Goal: Task Accomplishment & Management: Manage account settings

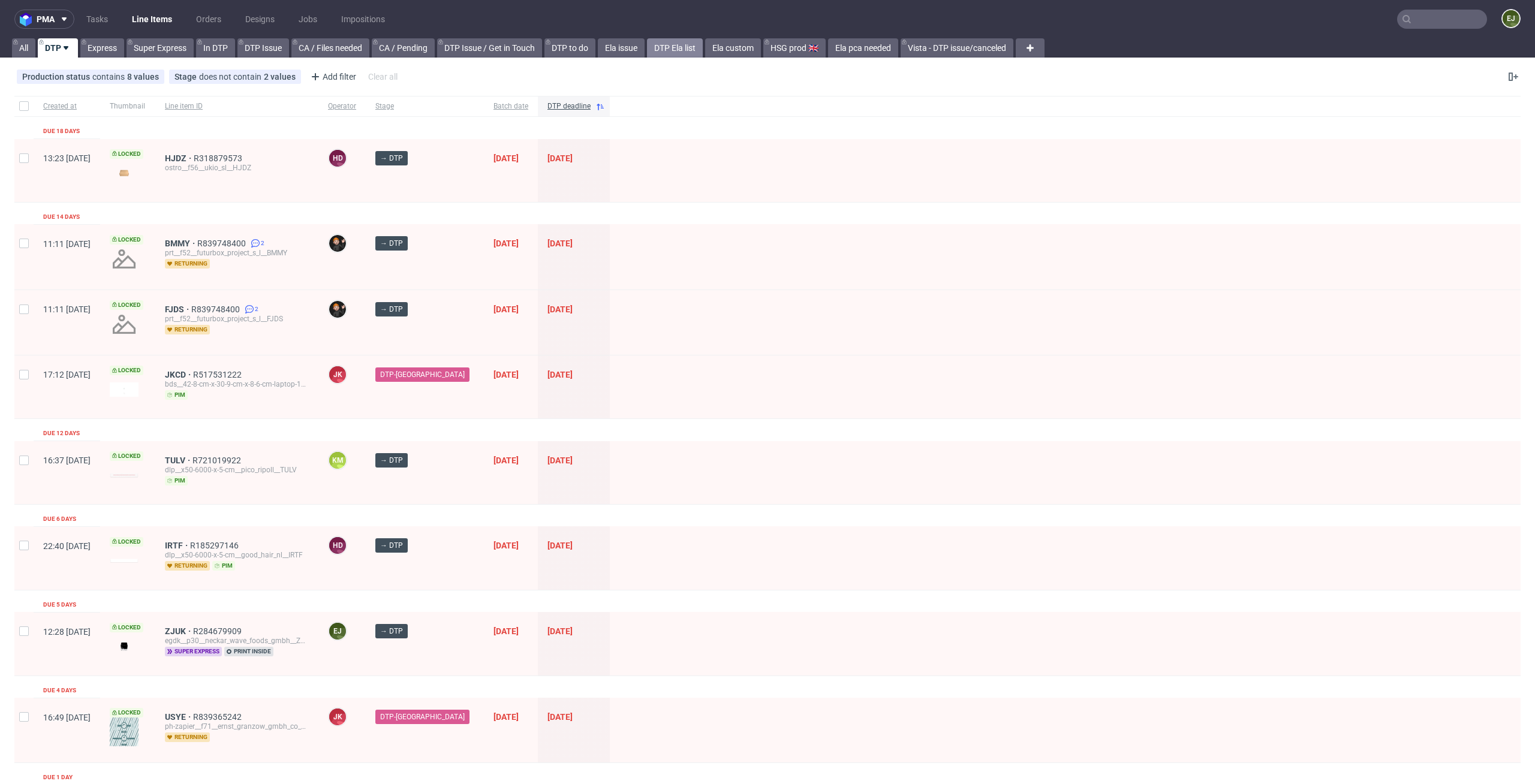
click at [672, 52] on link "DTP Ela list" at bounding box center [674, 47] width 56 height 19
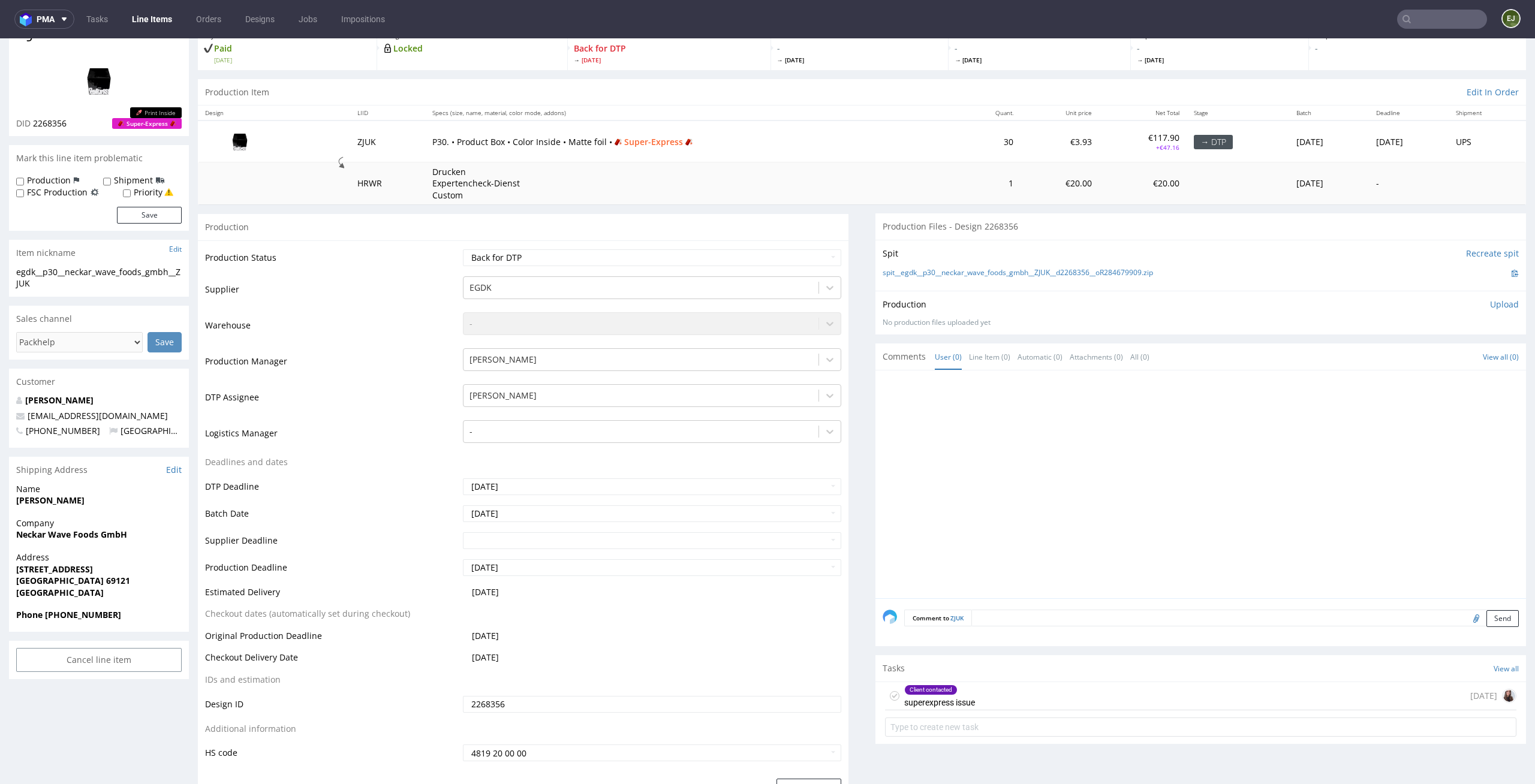
scroll to position [92, 0]
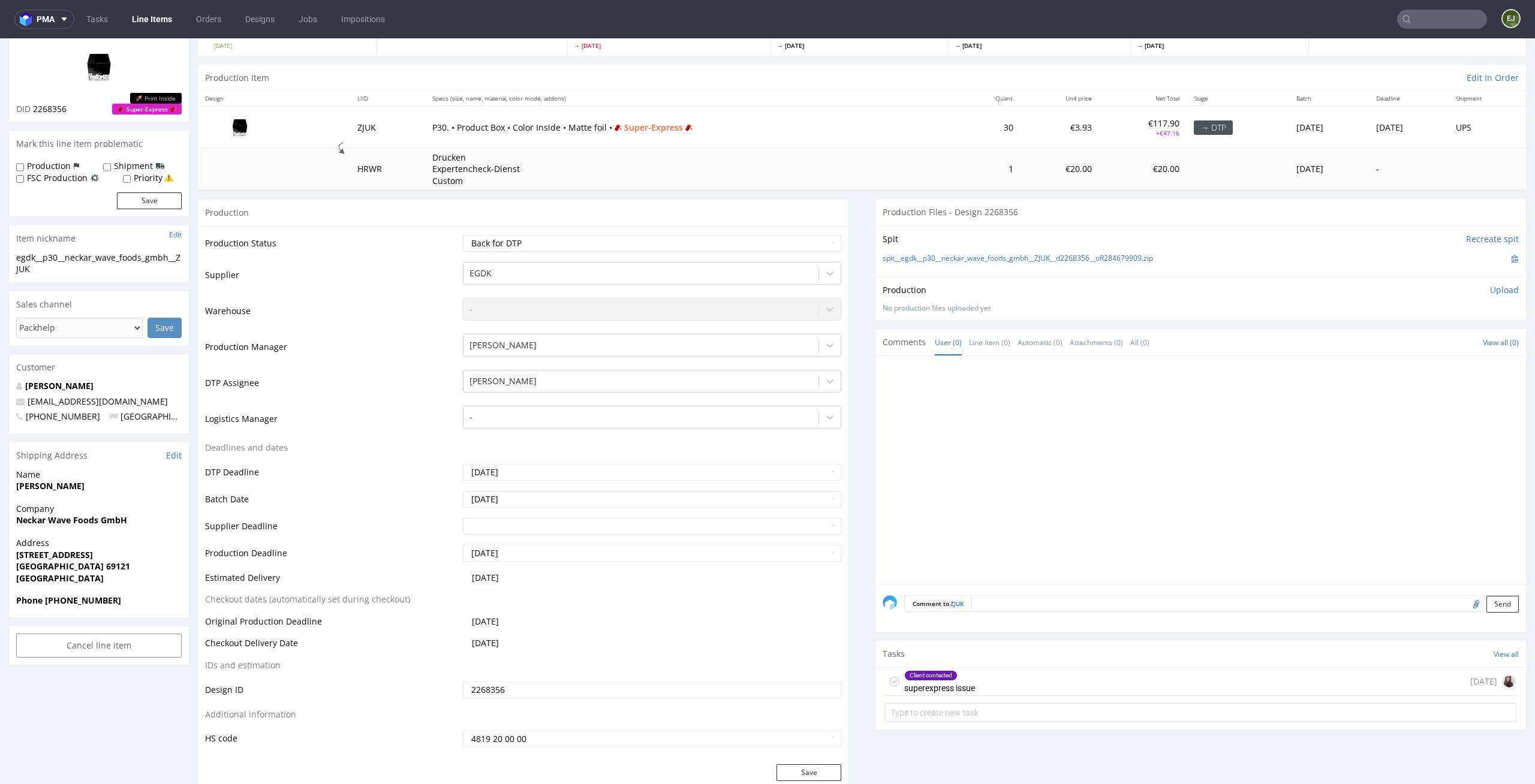
click at [890, 681] on icon at bounding box center [895, 682] width 10 height 10
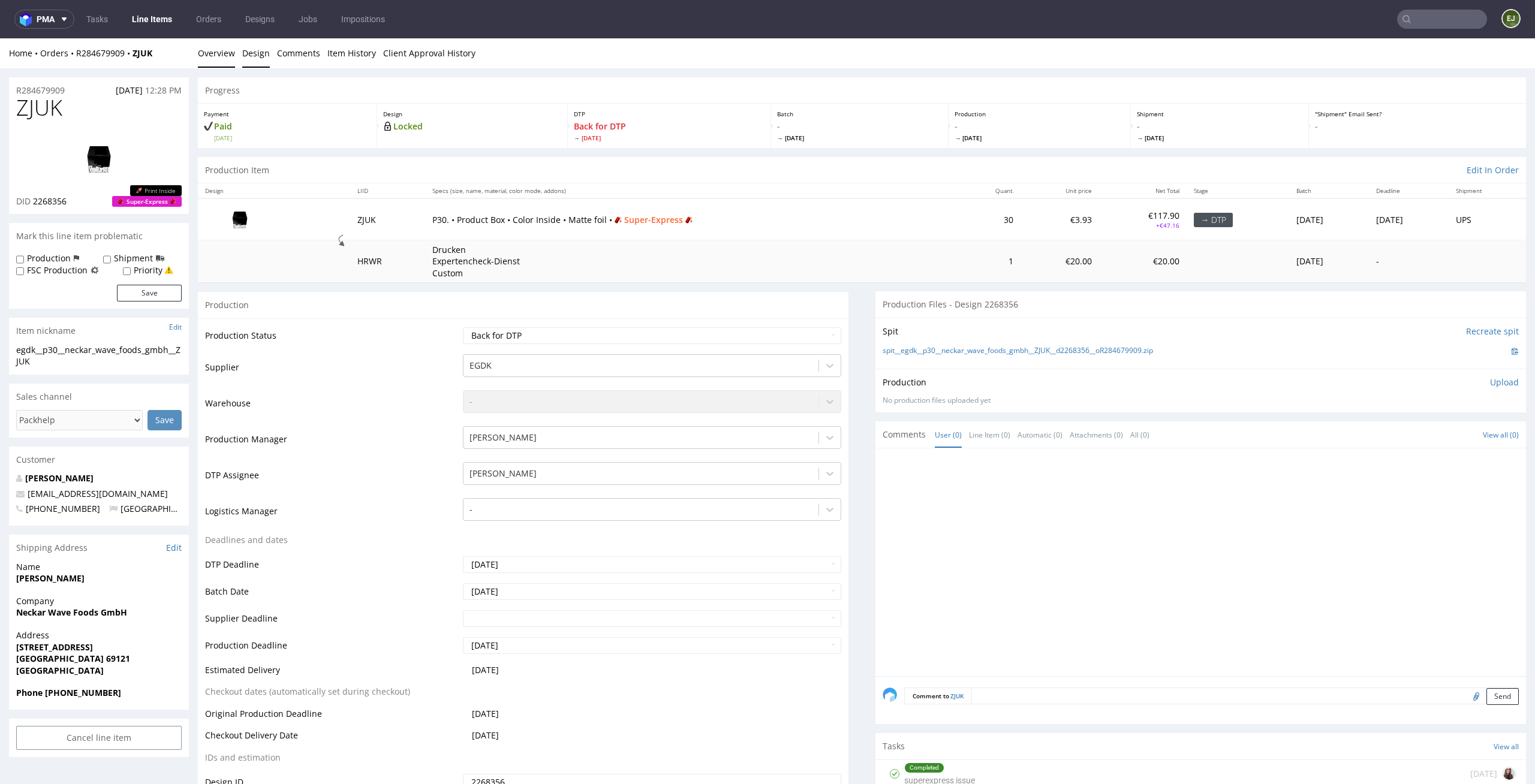
click at [256, 62] on link "Design" at bounding box center [255, 52] width 27 height 29
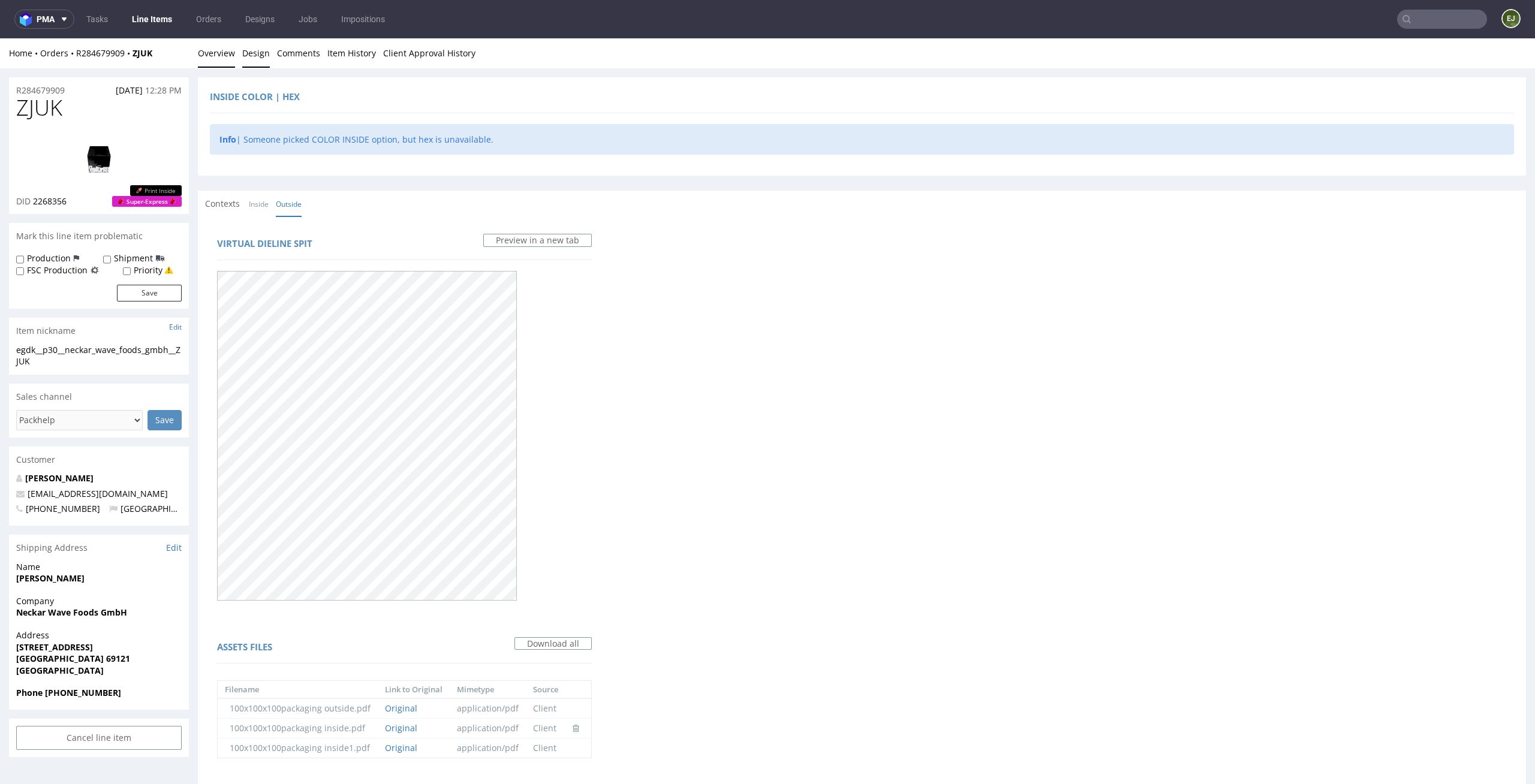
click at [210, 51] on link "Overview" at bounding box center [216, 52] width 37 height 29
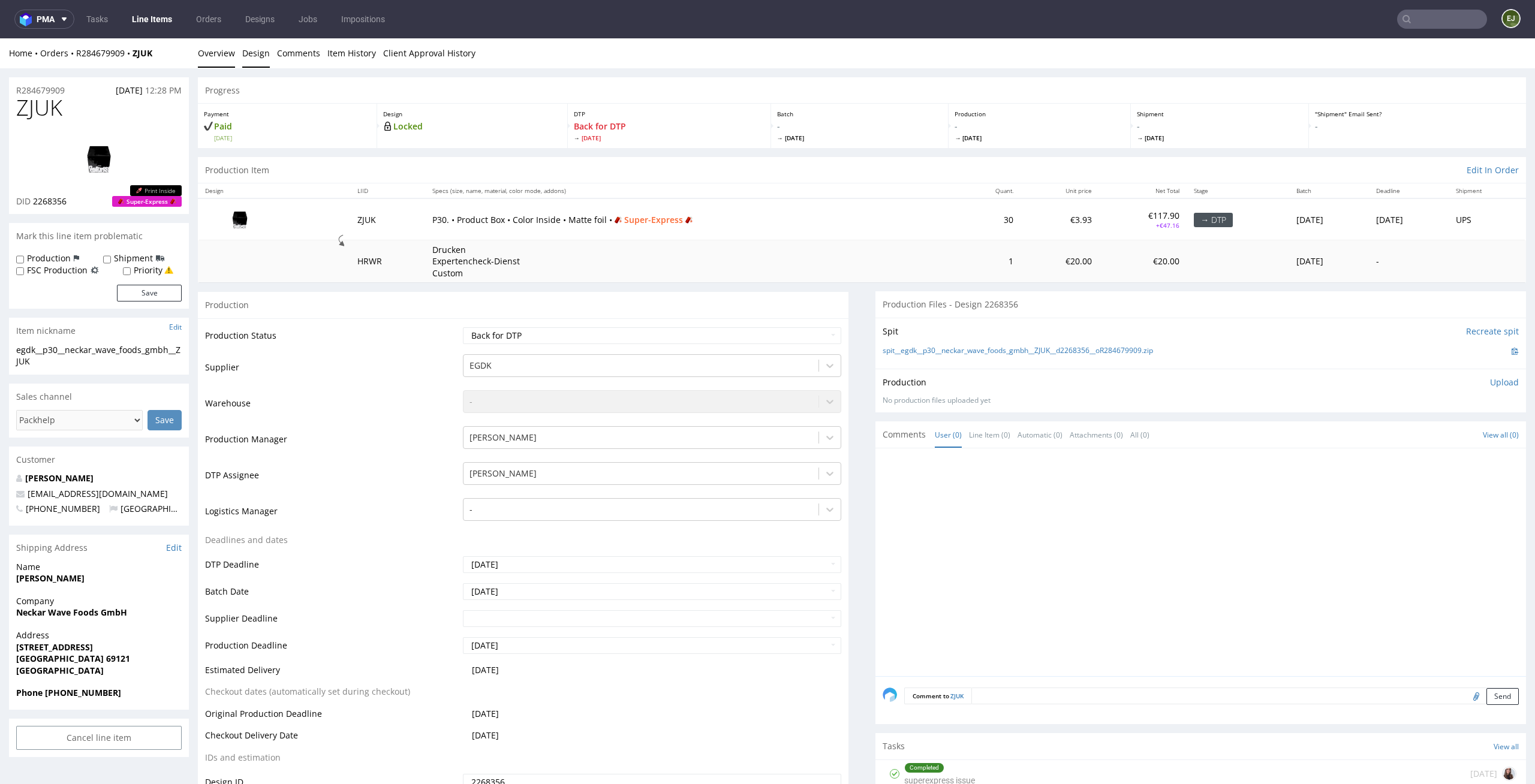
click at [246, 51] on link "Design" at bounding box center [255, 52] width 27 height 29
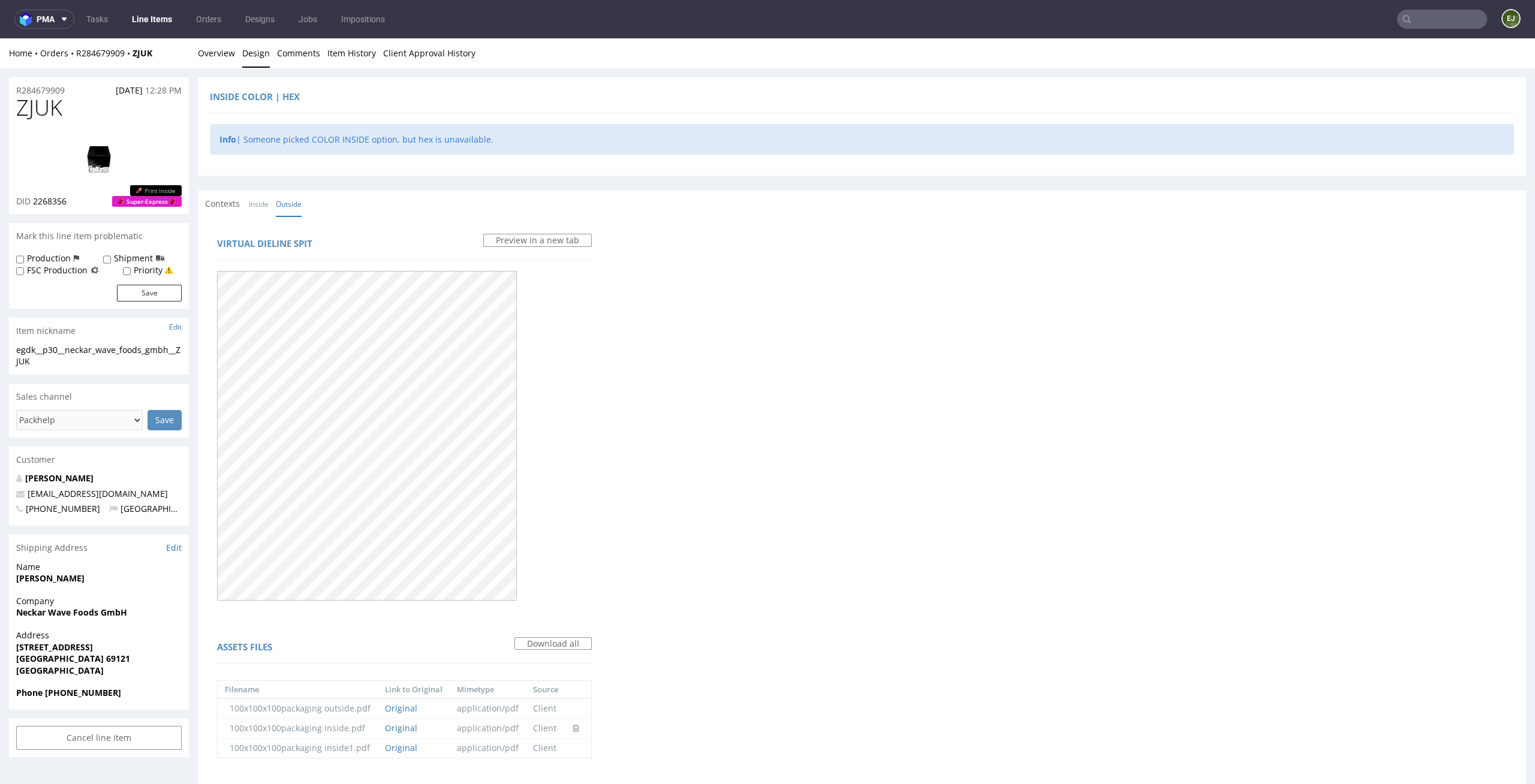
scroll to position [381, 0]
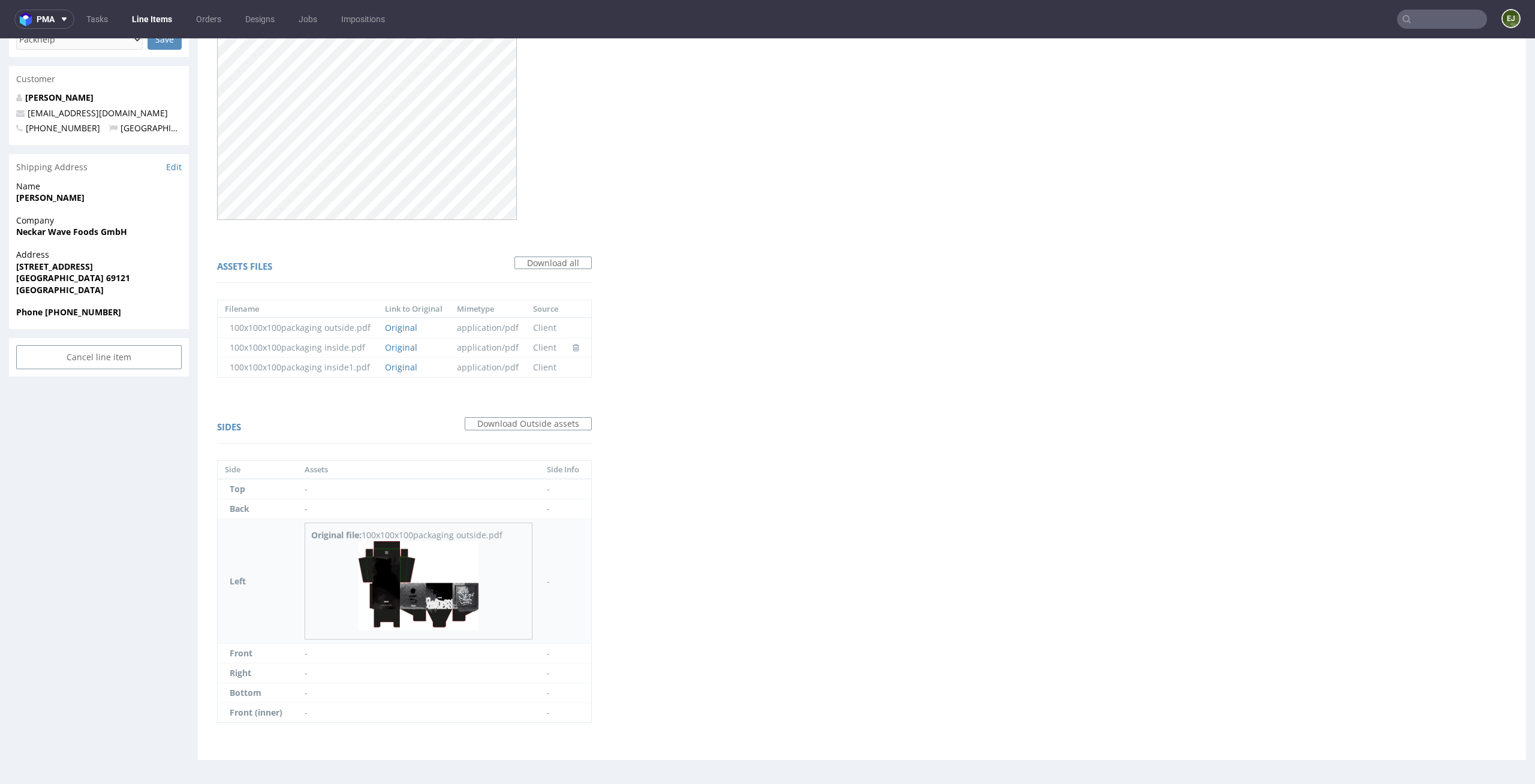
click at [432, 599] on img at bounding box center [418, 585] width 120 height 89
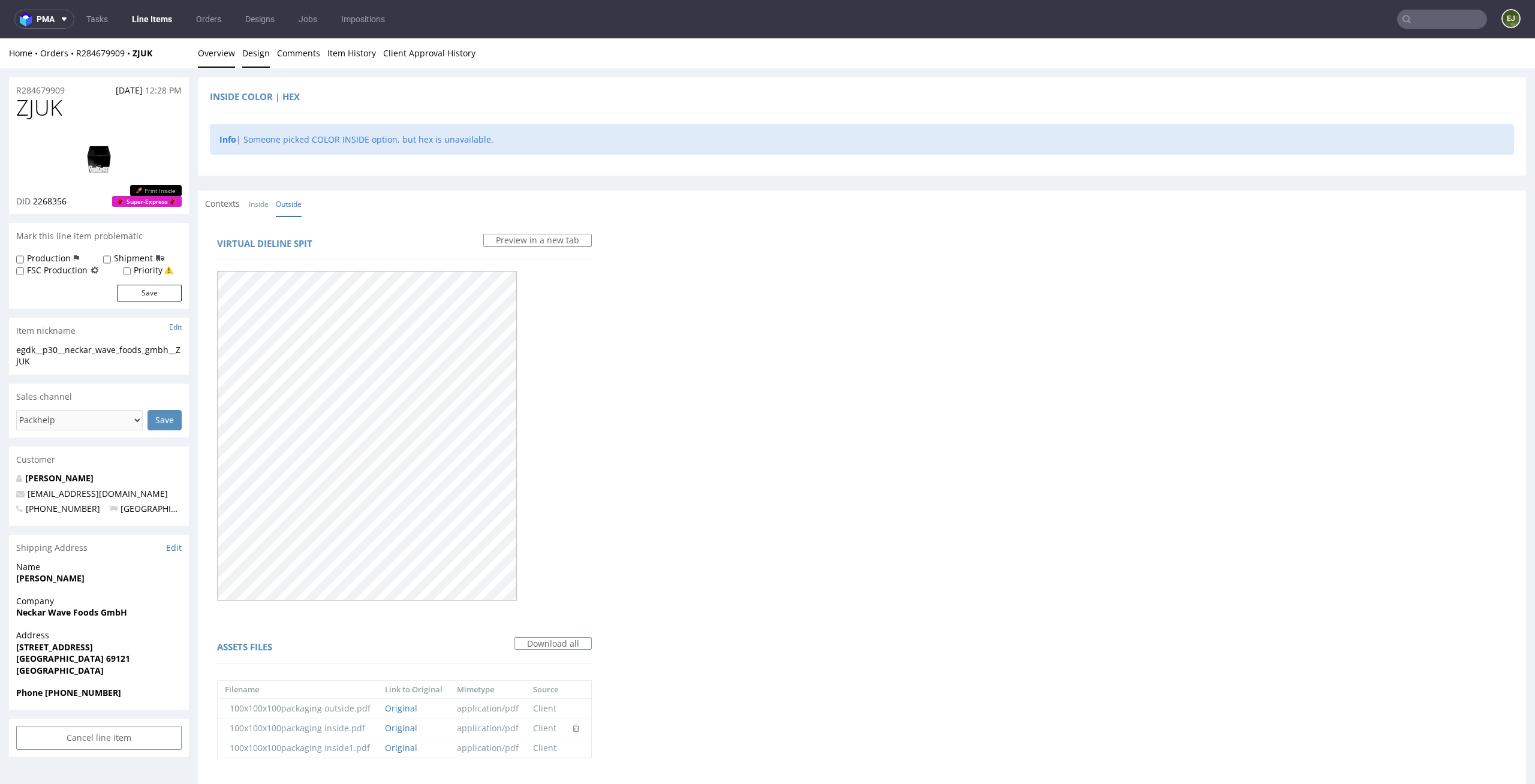
click at [225, 50] on link "Overview" at bounding box center [216, 52] width 37 height 29
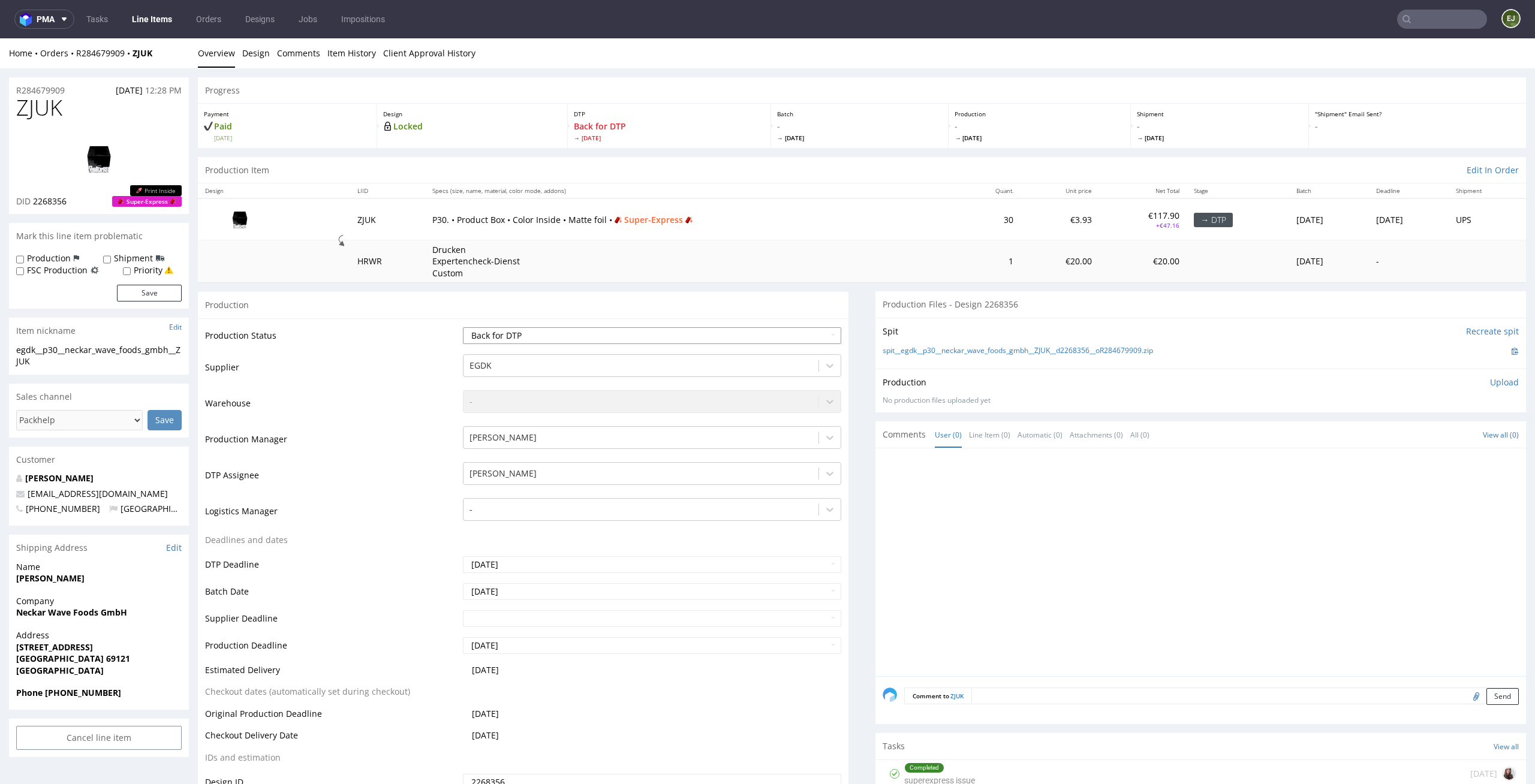
click at [711, 340] on select "Waiting for Artwork Waiting for Diecut Waiting for Mockup Waiting for DTP Waiti…" at bounding box center [653, 336] width 379 height 17
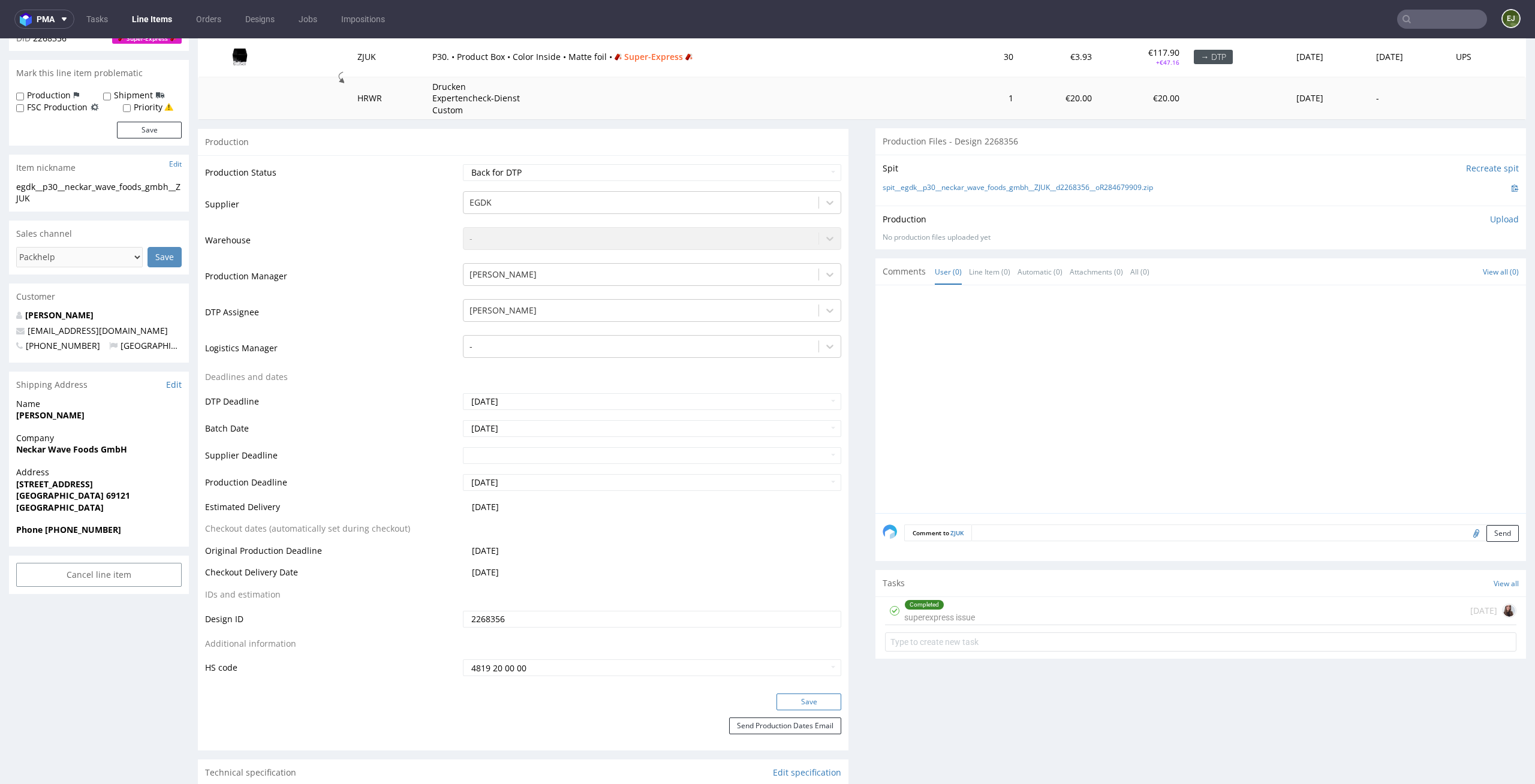
click at [814, 705] on button "Save" at bounding box center [809, 702] width 65 height 17
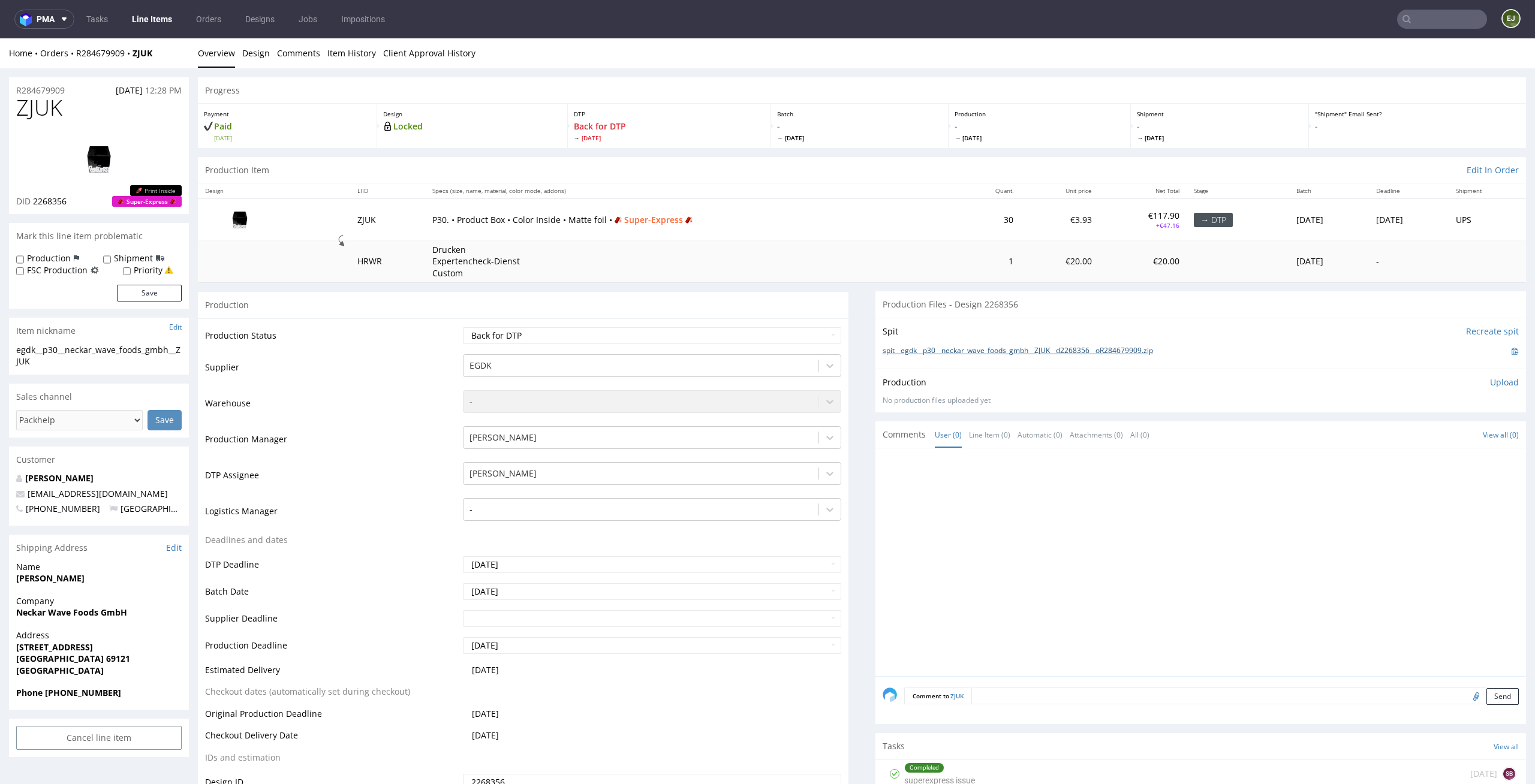
click at [940, 352] on link "spit__egdk__p30__neckar_wave_foods_gmbh__ZJUK__d2268356__oR284679909.zip" at bounding box center [1018, 351] width 270 height 10
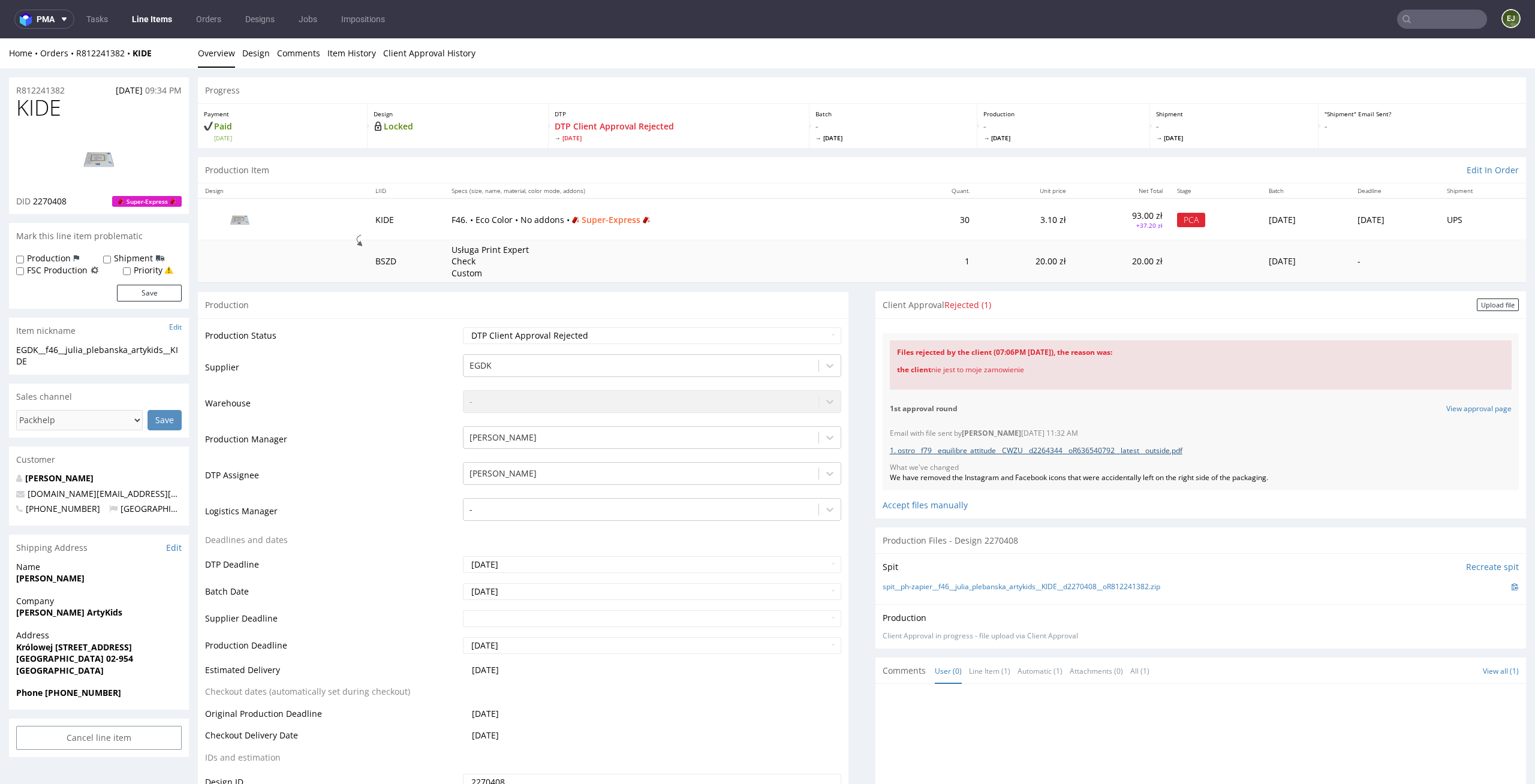
click at [1160, 447] on link "1. ostro__f79__equilibre_attitude__CWZU__d2264344__oR636540792__latest__outside…" at bounding box center [1036, 451] width 293 height 10
click at [1483, 300] on div "Upload file" at bounding box center [1498, 304] width 42 height 12
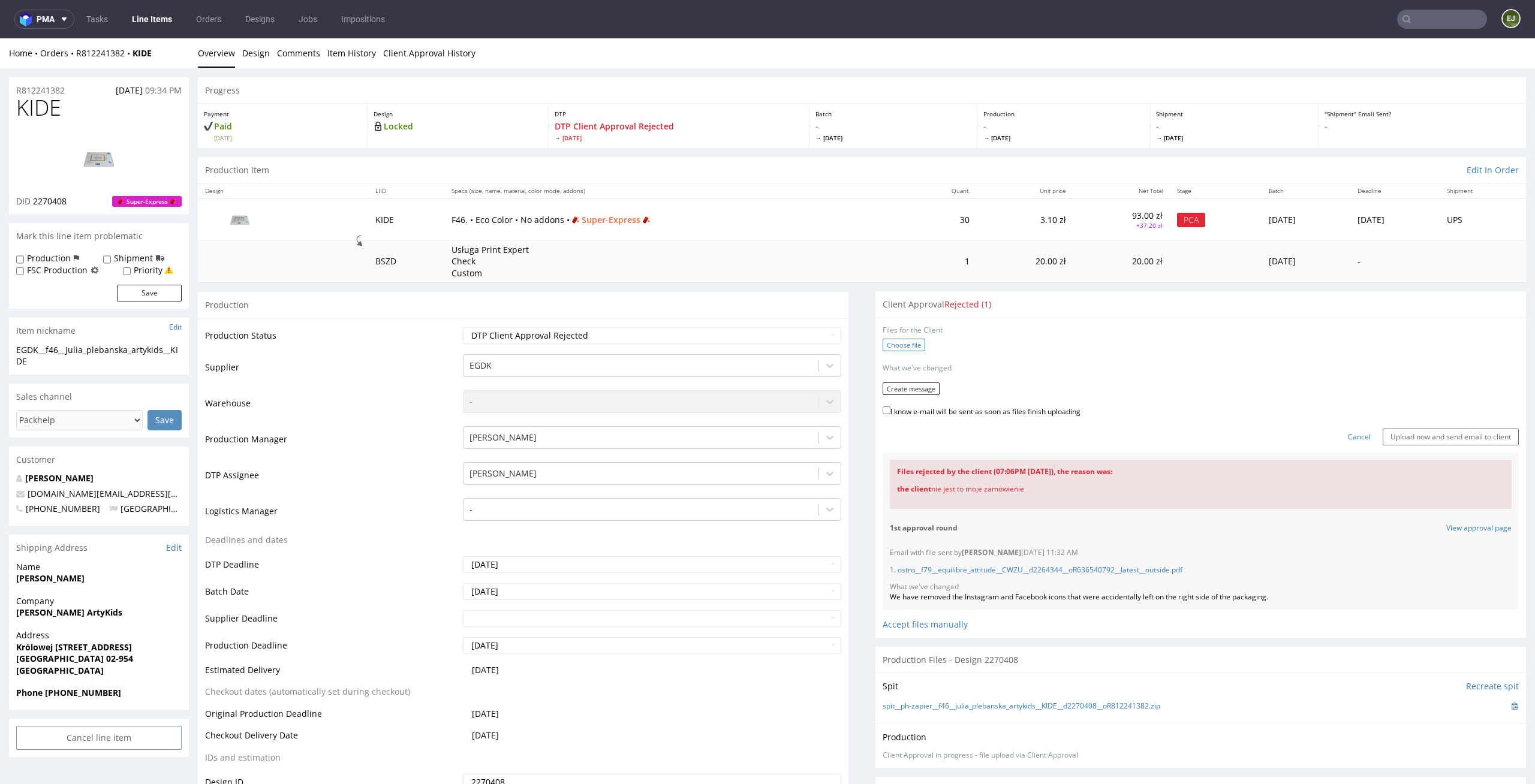
click at [906, 347] on label "Choose file" at bounding box center [904, 344] width 42 height 12
click at [0, 38] on input "Choose file" at bounding box center [0, 38] width 0 height 0
drag, startPoint x: 55, startPoint y: 114, endPoint x: 0, endPoint y: 106, distance: 55.6
copy span "KIDE"
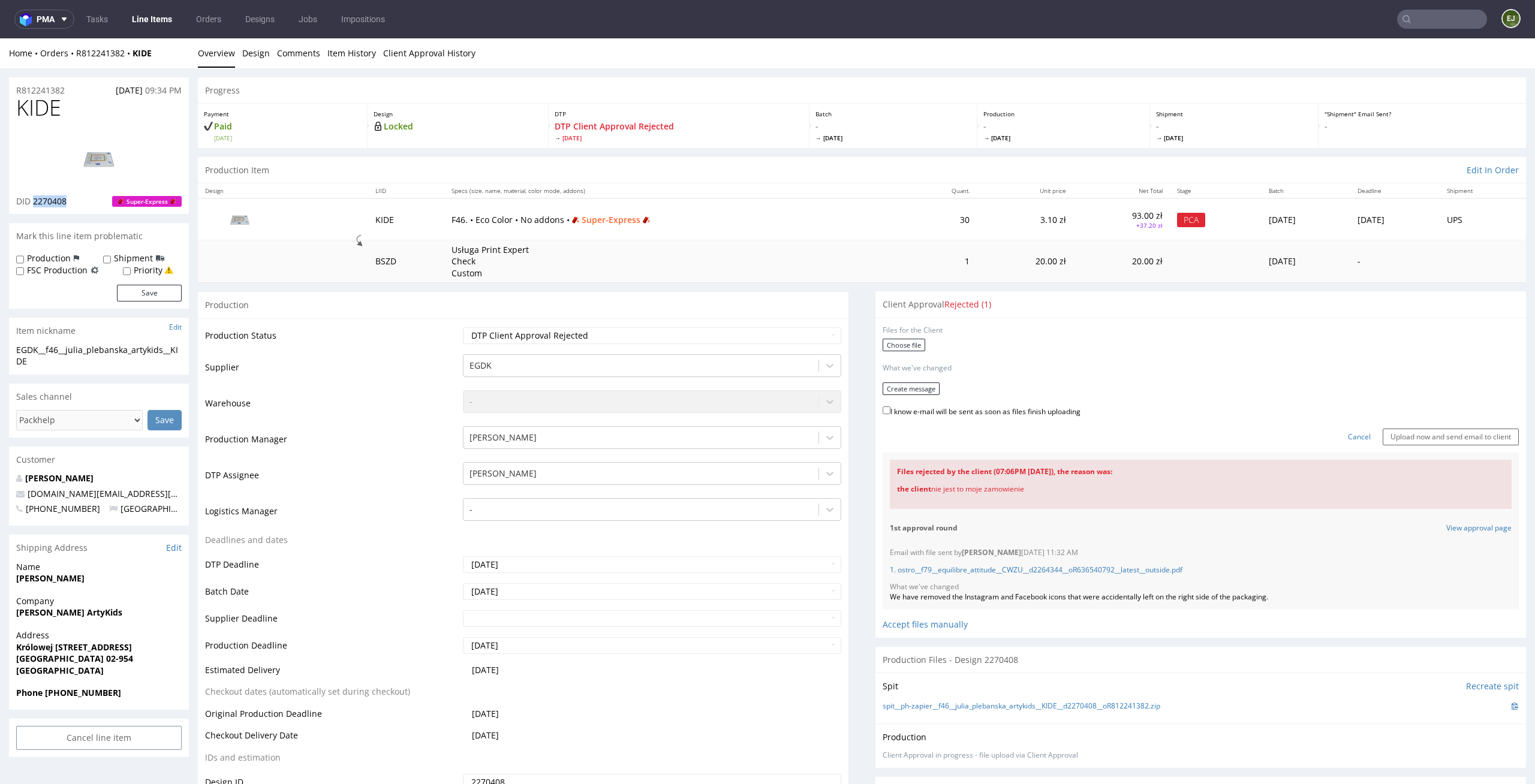
drag, startPoint x: 79, startPoint y: 205, endPoint x: 34, endPoint y: 204, distance: 45.0
click at [34, 204] on div "DID 2270408 Super-Express" at bounding box center [98, 201] width 165 height 12
copy span "2270408"
click at [897, 162] on div "Production Item Edit In Order" at bounding box center [861, 170] width 1328 height 27
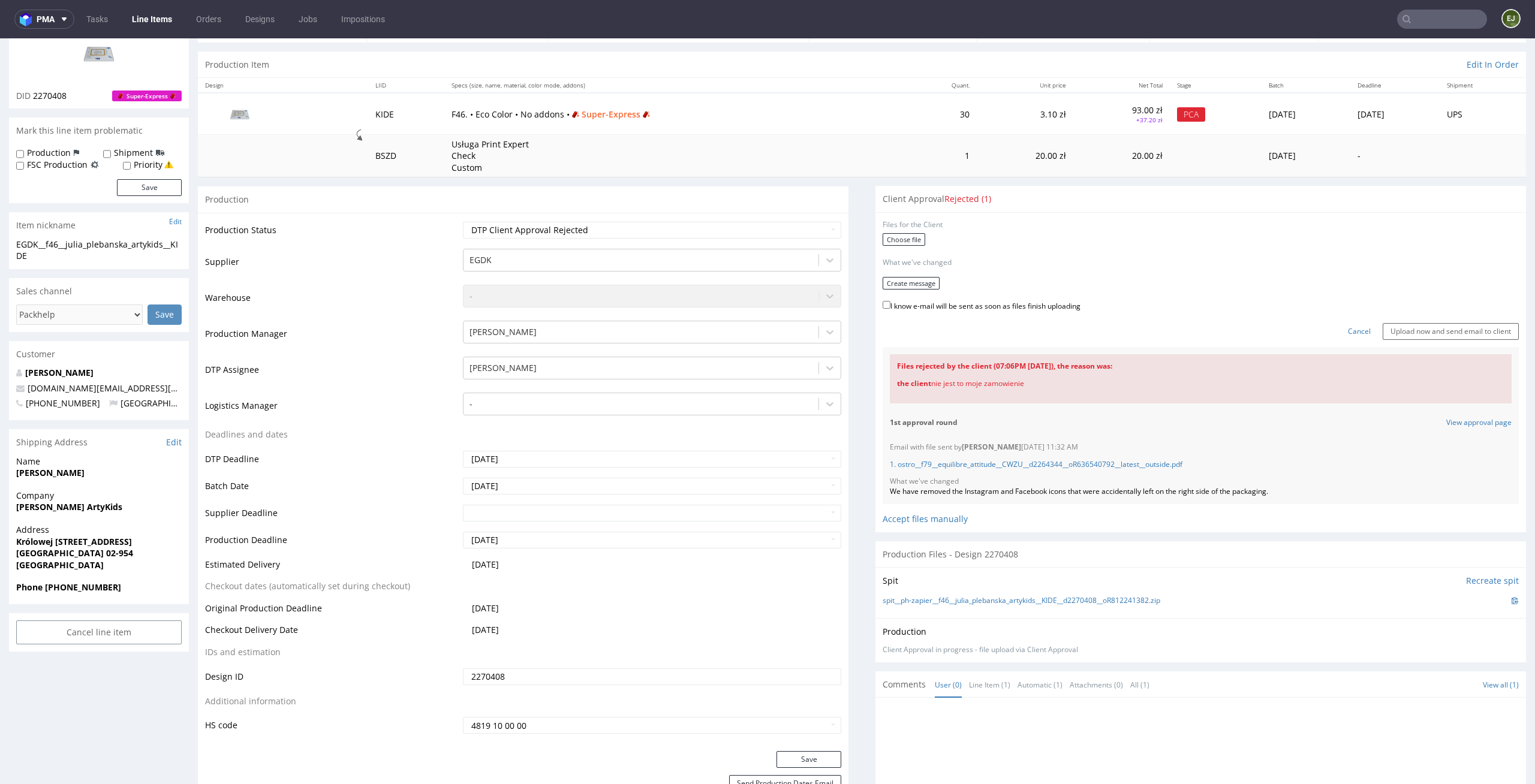
scroll to position [174, 0]
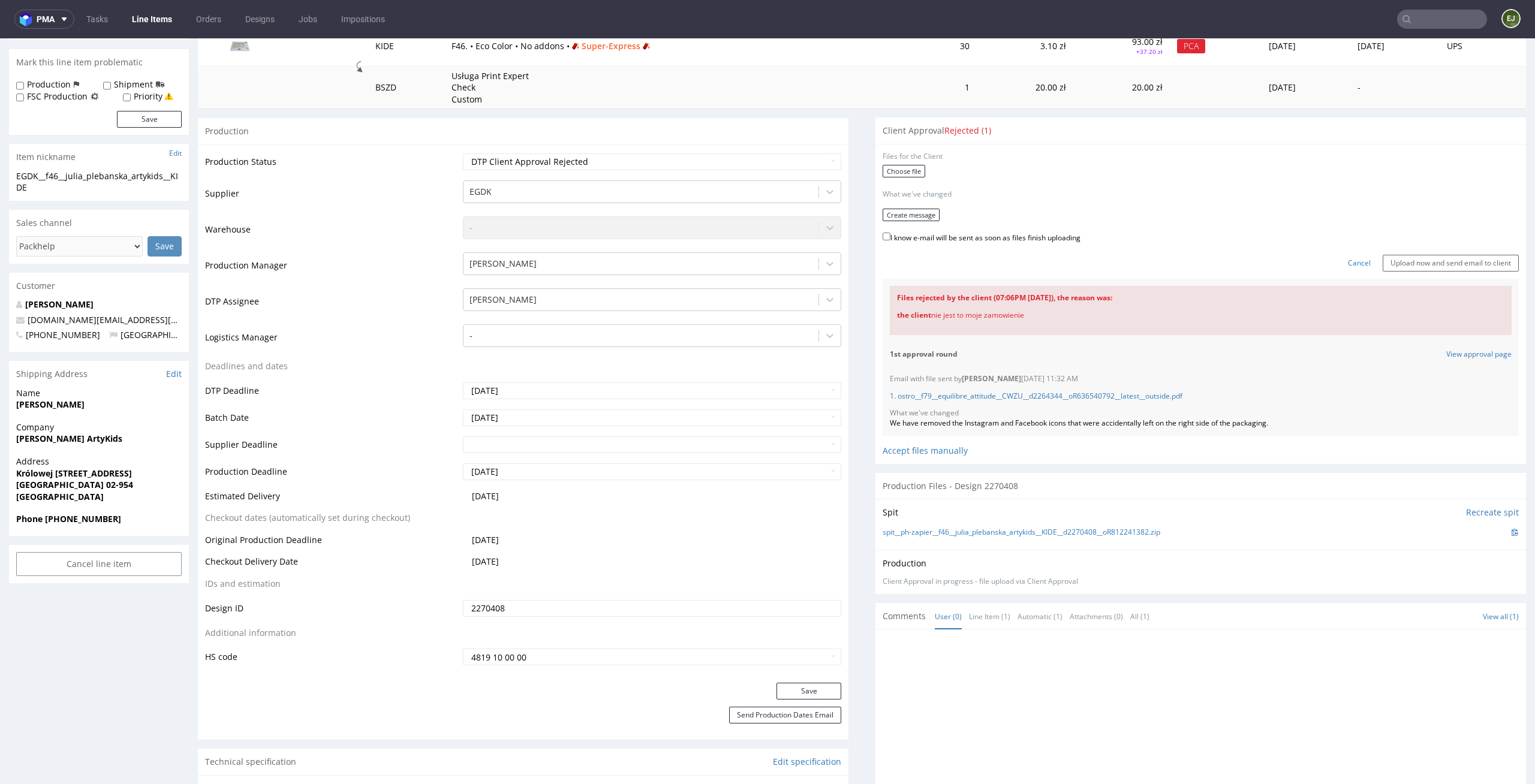
click at [1059, 538] on div "spit__ph-zapier__f46__julia_plebanska_artykids__KIDE__d2270408__oR812241382.zip" at bounding box center [1201, 532] width 636 height 13
click at [1069, 530] on link "spit__ph-zapier__f46__julia_plebanska_artykids__KIDE__d2270408__oR812241382.zip" at bounding box center [1022, 533] width 278 height 10
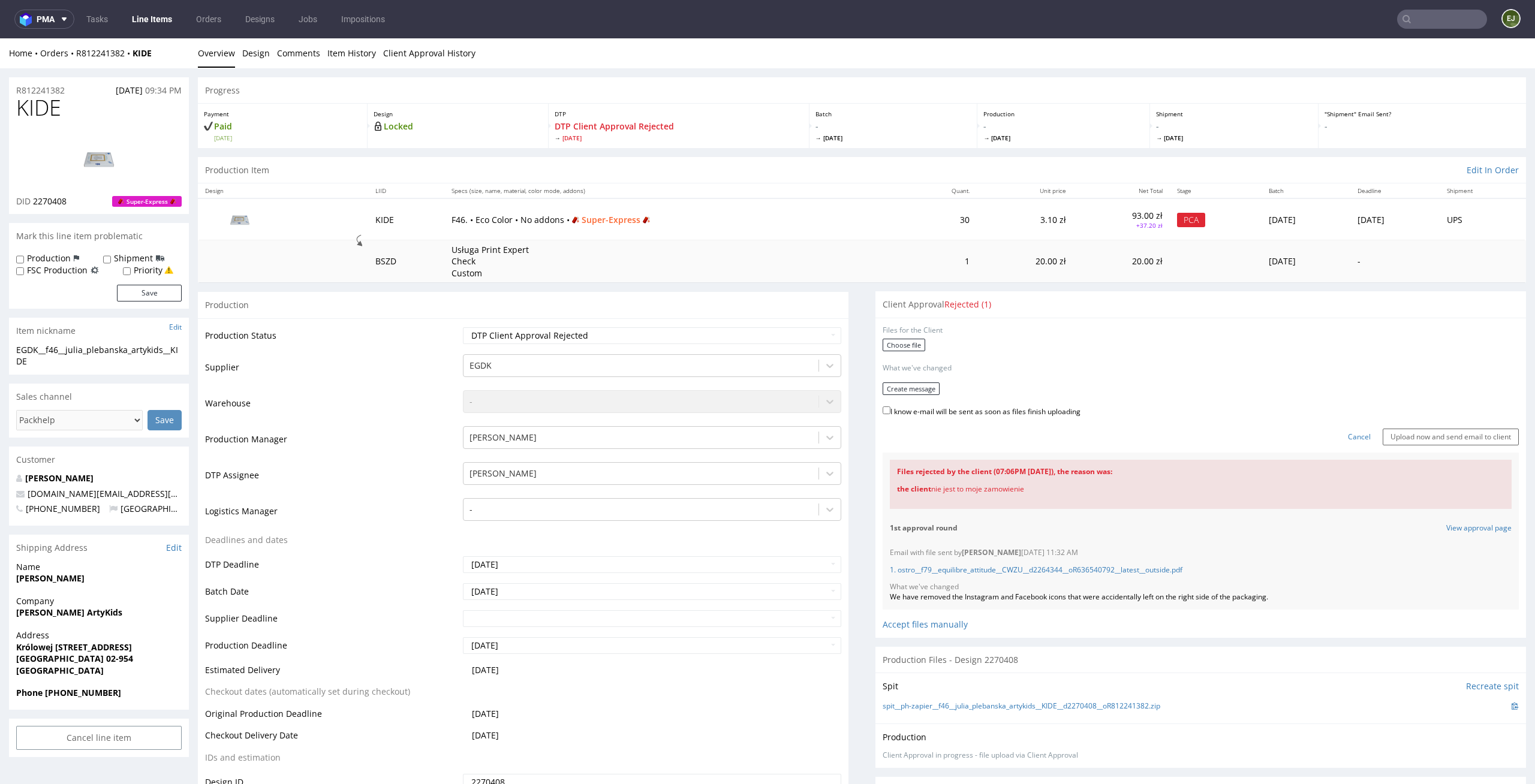
click at [86, 160] on img at bounding box center [98, 159] width 96 height 54
click at [898, 336] on form "Files for the Client Choose file What we've changed Create message I know e-mai…" at bounding box center [1201, 386] width 636 height 120
click at [894, 341] on label "Choose file" at bounding box center [904, 344] width 42 height 12
click at [0, 38] on input "Choose file" at bounding box center [0, 38] width 0 height 0
click at [921, 388] on button "Create message" at bounding box center [911, 384] width 57 height 12
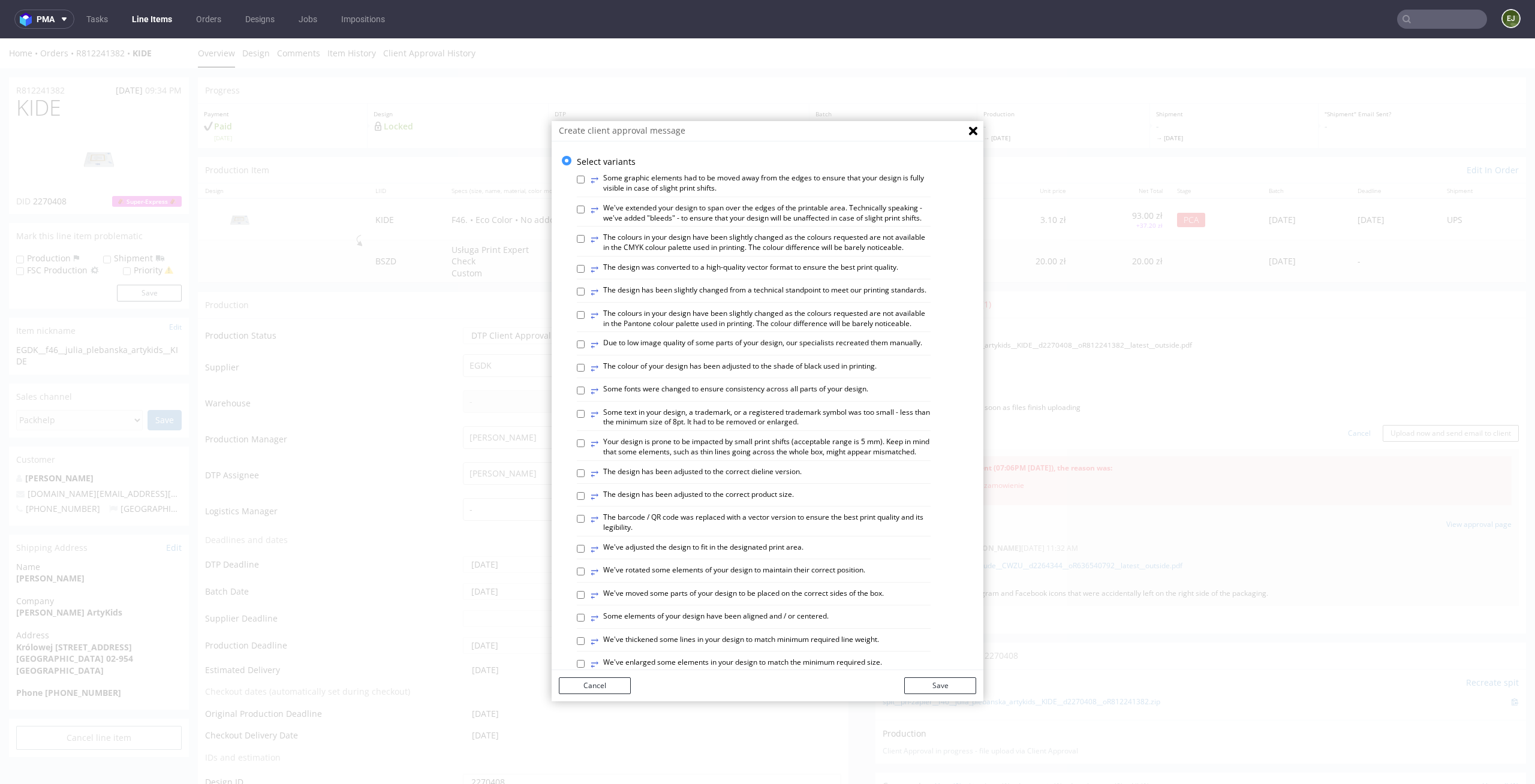
scroll to position [491, 0]
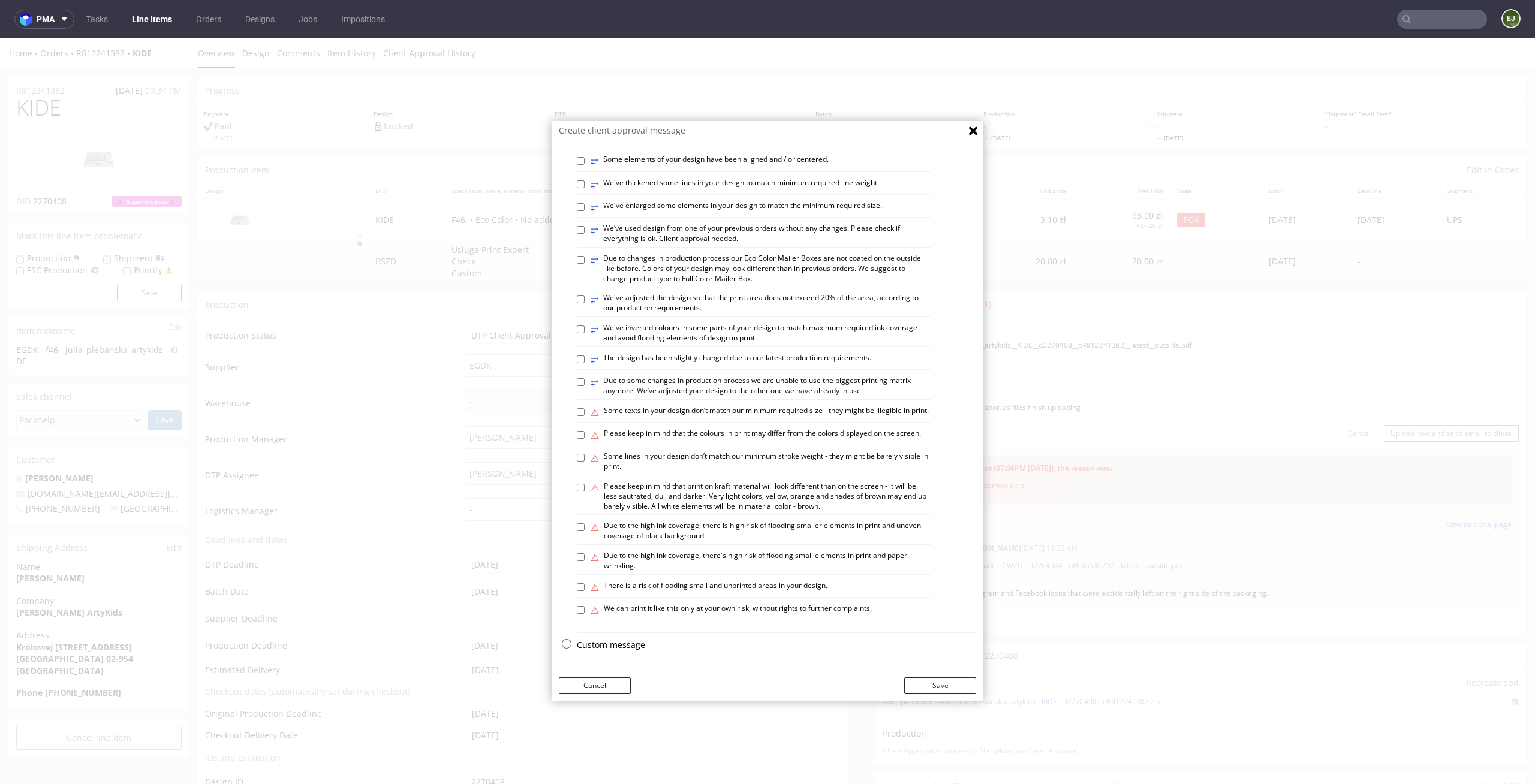
click at [614, 642] on p "Custom message" at bounding box center [777, 645] width 399 height 12
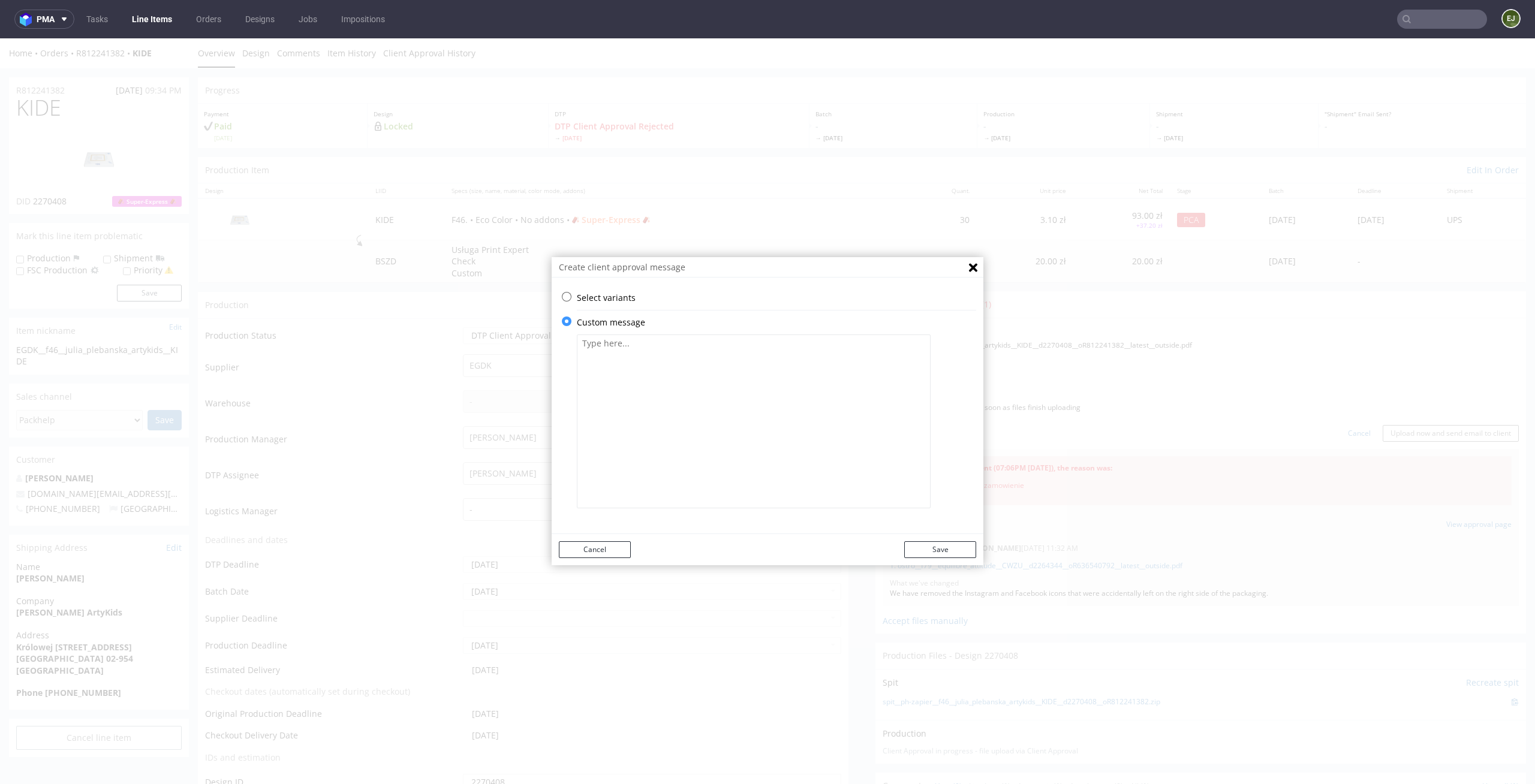
click at [696, 402] on textarea at bounding box center [753, 421] width 353 height 174
type textarea "Przesyłam poprawny plik. Przepraszamy za błąd."
click at [925, 536] on div "Cancel Save" at bounding box center [767, 550] width 432 height 32
click at [925, 547] on button "Save" at bounding box center [940, 550] width 72 height 17
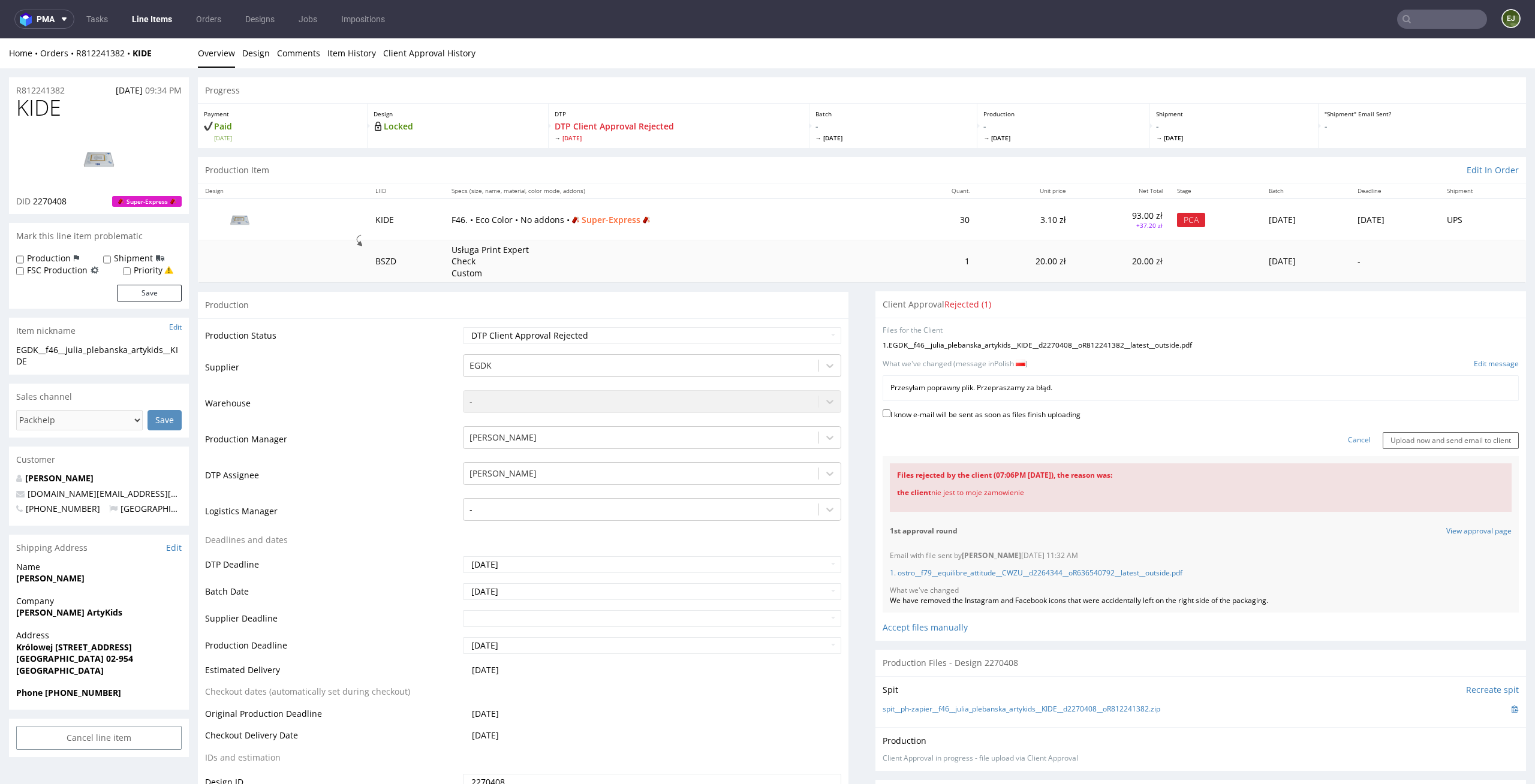
click at [1009, 407] on form "Files for the Client 1 . EGDK__f46__julia_plebanska_artykids__KIDE__d2270408__o…" at bounding box center [1201, 387] width 636 height 124
click at [1016, 414] on label "I know e-mail will be sent as soon as files finish uploading" at bounding box center [982, 414] width 198 height 13
click at [891, 414] on input "I know e-mail will be sent as soon as files finish uploading" at bounding box center [886, 413] width 7 height 7
checkbox input "true"
click at [1414, 444] on input "Upload now and send email to client" at bounding box center [1451, 441] width 136 height 17
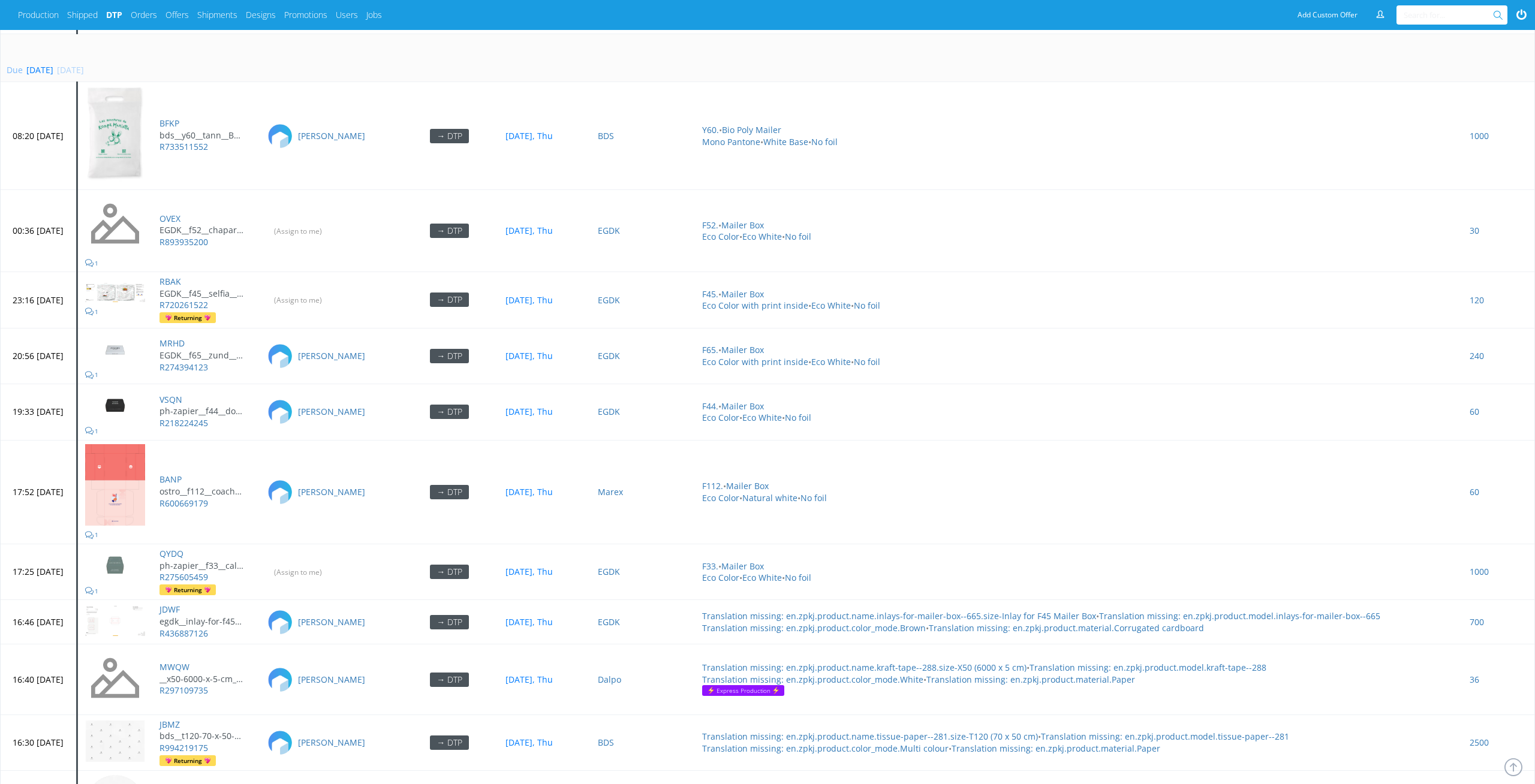
scroll to position [5385, 0]
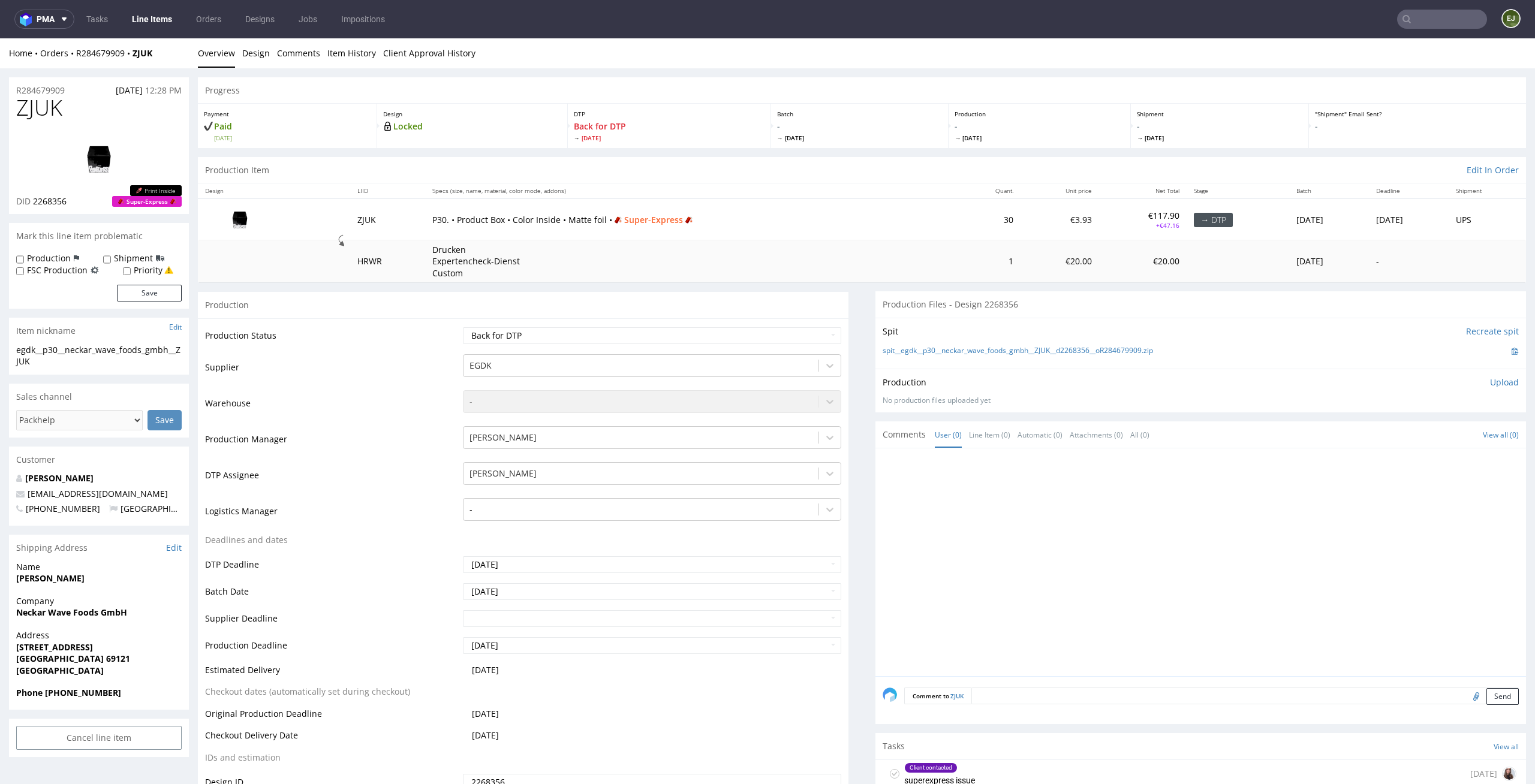
click at [1116, 649] on div at bounding box center [1205, 565] width 644 height 220
click at [249, 57] on link "Design" at bounding box center [255, 52] width 27 height 29
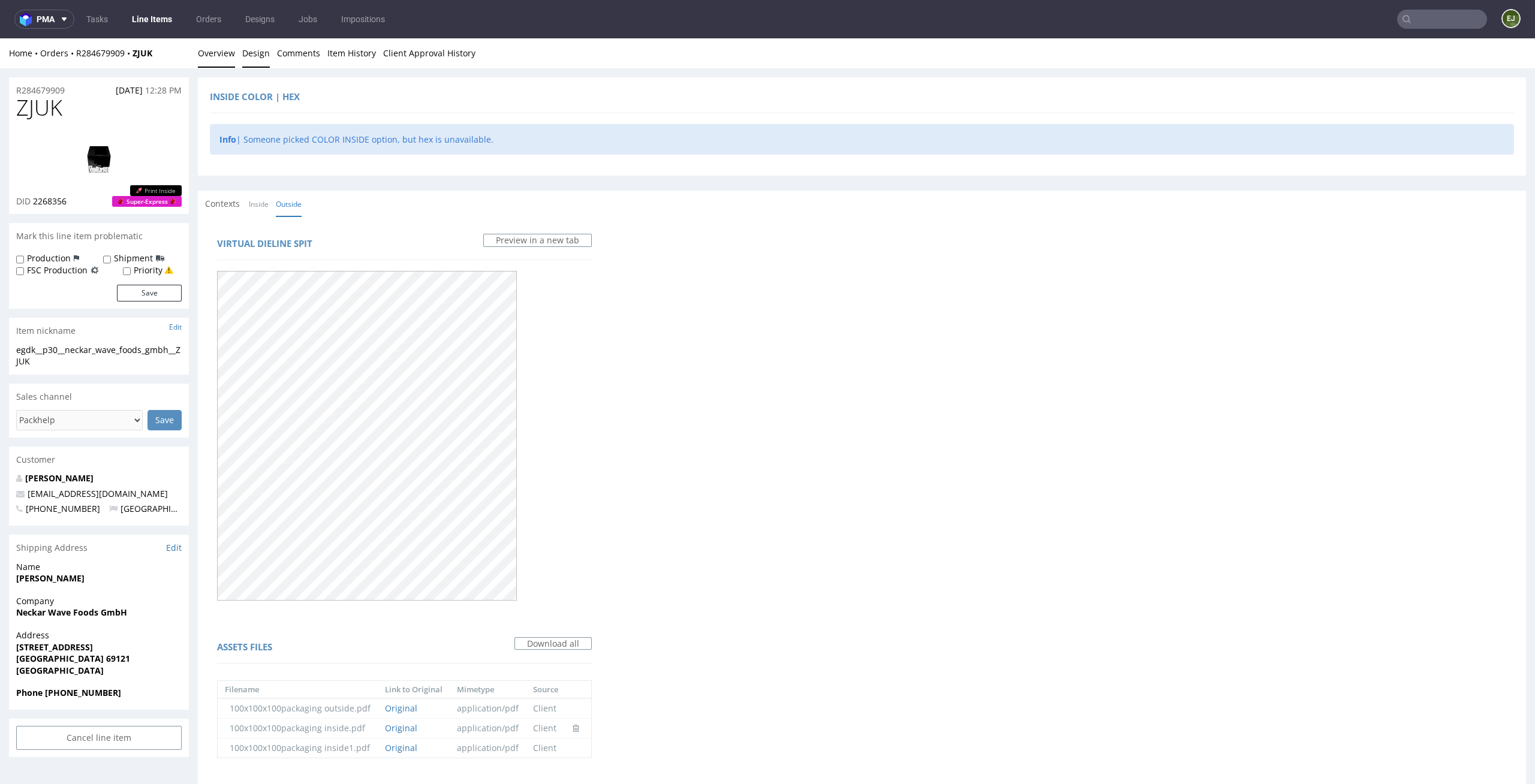
click at [220, 66] on link "Overview" at bounding box center [216, 52] width 37 height 29
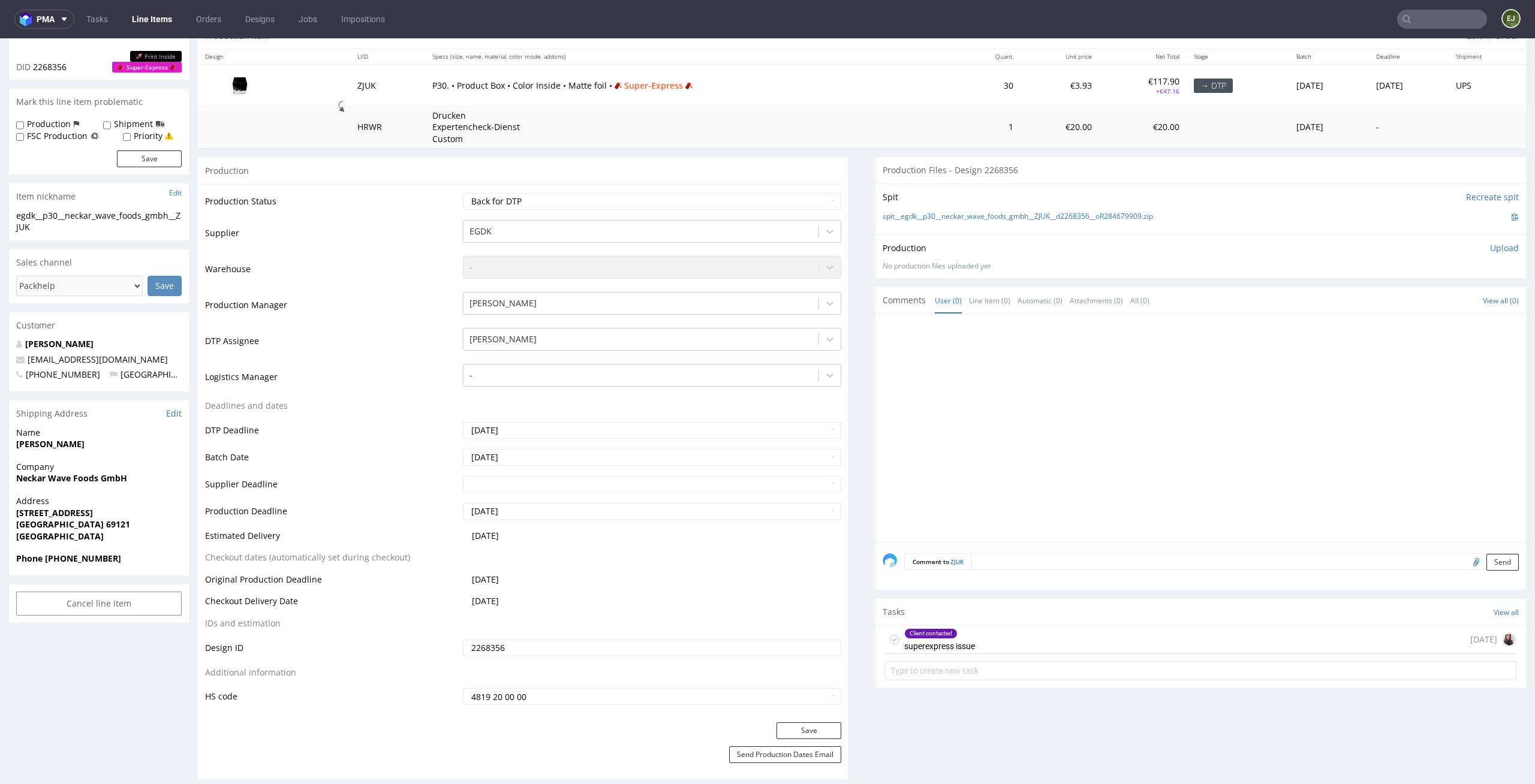
scroll to position [238, 0]
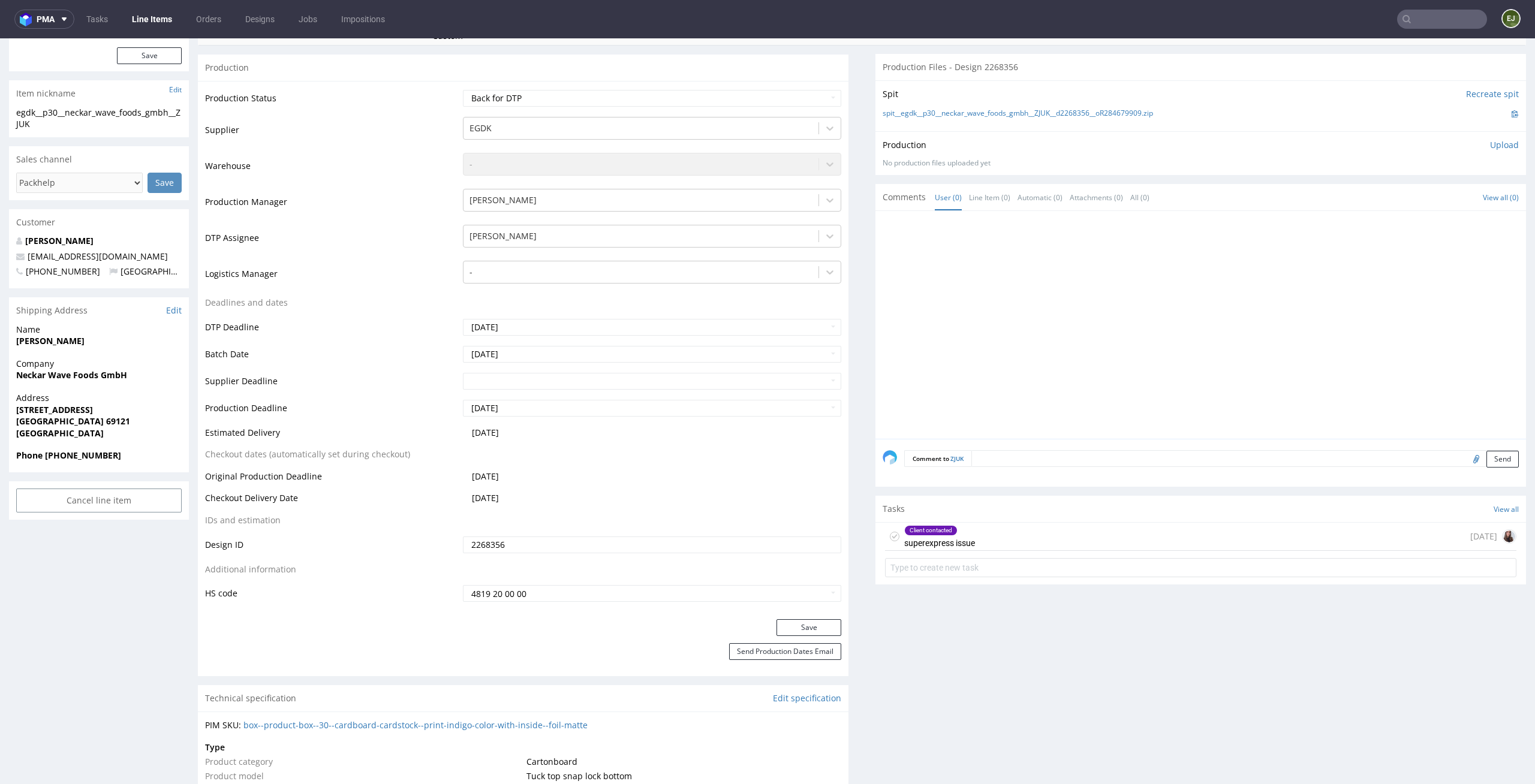
click at [1020, 550] on div "Client contacted superexpress issue 5 days ago" at bounding box center [1200, 537] width 631 height 28
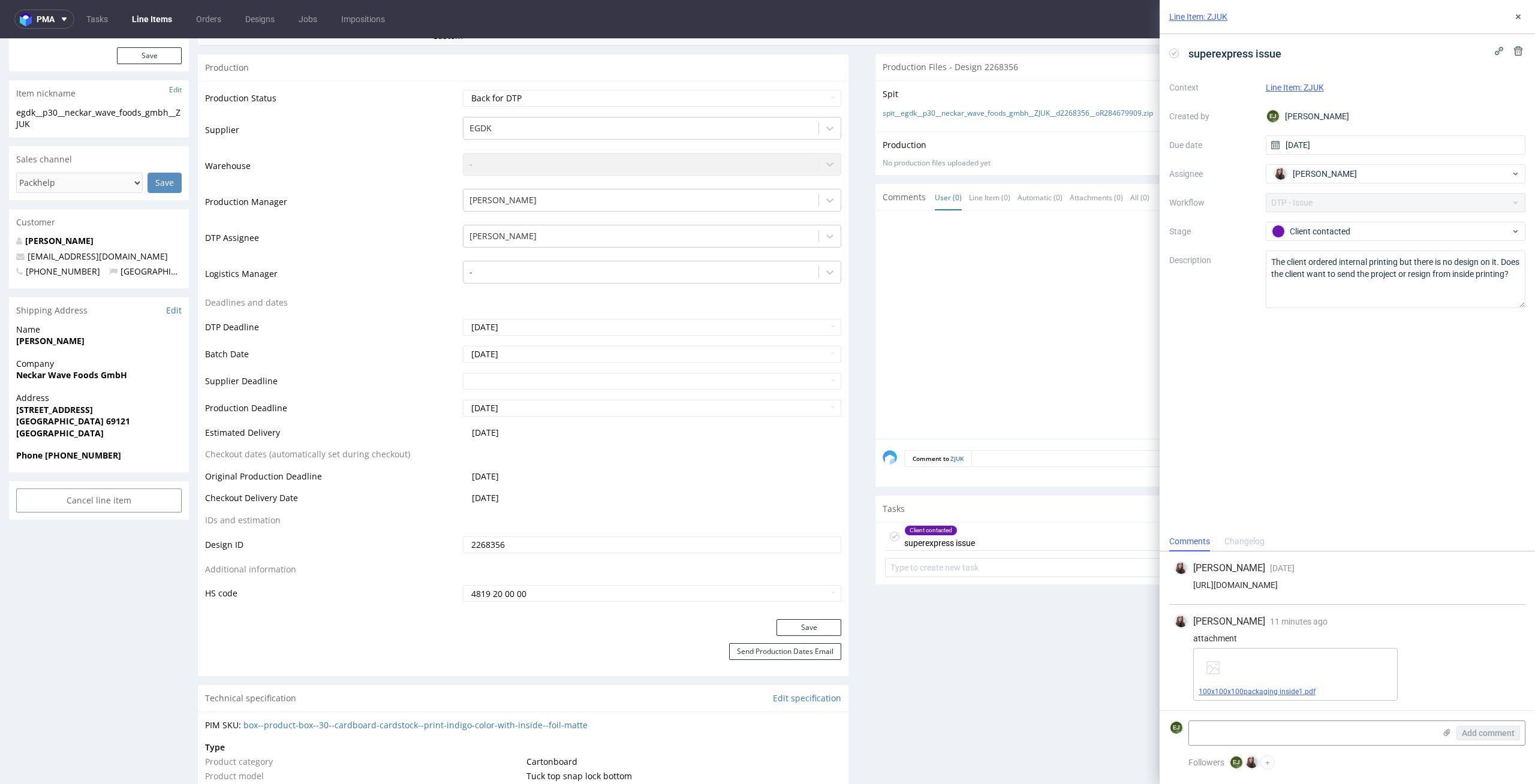
click at [1207, 688] on link "100x100x100packaging inside1.pdf" at bounding box center [1257, 692] width 117 height 8
click at [999, 238] on div at bounding box center [1205, 328] width 644 height 220
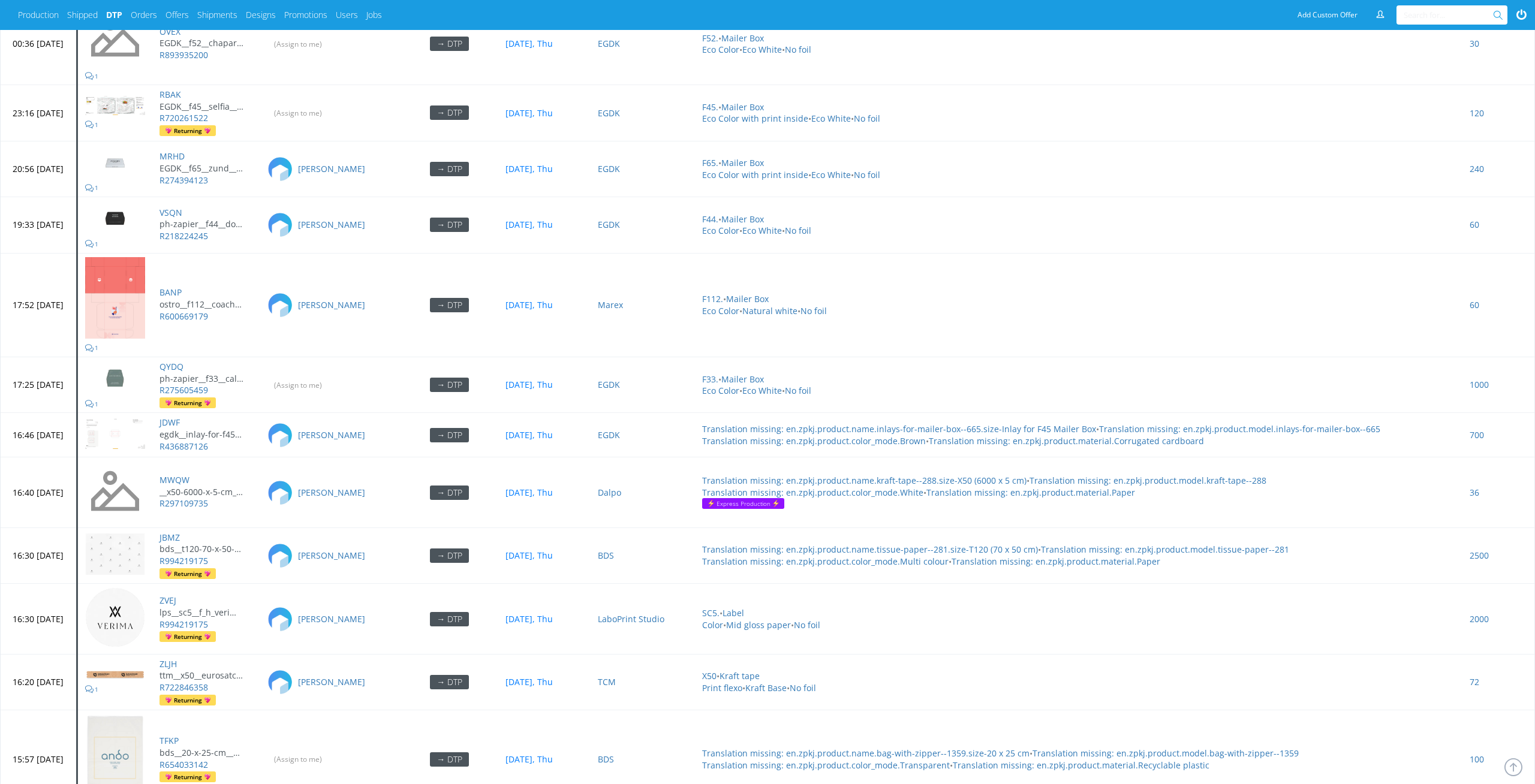
scroll to position [5412, 0]
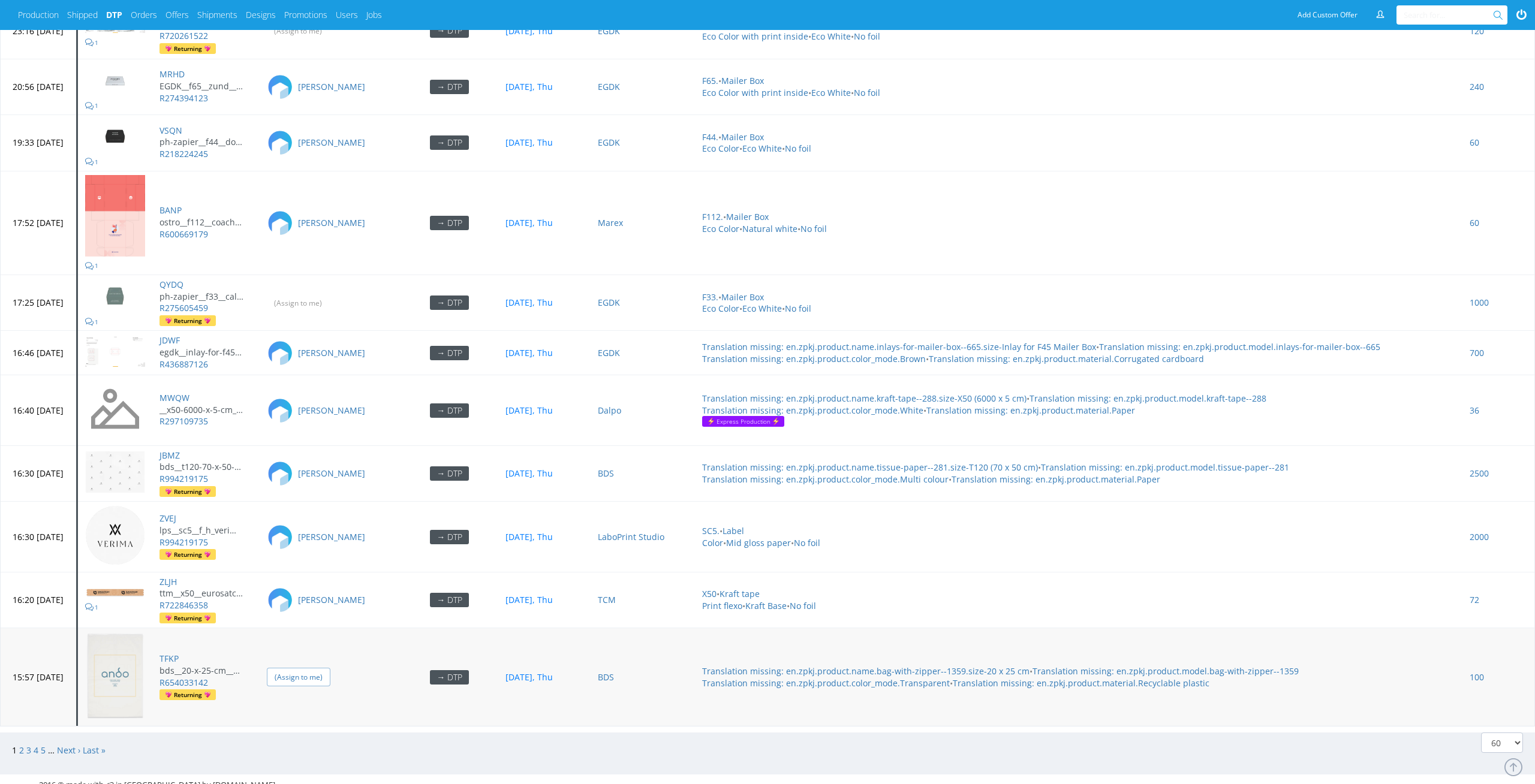
click at [330, 673] on input "(Assign to me)" at bounding box center [299, 677] width 63 height 18
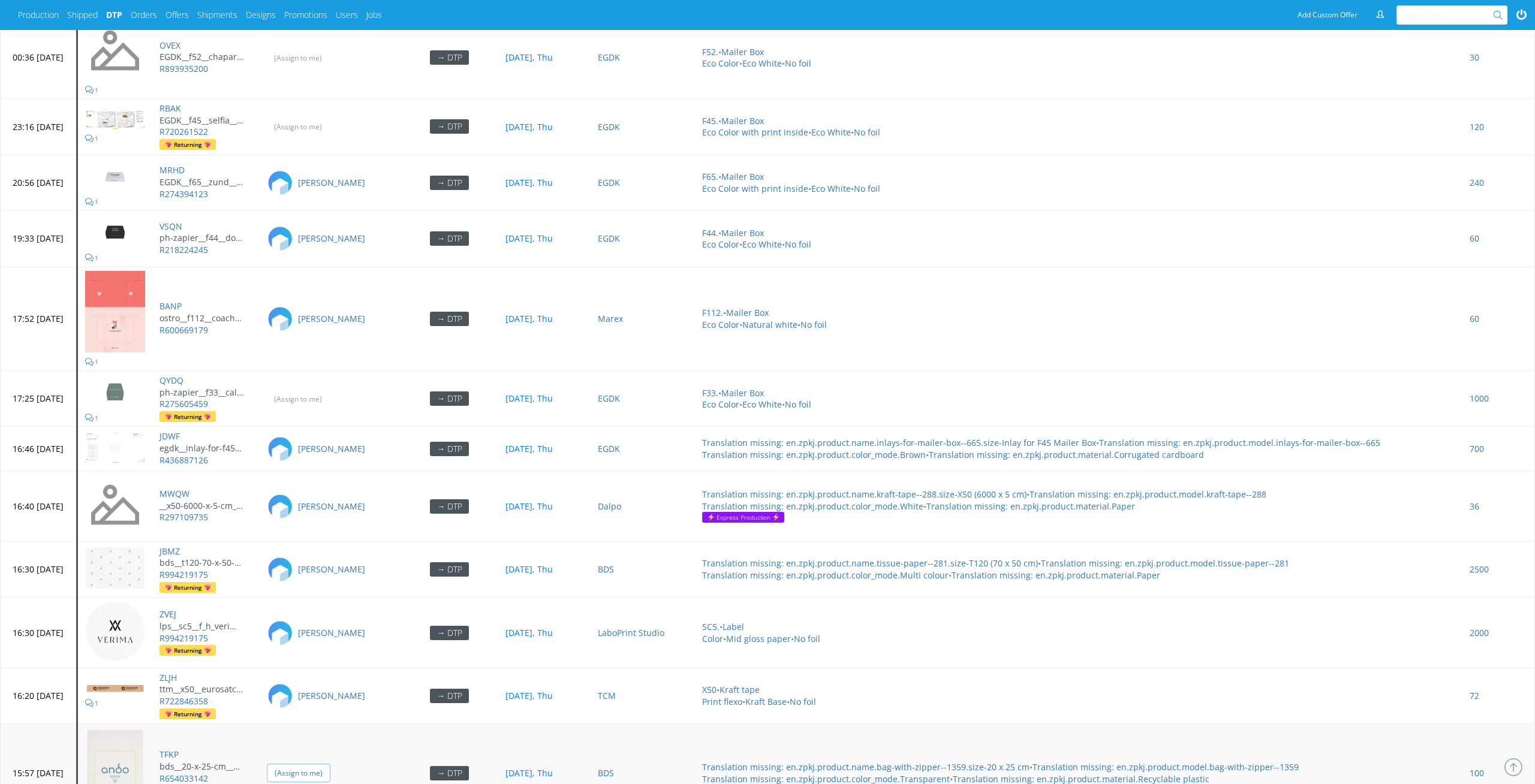
scroll to position [5160, 0]
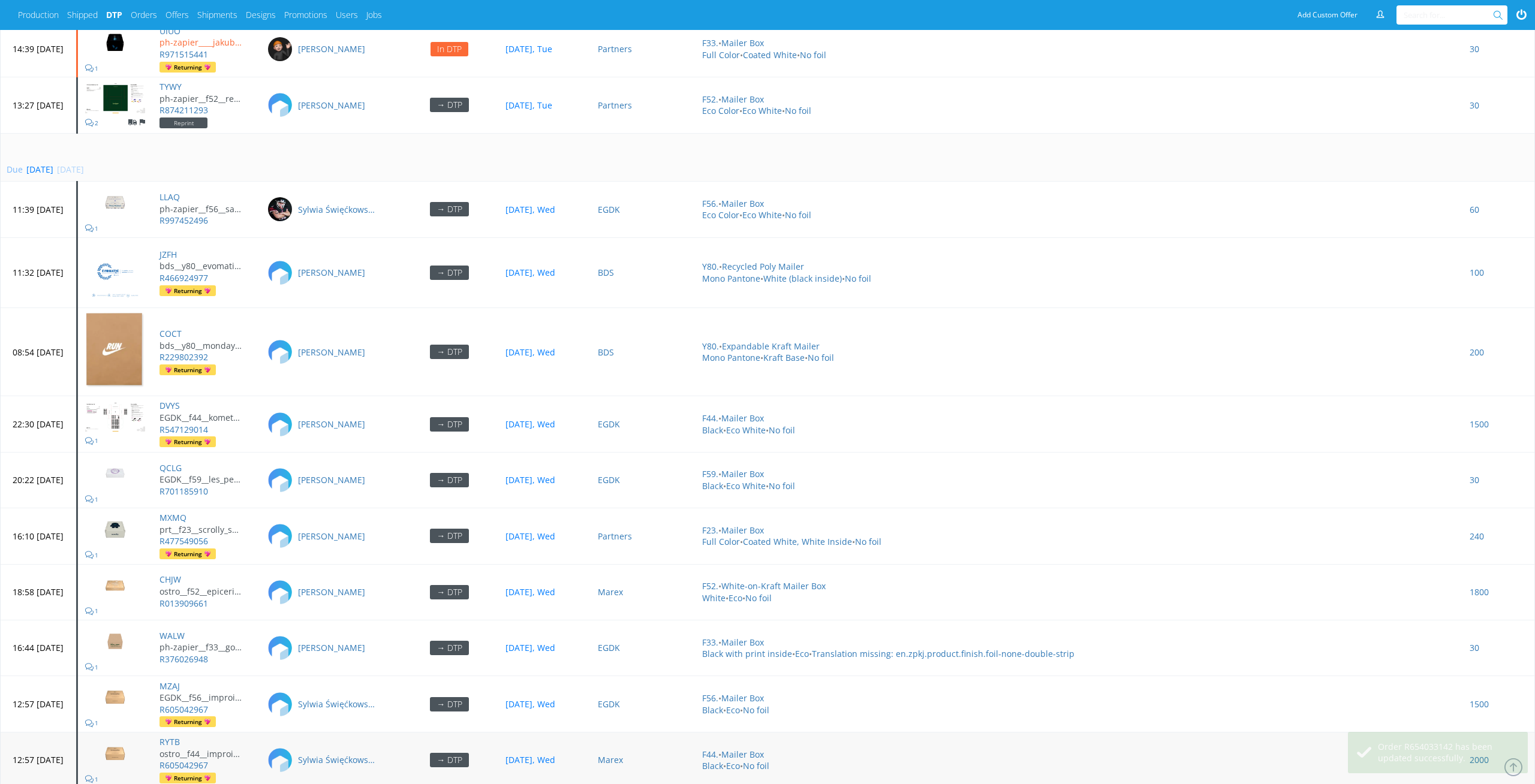
scroll to position [5424, 0]
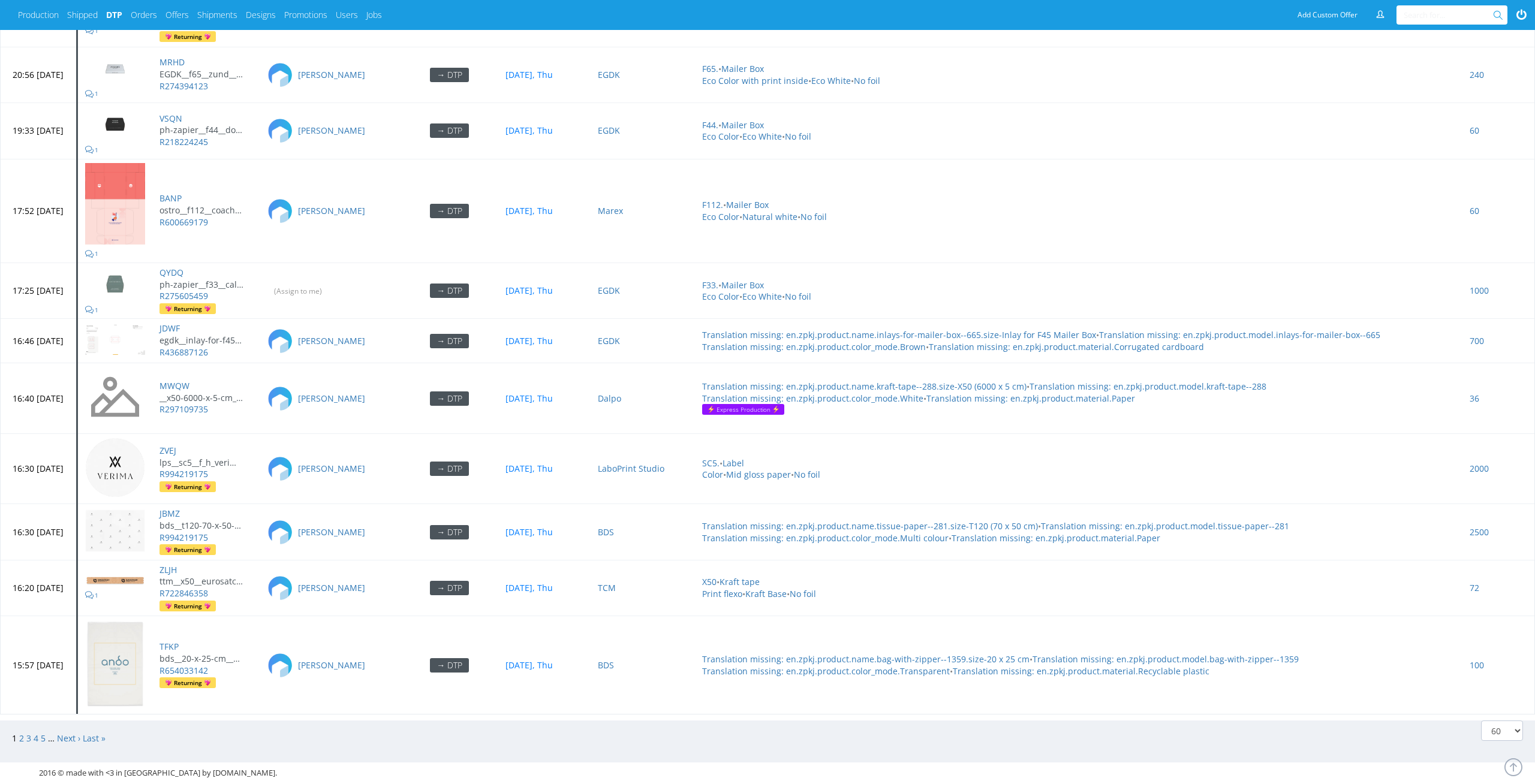
click at [22, 732] on span "2" at bounding box center [22, 738] width 7 height 12
click at [323, 733] on div "1 2 3 4 5 … Next › Last »" at bounding box center [385, 738] width 764 height 36
click at [22, 732] on link "2" at bounding box center [22, 738] width 5 height 12
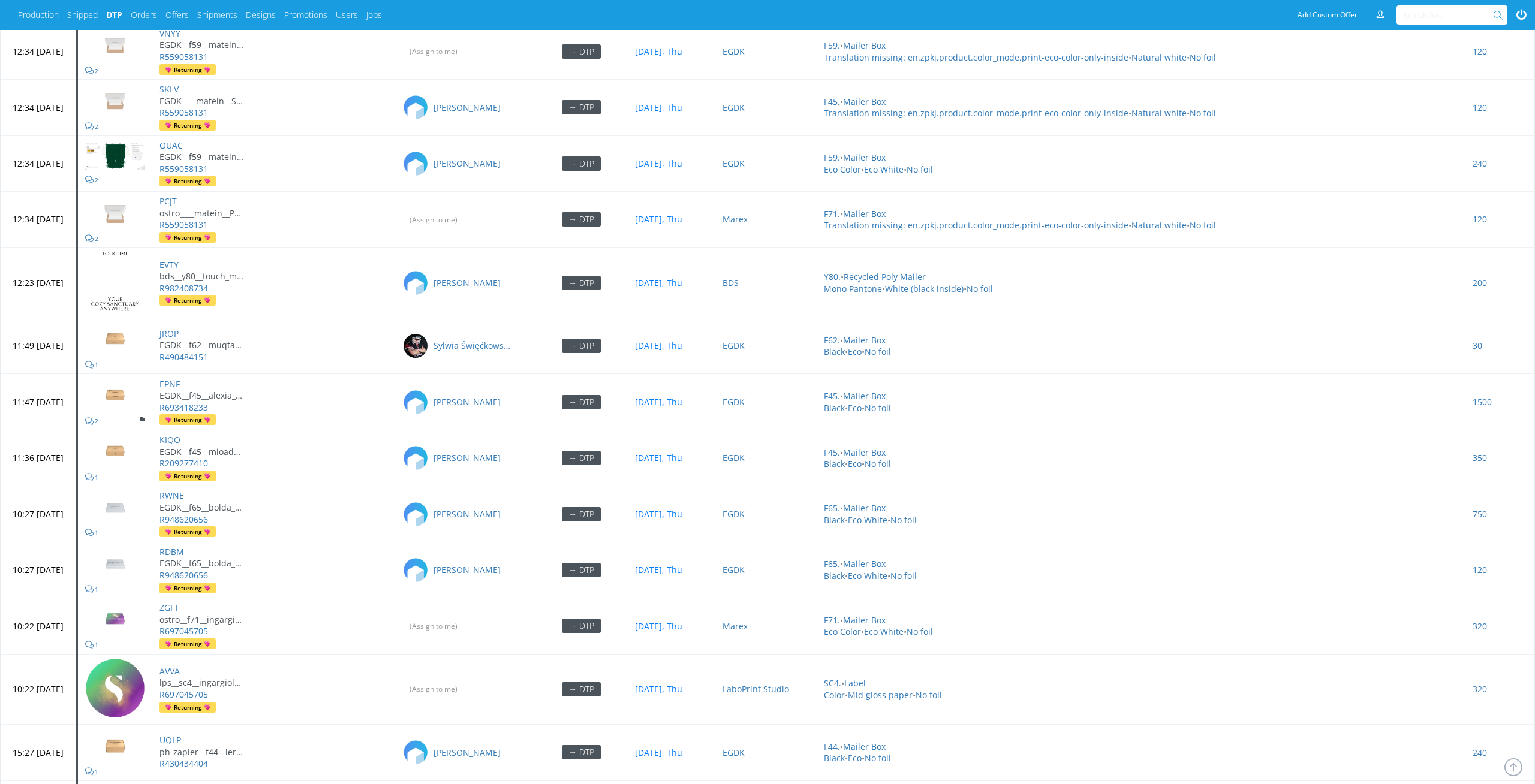
scroll to position [1486, 0]
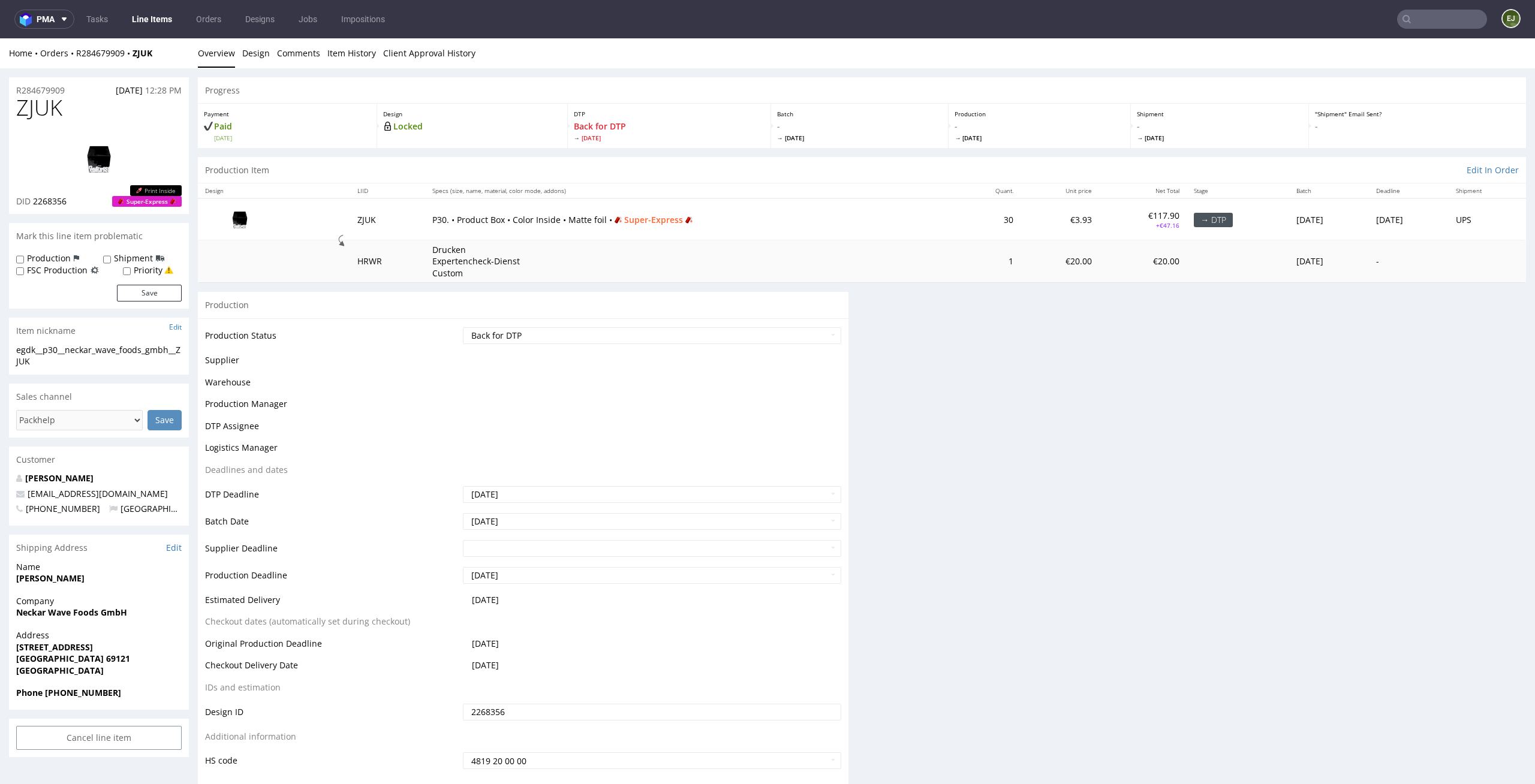
click at [668, 345] on td "Waiting for Artwork Waiting for Diecut Waiting for Mockup Waiting for DTP Waiti…" at bounding box center [650, 339] width 382 height 27
click at [674, 332] on select "Waiting for Artwork Waiting for Diecut Waiting for Mockup Waiting for DTP Waiti…" at bounding box center [653, 336] width 379 height 17
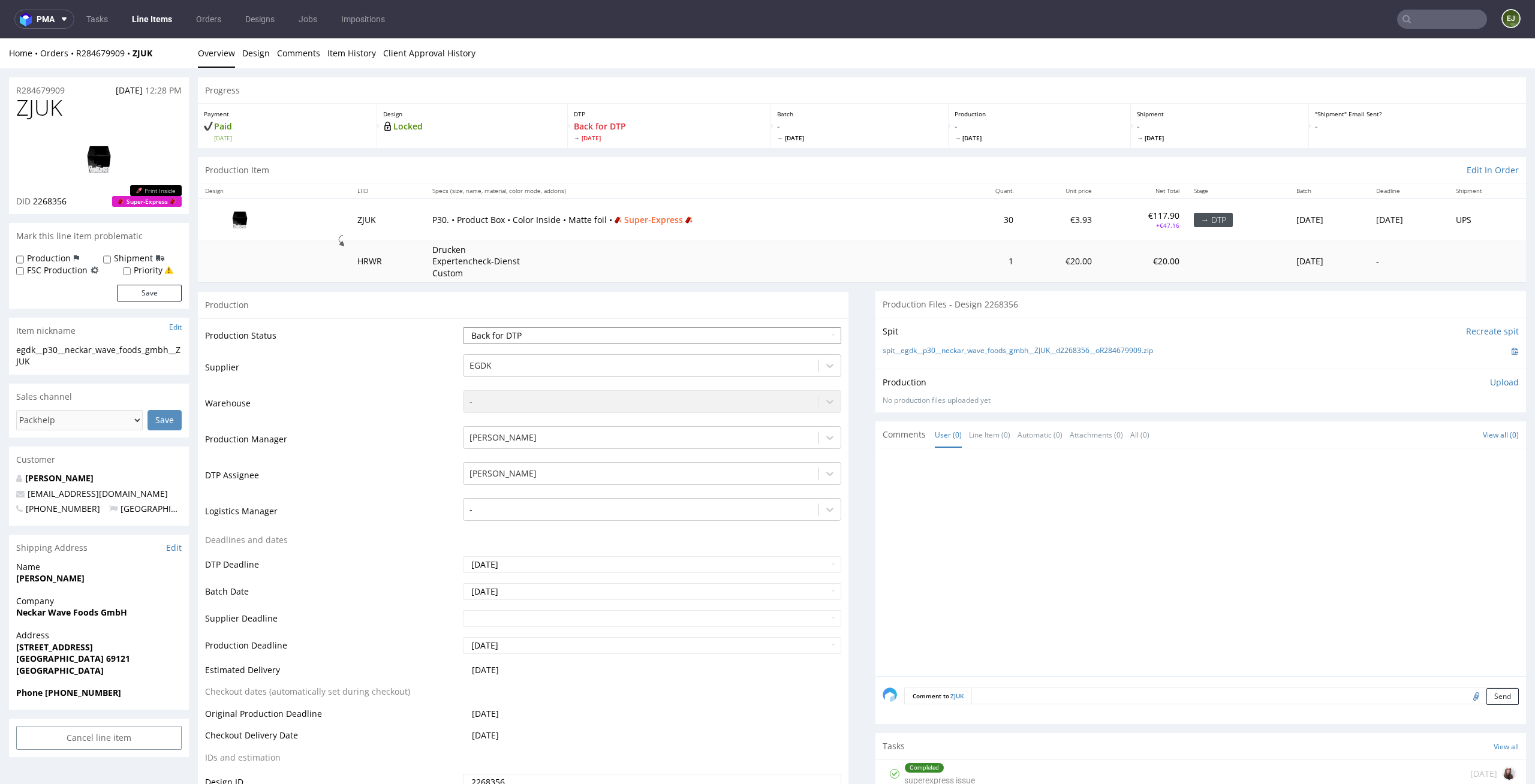
select select "dtp_in_process"
click at [463, 328] on select "Waiting for Artwork Waiting for Diecut Waiting for Mockup Waiting for DTP Waiti…" at bounding box center [653, 336] width 379 height 17
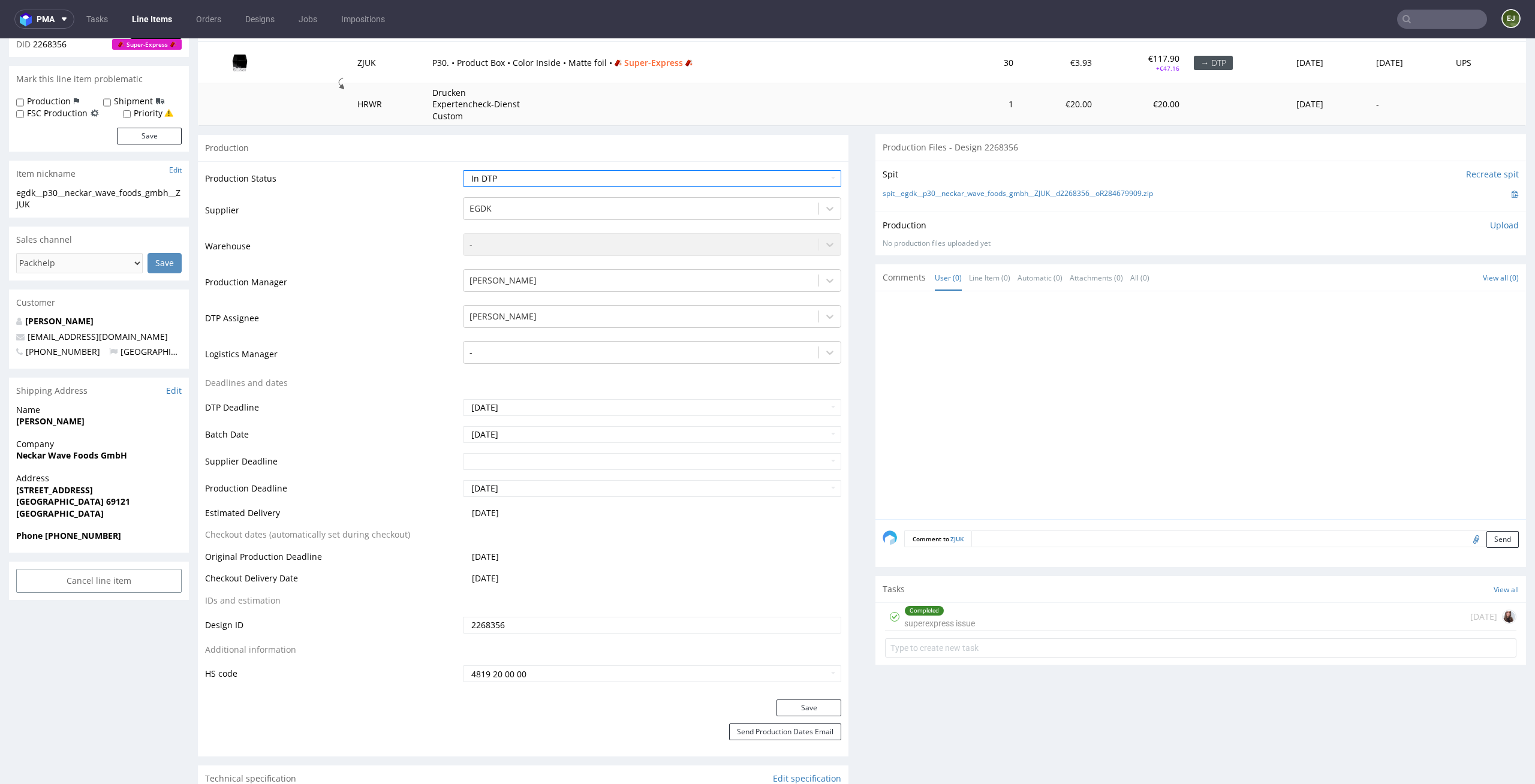
scroll to position [242, 0]
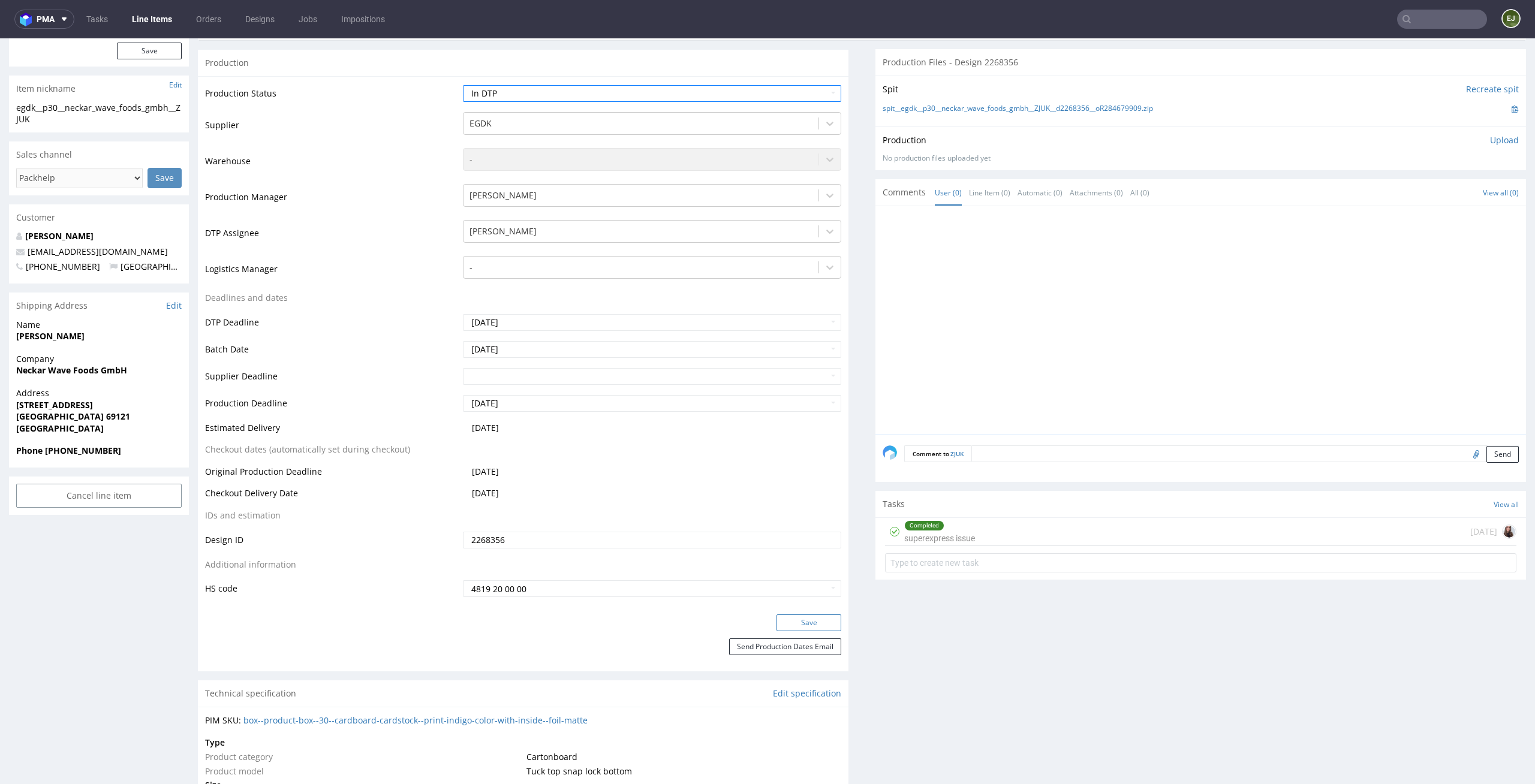
click at [822, 620] on button "Save" at bounding box center [809, 623] width 65 height 17
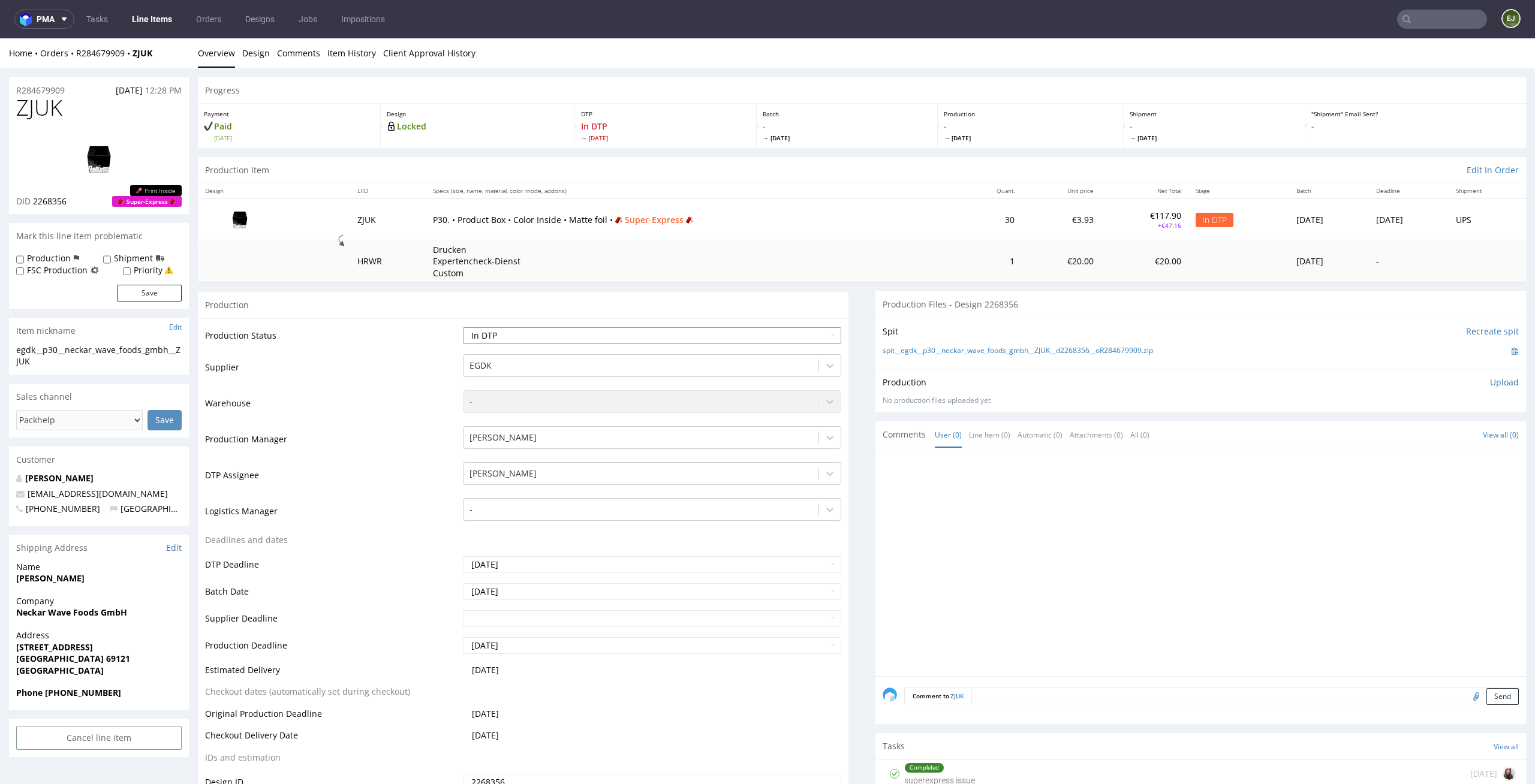
click at [698, 334] on select "Waiting for Artwork Waiting for Diecut Waiting for Mockup Waiting for DTP Waiti…" at bounding box center [653, 336] width 379 height 17
select select "dtp_waiting_for_check"
click at [463, 328] on select "Waiting for Artwork Waiting for Diecut Waiting for Mockup Waiting for DTP Waiti…" at bounding box center [653, 336] width 379 height 17
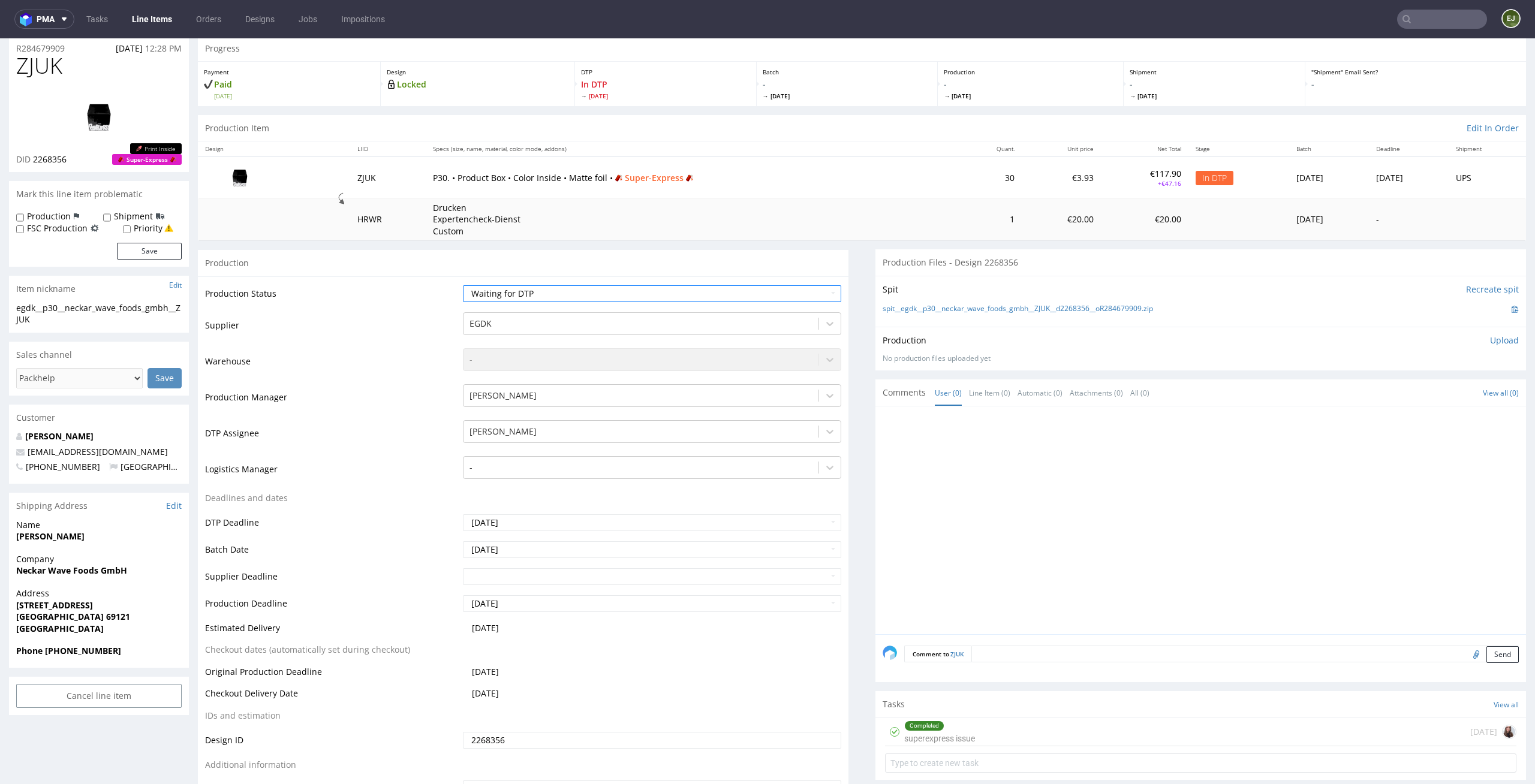
scroll to position [101, 0]
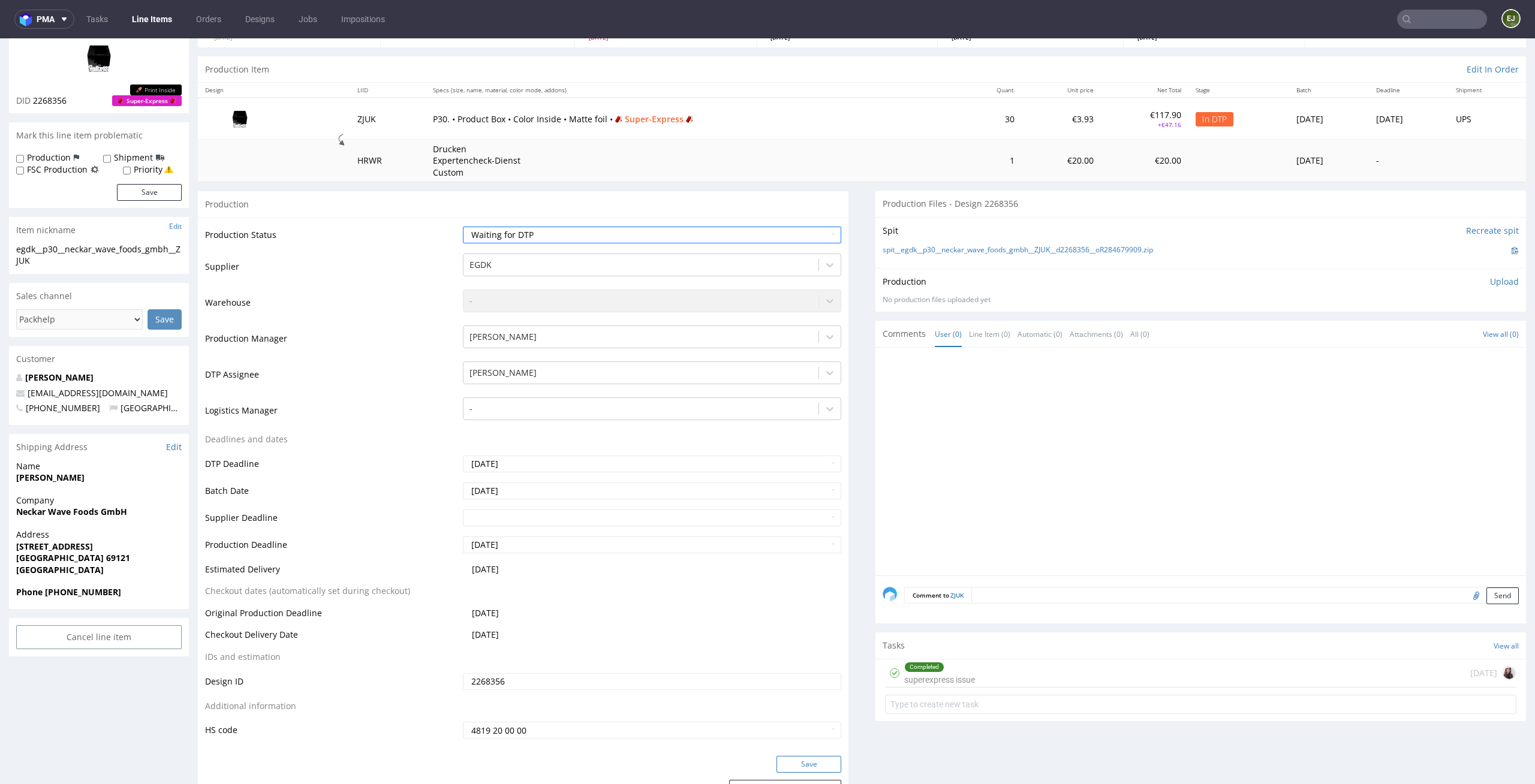
click at [810, 761] on button "Save" at bounding box center [809, 764] width 65 height 17
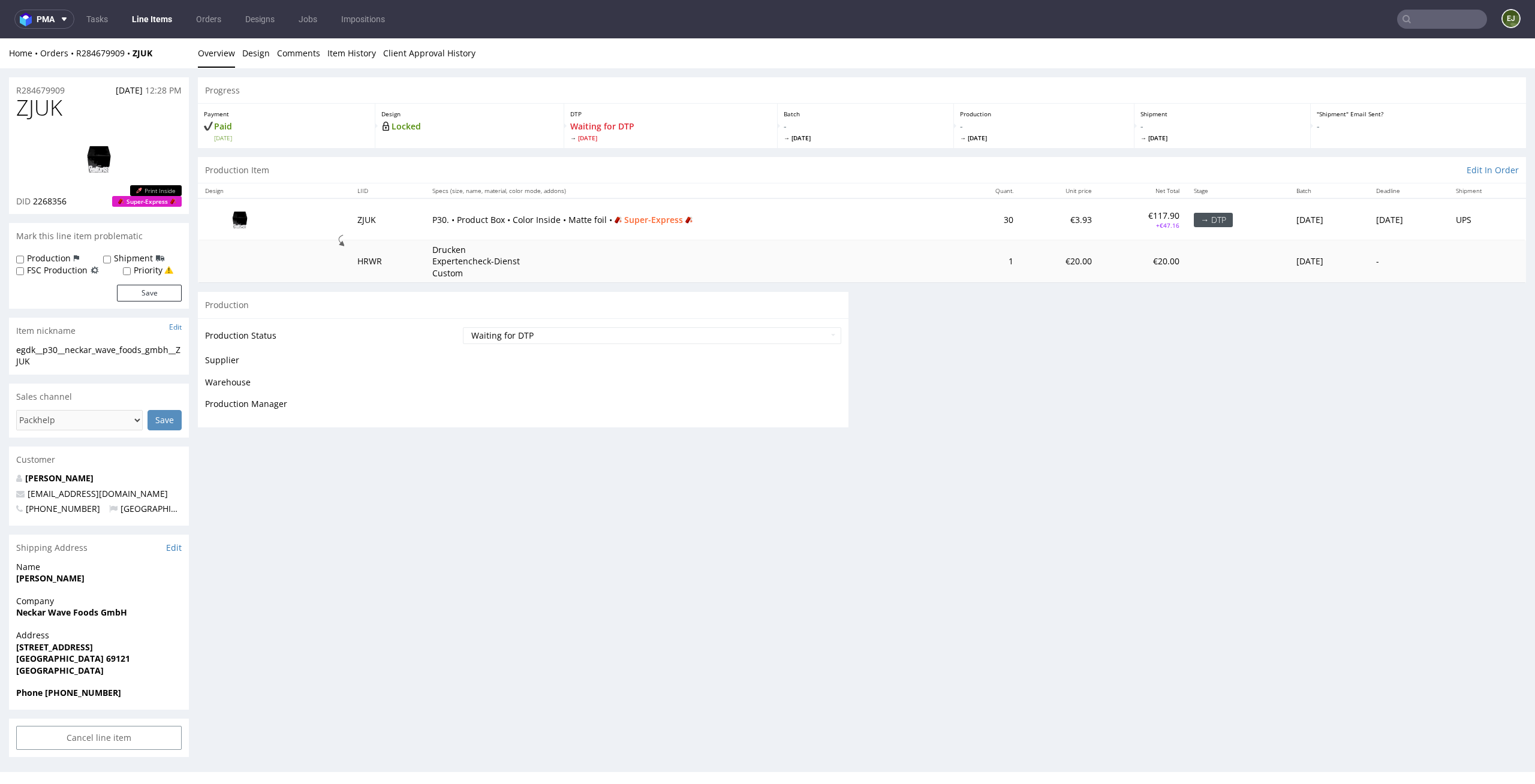
scroll to position [0, 0]
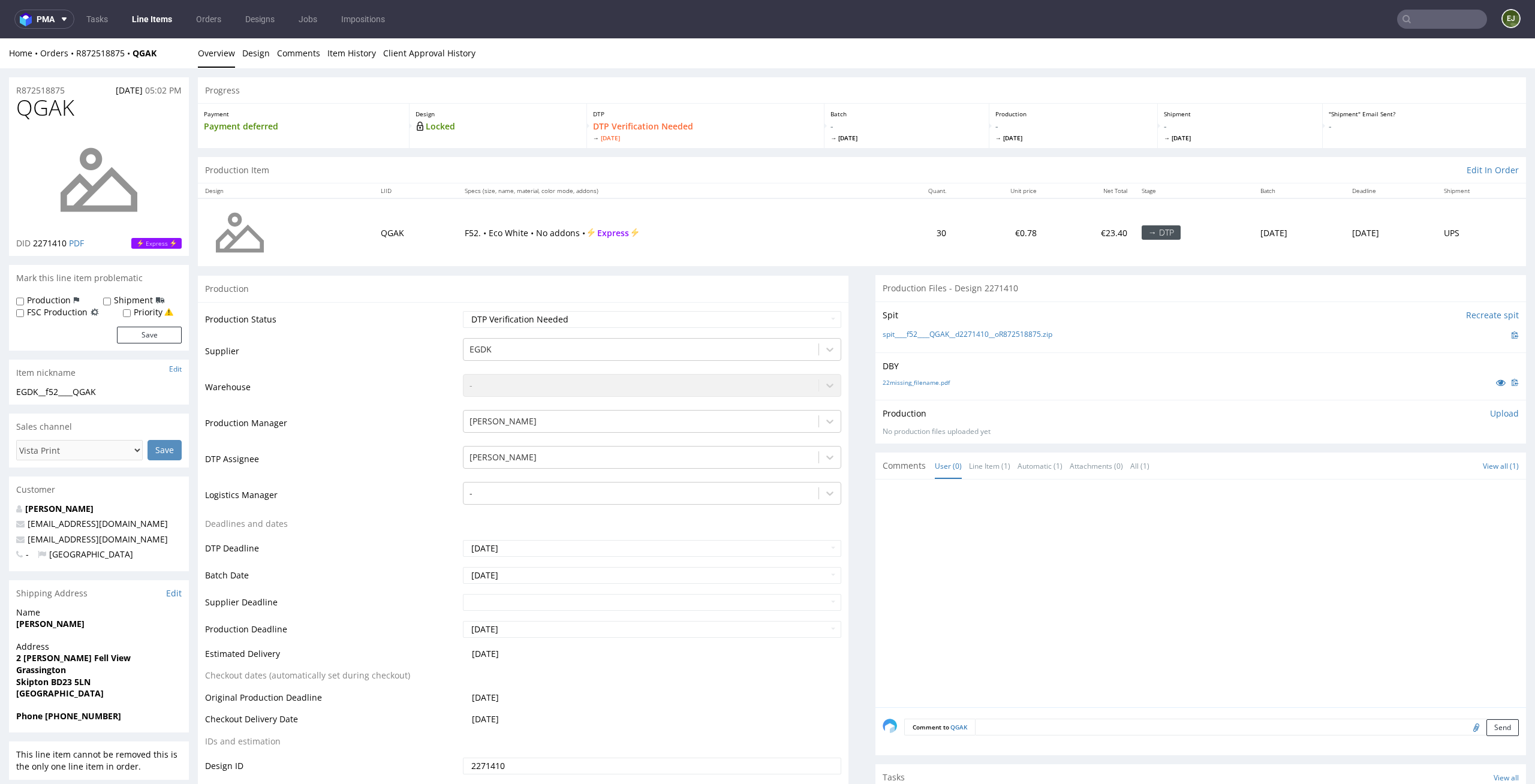
click at [930, 387] on div "22missing_filename.pdf" at bounding box center [1201, 382] width 636 height 13
click at [930, 378] on link "22missing_filename.pdf" at bounding box center [916, 382] width 67 height 8
click at [926, 337] on link "spit____f52____QGAK__d2271410__oR872518875.zip" at bounding box center [968, 335] width 170 height 10
click at [760, 312] on select "Waiting for Artwork Waiting for Diecut Waiting for Mockup Waiting for DTP Waiti…" at bounding box center [653, 319] width 379 height 17
select select "dtp_in_process"
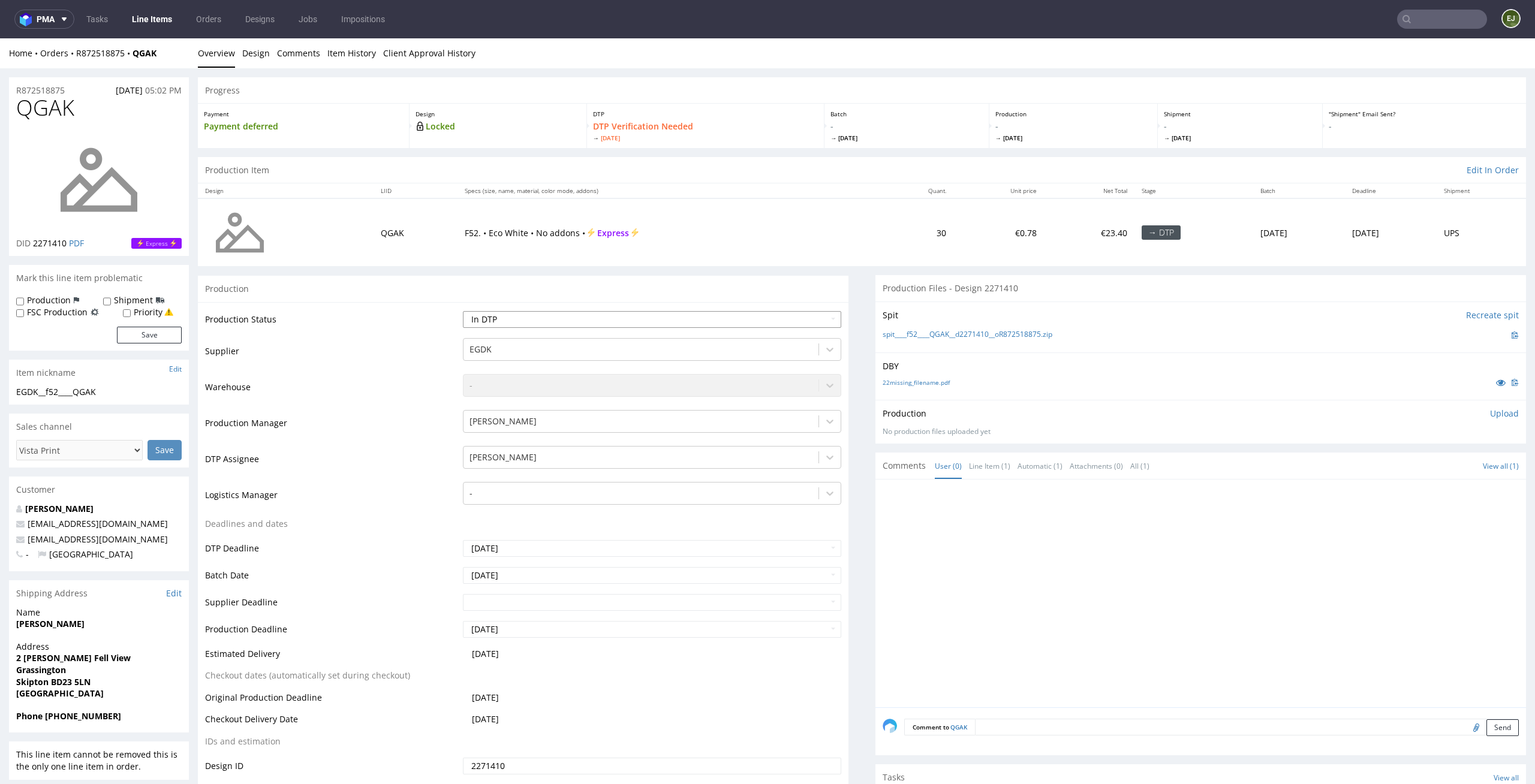
click at [463, 311] on select "Waiting for Artwork Waiting for Diecut Waiting for Mockup Waiting for DTP Waiti…" at bounding box center [653, 319] width 379 height 17
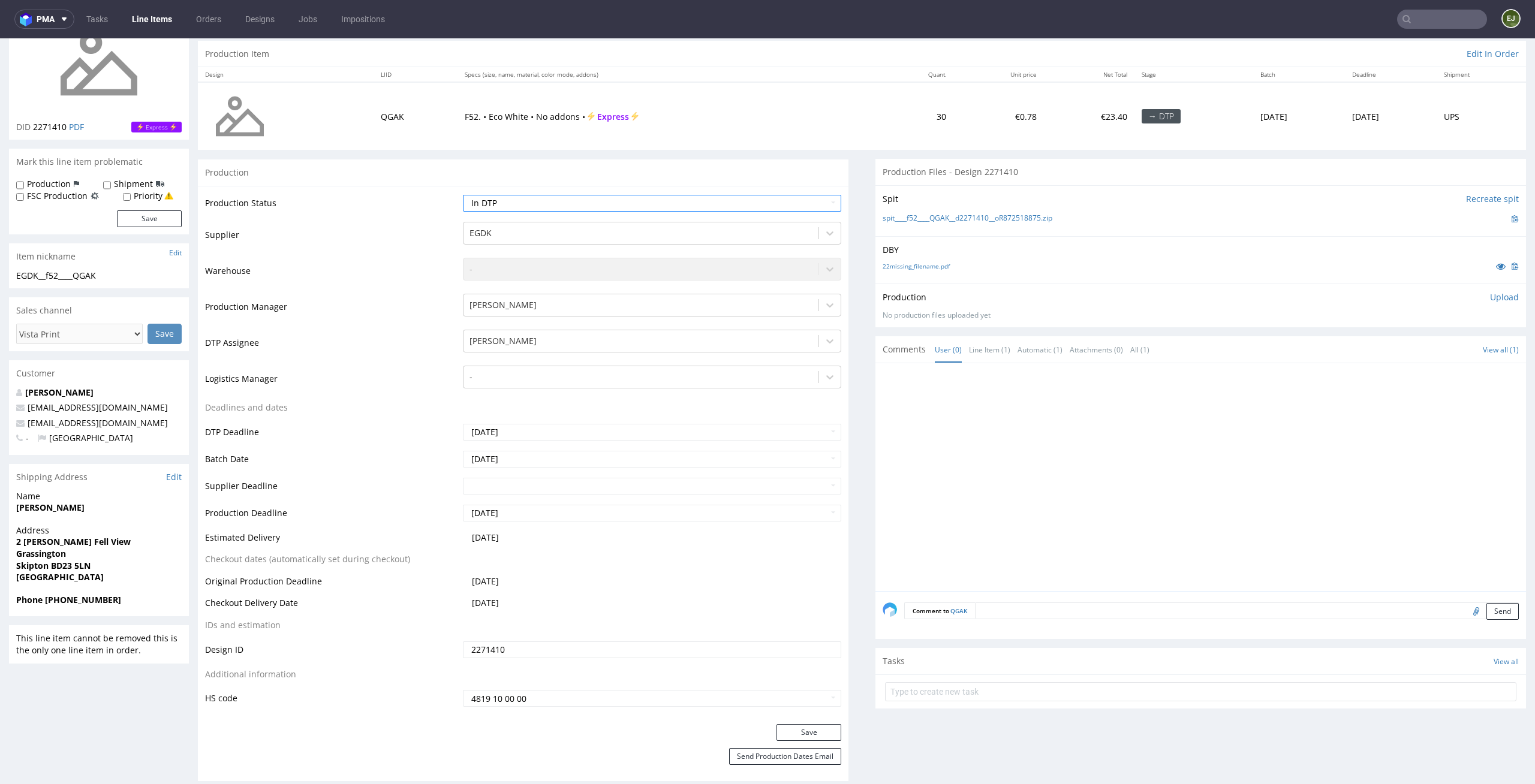
scroll to position [136, 0]
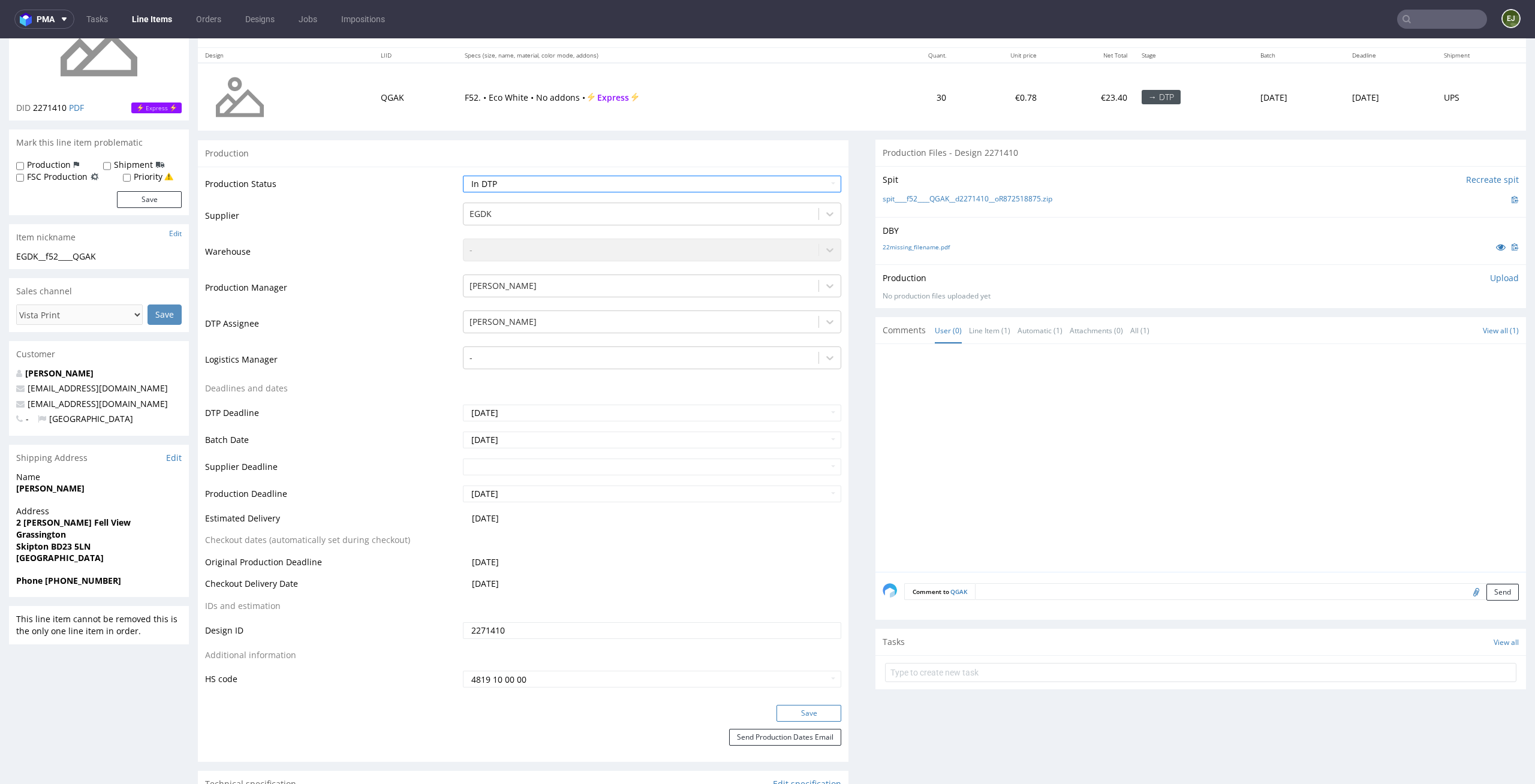
click at [817, 708] on button "Save" at bounding box center [809, 713] width 65 height 17
click at [825, 184] on select "Waiting for Artwork Waiting for Diecut Waiting for Mockup Waiting for DTP Waiti…" at bounding box center [653, 184] width 379 height 17
select select "dtp_issue"
click at [463, 175] on select "Waiting for Artwork Waiting for Diecut Waiting for Mockup Waiting for DTP Waiti…" at bounding box center [653, 184] width 379 height 17
click at [822, 714] on button "Save" at bounding box center [809, 713] width 65 height 17
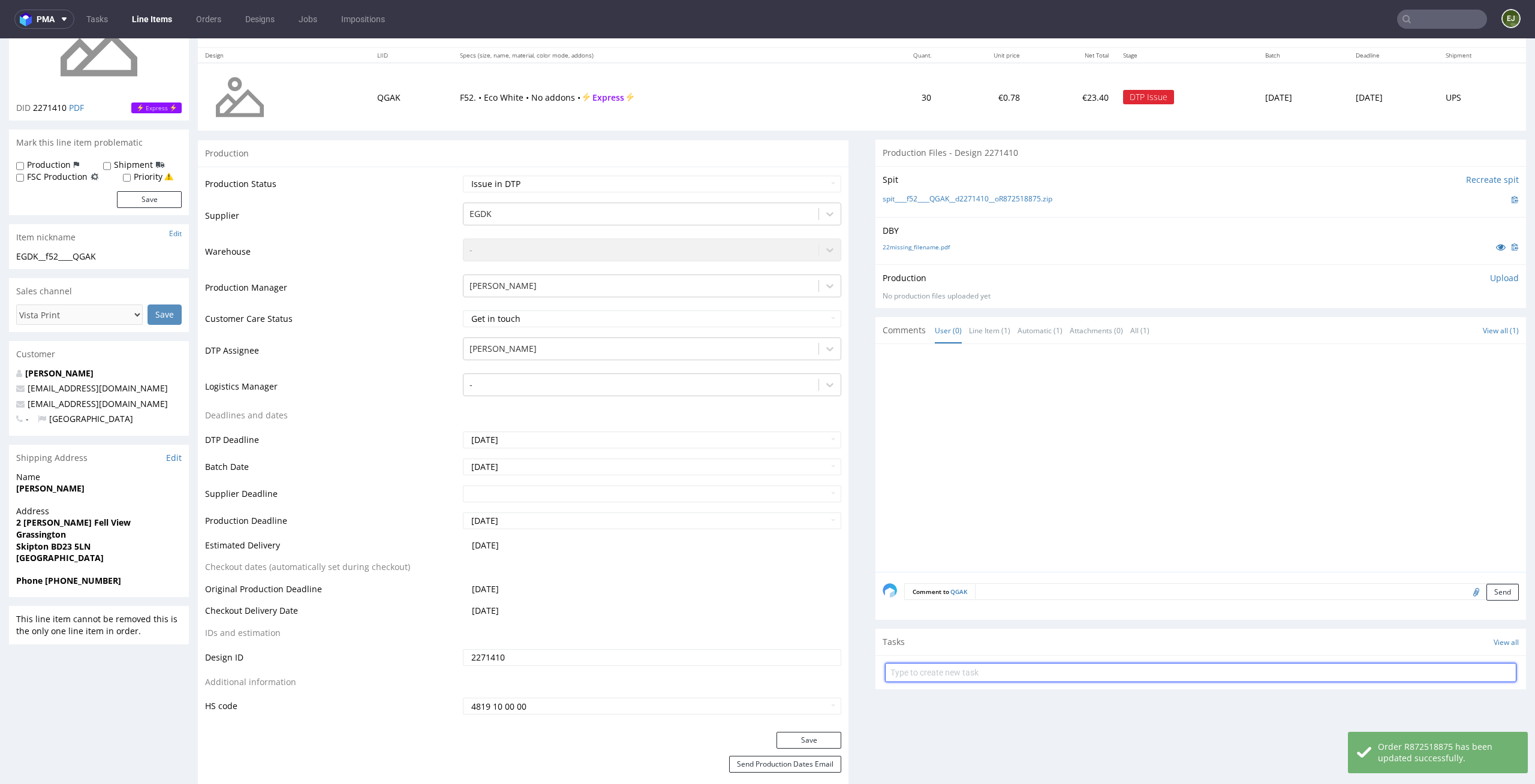
click at [982, 674] on input "text" at bounding box center [1200, 673] width 631 height 19
type input "vista print order to cancel"
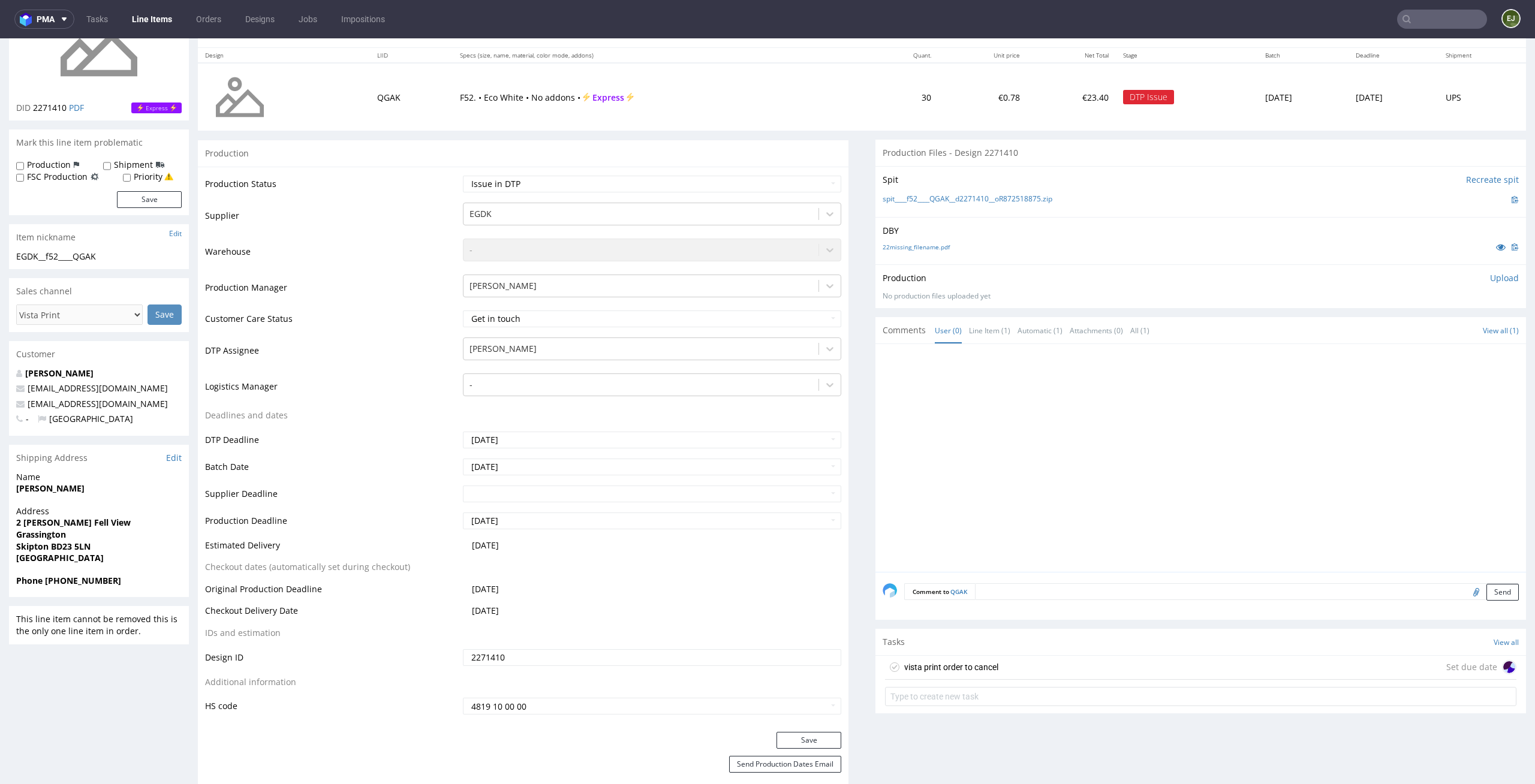
click at [982, 673] on div "vista print order to cancel" at bounding box center [951, 667] width 94 height 14
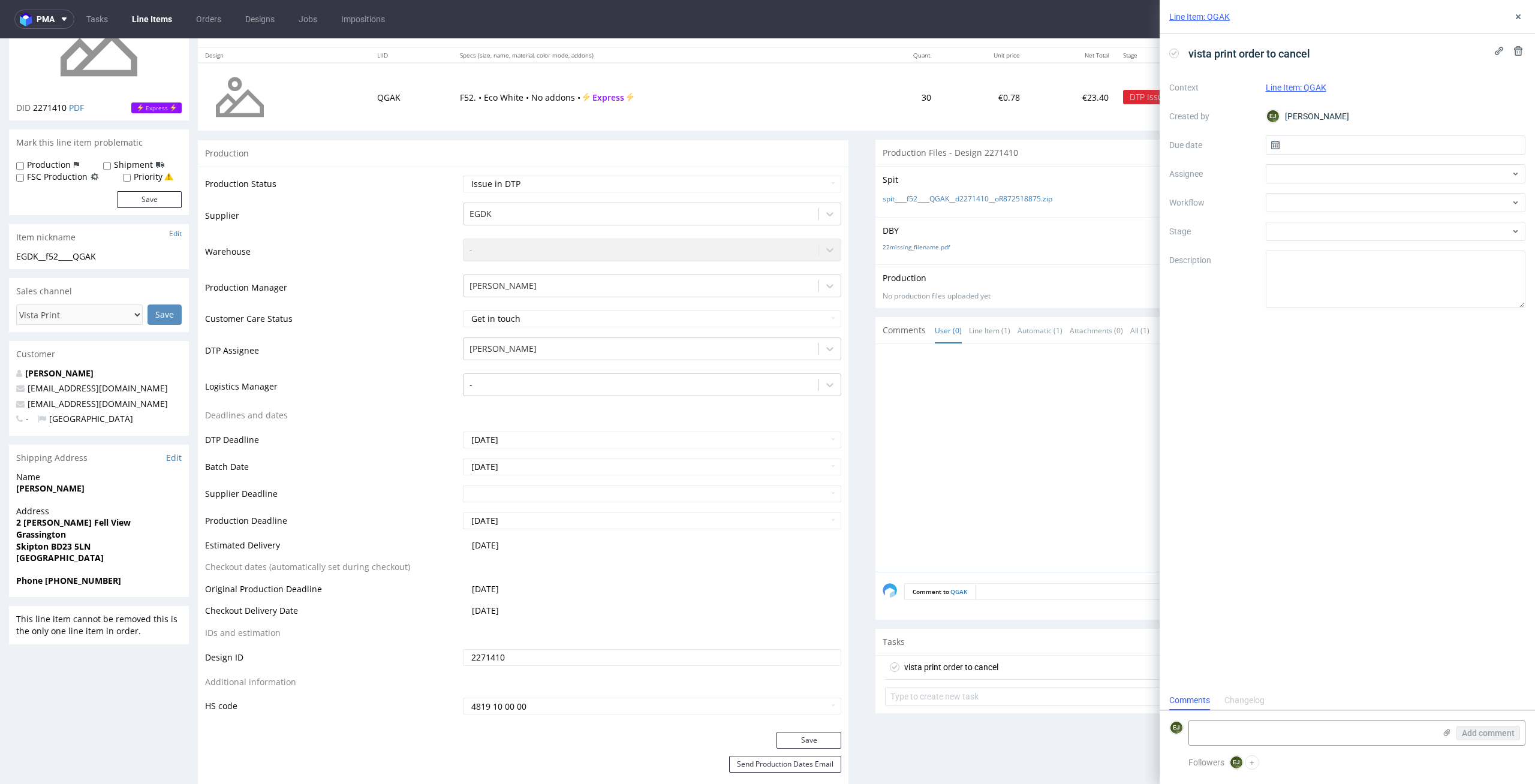
scroll to position [10, 0]
click at [1292, 145] on input "text" at bounding box center [1395, 145] width 260 height 19
click at [1378, 246] on span "7" at bounding box center [1376, 245] width 5 height 12
type input "07/10/2025"
click at [1379, 202] on div at bounding box center [1395, 202] width 260 height 19
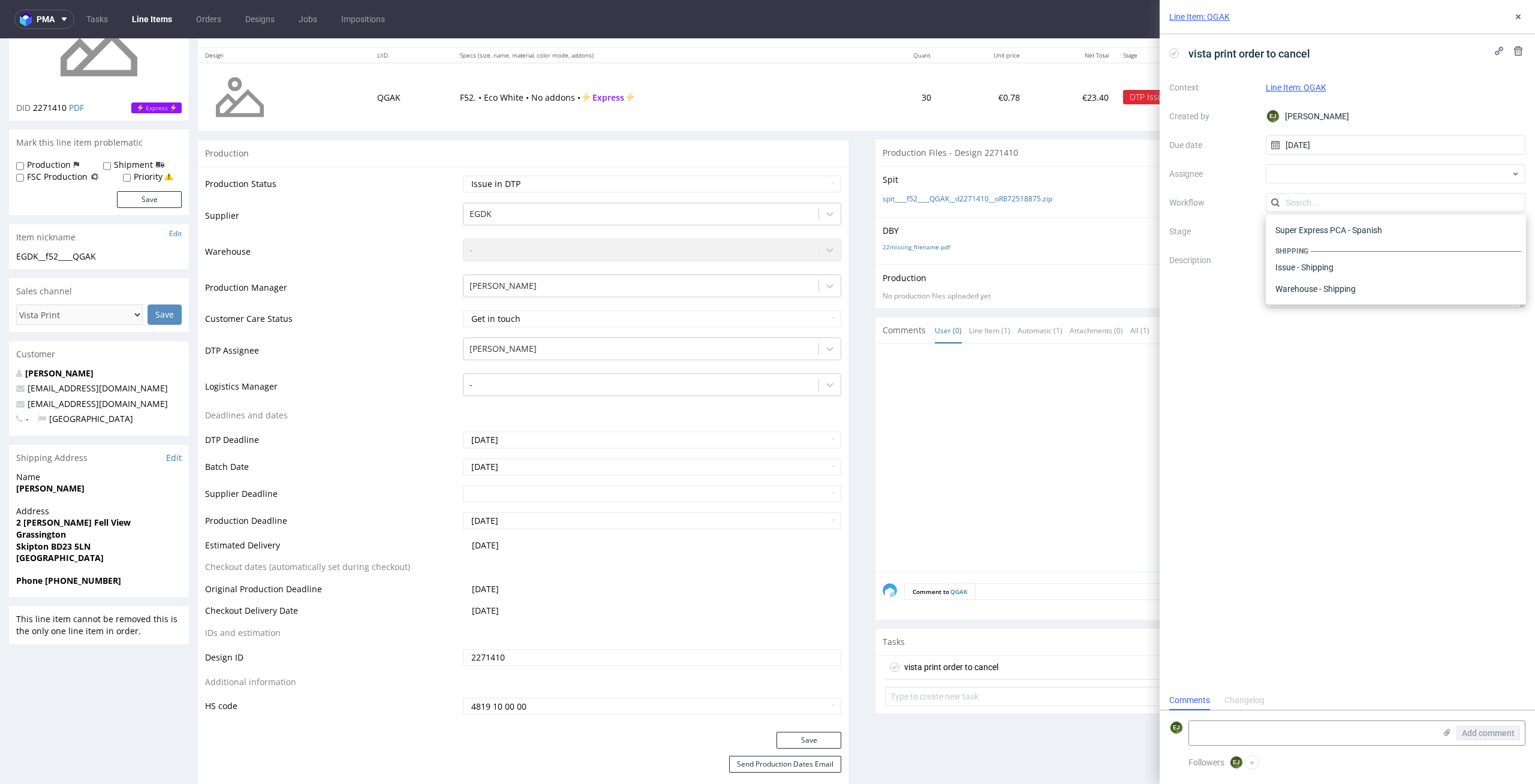
scroll to position [0, 0]
click at [1389, 265] on div "DTP - Issue" at bounding box center [1395, 268] width 250 height 22
click at [1327, 730] on textarea at bounding box center [1312, 733] width 246 height 24
type textarea "v"
paste textarea "The design is prepared as a print of the entire sheet, excluding the inscriptio…"
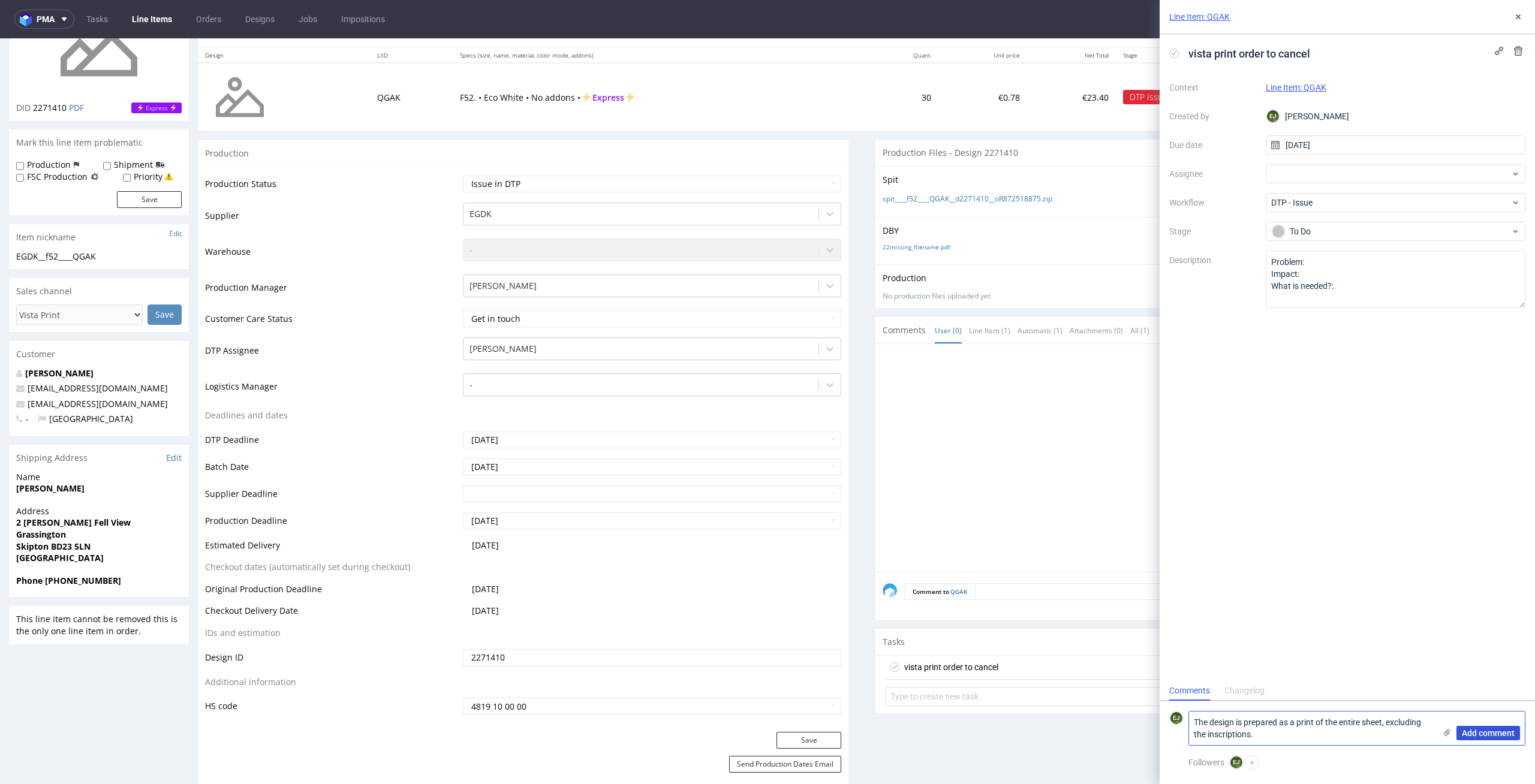
type textarea "The design is prepared as a print of the entire sheet, excluding the inscriptio…"
click at [1481, 727] on button "Add comment" at bounding box center [1488, 732] width 63 height 14
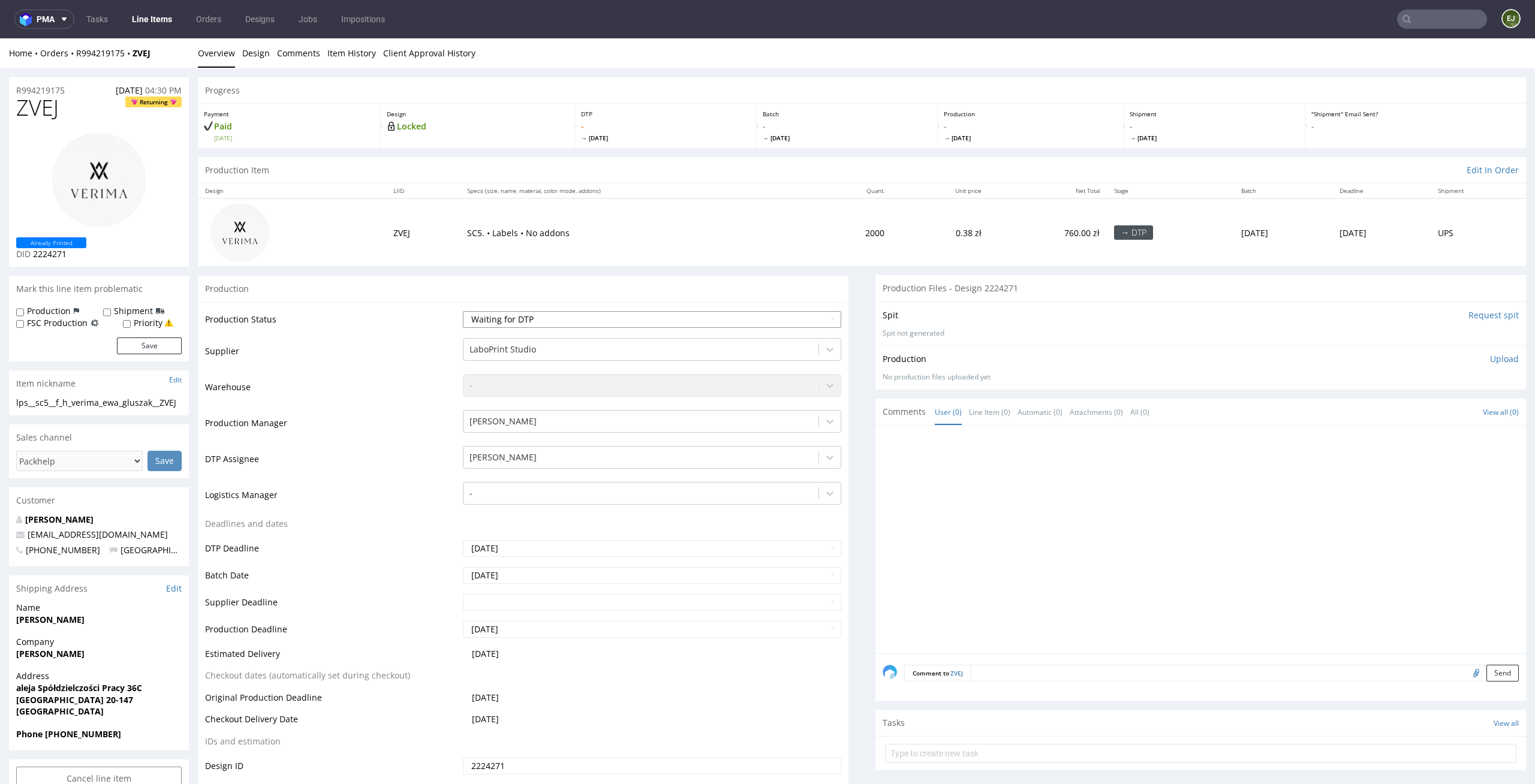
click at [605, 323] on select "Waiting for Artwork Waiting for Diecut Waiting for Mockup Waiting for DTP Waiti…" at bounding box center [653, 319] width 379 height 17
select select "dtp_in_process"
click at [463, 311] on select "Waiting for Artwork Waiting for Diecut Waiting for Mockup Waiting for DTP Waiti…" at bounding box center [653, 319] width 379 height 17
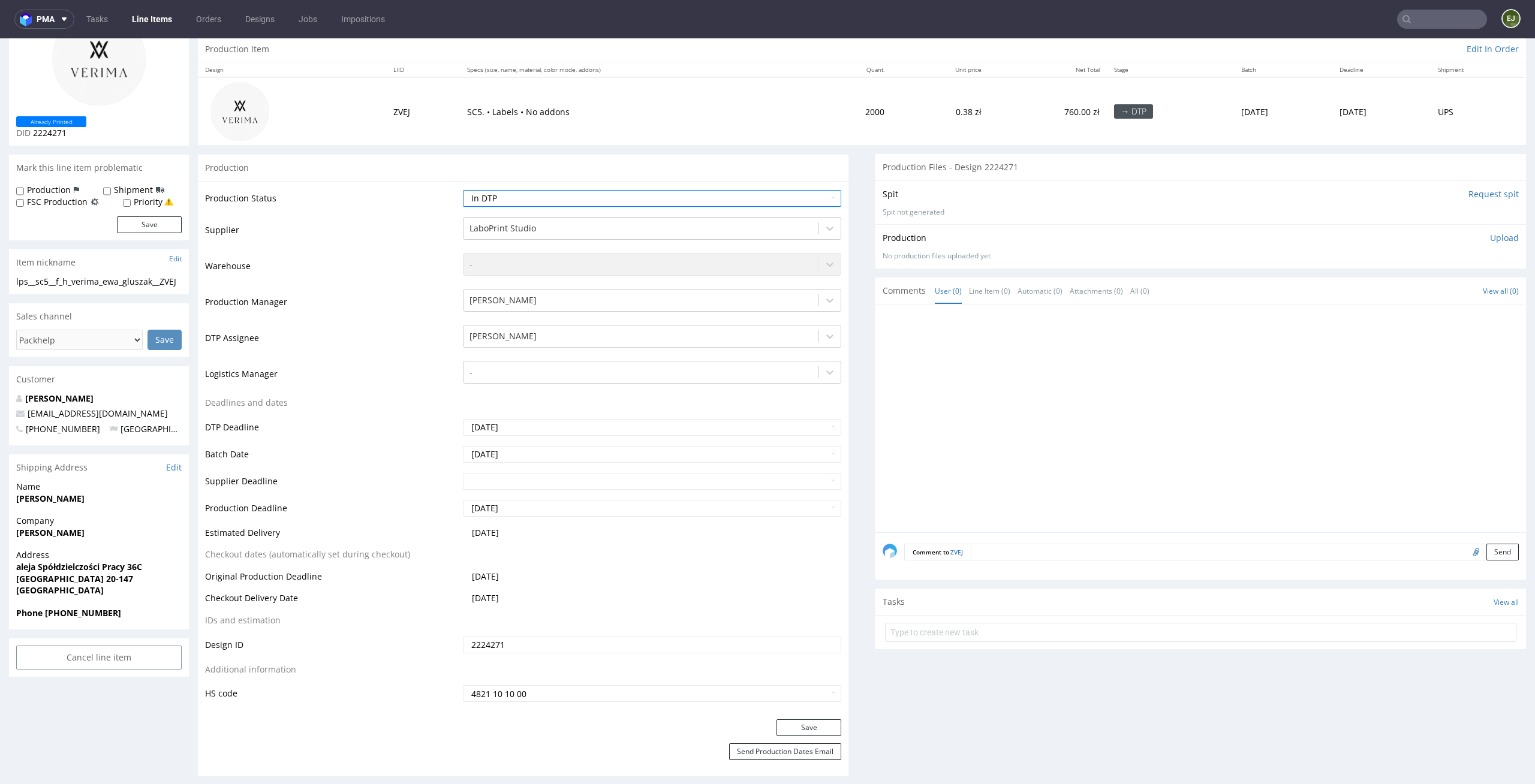
scroll to position [201, 0]
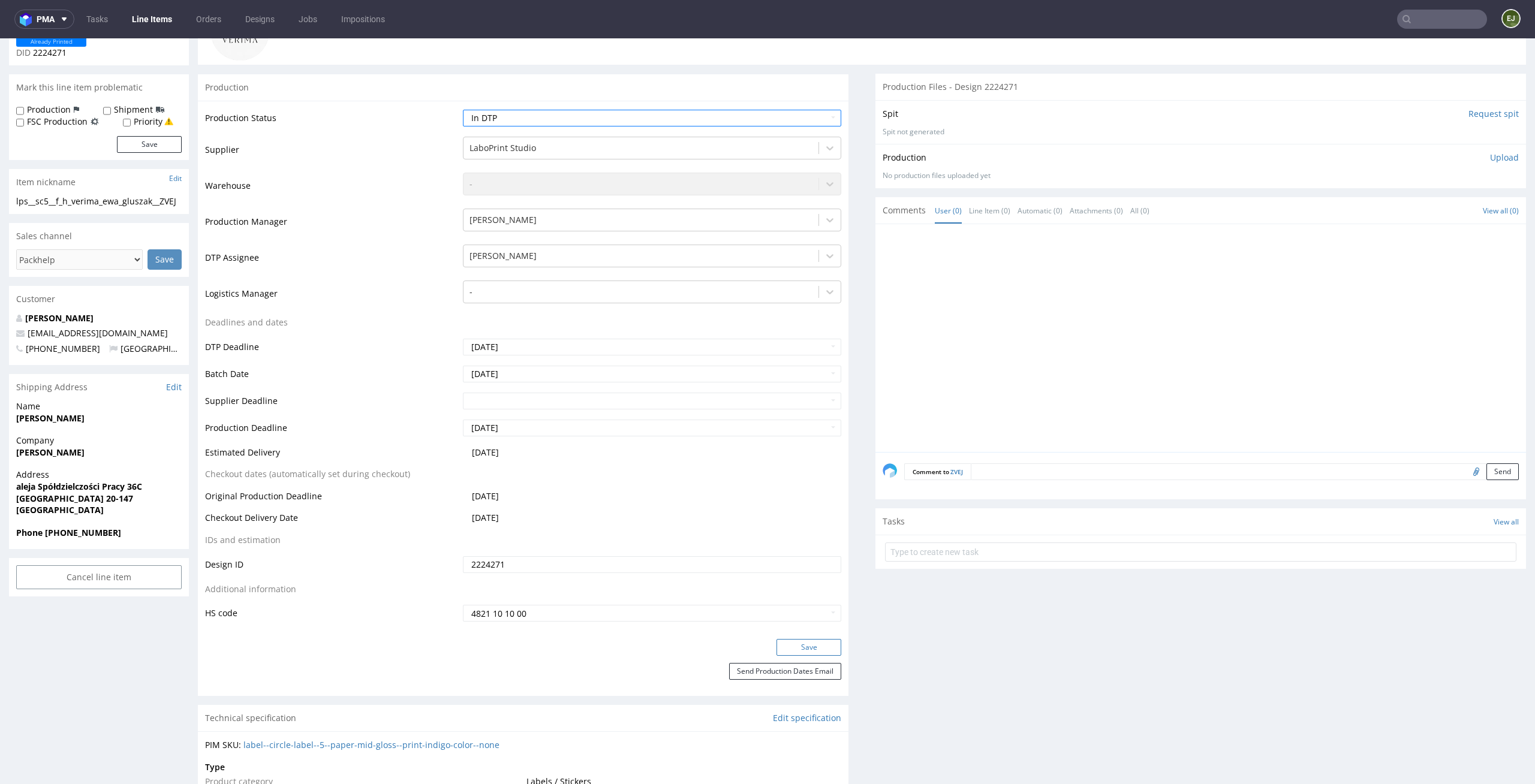
click at [801, 643] on button "Save" at bounding box center [809, 648] width 65 height 17
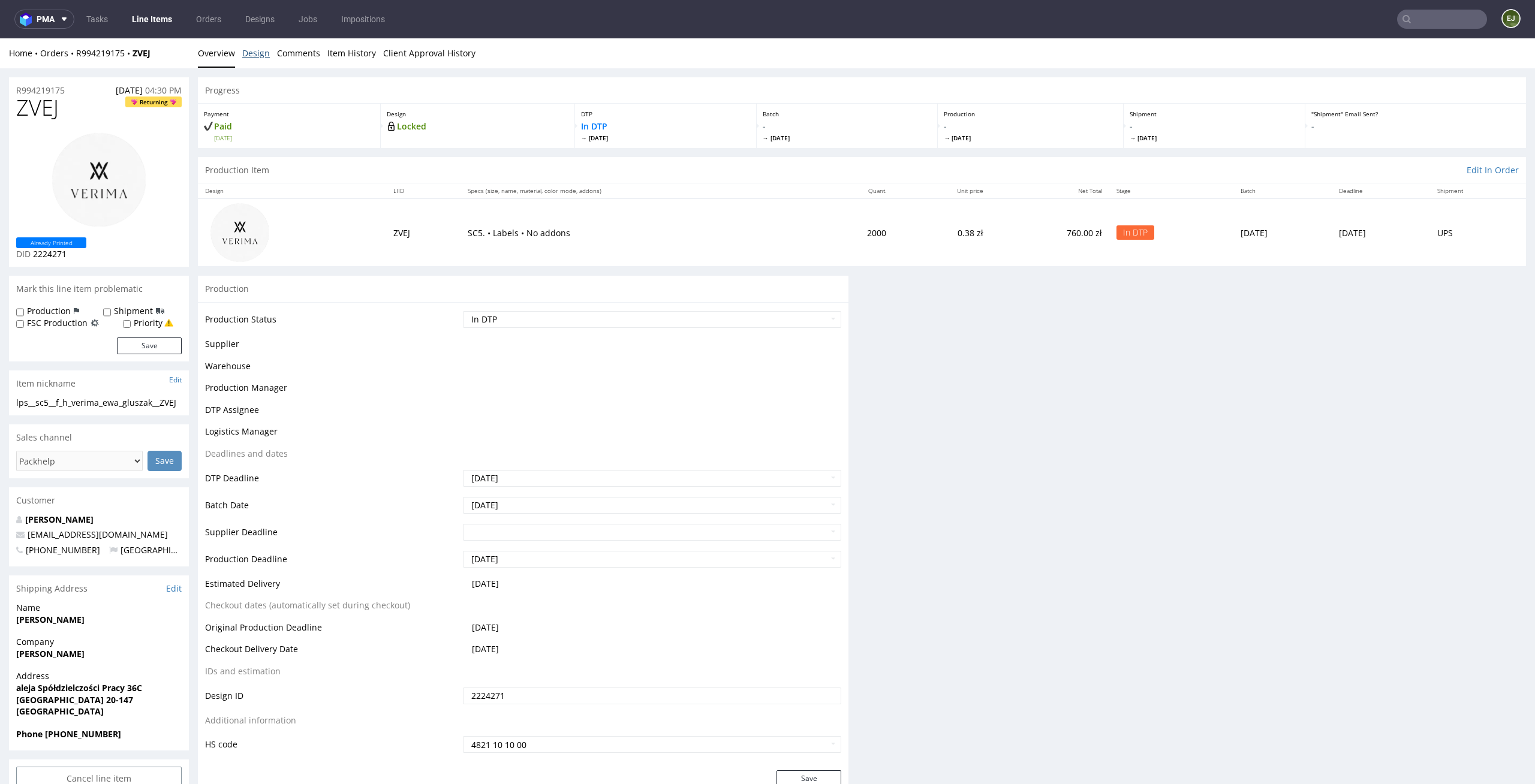
scroll to position [0, 0]
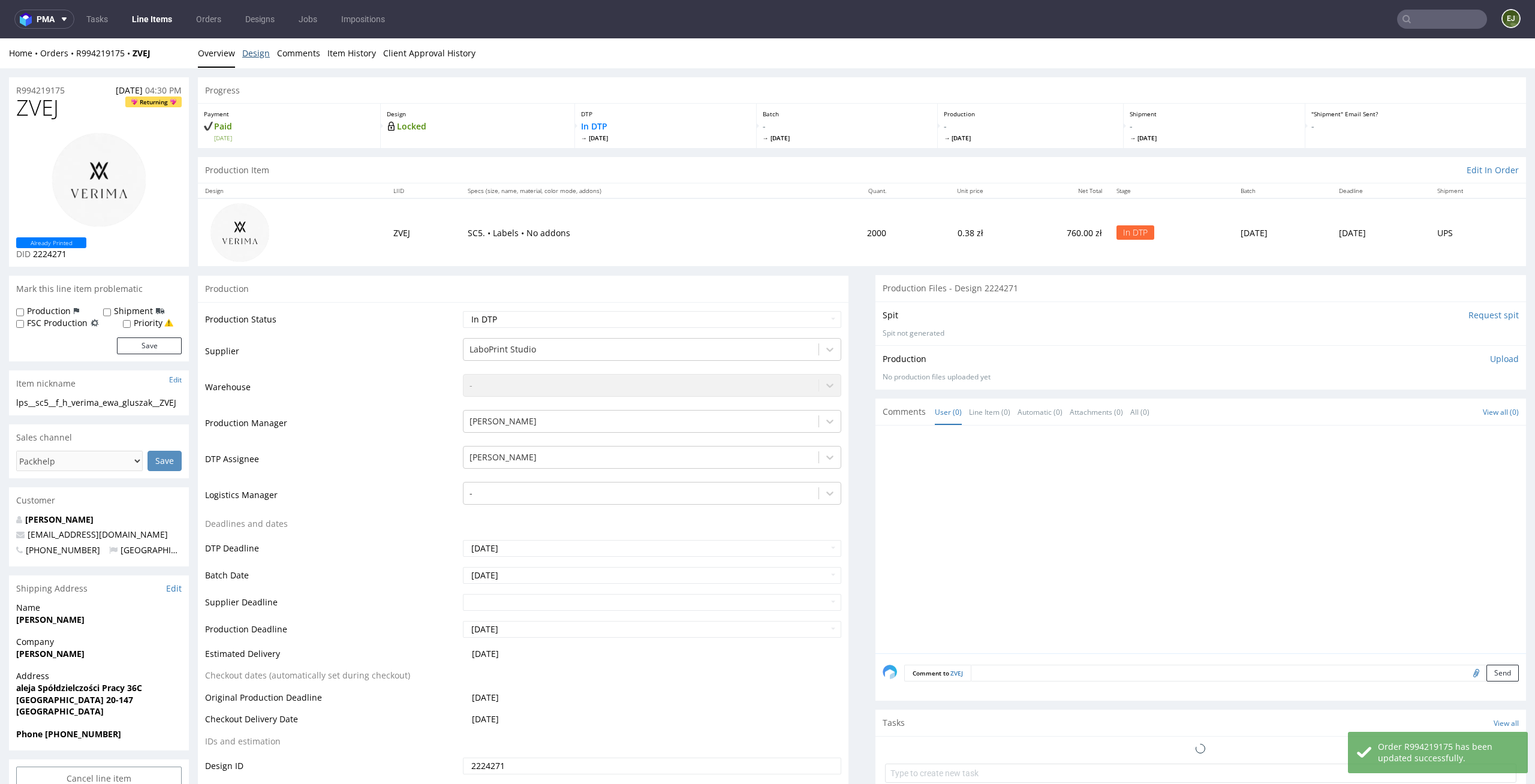
click at [254, 54] on link "Design" at bounding box center [255, 52] width 27 height 29
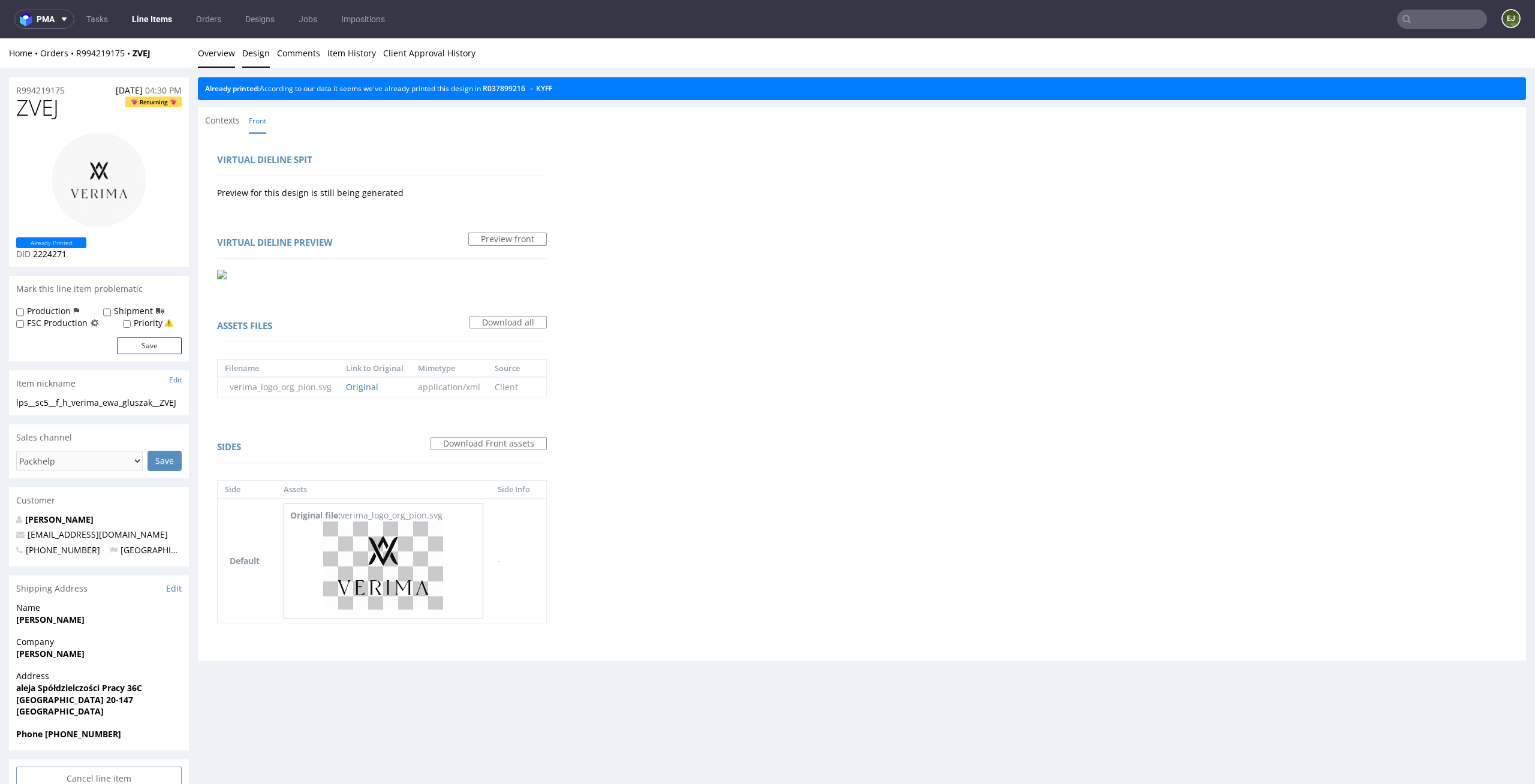
click at [233, 62] on link "Overview" at bounding box center [216, 52] width 37 height 29
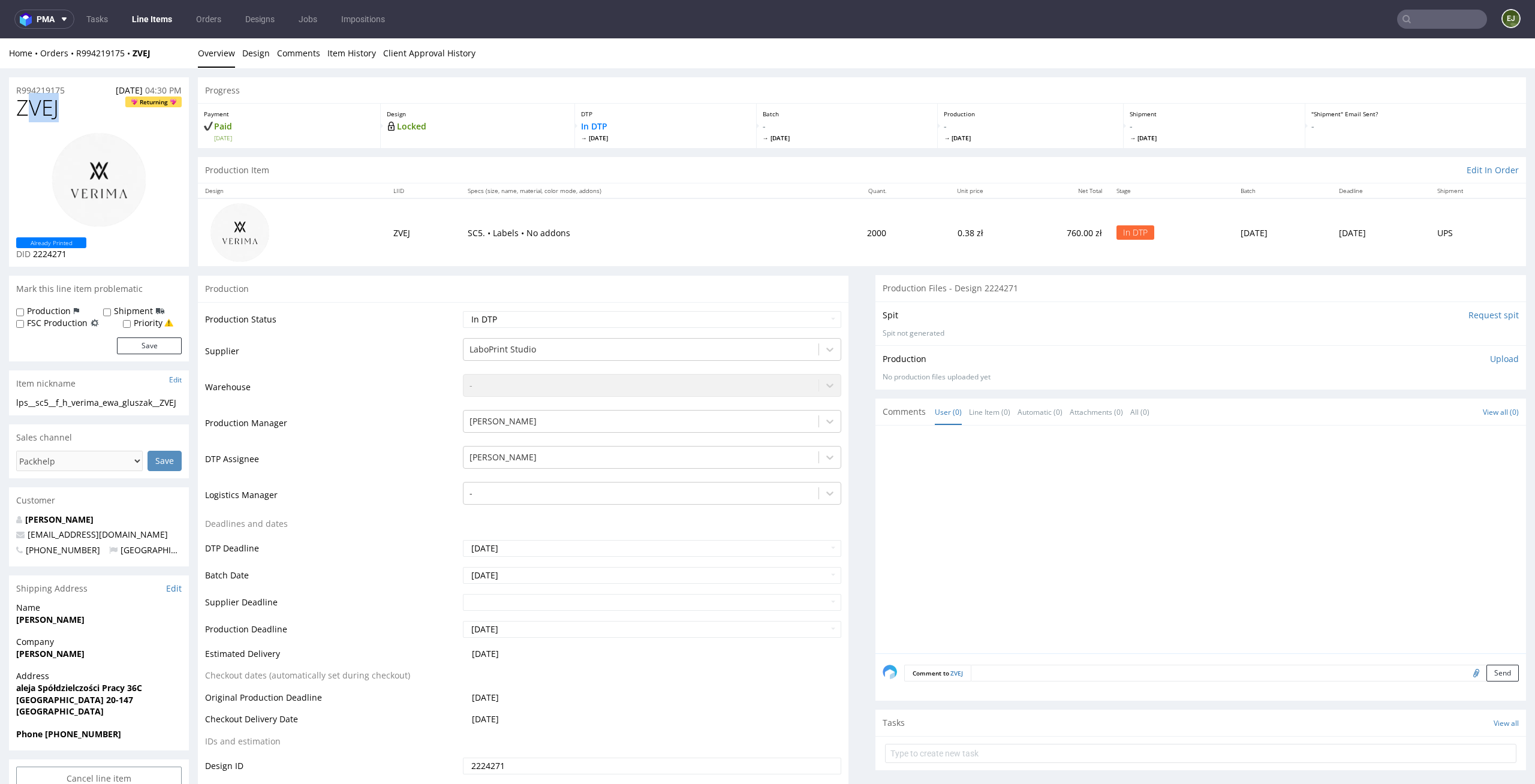
drag, startPoint x: 72, startPoint y: 109, endPoint x: 6, endPoint y: 106, distance: 66.1
copy span "ZVEJ"
drag, startPoint x: 72, startPoint y: 85, endPoint x: 0, endPoint y: 85, distance: 72.0
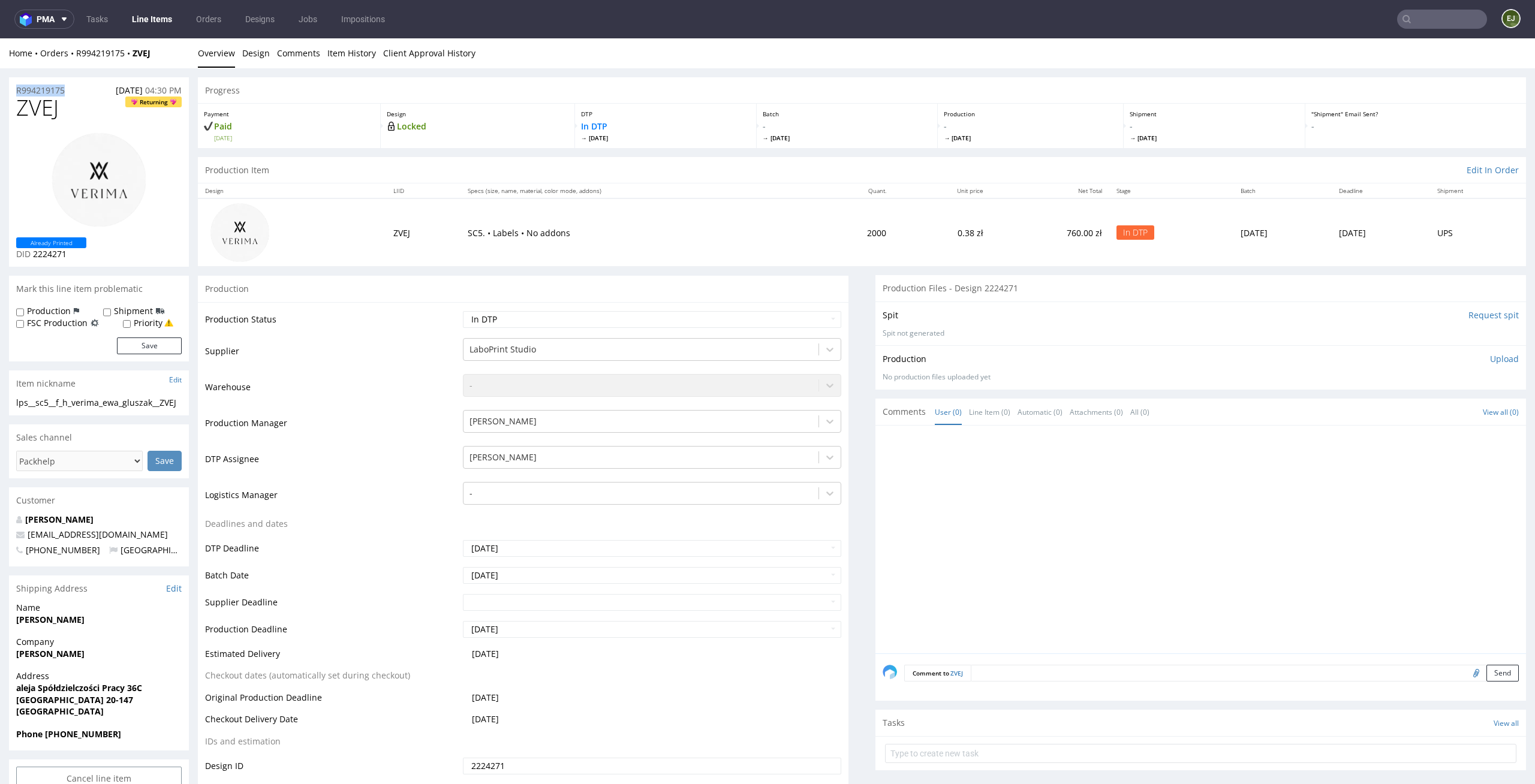
copy p "R994219175"
click at [1483, 352] on div "Production Upload No production files uploaded yet Description (optional) Add f…" at bounding box center [1201, 367] width 650 height 44
click at [1490, 357] on p "Upload" at bounding box center [1504, 359] width 29 height 12
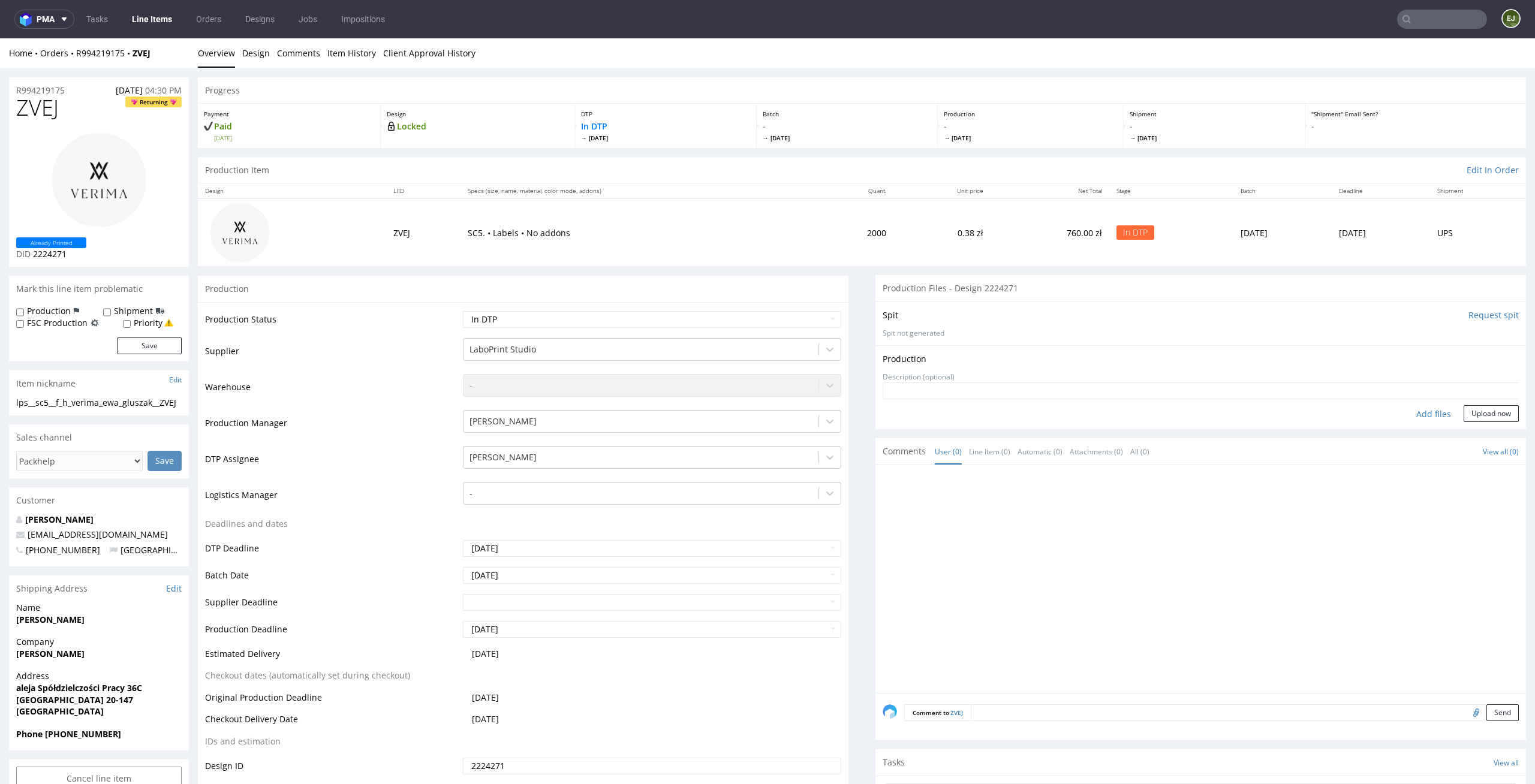
click at [1419, 406] on div "Add files" at bounding box center [1434, 415] width 60 height 18
type input "C:\fakepath\lps__sc5__f_h_verima_ewa_gluszak__ZVEJ__d2224271__oR994219175.pdf"
click at [1474, 434] on button "Upload now" at bounding box center [1491, 432] width 55 height 17
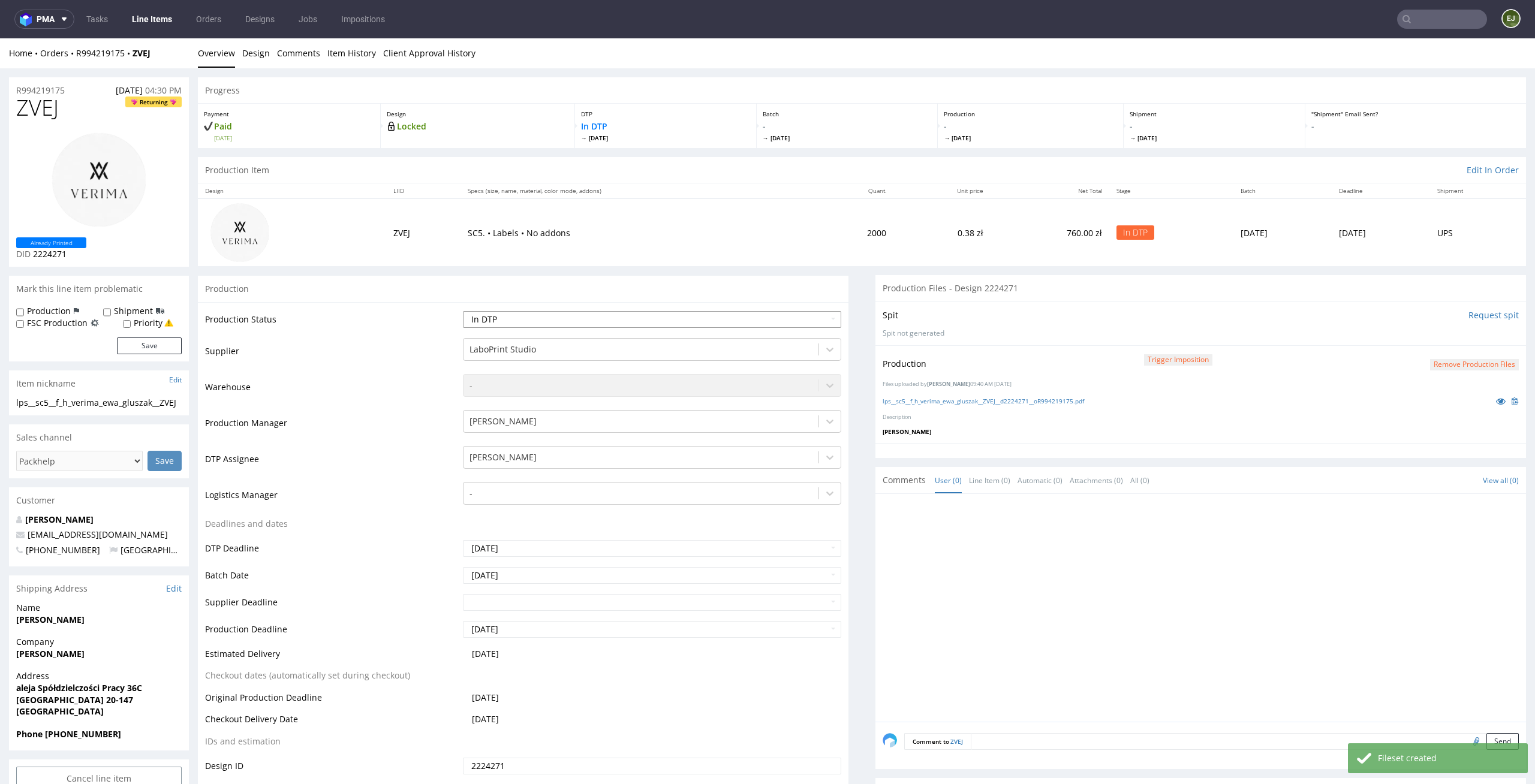
click at [728, 315] on select "Waiting for Artwork Waiting for Diecut Waiting for Mockup Waiting for DTP Waiti…" at bounding box center [653, 319] width 379 height 17
select select "dtp_production_ready"
click at [463, 311] on select "Waiting for Artwork Waiting for Diecut Waiting for Mockup Waiting for DTP Waiti…" at bounding box center [653, 319] width 379 height 17
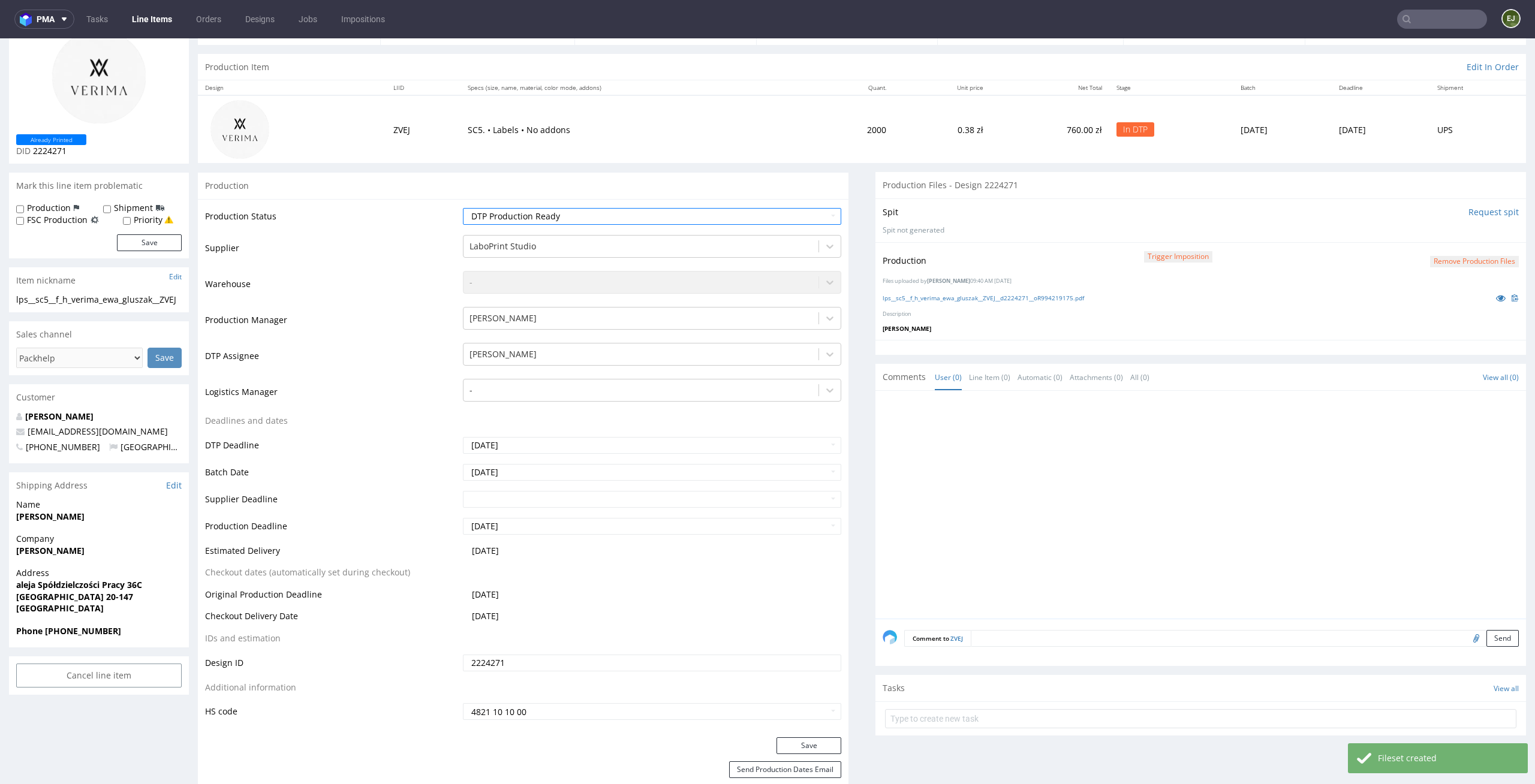
scroll to position [121, 0]
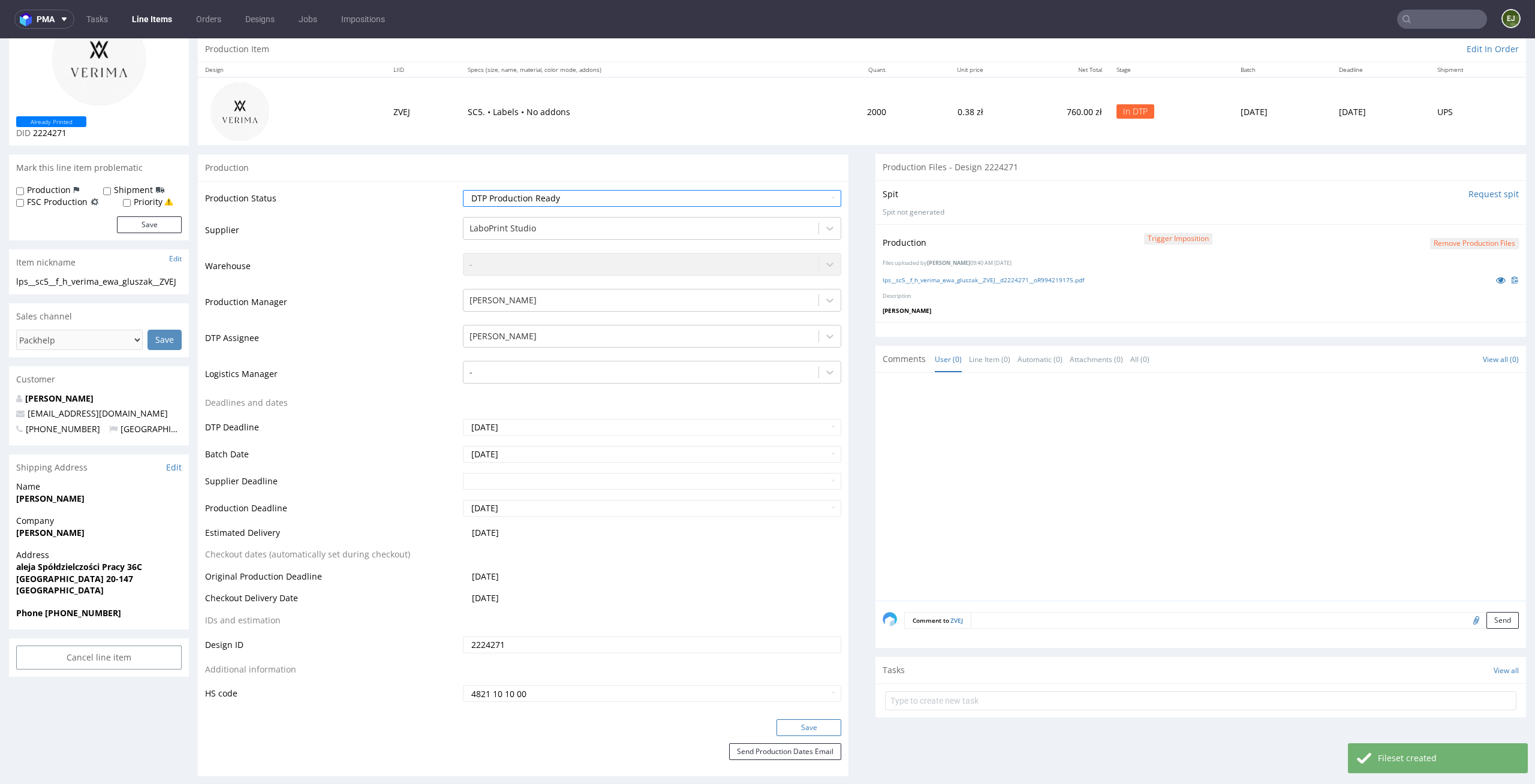
click at [821, 727] on button "Save" at bounding box center [809, 727] width 65 height 17
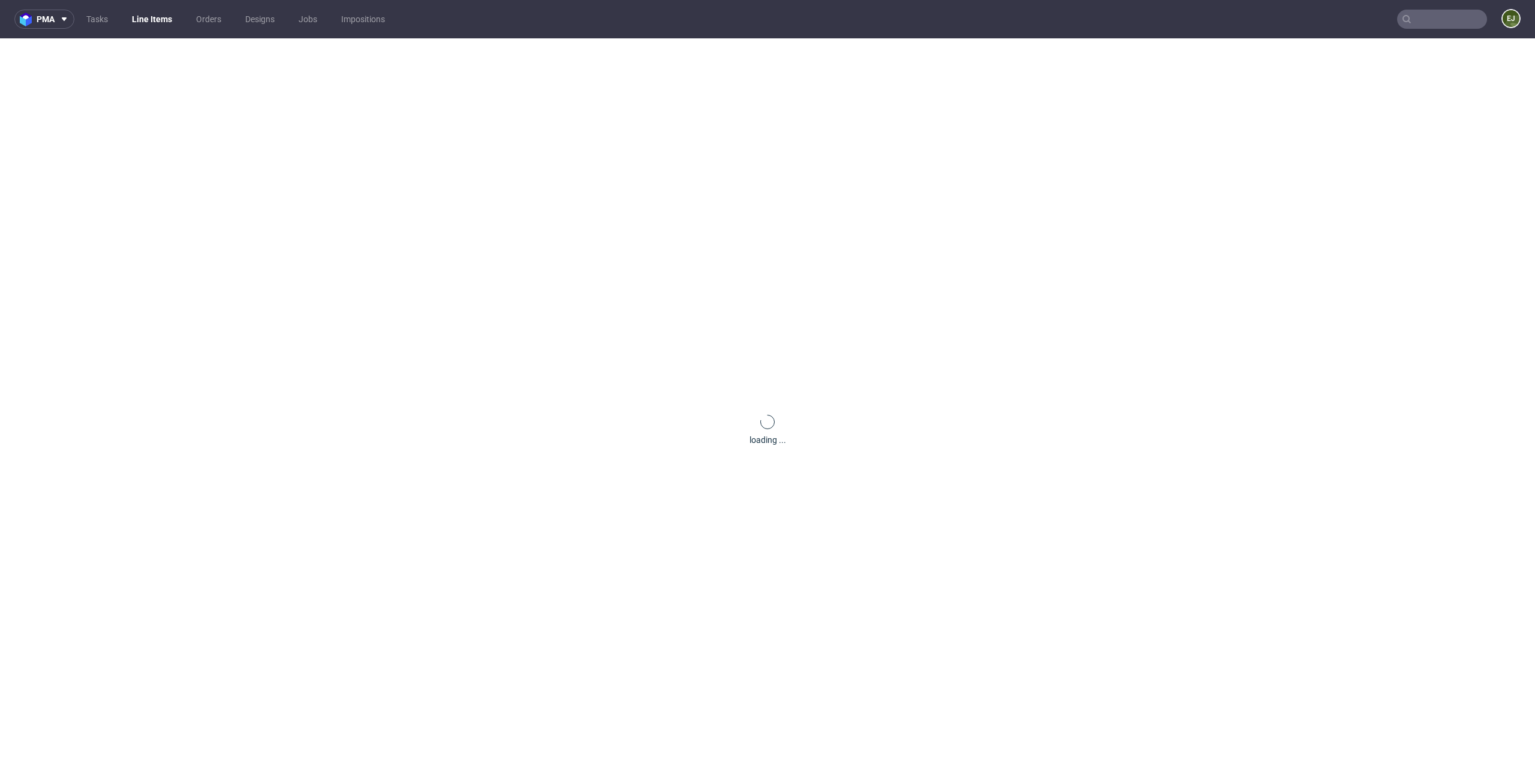
scroll to position [0, 0]
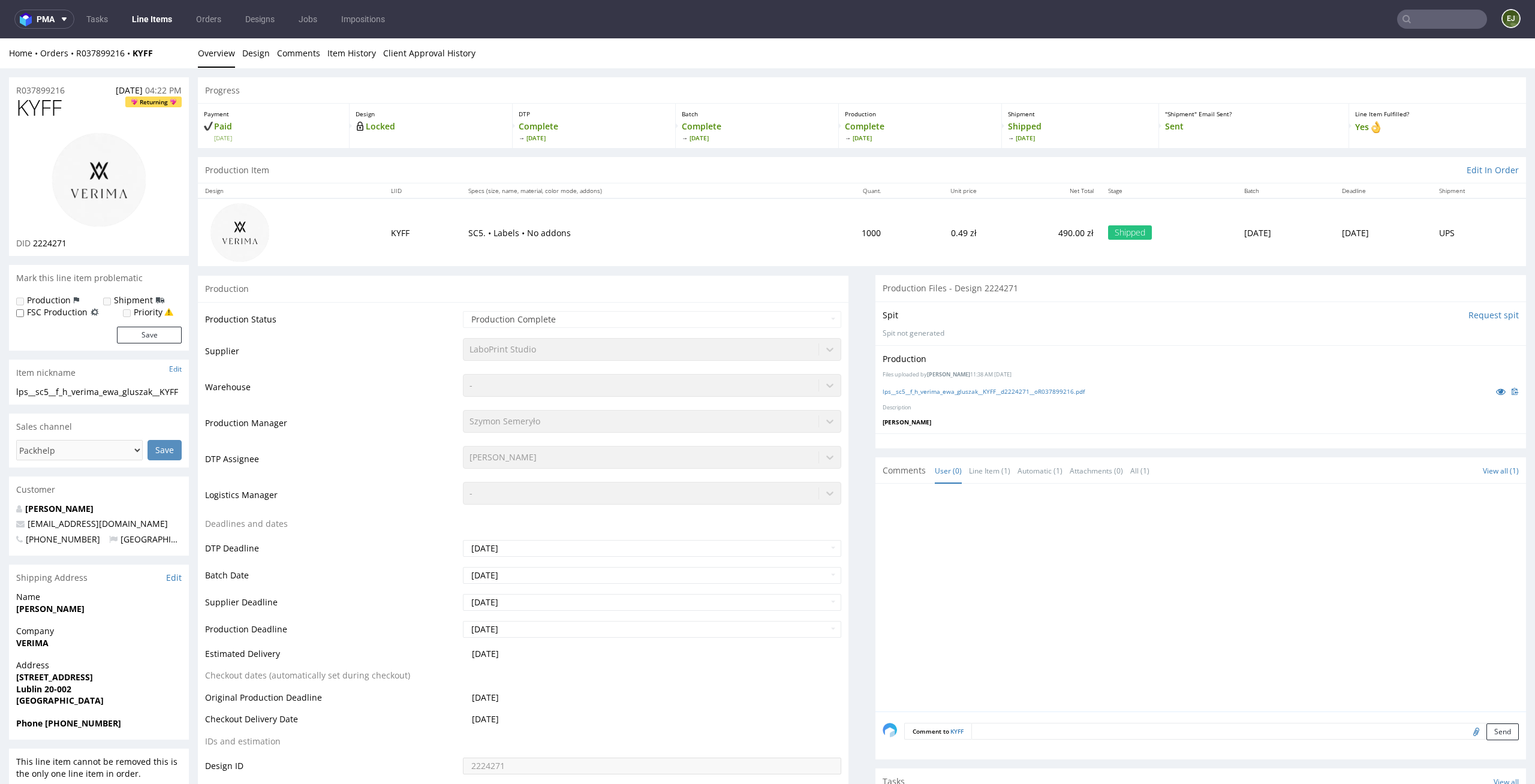
click at [1042, 399] on div "Production Files uploaded by [PERSON_NAME] 11:38 AM [DATE] lps__sc5__f_h_verima…" at bounding box center [1201, 388] width 650 height 87
click at [1044, 390] on link "lps__sc5__f_h_verima_ewa_gluszak__KYFF__d2224271__oR037899216.pdf" at bounding box center [984, 392] width 202 height 8
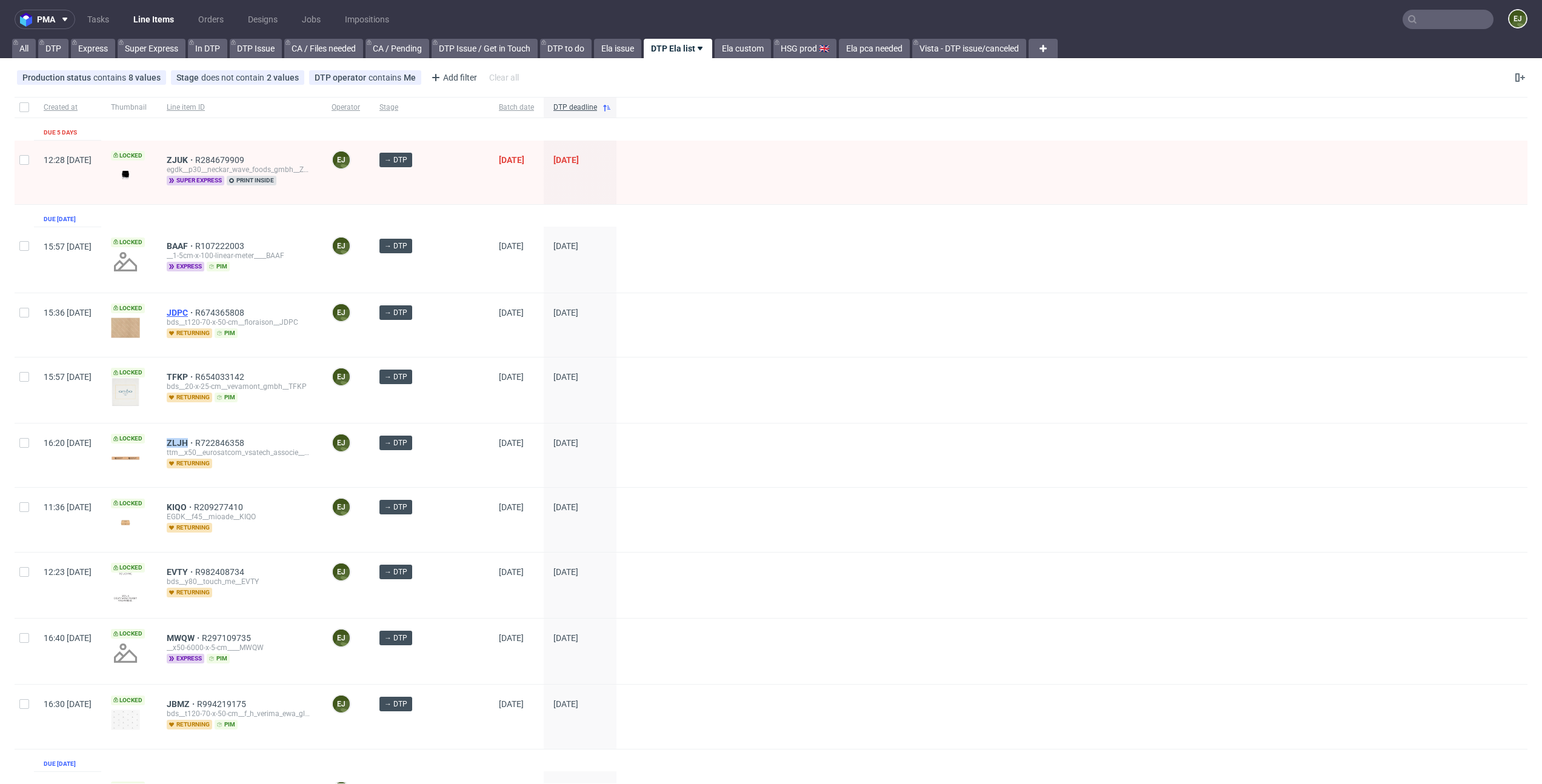
click at [195, 310] on span "JDPC" at bounding box center [181, 313] width 29 height 10
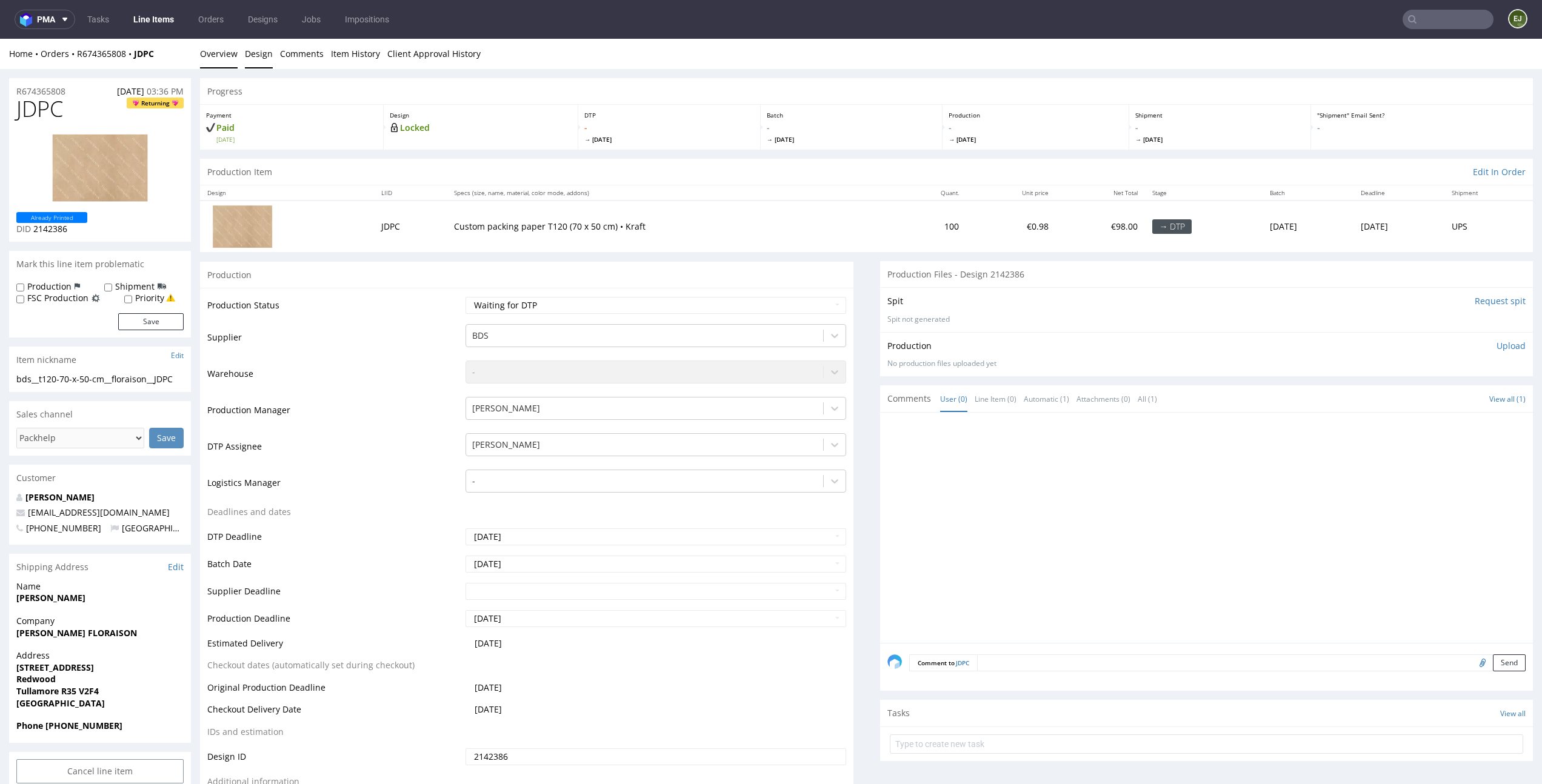
click at [260, 56] on link "Design" at bounding box center [258, 53] width 28 height 29
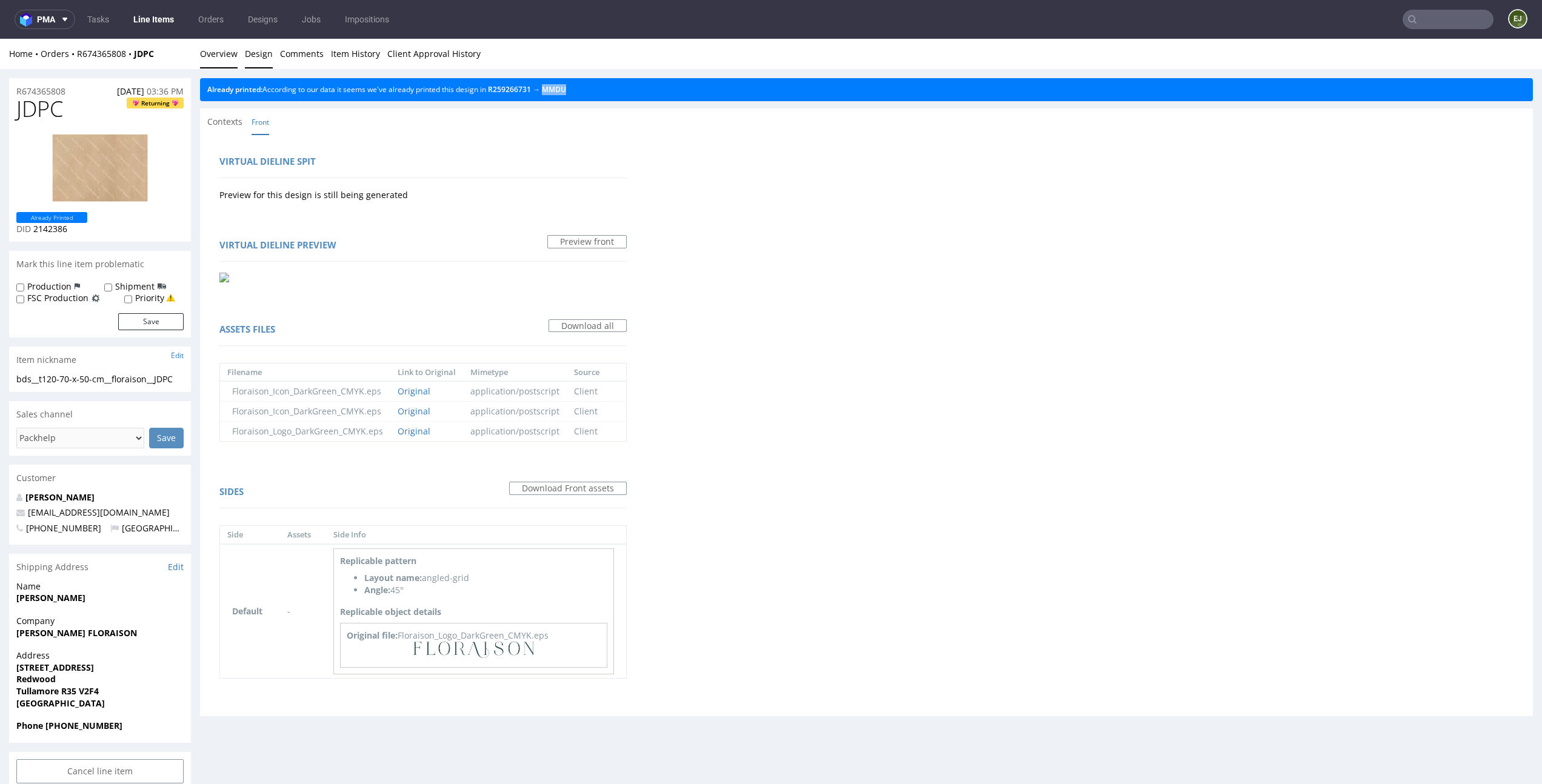
click at [225, 55] on link "Overview" at bounding box center [218, 53] width 38 height 29
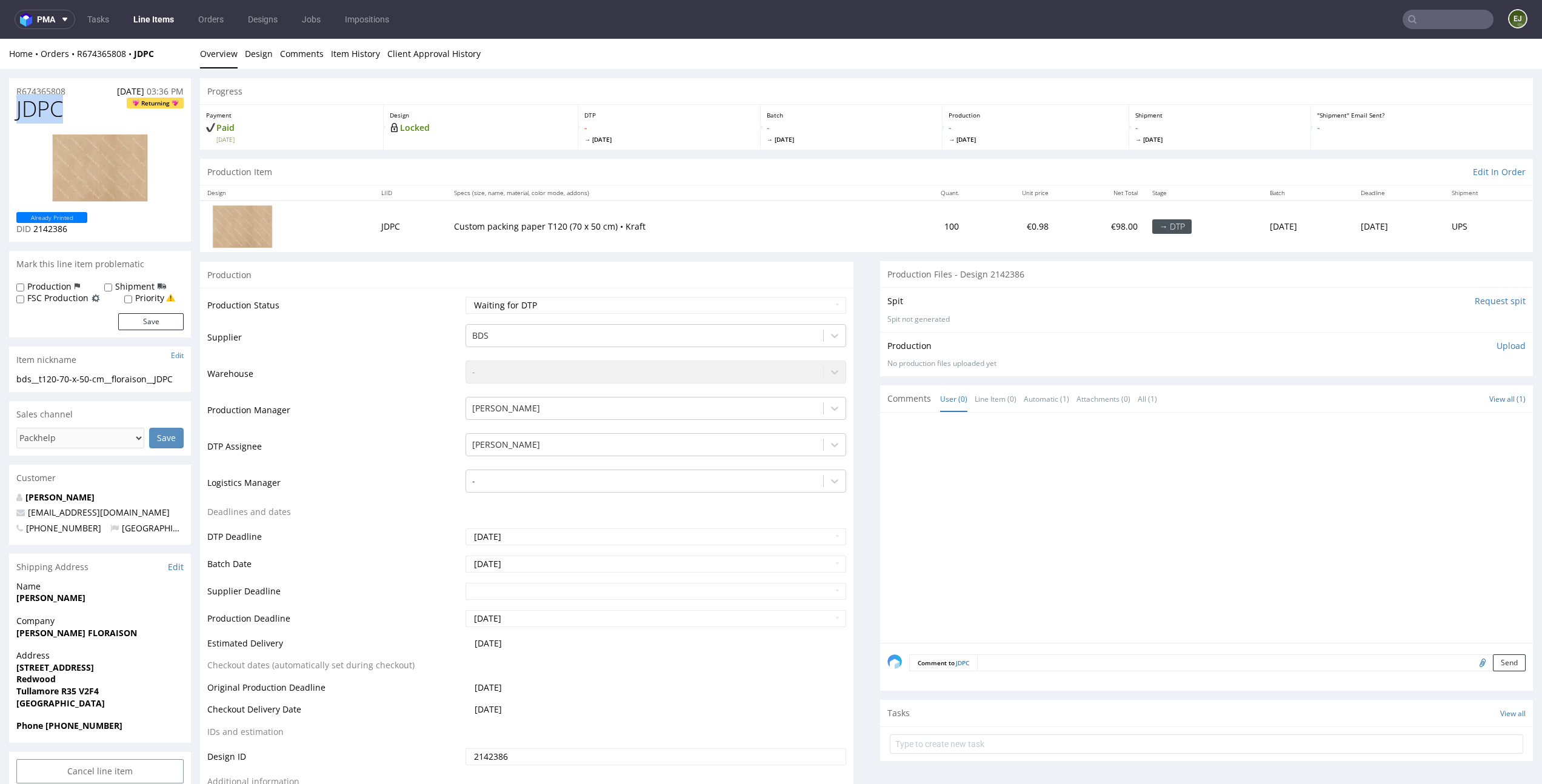
drag, startPoint x: 72, startPoint y: 105, endPoint x: 0, endPoint y: 105, distance: 72.0
copy span "JDPC"
drag, startPoint x: 182, startPoint y: 380, endPoint x: 0, endPoint y: 380, distance: 182.0
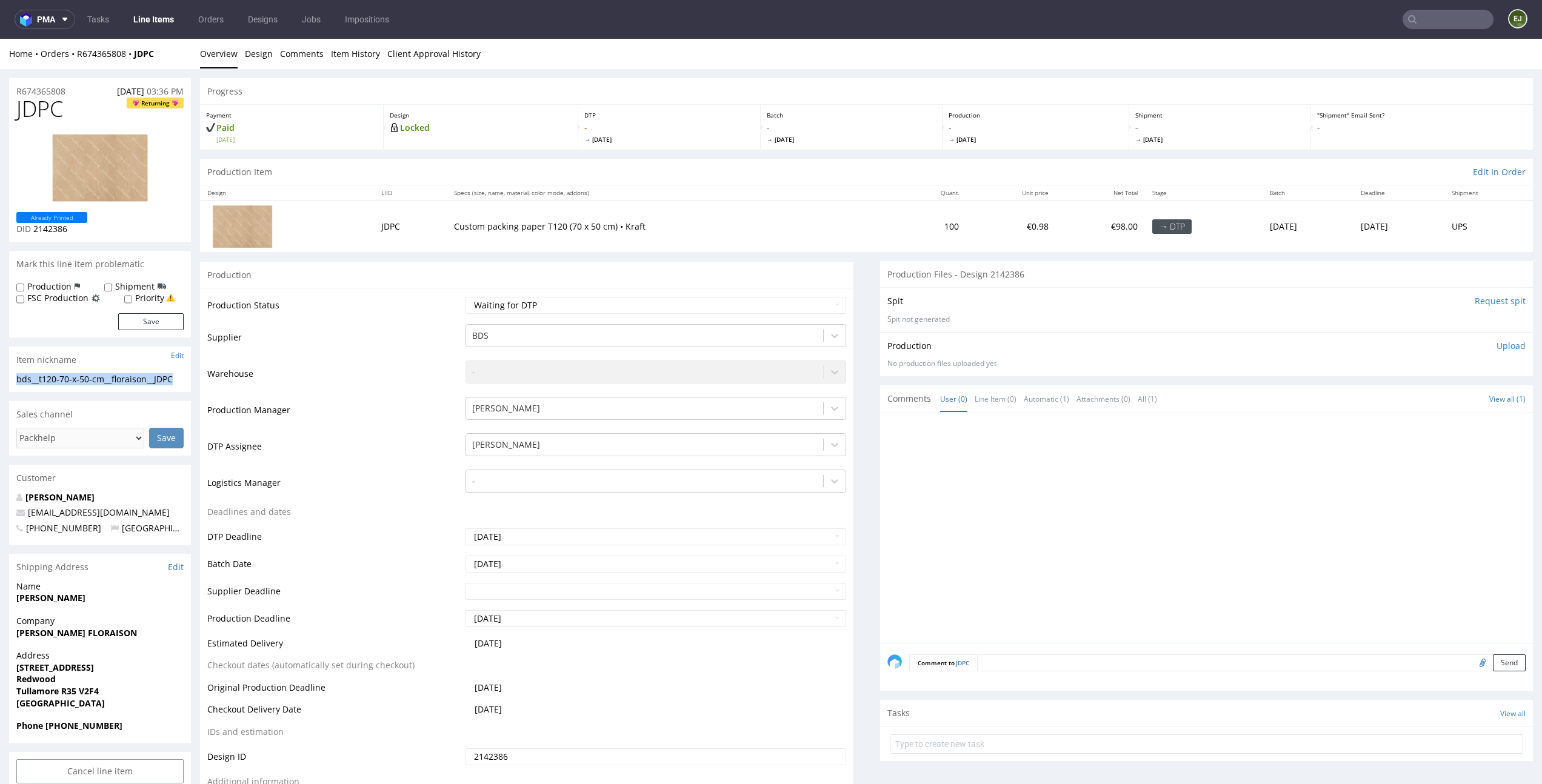
copy div "bds__t120-70-x-50-cm__floraison__JDPC"
drag, startPoint x: 79, startPoint y: 229, endPoint x: 35, endPoint y: 227, distance: 44.0
click at [35, 227] on p "DID 2142386" at bounding box center [51, 229] width 71 height 12
copy span "2142386"
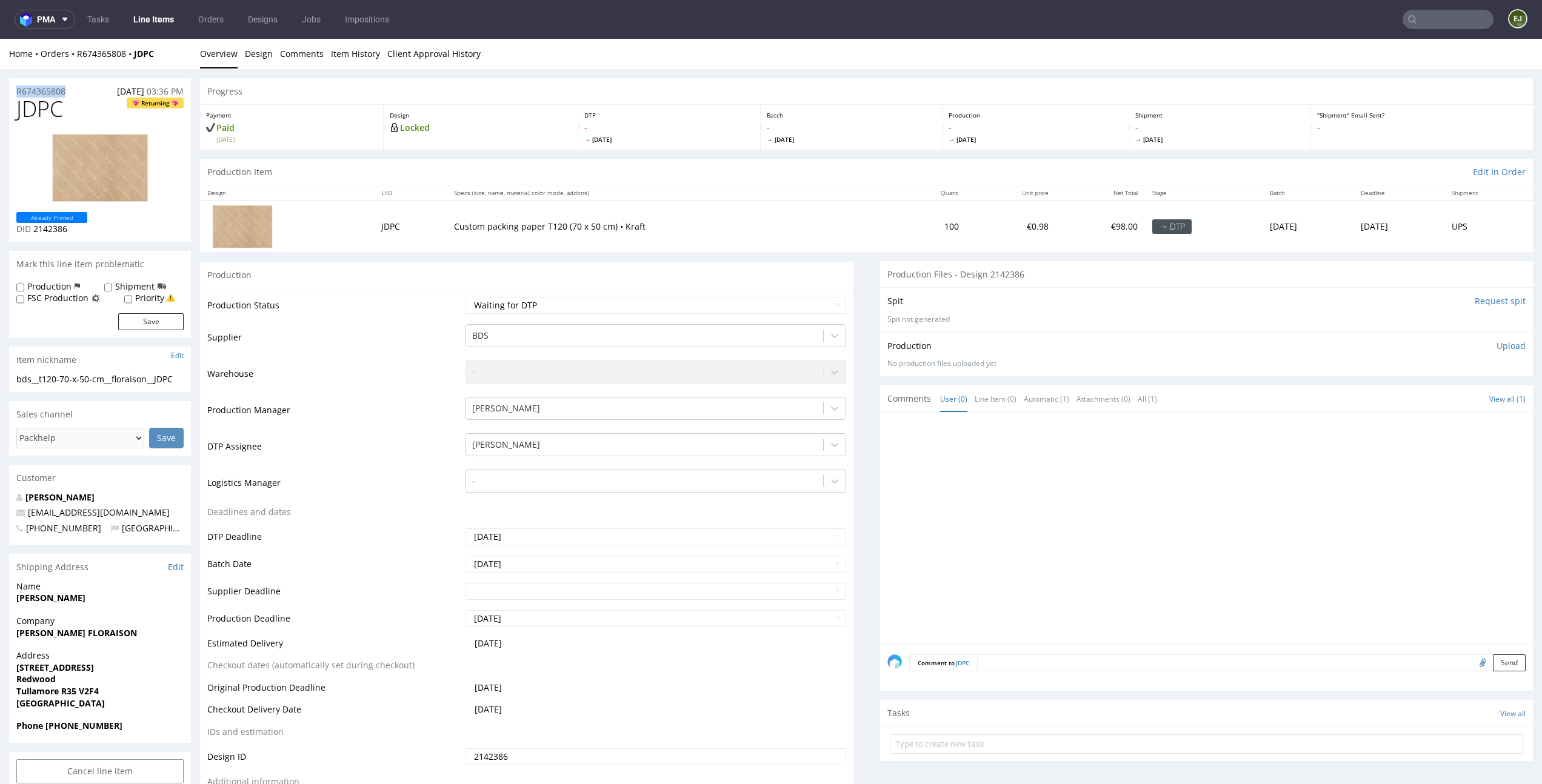
drag, startPoint x: 71, startPoint y: 91, endPoint x: 0, endPoint y: 91, distance: 71.0
copy p "R674365808"
click at [1497, 345] on p "Upload" at bounding box center [1511, 346] width 29 height 12
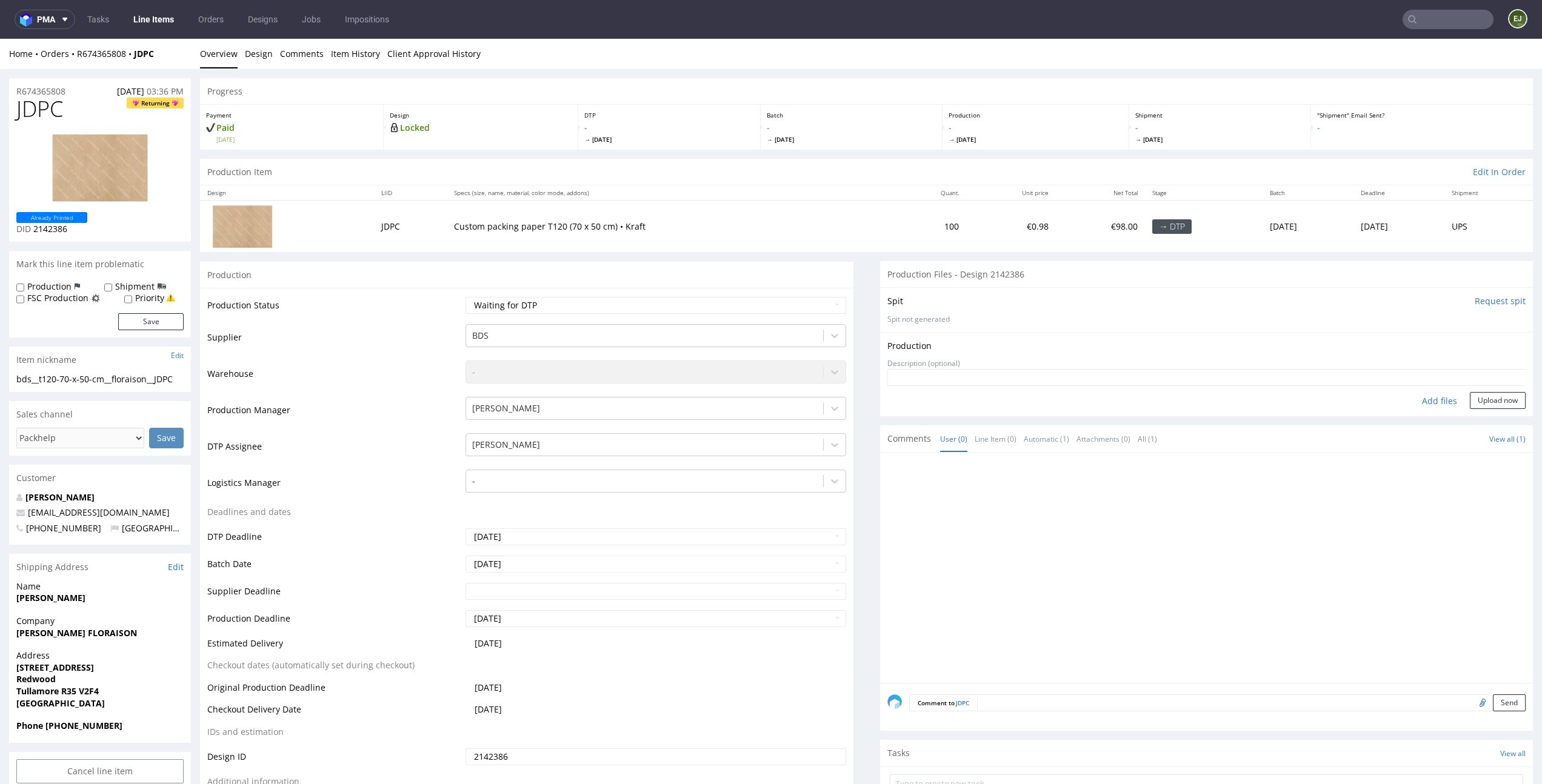
click at [1424, 401] on div "Add files" at bounding box center [1439, 402] width 61 height 18
type input "C:\fakepath\bds__t120-70-x-50-cm__floraison__JDPC__d2142386__oR674365808.pdf"
click at [1470, 418] on button "Upload now" at bounding box center [1497, 419] width 55 height 17
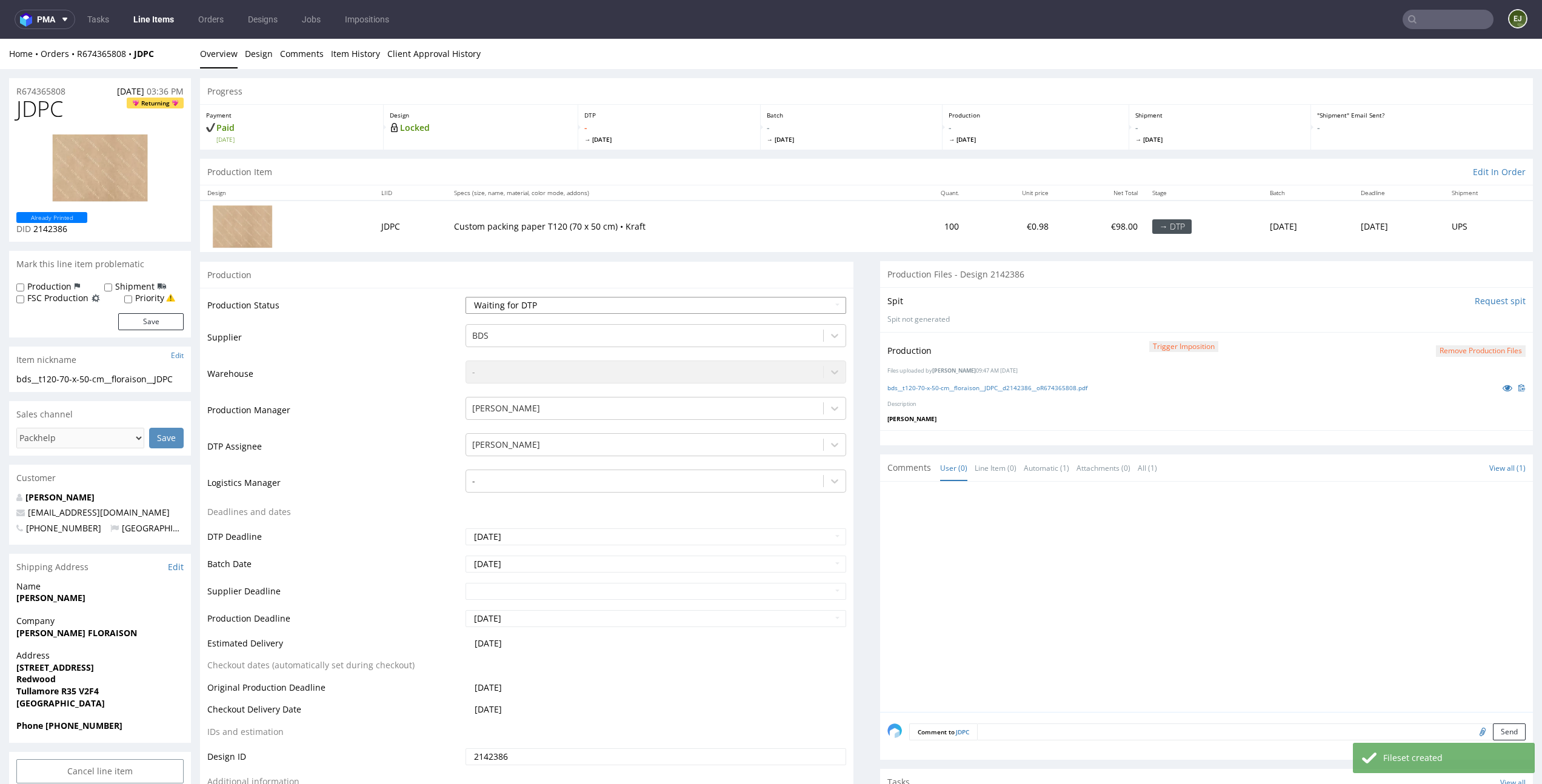
click at [814, 302] on select "Waiting for Artwork Waiting for Diecut Waiting for Mockup Waiting for DTP Waiti…" at bounding box center [655, 305] width 380 height 17
select select "dtp_production_ready"
click at [466, 297] on select "Waiting for Artwork Waiting for Diecut Waiting for Mockup Waiting for DTP Waiti…" at bounding box center [655, 305] width 380 height 17
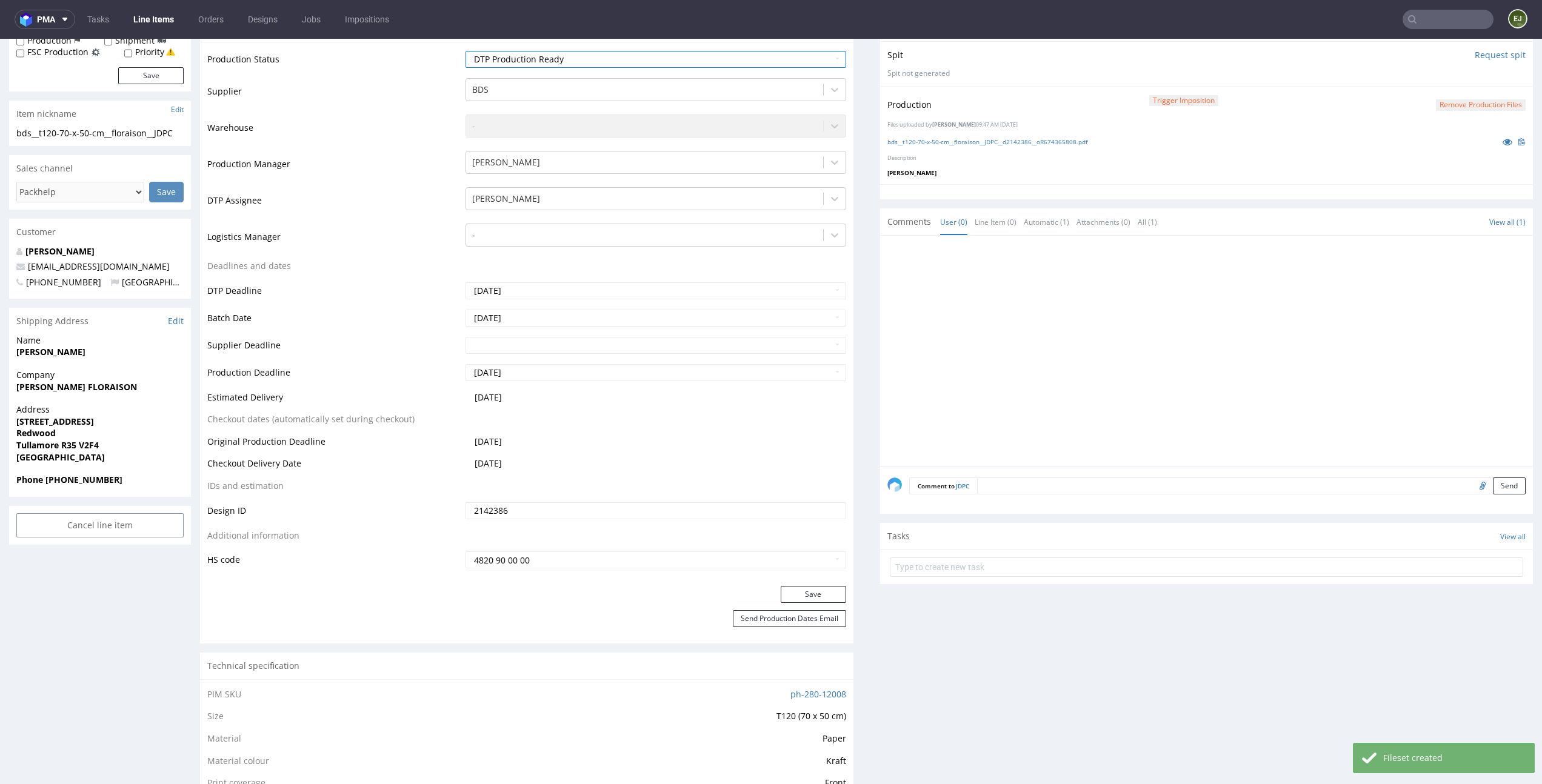
click at [808, 603] on div "Save" at bounding box center [526, 597] width 653 height 24
click at [808, 592] on button "Save" at bounding box center [813, 594] width 66 height 17
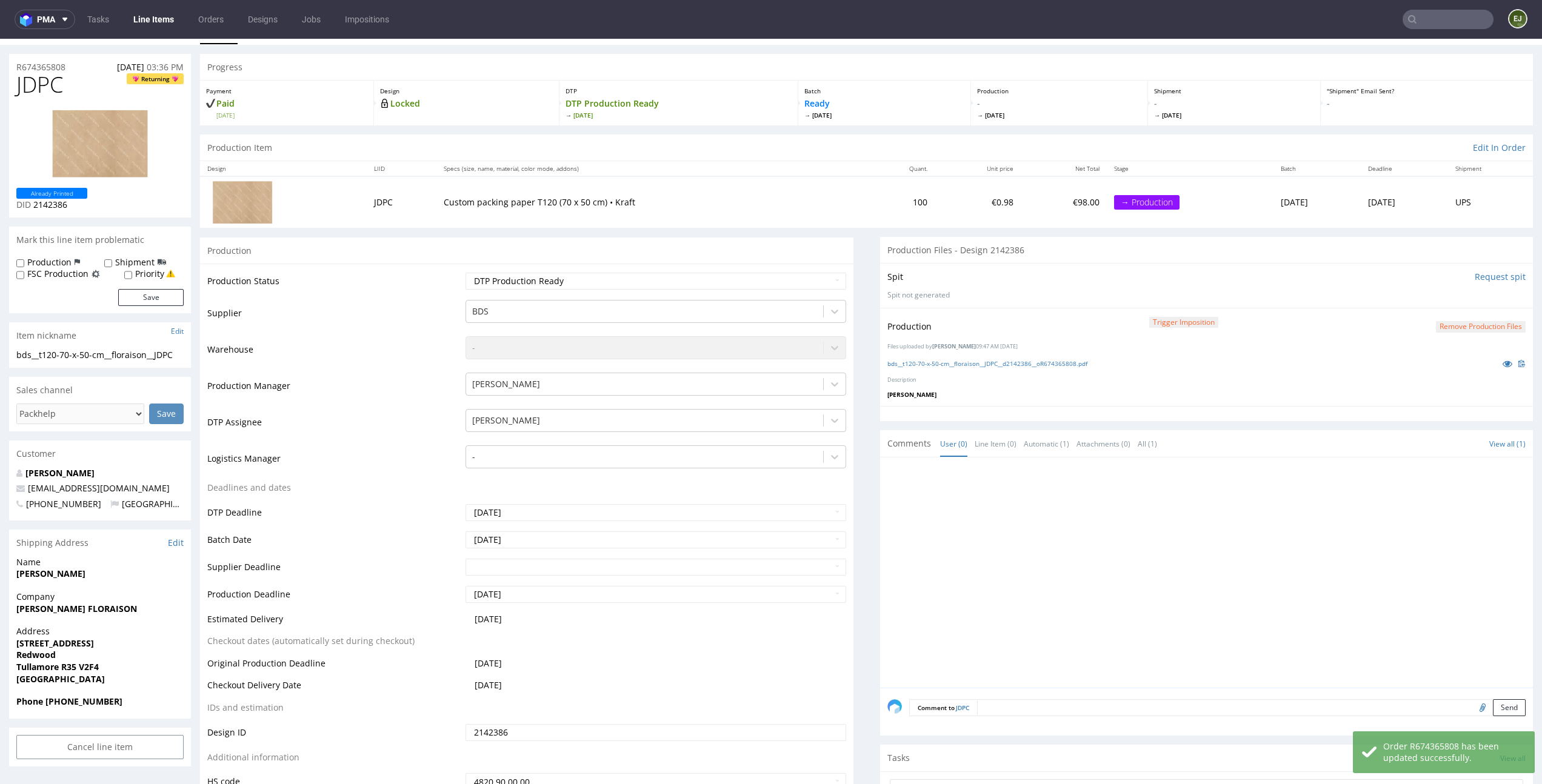
scroll to position [0, 0]
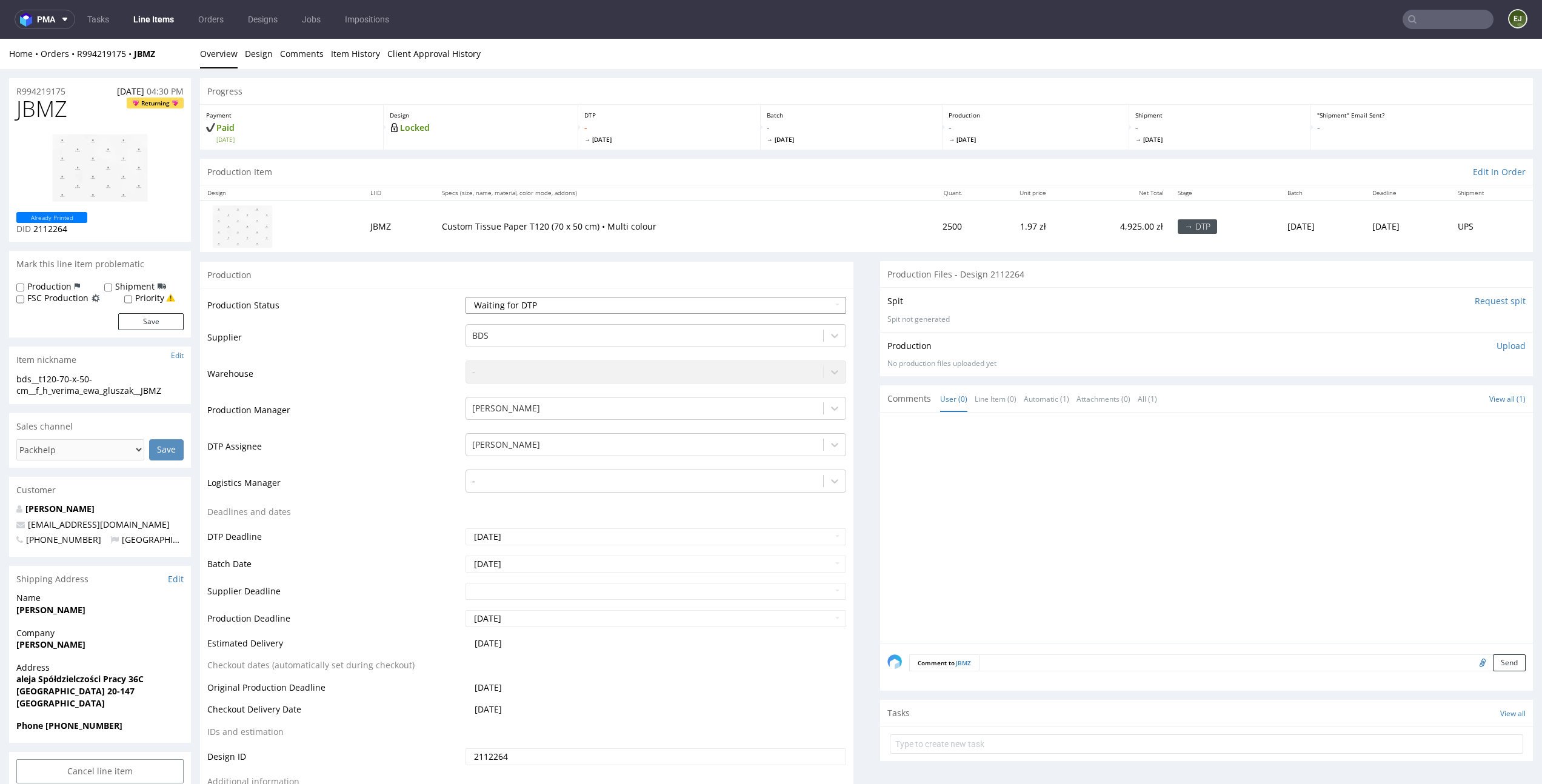
click at [750, 303] on select "Waiting for Artwork Waiting for Diecut Waiting for Mockup Waiting for DTP Waiti…" at bounding box center [655, 305] width 380 height 17
select select "dtp_in_process"
click at [466, 297] on select "Waiting for Artwork Waiting for Diecut Waiting for Mockup Waiting for DTP Waiti…" at bounding box center [655, 305] width 380 height 17
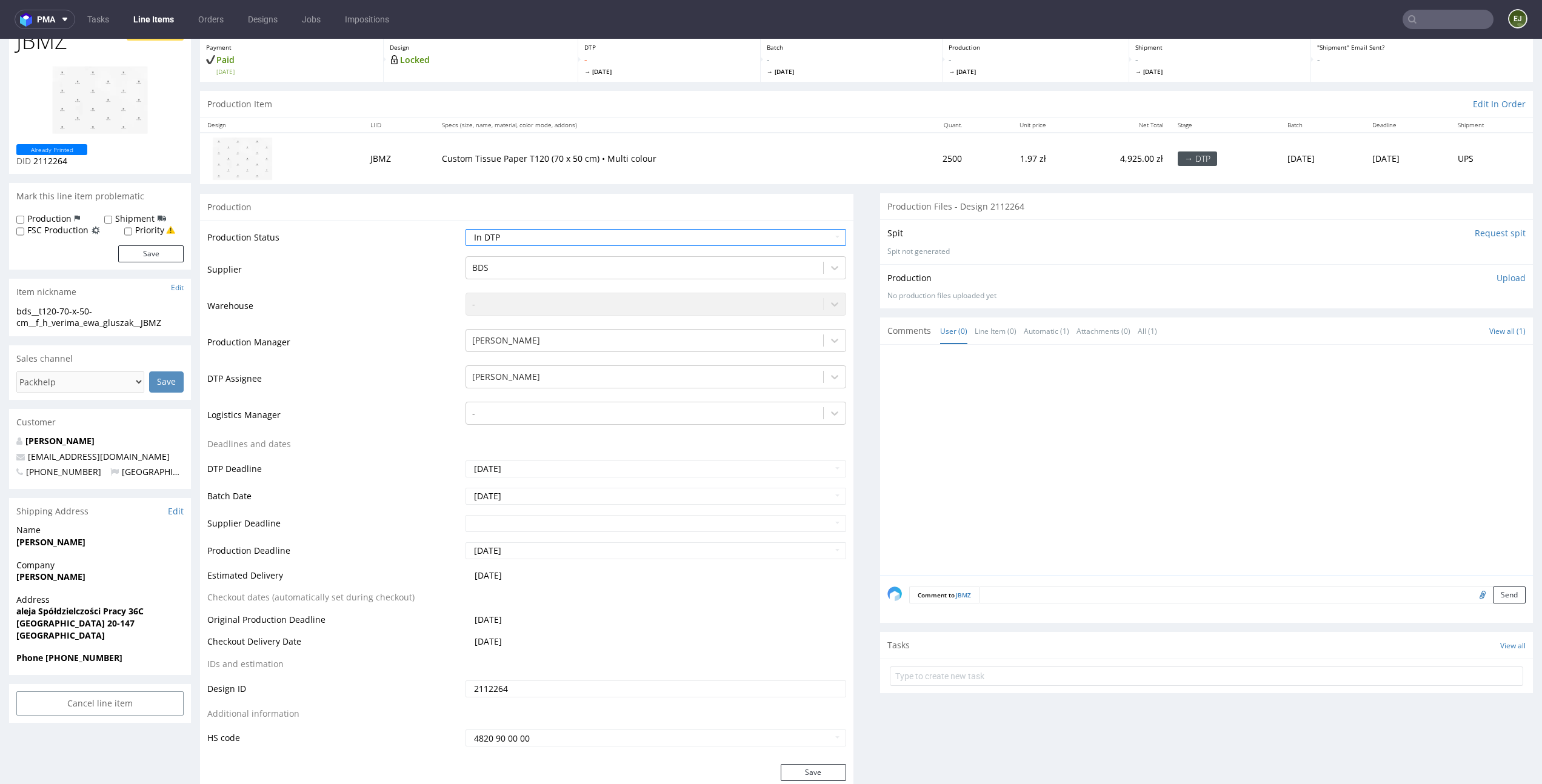
scroll to position [125, 0]
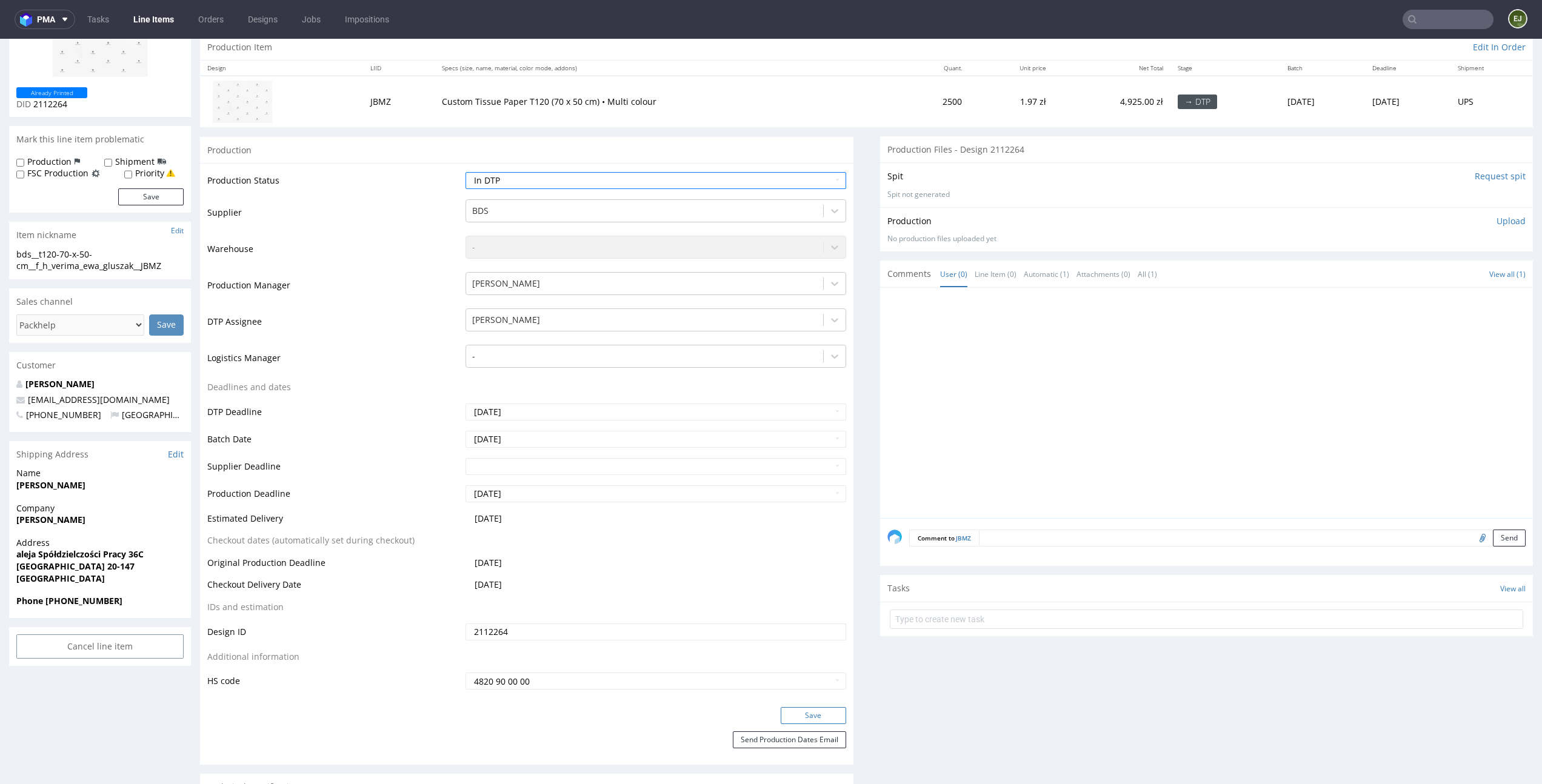
click at [818, 713] on button "Save" at bounding box center [813, 716] width 66 height 17
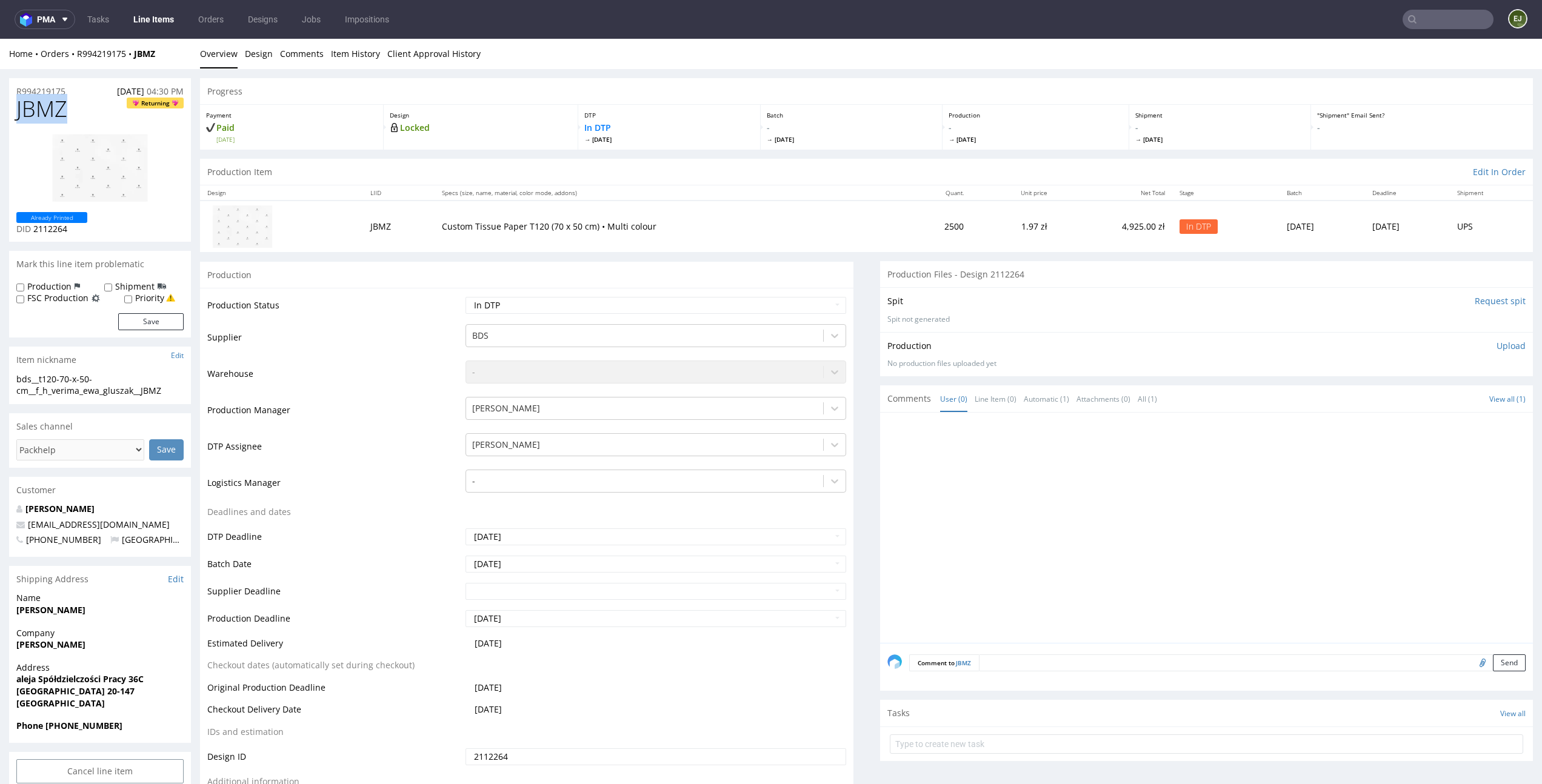
drag, startPoint x: 88, startPoint y: 112, endPoint x: 0, endPoint y: 105, distance: 88.3
copy span "JBMZ"
drag, startPoint x: 74, startPoint y: 88, endPoint x: 0, endPoint y: 78, distance: 74.7
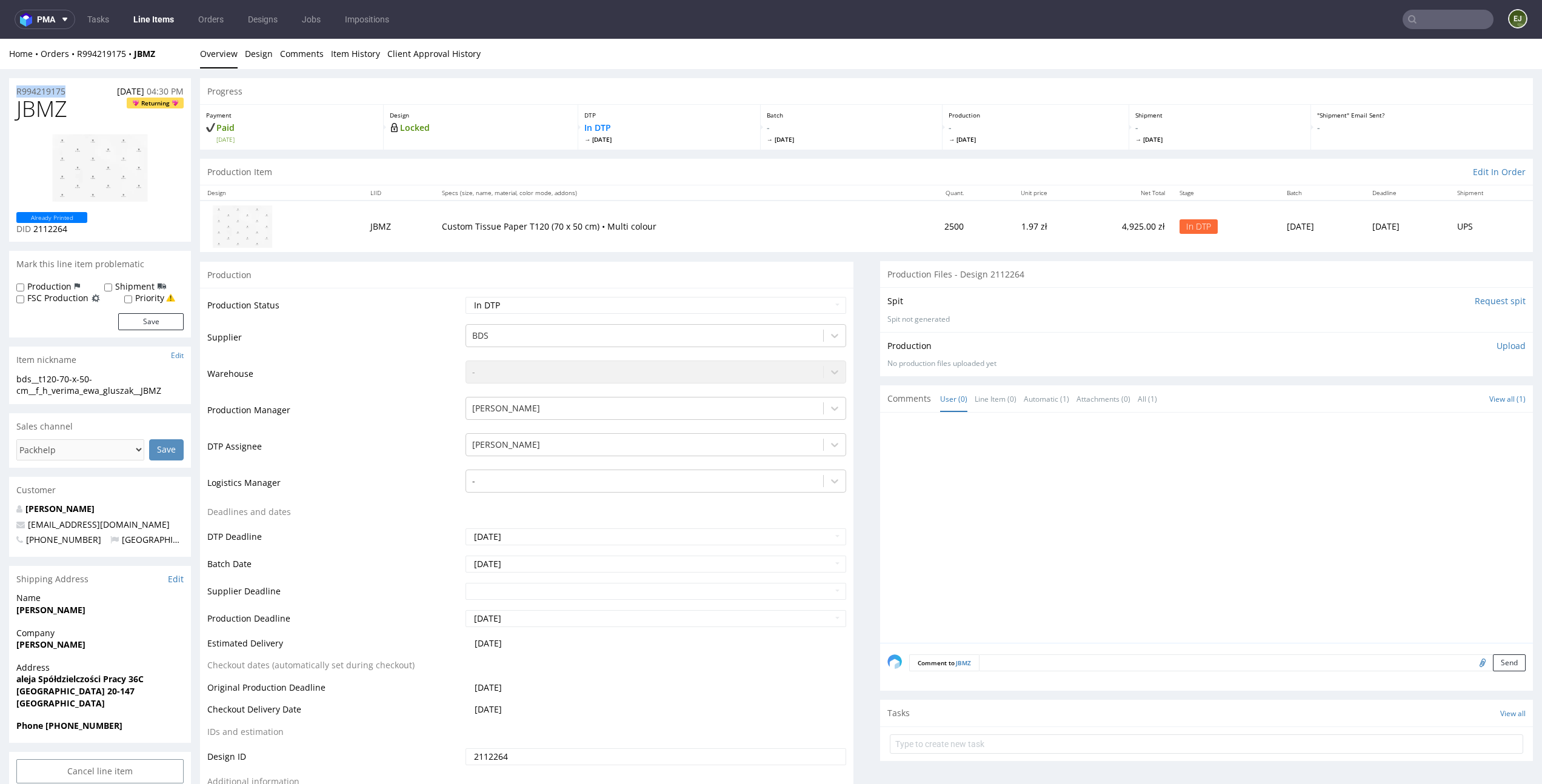
copy p "R994219175"
click at [553, 221] on p "Custom Tissue Paper T120 (70 x 50 cm) • Multi colour" at bounding box center [668, 227] width 452 height 12
click at [638, 218] on td "Custom Tissue Paper T120 (70 x 50 cm) • Multi colour" at bounding box center [667, 226] width 466 height 51
click at [260, 45] on link "Design" at bounding box center [258, 53] width 28 height 29
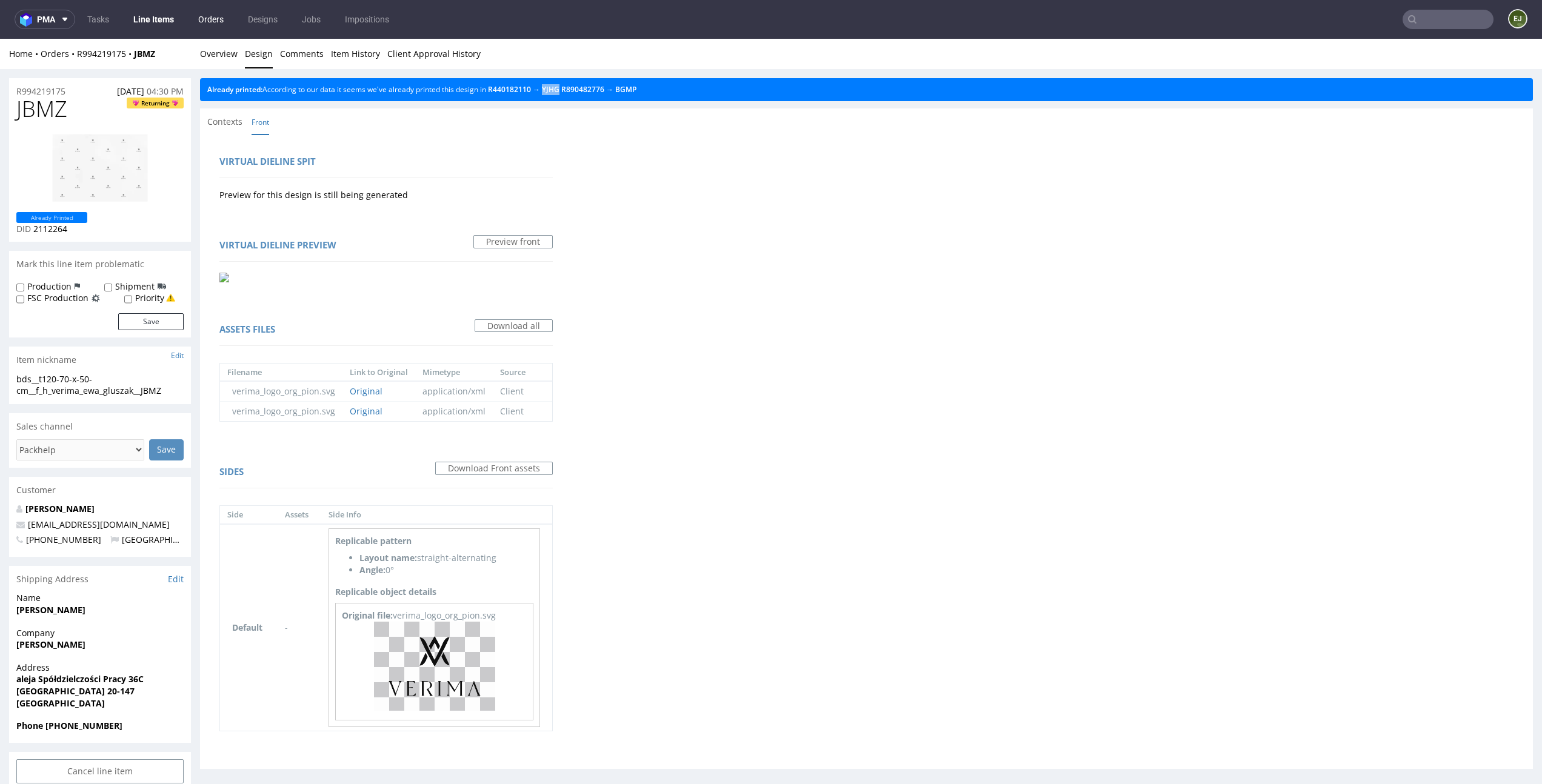
click at [218, 24] on link "Orders" at bounding box center [211, 19] width 40 height 19
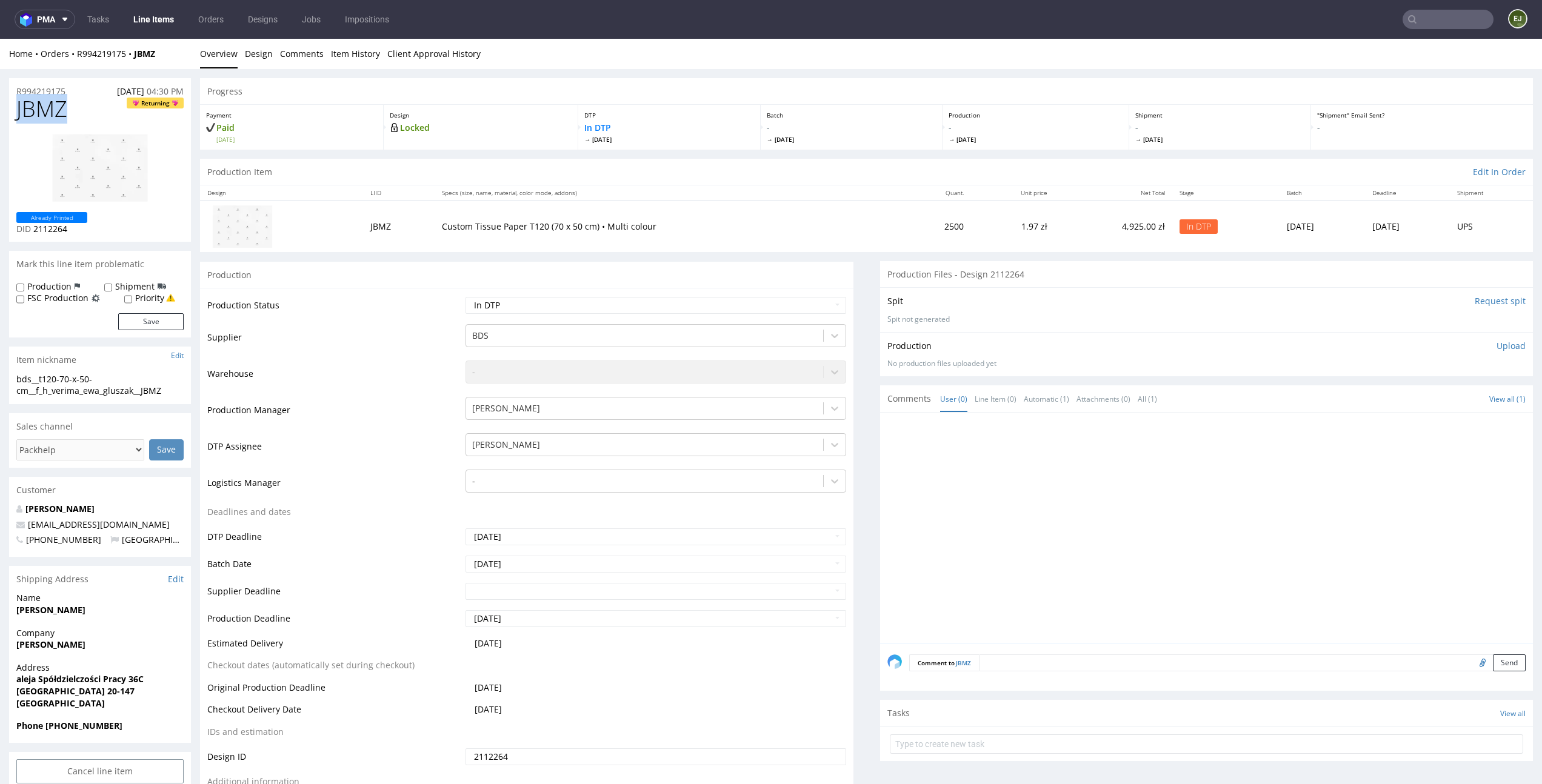
drag, startPoint x: 79, startPoint y: 112, endPoint x: 5, endPoint y: 111, distance: 74.0
copy span "JBMZ"
drag, startPoint x: 75, startPoint y: 92, endPoint x: 0, endPoint y: 87, distance: 75.2
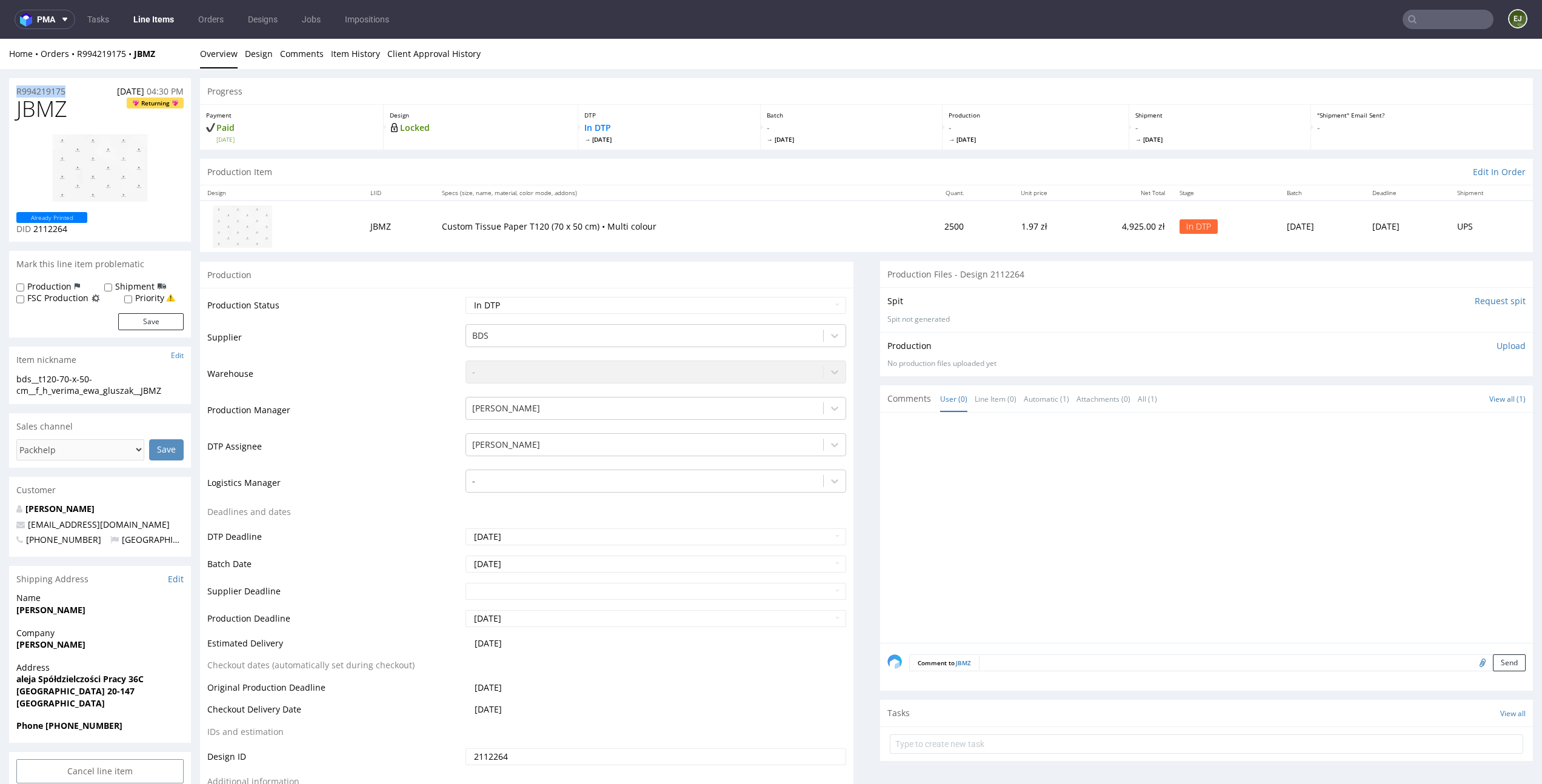
copy p "R994219175"
click at [1497, 344] on p "Upload" at bounding box center [1511, 346] width 29 height 12
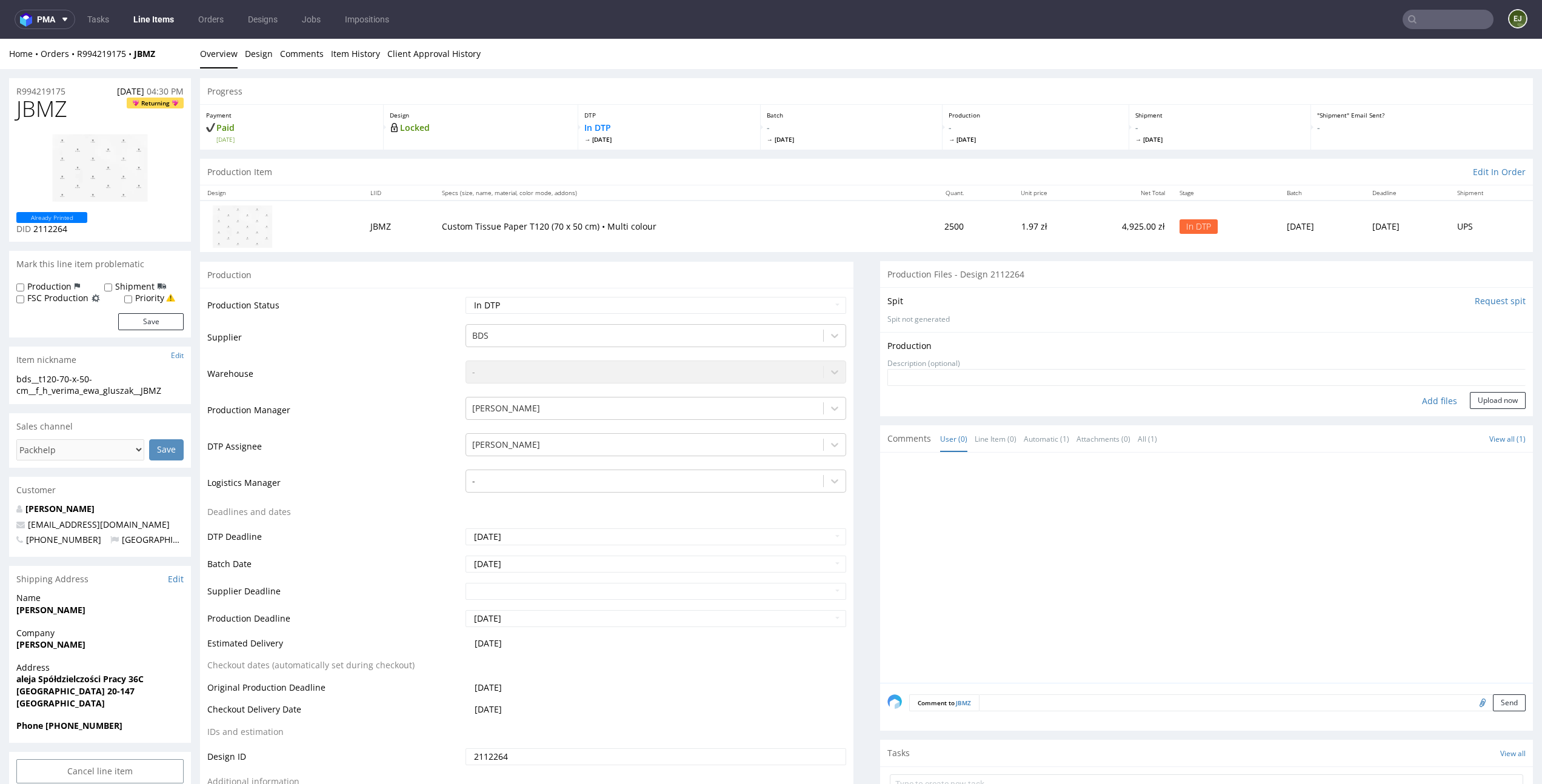
click at [1423, 393] on div "Add files" at bounding box center [1439, 402] width 61 height 18
type input "C:\fakepath\bds__t120-70-x-50-cm__f_h_verima_ewa_gluszak__JBMZ__d2112264__oR994…"
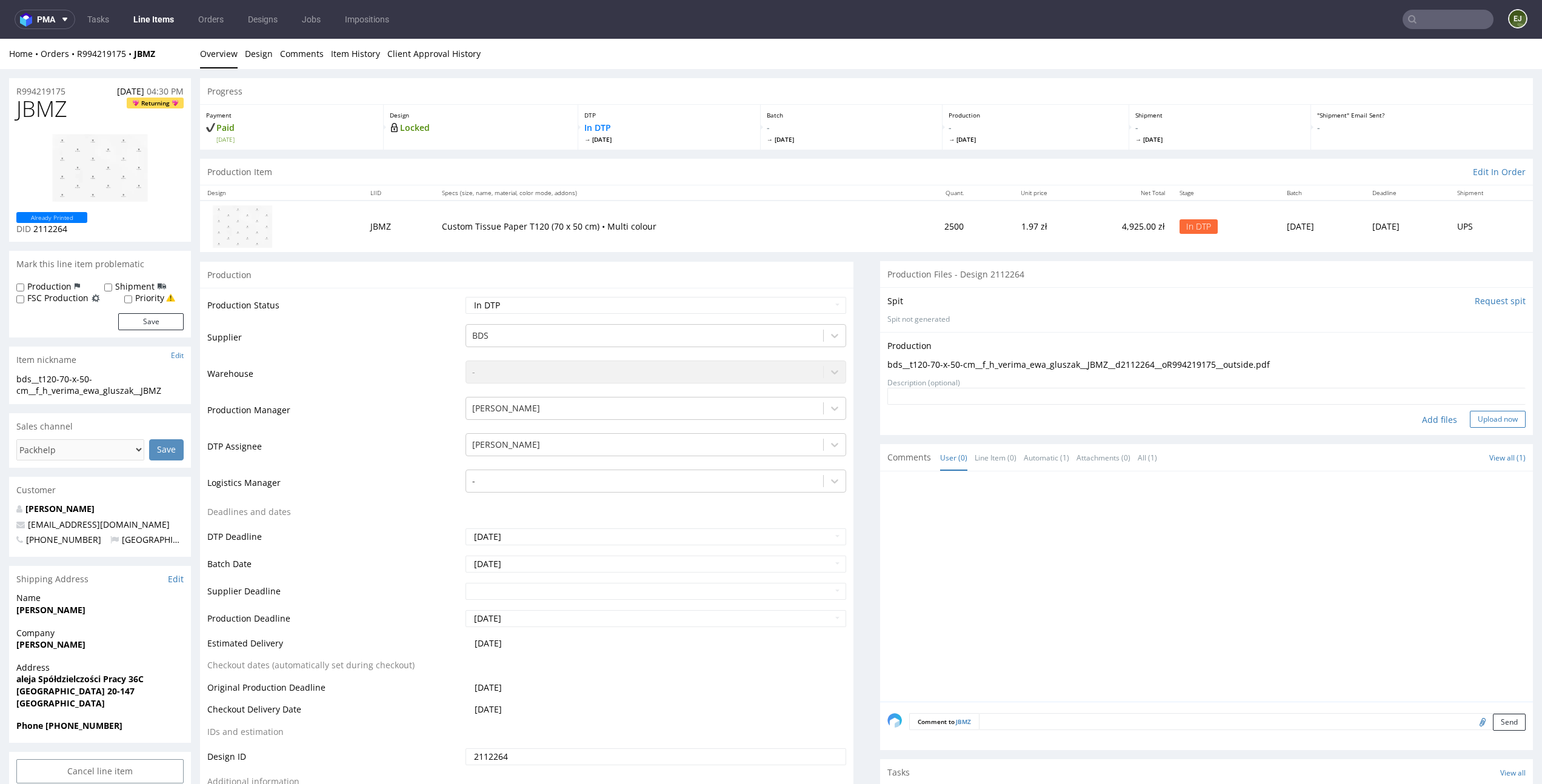
click at [1470, 424] on button "Upload now" at bounding box center [1497, 419] width 55 height 17
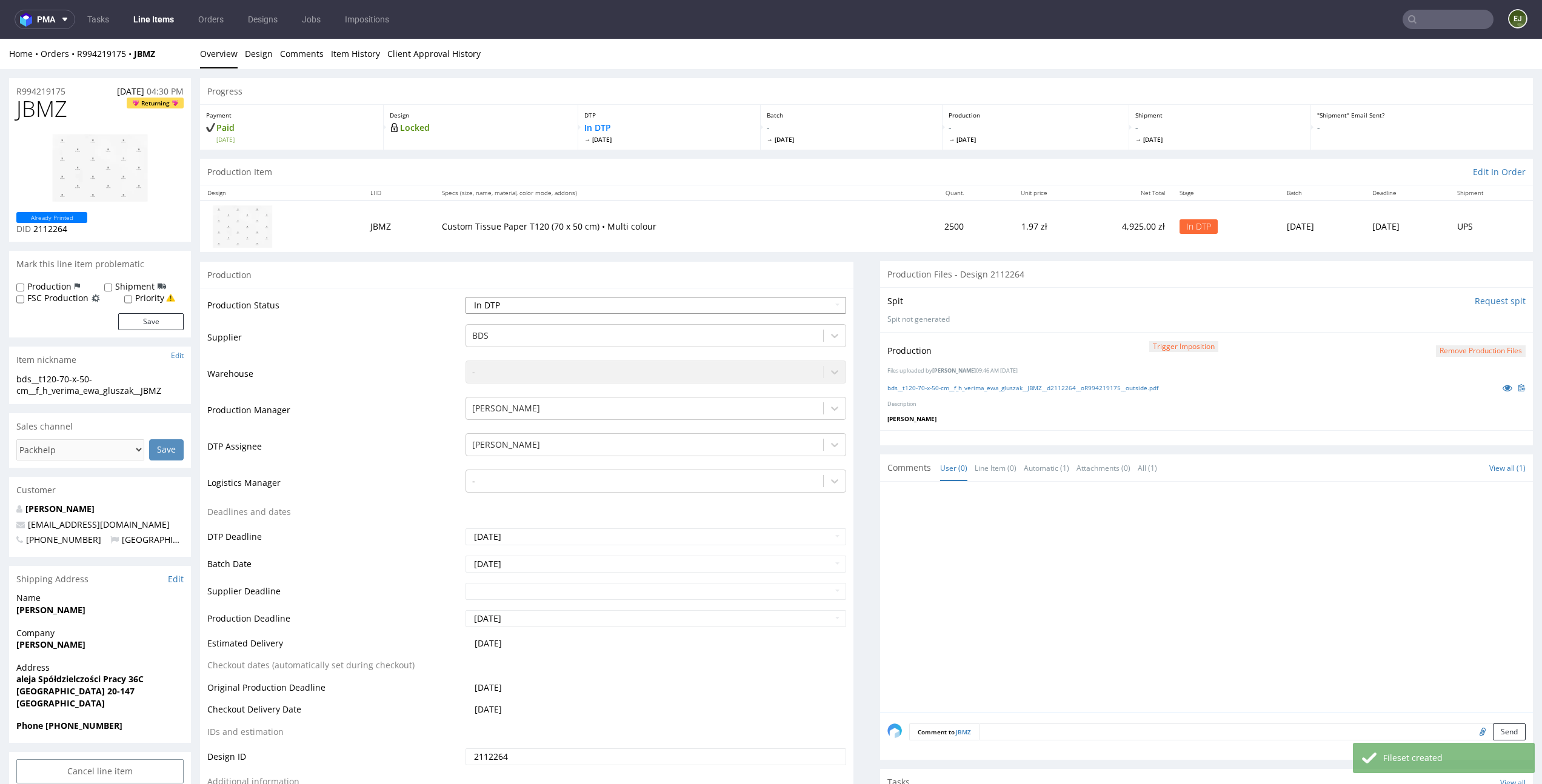
click at [815, 308] on select "Waiting for Artwork Waiting for Diecut Waiting for Mockup Waiting for DTP Waiti…" at bounding box center [655, 305] width 380 height 17
select select "dtp_production_ready"
click at [466, 297] on select "Waiting for Artwork Waiting for Diecut Waiting for Mockup Waiting for DTP Waiti…" at bounding box center [655, 305] width 380 height 17
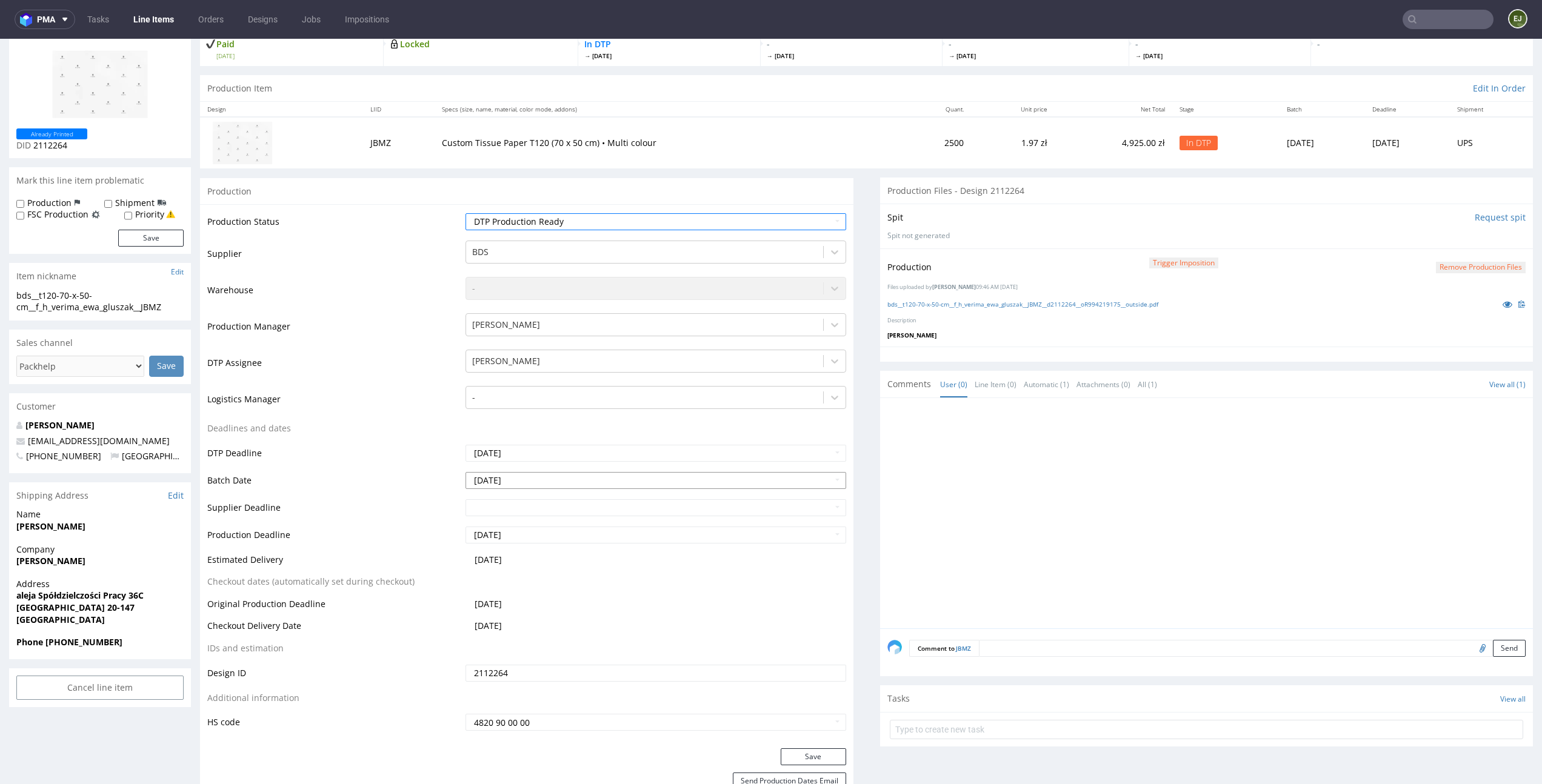
scroll to position [98, 0]
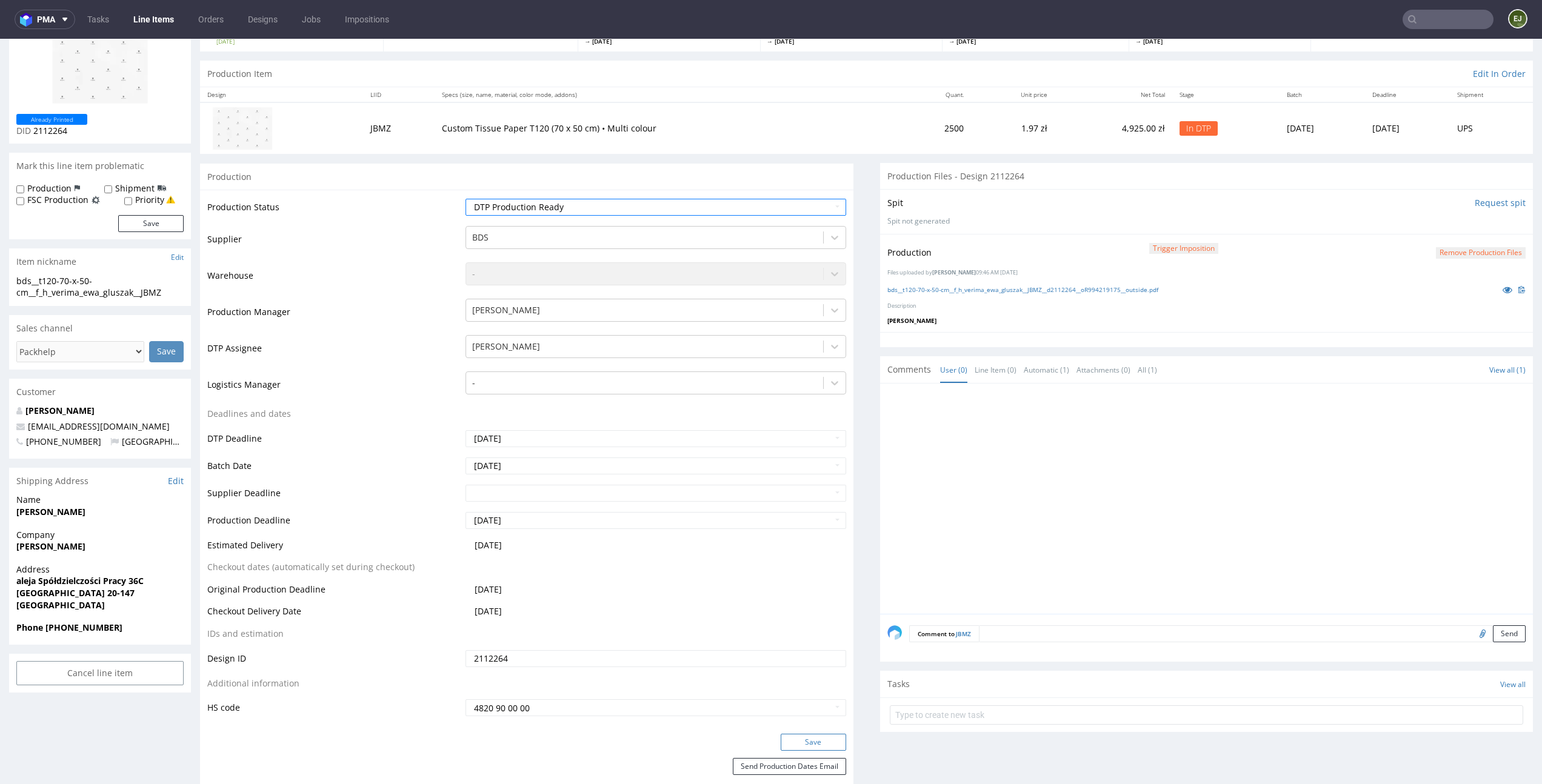
click at [823, 734] on button "Save" at bounding box center [813, 742] width 66 height 17
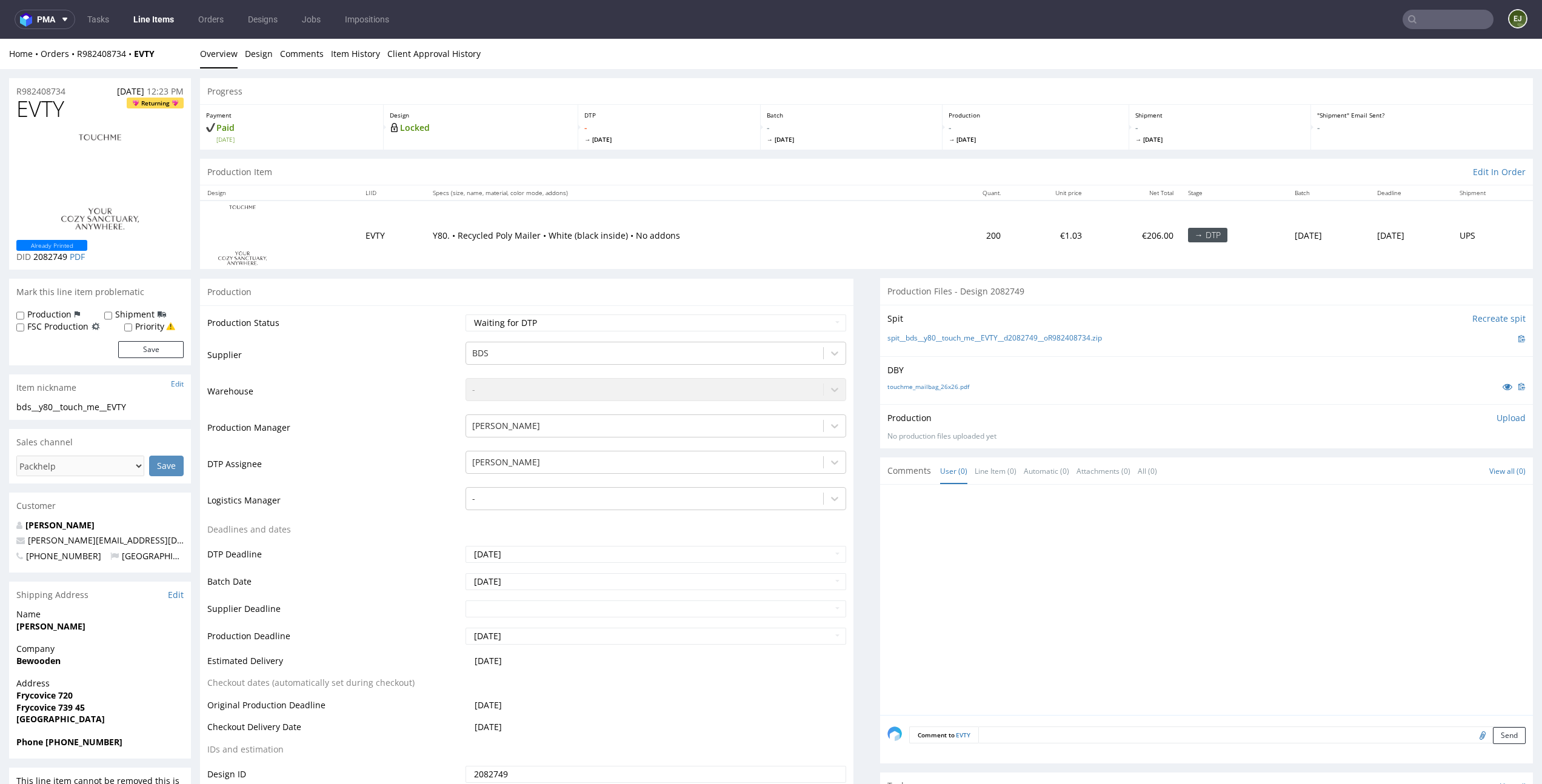
click at [598, 311] on div "Production Status Waiting for Artwork Waiting for Diecut Waiting for Mockup Wai…" at bounding box center [526, 577] width 653 height 545
click at [598, 329] on select "Waiting for Artwork Waiting for Diecut Waiting for Mockup Waiting for DTP Waiti…" at bounding box center [655, 323] width 380 height 17
select select "dtp_in_process"
click at [466, 314] on select "Waiting for Artwork Waiting for Diecut Waiting for Mockup Waiting for DTP Waiti…" at bounding box center [655, 323] width 380 height 17
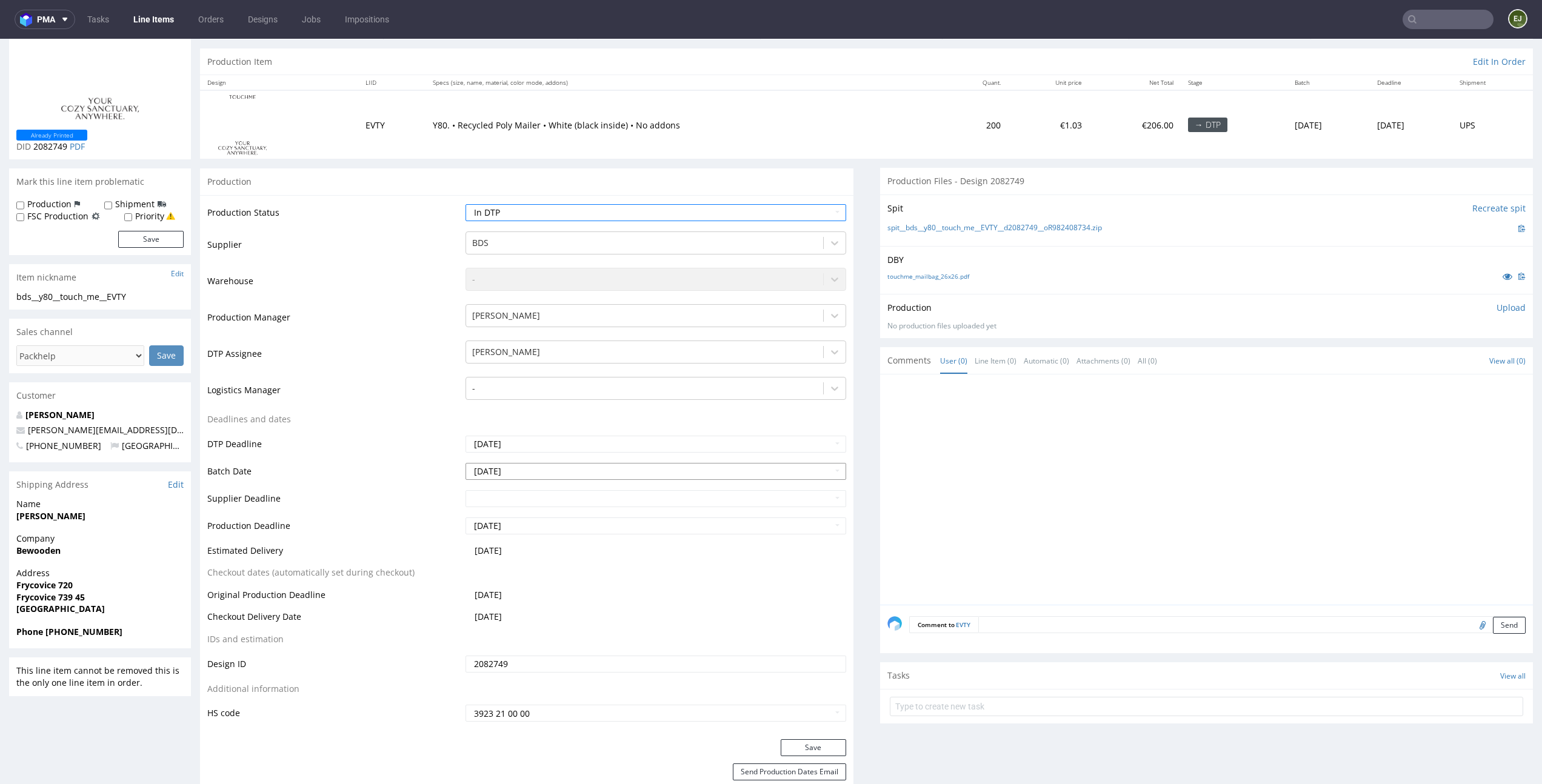
scroll to position [186, 0]
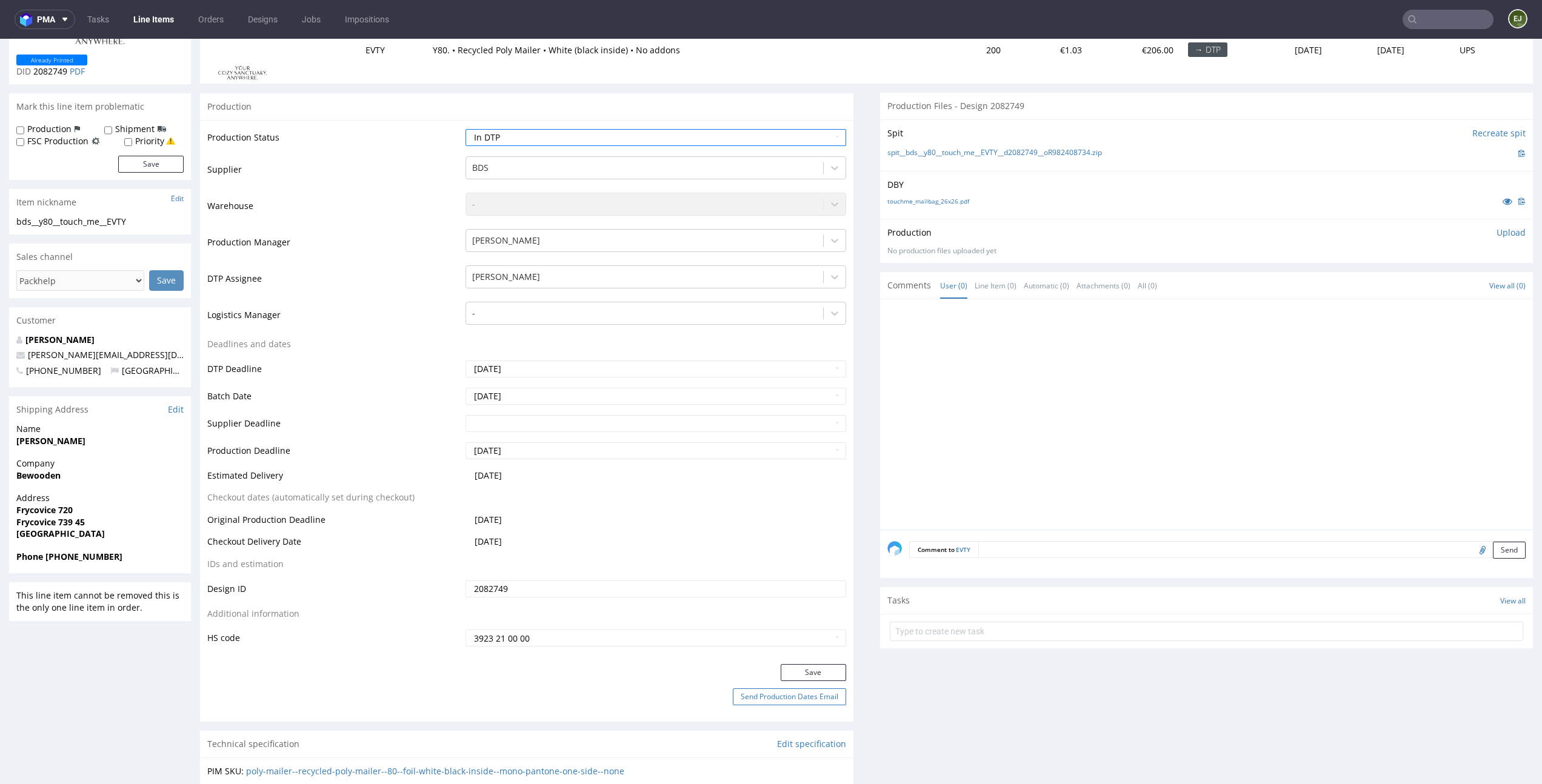
click at [825, 689] on button "Send Production Dates Email" at bounding box center [789, 697] width 113 height 17
click at [825, 680] on button "Save" at bounding box center [813, 672] width 66 height 17
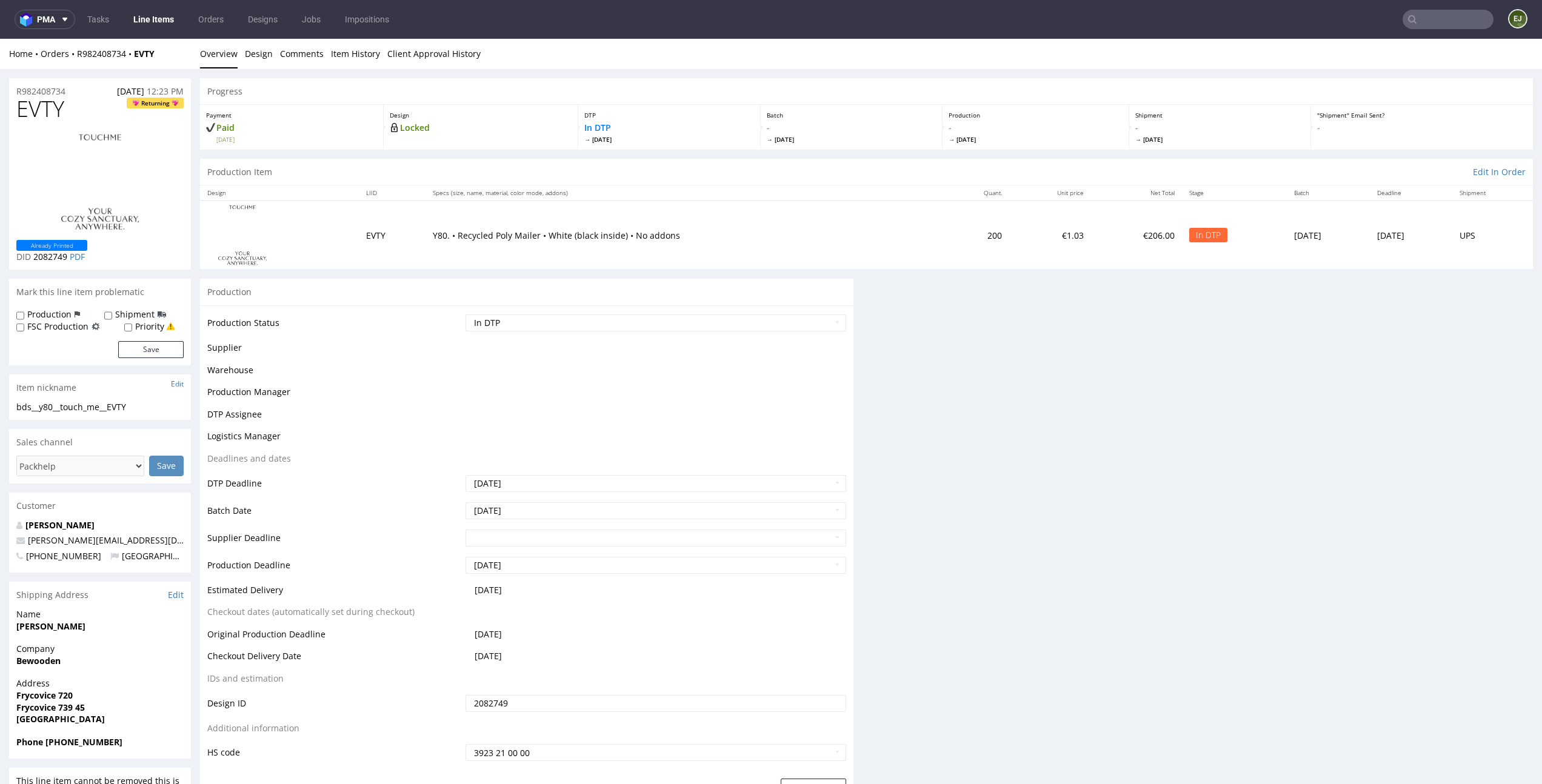
scroll to position [0, 0]
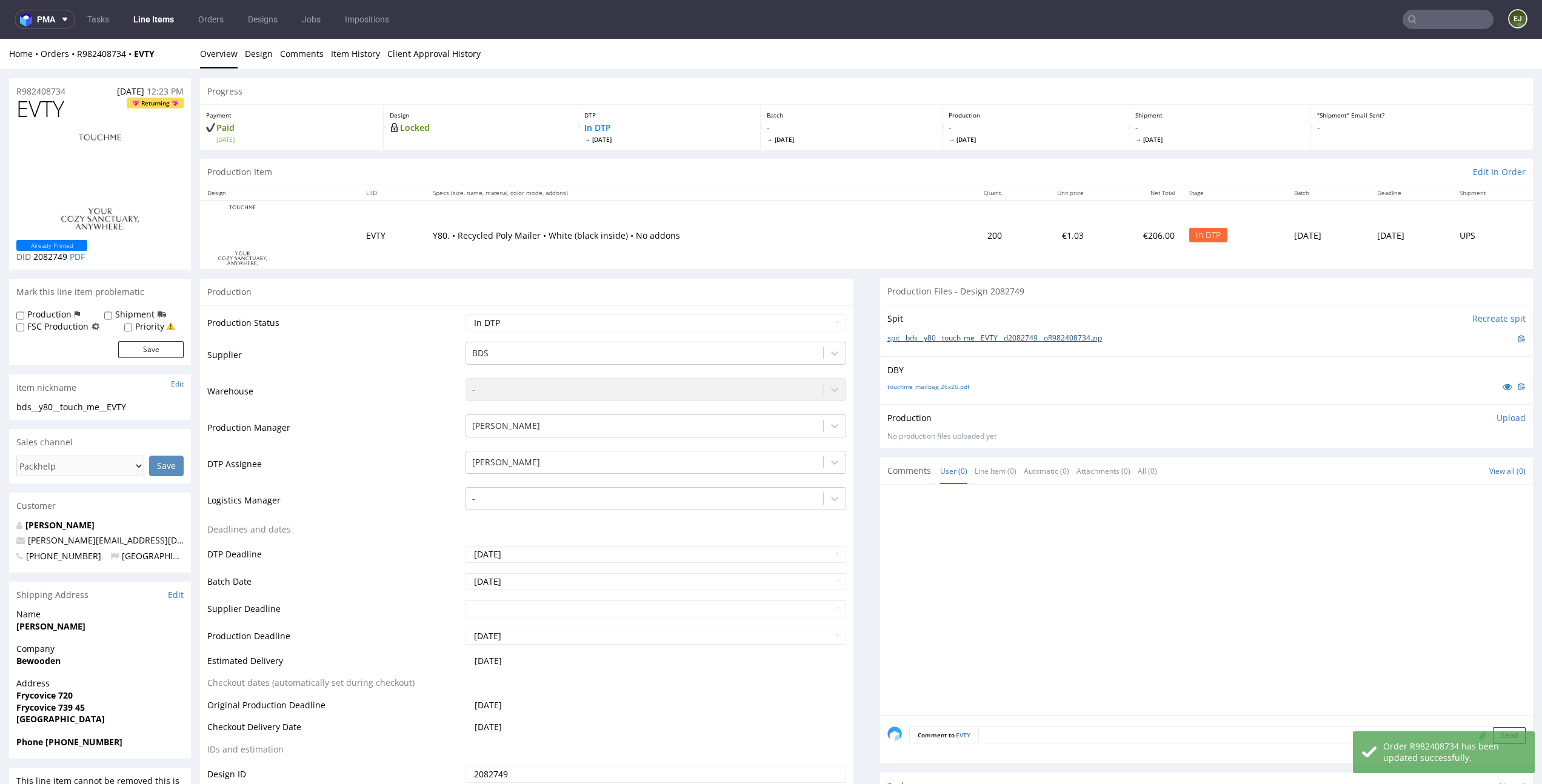
click at [972, 335] on link "spit__bds__y80__touch_me__EVTY__d2082749__oR982408734.zip" at bounding box center [994, 339] width 214 height 10
click at [241, 51] on li "Overview" at bounding box center [222, 54] width 45 height 12
click at [247, 52] on link "Design" at bounding box center [258, 53] width 28 height 29
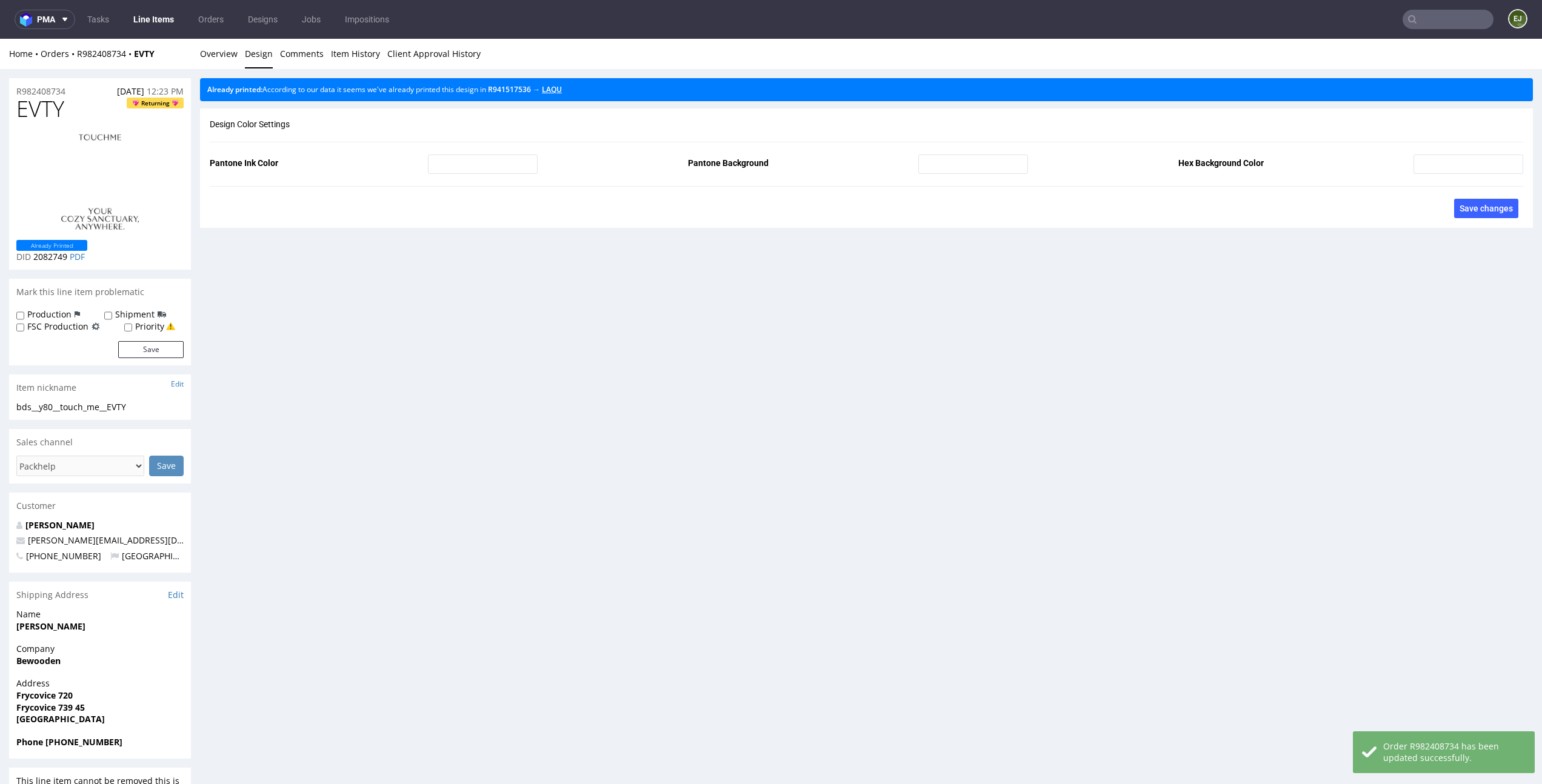
click at [562, 87] on link "LAQU" at bounding box center [552, 89] width 20 height 10
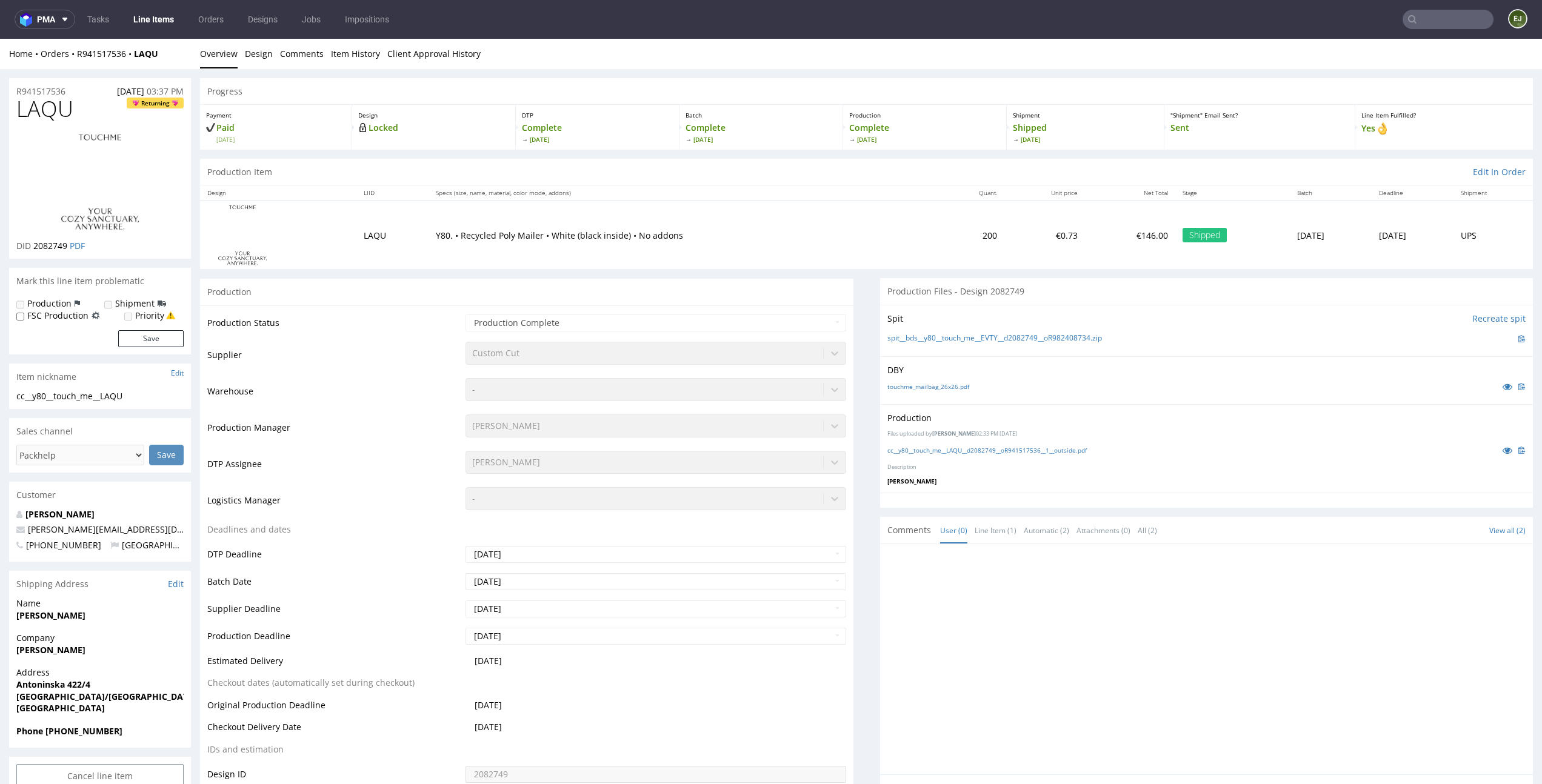
click at [992, 455] on div "cc__y80__touch_me__LAQU__d2082749__oR941517536__1__outside.pdf" at bounding box center [1207, 450] width 639 height 13
click at [997, 446] on link "cc__y80__touch_me__LAQU__d2082749__oR941517536__1__outside.pdf" at bounding box center [987, 450] width 199 height 8
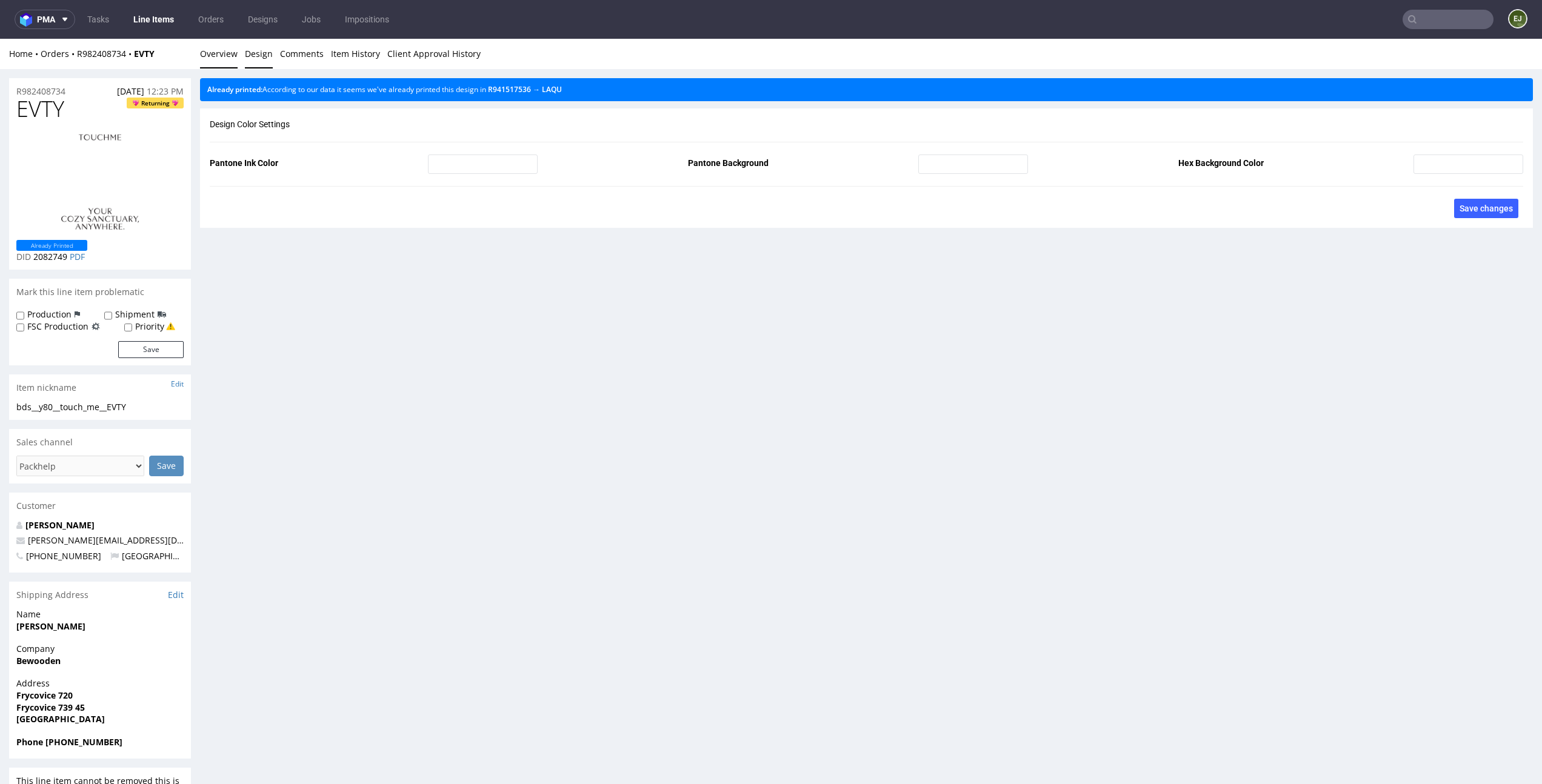
click at [208, 50] on link "Overview" at bounding box center [218, 53] width 38 height 29
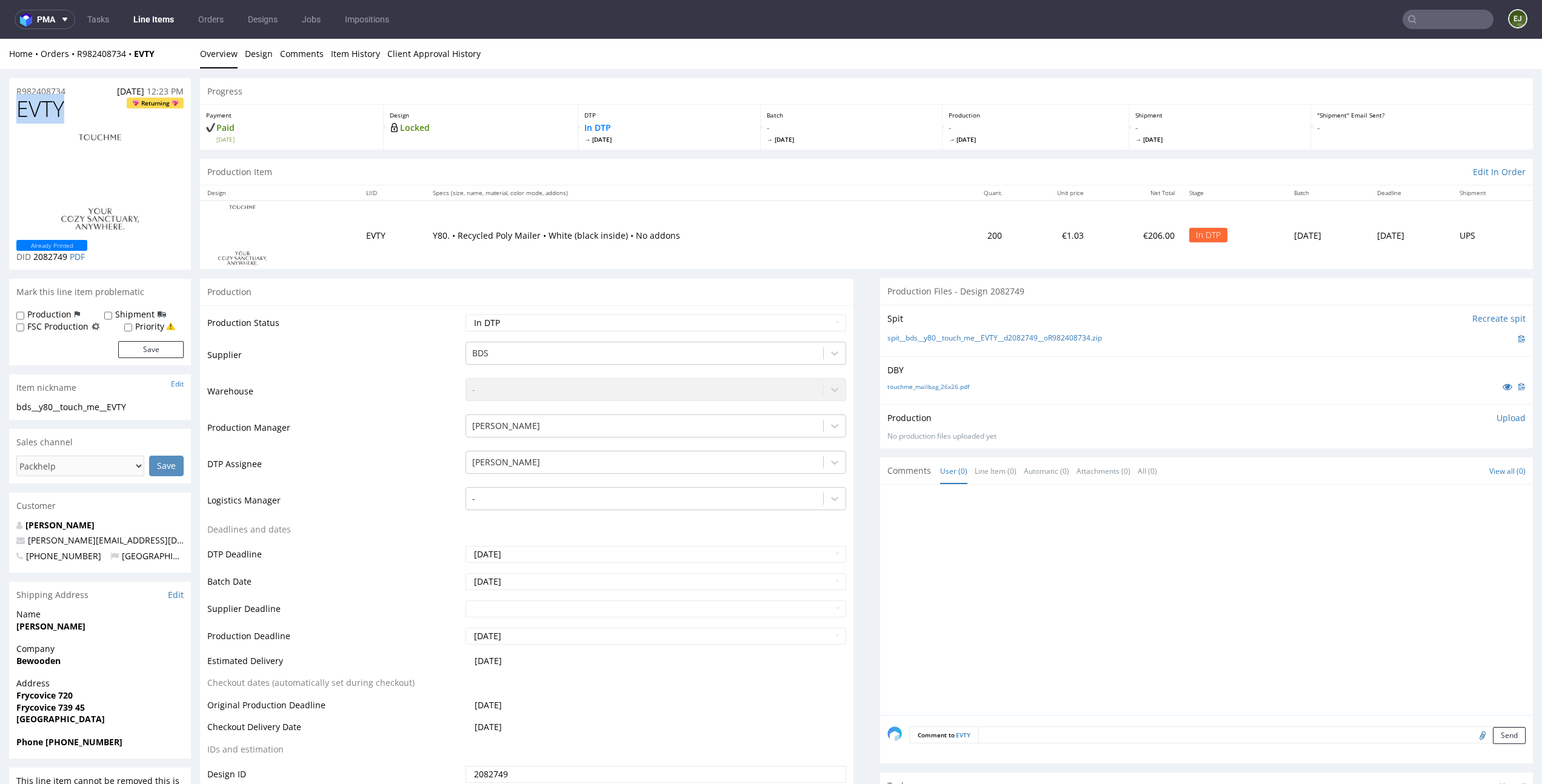
drag, startPoint x: 71, startPoint y: 108, endPoint x: 0, endPoint y: 108, distance: 71.0
copy span "EVTY"
click at [1503, 417] on p "Upload" at bounding box center [1511, 418] width 29 height 12
click at [1420, 464] on div "Add files" at bounding box center [1439, 473] width 61 height 18
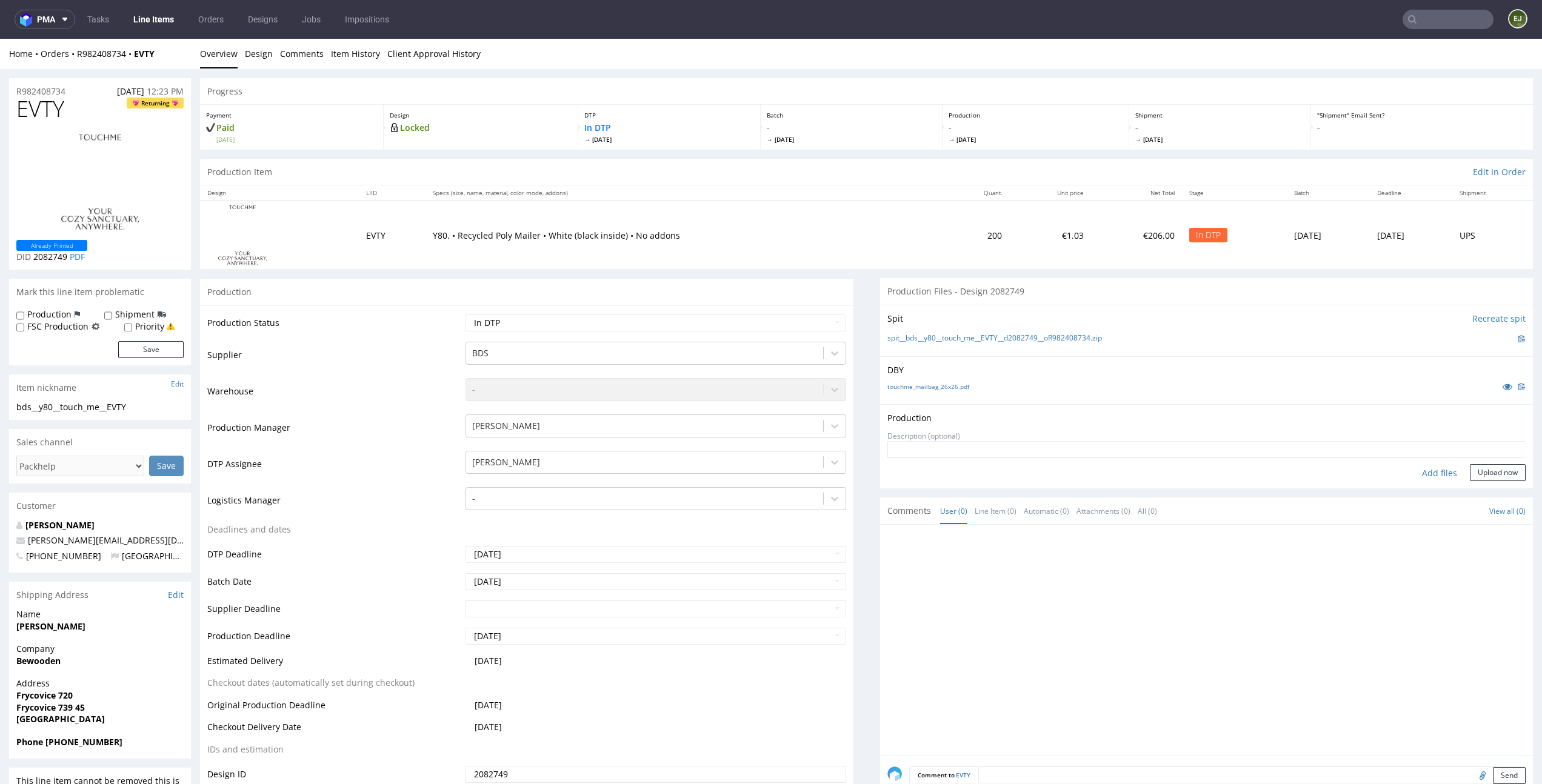
type input "C:\fakepath\bds__y80__touch_me__EVTY__d2082749__oR982408734__latest__front.pdf"
click at [1477, 497] on button "Upload now" at bounding box center [1497, 492] width 55 height 17
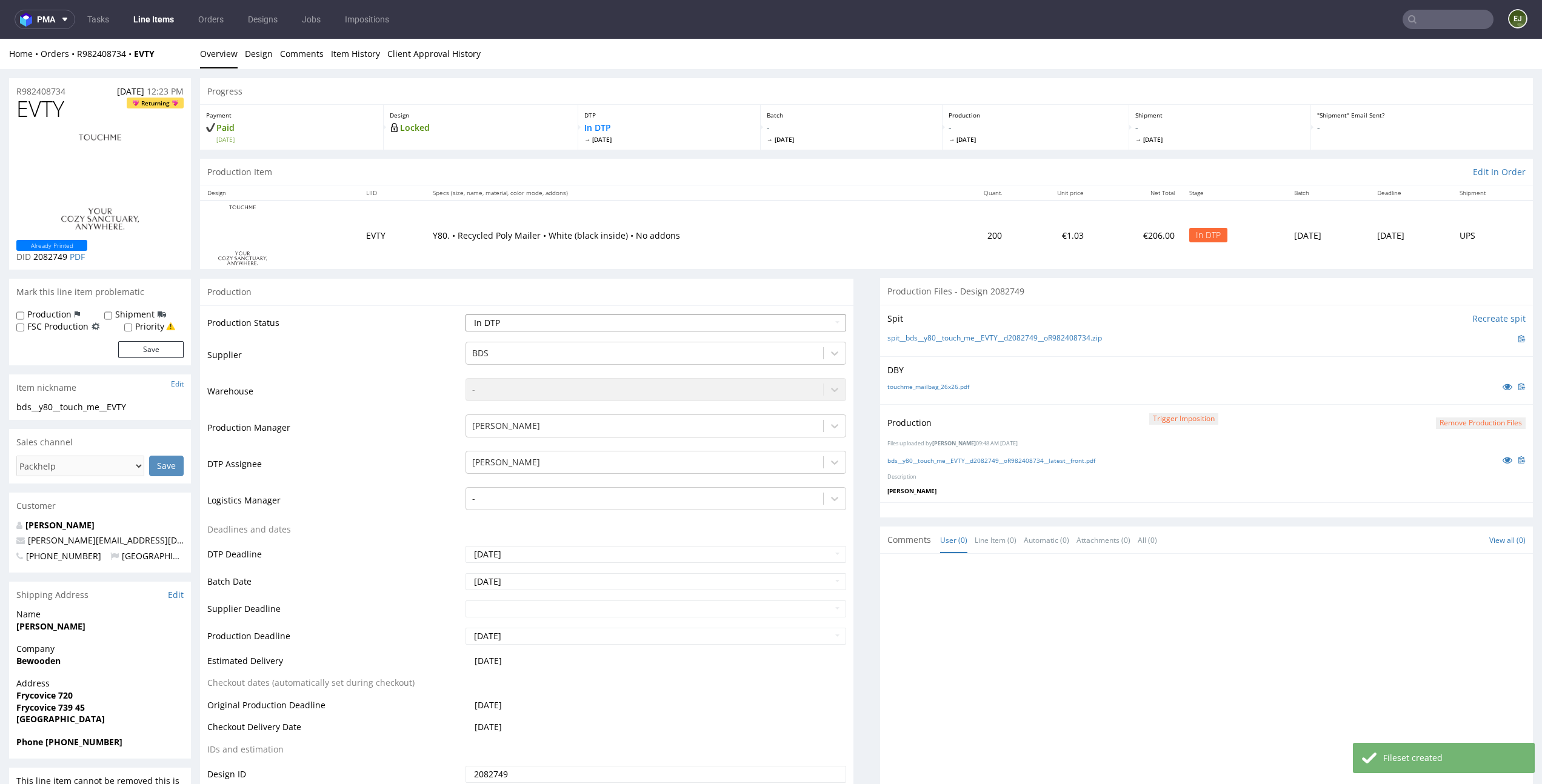
click at [808, 325] on select "Waiting for Artwork Waiting for Diecut Waiting for Mockup Waiting for DTP Waiti…" at bounding box center [655, 323] width 380 height 17
select select "dtp_production_ready"
click at [466, 314] on select "Waiting for Artwork Waiting for Diecut Waiting for Mockup Waiting for DTP Waiti…" at bounding box center [655, 323] width 380 height 17
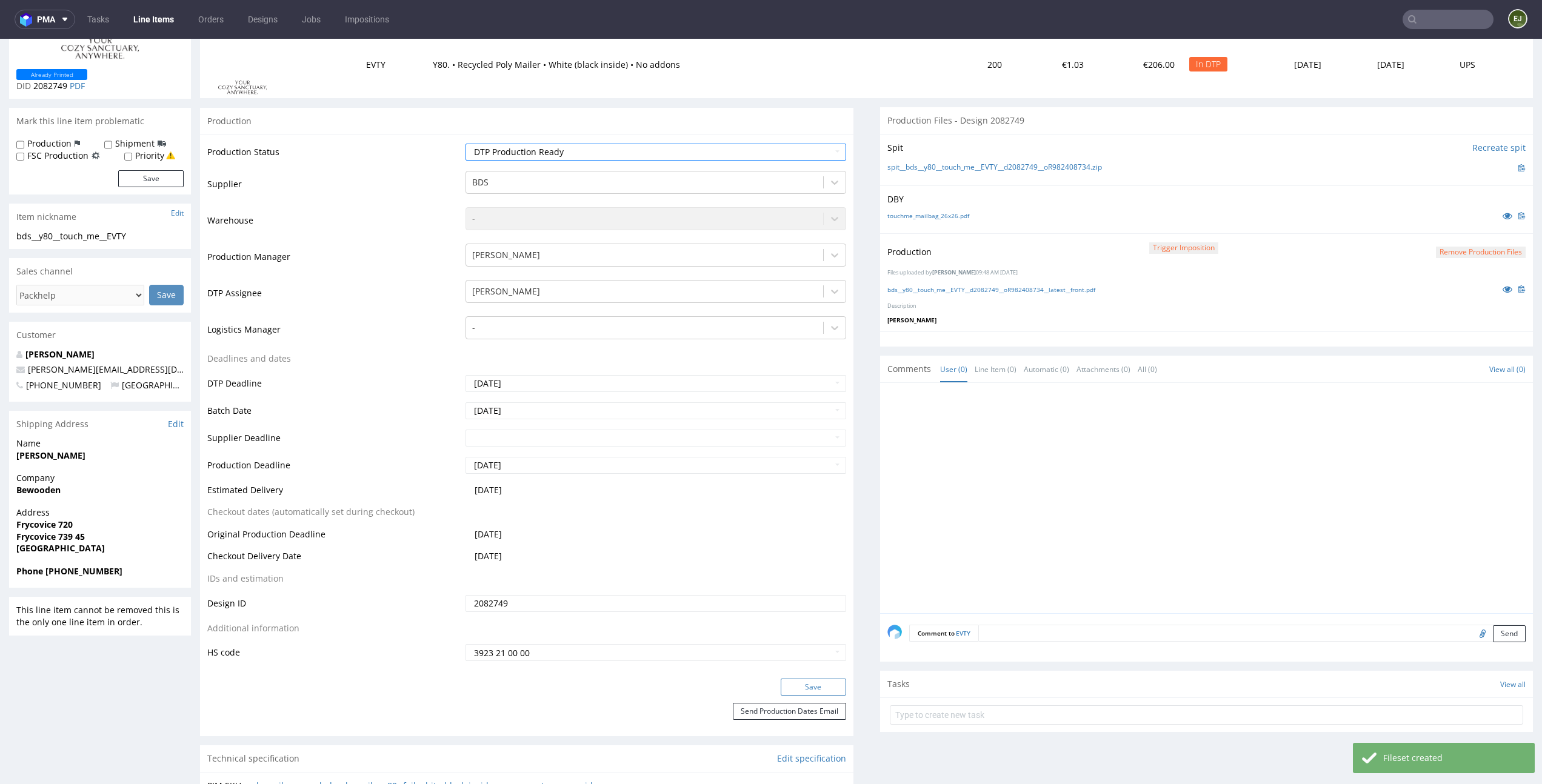
click at [796, 686] on button "Save" at bounding box center [813, 687] width 66 height 17
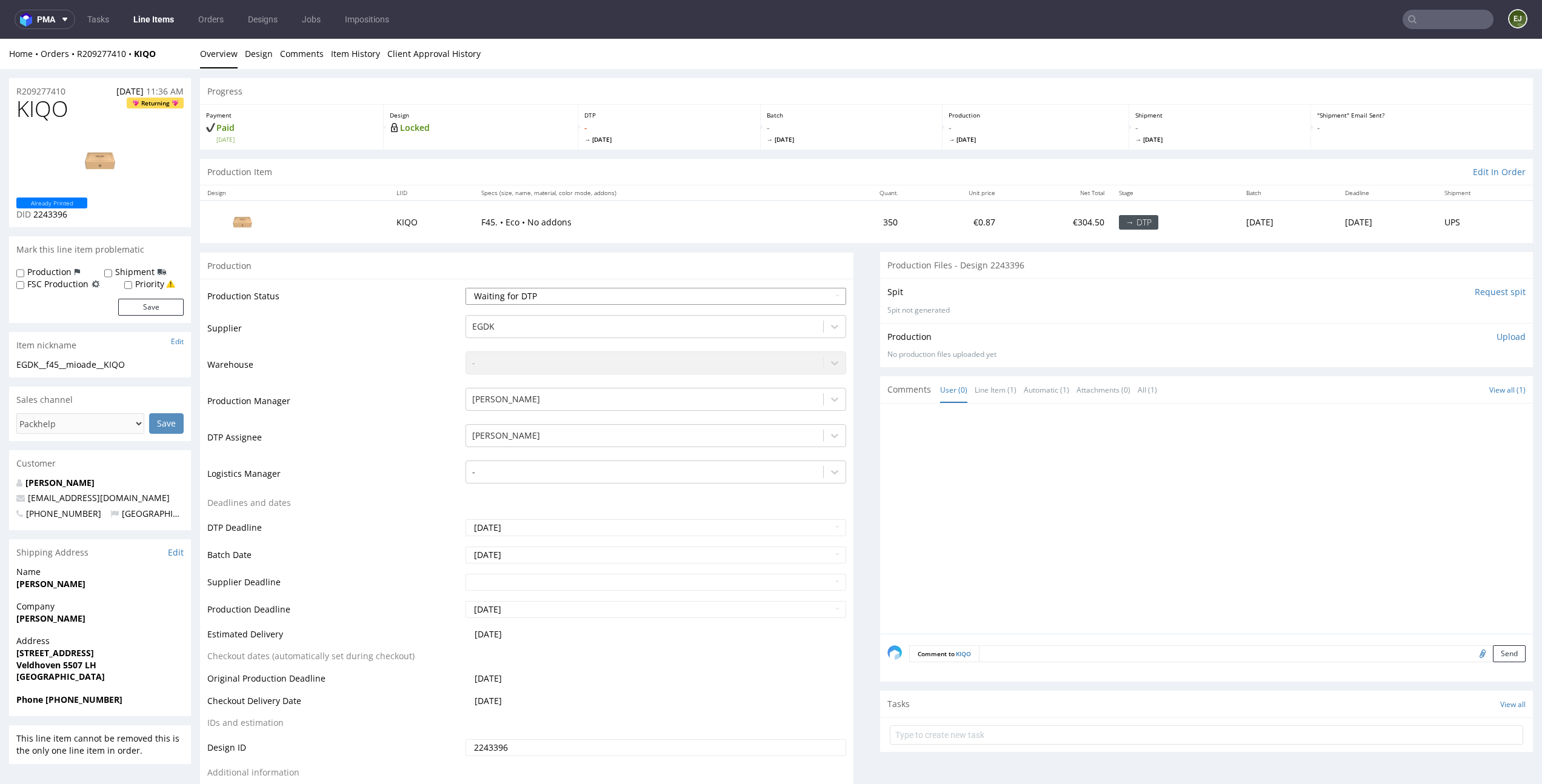
click at [550, 289] on select "Waiting for Artwork Waiting for Diecut Waiting for Mockup Waiting for DTP Waiti…" at bounding box center [655, 297] width 380 height 17
select select "dtp_in_process"
click at [466, 288] on select "Waiting for Artwork Waiting for Diecut Waiting for Mockup Waiting for DTP Waiti…" at bounding box center [655, 297] width 380 height 17
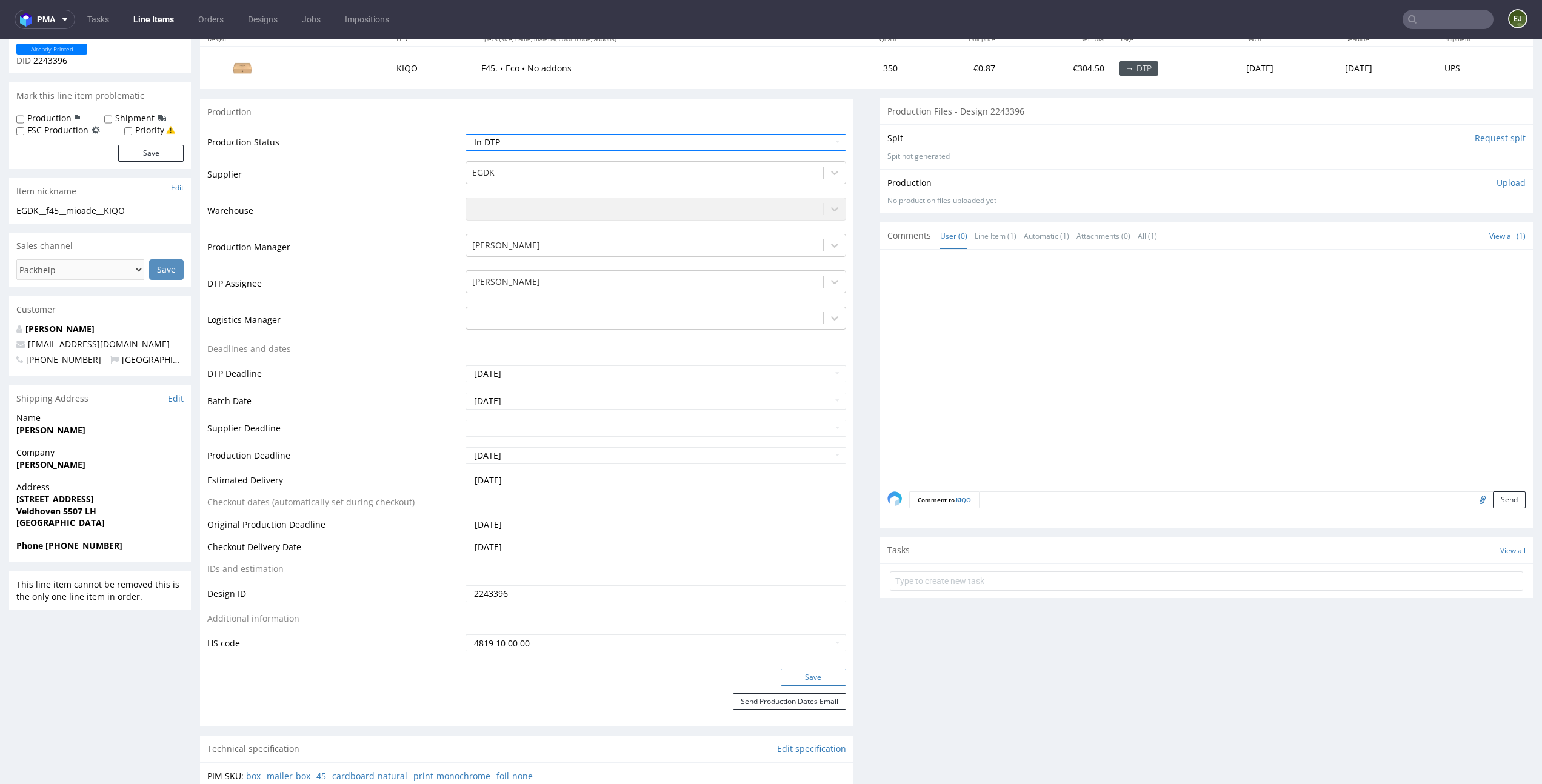
click at [808, 677] on button "Save" at bounding box center [813, 677] width 66 height 17
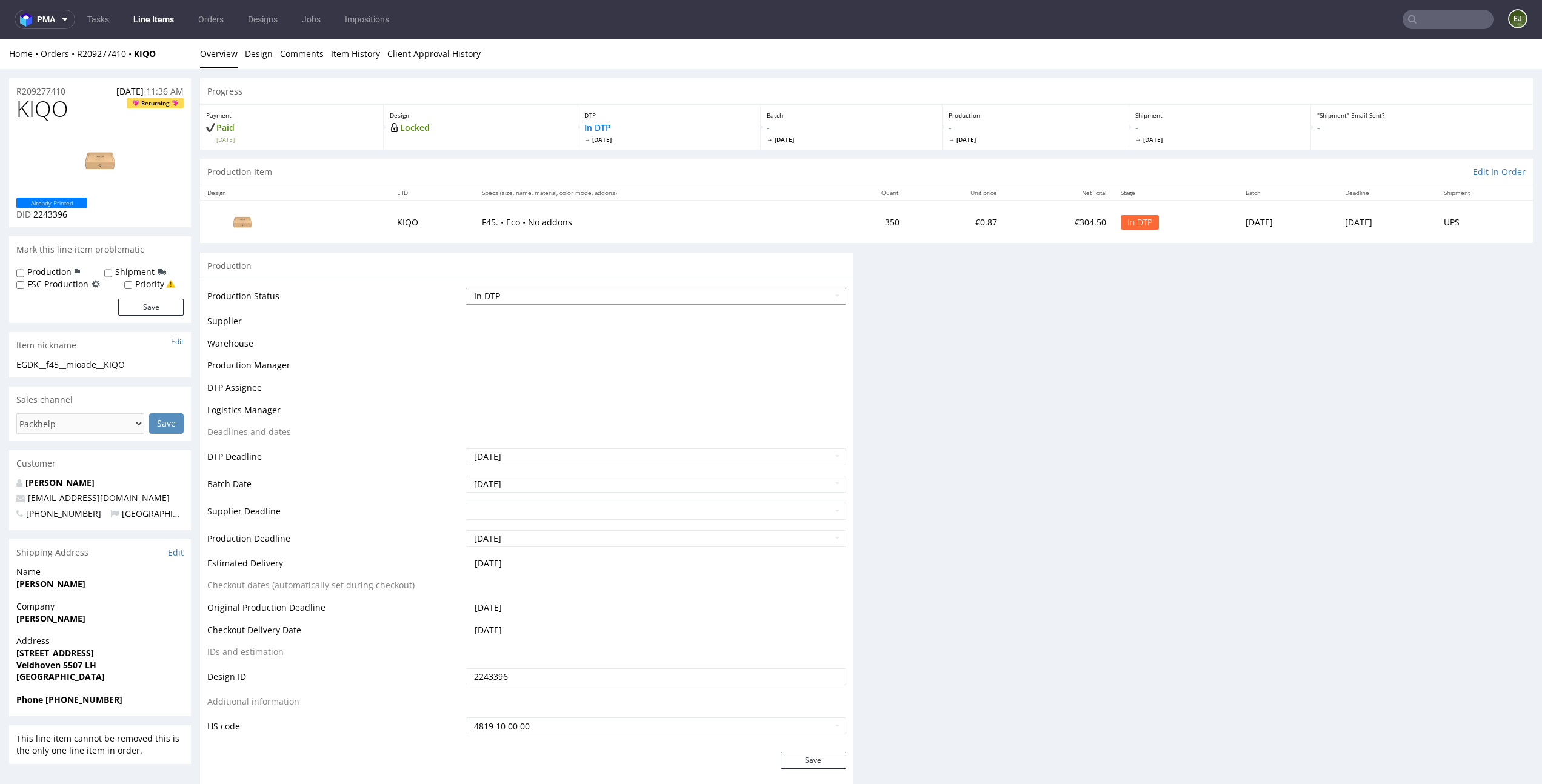
scroll to position [0, 0]
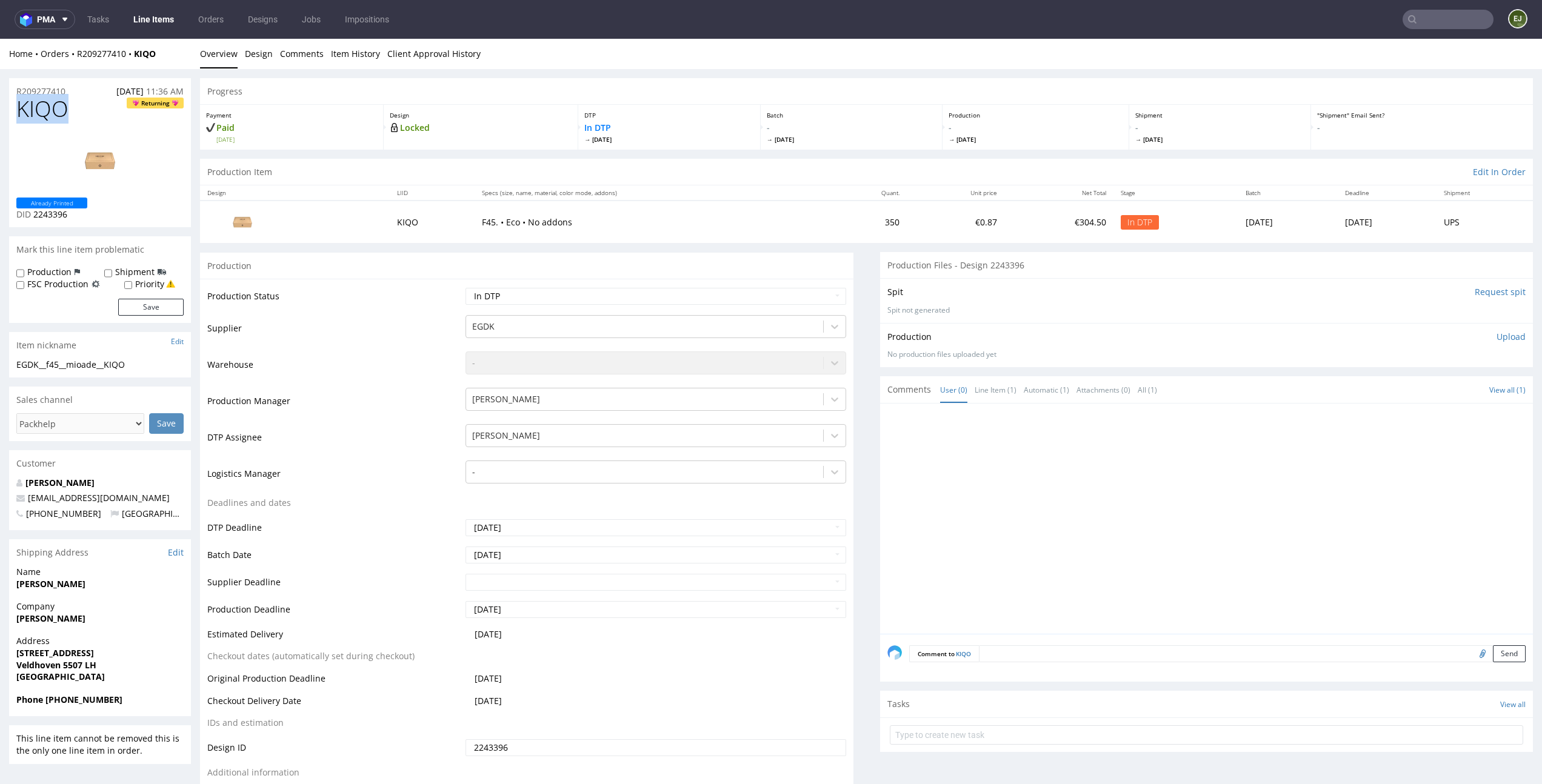
drag, startPoint x: 74, startPoint y: 108, endPoint x: 0, endPoint y: 108, distance: 74.0
copy span "KIQO"
click at [82, 82] on div "R209277410 06.10.2025 11:36 AM" at bounding box center [100, 87] width 182 height 19
drag, startPoint x: 71, startPoint y: 93, endPoint x: 0, endPoint y: 91, distance: 71.0
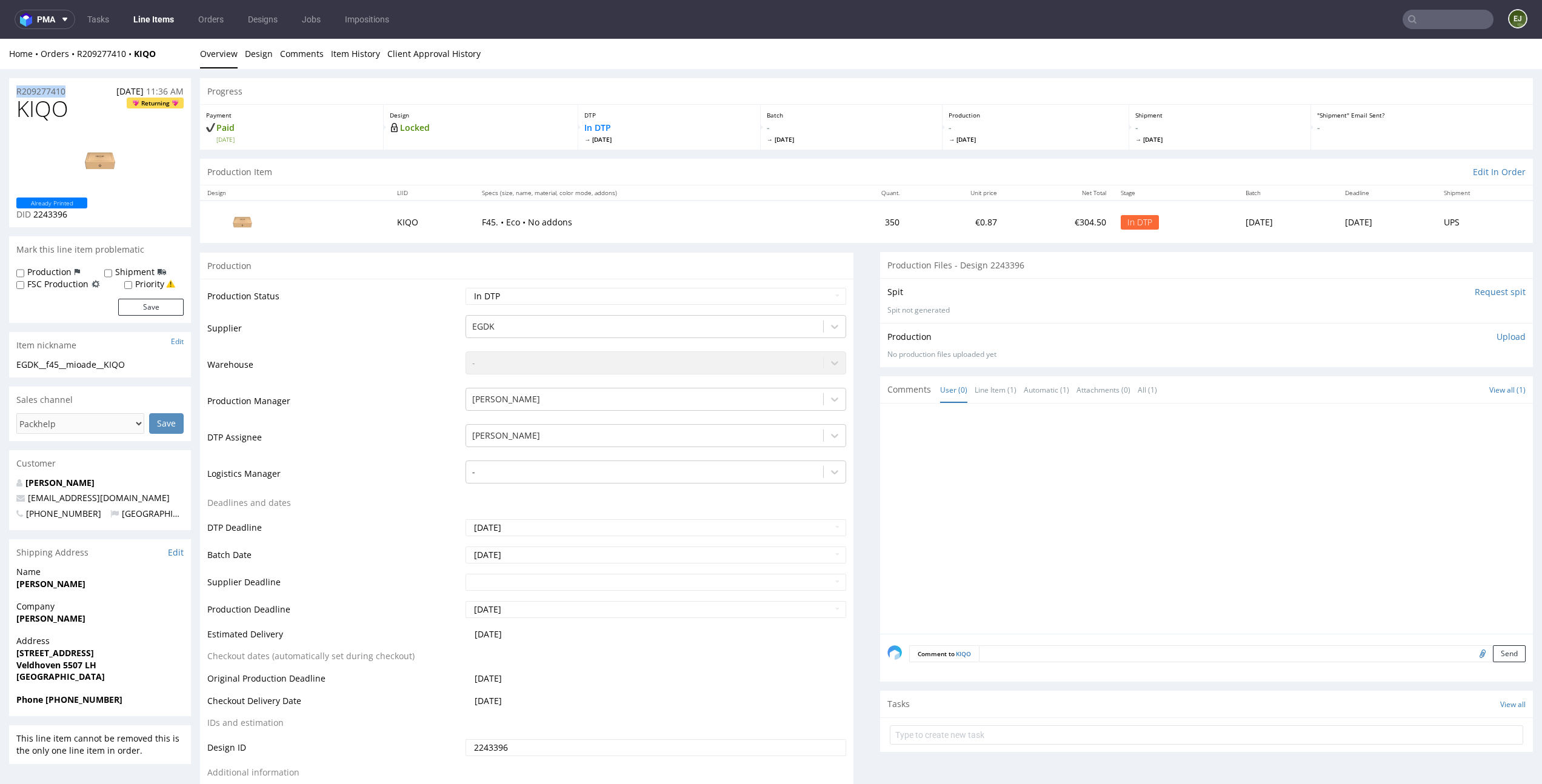
copy p "R209277410"
click at [1502, 339] on p "Upload" at bounding box center [1511, 337] width 29 height 12
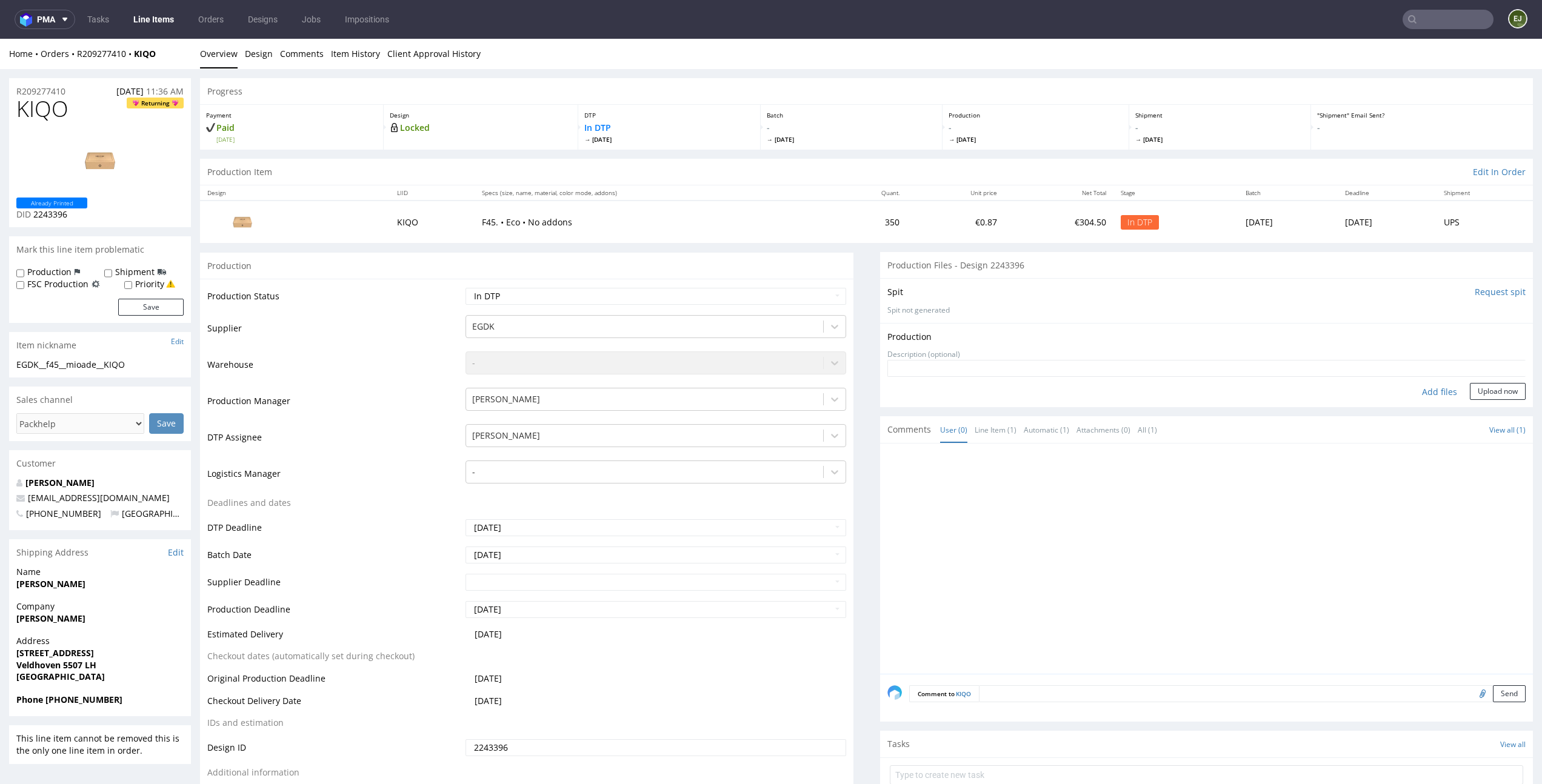
click at [1428, 385] on div "Add files" at bounding box center [1439, 392] width 61 height 18
type input "C:\fakepath\EGDK__f45__mioade__KIQO__d2243396__oR209277410__outside.pdf"
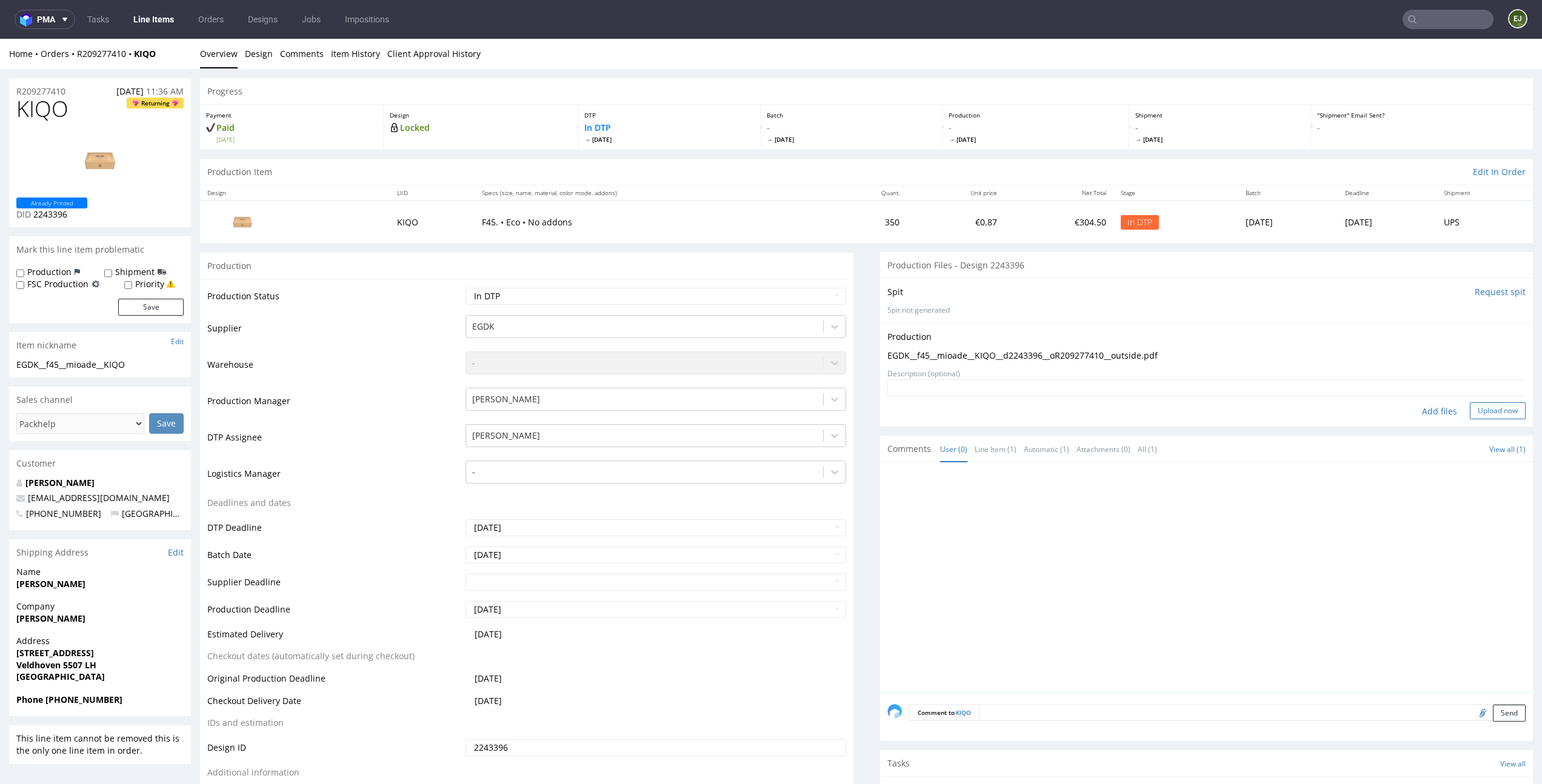
click at [1476, 417] on button "Upload now" at bounding box center [1497, 411] width 55 height 17
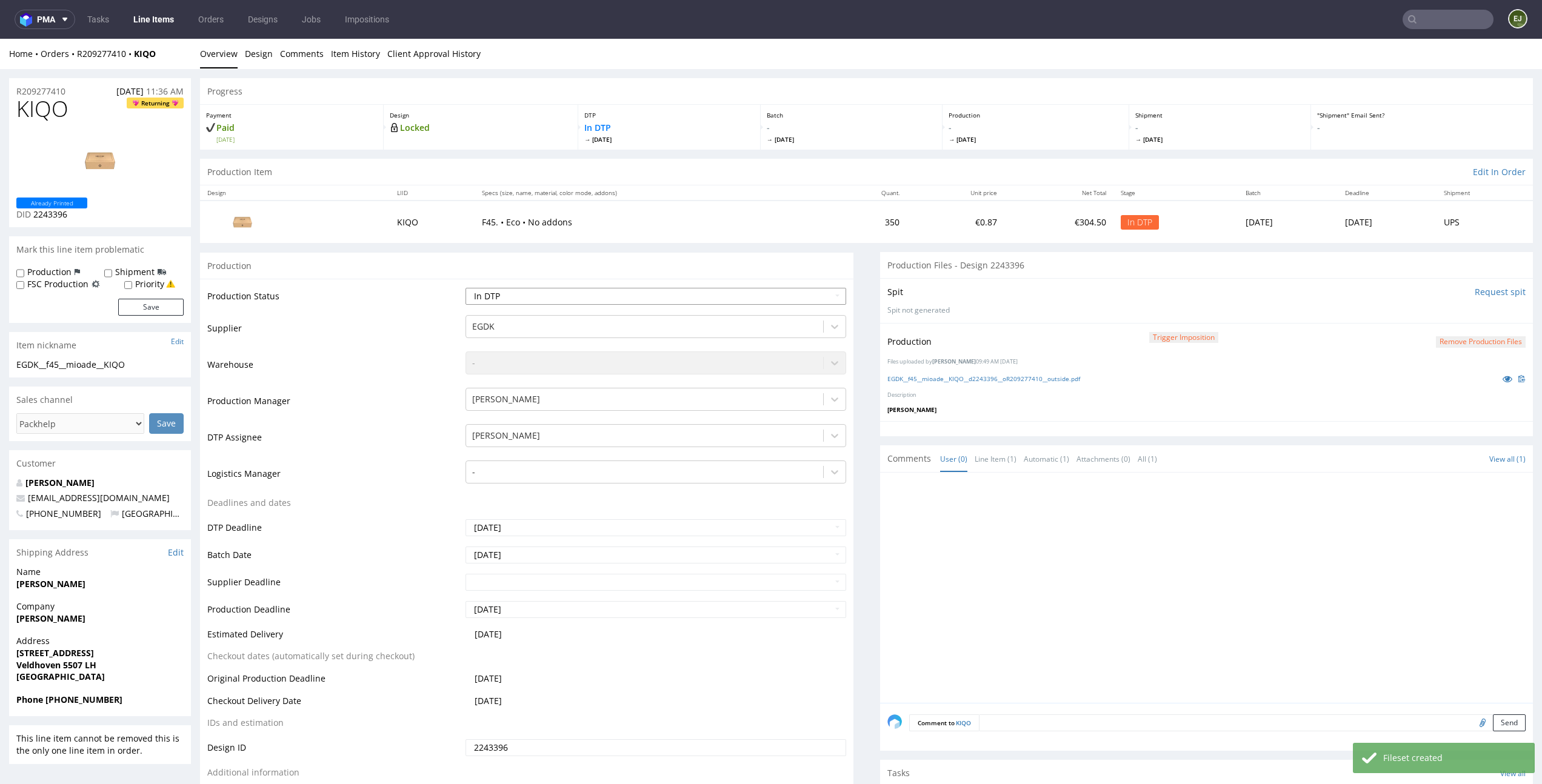
click at [775, 292] on select "Waiting for Artwork Waiting for Diecut Waiting for Mockup Waiting for DTP Waiti…" at bounding box center [655, 297] width 380 height 17
select select "dtp_production_ready"
click at [466, 288] on select "Waiting for Artwork Waiting for Diecut Waiting for Mockup Waiting for DTP Waiti…" at bounding box center [655, 297] width 380 height 17
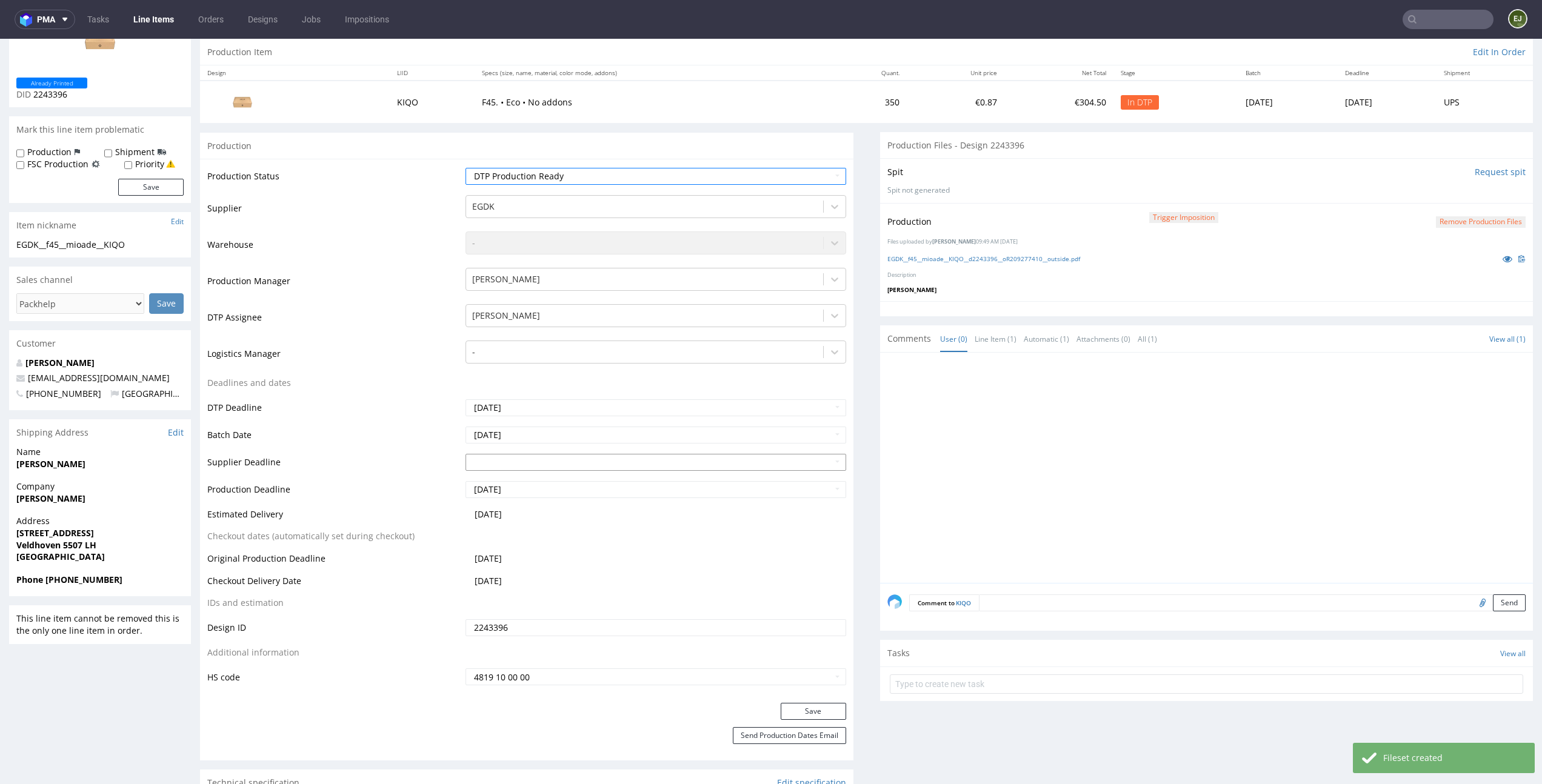
scroll to position [192, 0]
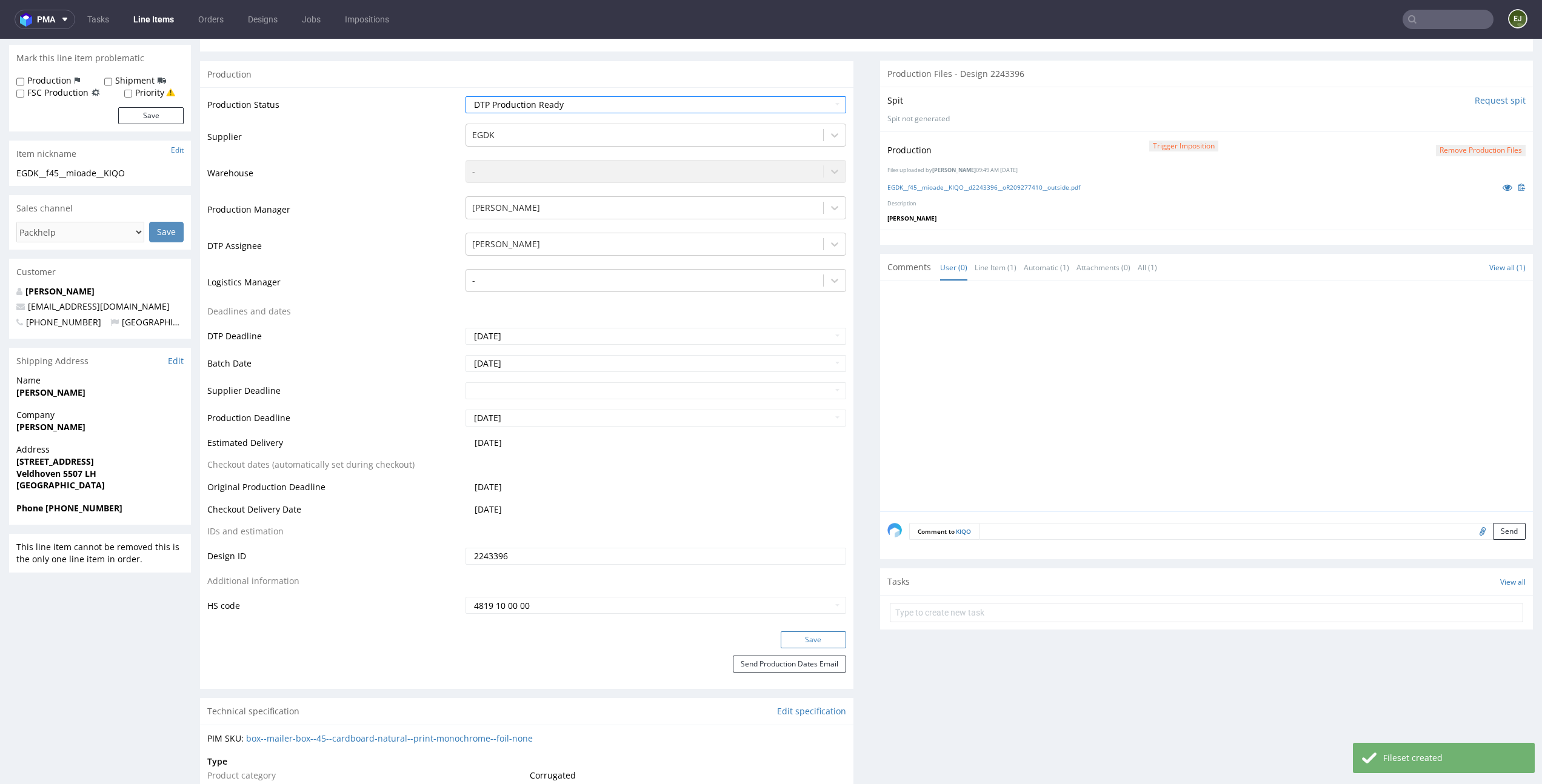
click at [794, 643] on button "Save" at bounding box center [813, 639] width 66 height 17
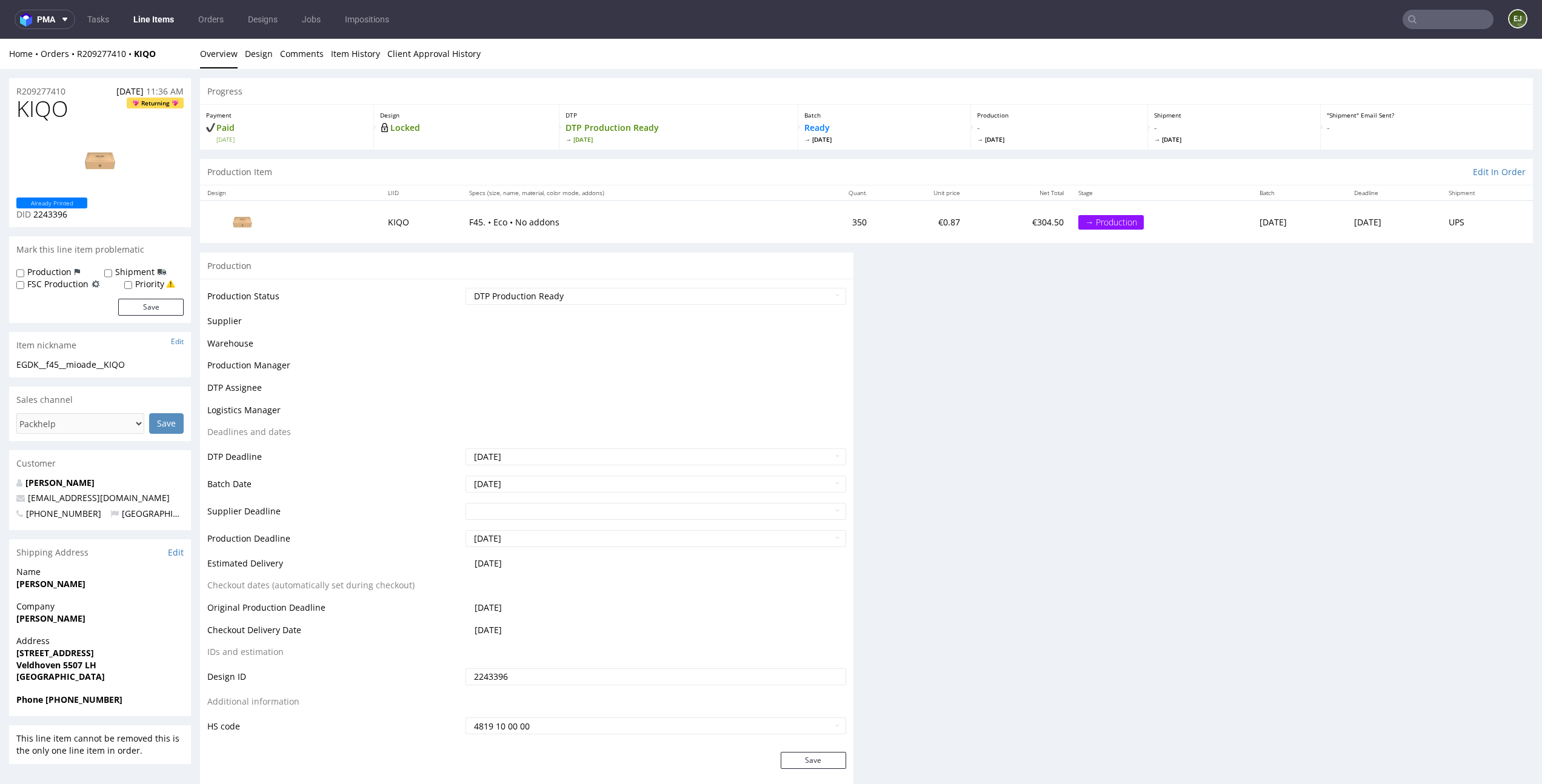
scroll to position [0, 0]
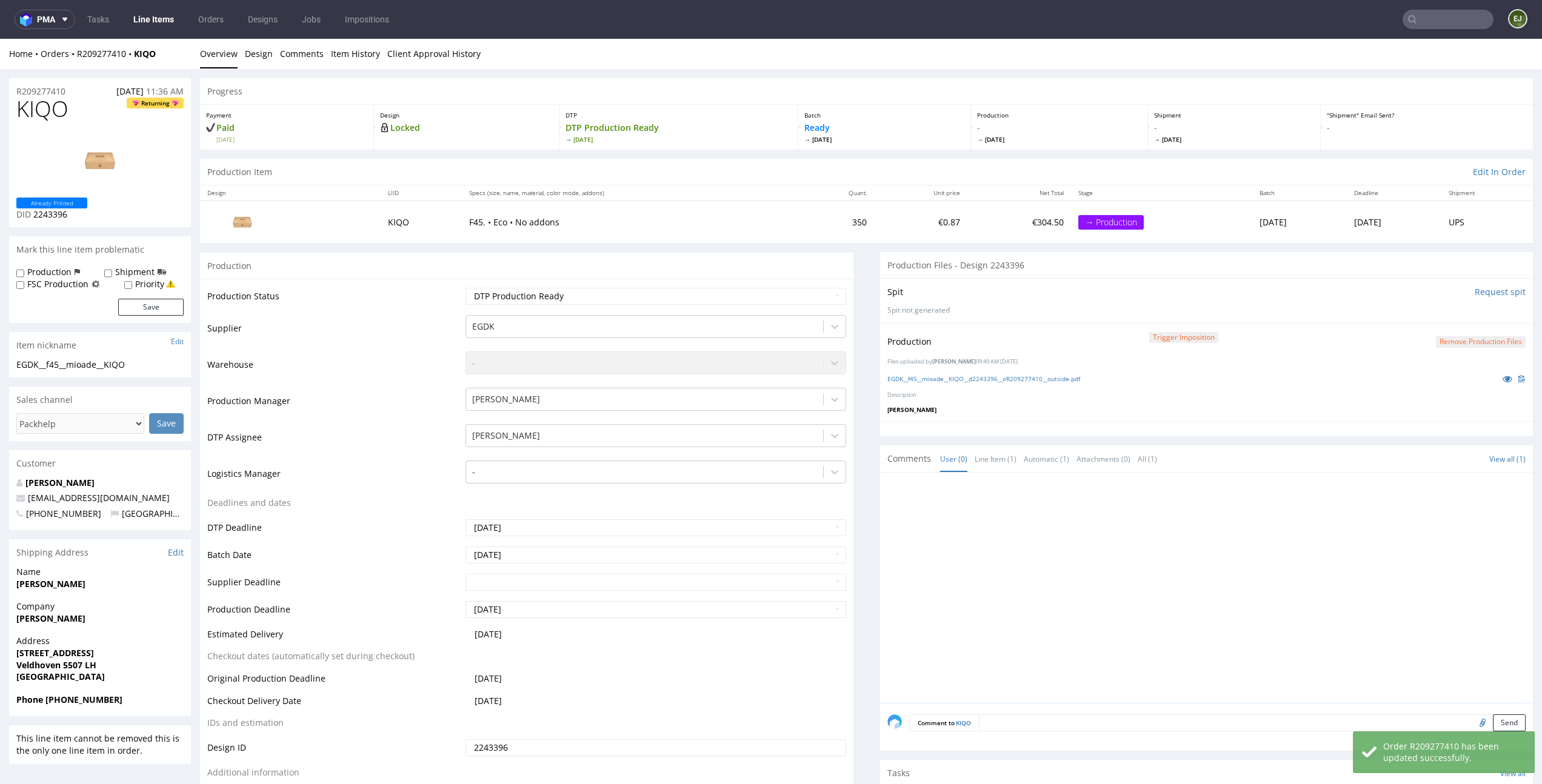
click at [155, 19] on link "Line Items" at bounding box center [154, 19] width 55 height 19
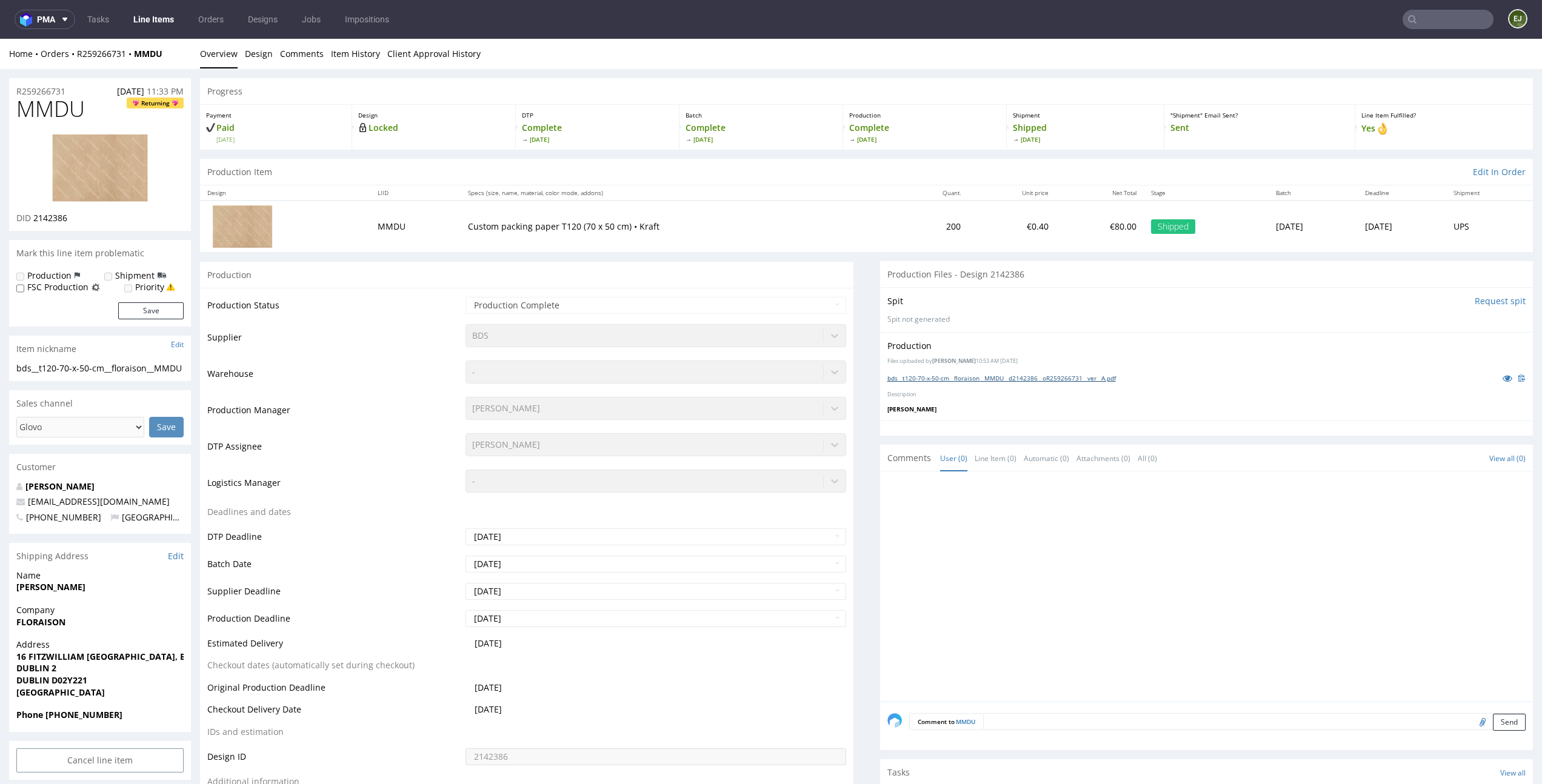
click at [1066, 381] on link "bds__t120-70-x-50-cm__floraison__MMDU__d2142386__oR259266731__ver__A.pdf" at bounding box center [1002, 378] width 229 height 8
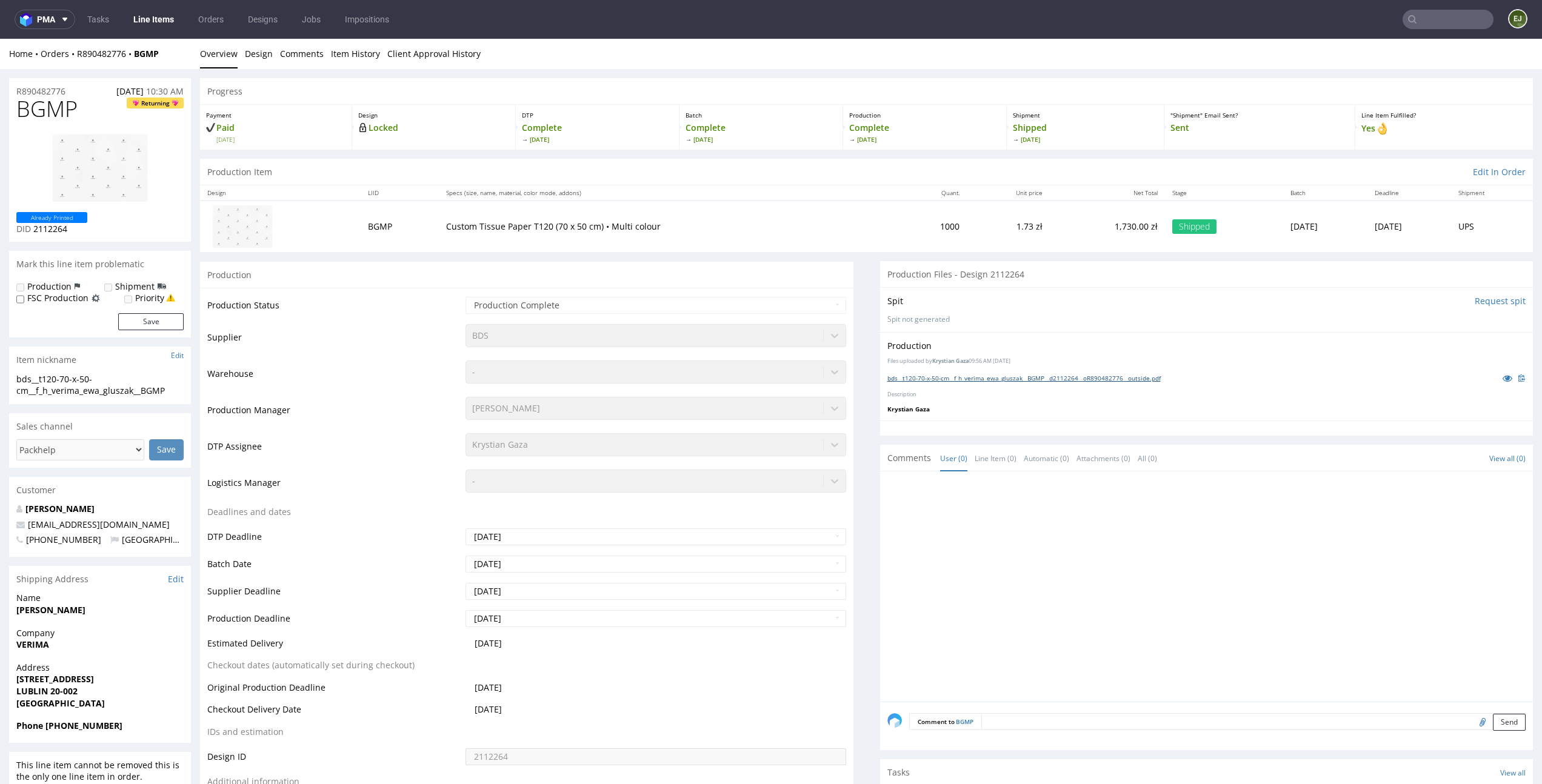
click at [1127, 379] on link "bds__t120-70-x-50-cm__f_h_verima_ewa_gluszak__BGMP__d2112264__oR890482776__outs…" at bounding box center [1024, 378] width 273 height 8
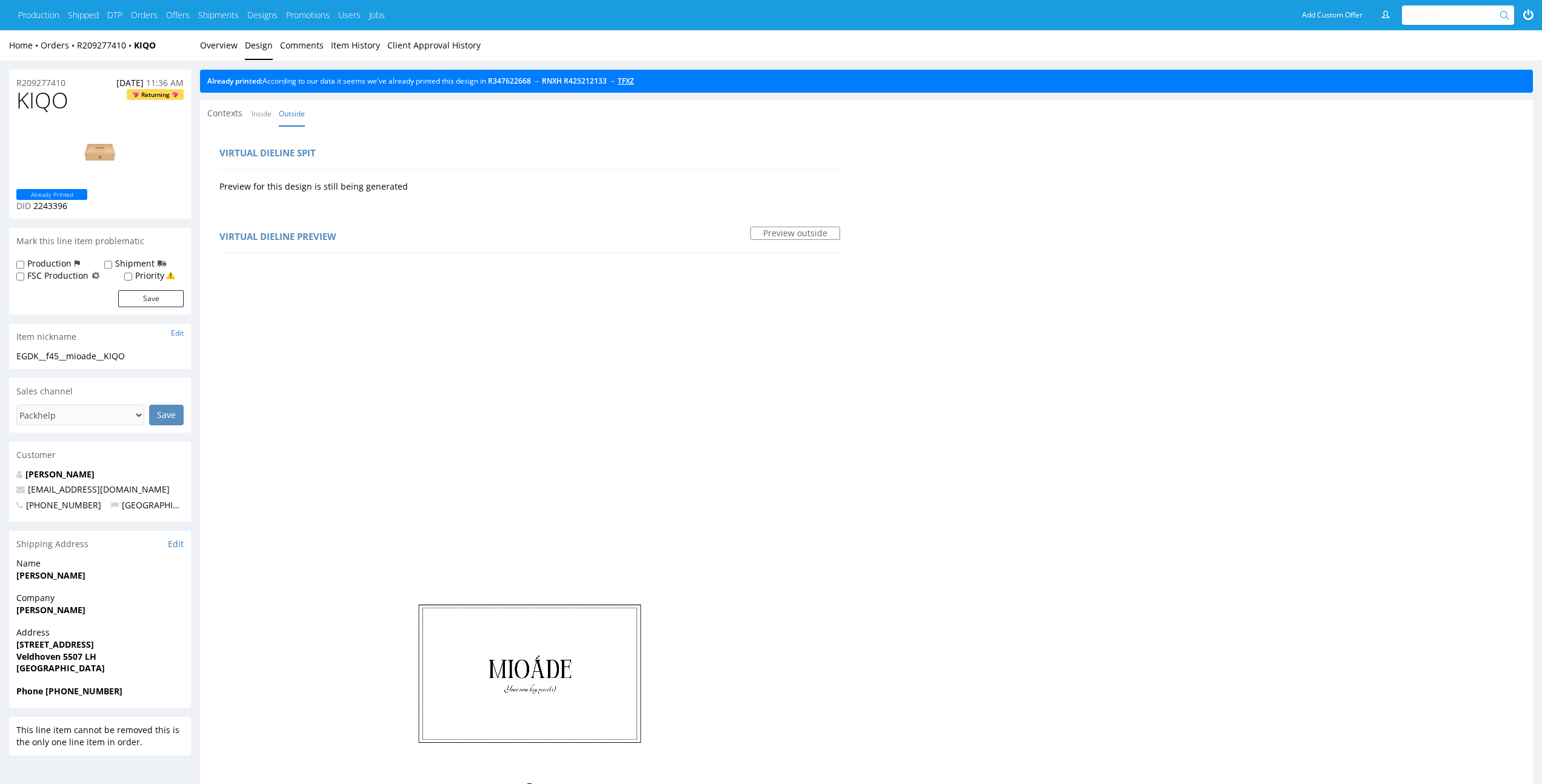
click at [634, 82] on link "TFXZ" at bounding box center [625, 81] width 16 height 10
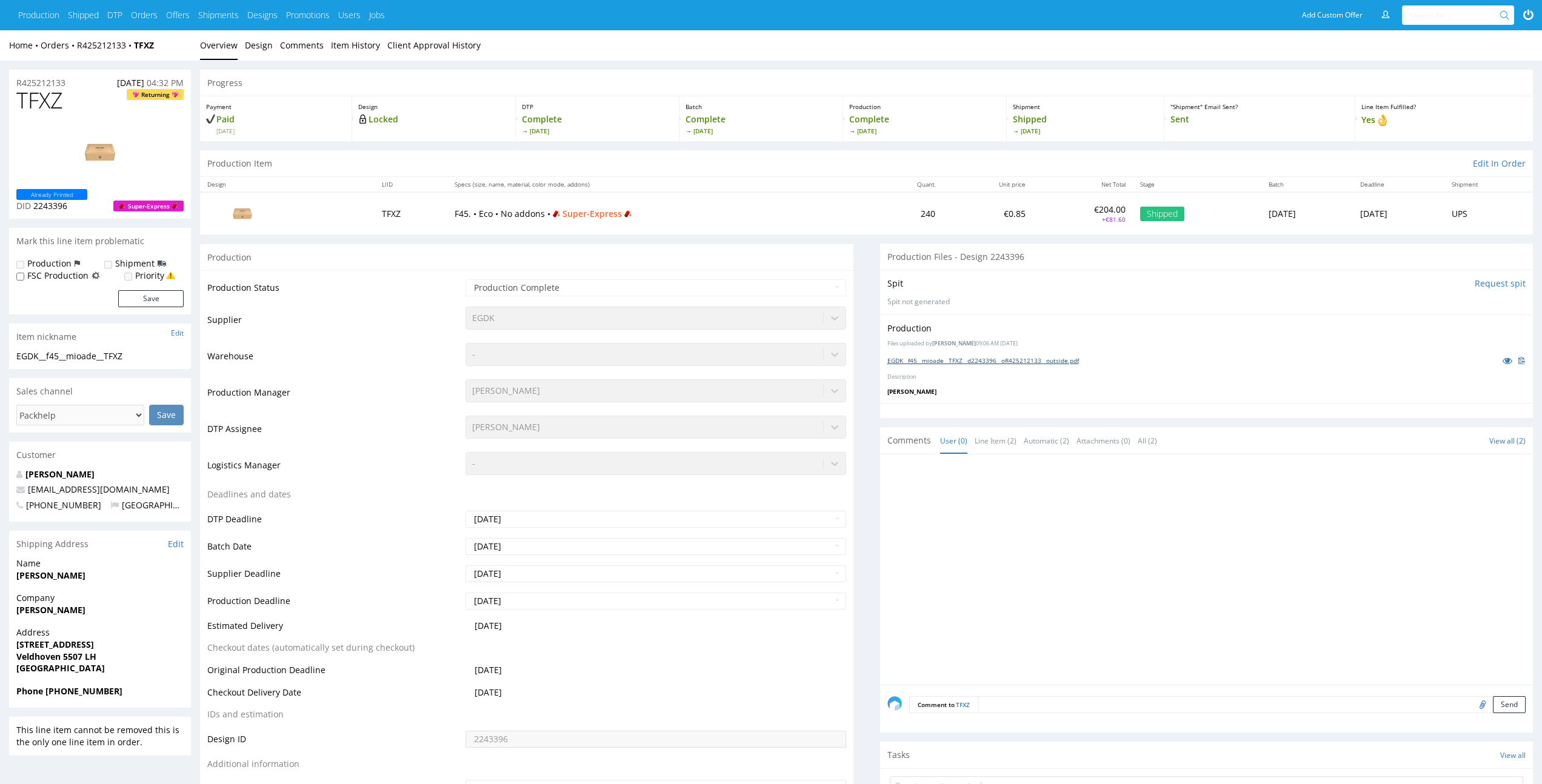
click at [959, 362] on link "EGDK__f45__mioade__TFXZ__d2243396__oR425212133__outside.pdf" at bounding box center [983, 360] width 192 height 8
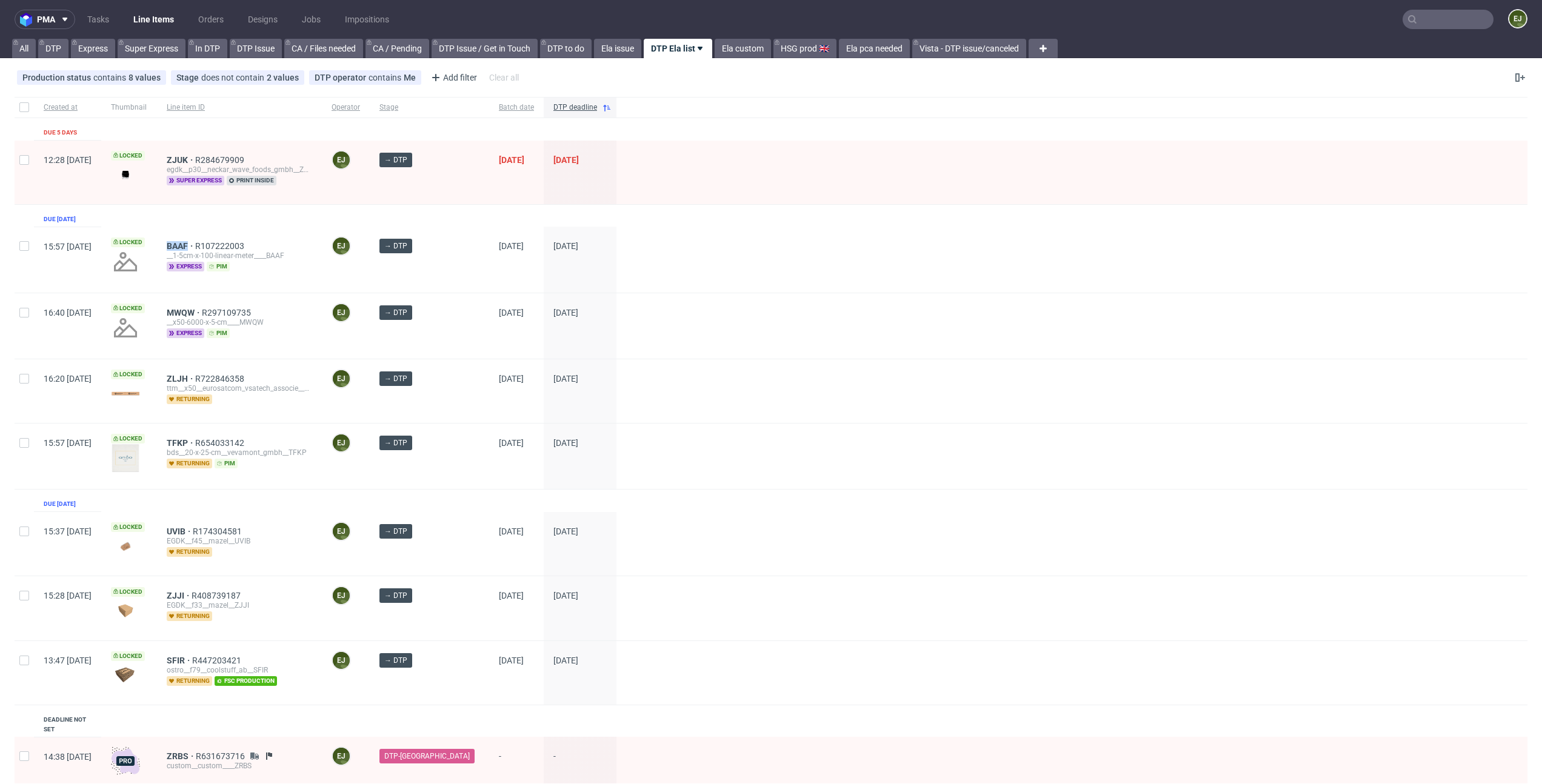
scroll to position [272, 0]
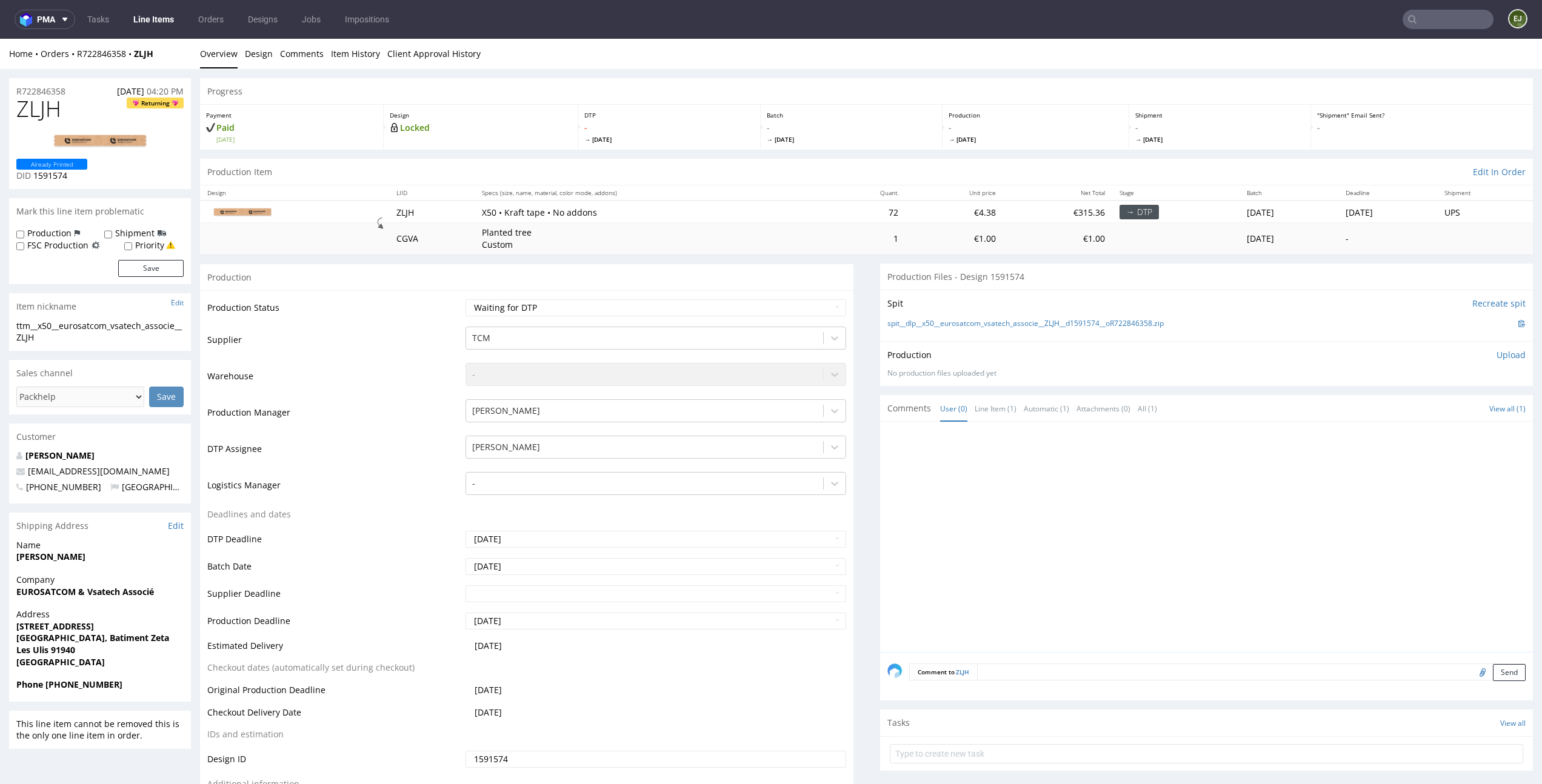
click at [577, 318] on td "Waiting for Artwork Waiting for Diecut Waiting for Mockup Waiting for DTP Waiti…" at bounding box center [654, 312] width 383 height 27
click at [582, 309] on select "Waiting for Artwork Waiting for Diecut Waiting for Mockup Waiting for DTP Waiti…" at bounding box center [655, 308] width 380 height 17
select select "dtp_in_process"
click at [466, 299] on select "Waiting for Artwork Waiting for Diecut Waiting for Mockup Waiting for DTP Waiti…" at bounding box center [655, 308] width 380 height 17
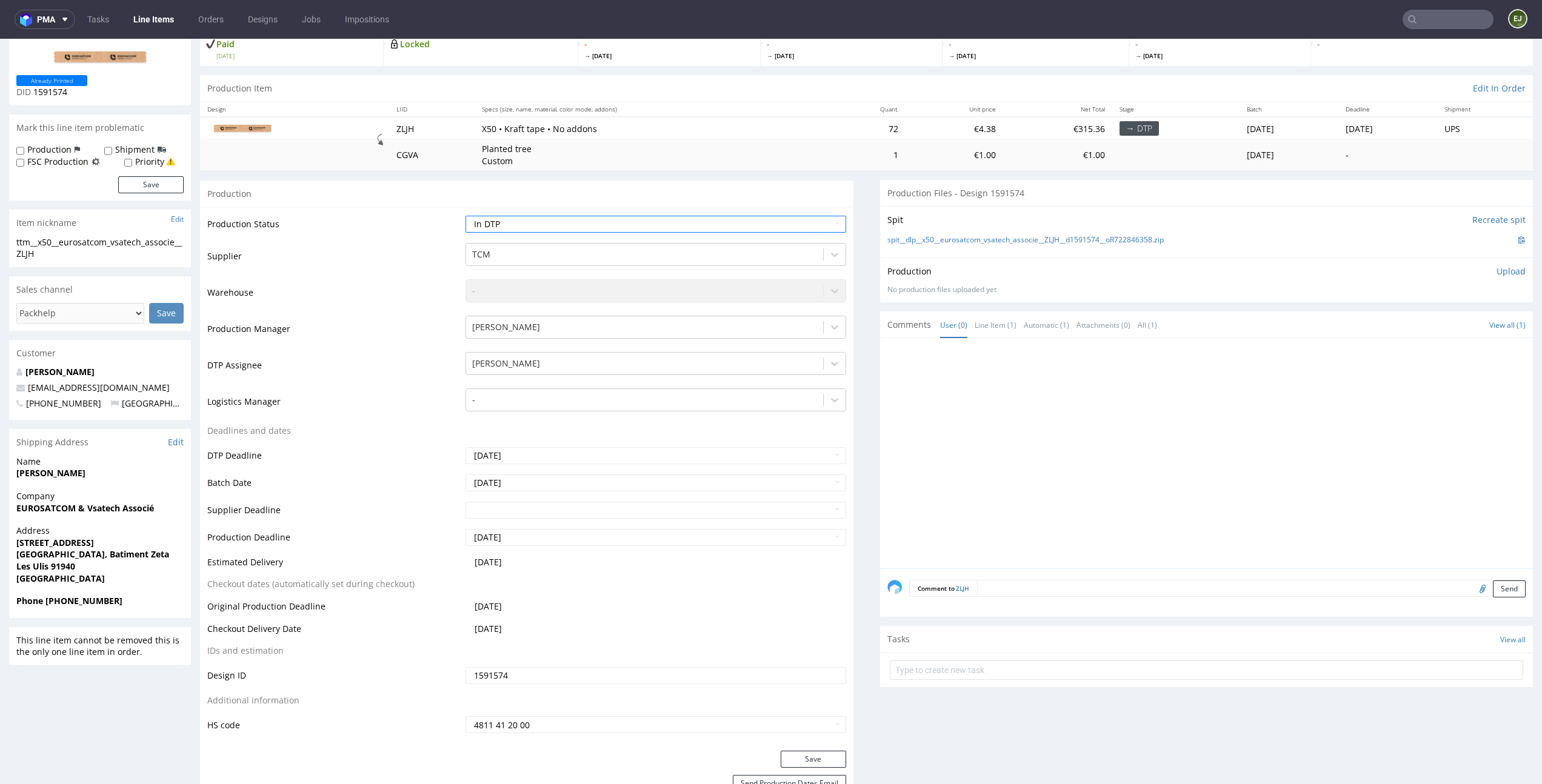
scroll to position [98, 0]
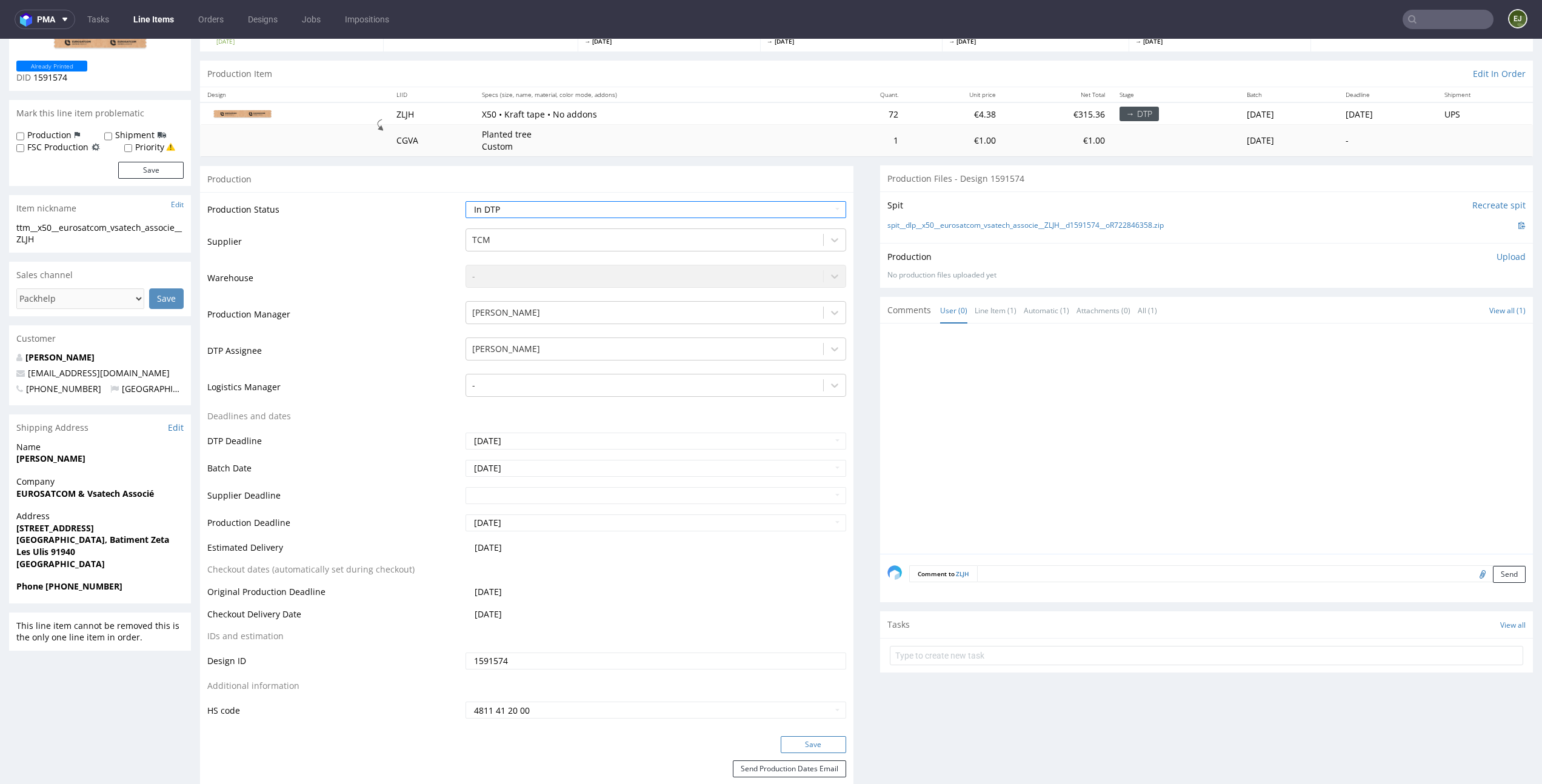
click at [809, 738] on button "Save" at bounding box center [813, 745] width 66 height 17
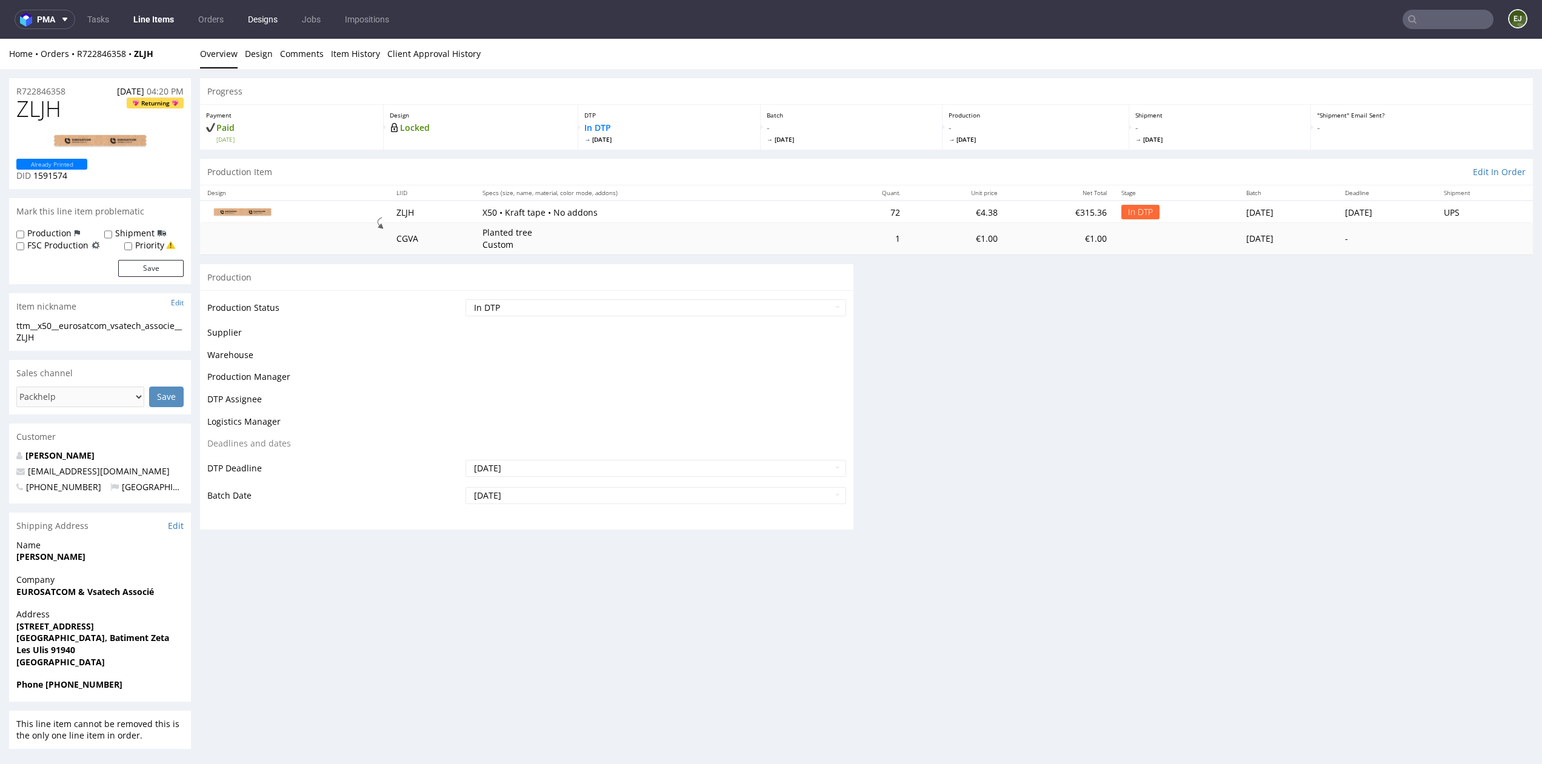
scroll to position [0, 0]
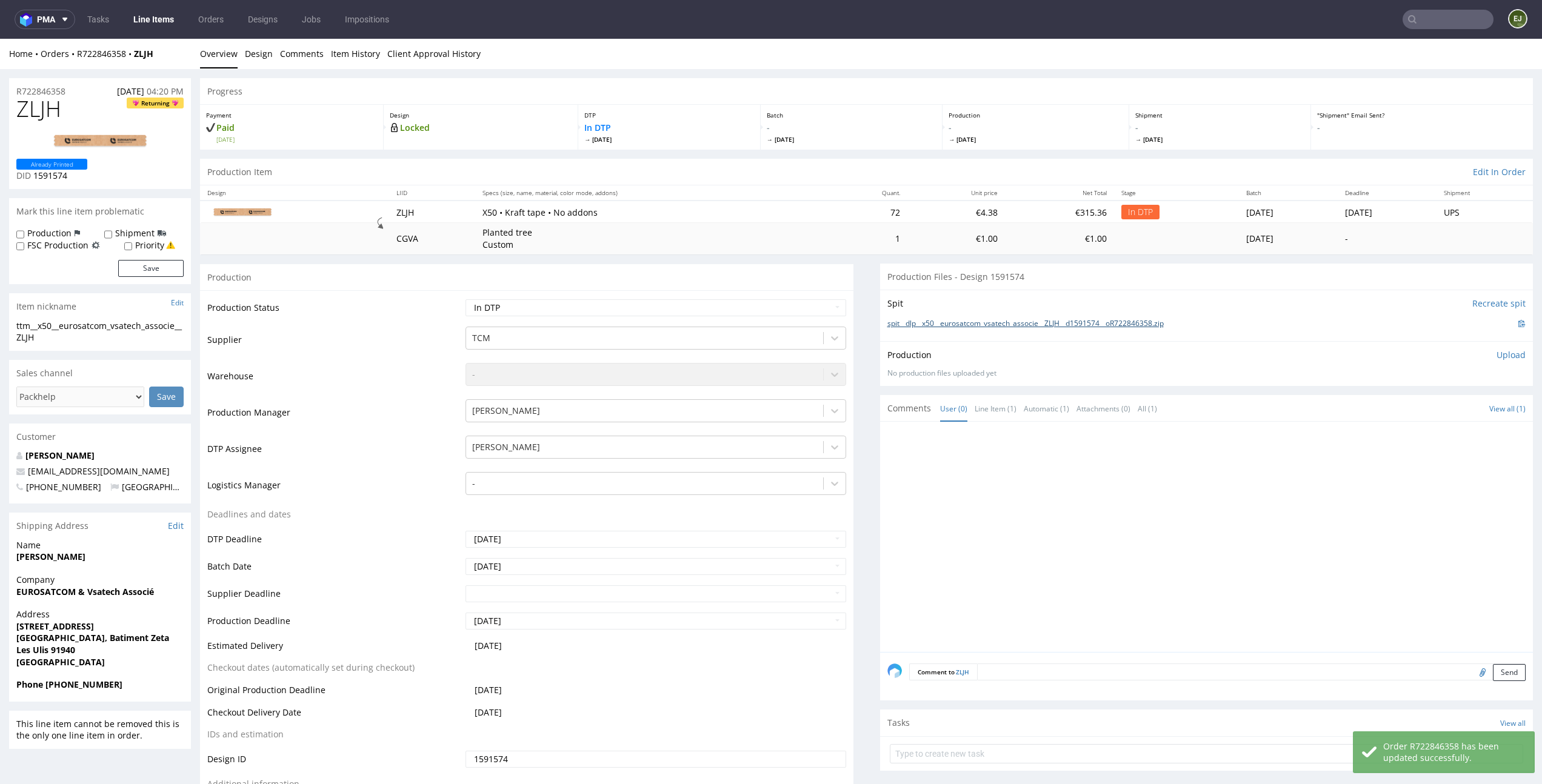
click at [1005, 318] on link "spit__dlp__x50__eurosatcom_vsatech_associe__ZLJH__d1591574__oR722846358.zip" at bounding box center [1025, 324] width 276 height 10
click at [1497, 355] on p "Upload" at bounding box center [1511, 355] width 29 height 12
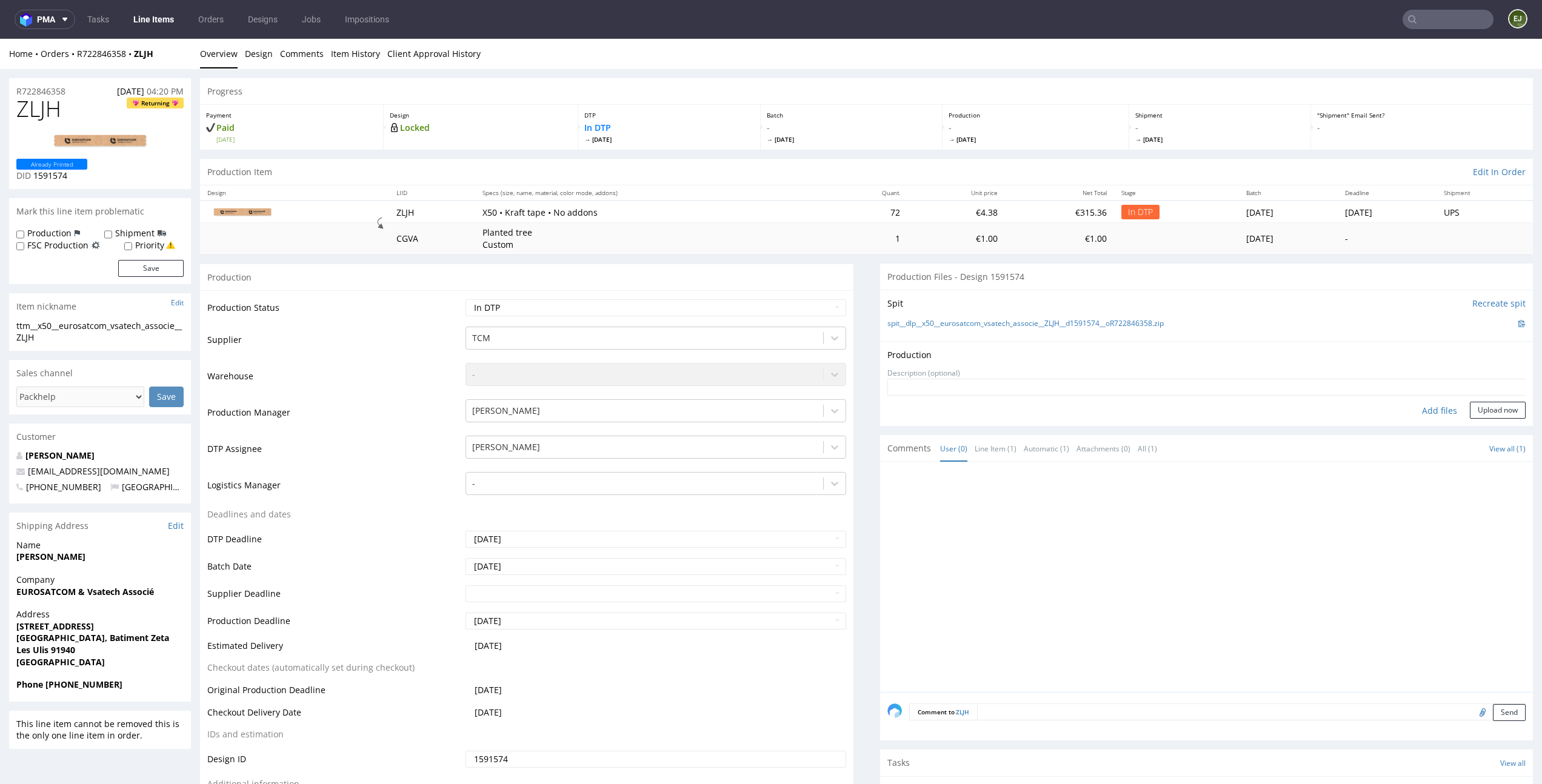
click at [1423, 403] on div "Add files" at bounding box center [1439, 411] width 61 height 18
type input "C:\fakepath\tcm__x50__eurosatcom_vsatech_associe__ZLJH__d1591574__oR722846358__…"
click at [1476, 434] on button "Upload now" at bounding box center [1497, 429] width 55 height 17
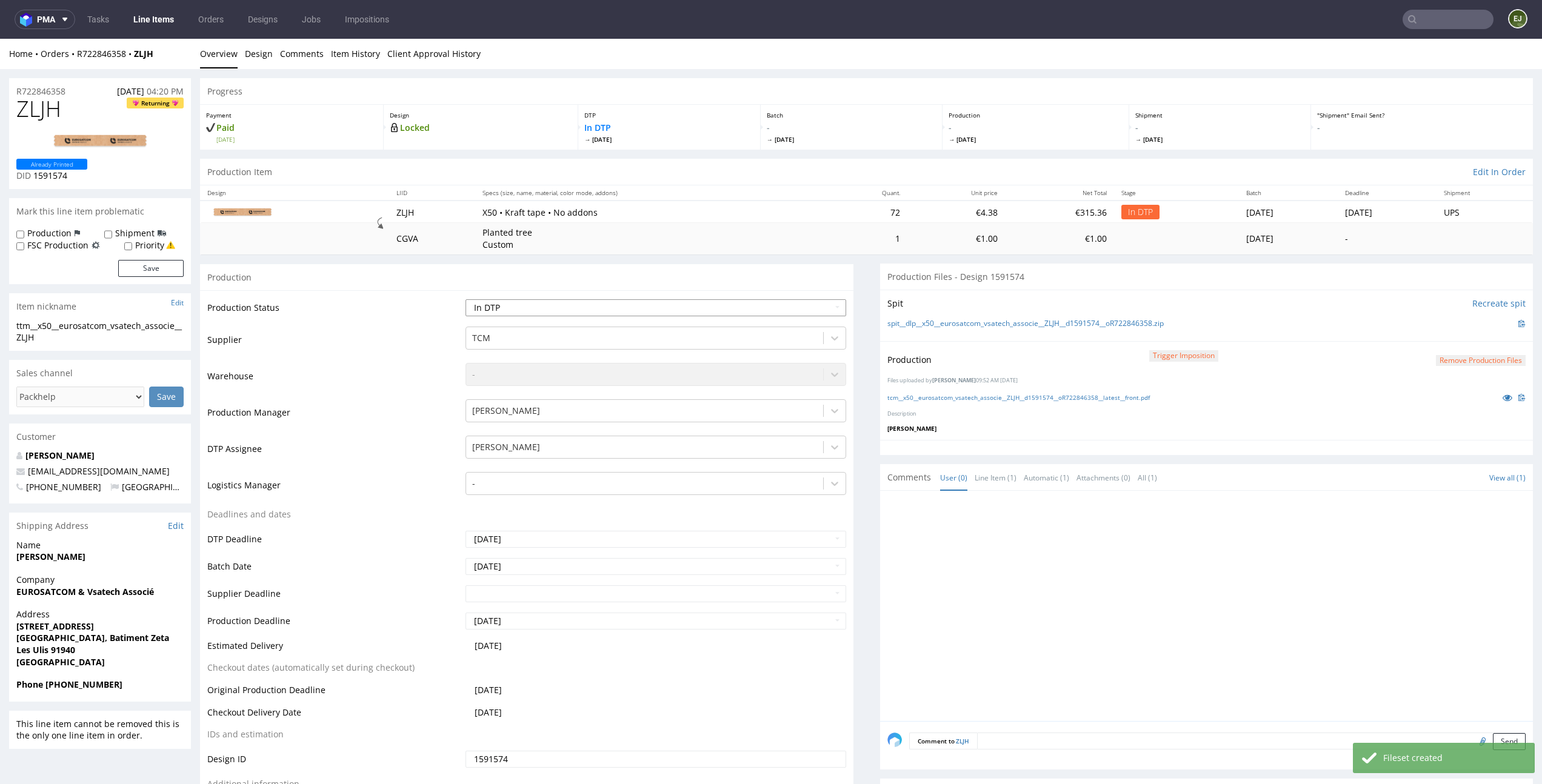
click at [809, 306] on select "Waiting for Artwork Waiting for Diecut Waiting for Mockup Waiting for DTP Waiti…" at bounding box center [655, 308] width 380 height 17
click at [466, 299] on select "Waiting for Artwork Waiting for Diecut Waiting for Mockup Waiting for DTP Waiti…" at bounding box center [655, 308] width 380 height 17
click at [801, 305] on select "Waiting for Artwork Waiting for Diecut Waiting for Mockup Waiting for DTP Waiti…" at bounding box center [655, 308] width 380 height 17
click at [466, 299] on select "Waiting for Artwork Waiting for Diecut Waiting for Mockup Waiting for DTP Waiti…" at bounding box center [655, 308] width 380 height 17
click at [801, 292] on div "Production Status Waiting for Artwork Waiting for Diecut Waiting for Mockup Wai…" at bounding box center [526, 562] width 653 height 545
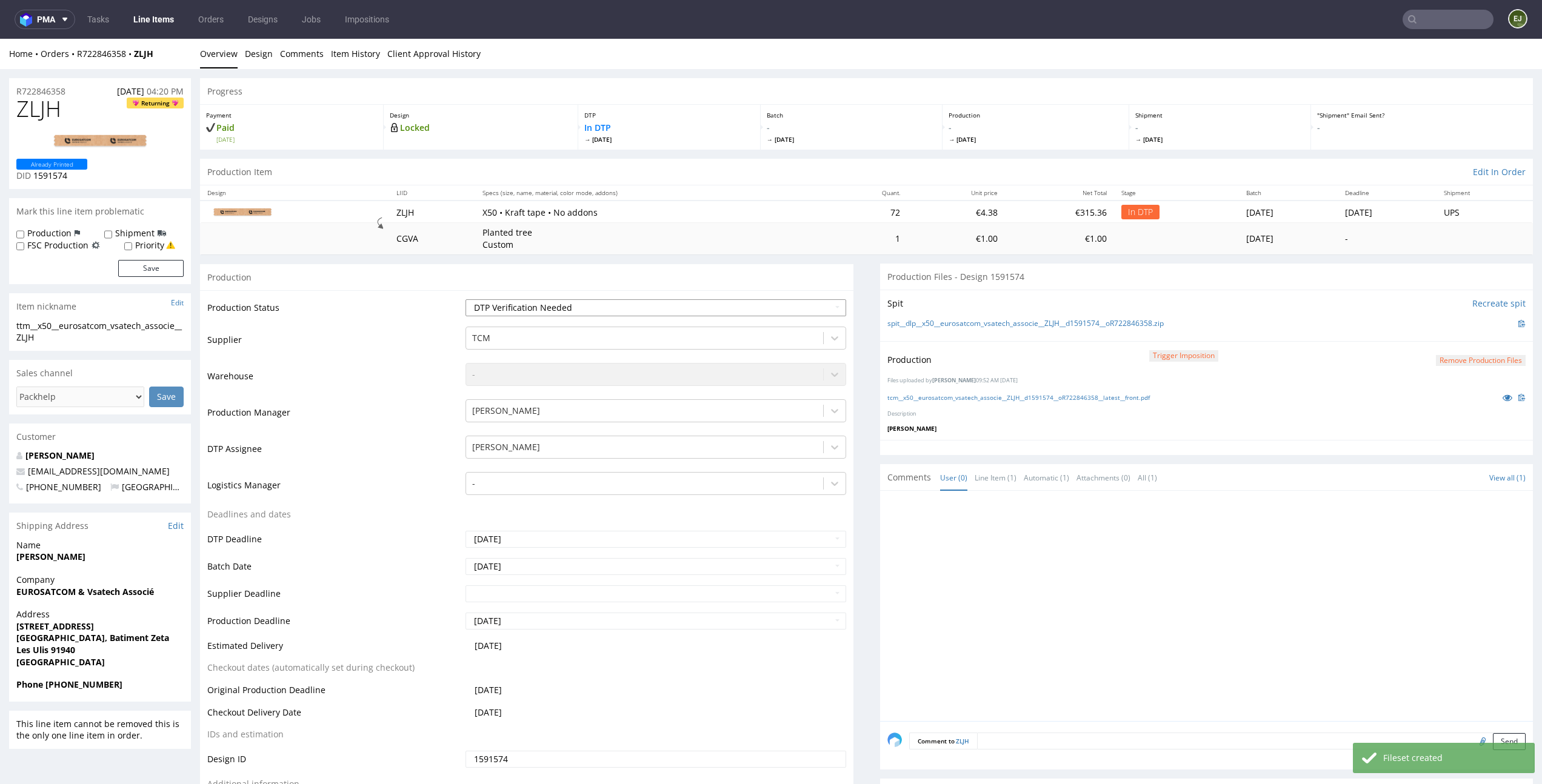
click at [801, 301] on select "Waiting for Artwork Waiting for Diecut Waiting for Mockup Waiting for DTP Waiti…" at bounding box center [655, 308] width 380 height 17
select select "dtp_production_ready"
click at [466, 299] on select "Waiting for Artwork Waiting for Diecut Waiting for Mockup Waiting for DTP Waiti…" at bounding box center [655, 308] width 380 height 17
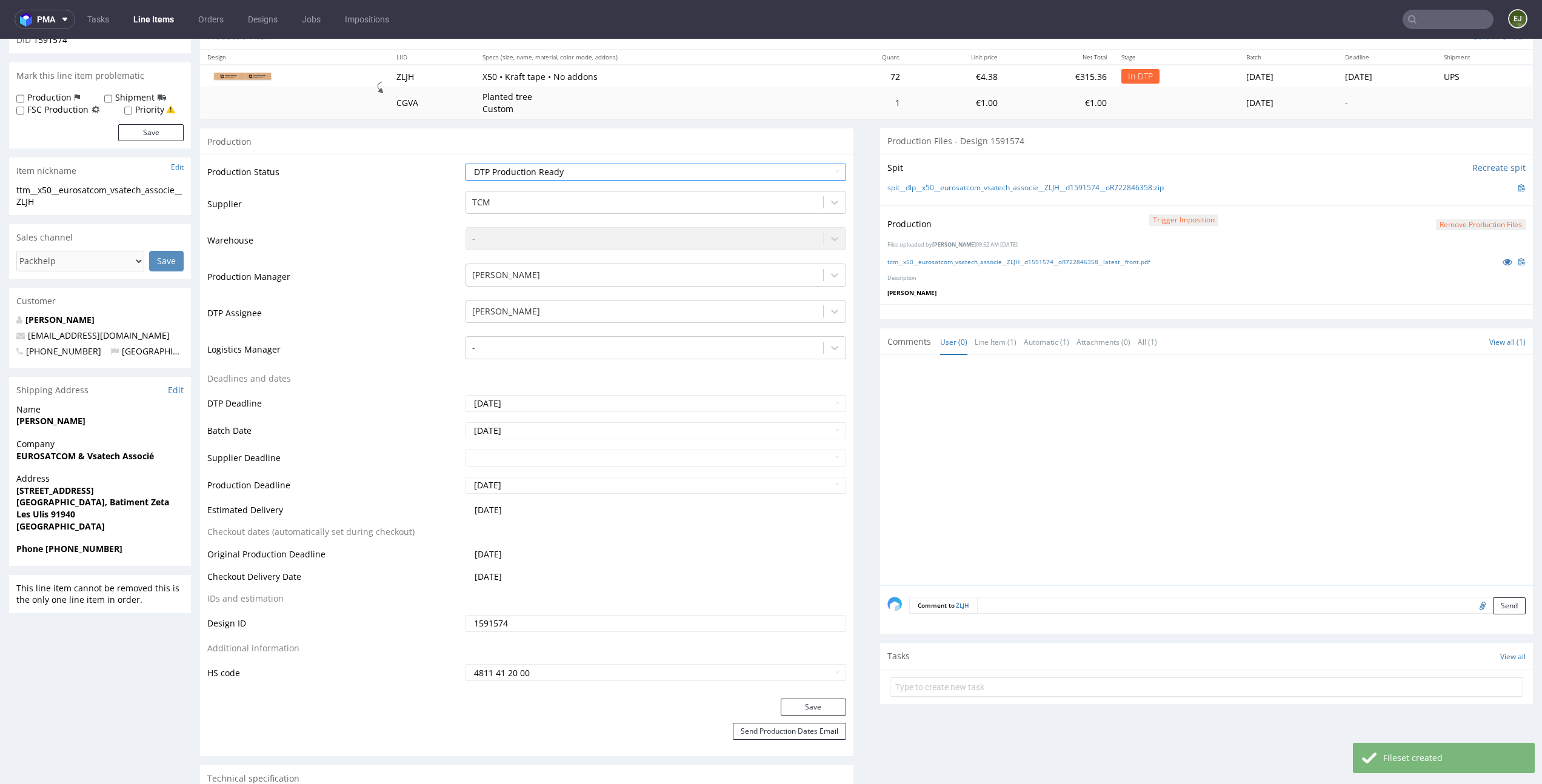
scroll to position [251, 0]
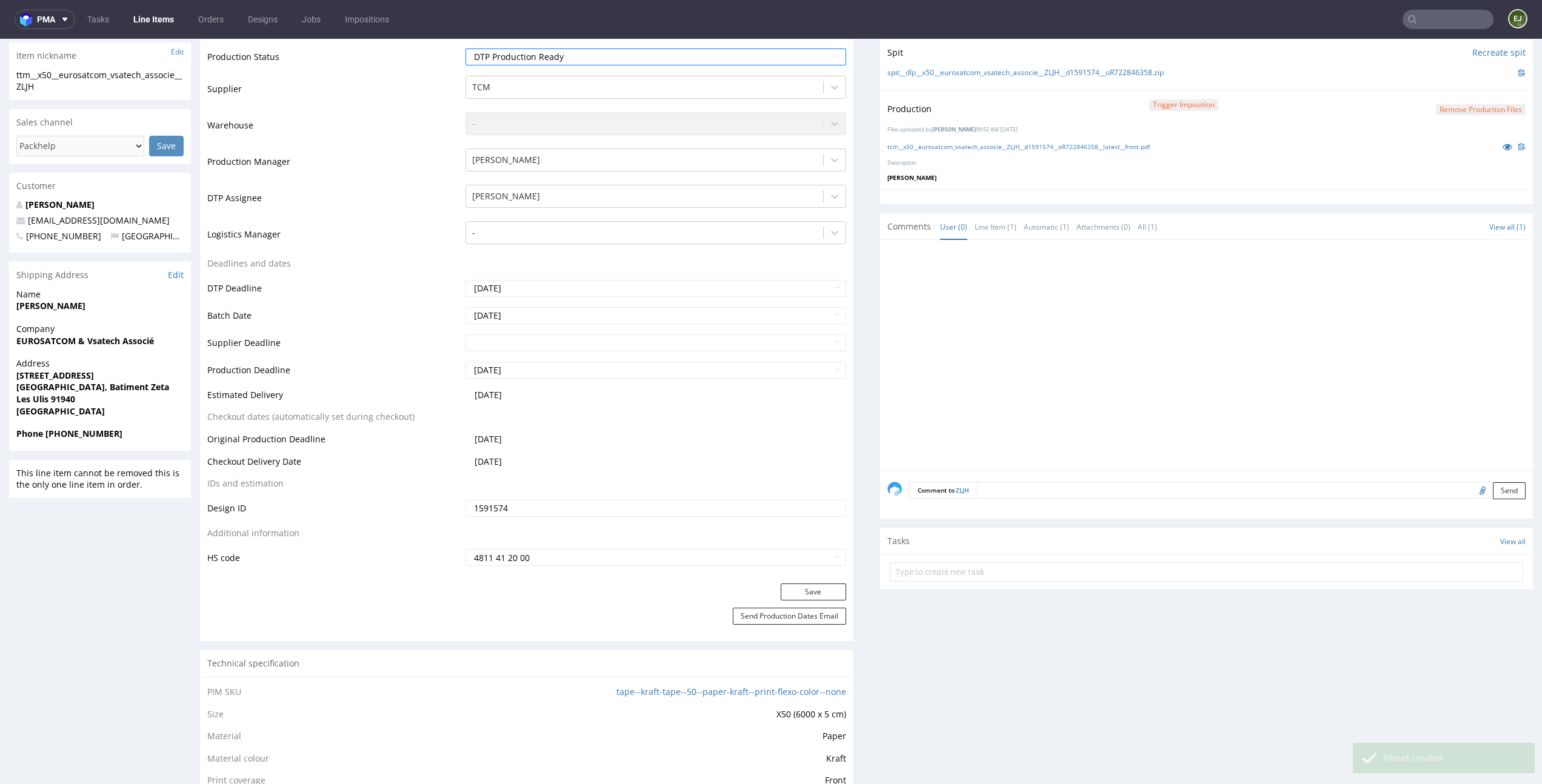
click at [823, 603] on div "Save" at bounding box center [526, 595] width 653 height 24
click at [823, 590] on button "Save" at bounding box center [813, 592] width 66 height 17
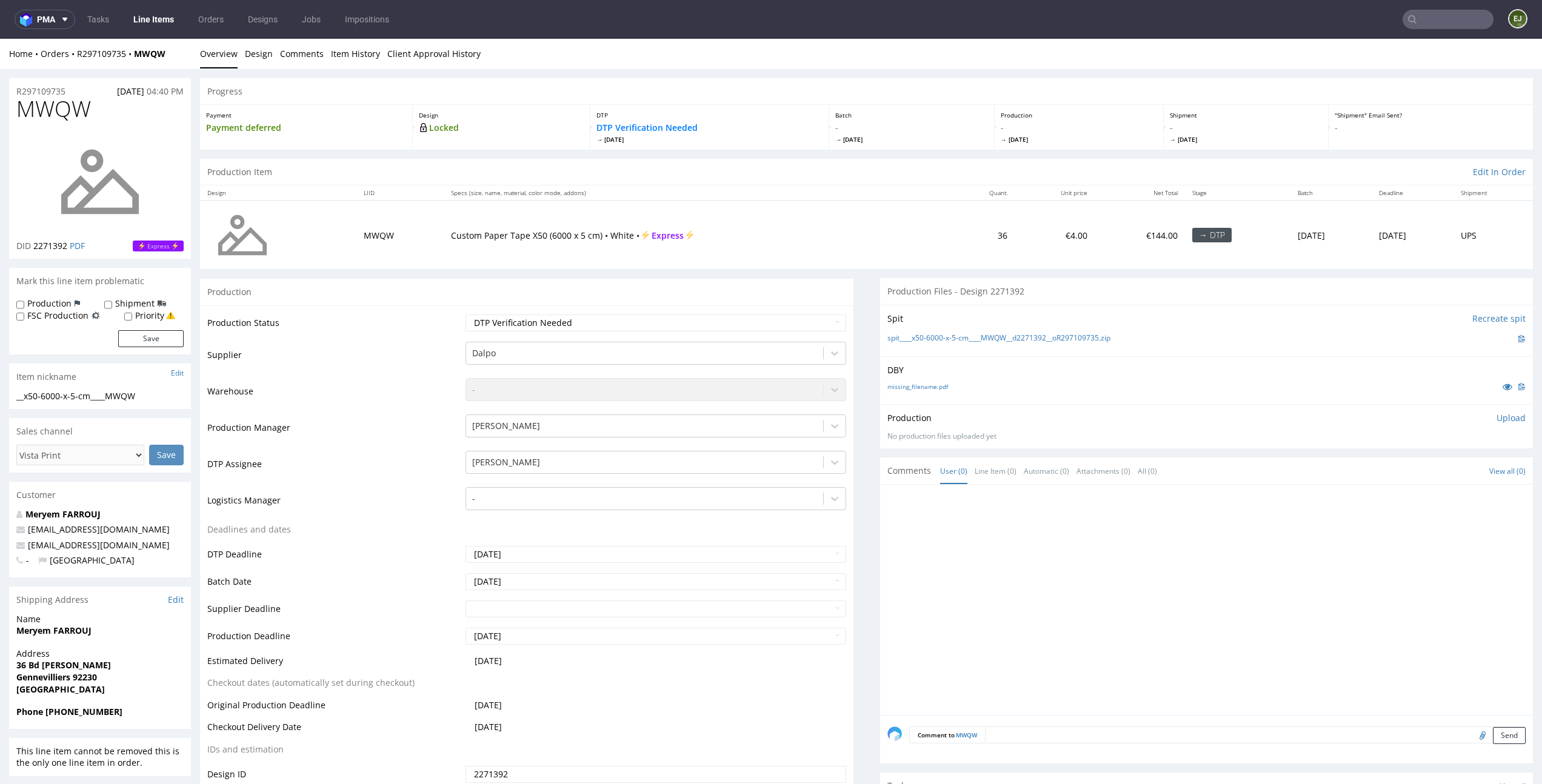
click at [636, 205] on td "Custom Paper Tape X50 (6000 x 5 cm) • White • Express" at bounding box center [697, 234] width 507 height 68
click at [897, 389] on link "missing_filename.pdf" at bounding box center [918, 387] width 61 height 8
click at [902, 345] on div "spit____x50-6000-x-5-cm____MWQW__d2271392__oR297109735.zip" at bounding box center [1207, 339] width 639 height 13
click at [907, 339] on link "spit____x50-6000-x-5-cm____MWQW__d2271392__oR297109735.zip" at bounding box center [998, 339] width 223 height 10
click at [800, 316] on select "Waiting for Artwork Waiting for Diecut Waiting for Mockup Waiting for DTP Waiti…" at bounding box center [655, 323] width 380 height 17
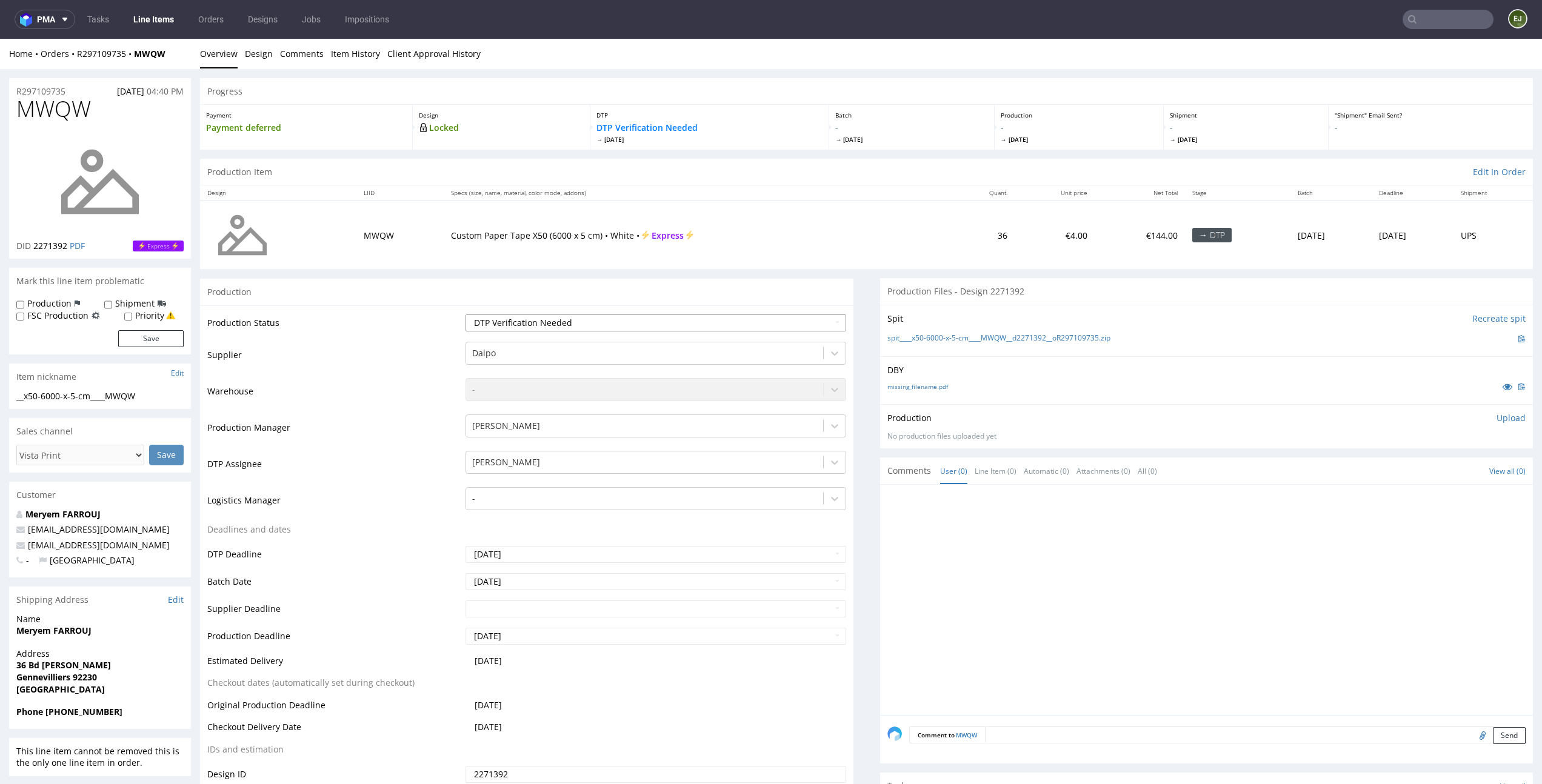
select select "dtp_in_process"
click at [466, 314] on select "Waiting for Artwork Waiting for Diecut Waiting for Mockup Waiting for DTP Waiti…" at bounding box center [655, 323] width 380 height 17
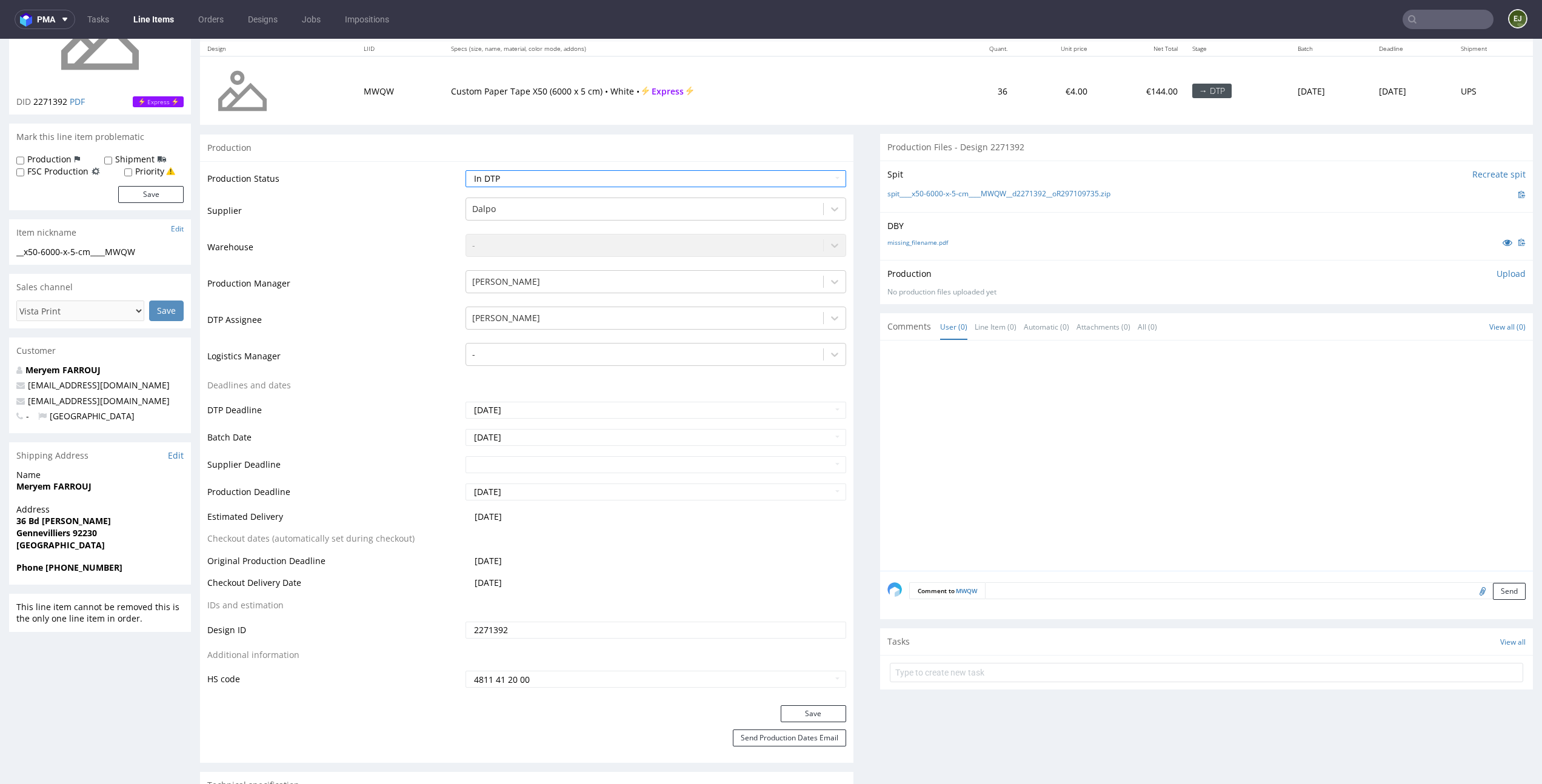
scroll to position [332, 0]
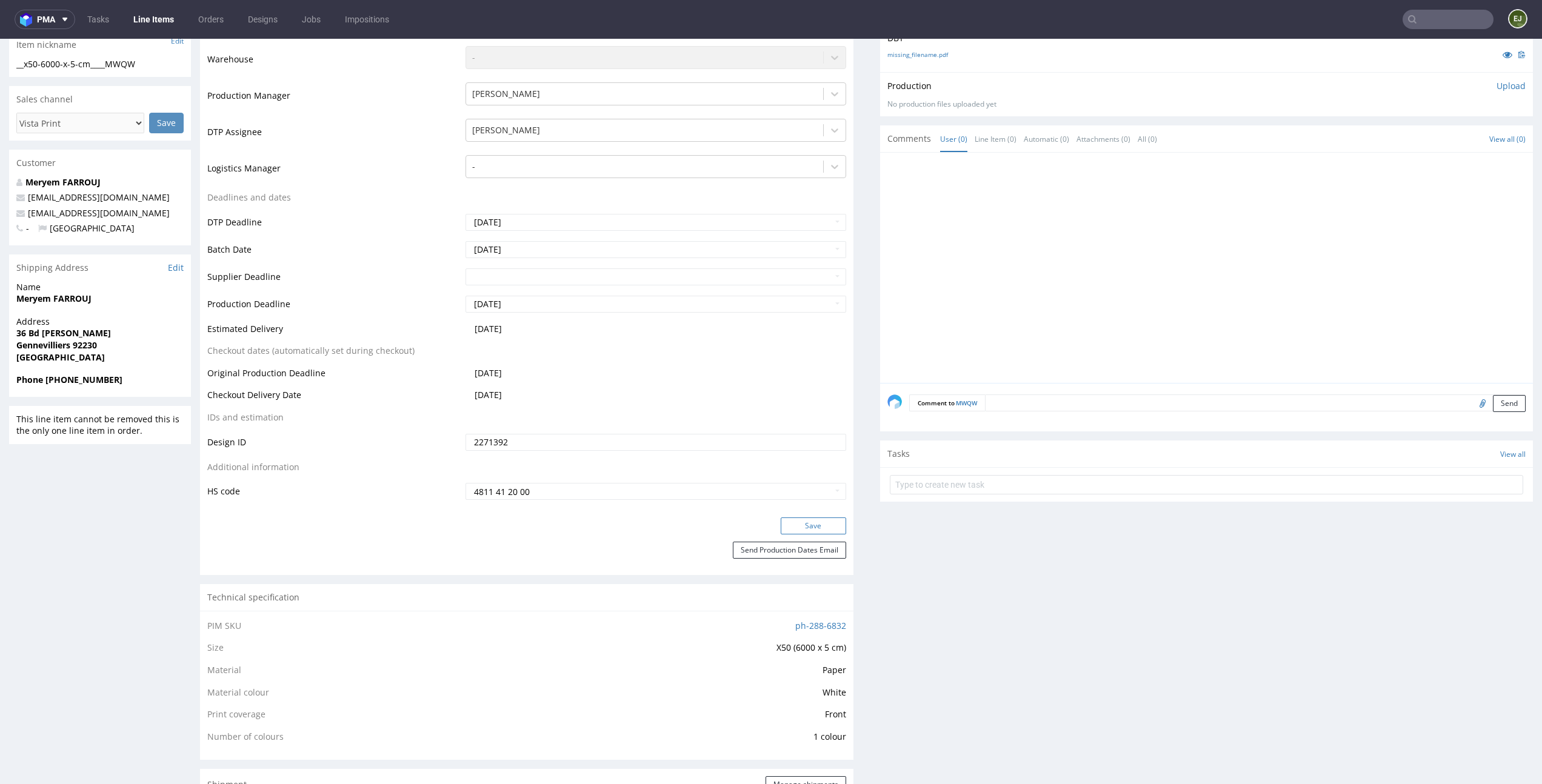
click at [818, 523] on button "Save" at bounding box center [813, 526] width 66 height 17
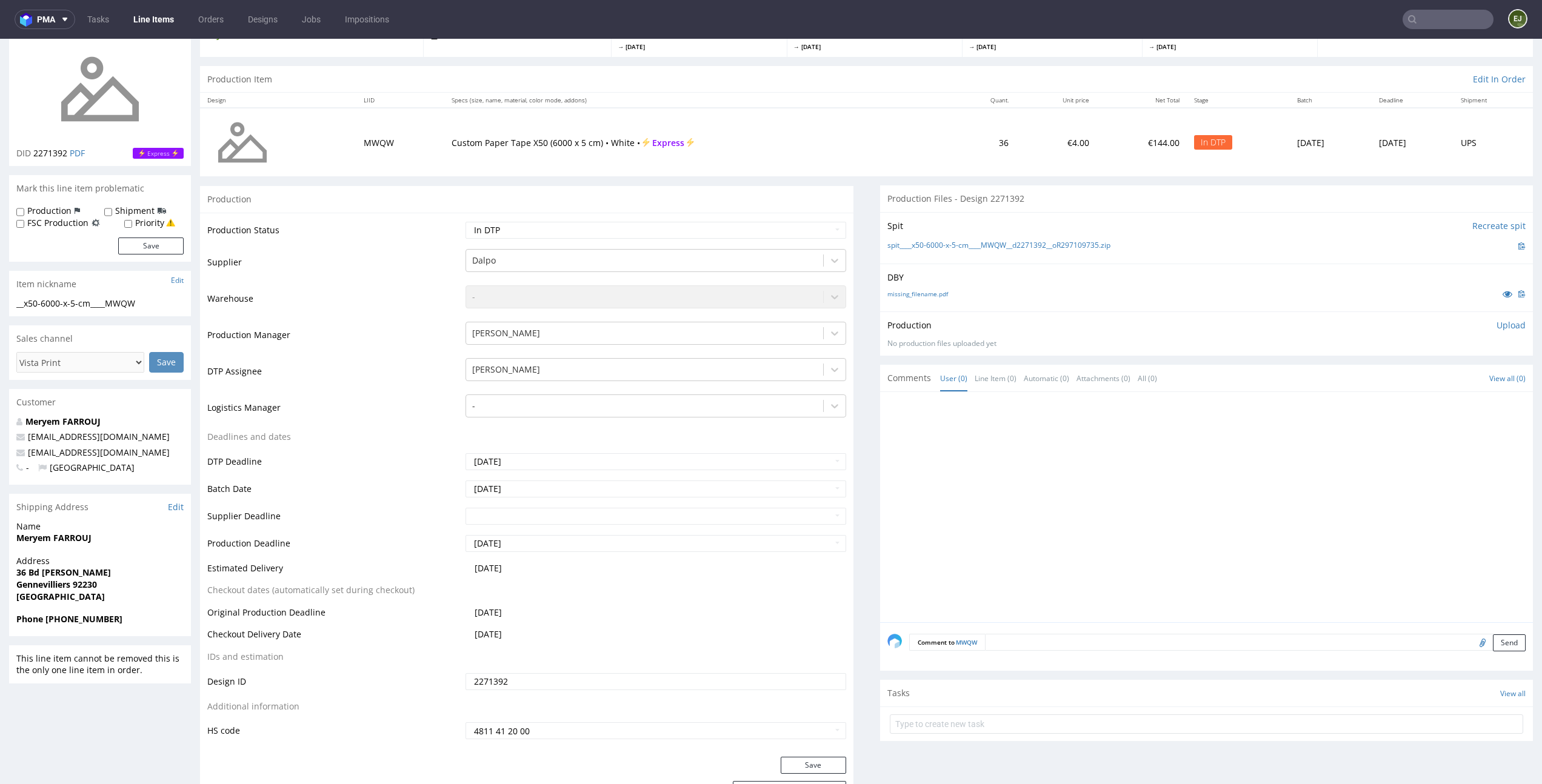
scroll to position [0, 0]
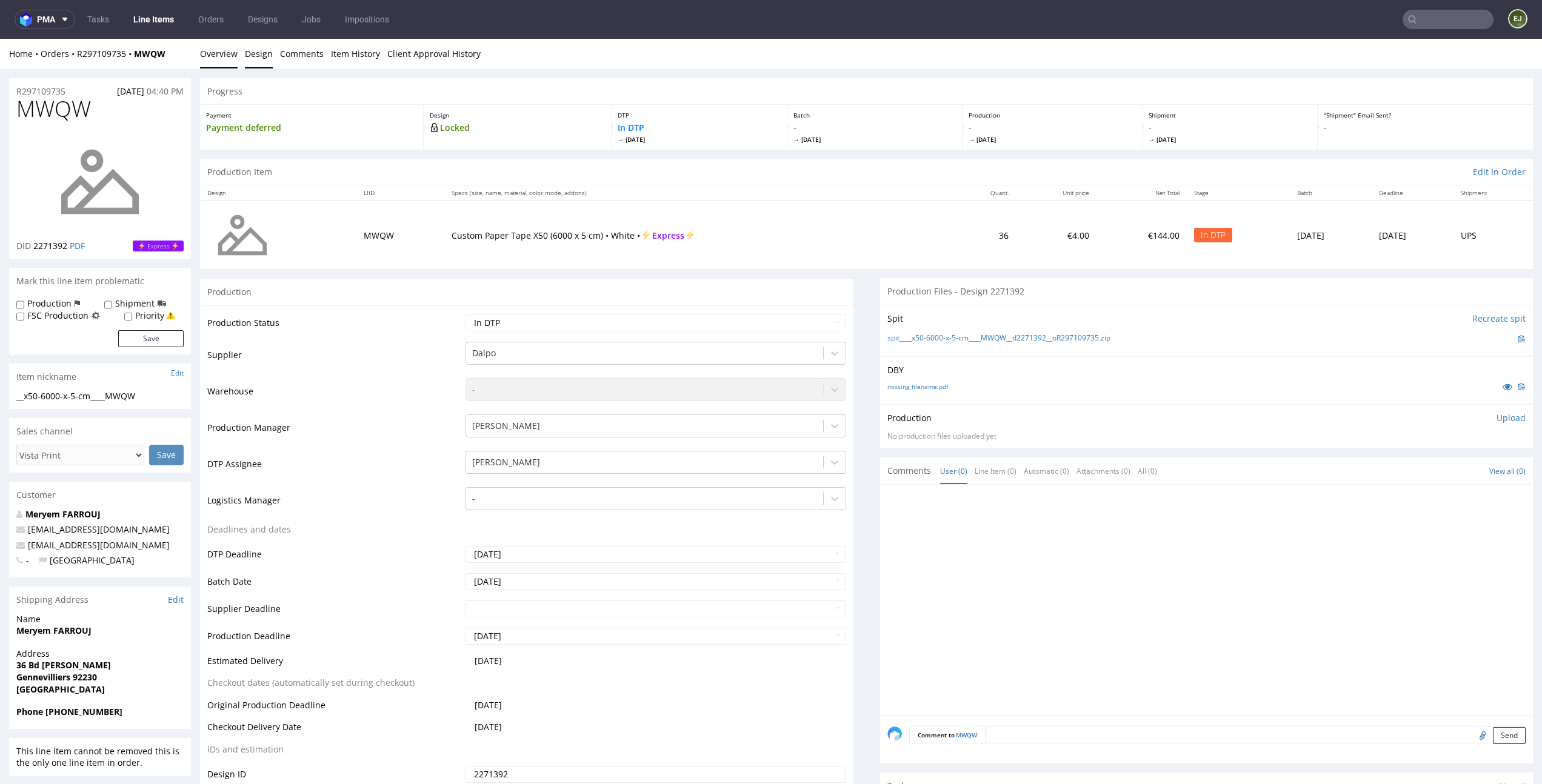
click at [255, 55] on link "Design" at bounding box center [258, 53] width 28 height 29
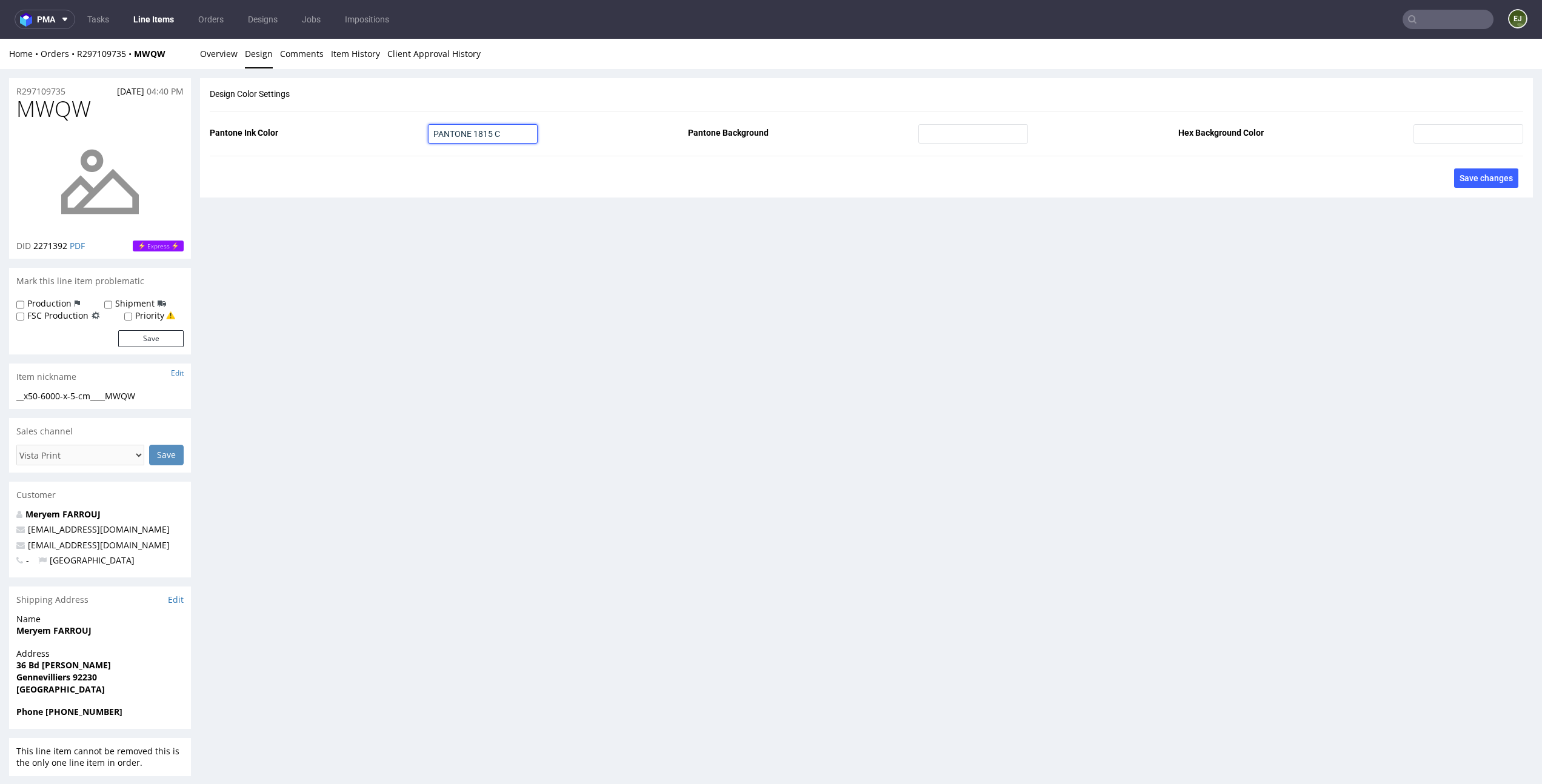
drag, startPoint x: 504, startPoint y: 128, endPoint x: 400, endPoint y: 127, distance: 104.0
click at [401, 128] on fieldset "Pantone Ink Color PANTONE 1815 C Pantone Background Hex Background Color" at bounding box center [866, 134] width 1313 height 19
click at [516, 124] on input "PANTONE 1815 C" at bounding box center [482, 134] width 110 height 19
click at [513, 134] on input "PANTONE 1815 C" at bounding box center [482, 134] width 110 height 19
drag, startPoint x: 503, startPoint y: 133, endPoint x: 476, endPoint y: 133, distance: 27.0
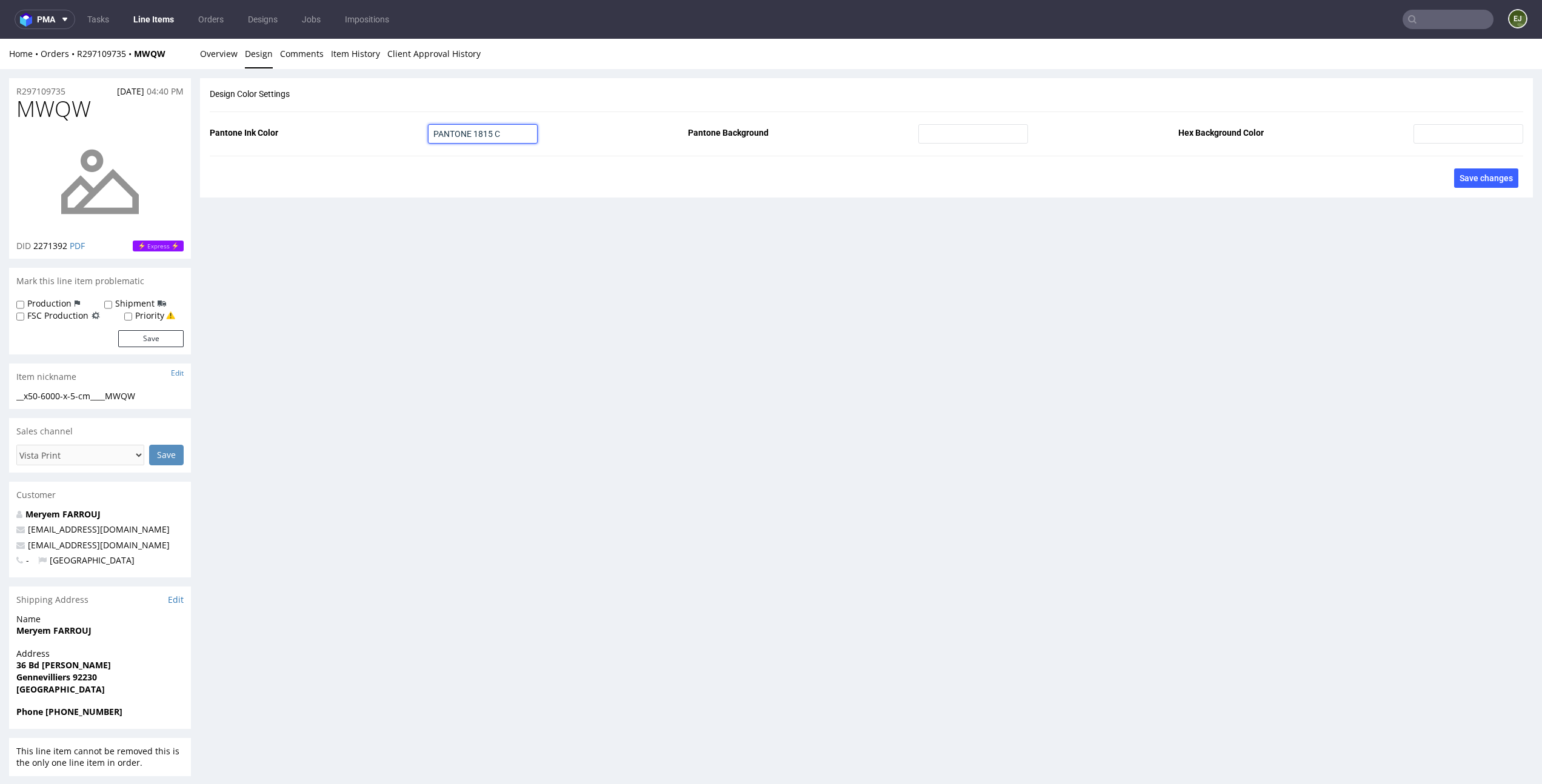
click at [476, 133] on input "PANTONE 1815 C" at bounding box center [482, 134] width 110 height 19
click at [217, 39] on link "Overview" at bounding box center [218, 53] width 38 height 29
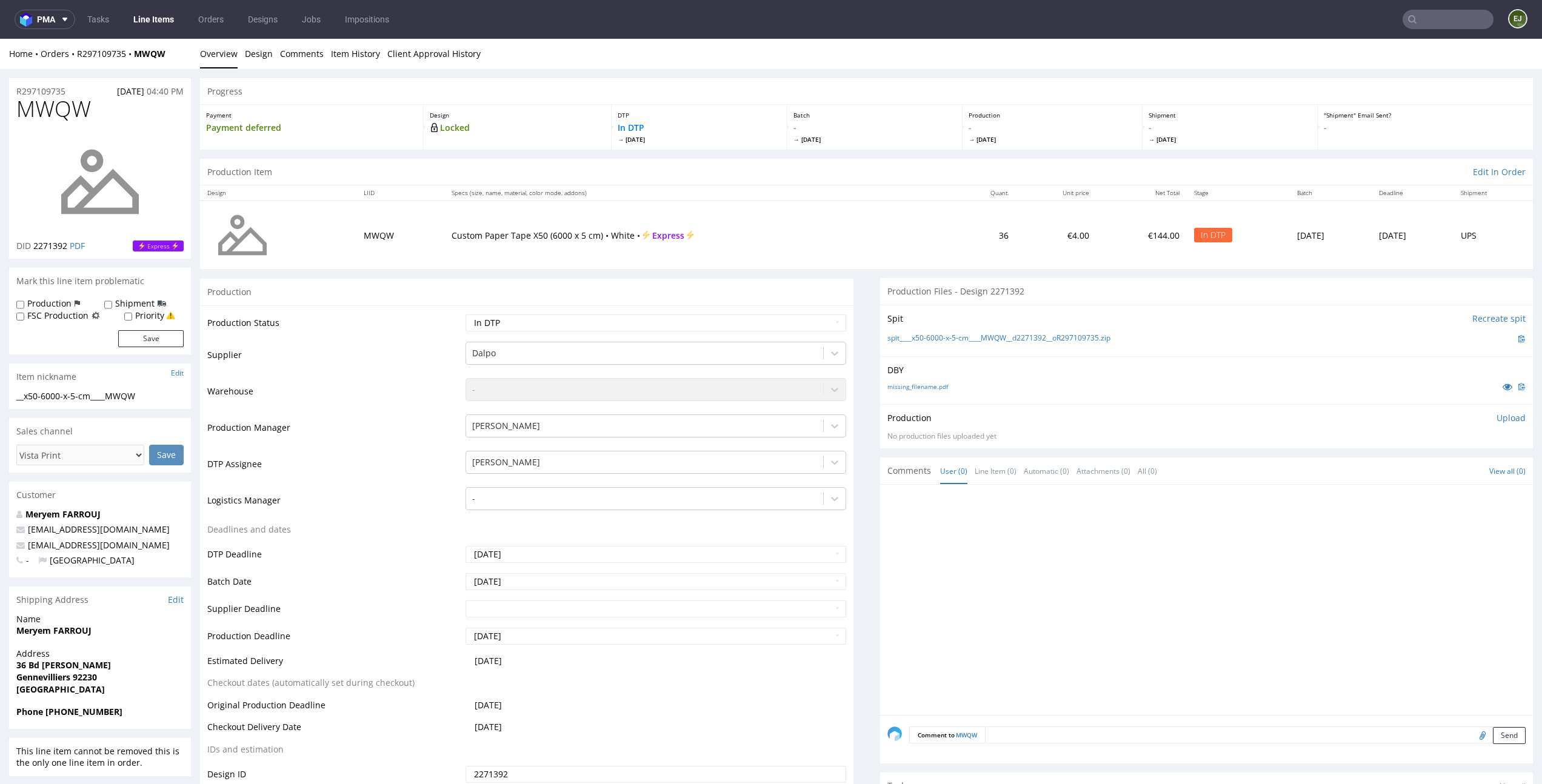
click at [1501, 418] on p "Upload" at bounding box center [1511, 418] width 29 height 12
click at [1420, 473] on div "Add files" at bounding box center [1439, 473] width 61 height 18
type input "C:\fakepath\__x50-6000-x-5-cm____MWQW__d2271392__oR297109735__latest__front.pdf"
click at [1485, 481] on form "Add files Upload now" at bounding box center [1207, 481] width 639 height 40
click at [1476, 491] on button "Upload now" at bounding box center [1497, 492] width 55 height 17
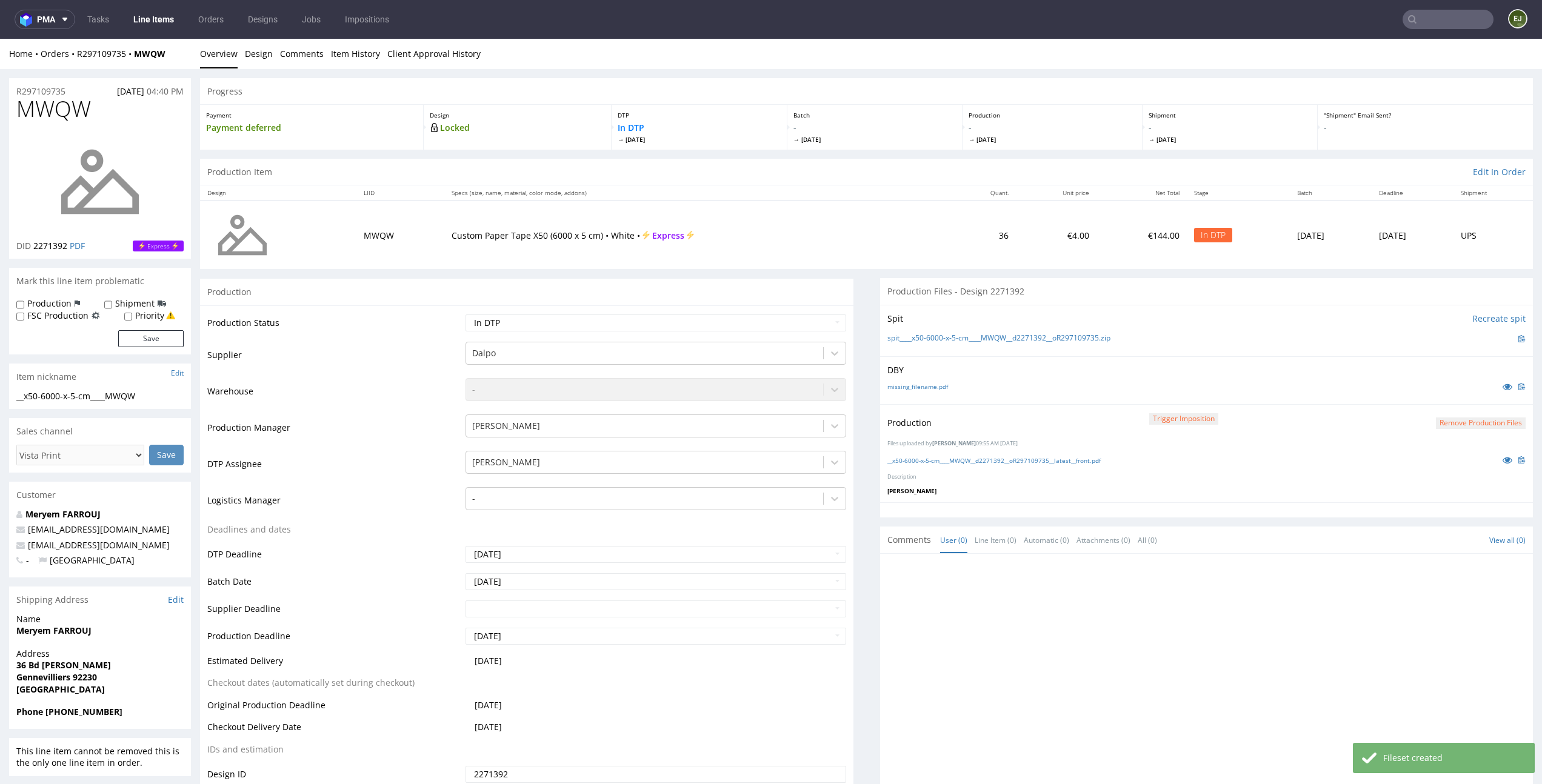
click at [812, 331] on td "Waiting for Artwork Waiting for Diecut Waiting for Mockup Waiting for DTP Waiti…" at bounding box center [654, 327] width 383 height 27
click at [813, 319] on select "Waiting for Artwork Waiting for Diecut Waiting for Mockup Waiting for DTP Waiti…" at bounding box center [655, 323] width 380 height 17
select select "dtp_production_ready"
click at [466, 314] on select "Waiting for Artwork Waiting for Diecut Waiting for Mockup Waiting for DTP Waiti…" at bounding box center [655, 323] width 380 height 17
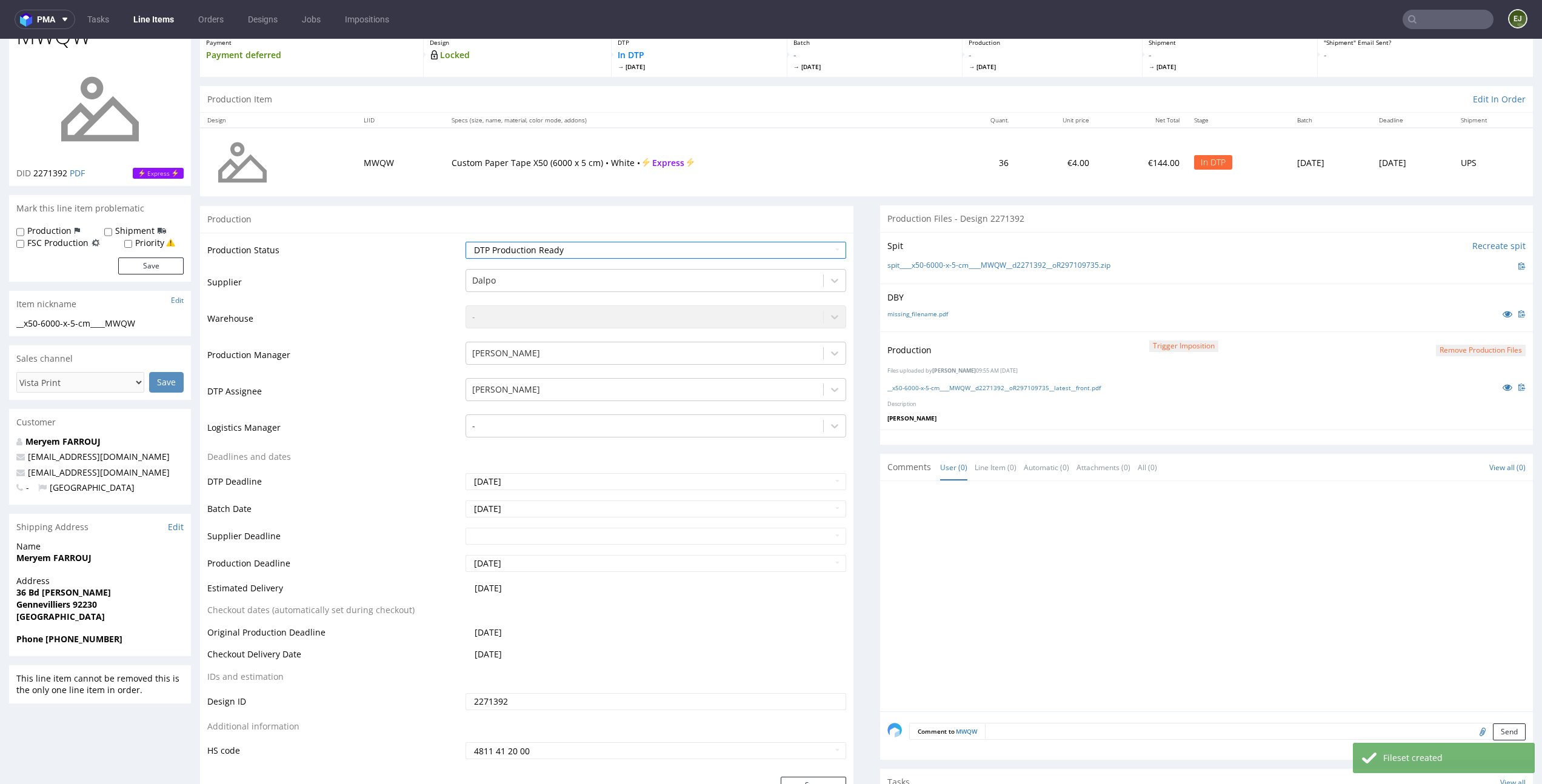
scroll to position [129, 0]
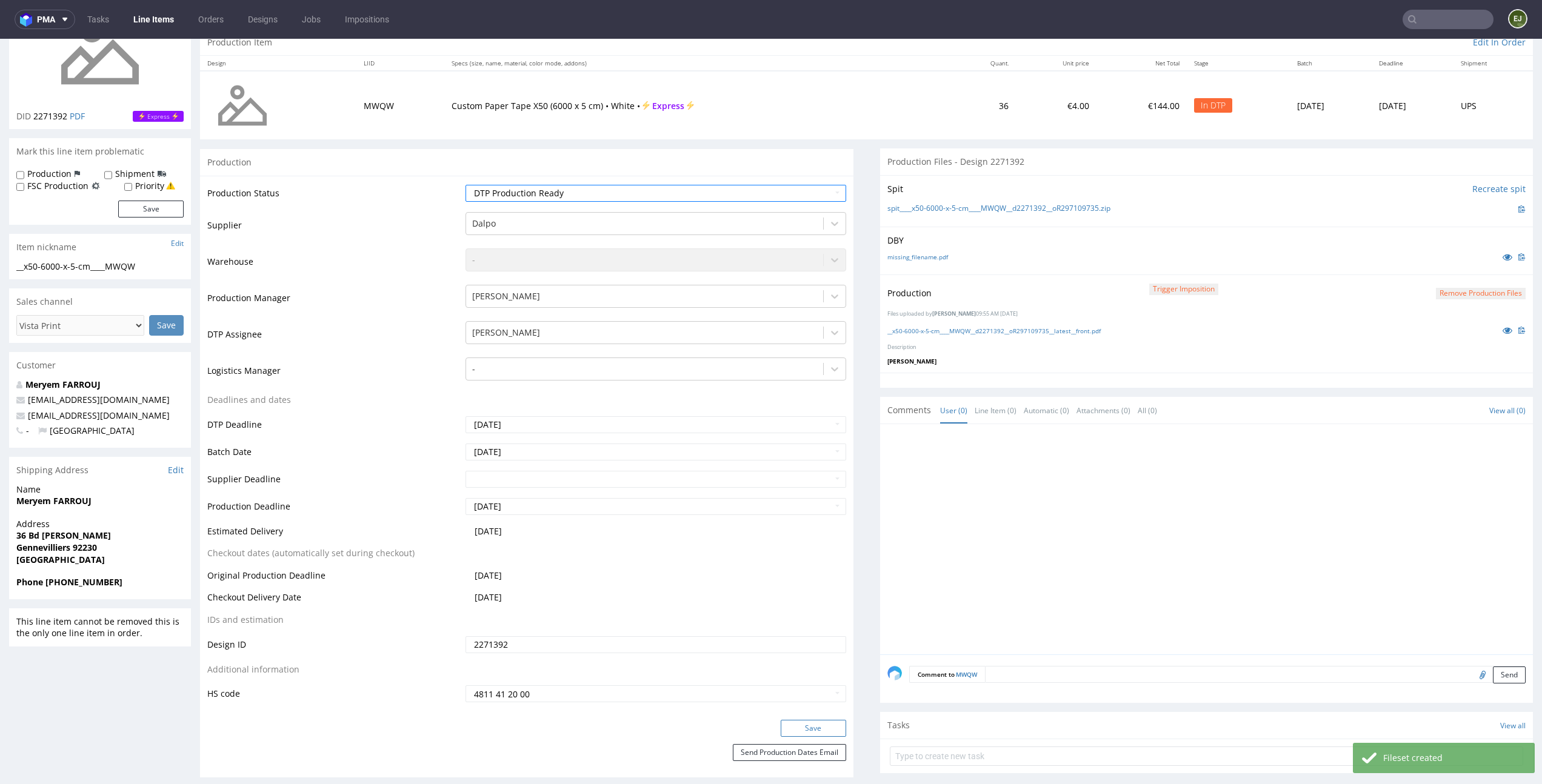
click at [820, 725] on button "Save" at bounding box center [813, 729] width 66 height 17
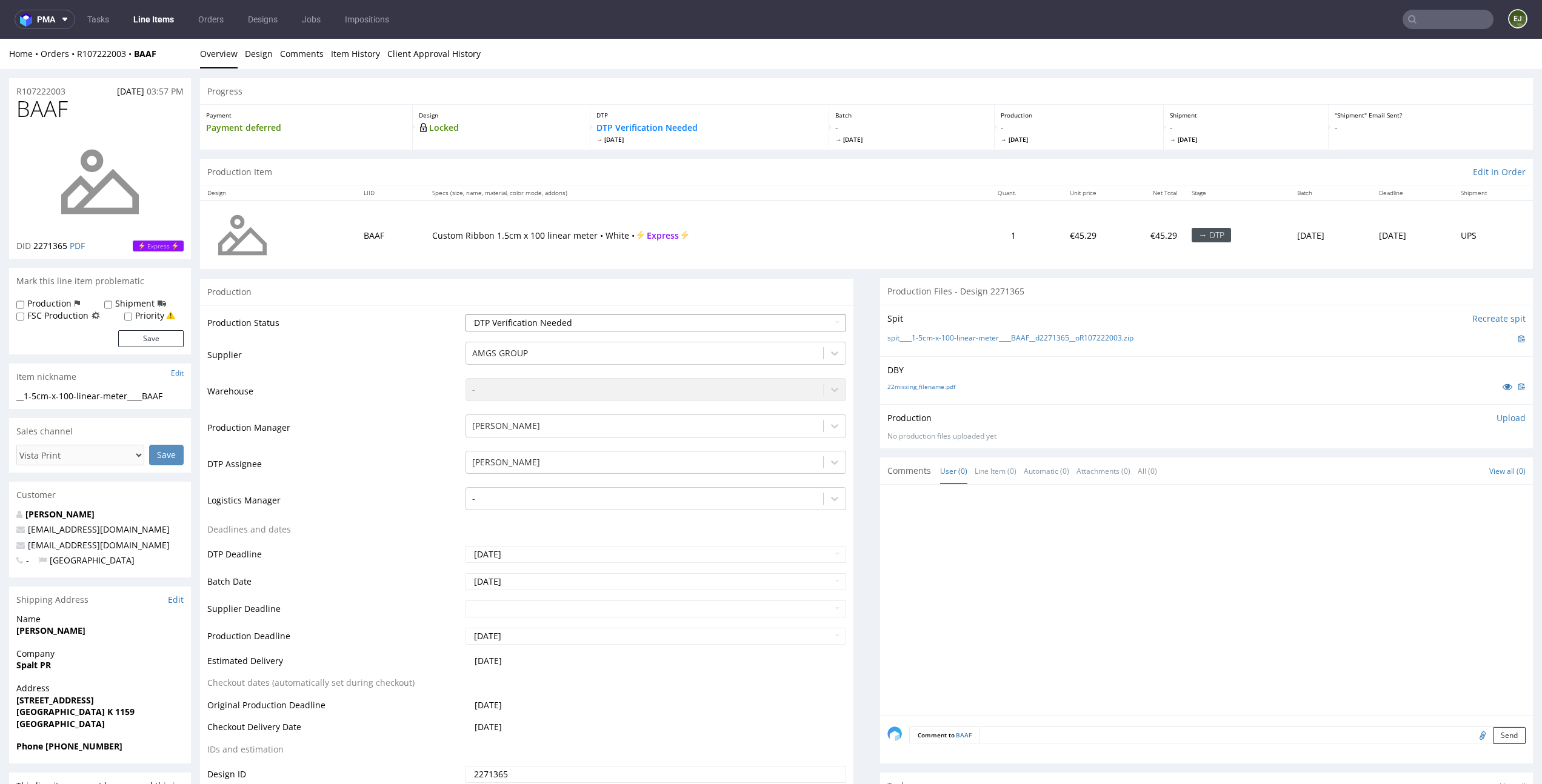
click at [597, 327] on select "Waiting for Artwork Waiting for Diecut Waiting for Mockup Waiting for DTP Waiti…" at bounding box center [655, 323] width 380 height 17
select select "dtp_in_process"
click at [466, 314] on select "Waiting for Artwork Waiting for Diecut Waiting for Mockup Waiting for DTP Waiti…" at bounding box center [655, 323] width 380 height 17
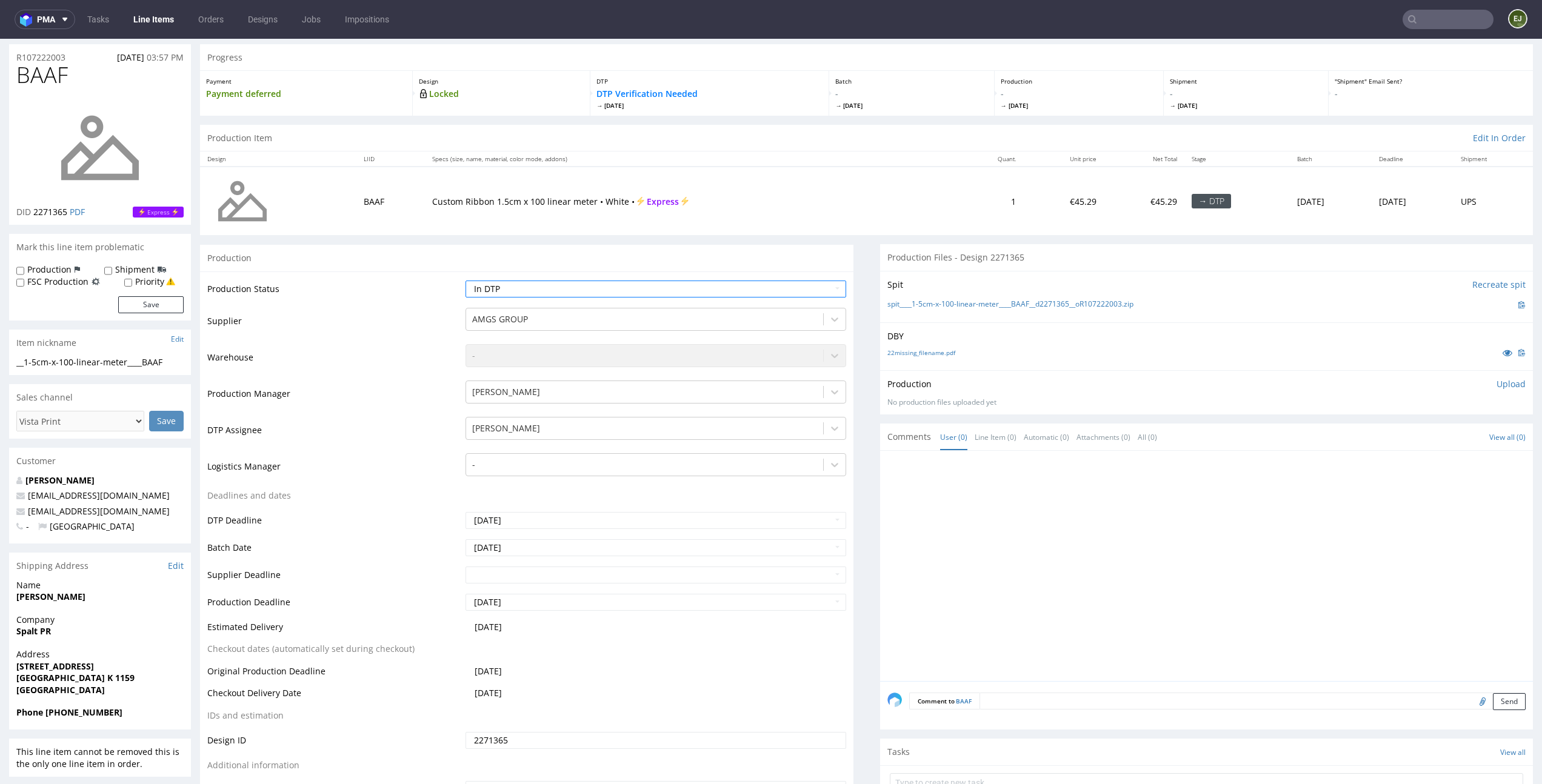
scroll to position [239, 0]
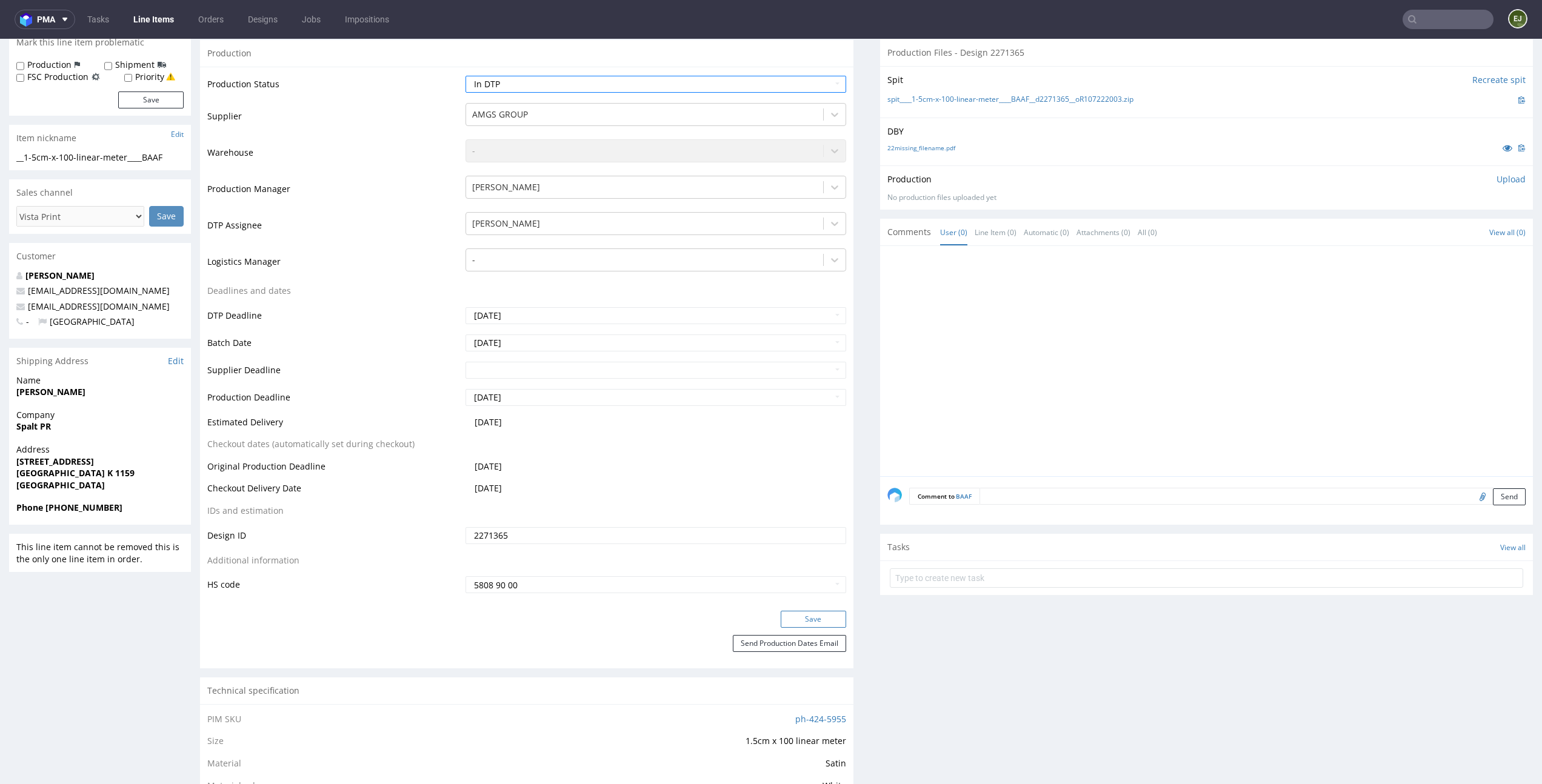
click at [797, 618] on button "Save" at bounding box center [813, 619] width 66 height 17
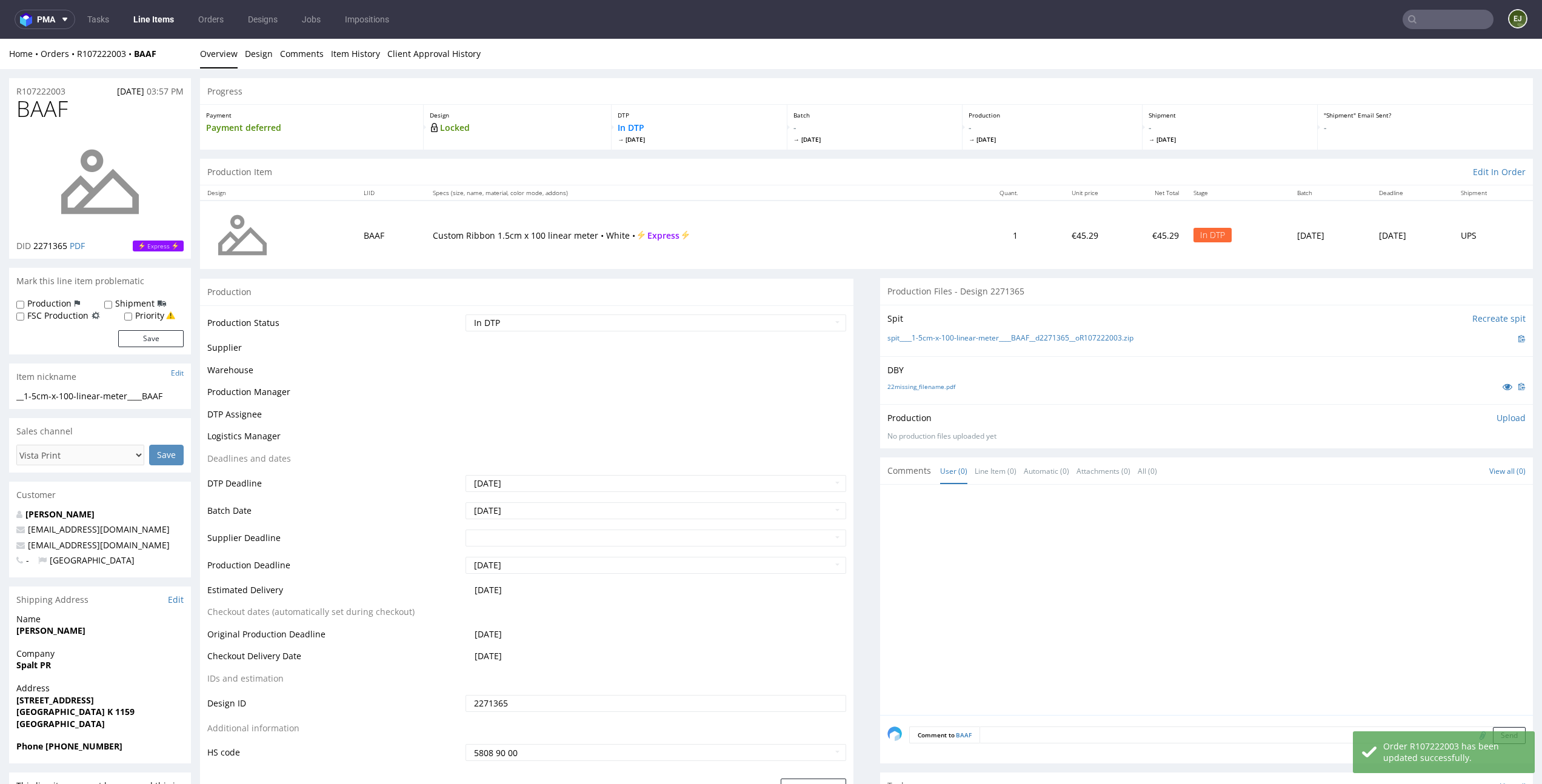
scroll to position [0, 0]
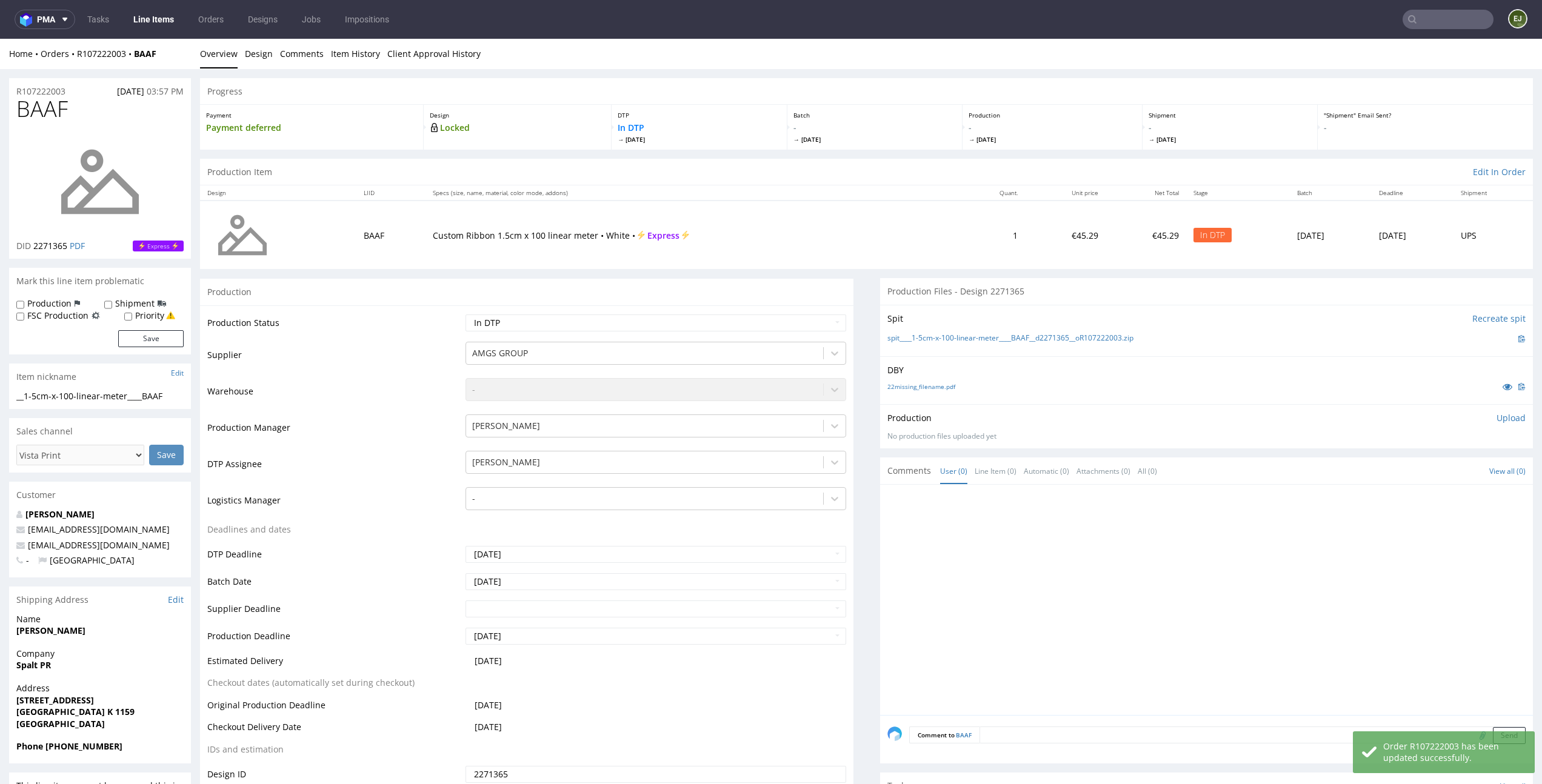
click at [911, 381] on div "22missing_filename.pdf" at bounding box center [1207, 387] width 639 height 13
click at [911, 386] on link "22missing_filename.pdf" at bounding box center [921, 387] width 68 height 8
click at [910, 334] on link "spit____1-5cm-x-100-linear-meter____BAAF__d2271365__oR107222003.zip" at bounding box center [1010, 339] width 246 height 10
click at [1497, 416] on p "Upload" at bounding box center [1511, 418] width 29 height 12
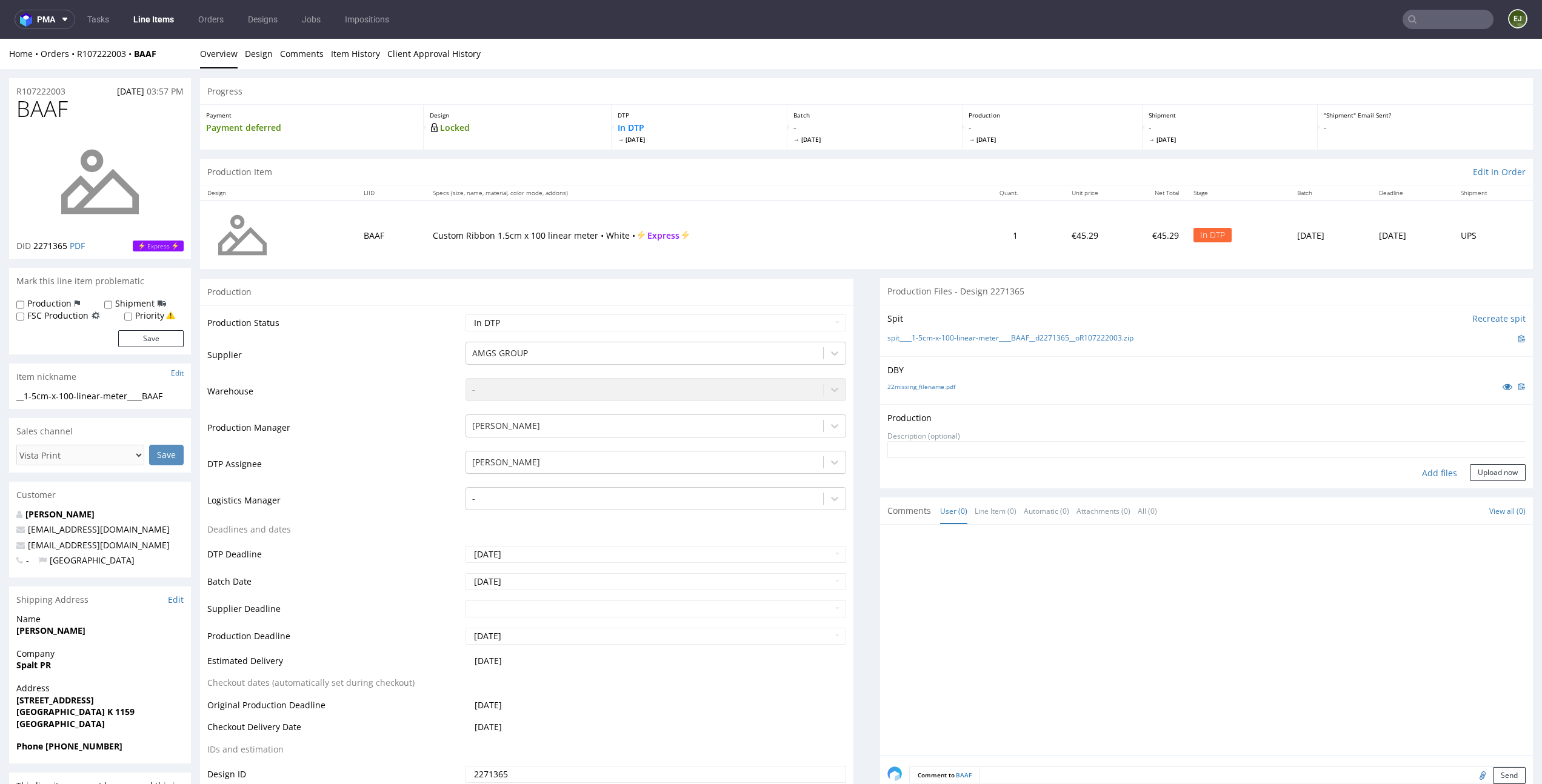
click at [1413, 471] on div "Add files" at bounding box center [1439, 473] width 61 height 18
type input "C:\fakepath\__1-5cm-x-100-linear-meter____BAAF__d2271365__oR107222003__latest__…"
click at [1470, 483] on button "Upload now" at bounding box center [1497, 492] width 55 height 17
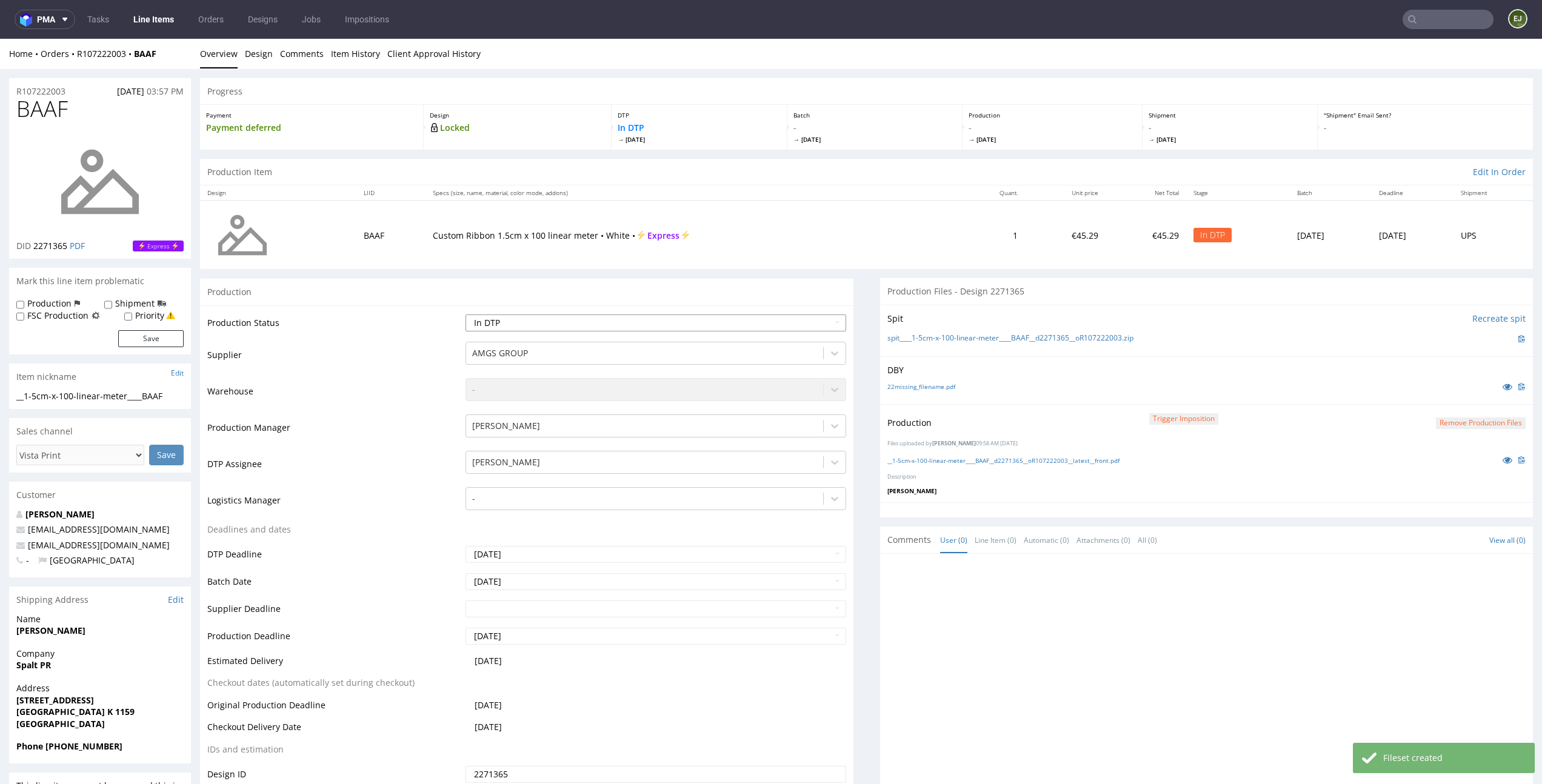
click at [812, 324] on select "Waiting for Artwork Waiting for Diecut Waiting for Mockup Waiting for DTP Waiti…" at bounding box center [655, 323] width 380 height 17
select select "dtp_production_ready"
click at [466, 314] on select "Waiting for Artwork Waiting for Diecut Waiting for Mockup Waiting for DTP Waiti…" at bounding box center [655, 323] width 380 height 17
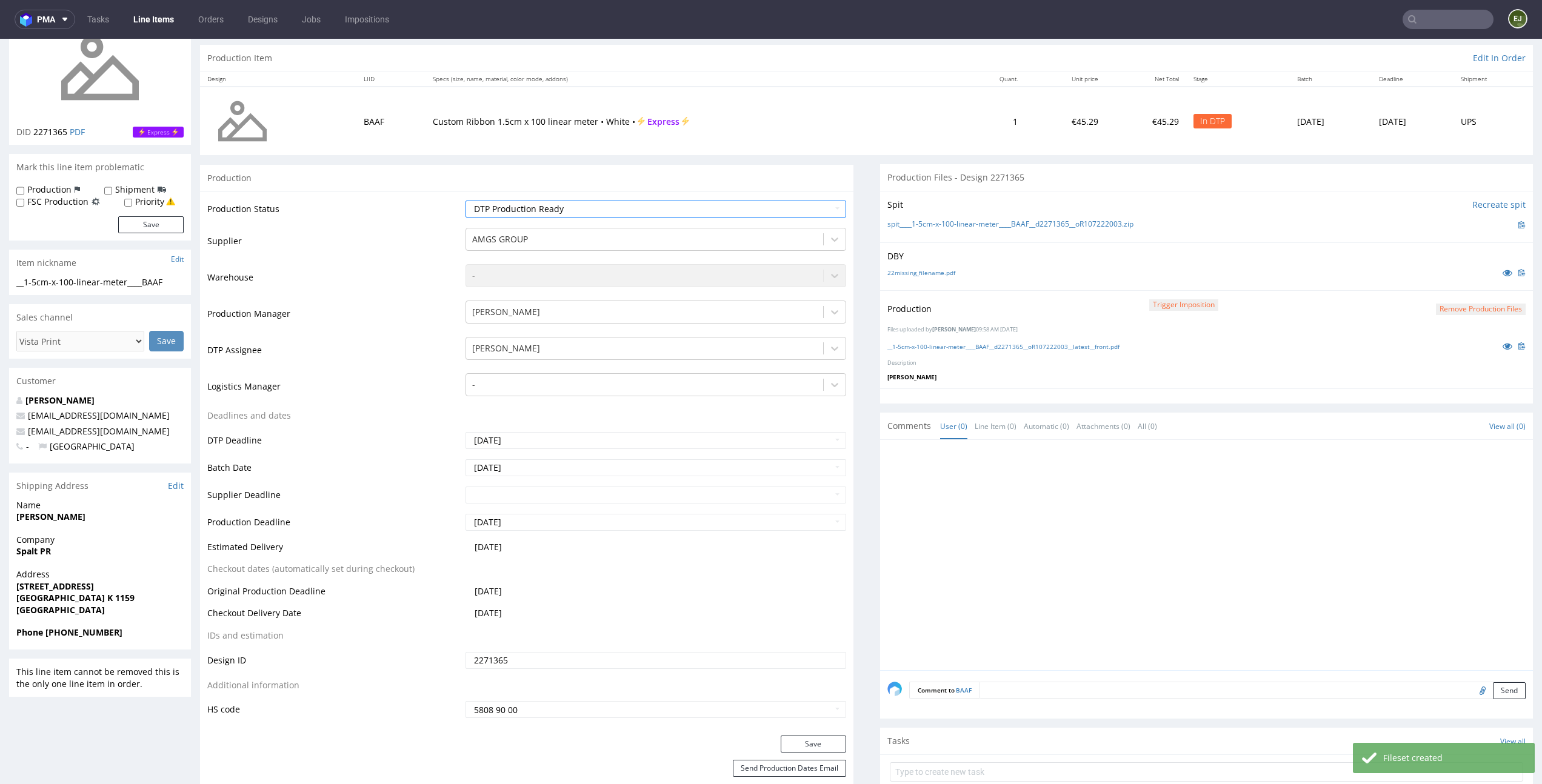
scroll to position [199, 0]
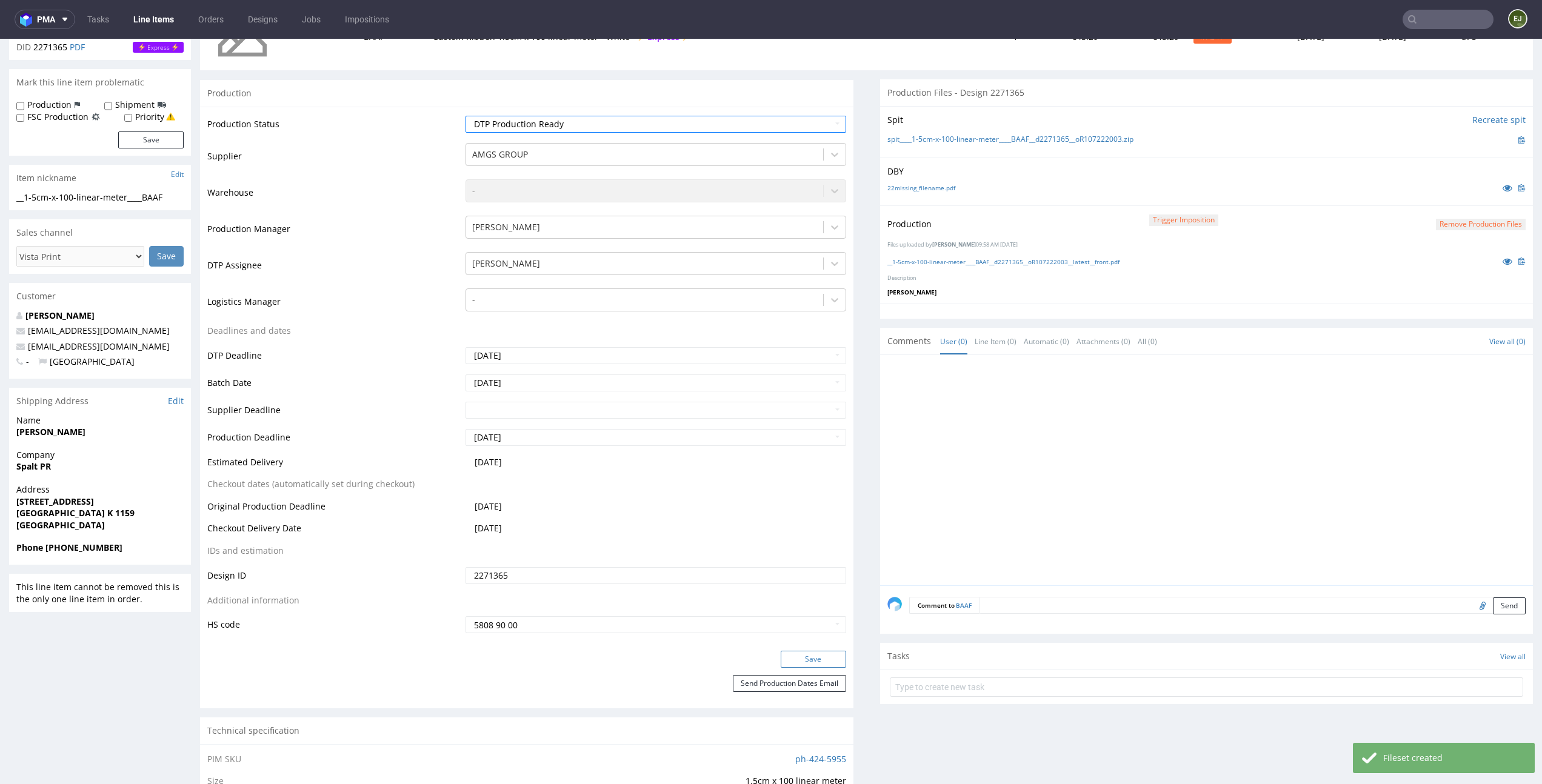
click at [820, 667] on button "Save" at bounding box center [813, 660] width 66 height 17
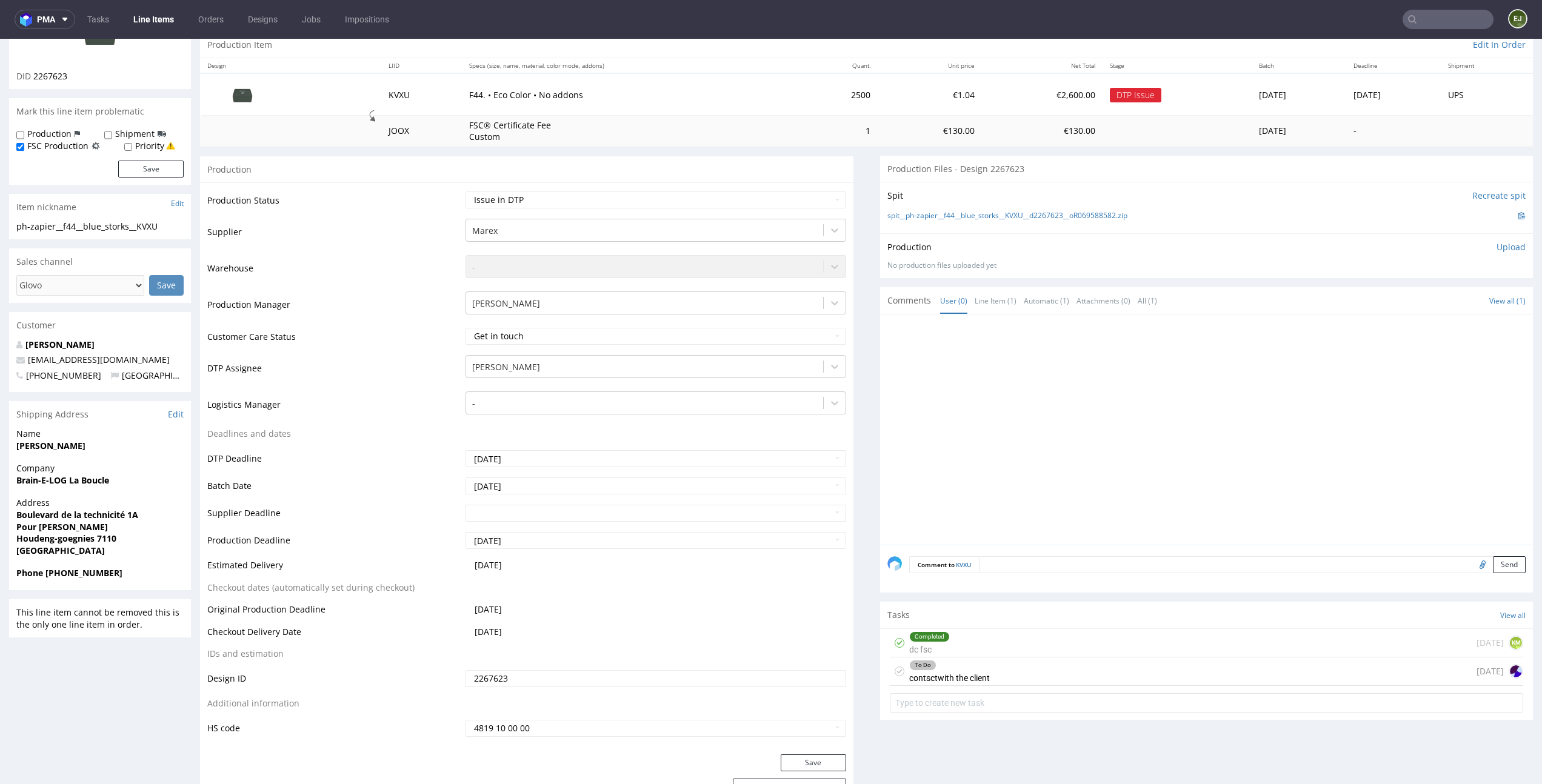
scroll to position [253, 0]
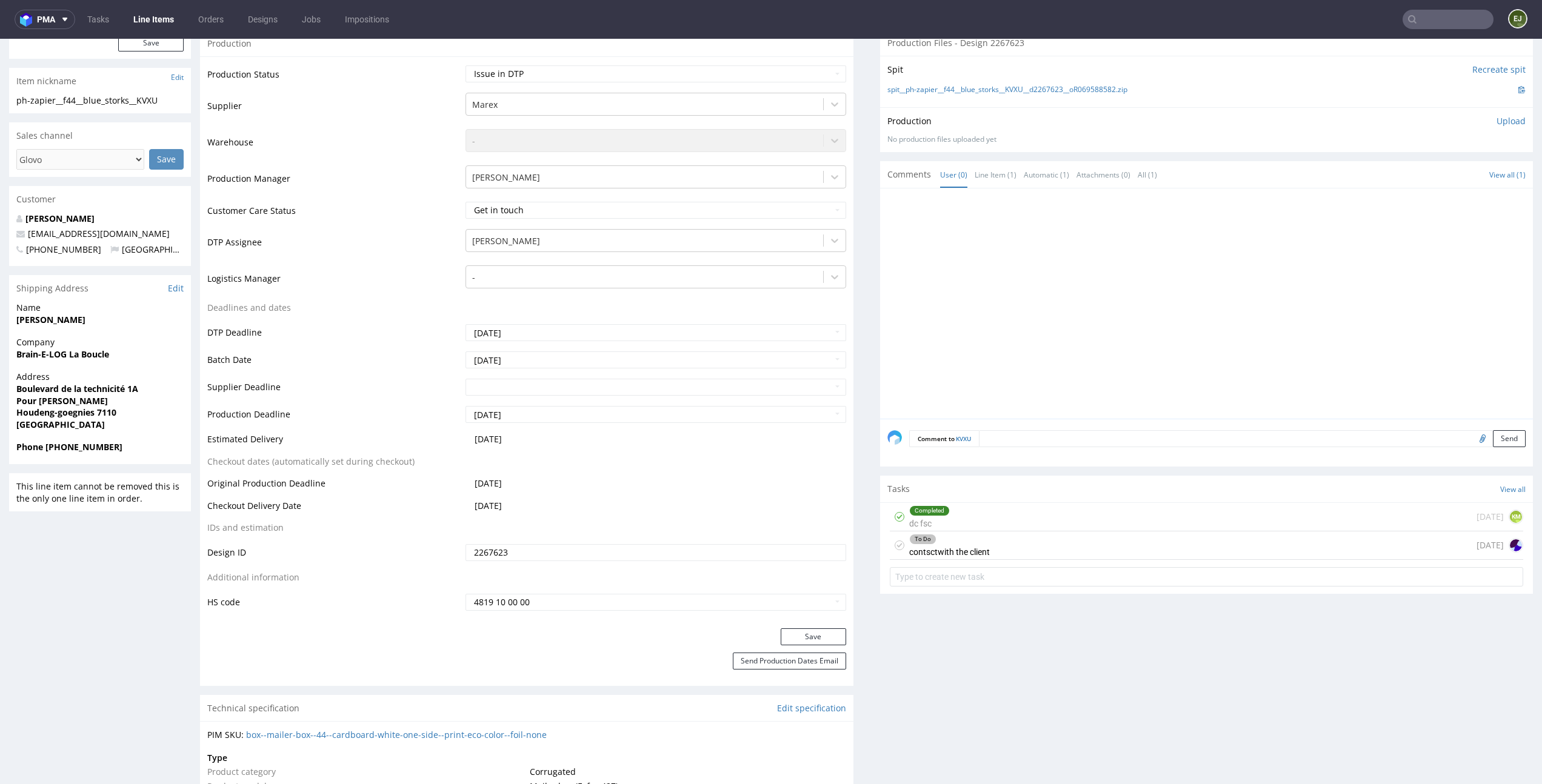
click at [978, 536] on div "To Do" at bounding box center [949, 539] width 79 height 10
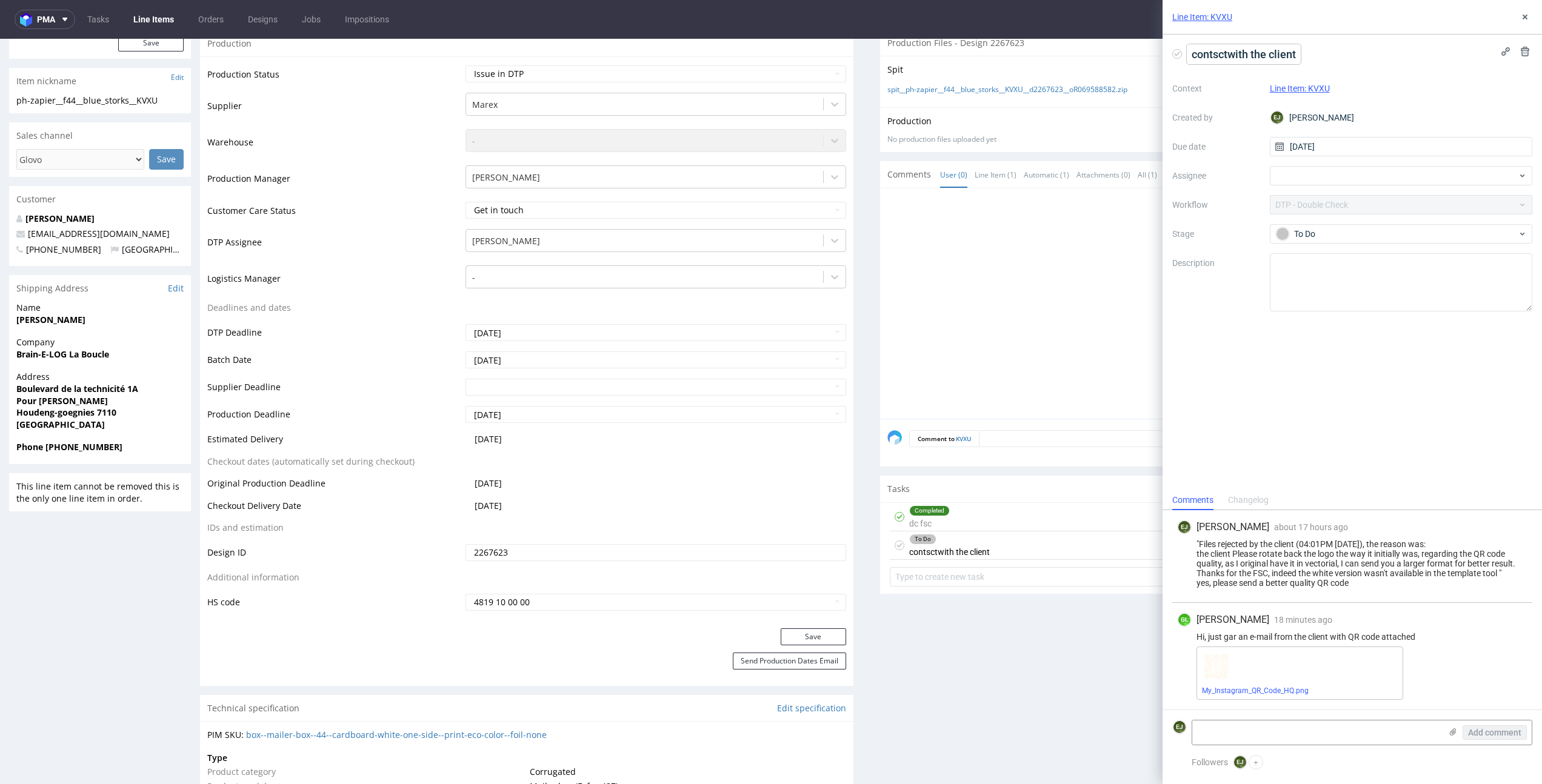
click at [1222, 56] on span "contsctwith the client" at bounding box center [1244, 55] width 114 height 20
drag, startPoint x: 1245, startPoint y: 88, endPoint x: 1055, endPoint y: 45, distance: 194.8
click at [1430, 425] on div "contact with the client Context Line Item: KVXU Created by EJ Elżbieta Jelińska…" at bounding box center [1351, 262] width 379 height 455
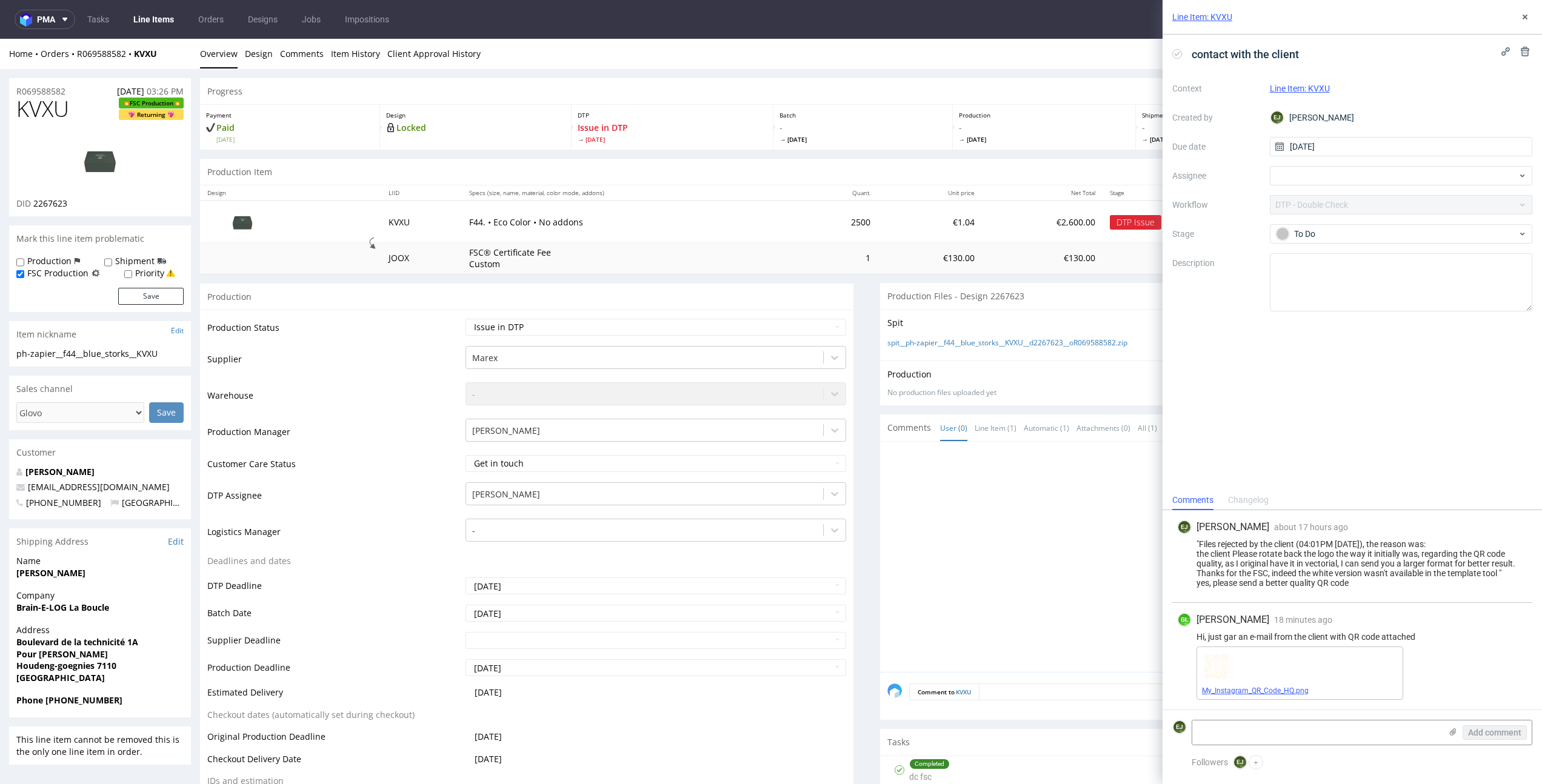
click at [1260, 689] on link "My_Instagram_QR_Code_HQ.png" at bounding box center [1255, 691] width 107 height 8
click at [769, 315] on div "Production Status Waiting for Artwork Waiting for Diecut Waiting for Mockup Wai…" at bounding box center [526, 596] width 653 height 571
click at [769, 323] on select "Waiting for Artwork Waiting for Diecut Waiting for Mockup Waiting for DTP Waiti…" at bounding box center [655, 327] width 380 height 17
select select "back_for_dtp"
click at [466, 318] on select "Waiting for Artwork Waiting for Diecut Waiting for Mockup Waiting for DTP Waiti…" at bounding box center [655, 327] width 380 height 17
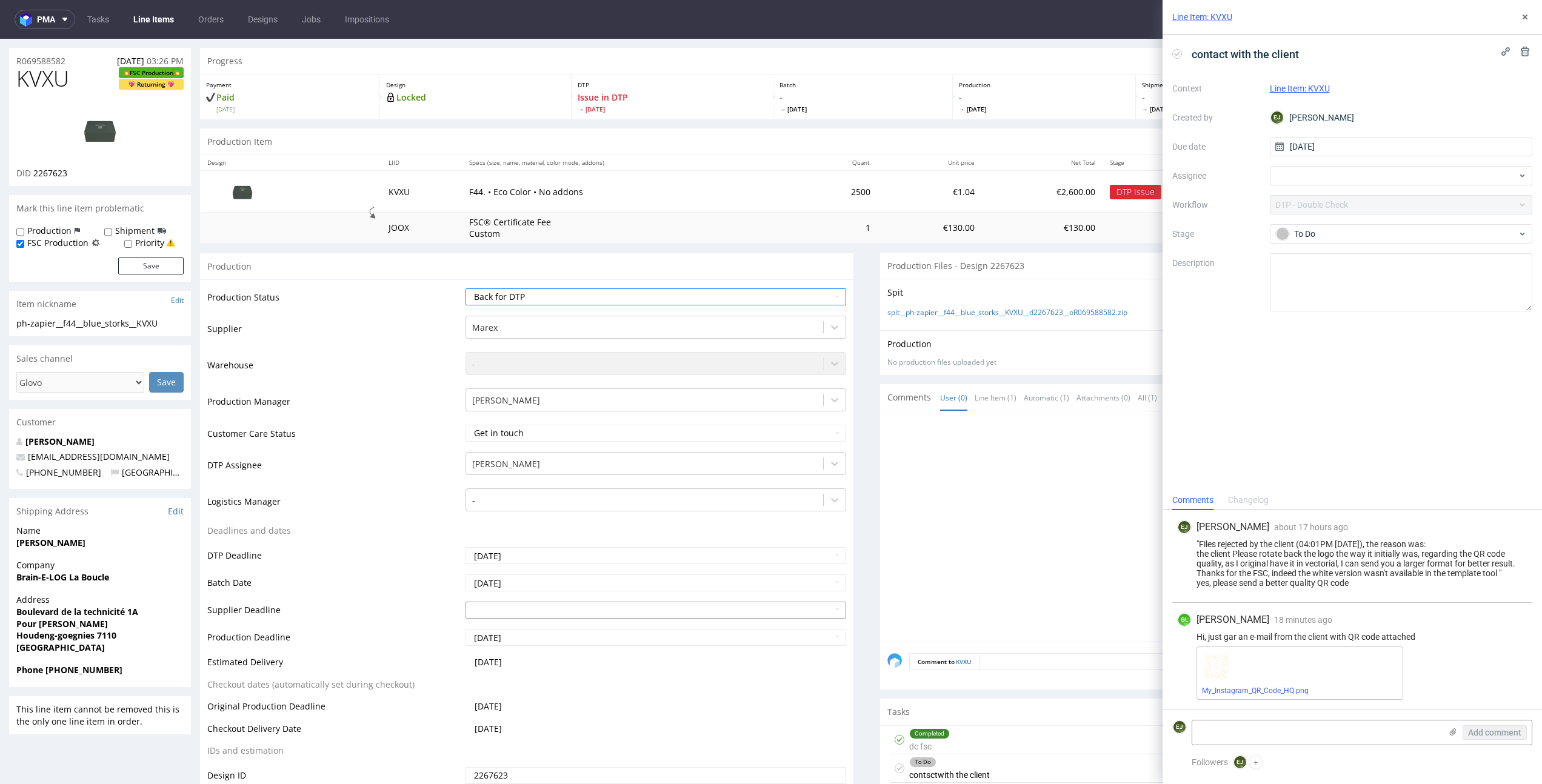
scroll to position [223, 0]
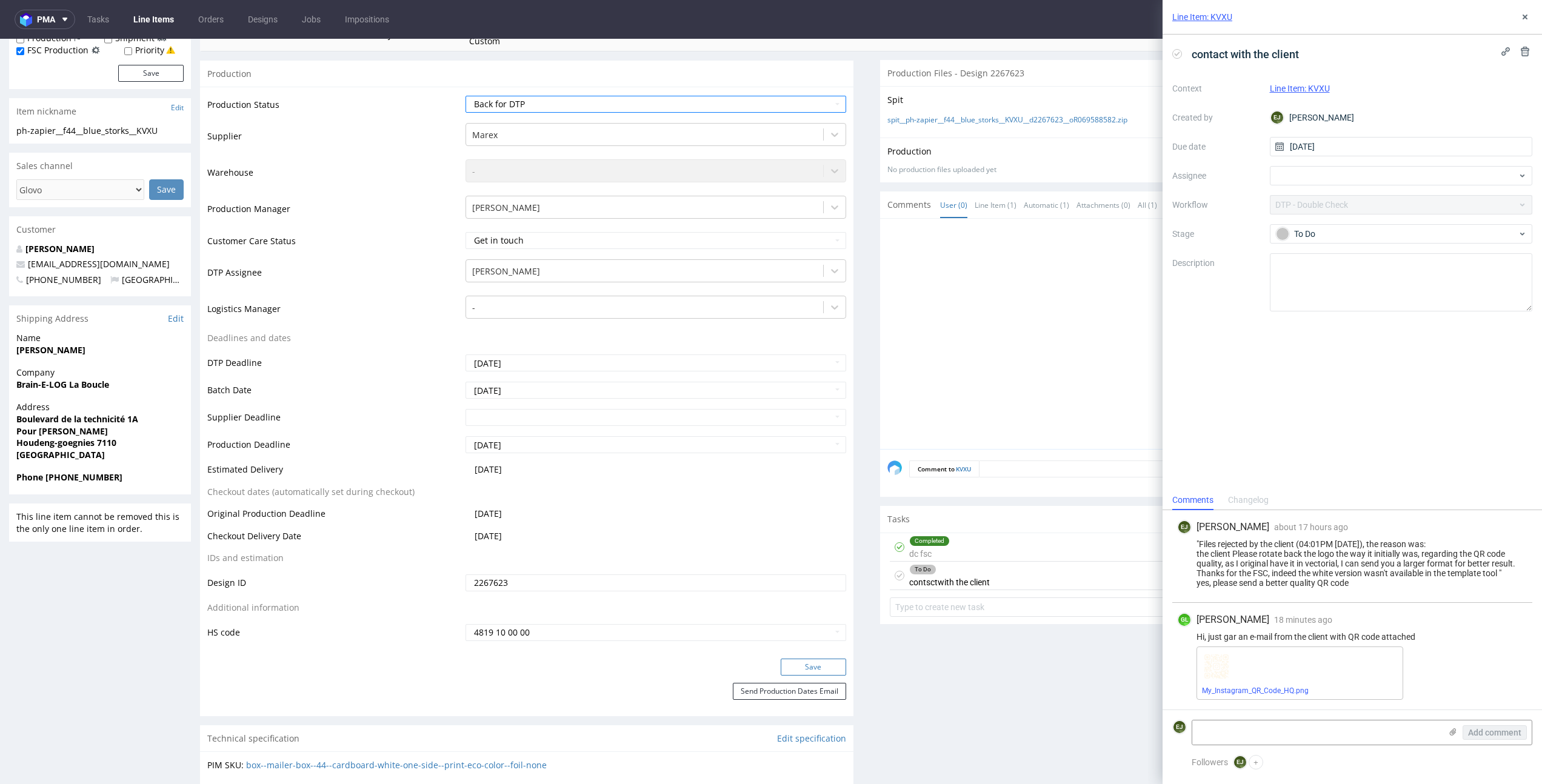
click at [801, 662] on button "Save" at bounding box center [813, 667] width 66 height 17
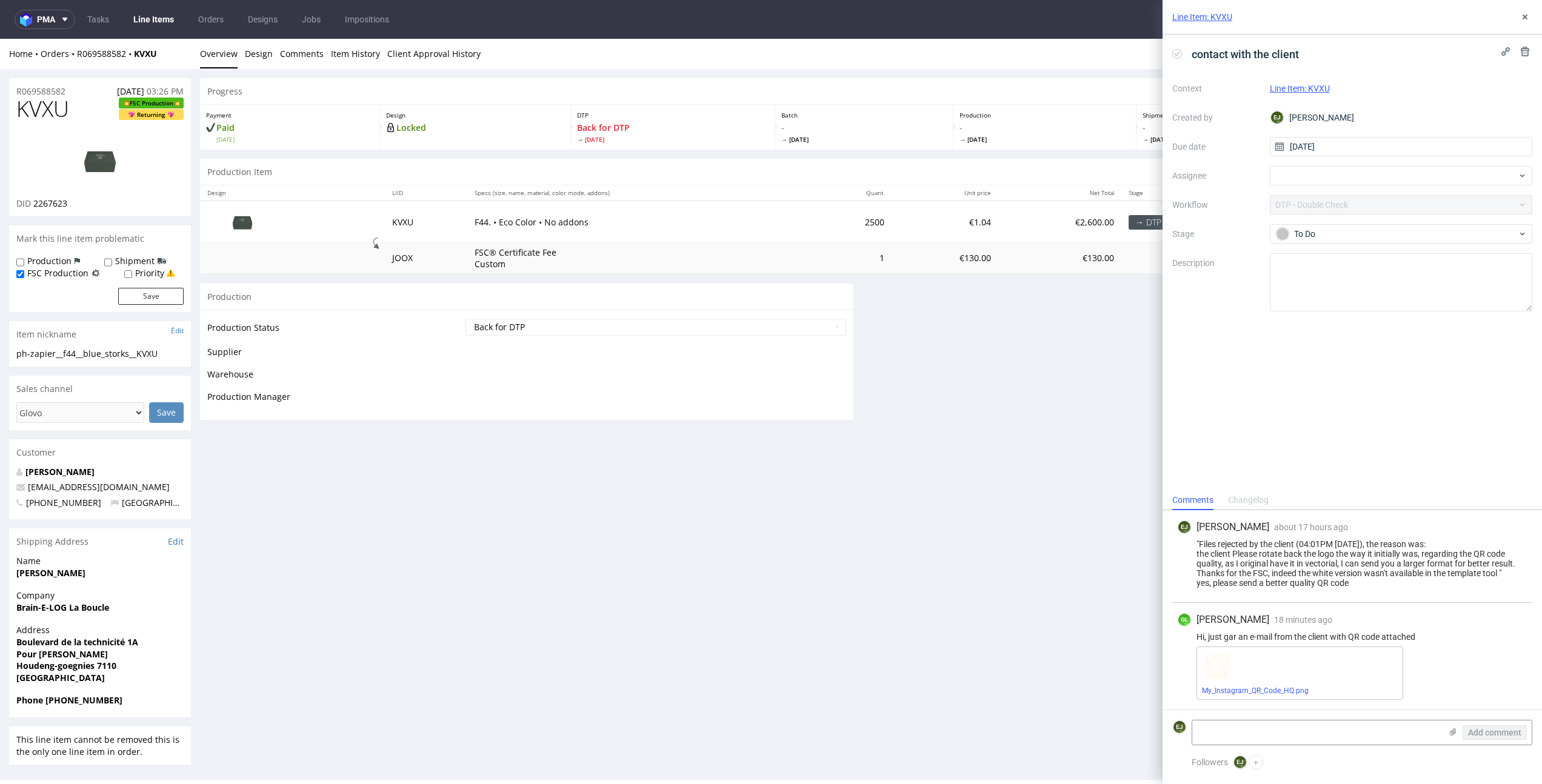
scroll to position [0, 0]
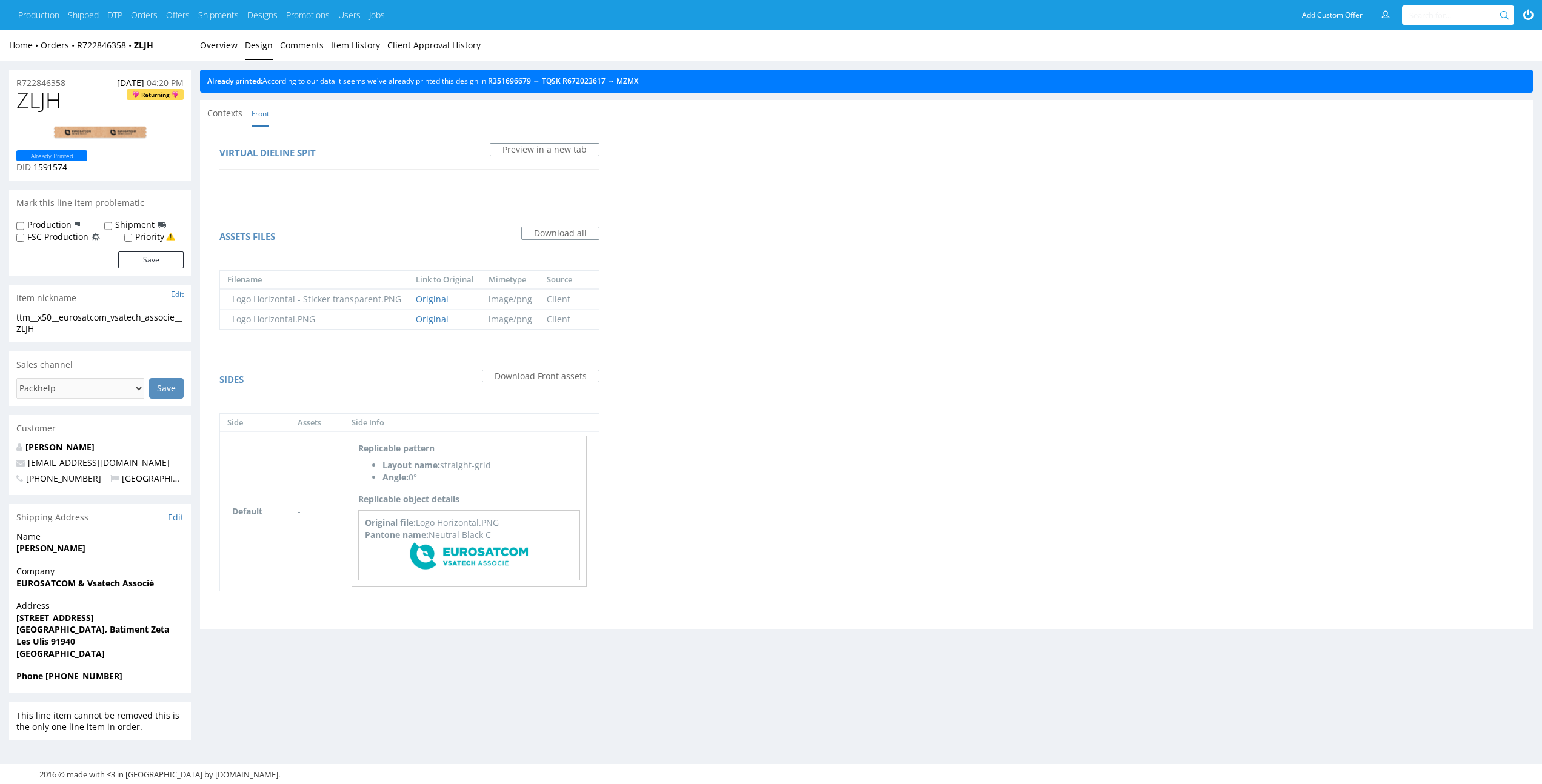
click at [645, 88] on div "Already printed: According to our data it seems we've already printed this desi…" at bounding box center [866, 81] width 1333 height 23
click at [645, 70] on div "Already printed: According to our data it seems we've already printed this desi…" at bounding box center [866, 81] width 1333 height 23
click at [638, 76] on link "MZMX" at bounding box center [627, 81] width 22 height 10
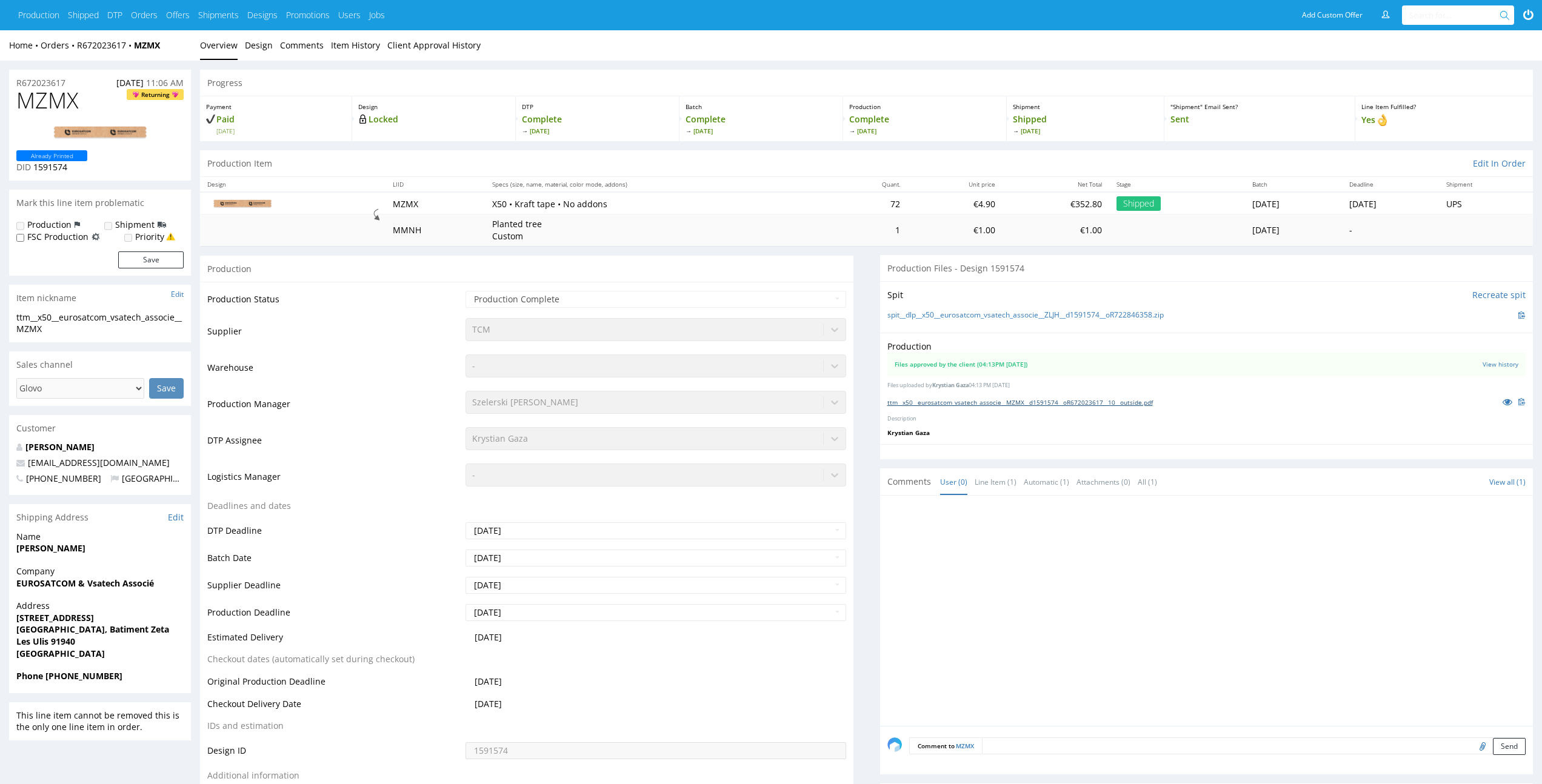
click at [1020, 400] on link "ttm__x50__eurosatcom_vsatech_associe__MZMX__d1591574__oR672023617__10__outside.…" at bounding box center [1020, 403] width 266 height 8
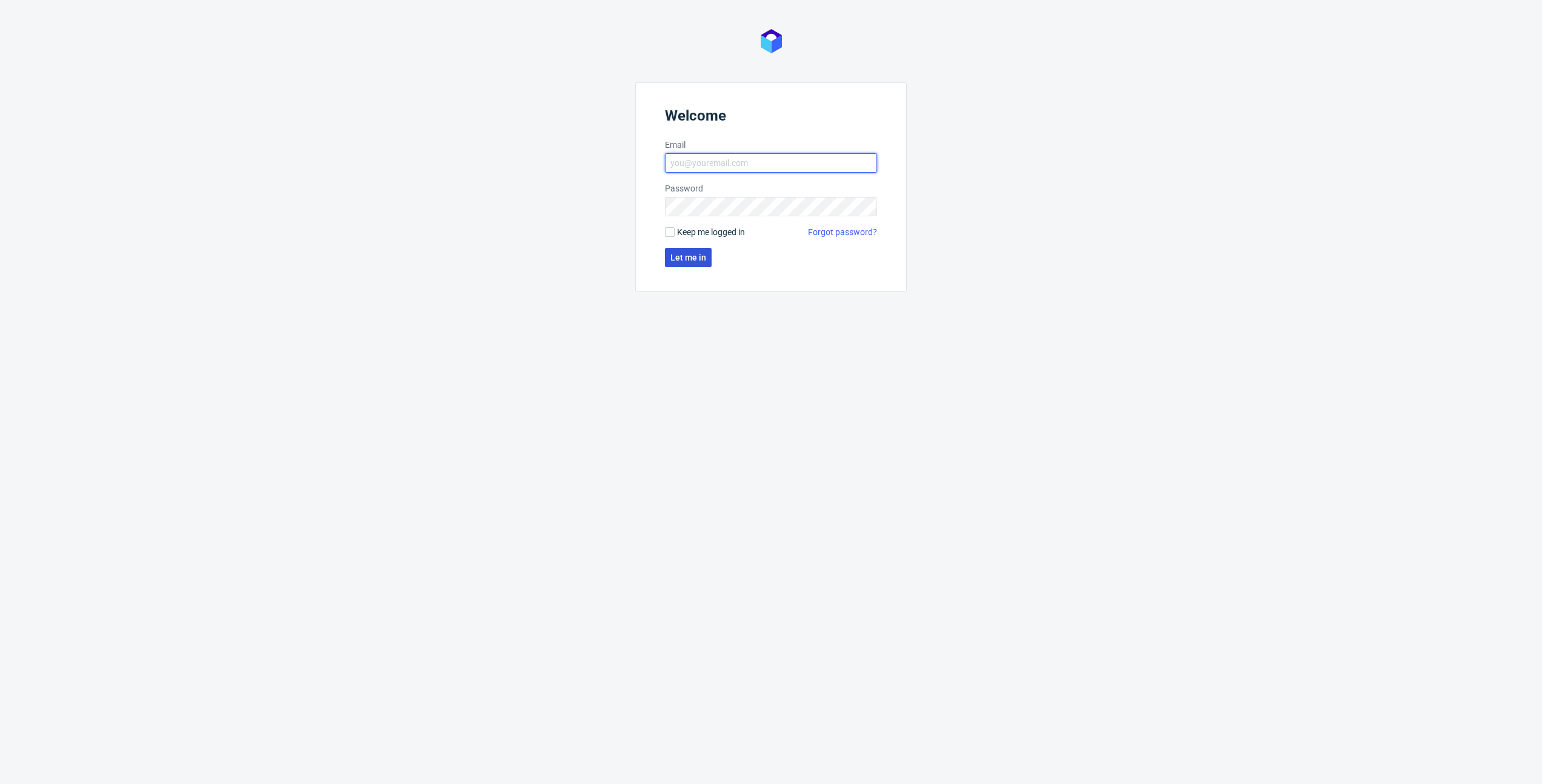
type input "[PERSON_NAME][EMAIL_ADDRESS][PERSON_NAME][DOMAIN_NAME]"
click at [687, 264] on button "Let me in" at bounding box center [688, 257] width 47 height 19
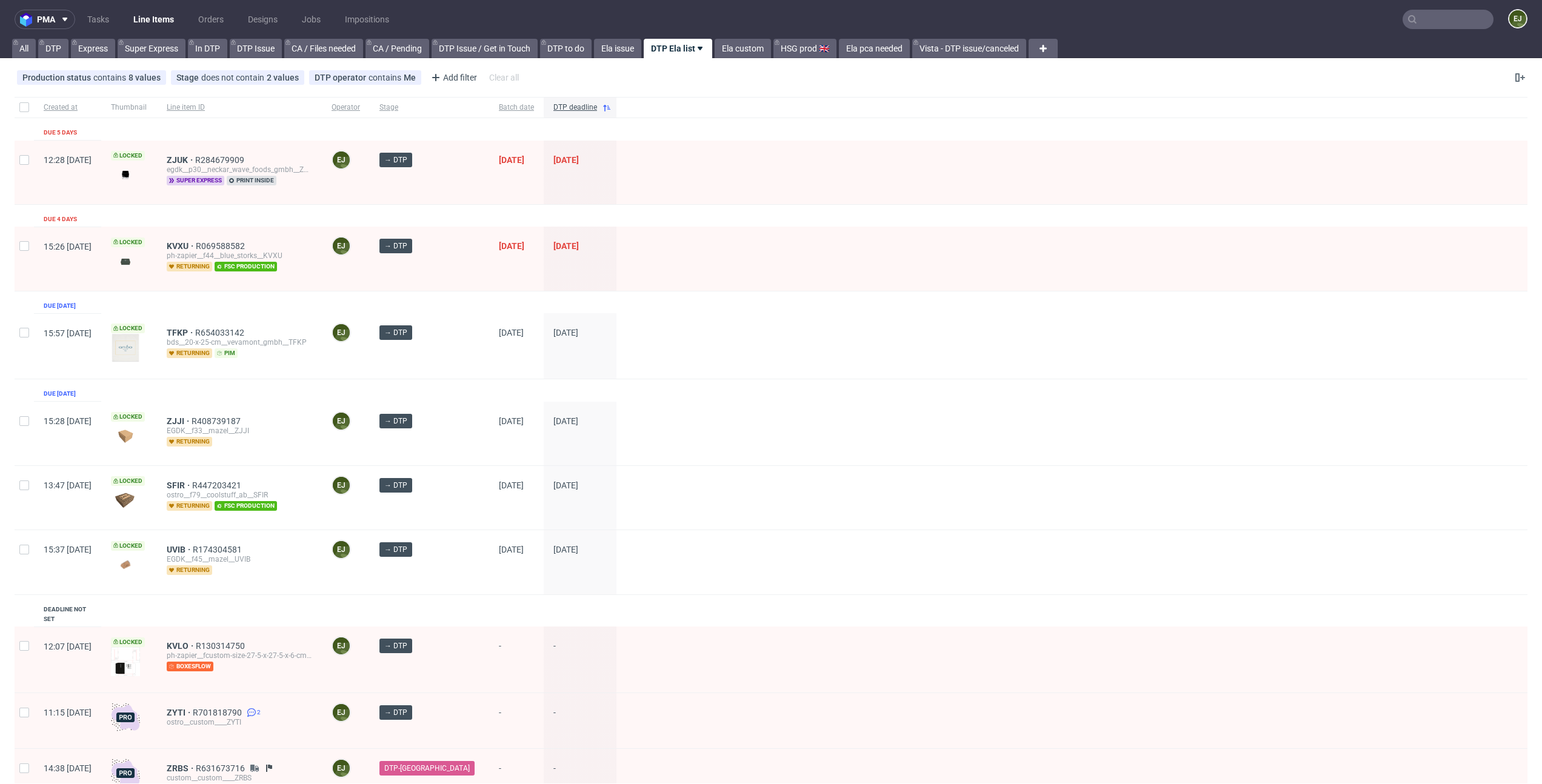
scroll to position [162, 0]
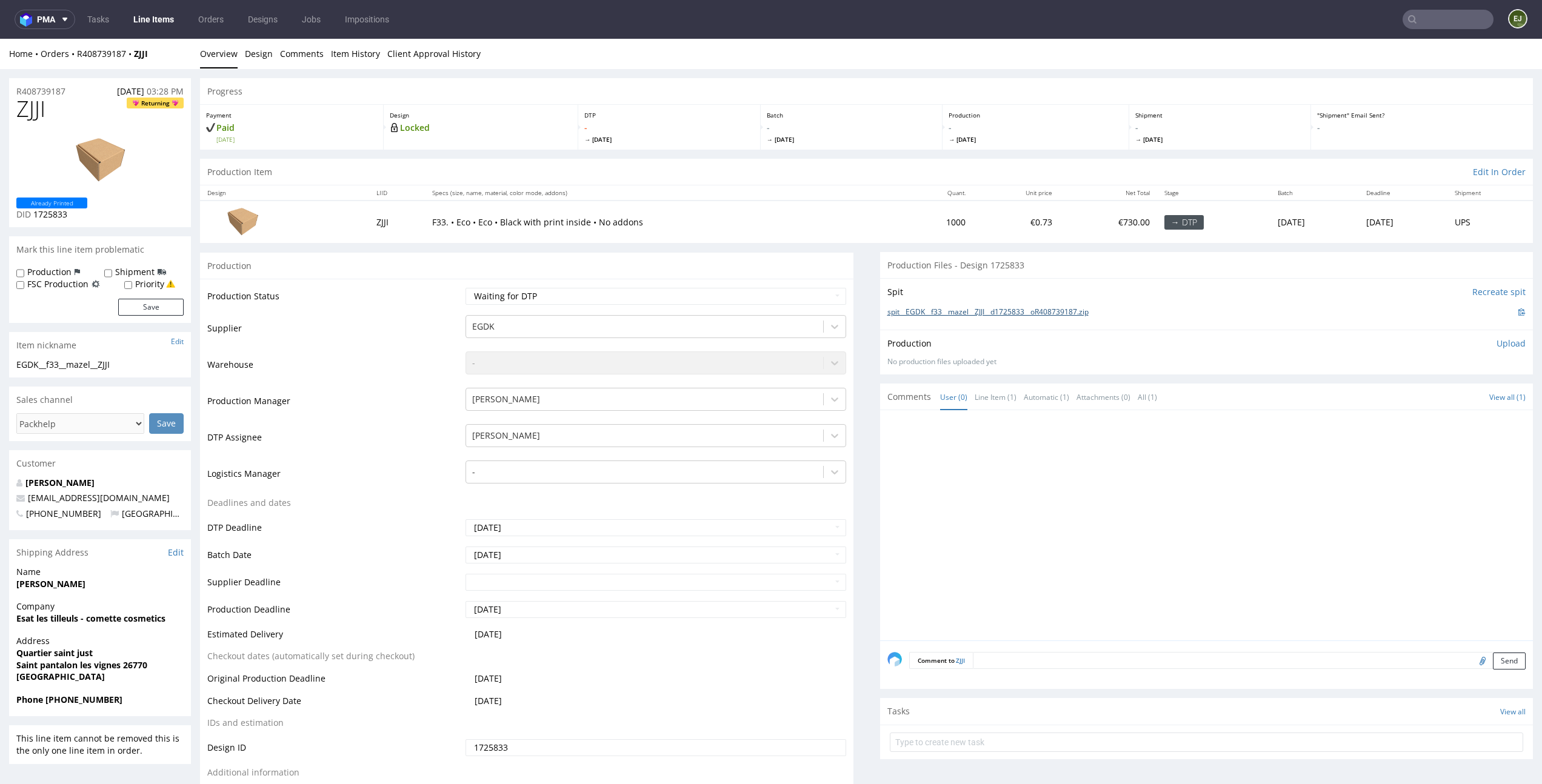
click at [953, 312] on link "spit__EGDK__f33__mazel__ZJJI__d1725833__oR408739187.zip" at bounding box center [987, 313] width 201 height 10
click at [251, 55] on link "Design" at bounding box center [258, 53] width 28 height 29
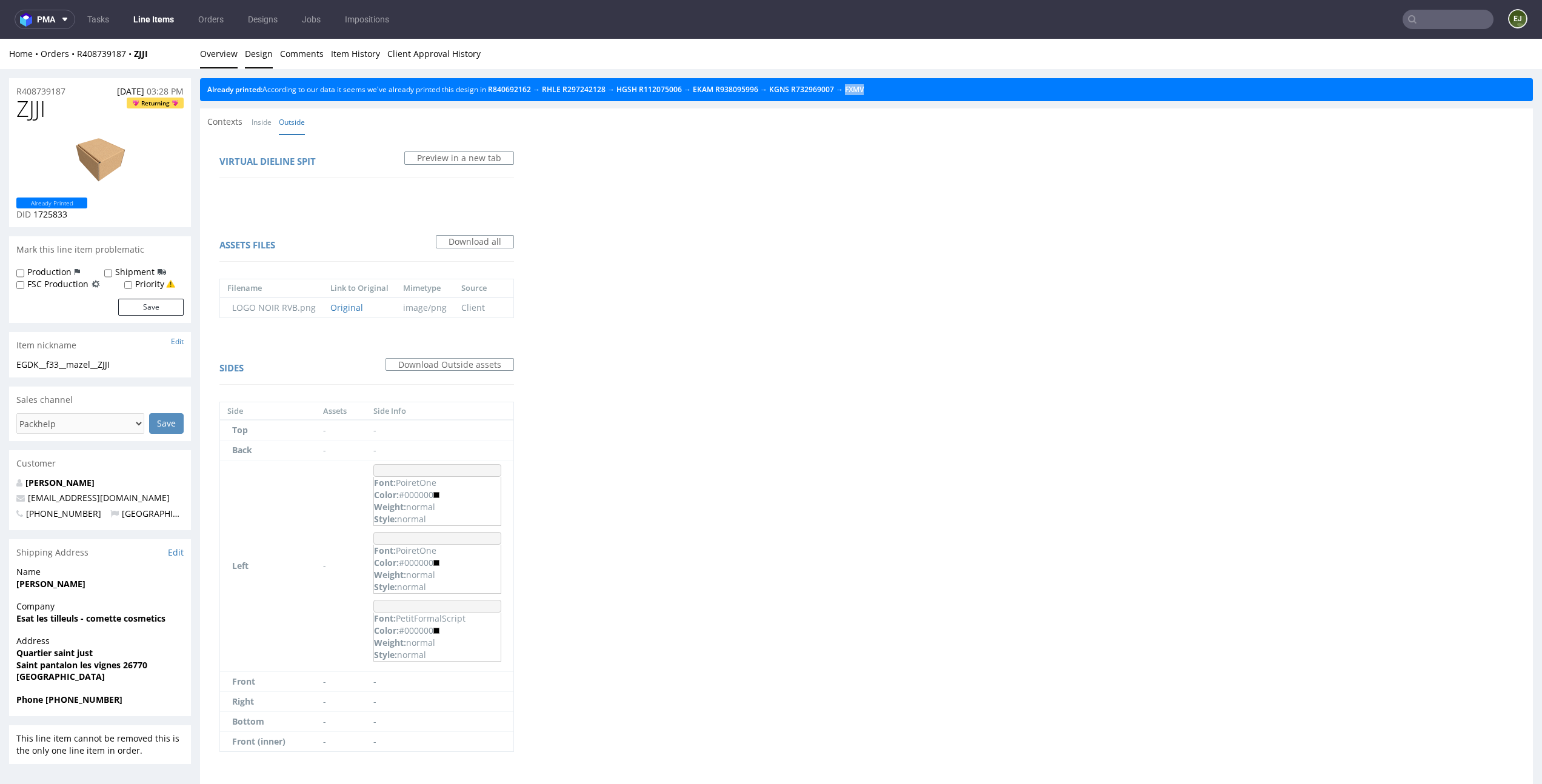
click at [234, 55] on link "Overview" at bounding box center [218, 53] width 38 height 29
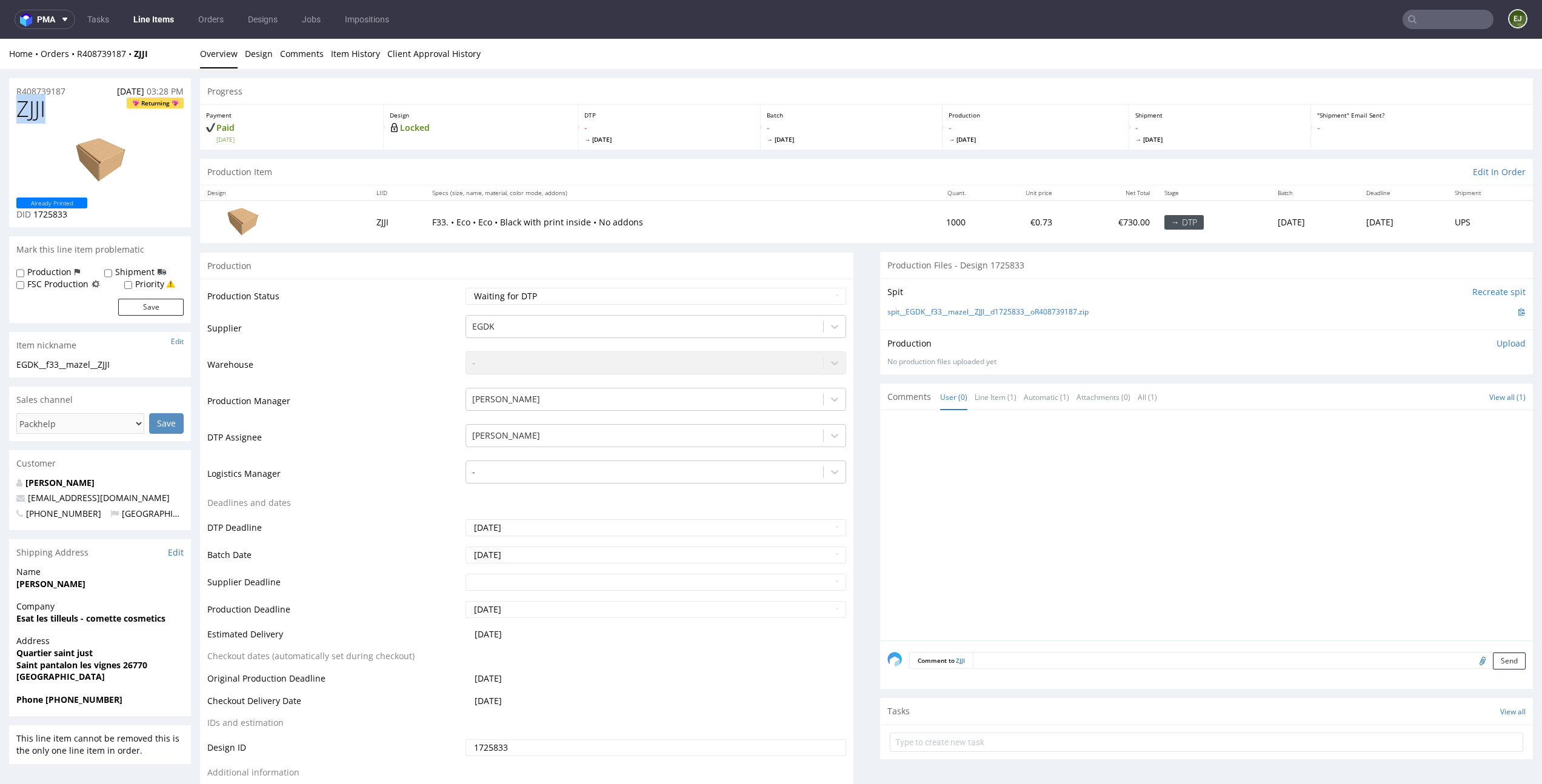
drag, startPoint x: 71, startPoint y: 105, endPoint x: 0, endPoint y: 105, distance: 71.0
copy span "ZJJI"
click at [1503, 340] on p "Upload" at bounding box center [1511, 344] width 29 height 12
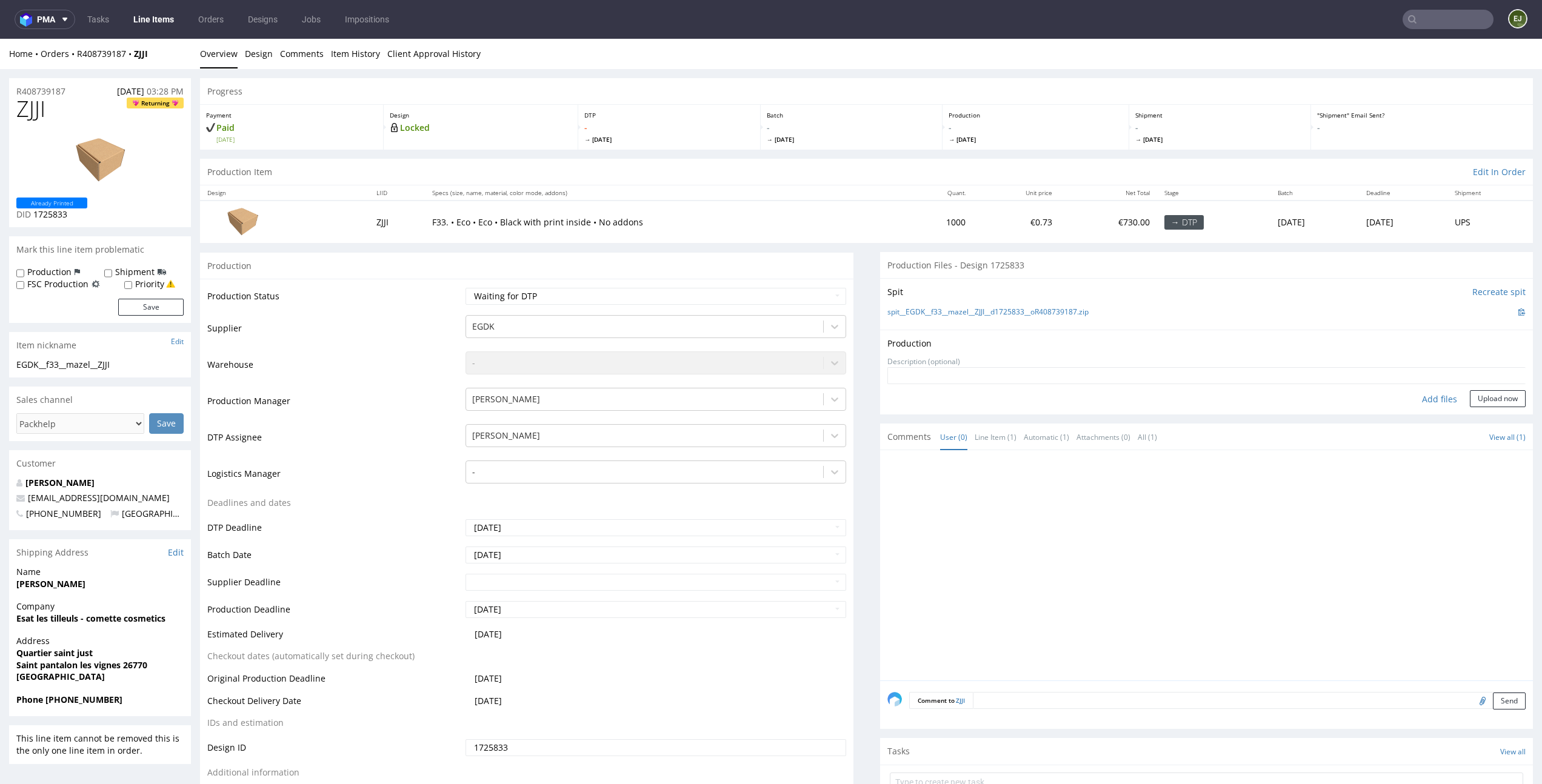
click at [1416, 402] on div "Add files" at bounding box center [1439, 399] width 61 height 18
type input "C:\fakepath\EGDK__f33__mazel__ZJJI__d1725833__oR408739187__latest__outside.pdf"
click at [1499, 419] on button "Upload now" at bounding box center [1497, 418] width 55 height 17
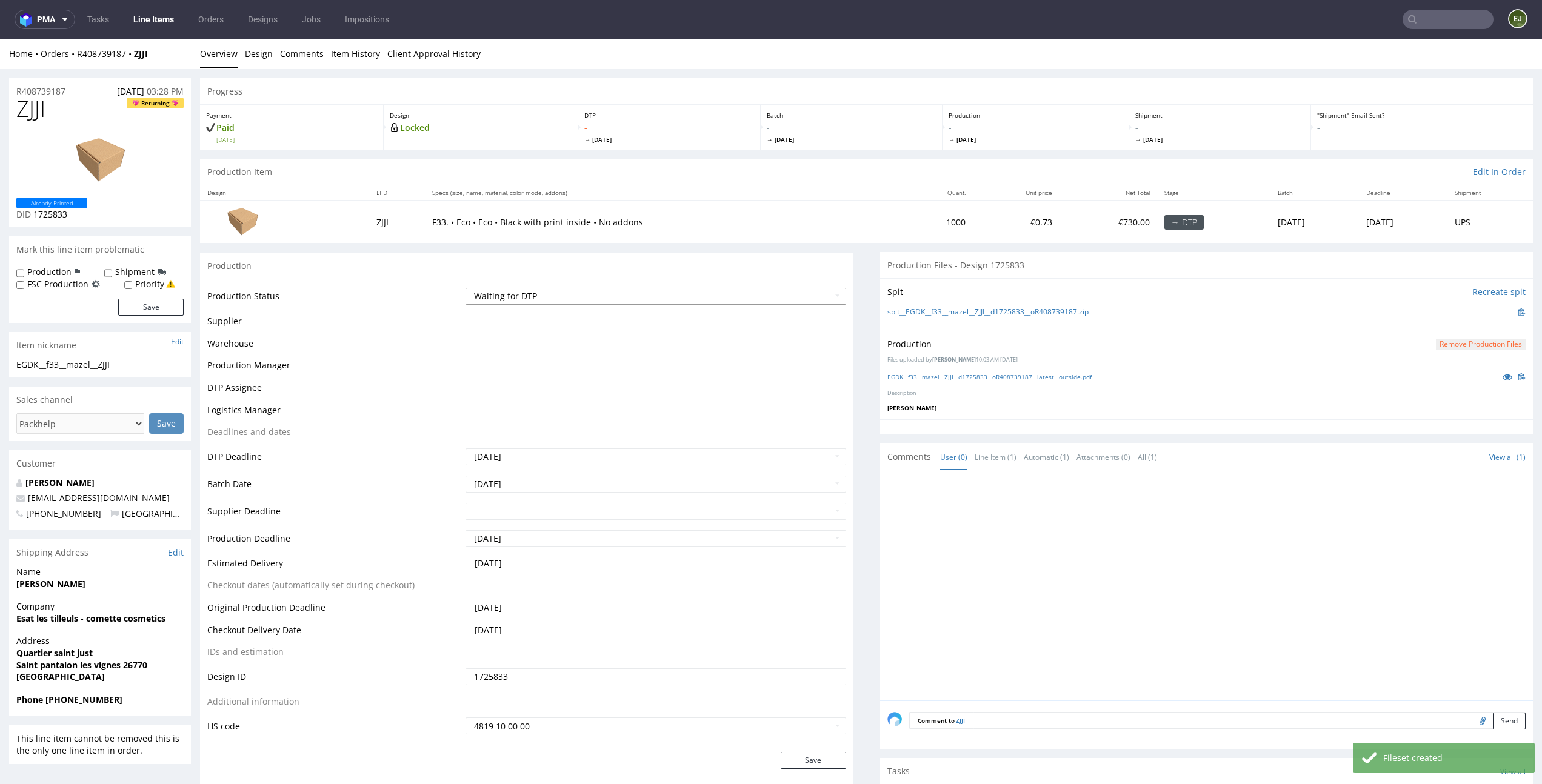
click at [822, 292] on select "Waiting for Artwork Waiting for Diecut Waiting for Mockup Waiting for DTP Waiti…" at bounding box center [655, 297] width 380 height 17
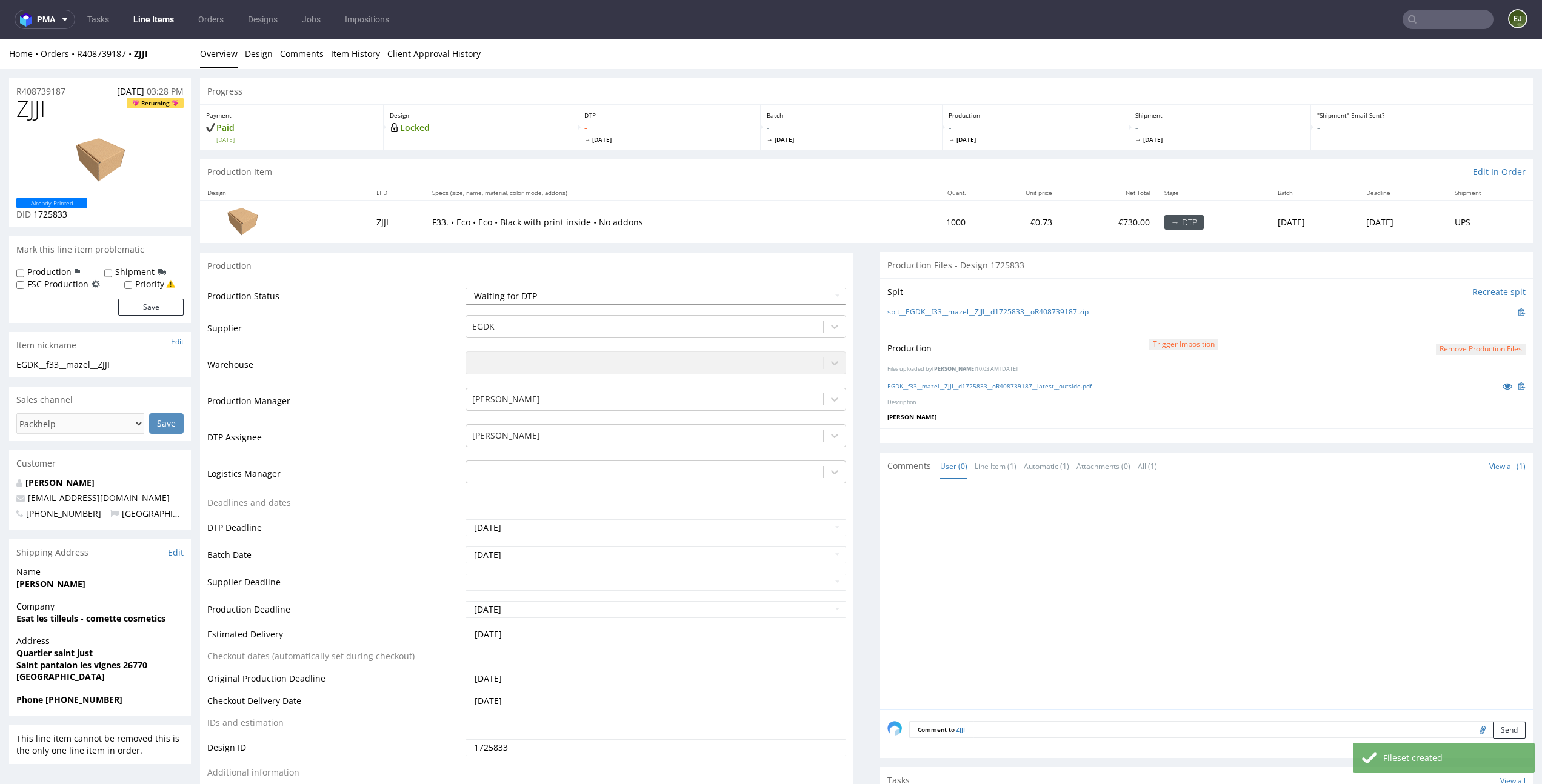
select select "dtp_production_ready"
click at [466, 288] on select "Waiting for Artwork Waiting for Diecut Waiting for Mockup Waiting for DTP Waiti…" at bounding box center [655, 297] width 380 height 17
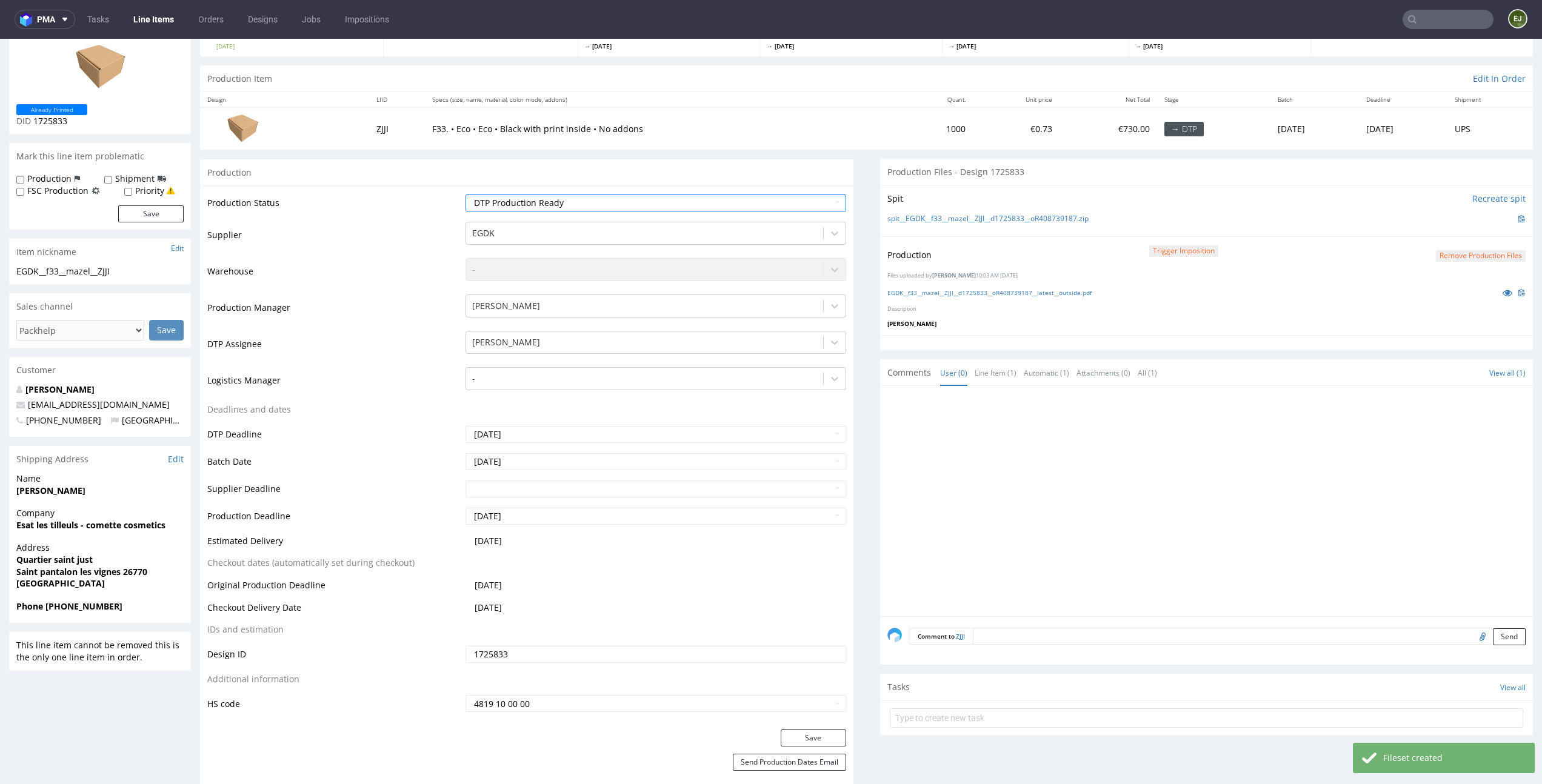
scroll to position [136, 0]
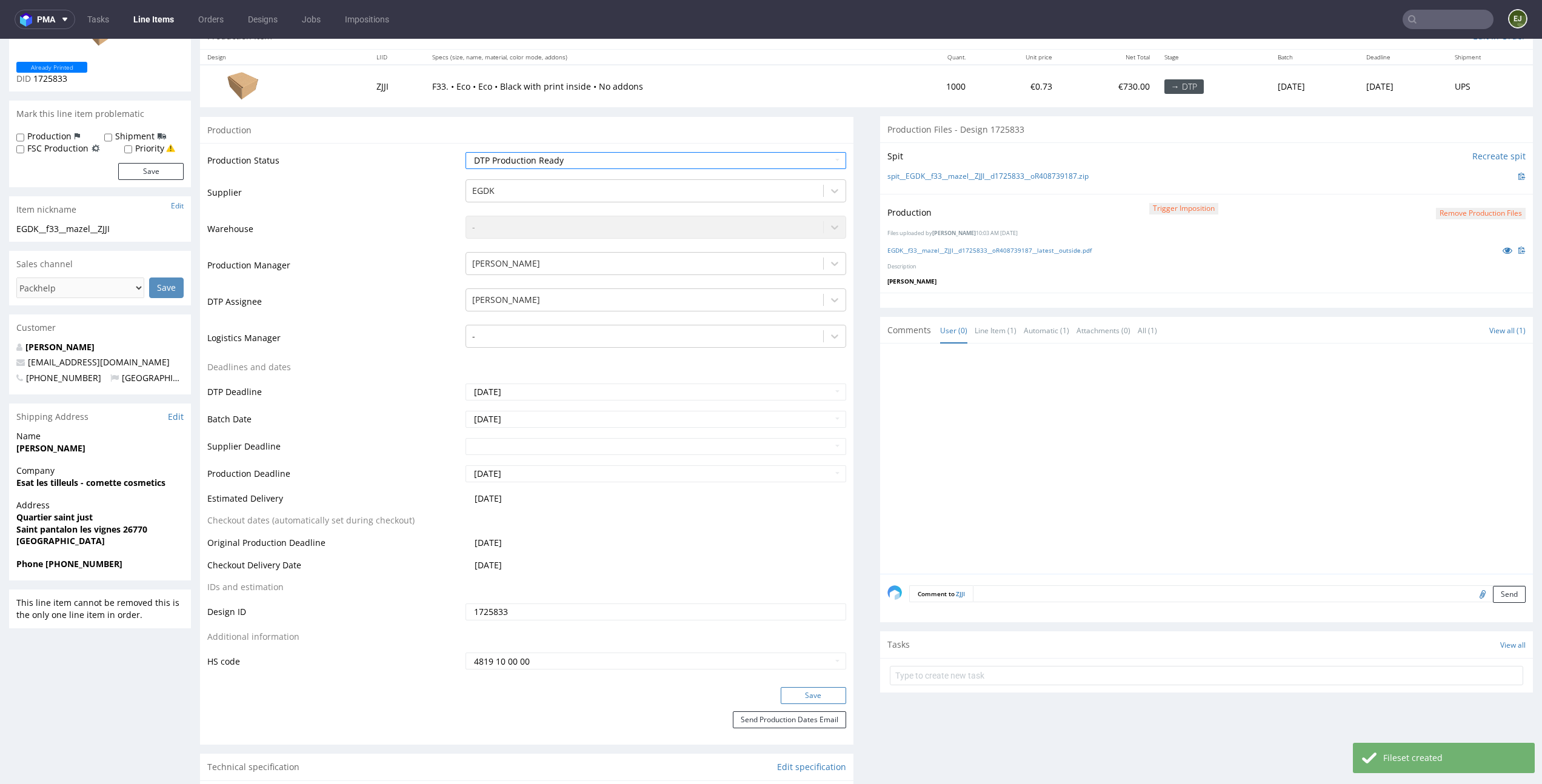
click at [811, 699] on button "Save" at bounding box center [813, 696] width 66 height 17
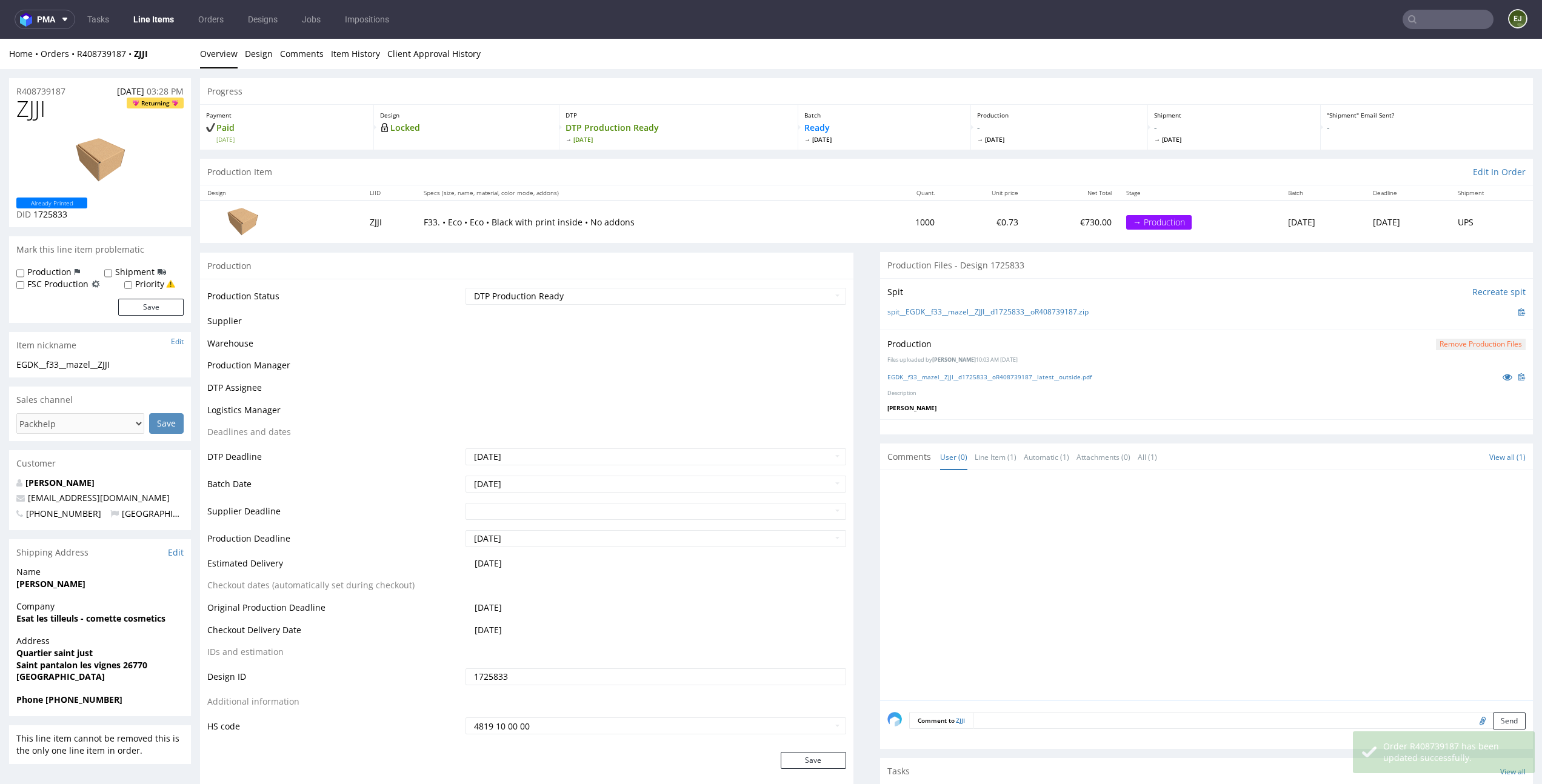
scroll to position [114, 0]
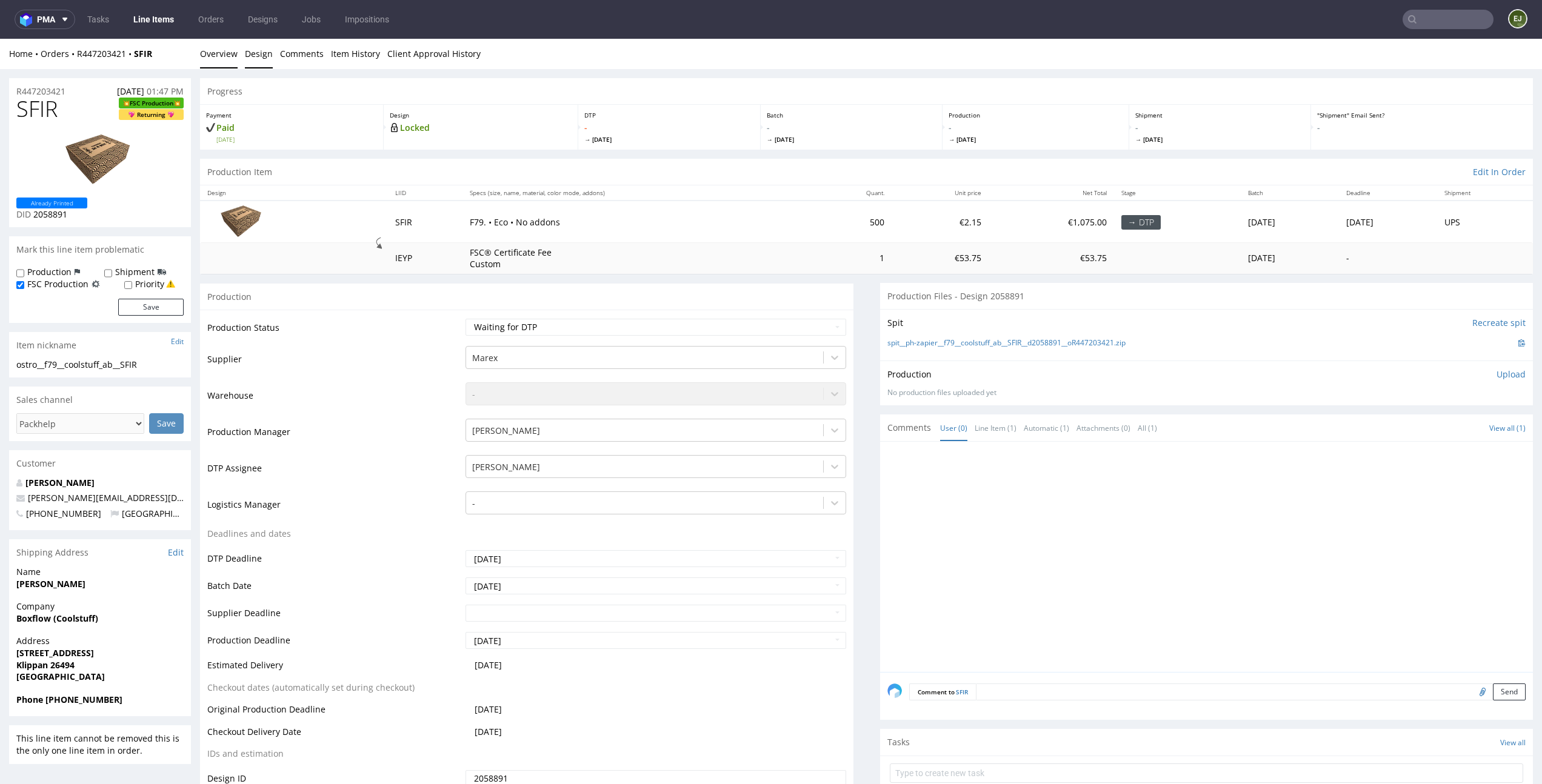
click at [252, 51] on link "Design" at bounding box center [258, 53] width 28 height 29
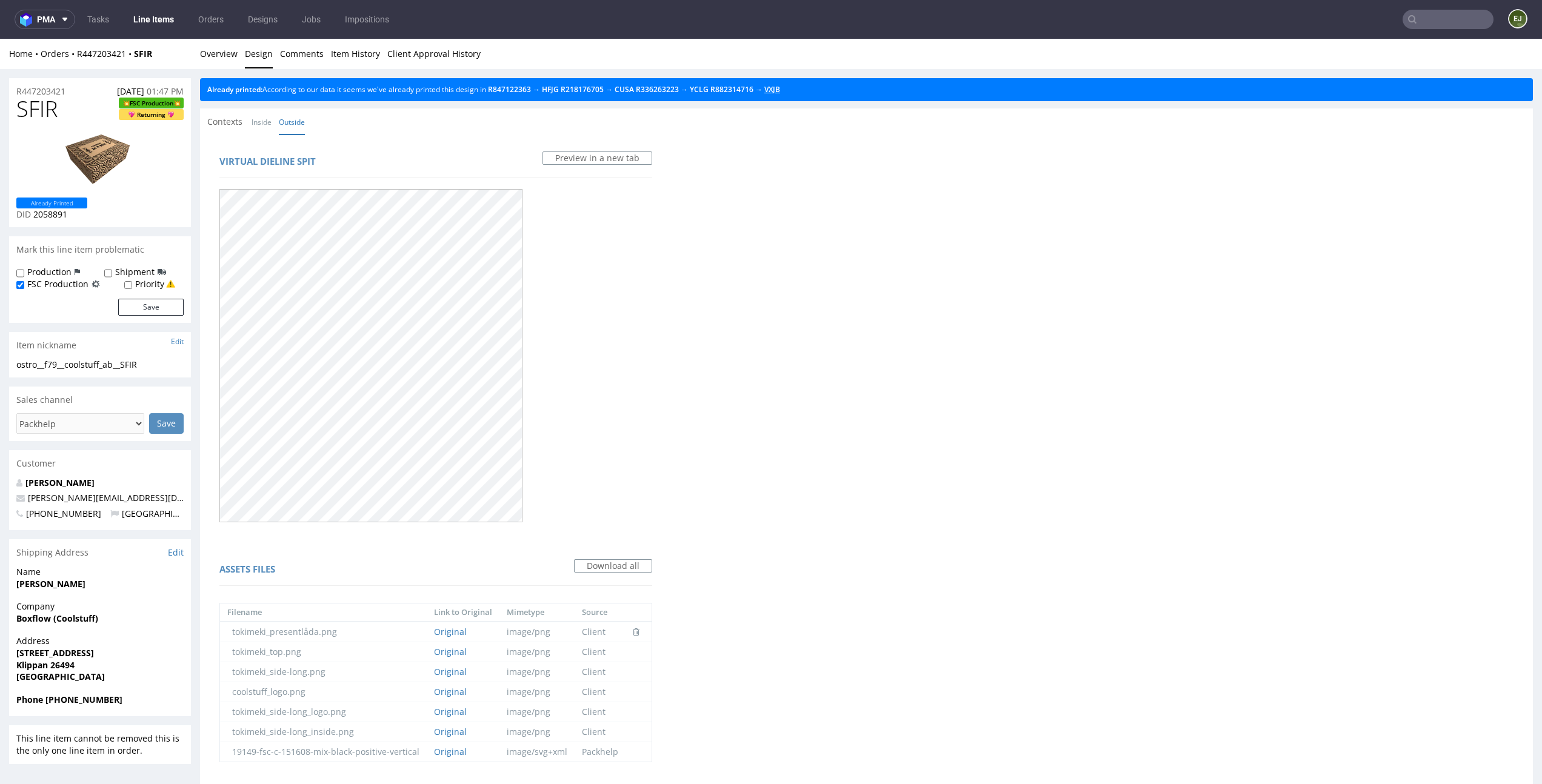
click at [780, 92] on link "VXJB" at bounding box center [771, 89] width 16 height 10
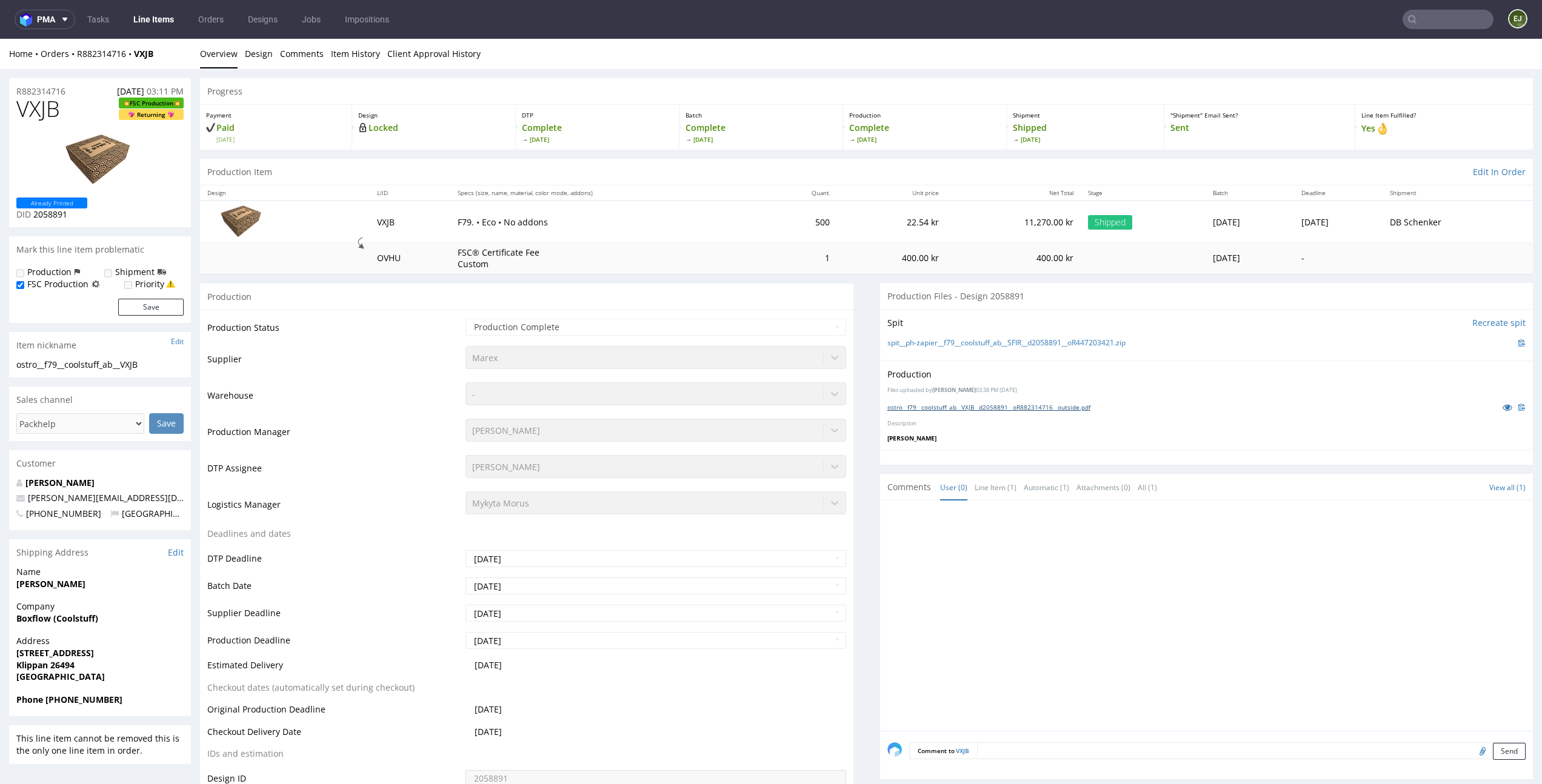
click at [977, 403] on link "ostro__f79__coolstuff_ab__VXJB__d2058891__oR882314716__outside.pdf" at bounding box center [989, 408] width 203 height 8
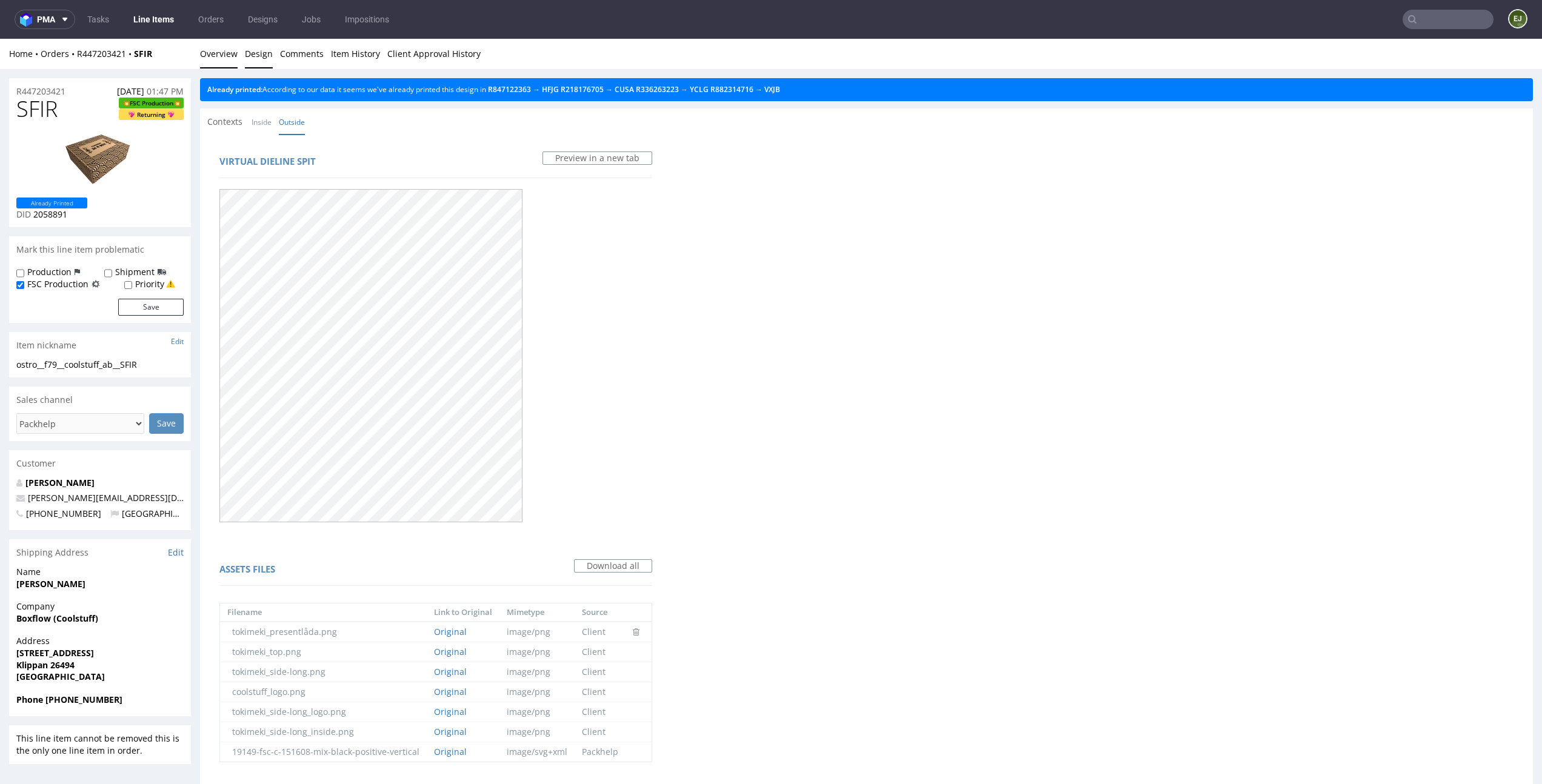
click at [220, 50] on link "Overview" at bounding box center [218, 53] width 38 height 29
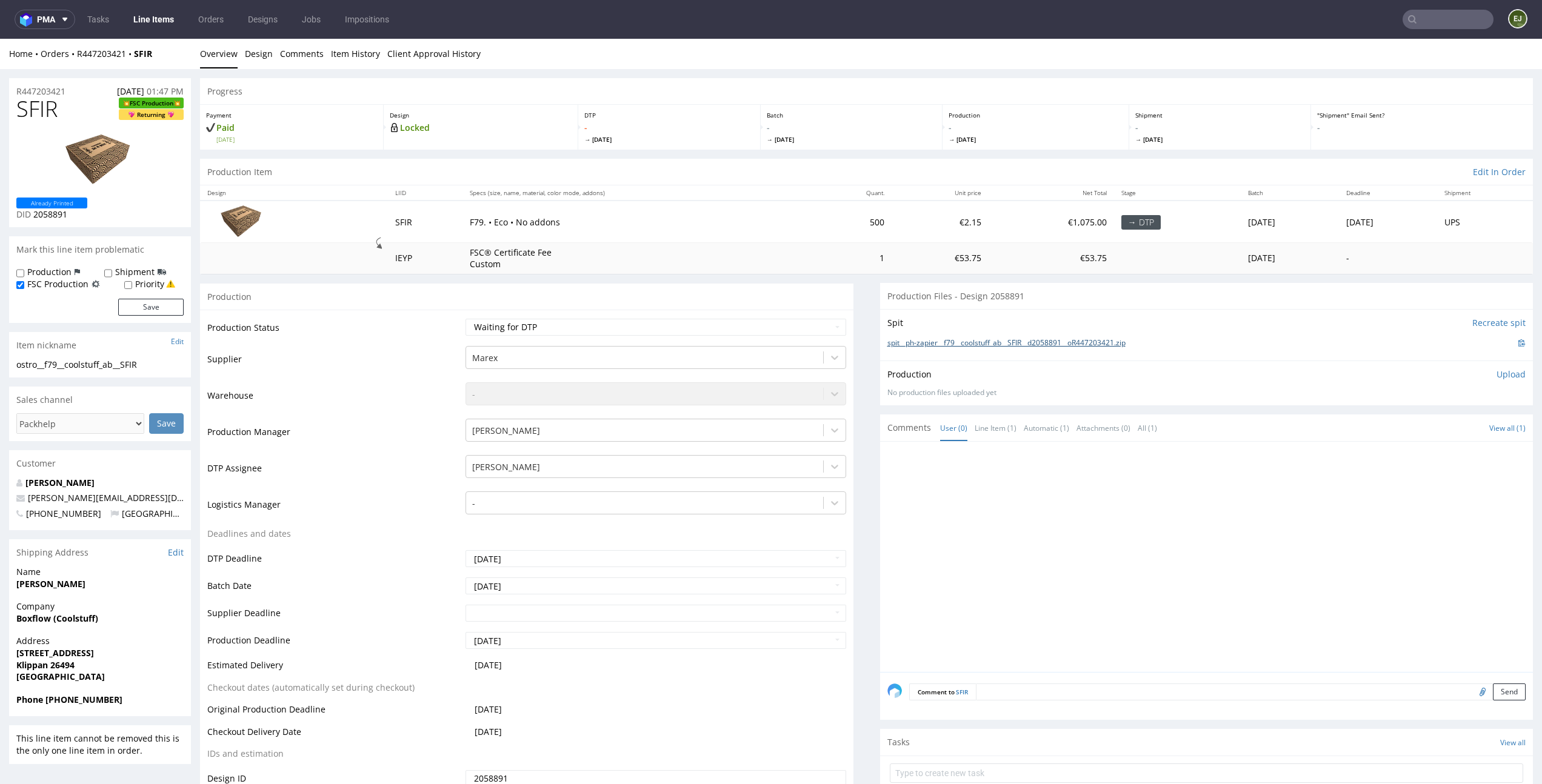
click at [1023, 345] on link "spit__ph-zapier__f79__coolstuff_ab__SFIR__d2058891__oR447203421.zip" at bounding box center [1006, 343] width 238 height 10
click at [1497, 379] on p "Upload" at bounding box center [1511, 374] width 29 height 12
click at [1420, 439] on div "Production Upload No production files uploaded yet Description (optional) Add f…" at bounding box center [1206, 403] width 653 height 84
click at [1421, 434] on div "Add files" at bounding box center [1439, 430] width 61 height 18
type input "C:\fakepath\ostro__f79__coolstuff_ab__SFIR__d2058891__oR447203421__latest__outs…"
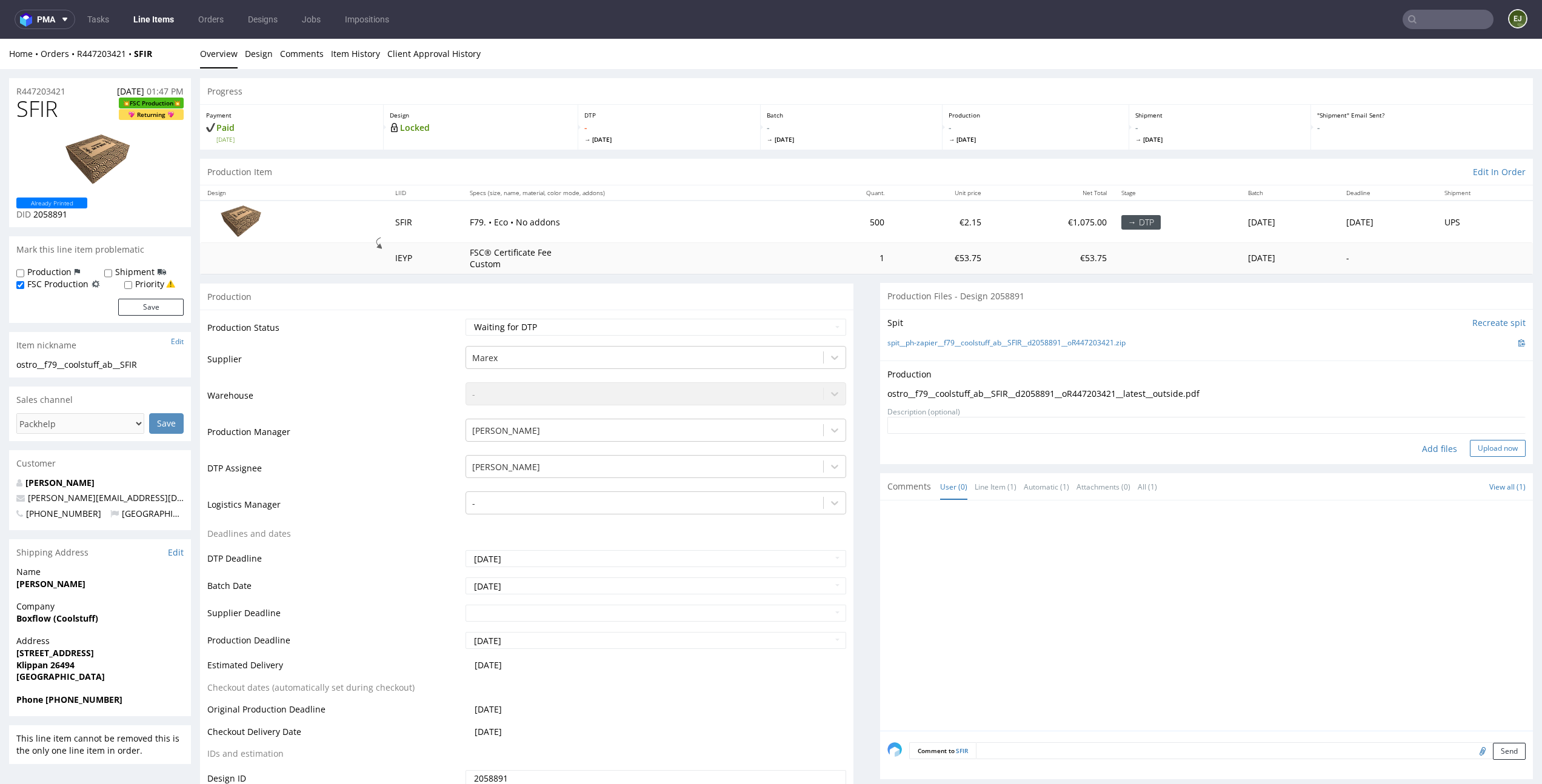
click at [1491, 446] on button "Upload now" at bounding box center [1497, 449] width 55 height 17
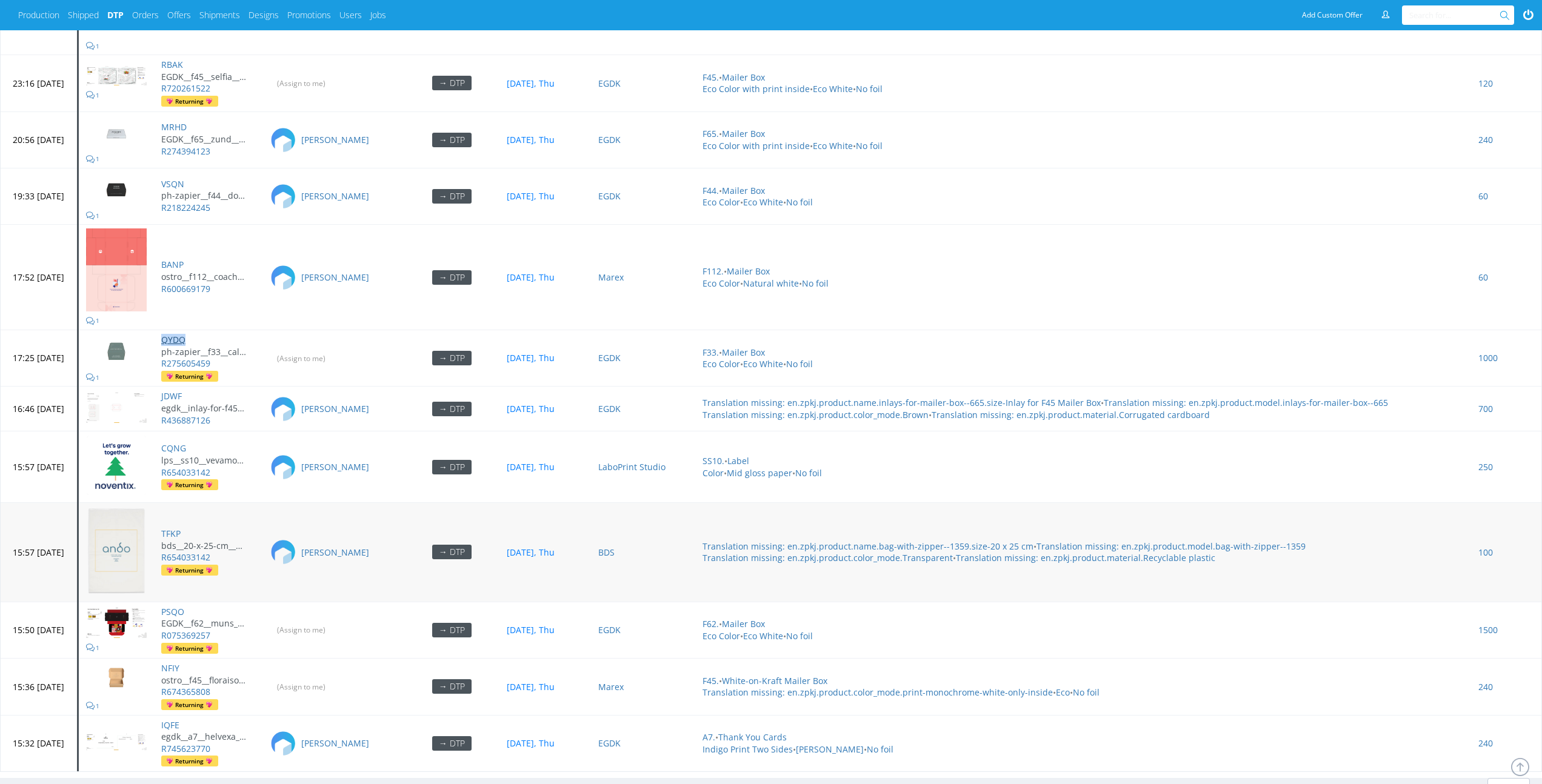
scroll to position [5301, 0]
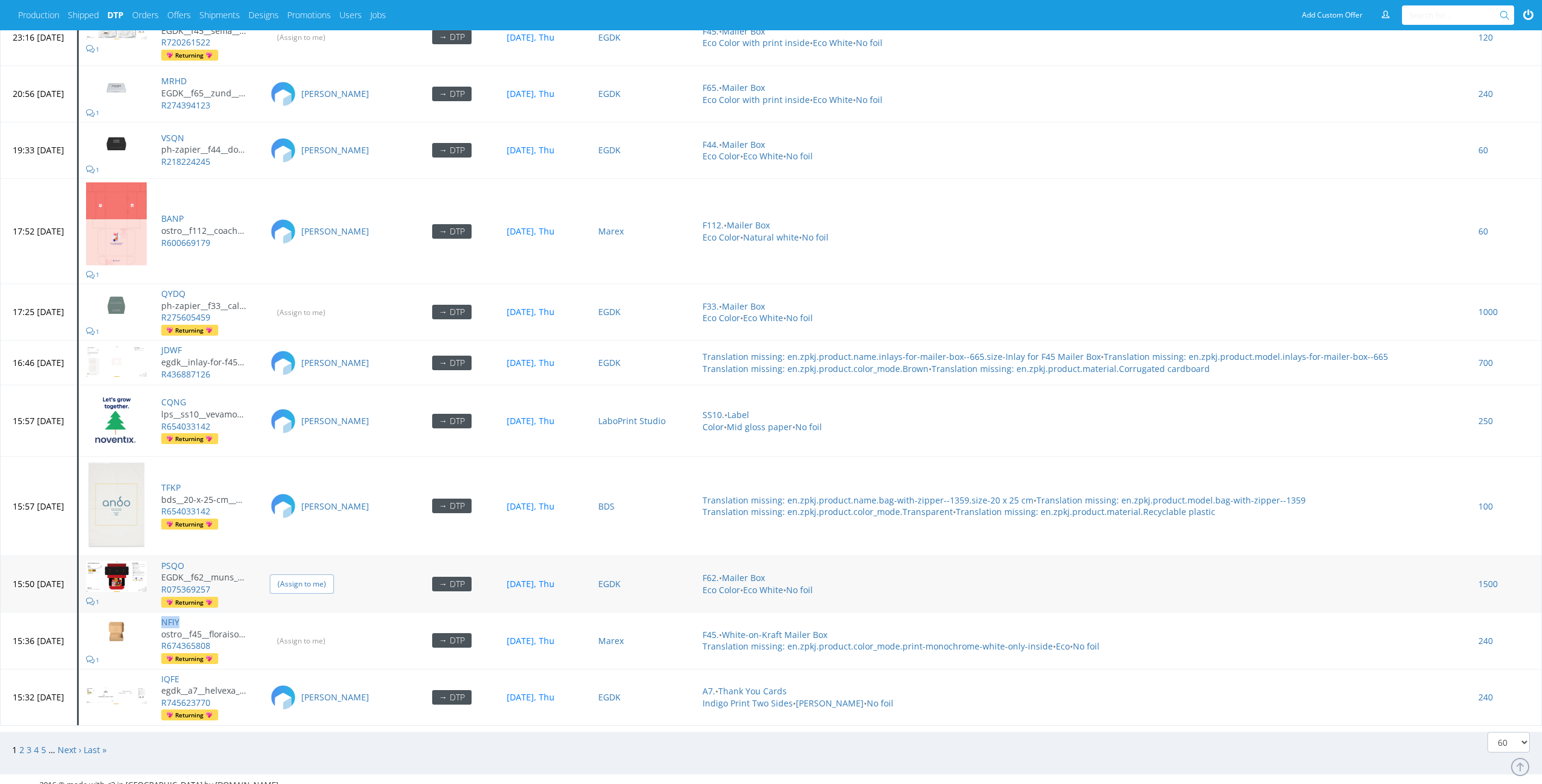
click at [334, 355] on input "(Assign to me)" at bounding box center [302, 584] width 64 height 18
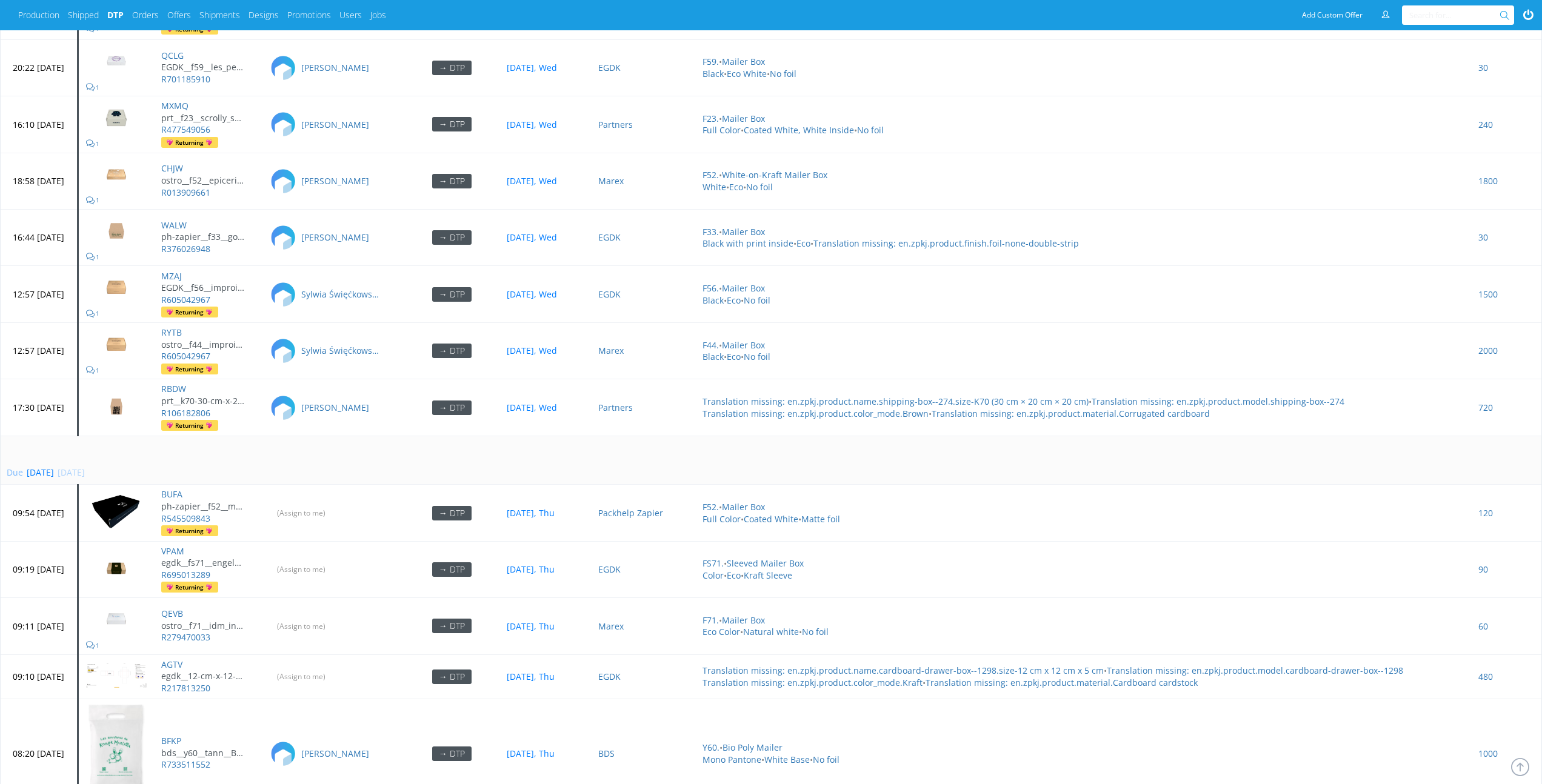
scroll to position [4363, 0]
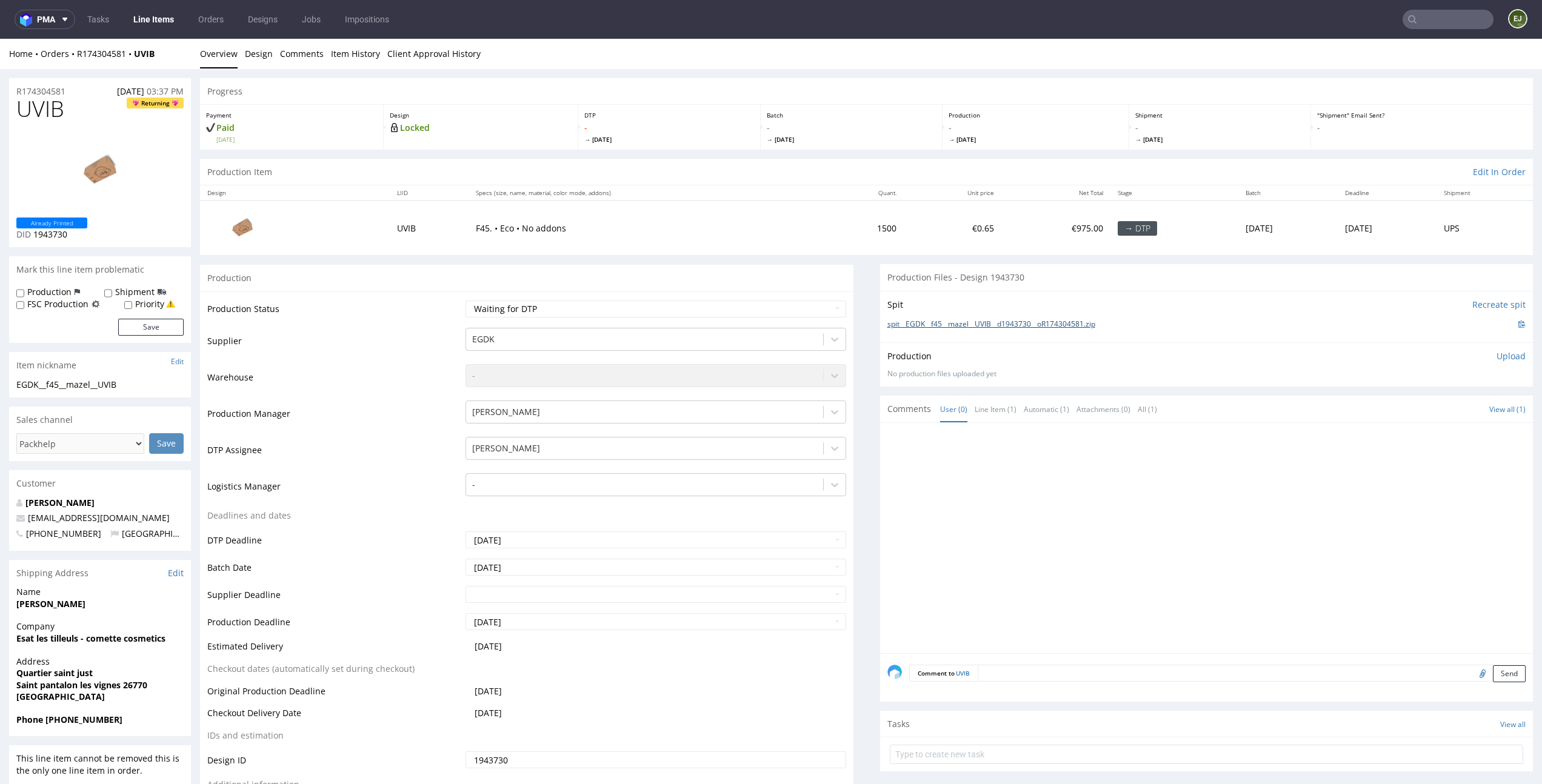
click at [960, 323] on link "spit__EGDK__f45__mazel__UVIB__d1943730__oR174304581.zip" at bounding box center [991, 324] width 208 height 10
click at [253, 55] on link "Design" at bounding box center [258, 53] width 28 height 29
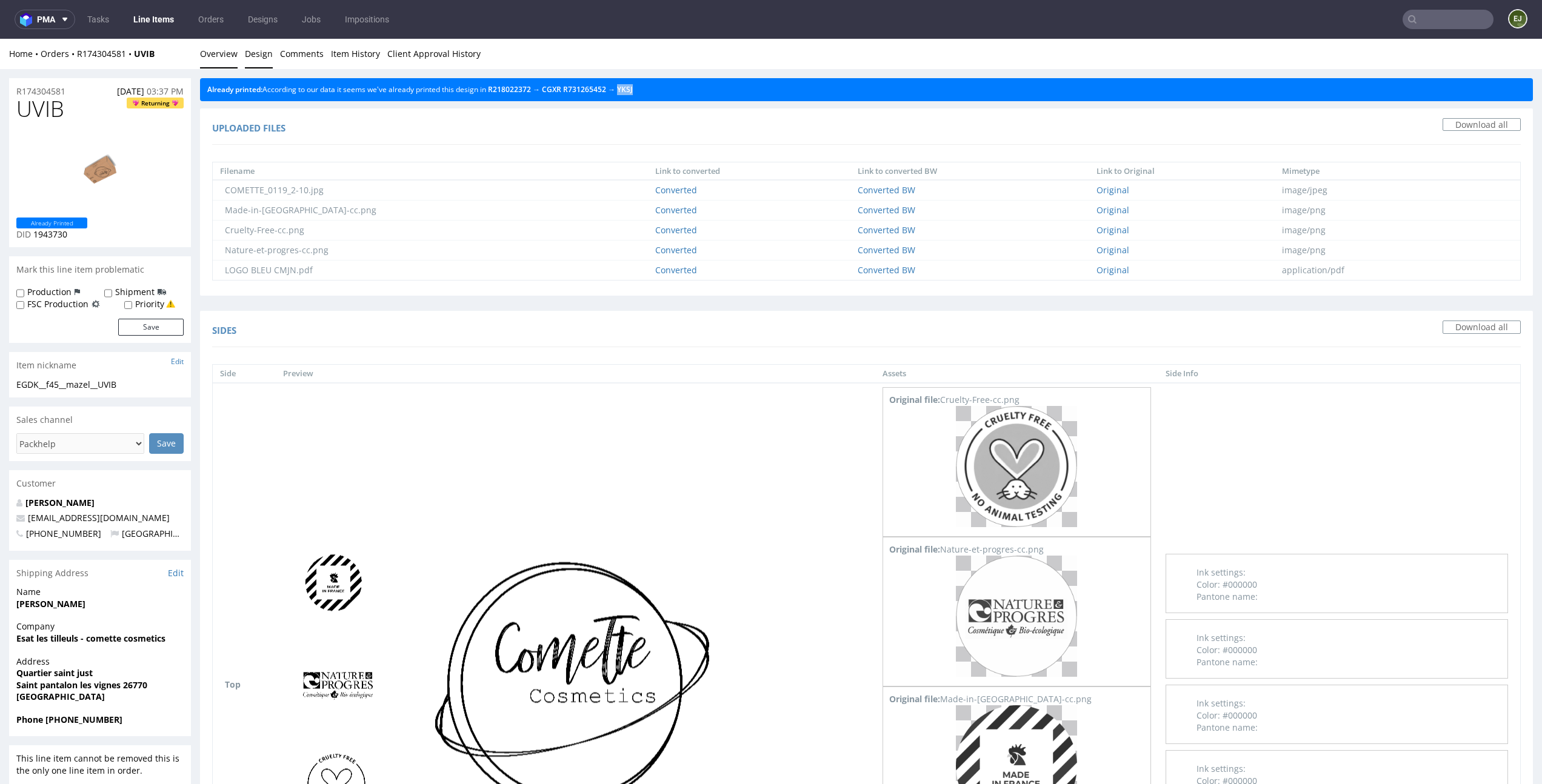
click at [210, 51] on link "Overview" at bounding box center [218, 53] width 38 height 29
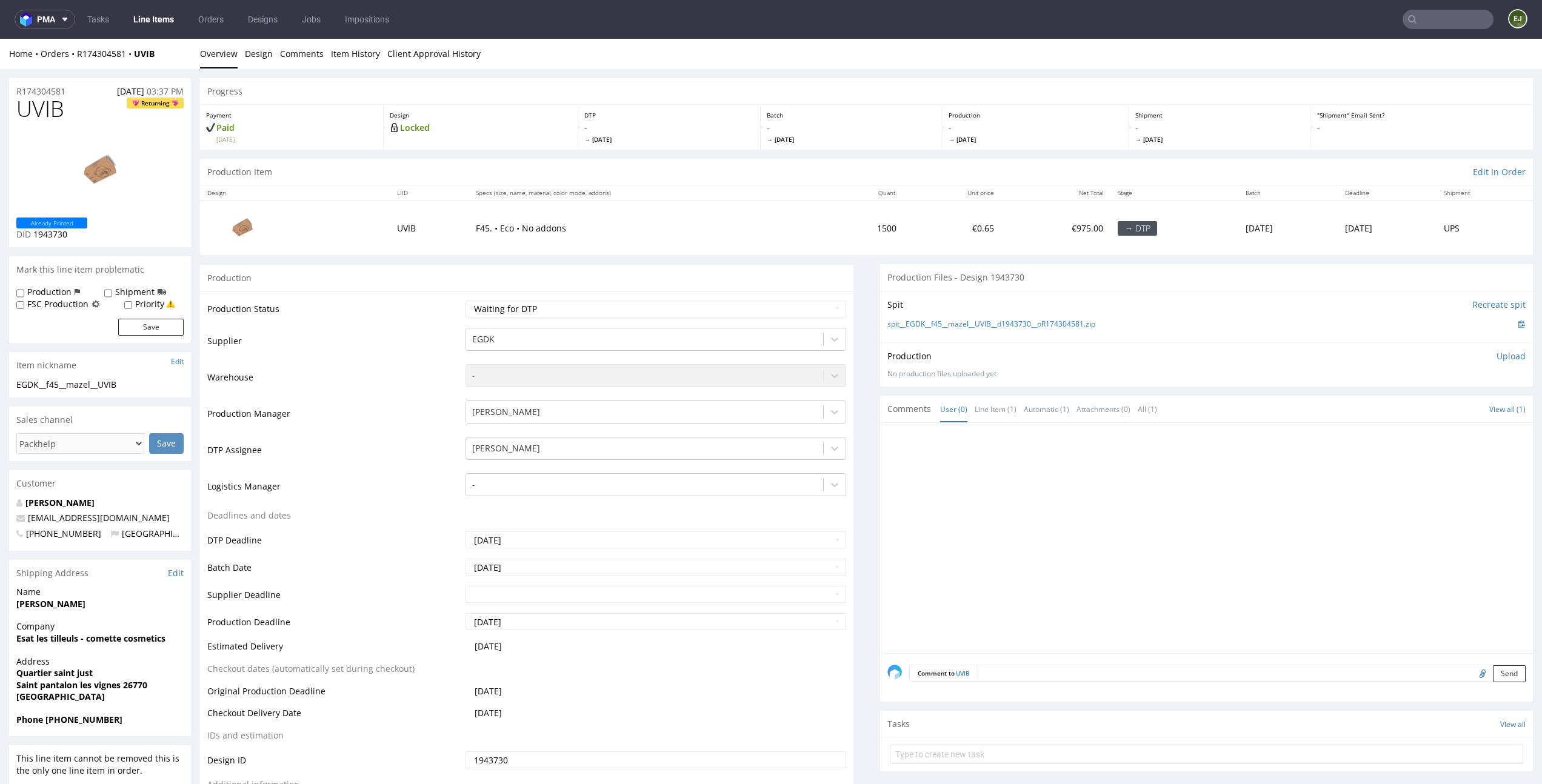
click at [1497, 360] on p "Upload" at bounding box center [1511, 356] width 29 height 12
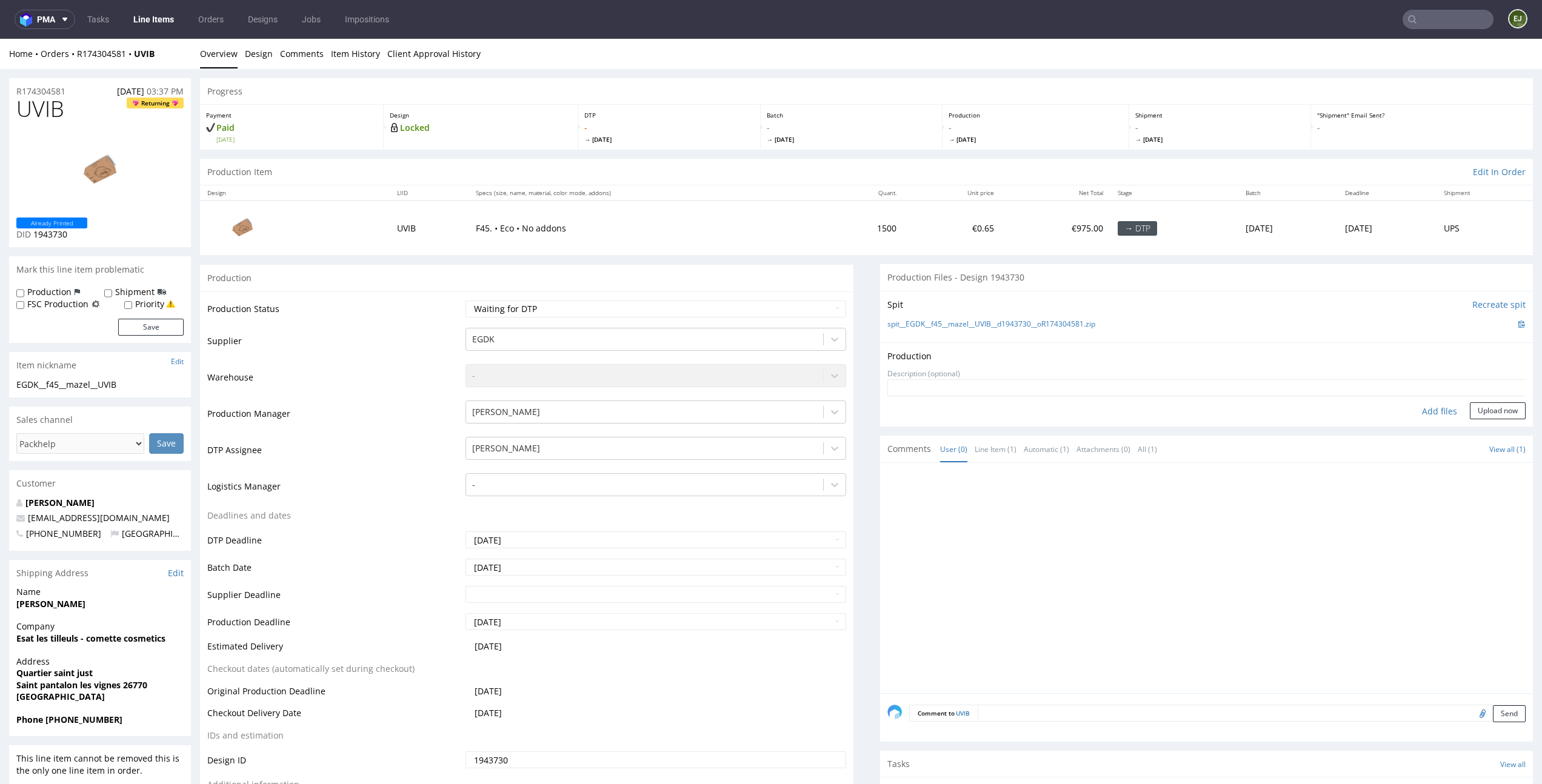
click at [1413, 415] on div "Add files" at bounding box center [1439, 412] width 61 height 18
type input "C:\fakepath\EGDK__f45__mazel__UVIB__d1943730__oR174304581.pdf"
click at [1476, 434] on button "Upload now" at bounding box center [1497, 430] width 55 height 17
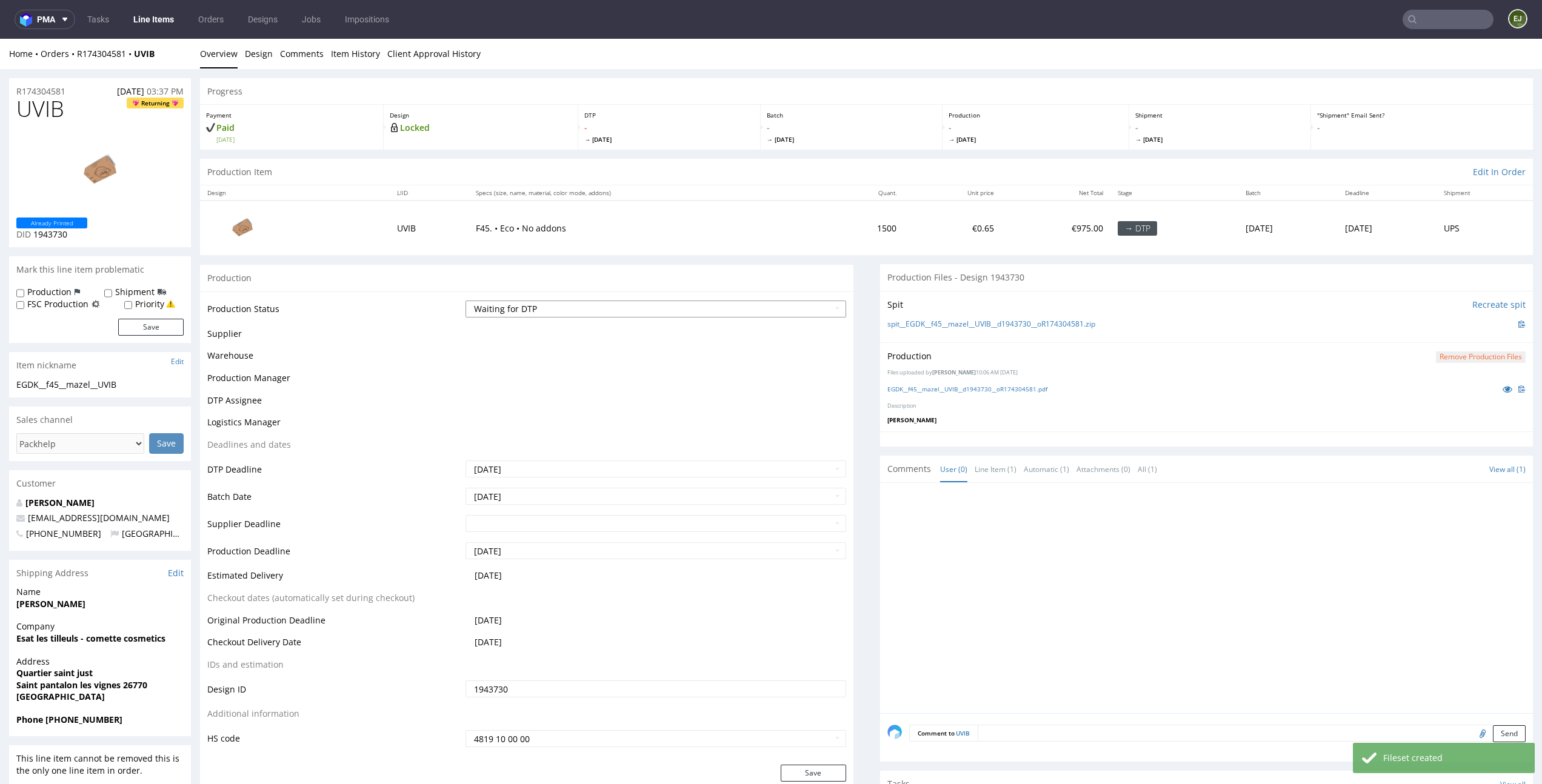
click at [780, 308] on select "Waiting for Artwork Waiting for Diecut Waiting for Mockup Waiting for DTP Waiti…" at bounding box center [655, 309] width 380 height 17
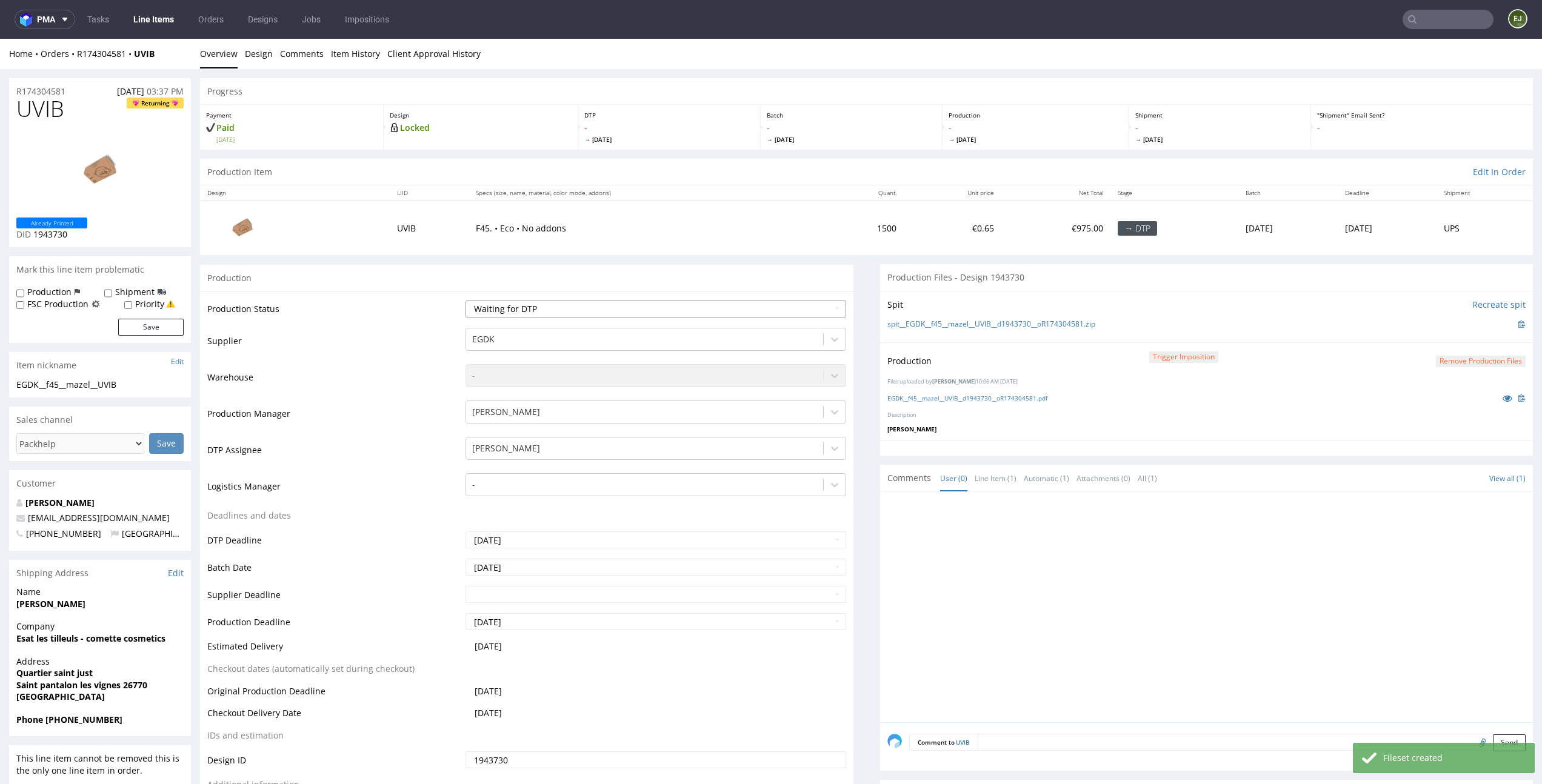
select select "dtp_production_ready"
click at [466, 301] on select "Waiting for Artwork Waiting for Diecut Waiting for Mockup Waiting for DTP Waiti…" at bounding box center [655, 309] width 380 height 17
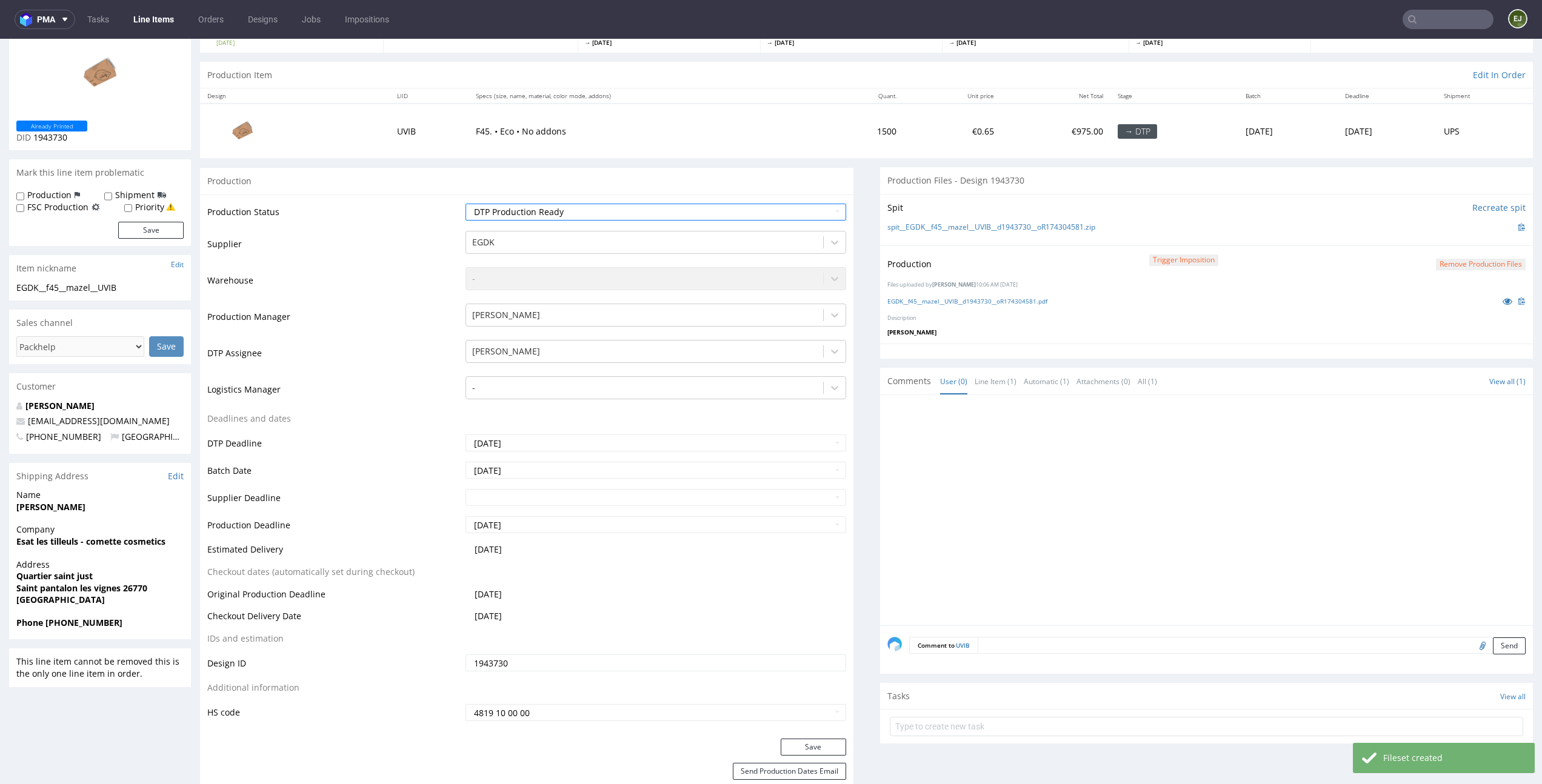
scroll to position [145, 0]
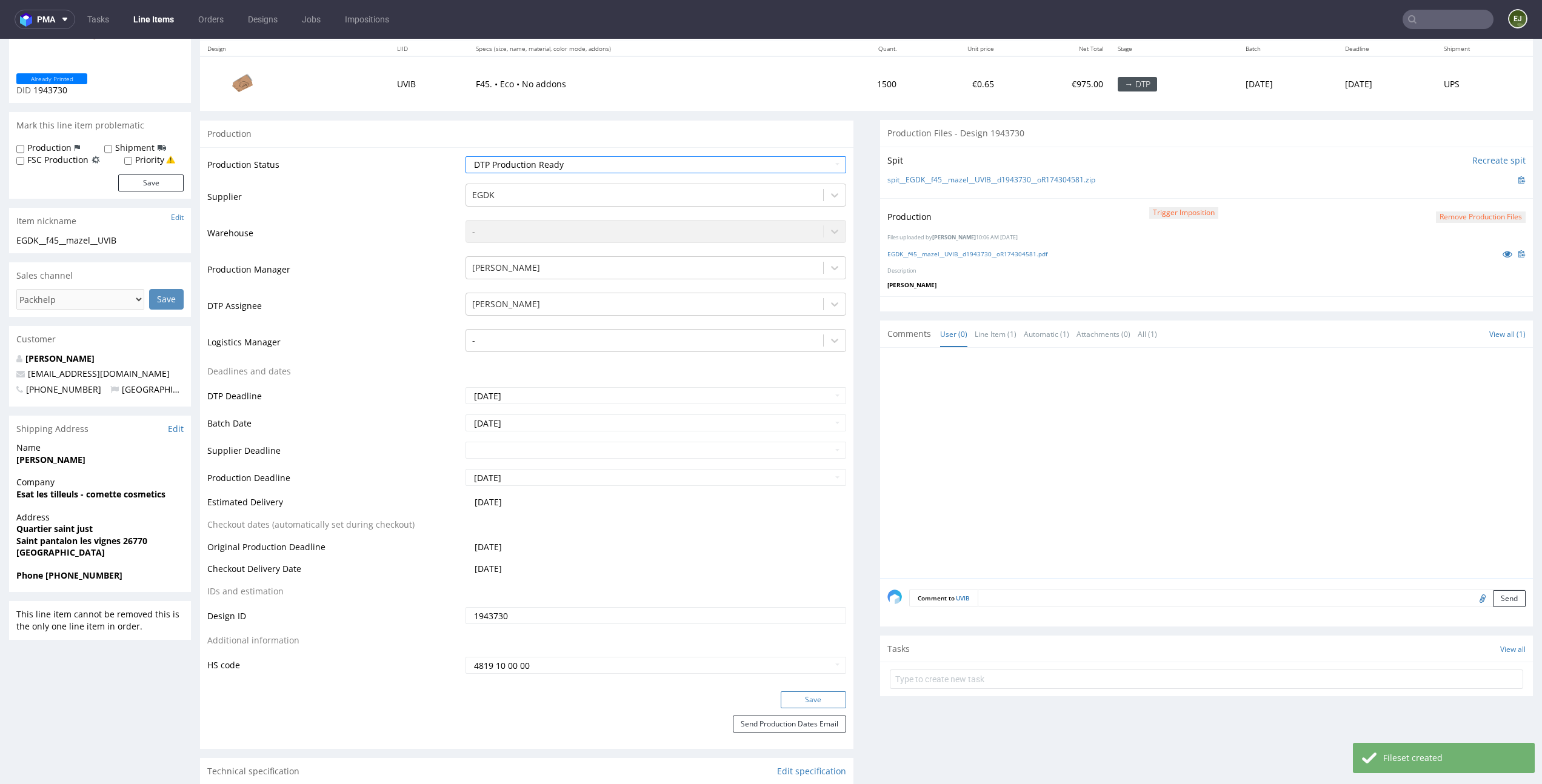
click at [790, 704] on button "Save" at bounding box center [813, 700] width 66 height 17
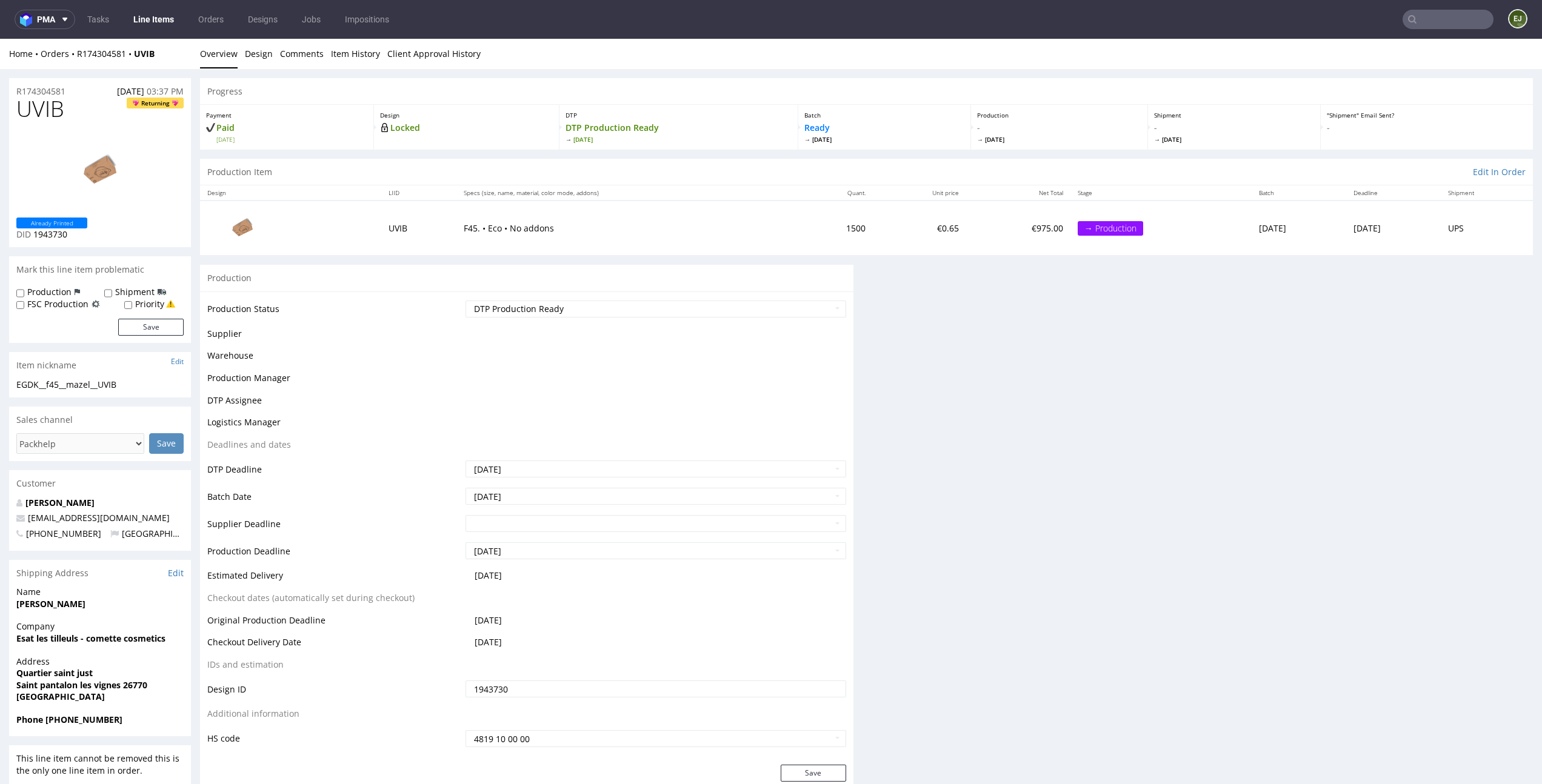
scroll to position [0, 0]
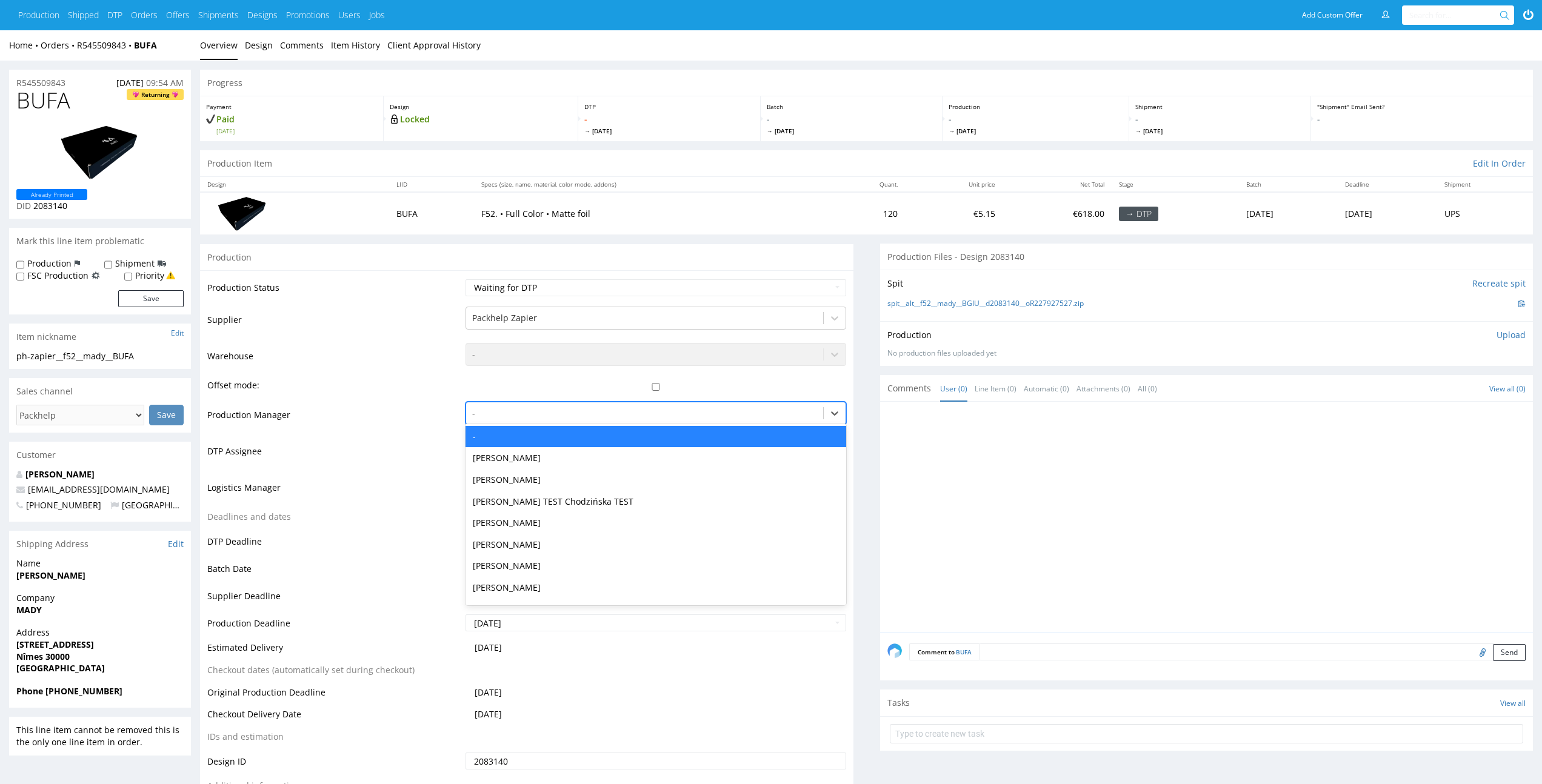
click at [600, 418] on div at bounding box center [645, 413] width 345 height 14
click at [325, 387] on td "Offset mode:" at bounding box center [335, 389] width 255 height 23
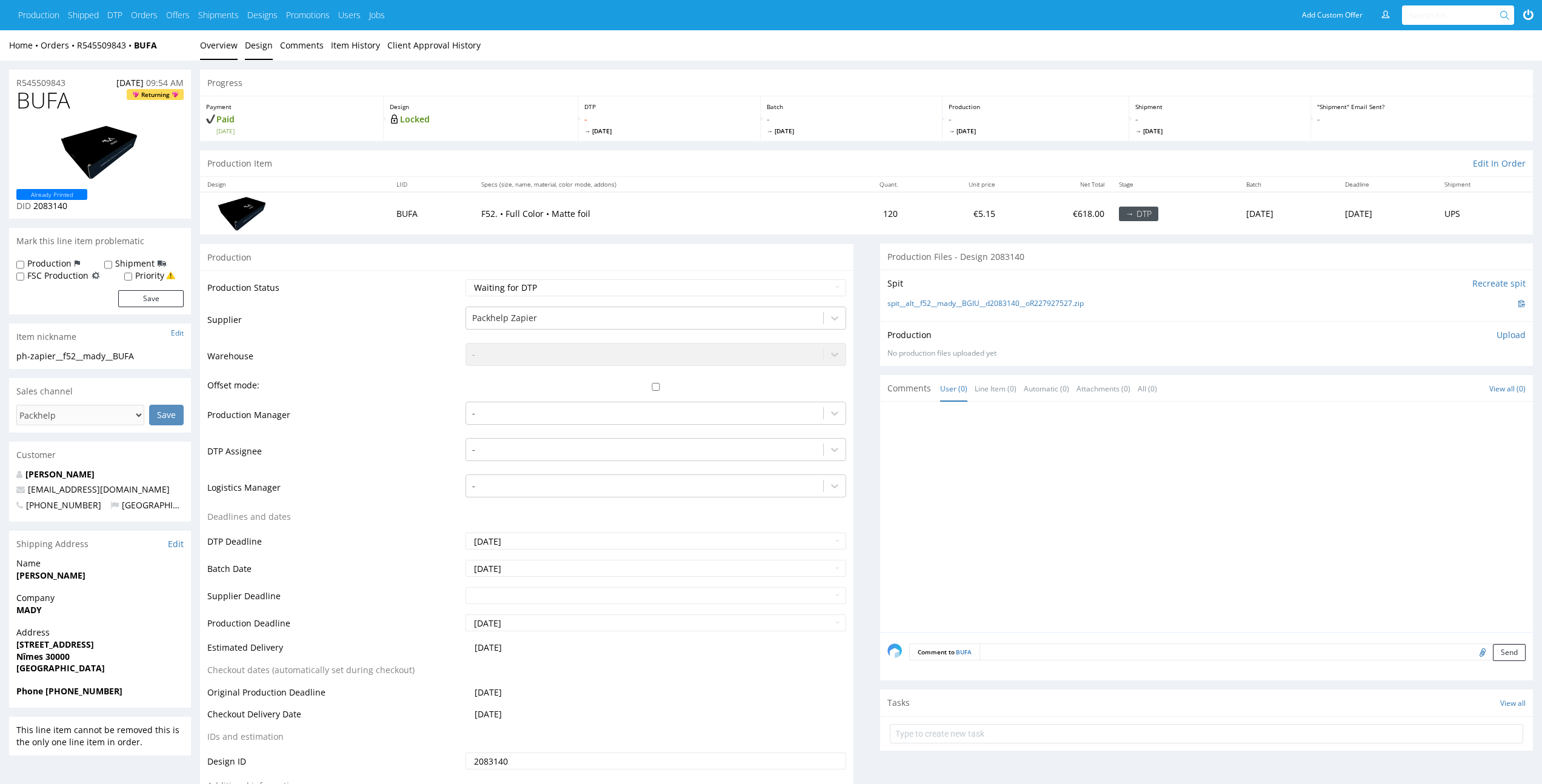
click at [255, 50] on link "Design" at bounding box center [258, 45] width 28 height 29
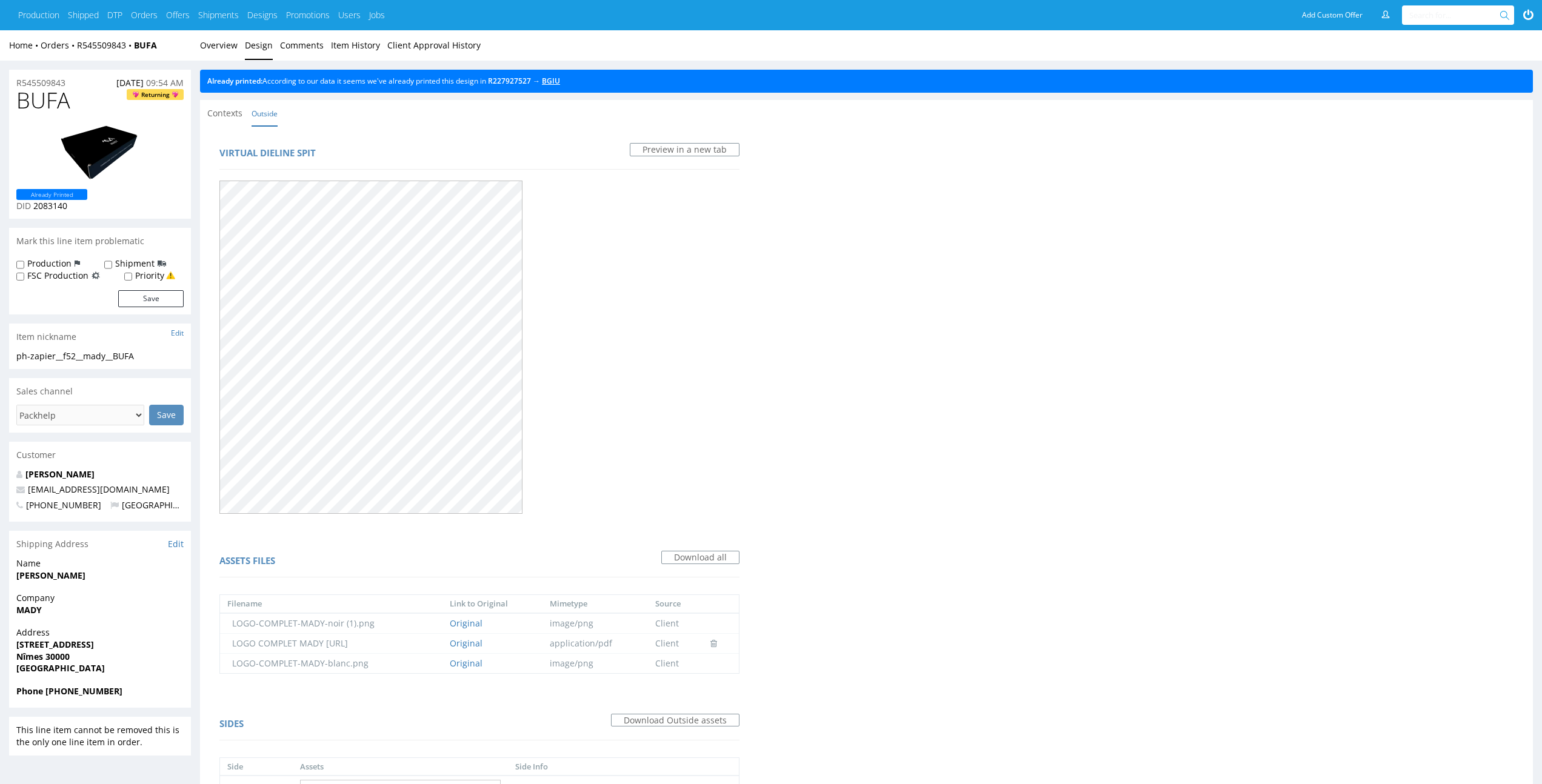
click at [560, 79] on link "BGIU" at bounding box center [551, 81] width 18 height 10
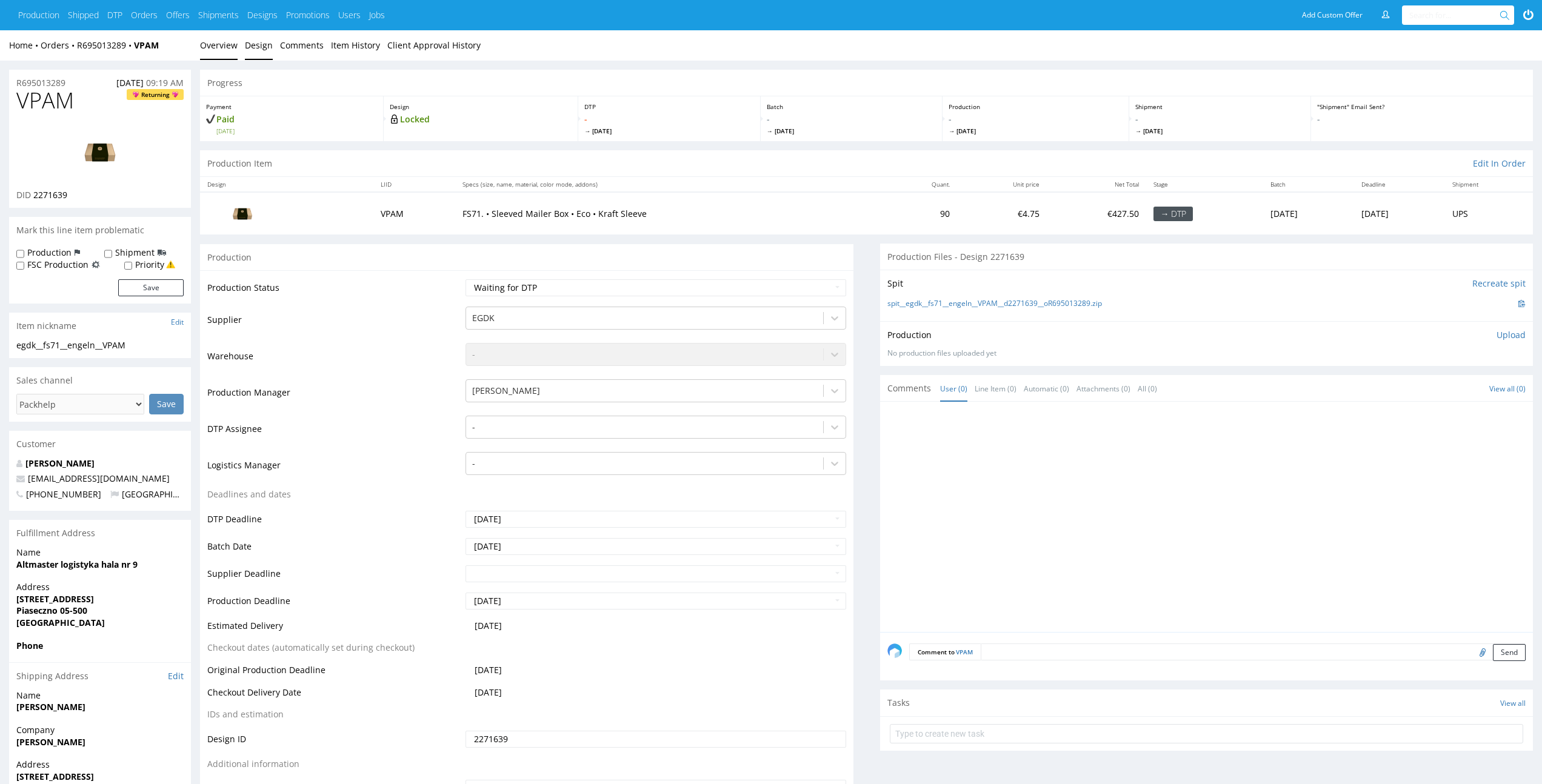
click at [255, 55] on link "Design" at bounding box center [258, 45] width 28 height 29
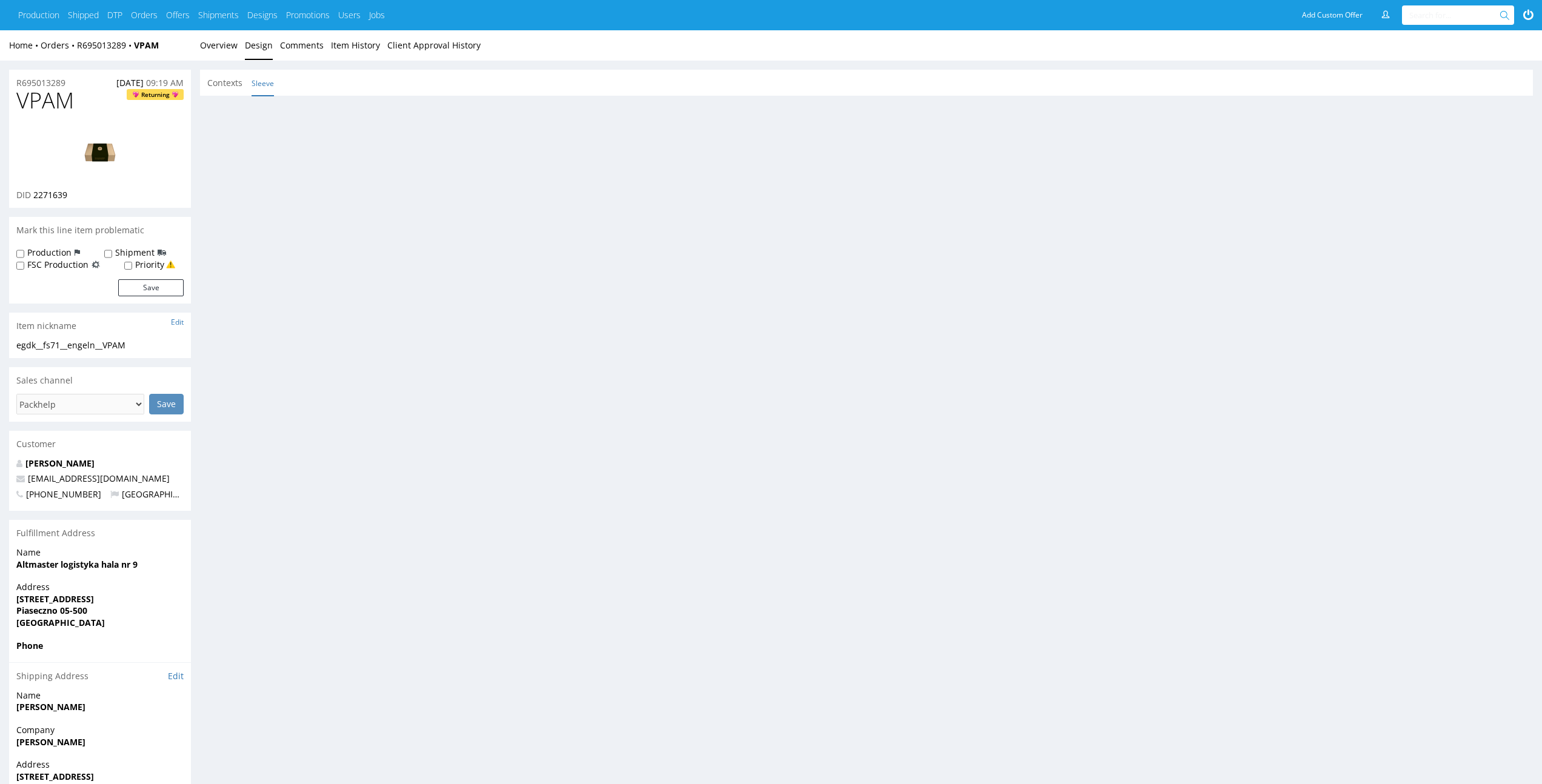
click at [264, 82] on link "Sleeve" at bounding box center [262, 83] width 23 height 26
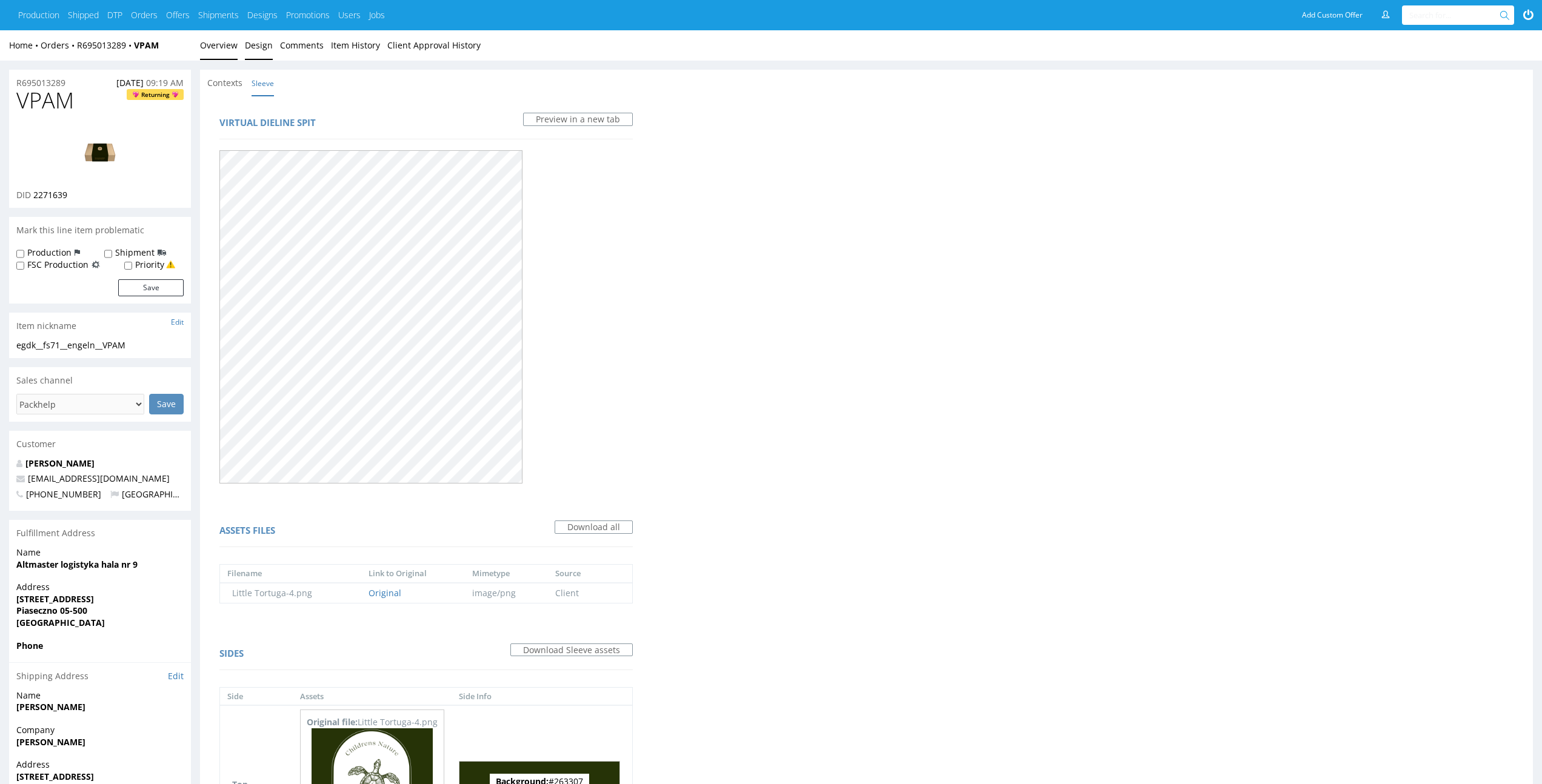
click at [222, 44] on link "Overview" at bounding box center [218, 45] width 38 height 29
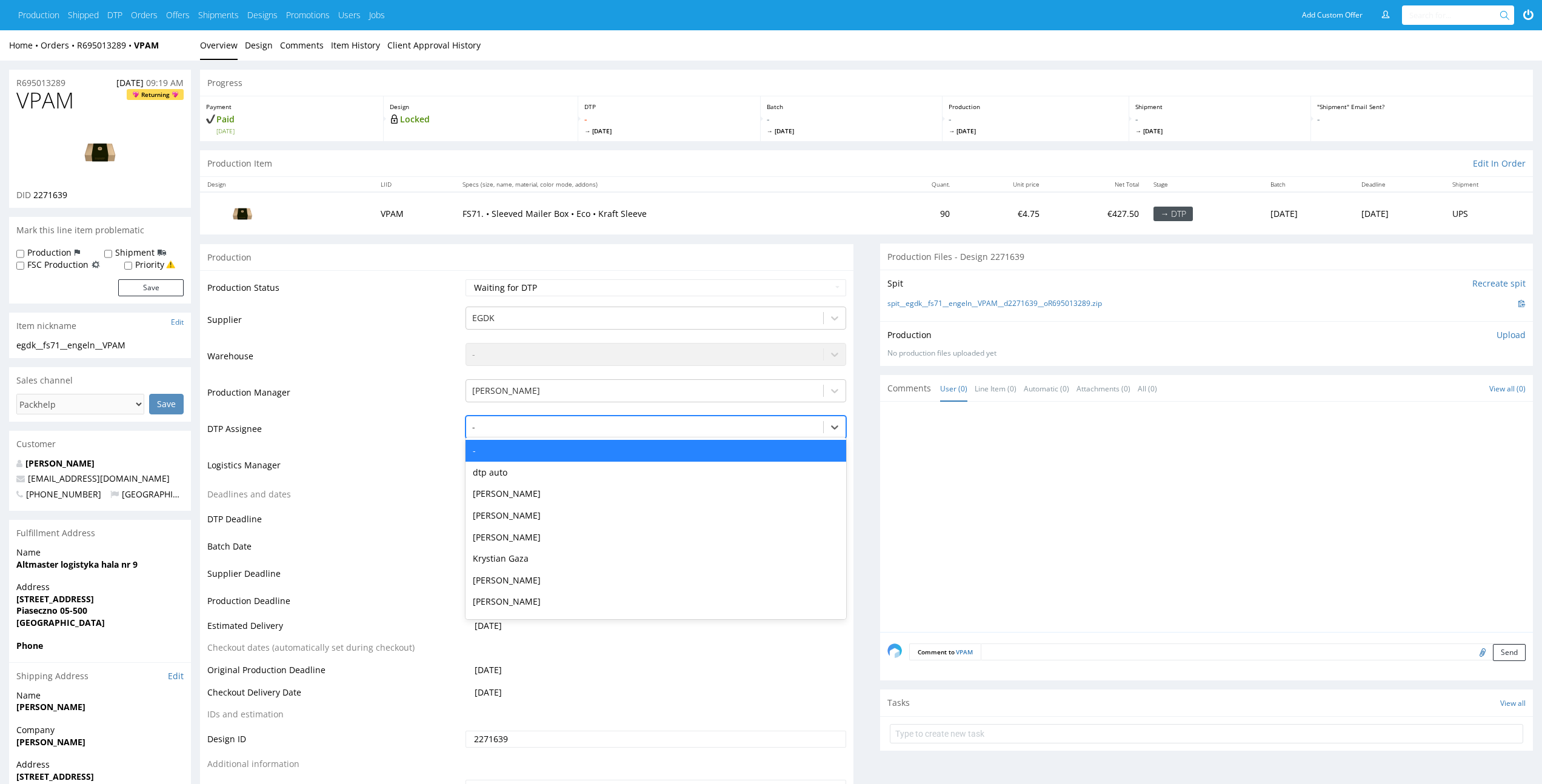
click at [709, 434] on div at bounding box center [645, 427] width 345 height 14
type input "el"
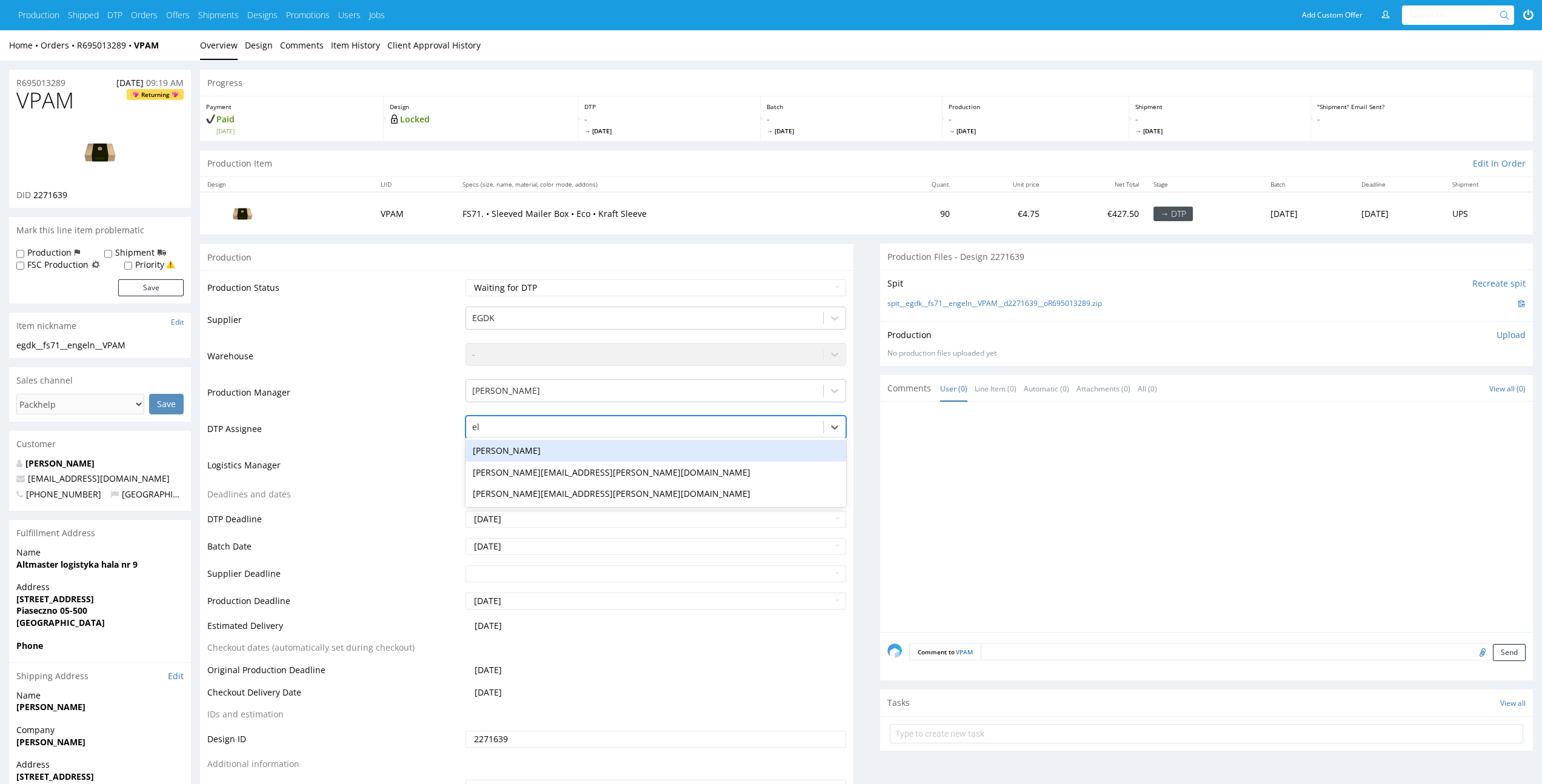
click at [729, 447] on div "[PERSON_NAME]" at bounding box center [655, 451] width 380 height 22
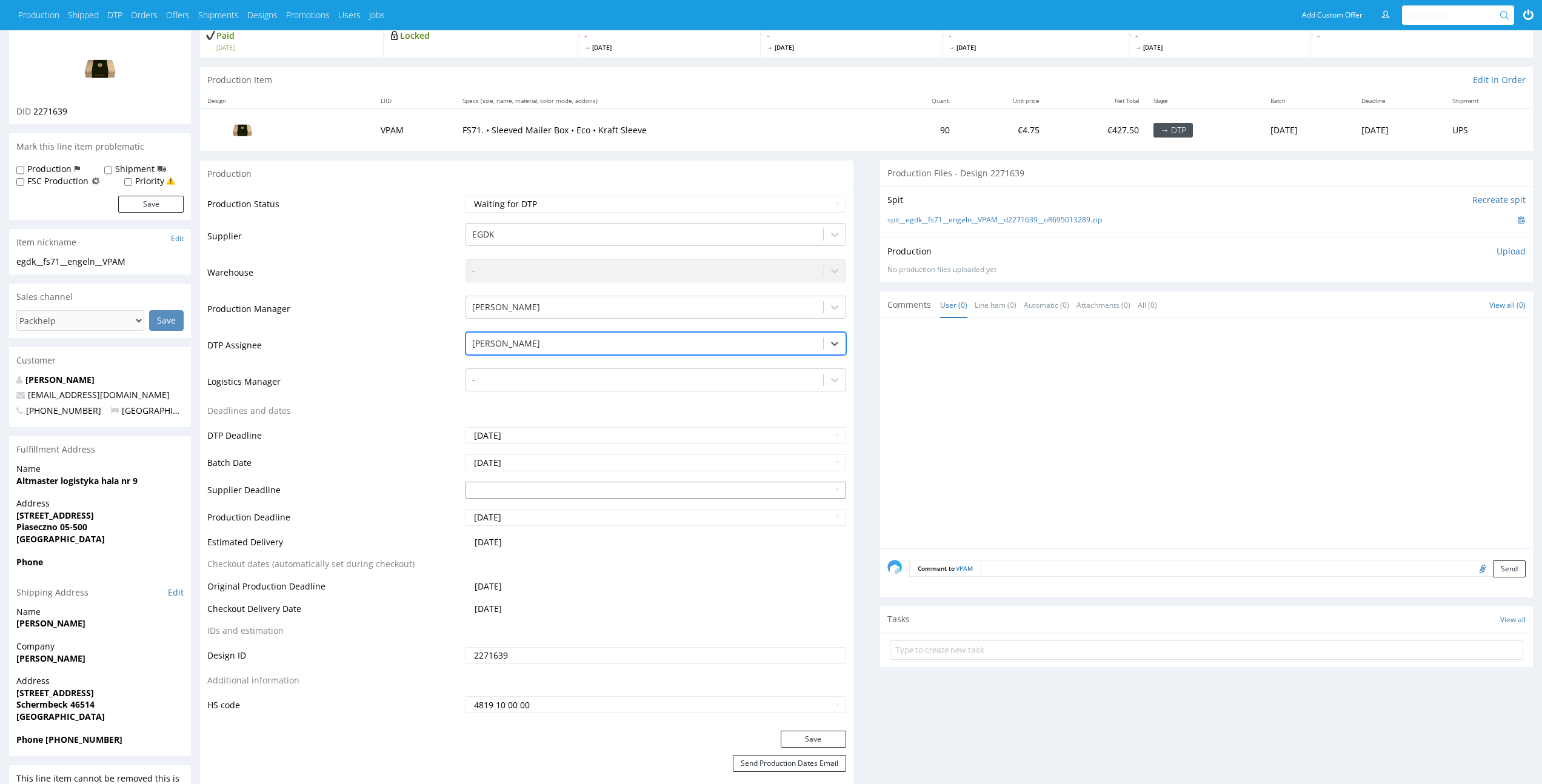
scroll to position [147, 0]
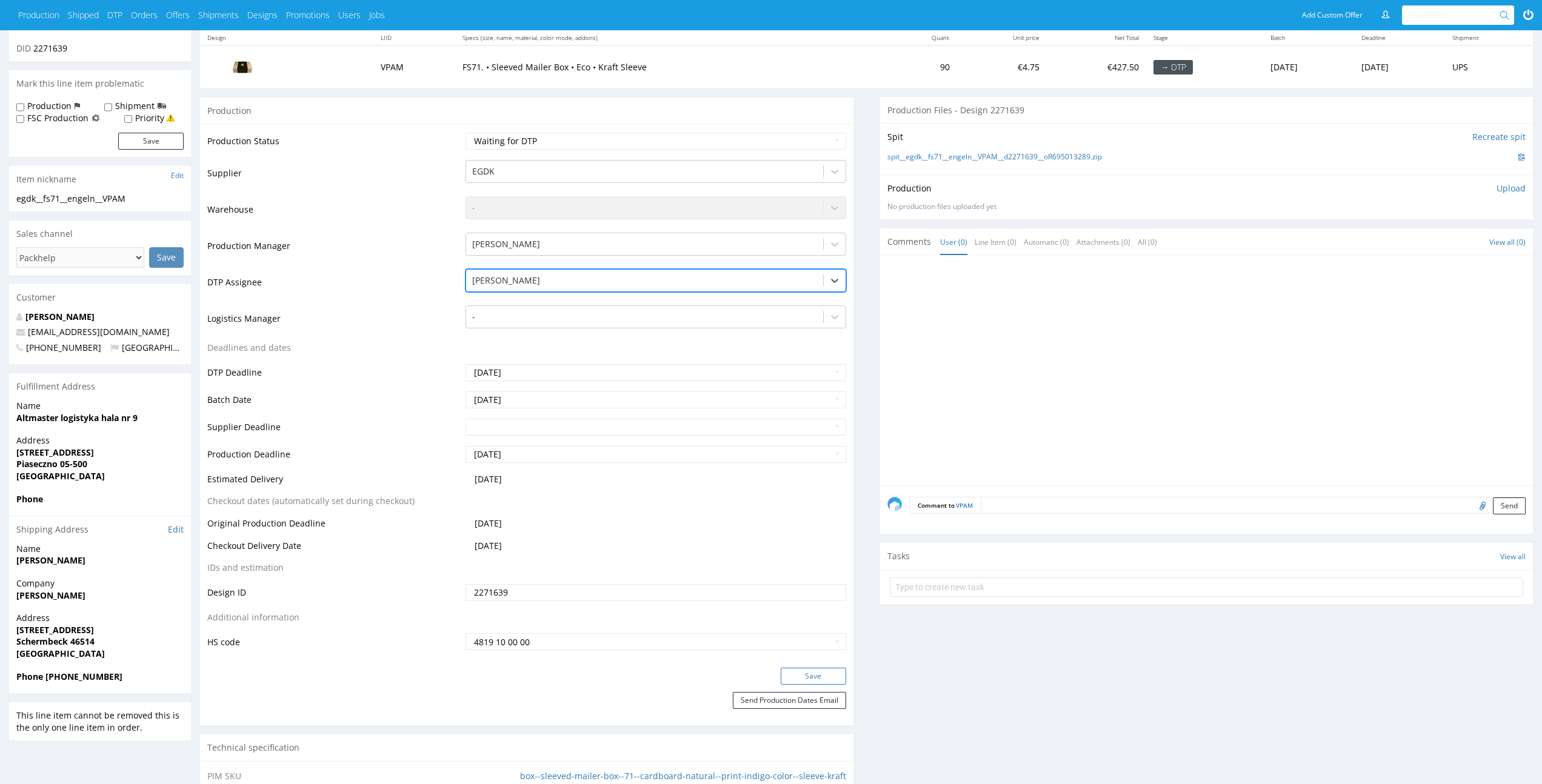
click at [805, 681] on button "Save" at bounding box center [813, 676] width 66 height 17
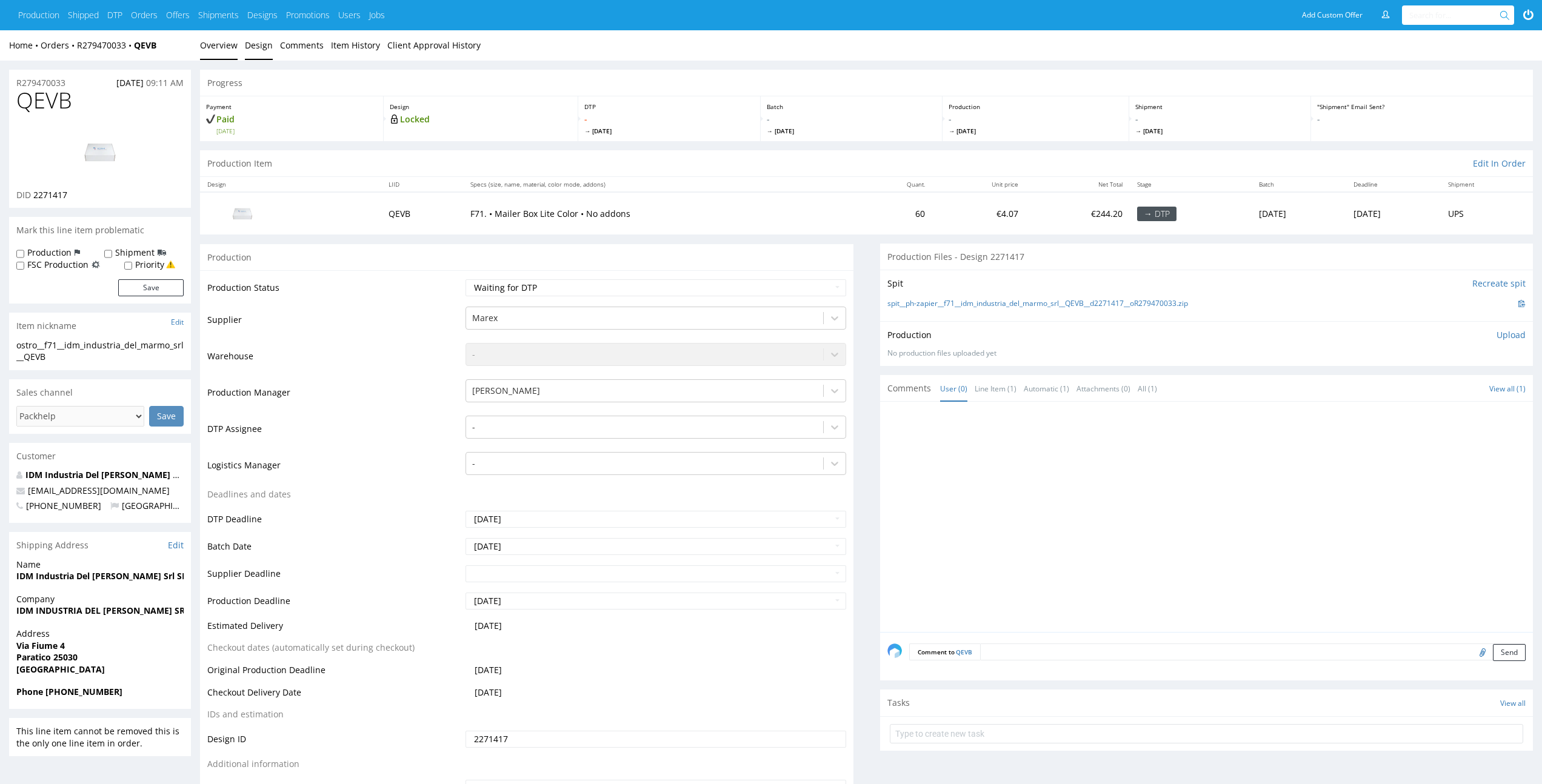
click at [245, 42] on link "Design" at bounding box center [258, 45] width 28 height 29
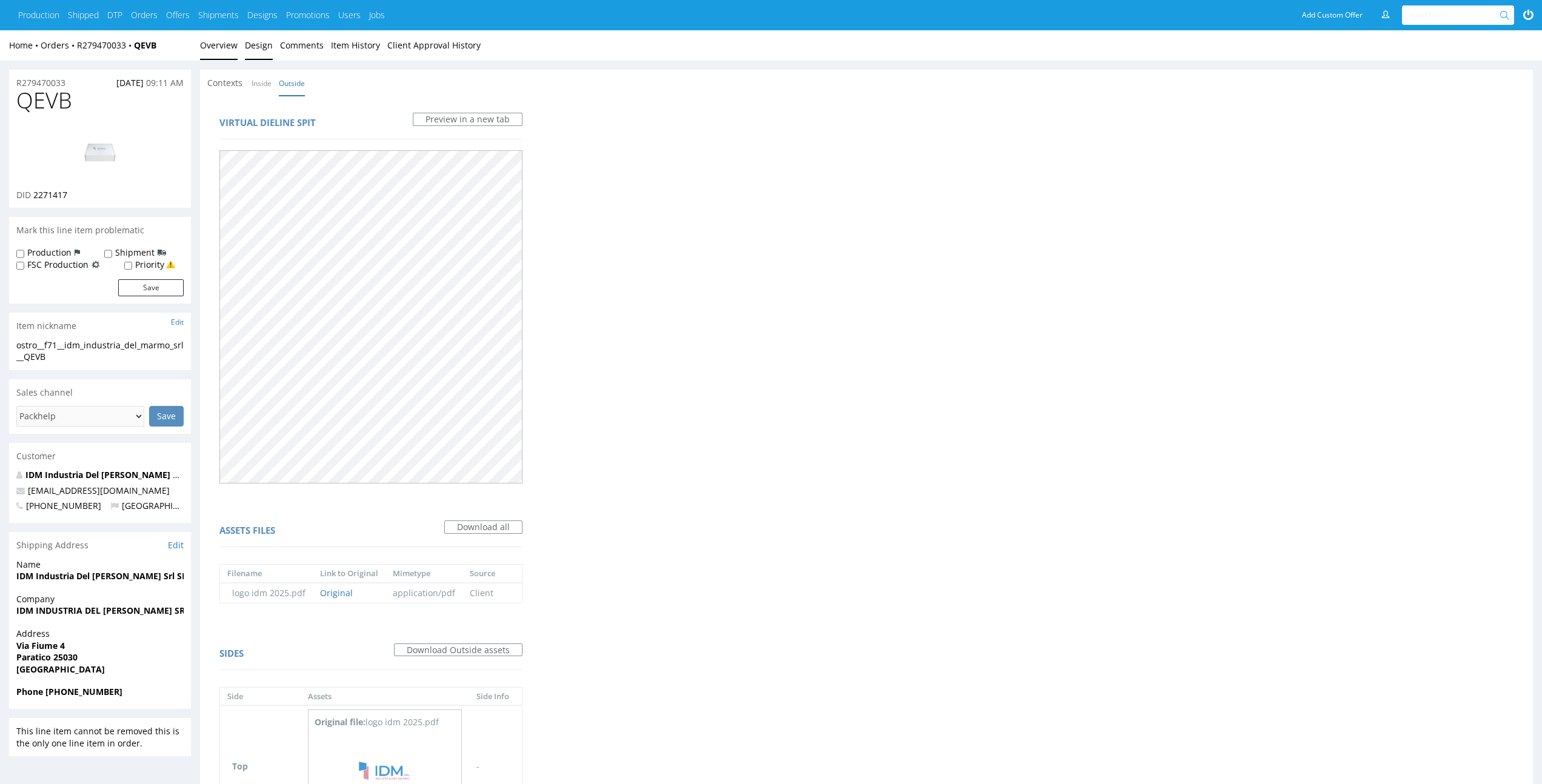
click at [218, 43] on link "Overview" at bounding box center [218, 45] width 38 height 29
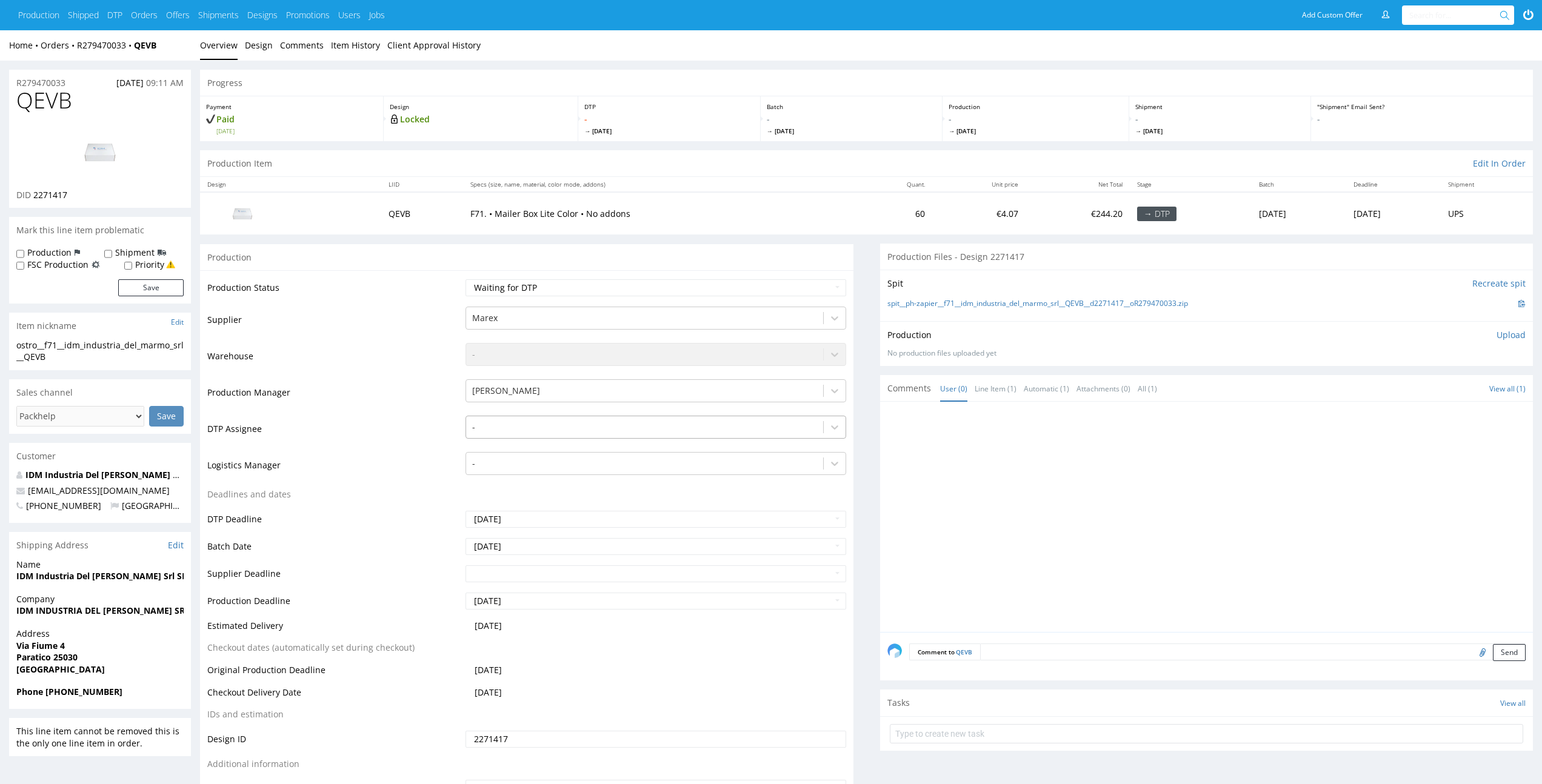
click at [696, 429] on div at bounding box center [645, 427] width 345 height 14
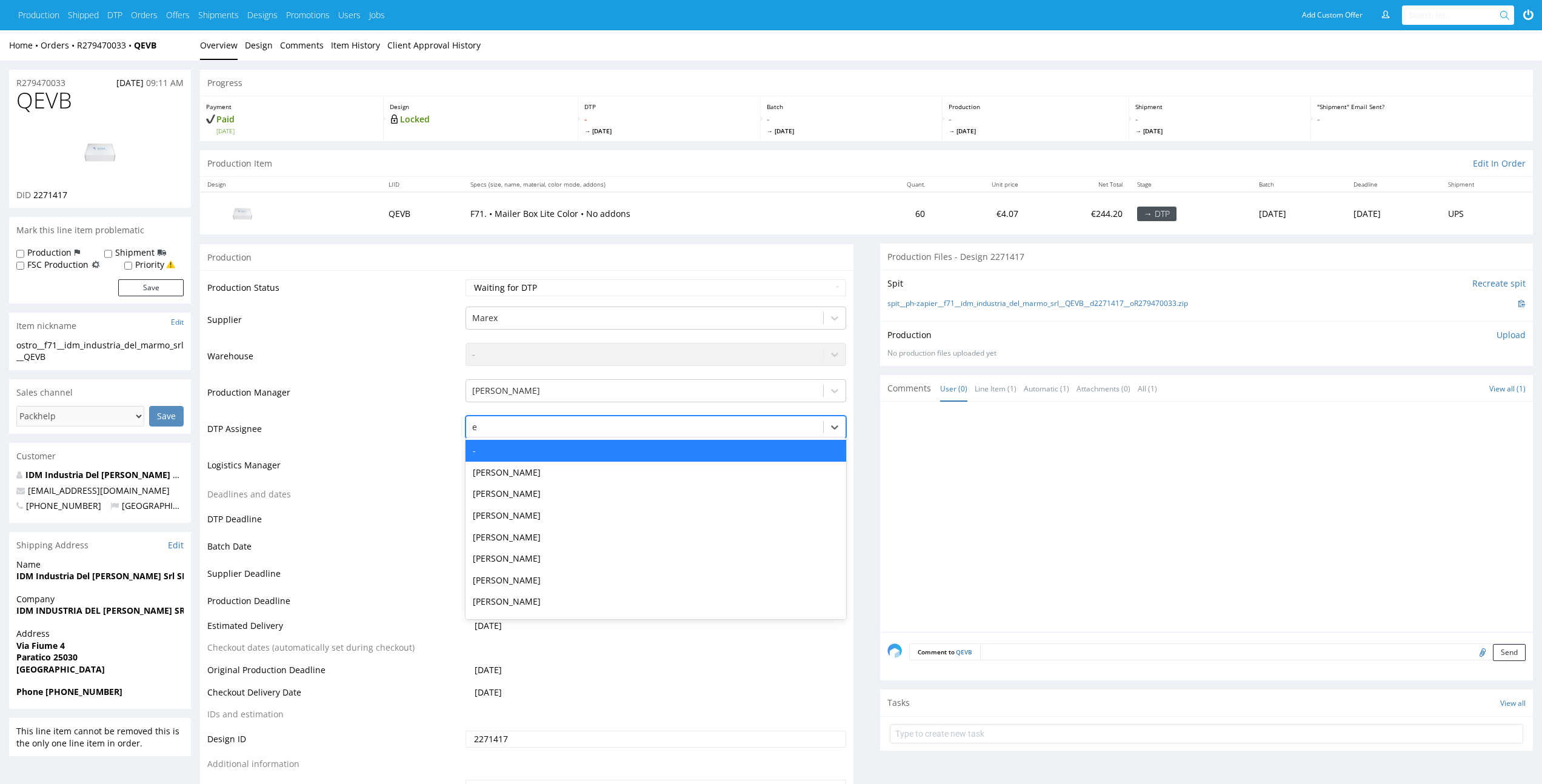
type input "el"
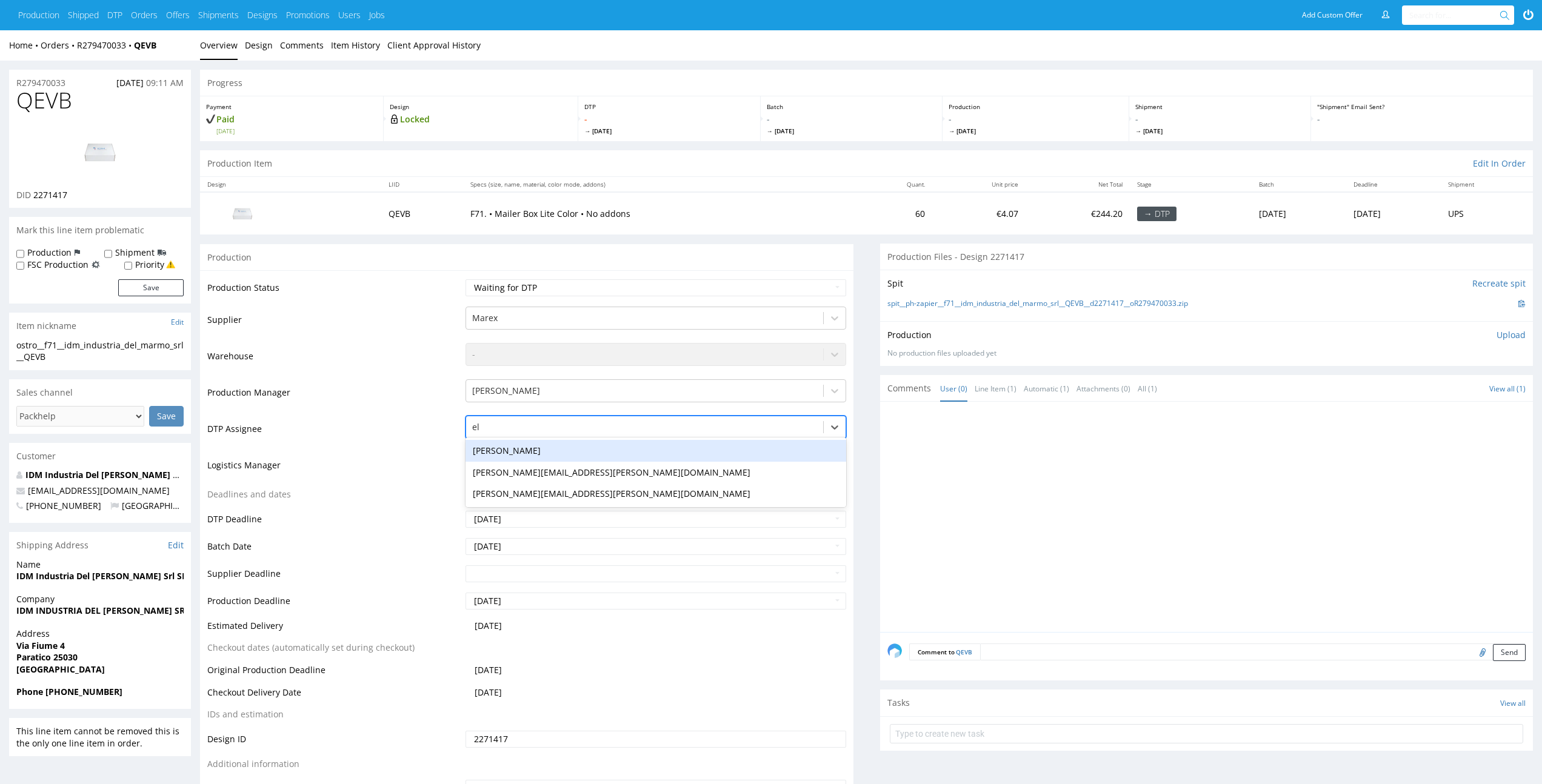
click at [677, 455] on div "[PERSON_NAME]" at bounding box center [655, 451] width 380 height 22
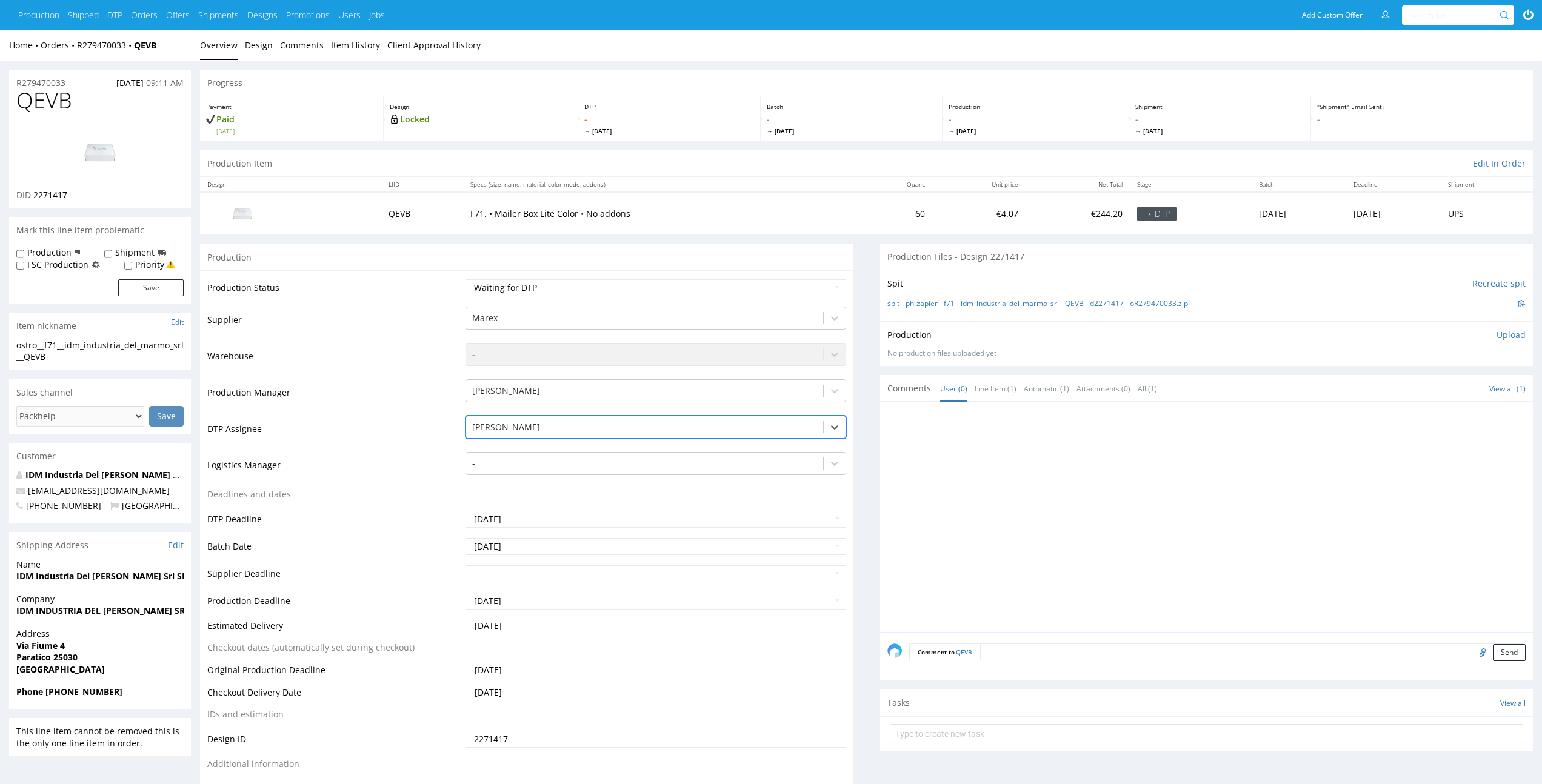
scroll to position [211, 0]
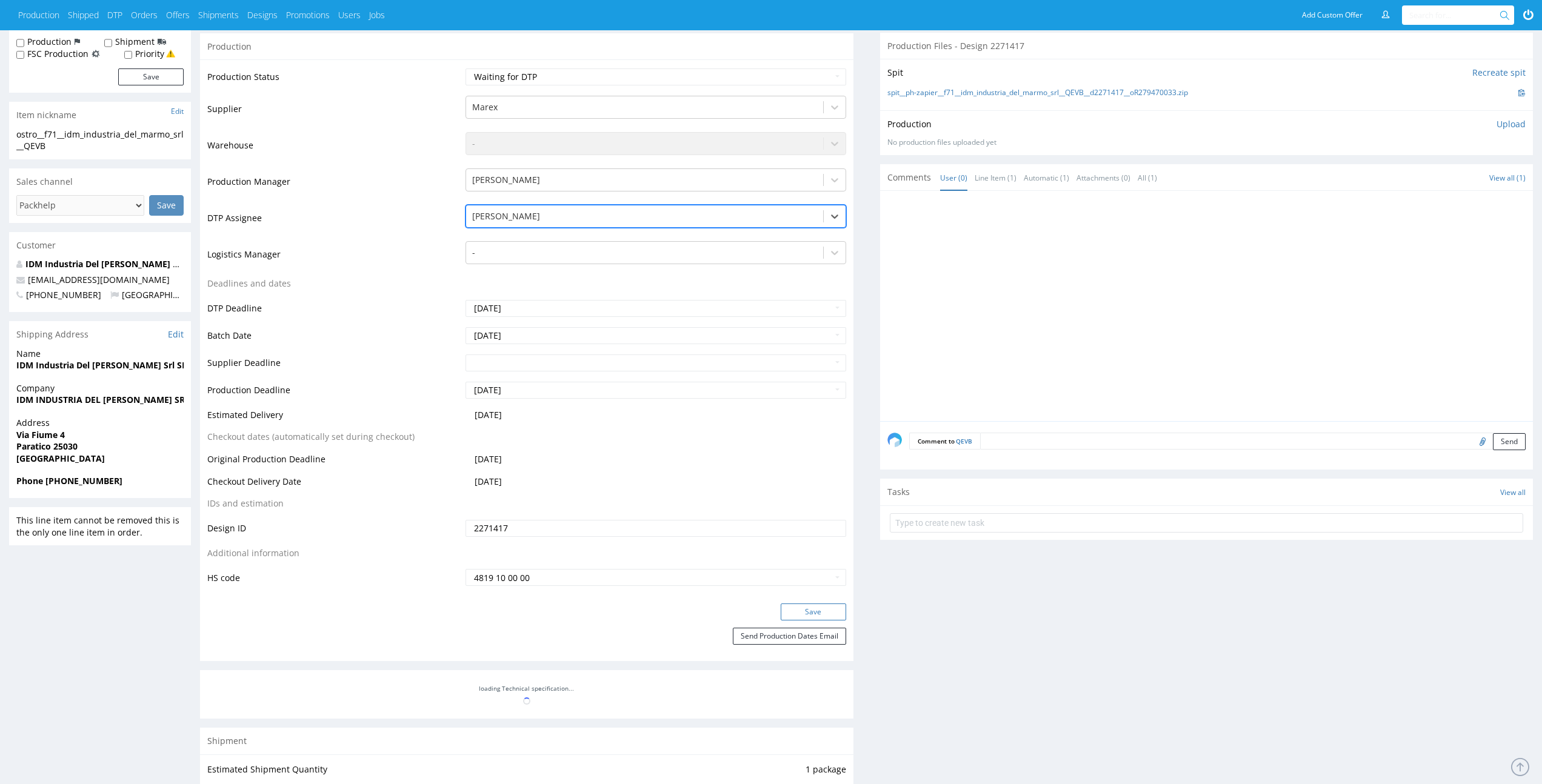
click at [825, 618] on button "Save" at bounding box center [813, 612] width 66 height 17
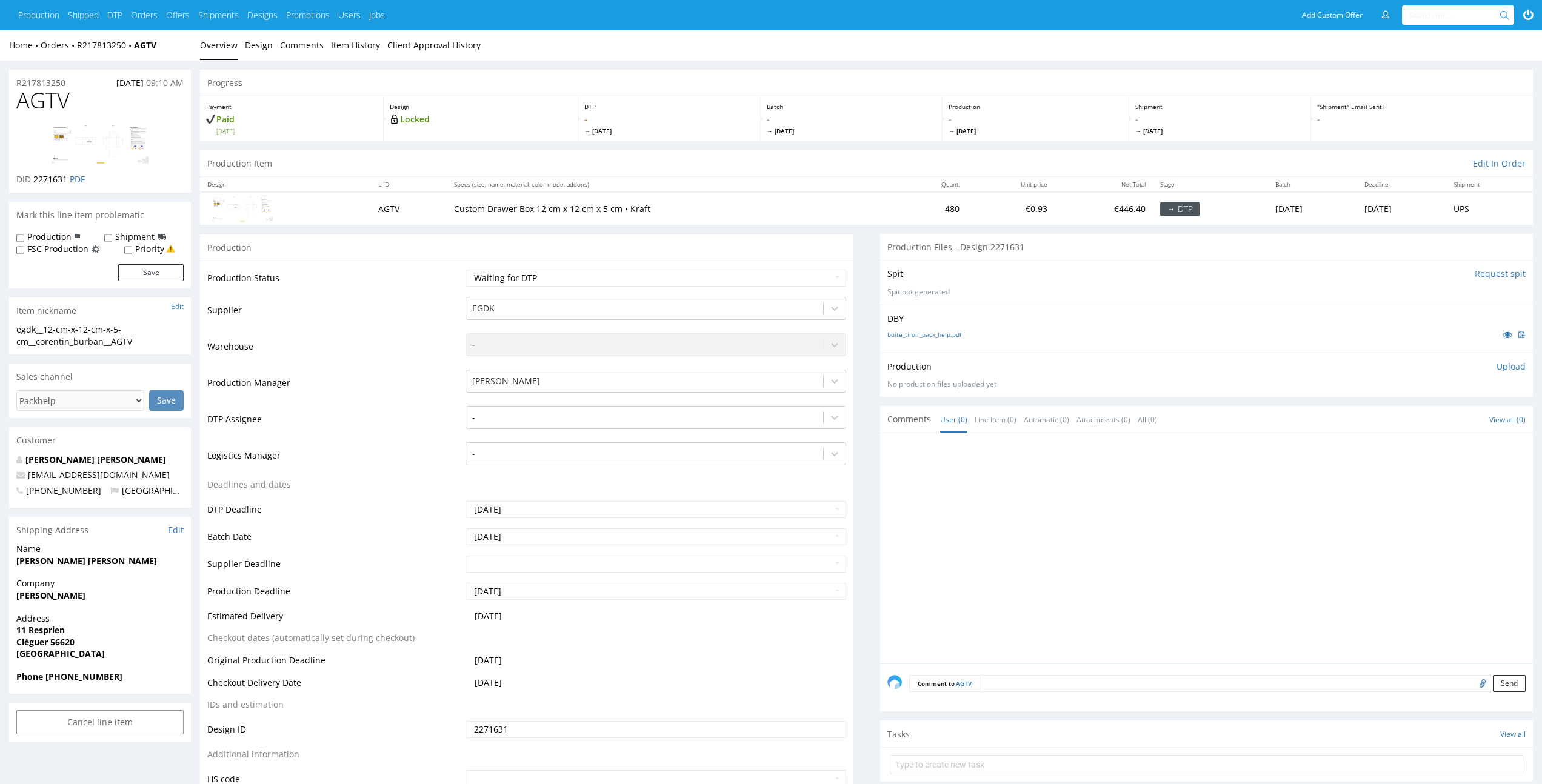
click at [946, 325] on div "DBY boite_tiroir_pack_help.pdf" at bounding box center [1206, 329] width 653 height 48
click at [946, 333] on link "boite_tiroir_pack_help.pdf" at bounding box center [924, 334] width 74 height 8
click at [640, 431] on td "-" at bounding box center [654, 423] width 383 height 36
click at [661, 416] on div at bounding box center [645, 417] width 345 height 14
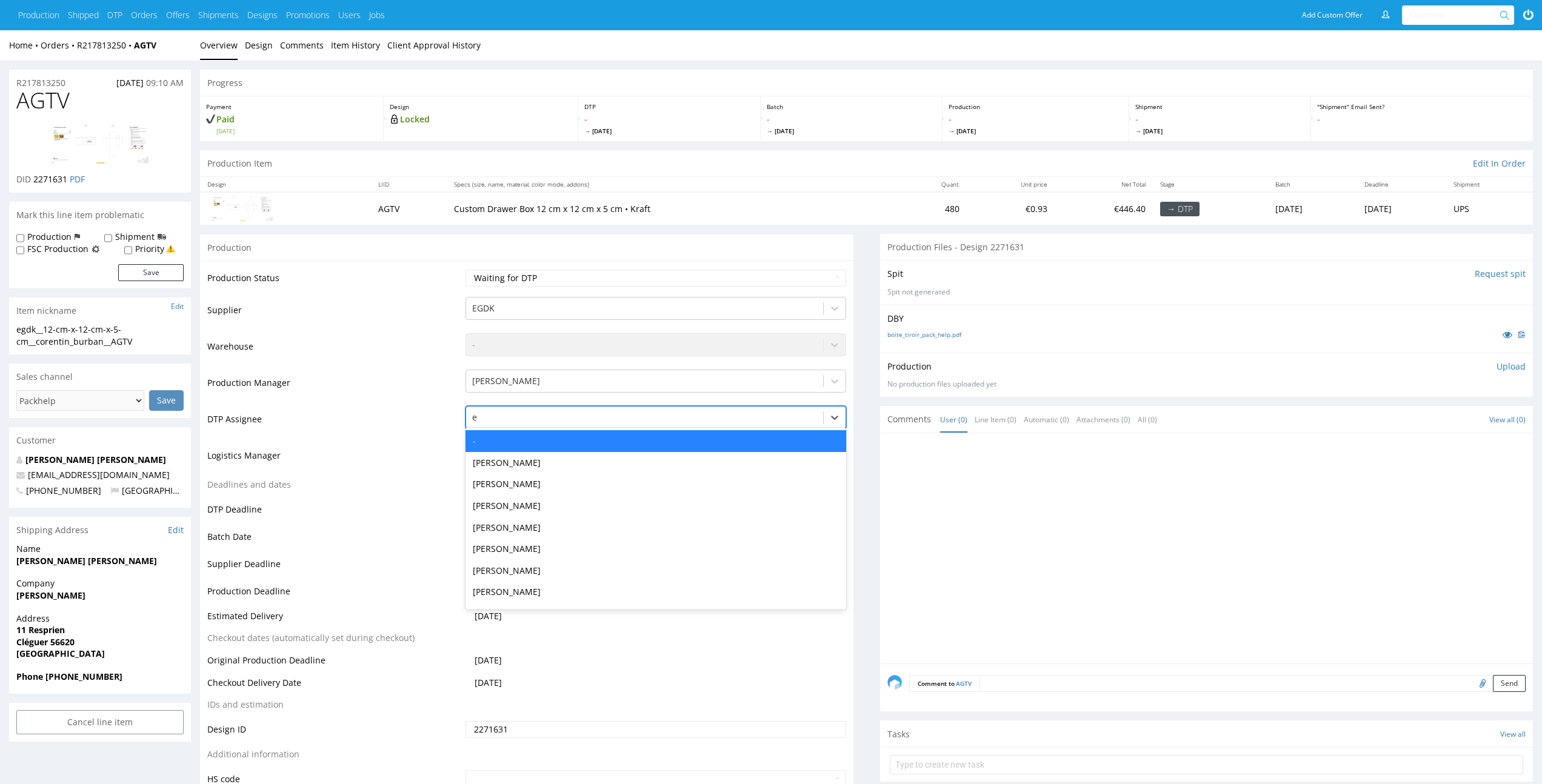
type input "el"
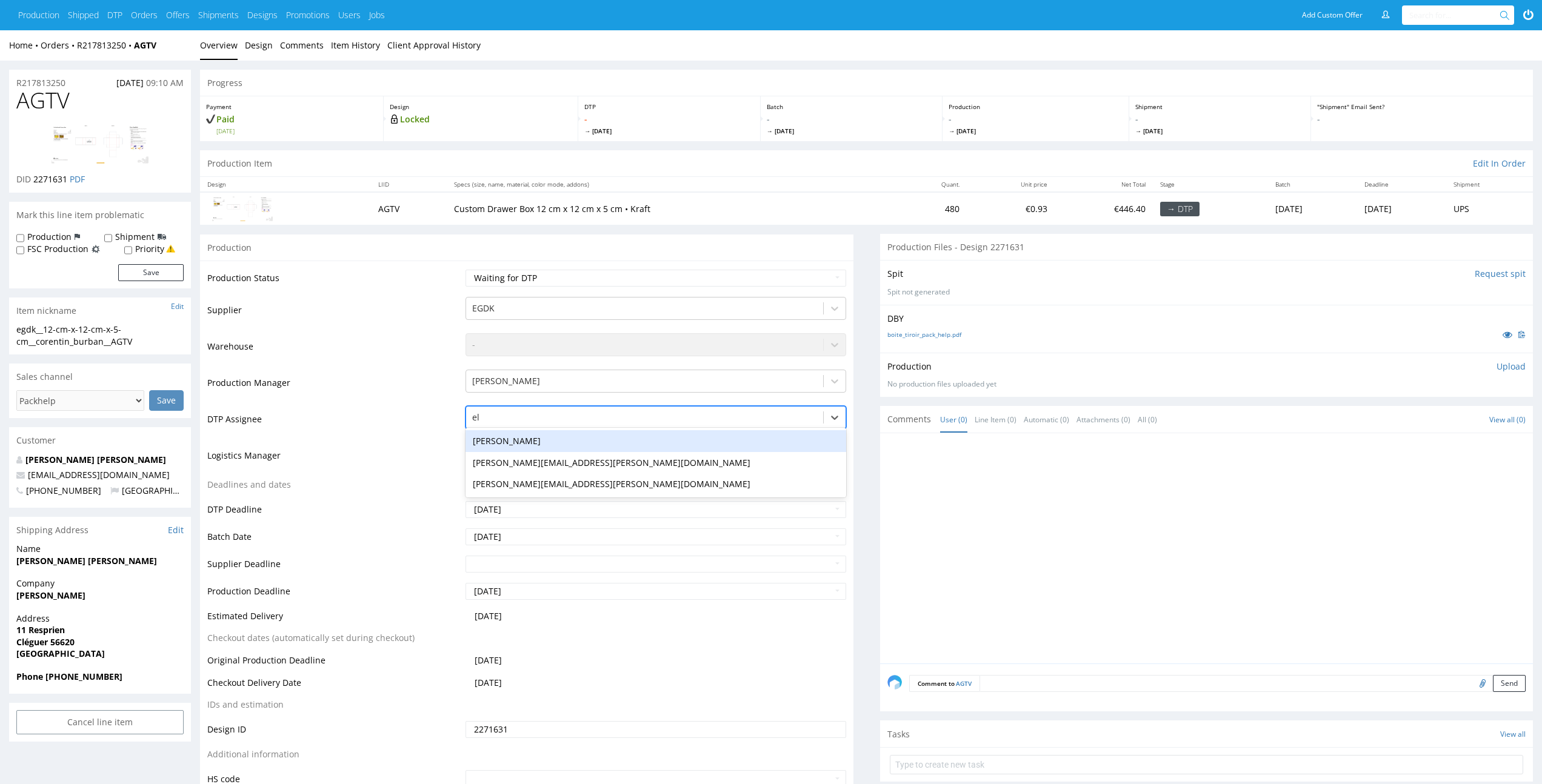
click at [649, 435] on div "Elżbieta Jelińska" at bounding box center [655, 441] width 380 height 22
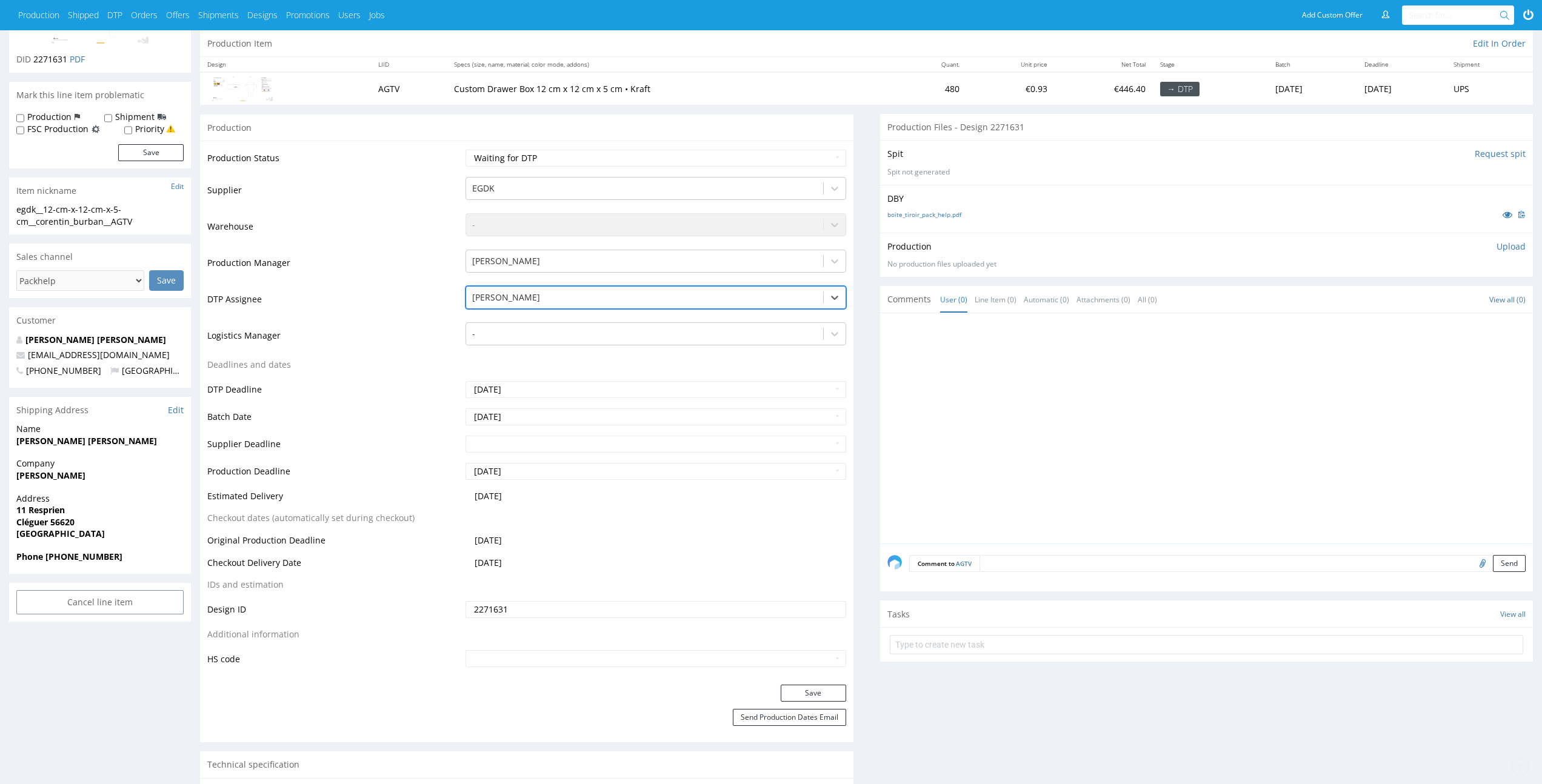
scroll to position [224, 0]
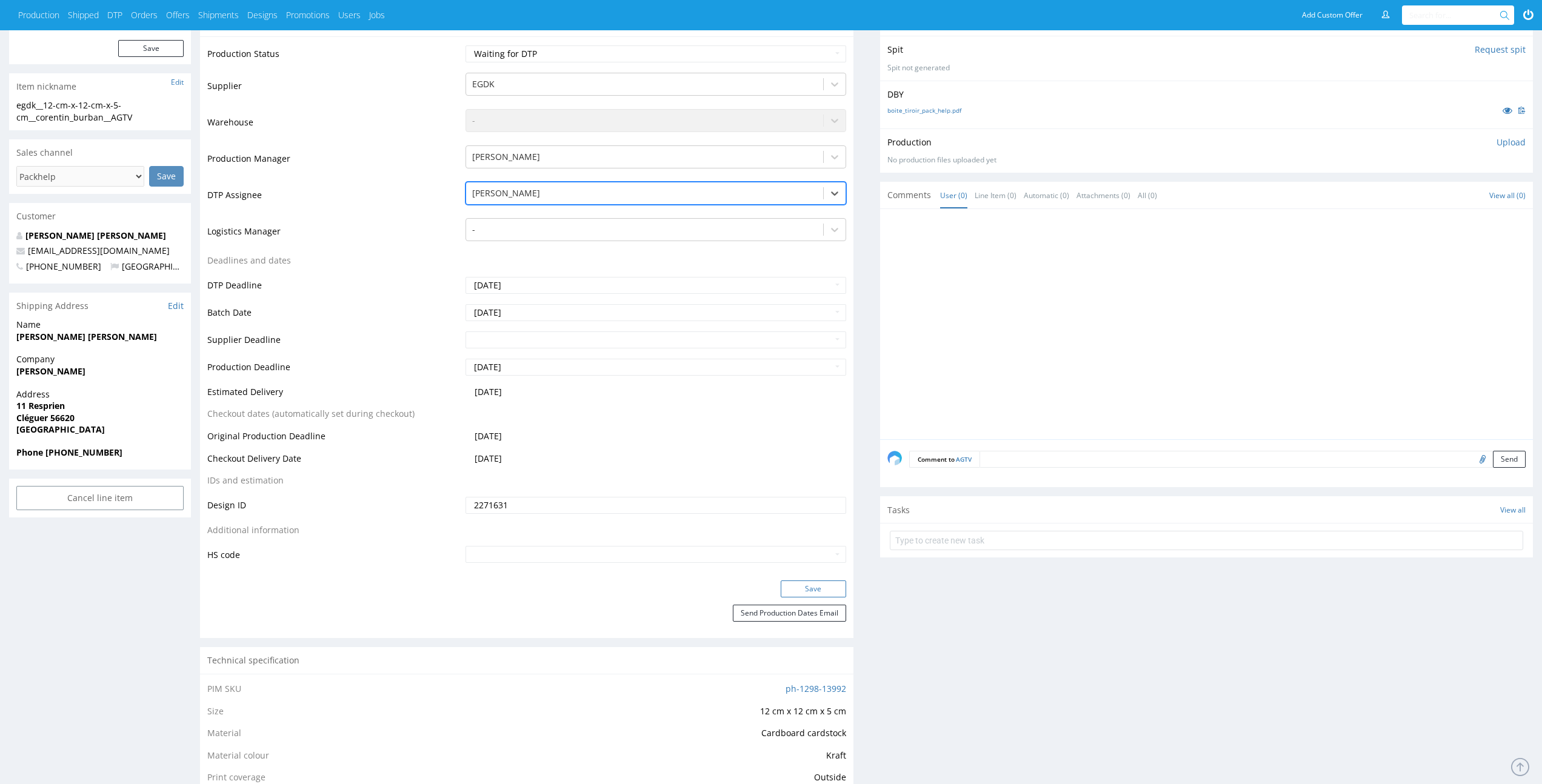
click at [831, 585] on button "Save" at bounding box center [813, 589] width 66 height 17
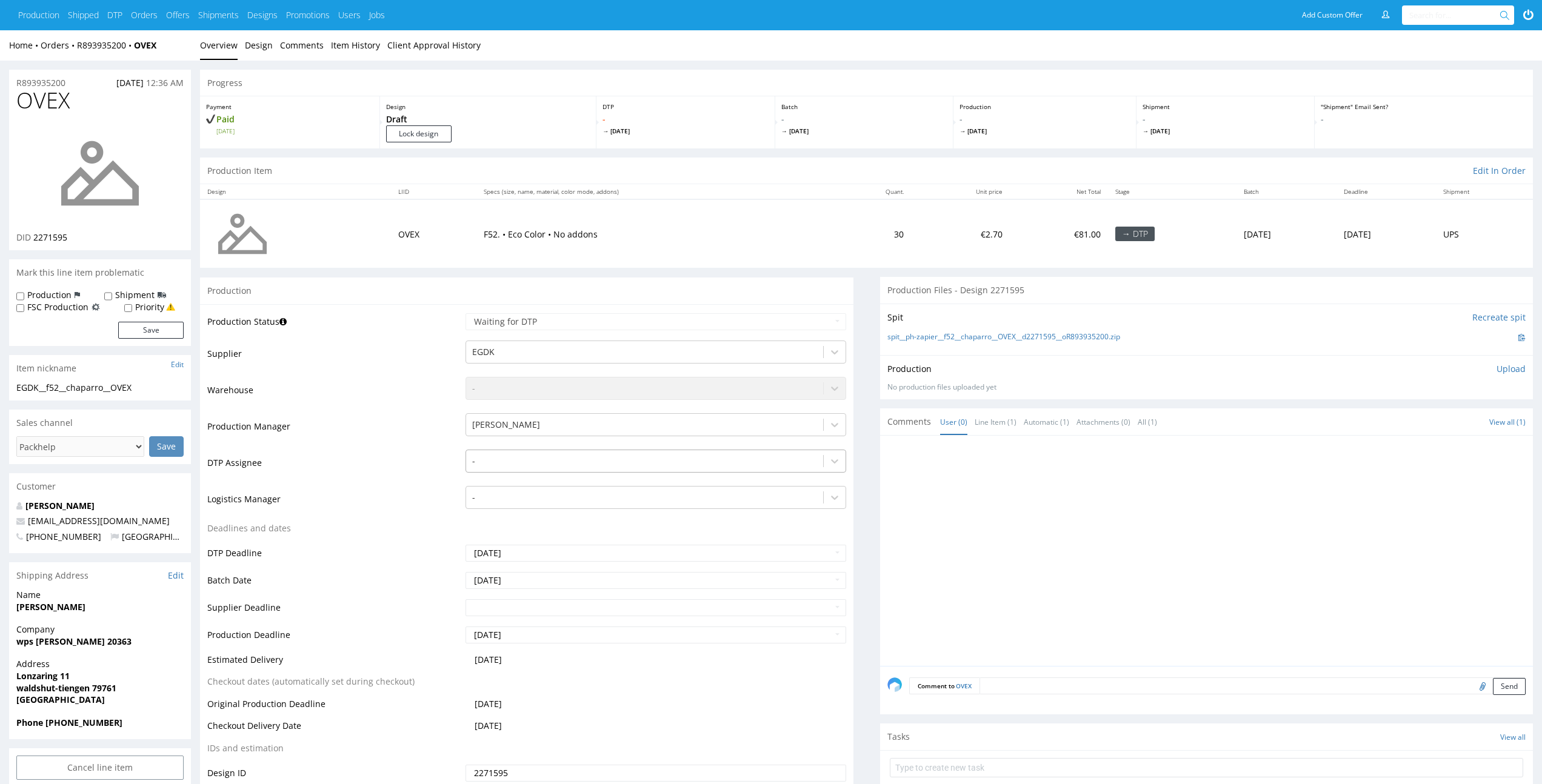
click at [560, 468] on div "-" at bounding box center [645, 460] width 356 height 19
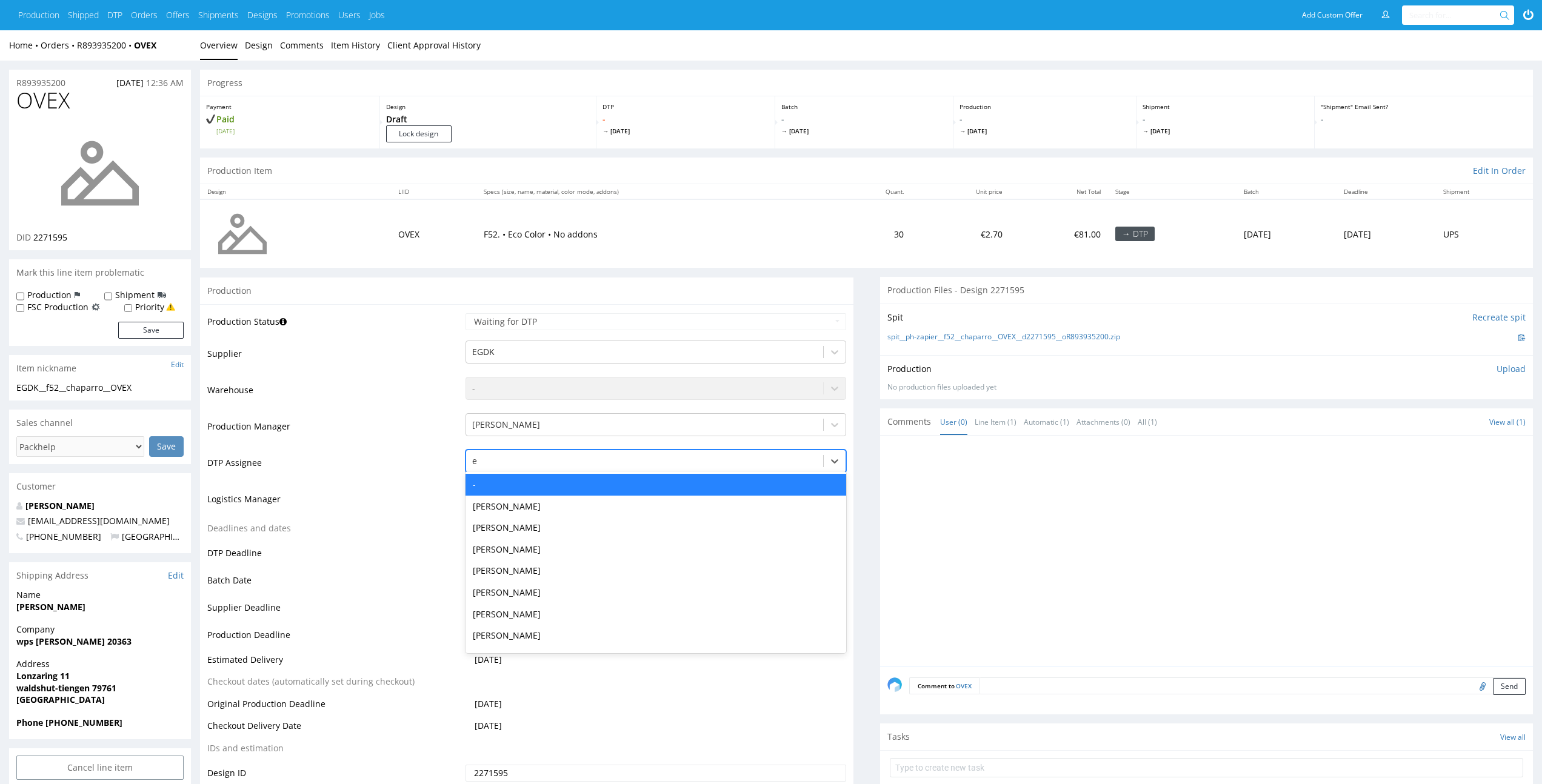
type input "el"
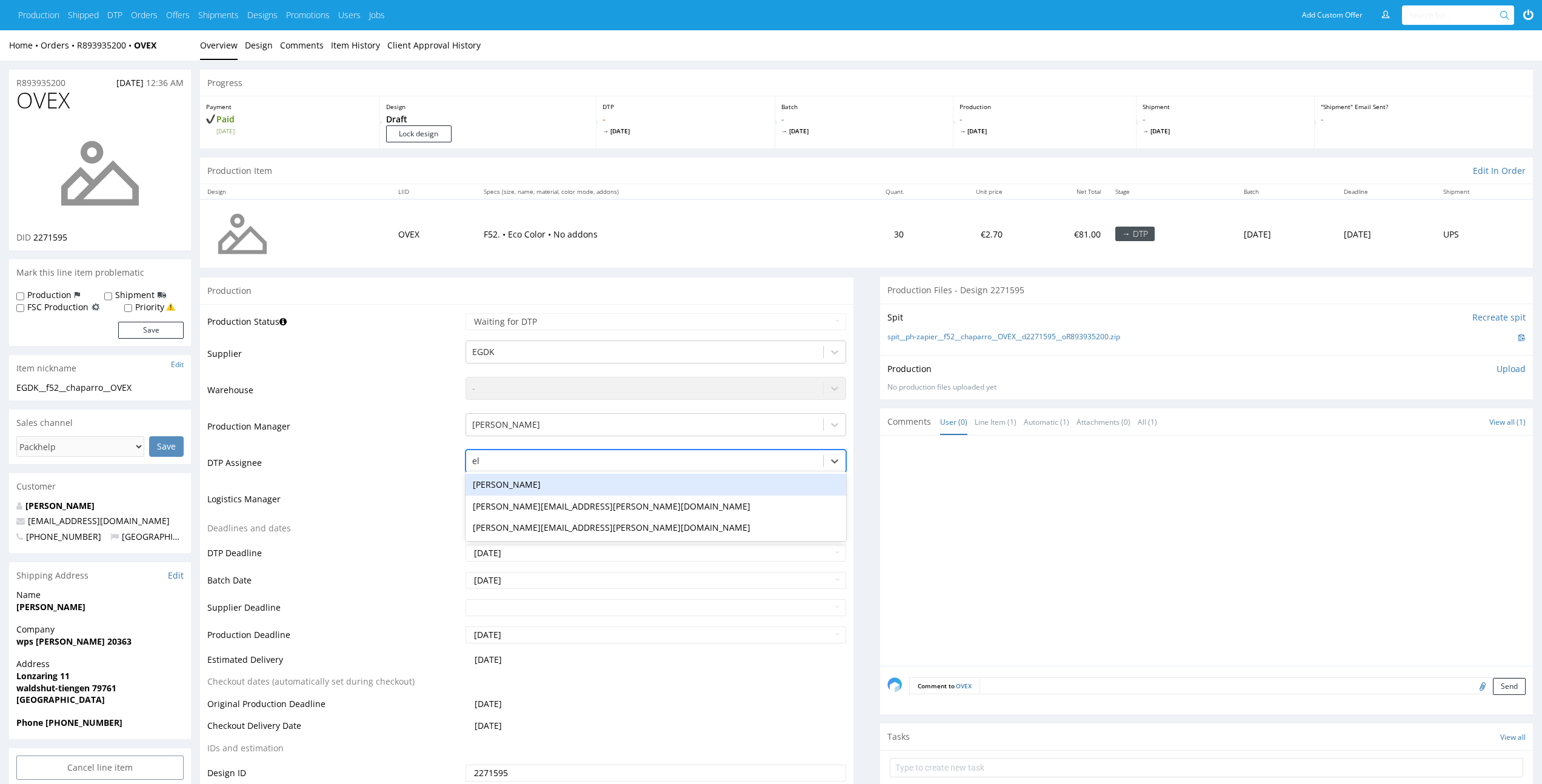
click at [540, 485] on div "[PERSON_NAME]" at bounding box center [655, 485] width 380 height 22
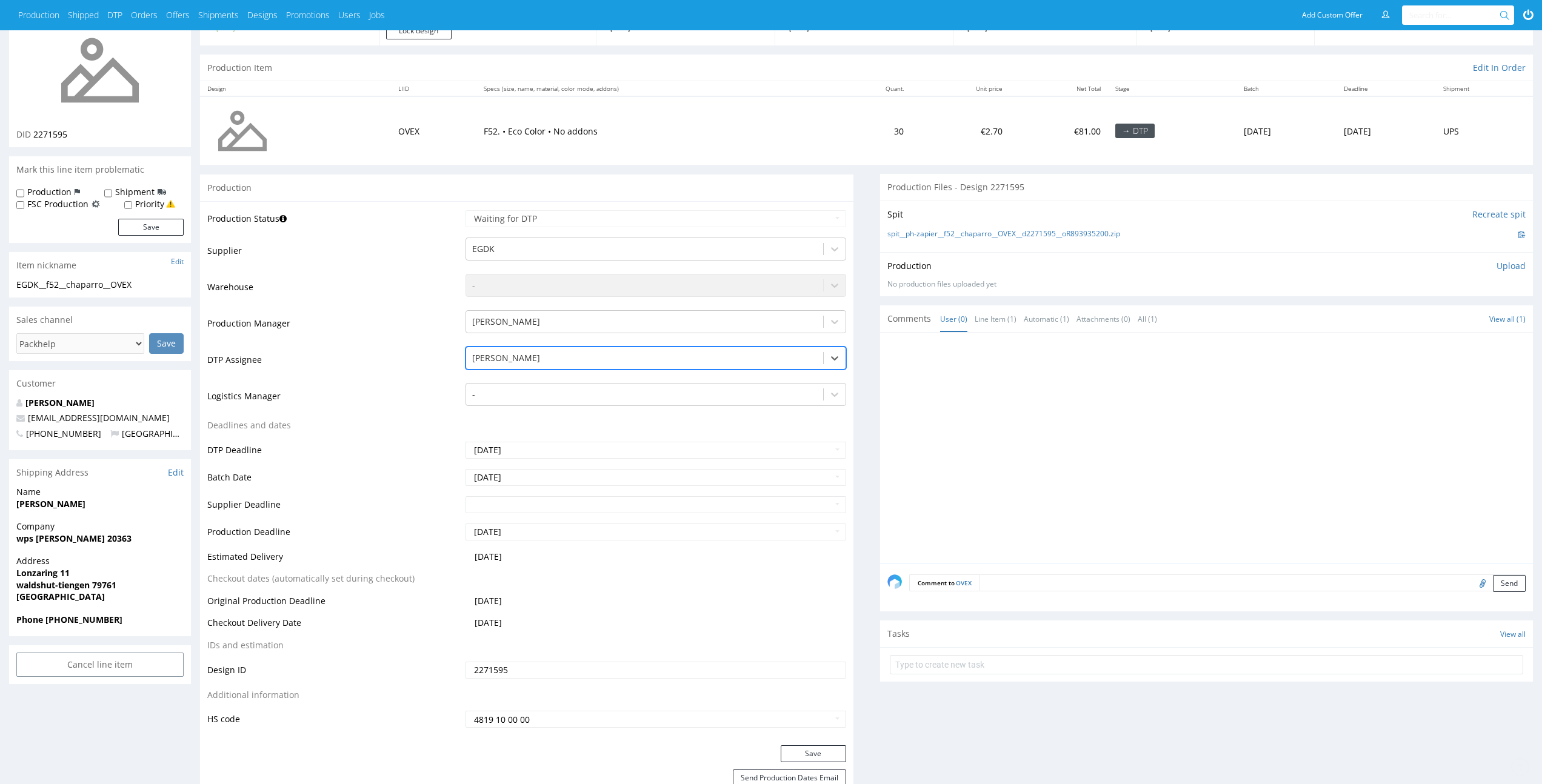
scroll to position [184, 0]
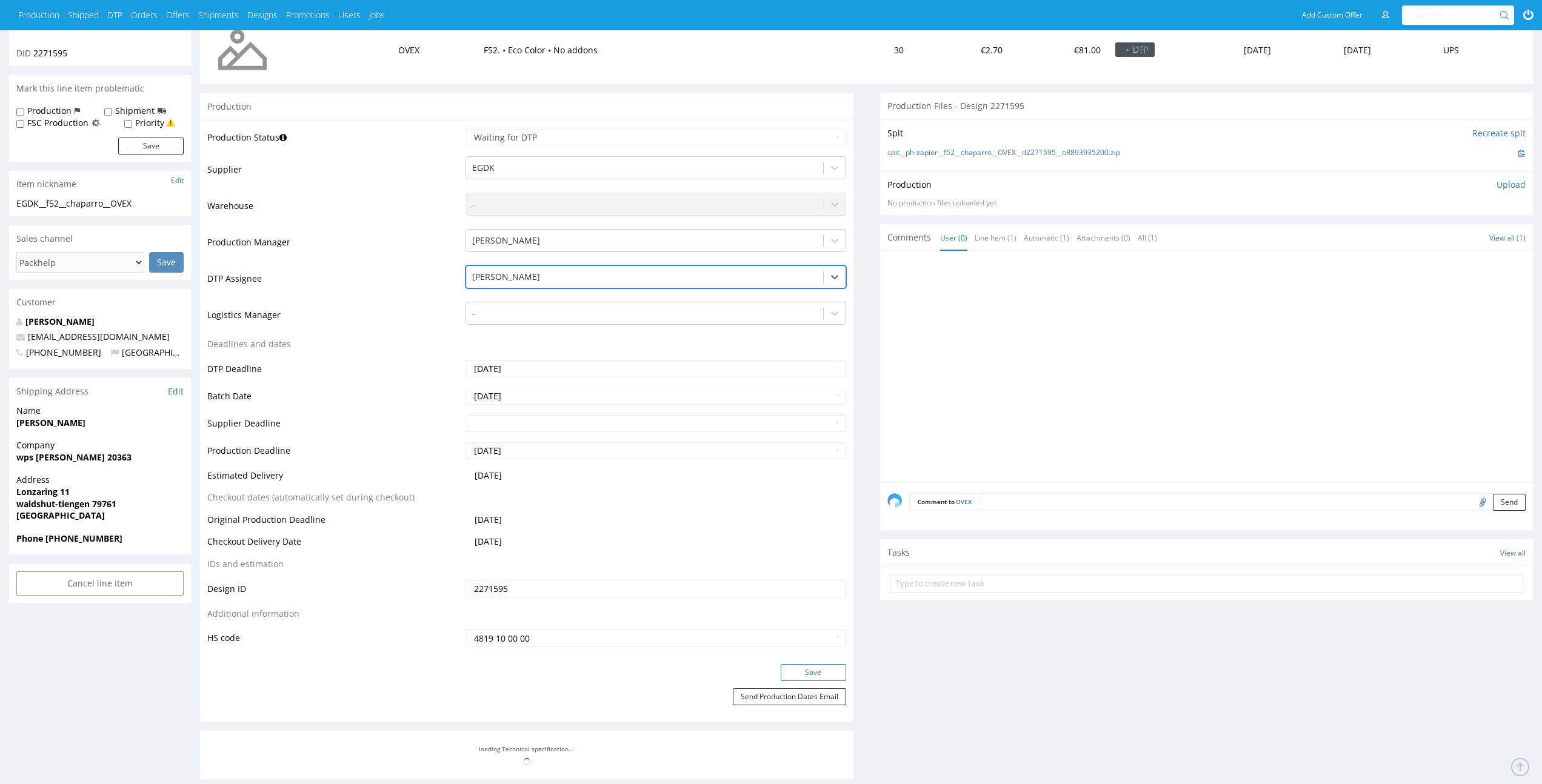
click at [838, 677] on button "Save" at bounding box center [813, 672] width 66 height 17
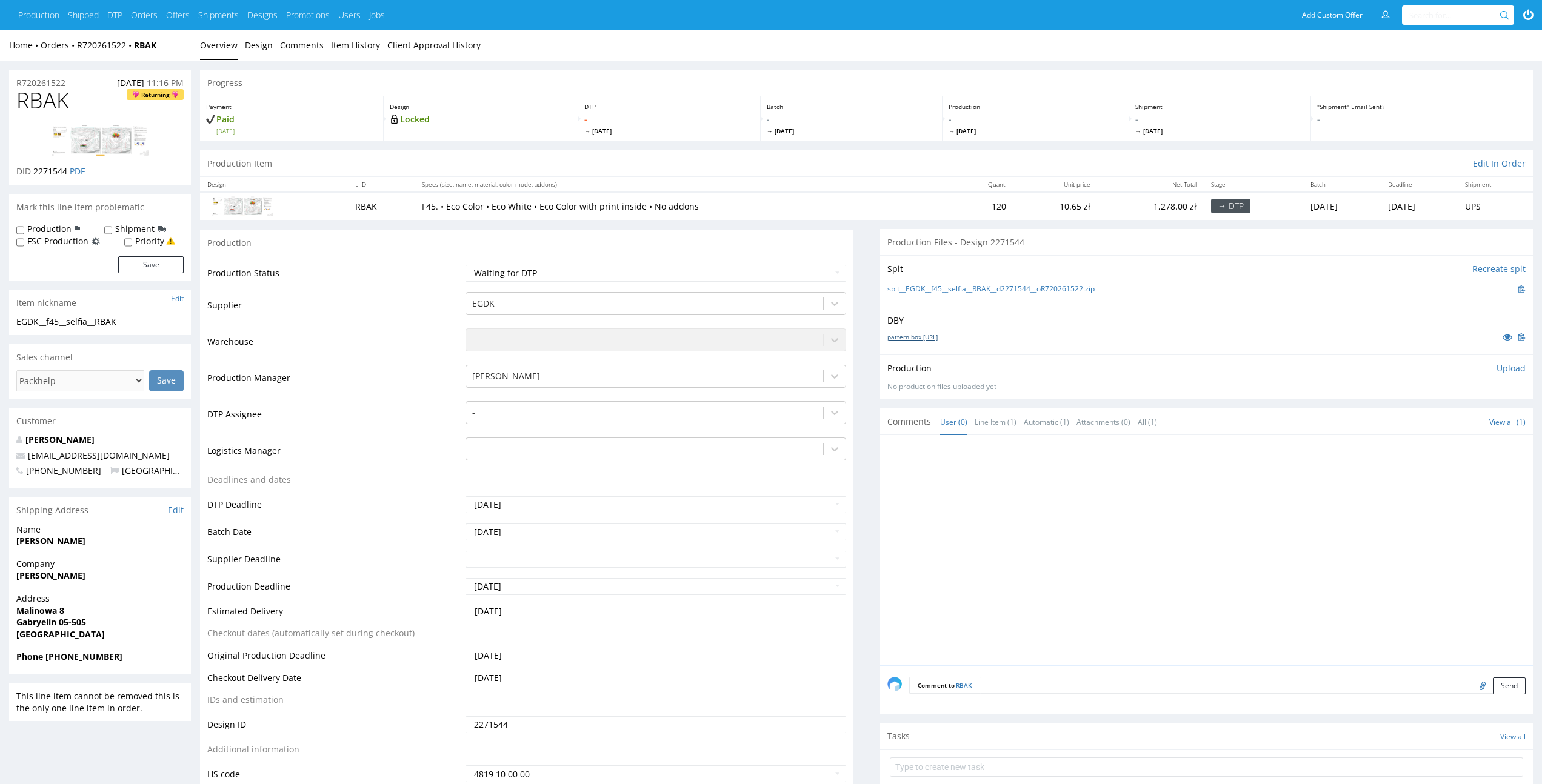
click at [931, 334] on link "pattern box [URL]" at bounding box center [913, 337] width 50 height 8
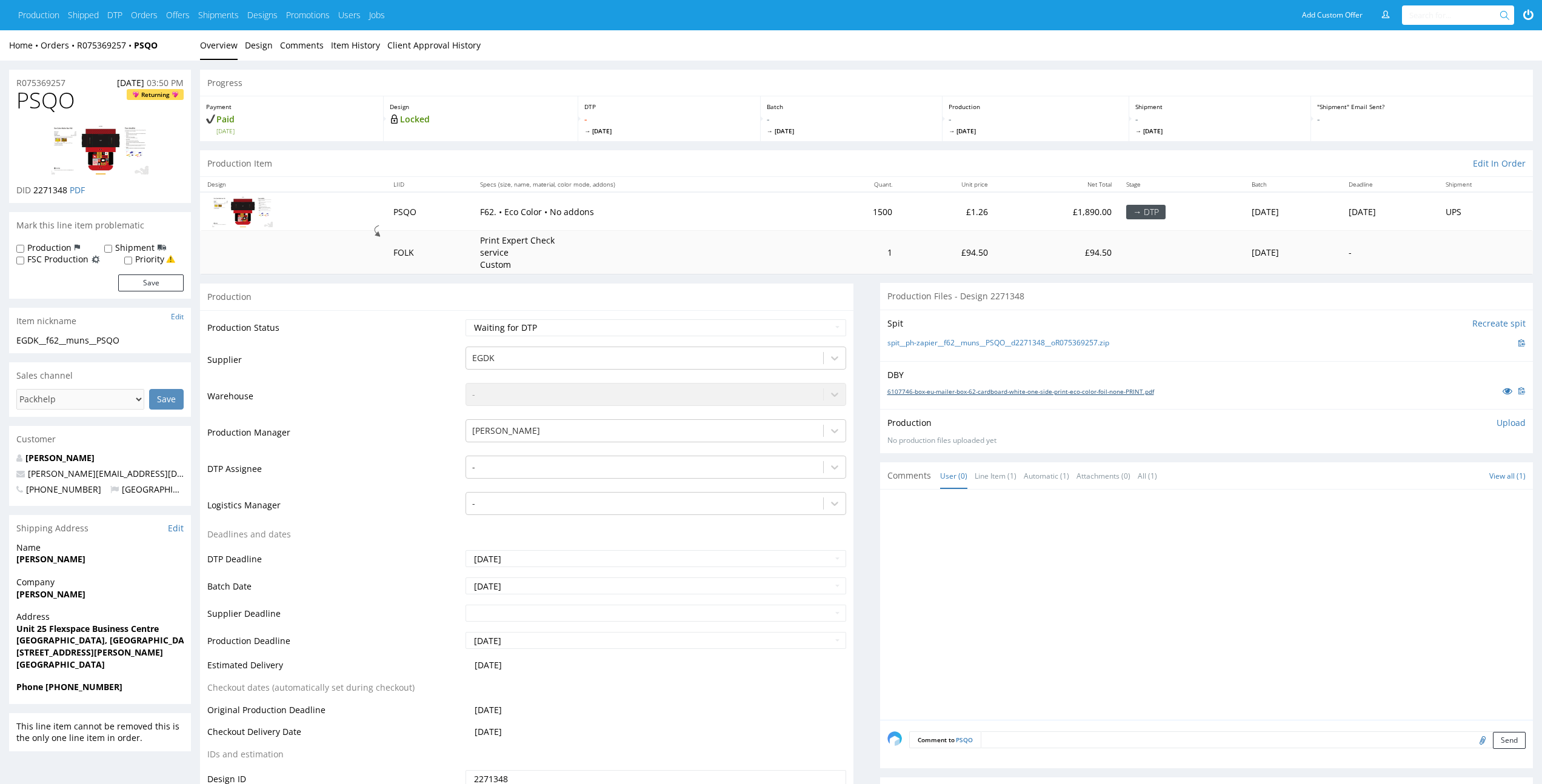
click at [971, 392] on link "6107746-box-eu-mailer-box-62-cardboard-white-one-side-print-eco-color-foil-none…" at bounding box center [1020, 392] width 266 height 8
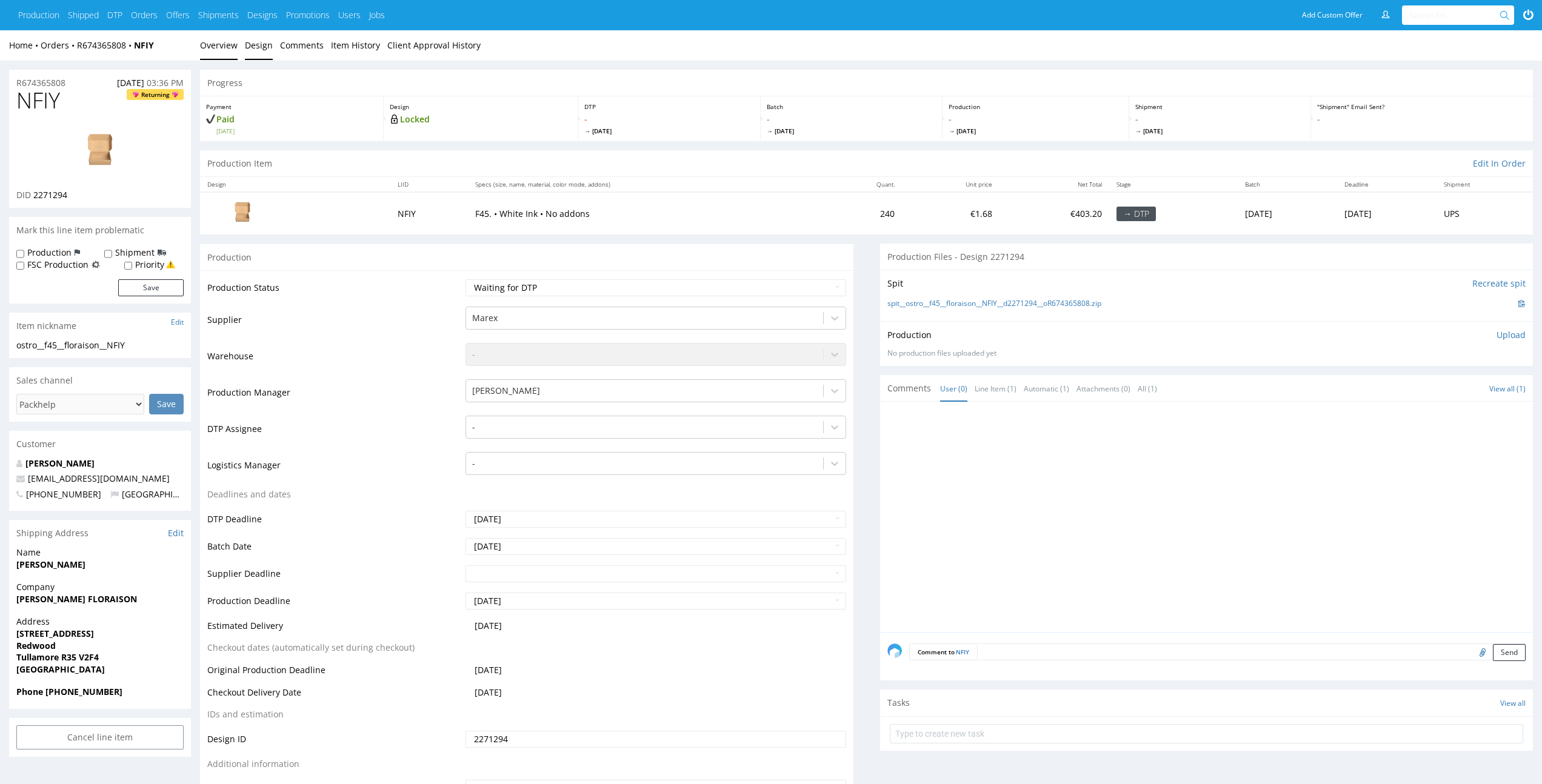
click at [257, 39] on link "Design" at bounding box center [258, 45] width 28 height 29
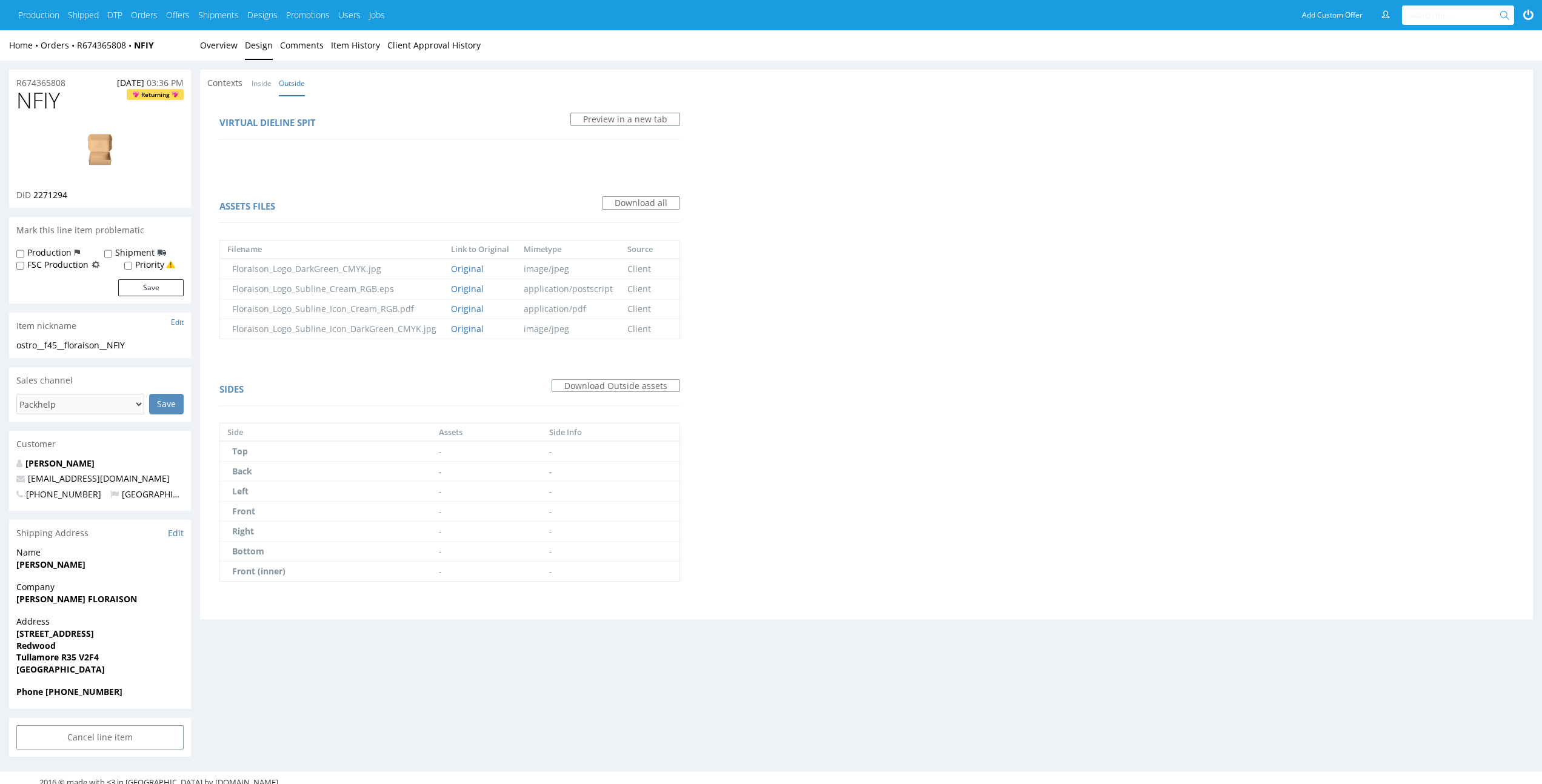
click at [246, 79] on div "Contexts Inside Outside" at bounding box center [260, 83] width 105 height 12
click at [251, 80] on li "Inside" at bounding box center [265, 83] width 27 height 12
click at [255, 82] on link "Inside" at bounding box center [261, 83] width 20 height 26
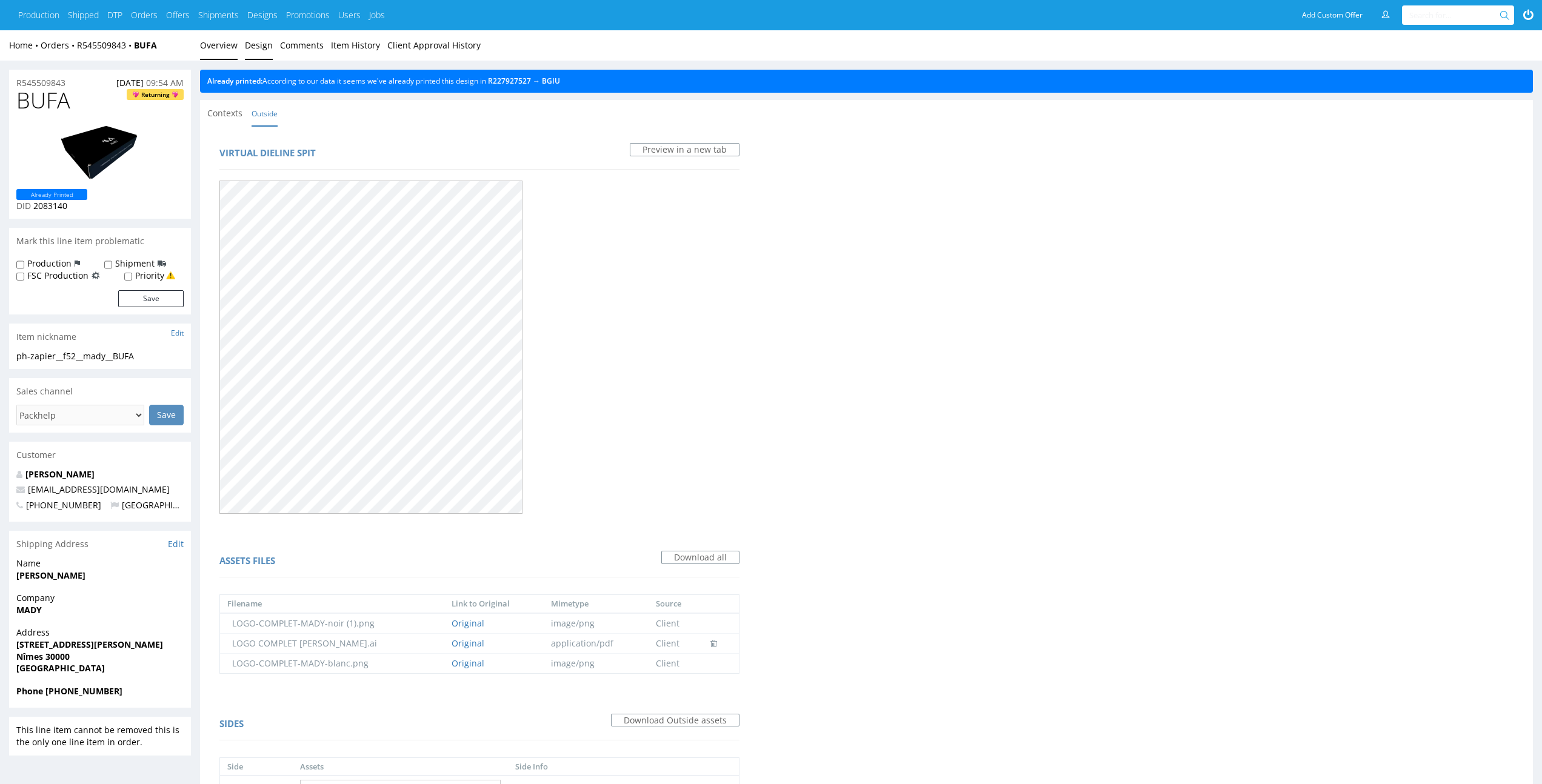
click at [208, 55] on link "Overview" at bounding box center [218, 45] width 38 height 29
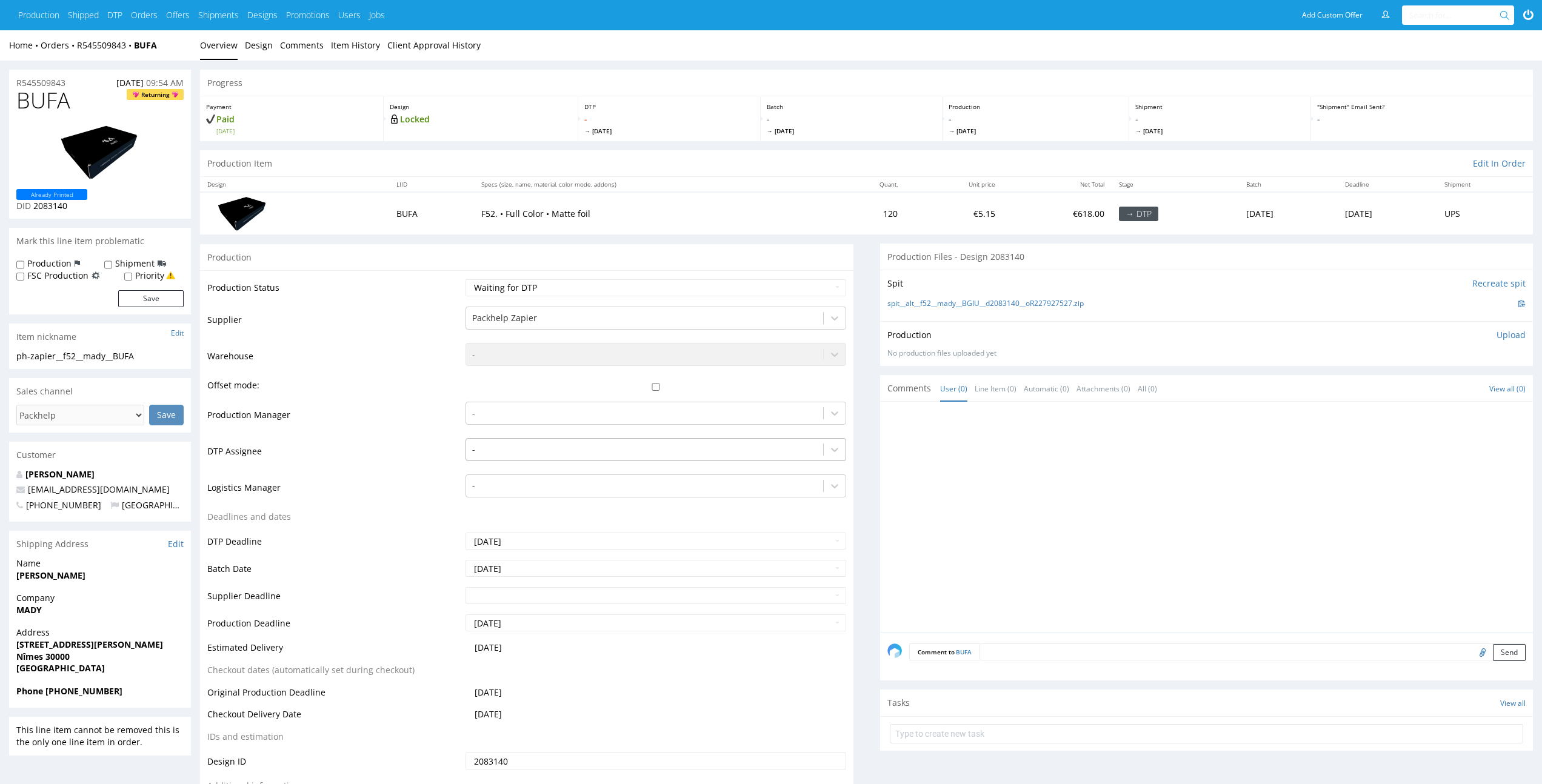
click at [501, 449] on div at bounding box center [645, 449] width 345 height 14
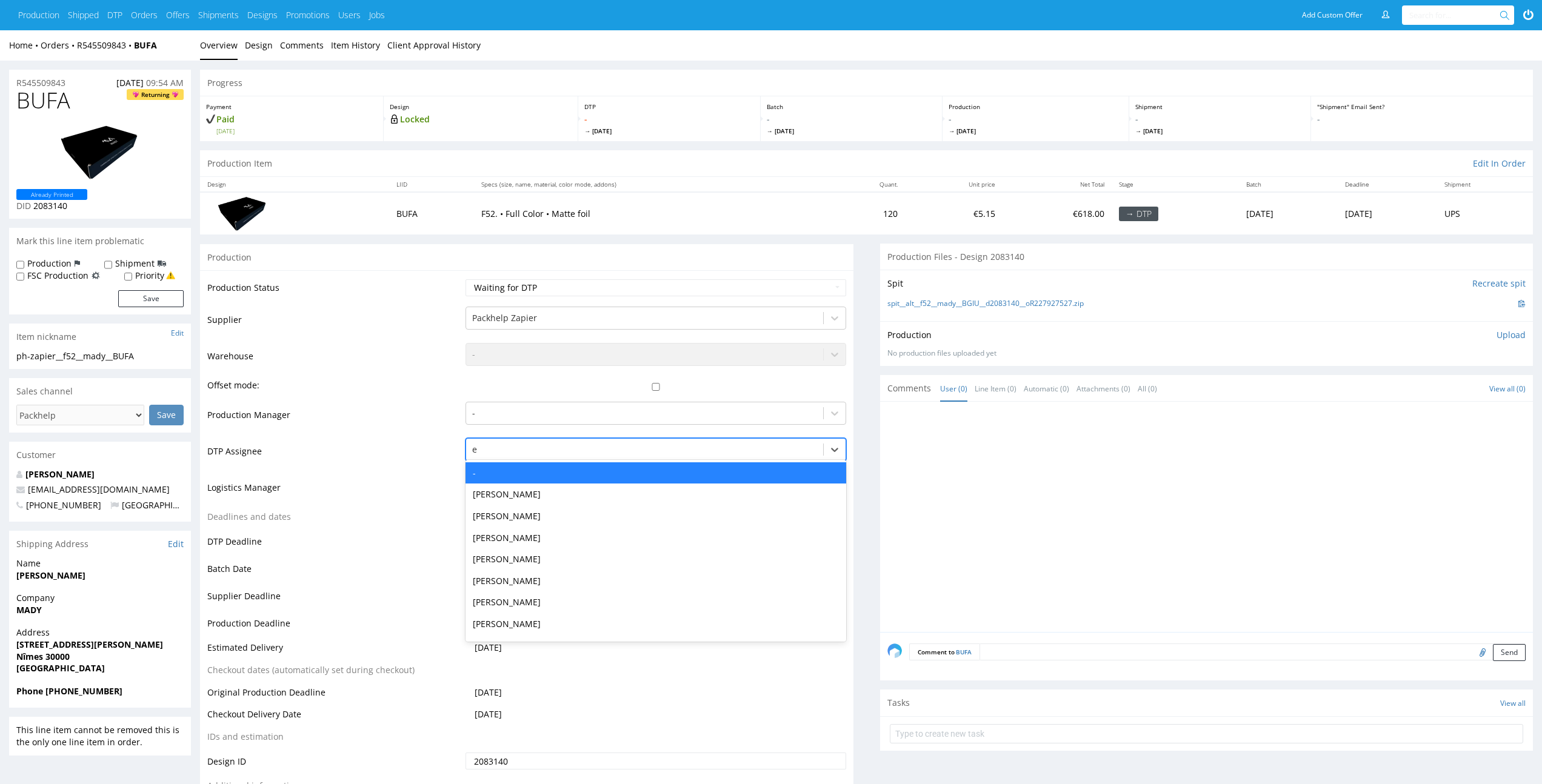
type input "el"
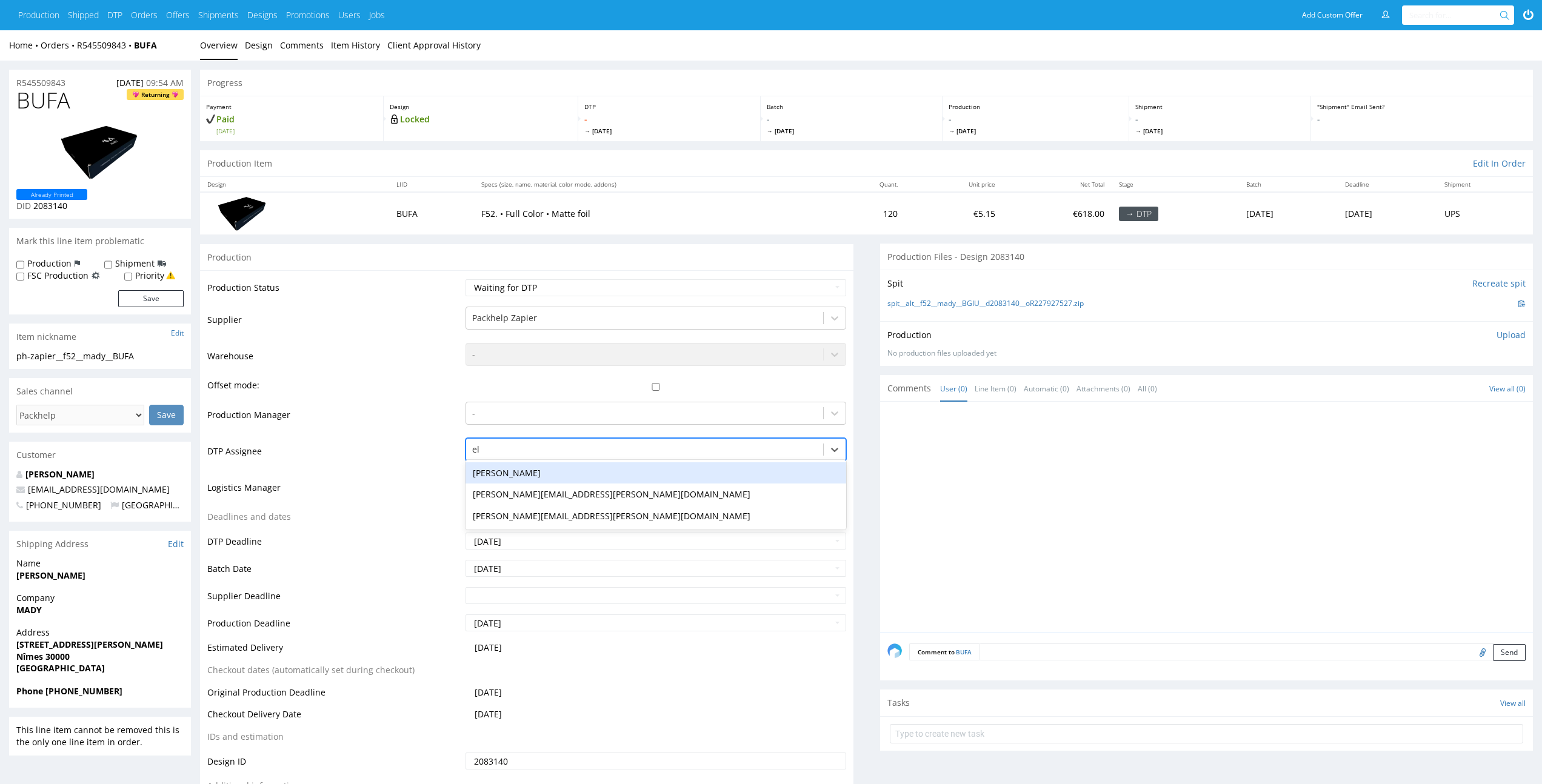
click at [502, 469] on div "Elżbieta Jelińska" at bounding box center [655, 473] width 380 height 22
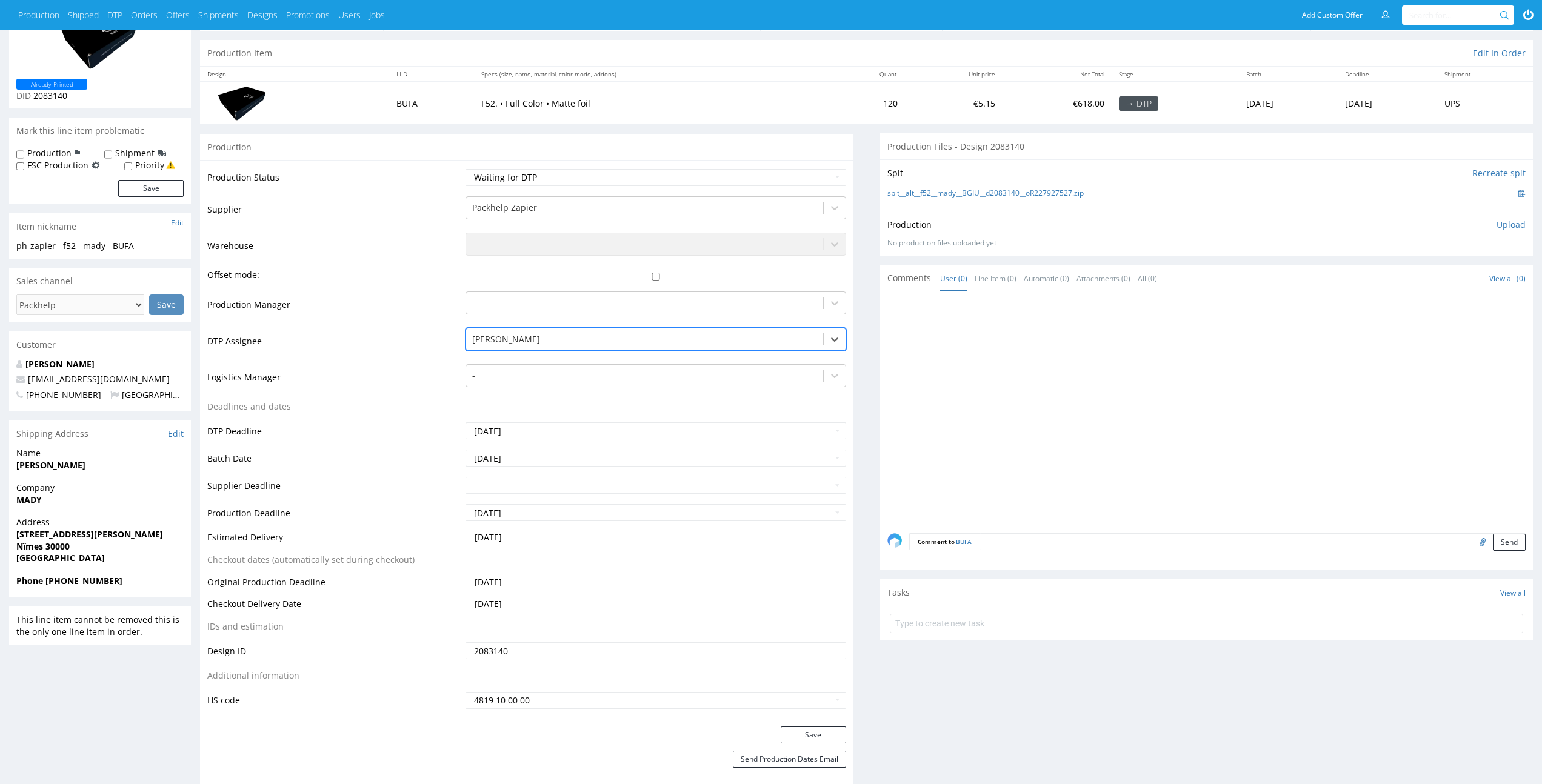
scroll to position [203, 0]
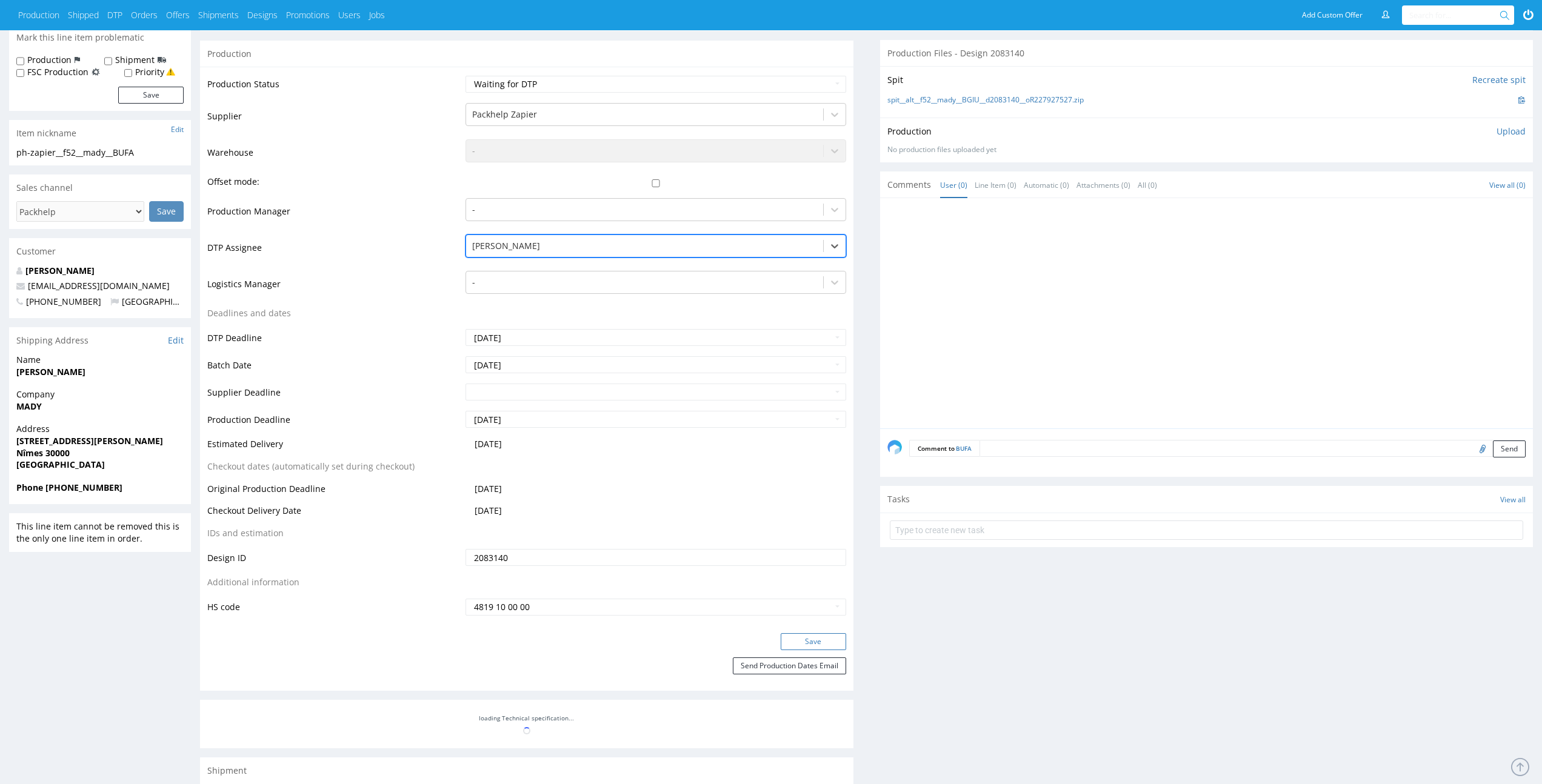
click at [820, 645] on button "Save" at bounding box center [813, 642] width 66 height 17
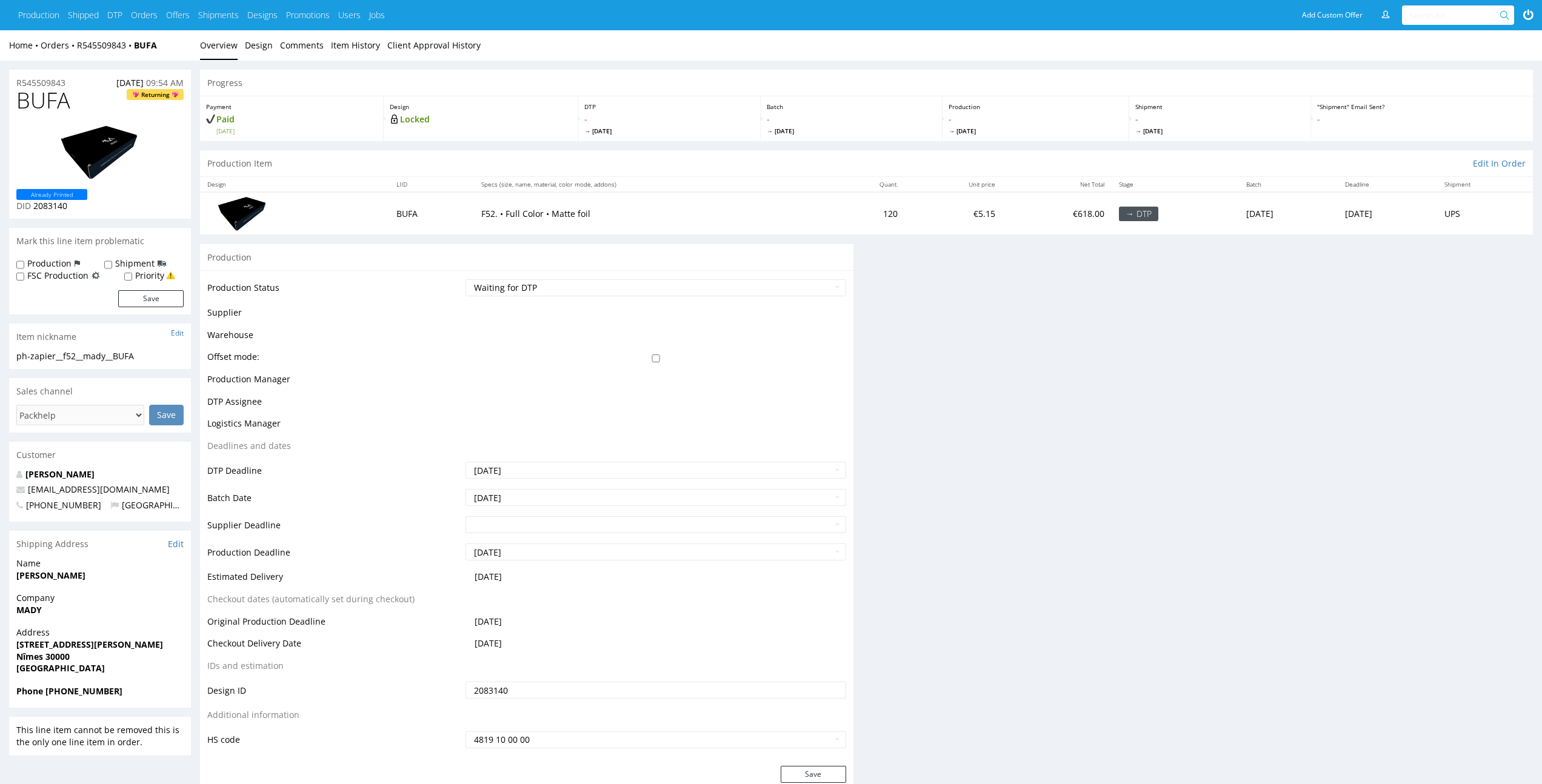
scroll to position [203, 0]
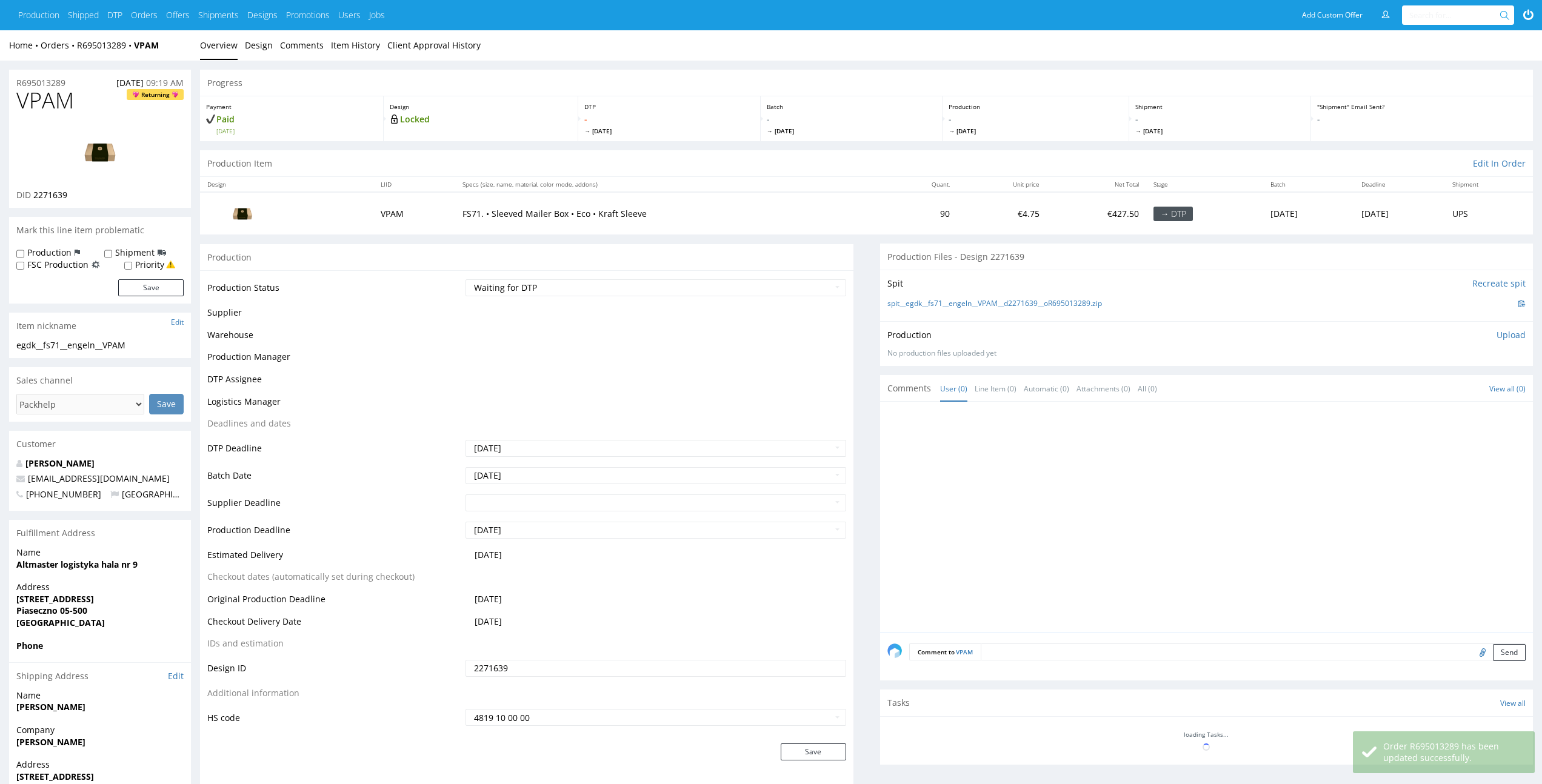
scroll to position [147, 0]
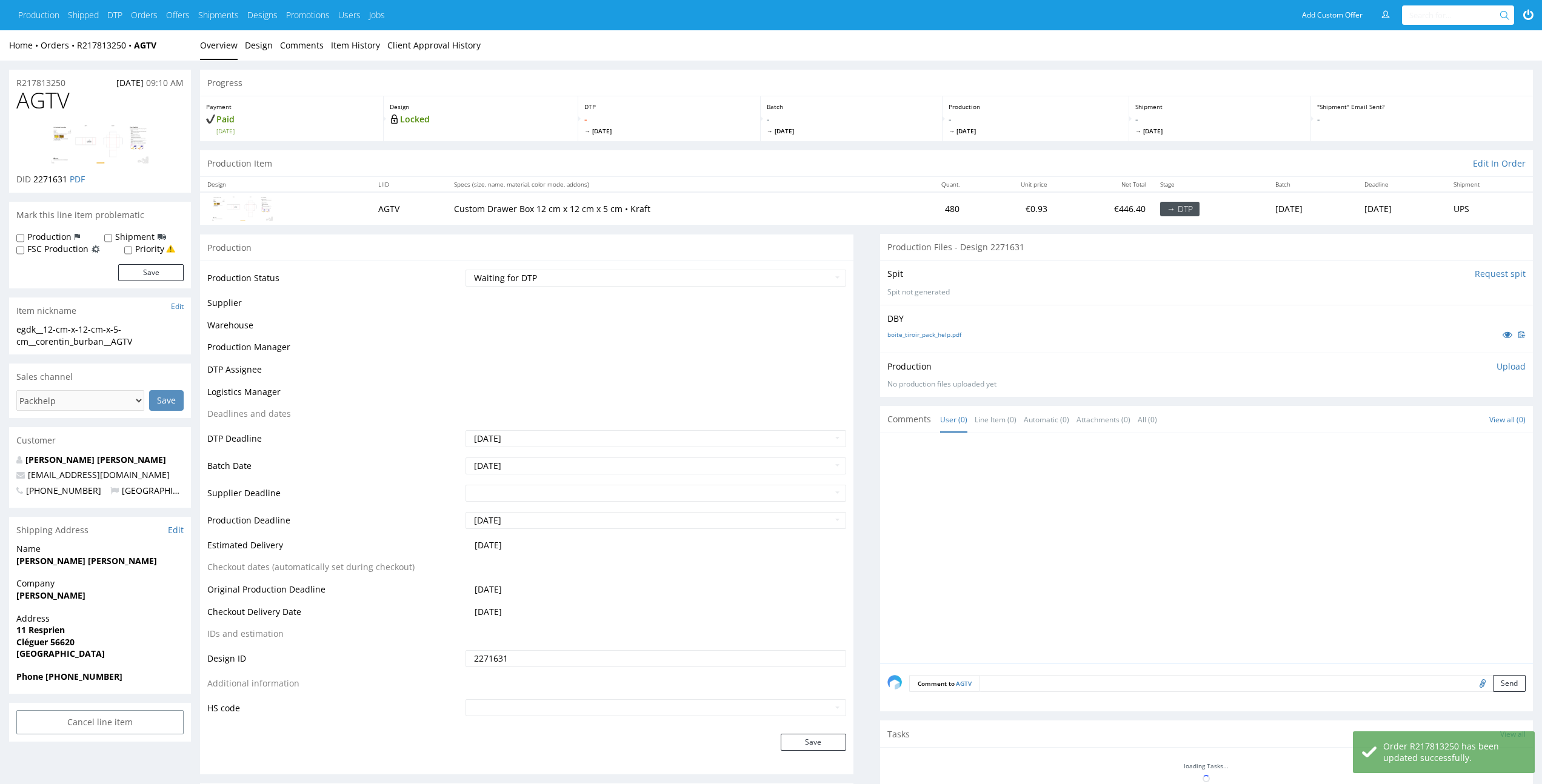
scroll to position [224, 0]
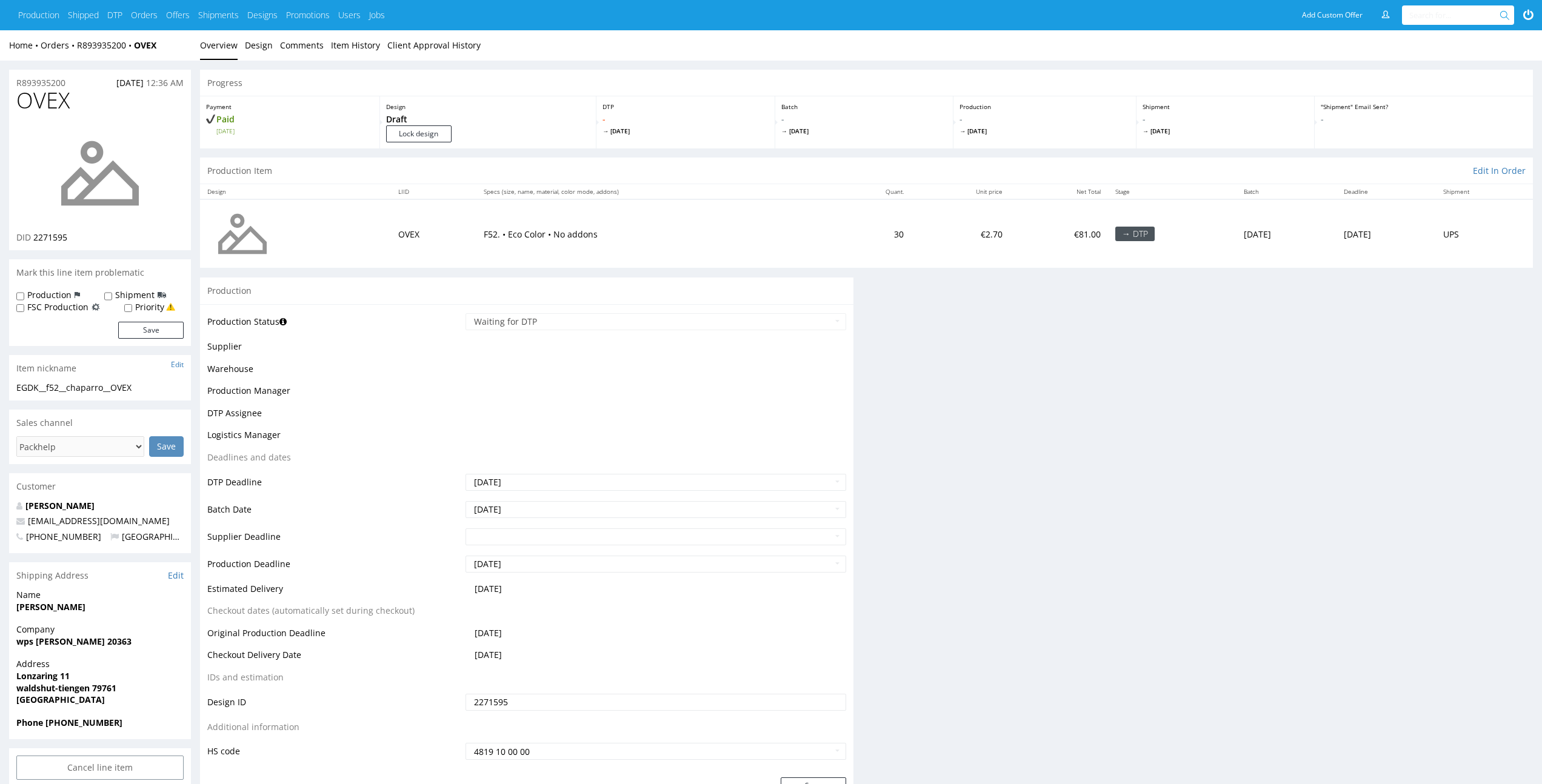
scroll to position [184, 0]
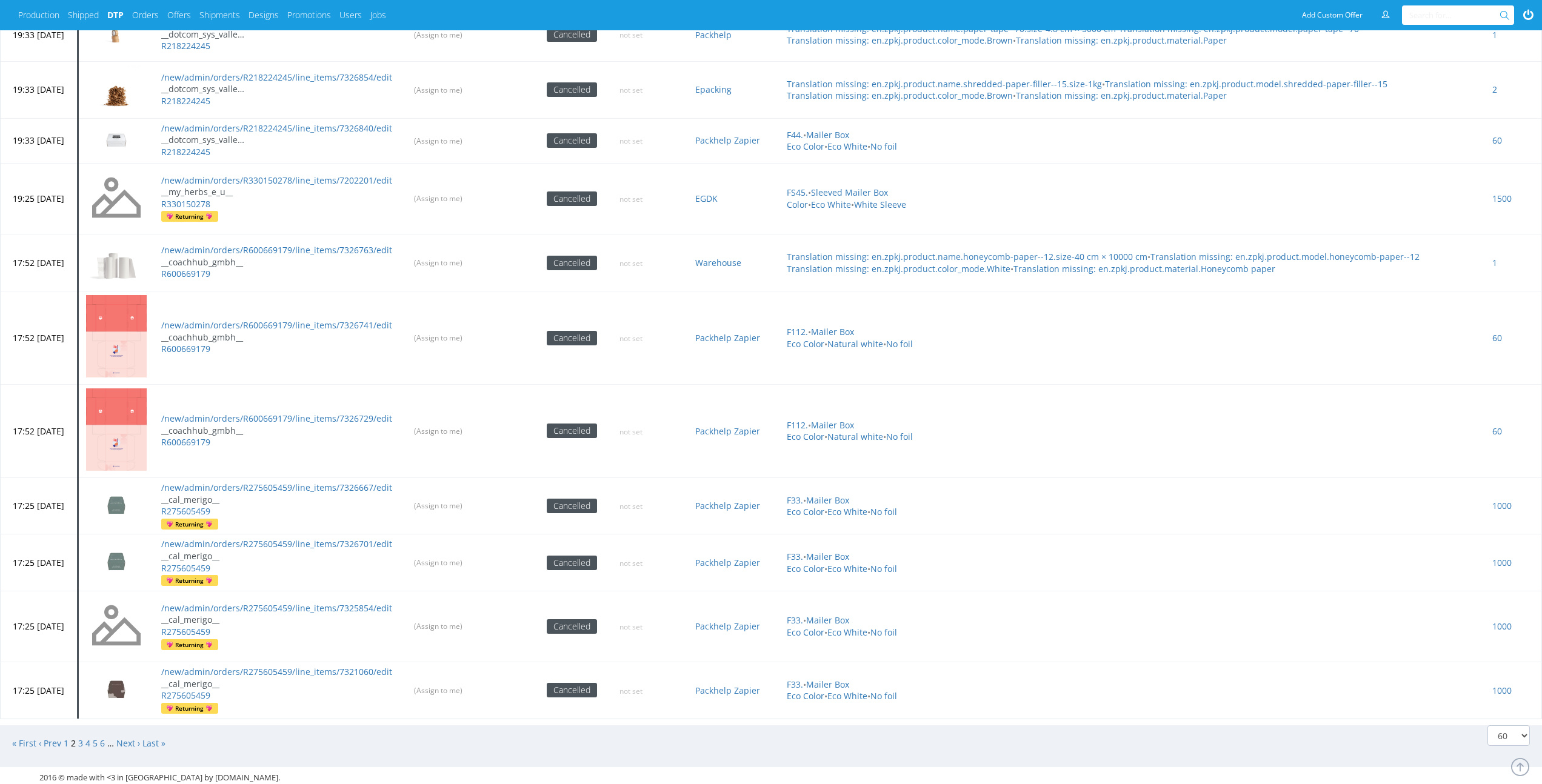
scroll to position [3770, 0]
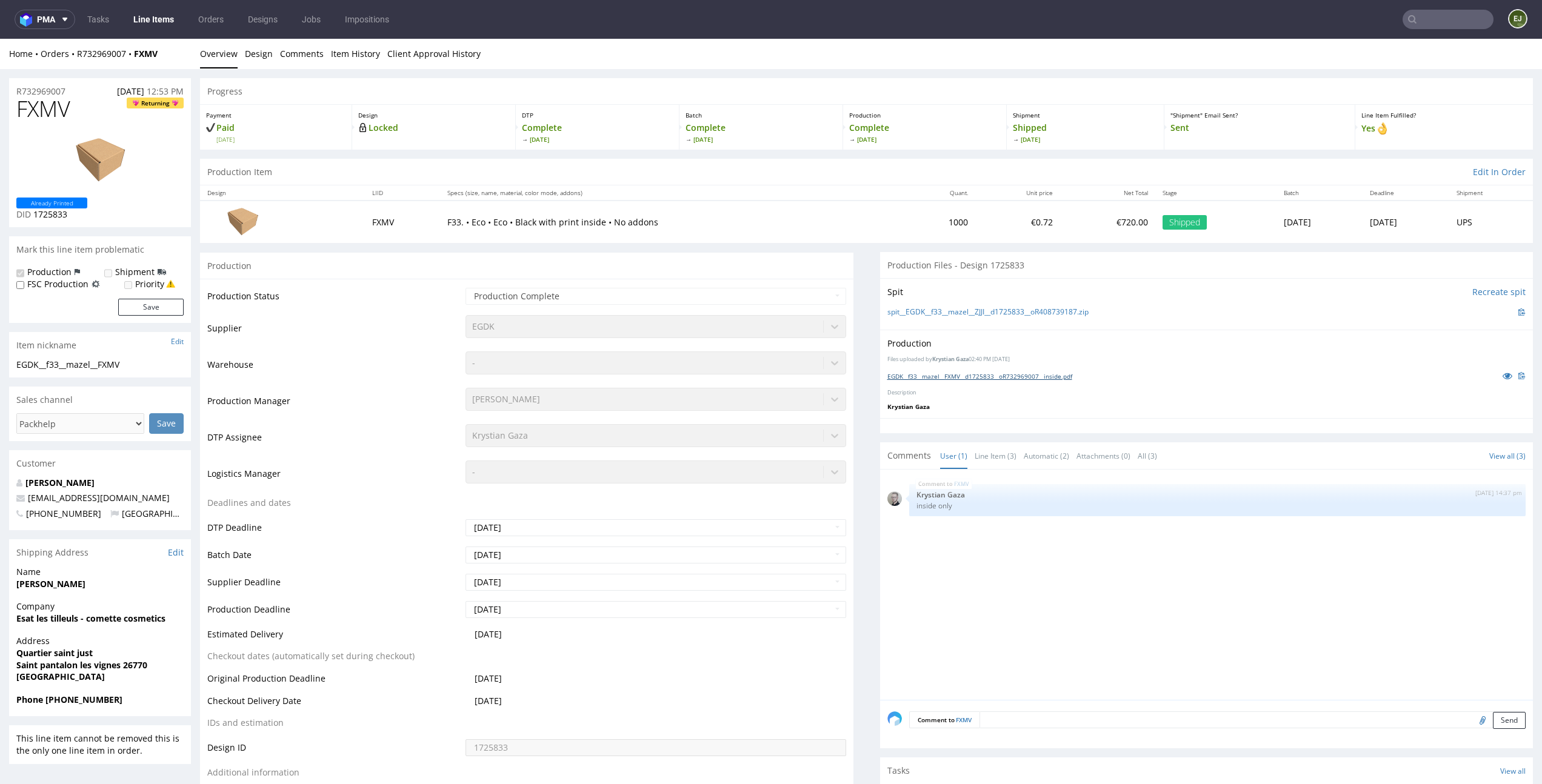
click at [983, 379] on link "EGDK__f33__mazel__FXMV__d1725833__oR732969007__inside.pdf" at bounding box center [980, 376] width 185 height 8
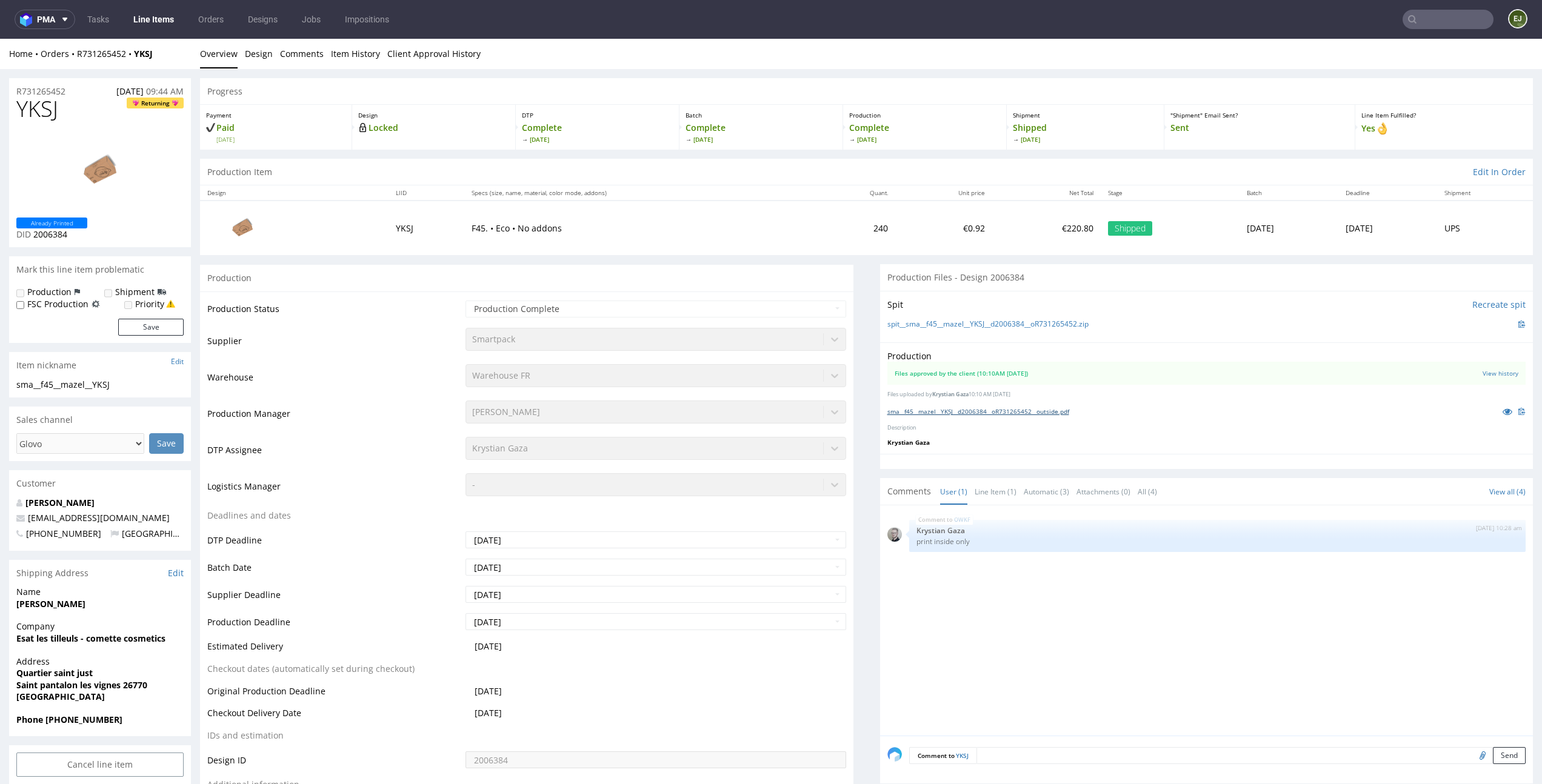
click at [1026, 413] on link "sma__f45__mazel__YKSJ__d2006384__oR731265452__outside.pdf" at bounding box center [978, 412] width 182 height 8
click at [250, 62] on link "Design" at bounding box center [258, 53] width 28 height 29
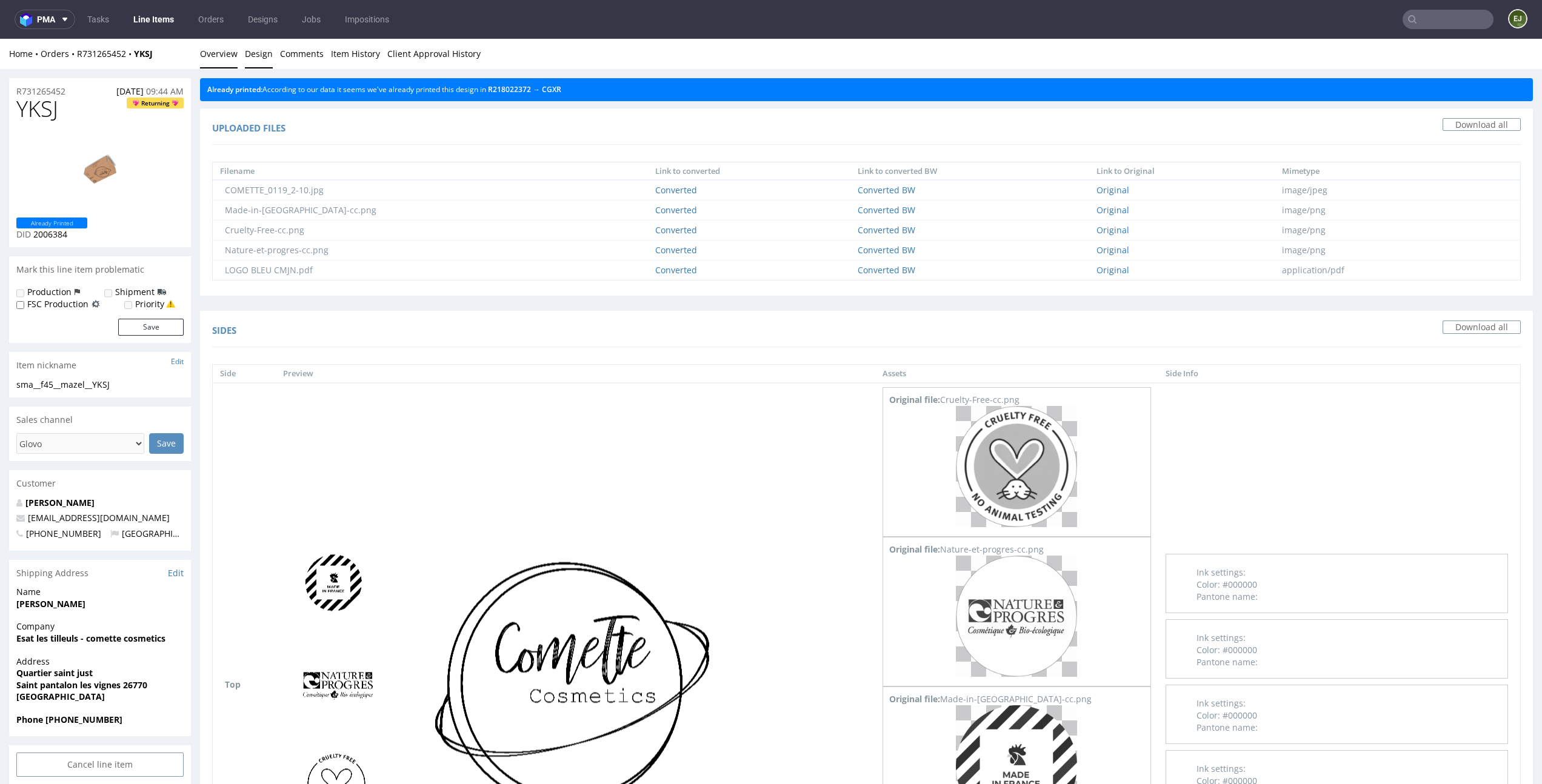
click at [218, 54] on link "Overview" at bounding box center [218, 53] width 38 height 29
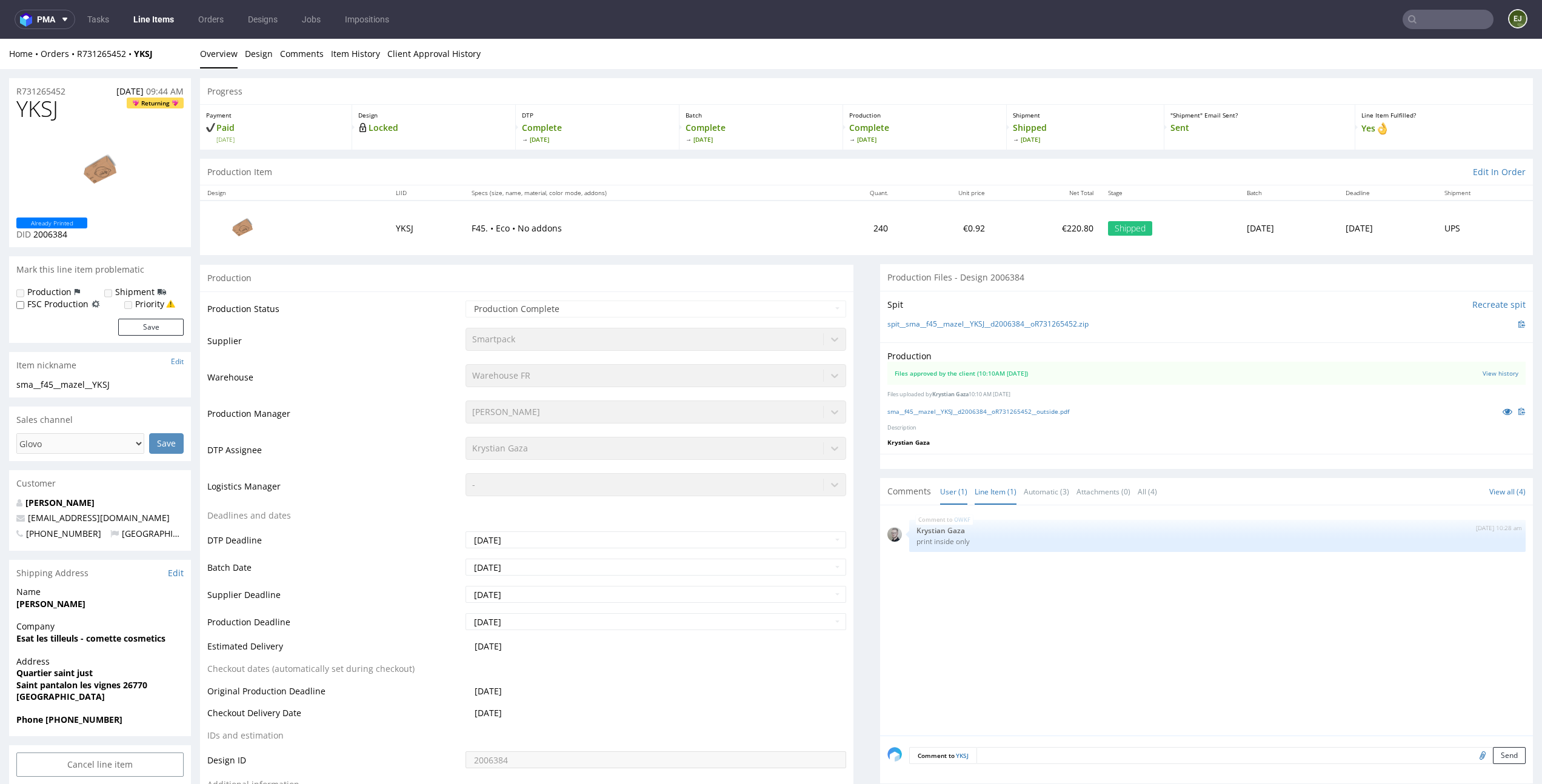
click at [1002, 492] on link "Line Item (1)" at bounding box center [996, 492] width 42 height 26
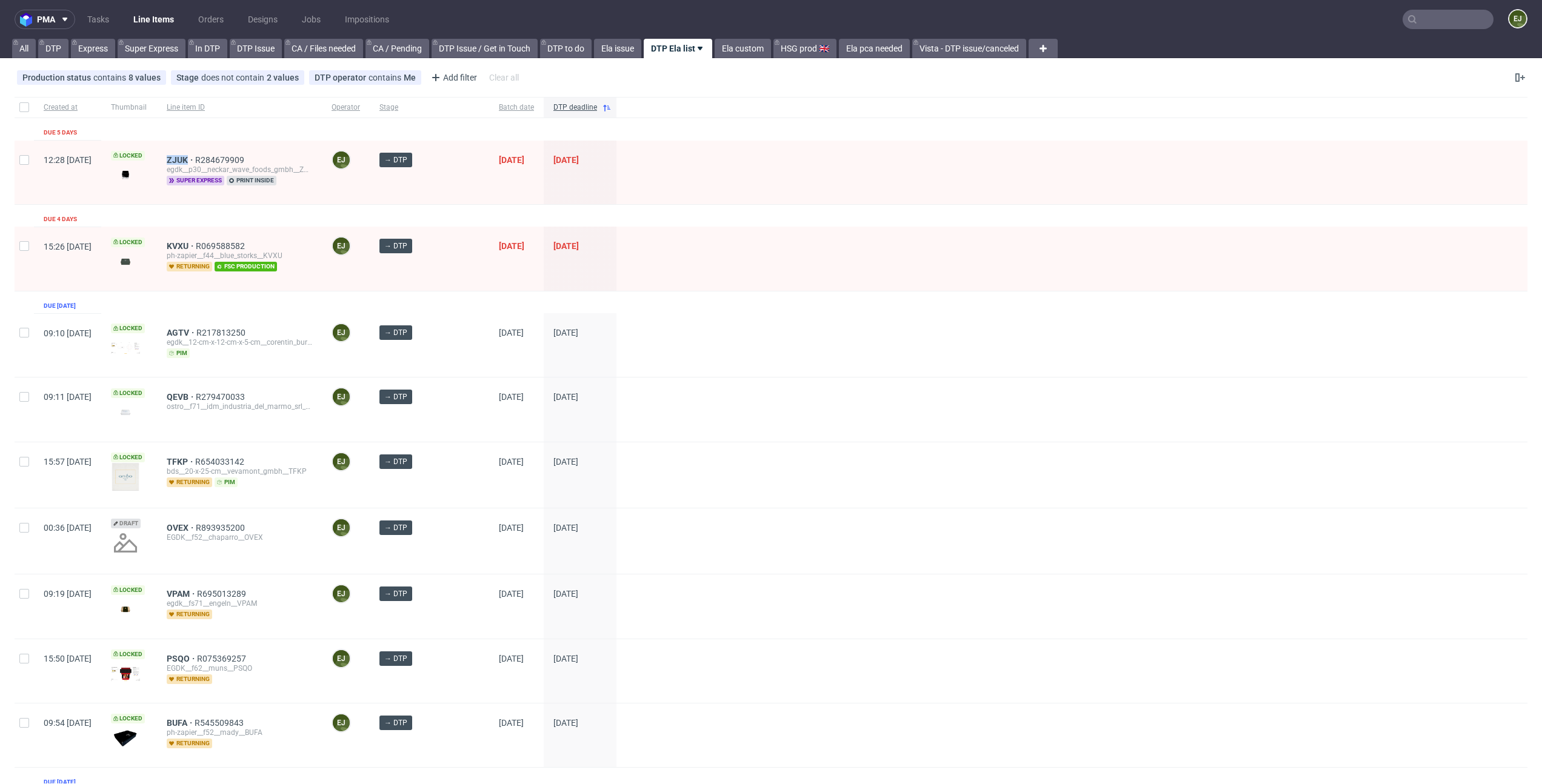
scroll to position [421, 0]
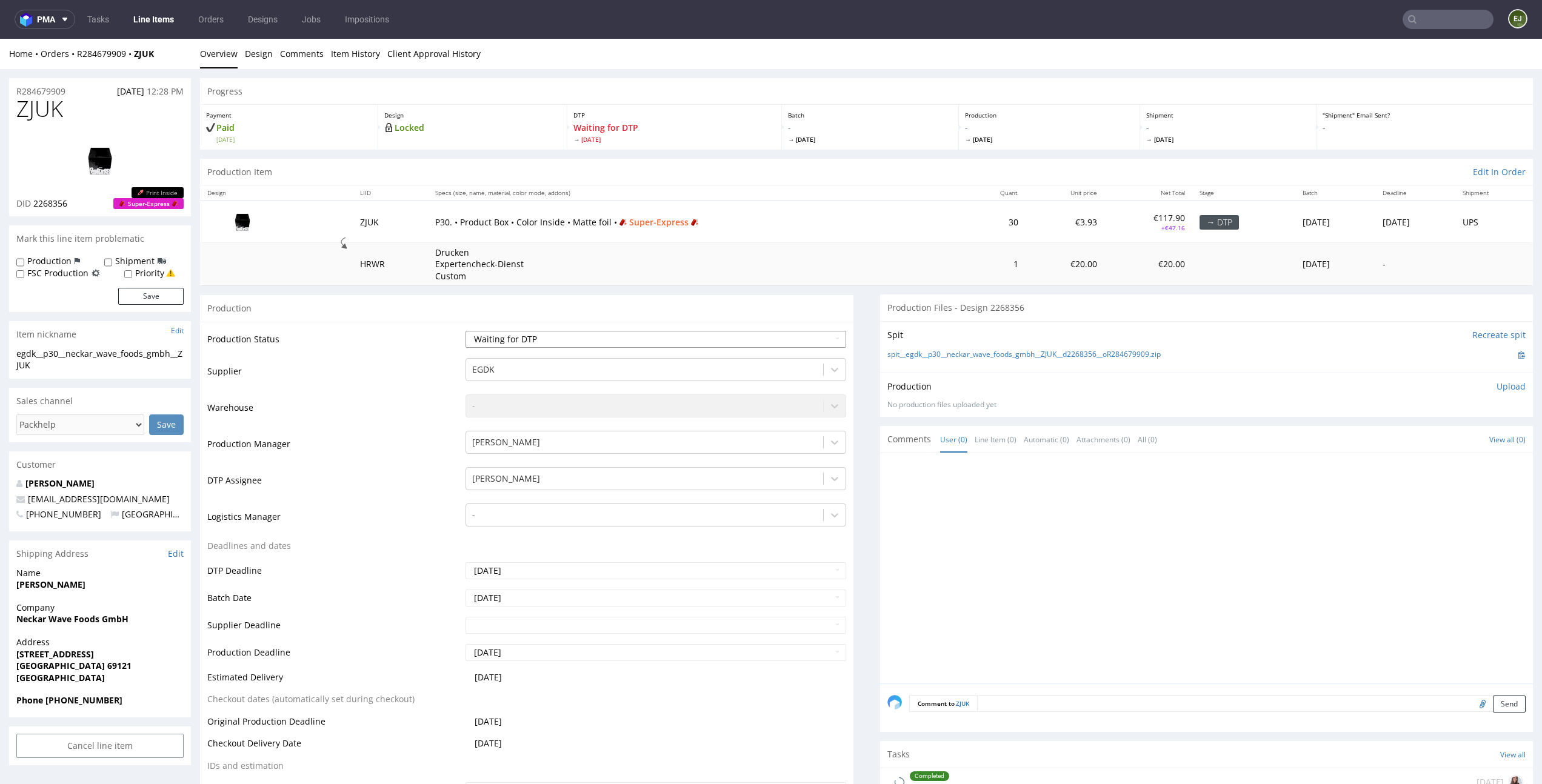
click at [776, 336] on select "Waiting for Artwork Waiting for Diecut Waiting for Mockup Waiting for DTP Waiti…" at bounding box center [655, 339] width 380 height 17
select select "dtp_in_process"
click at [466, 331] on select "Waiting for Artwork Waiting for Diecut Waiting for Mockup Waiting for DTP Waiti…" at bounding box center [655, 339] width 380 height 17
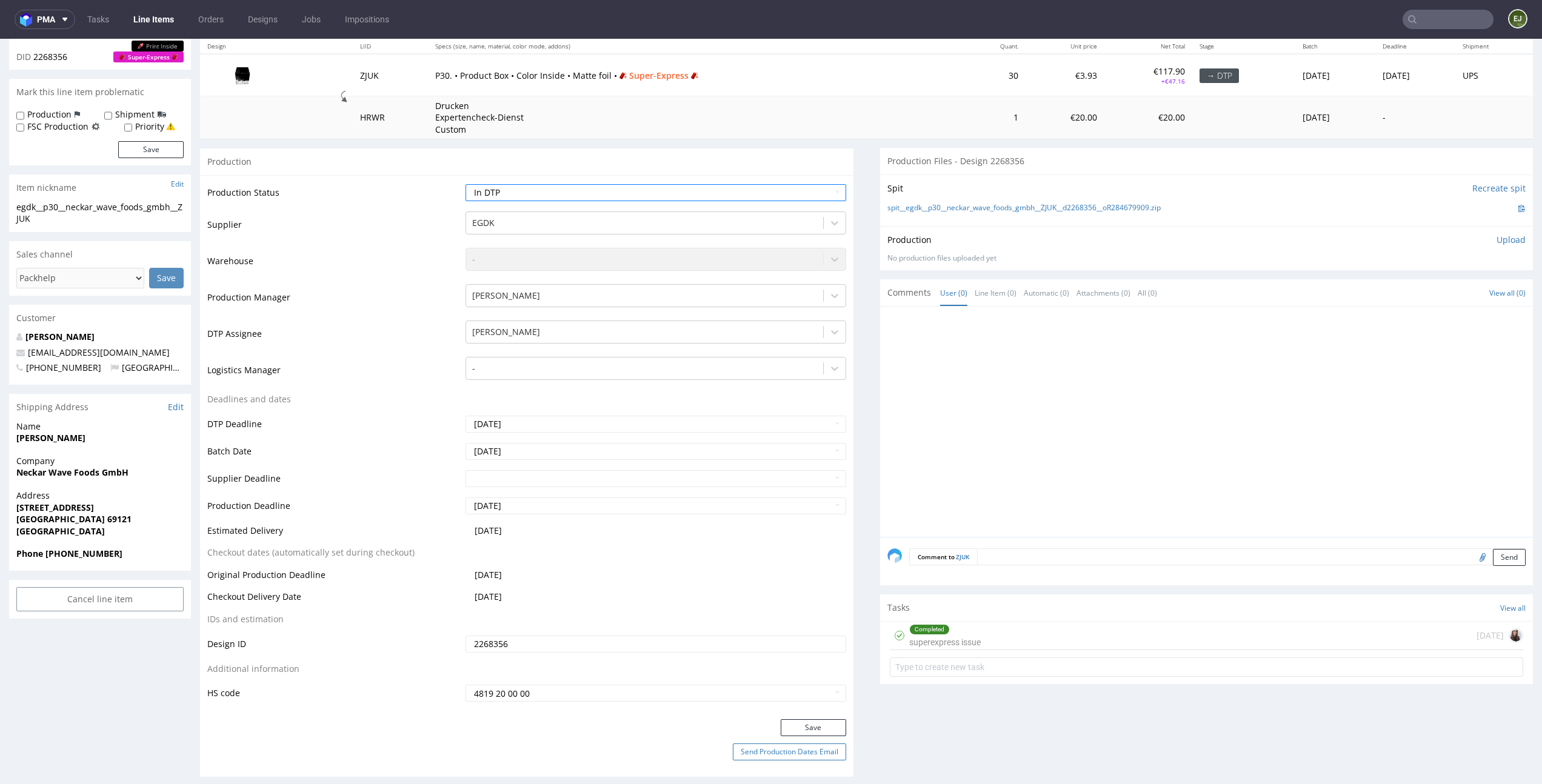
scroll to position [233, 0]
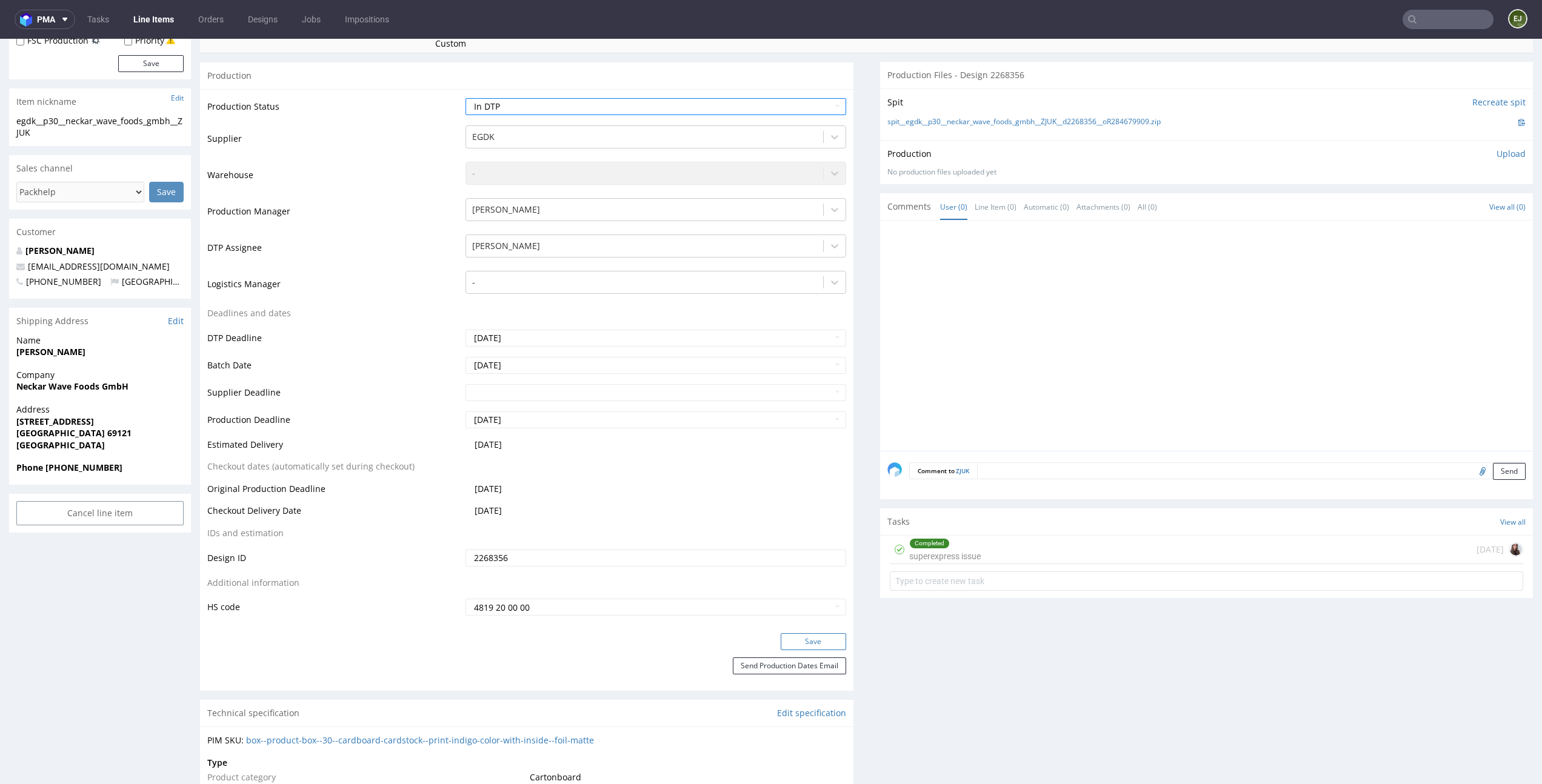
click at [820, 638] on button "Save" at bounding box center [813, 642] width 66 height 17
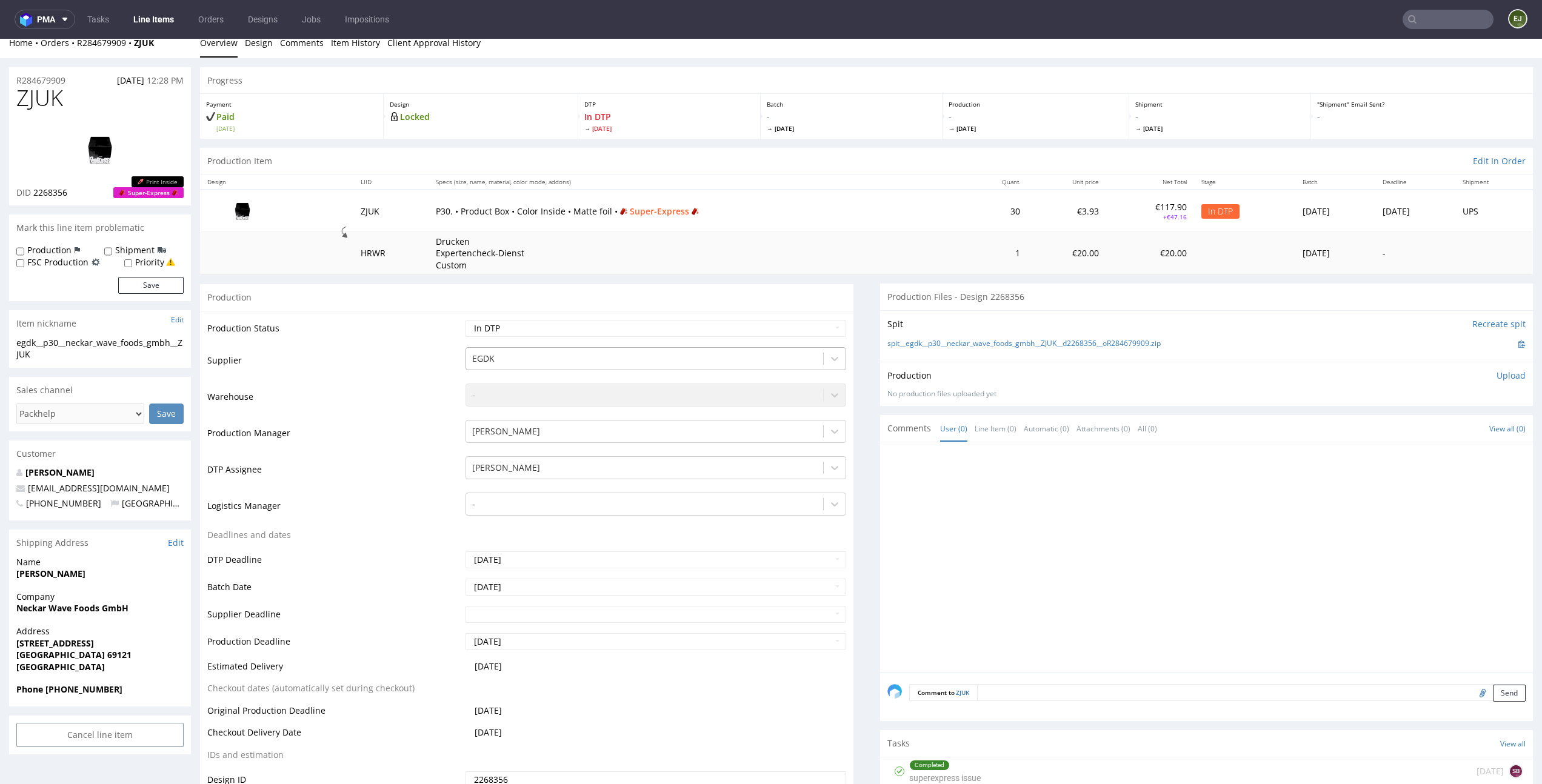
scroll to position [0, 0]
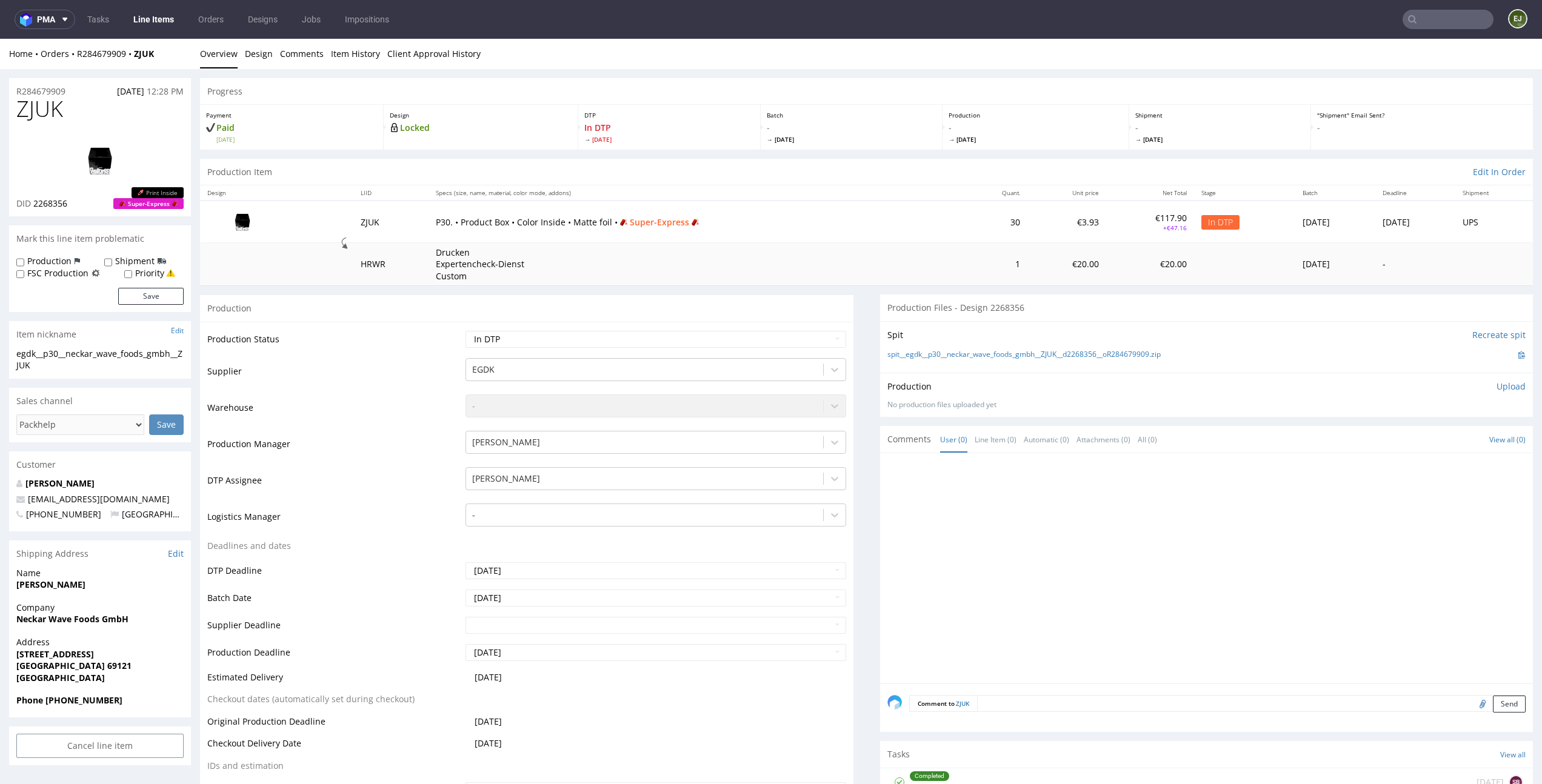
click at [1009, 299] on div "Production Files - Design 2268356" at bounding box center [1206, 308] width 653 height 27
click at [967, 352] on link "spit__egdk__p30__neckar_wave_foods_gmbh__ZJUK__d2268356__oR284679909.zip" at bounding box center [1024, 355] width 273 height 10
click at [250, 57] on link "Design" at bounding box center [258, 53] width 28 height 29
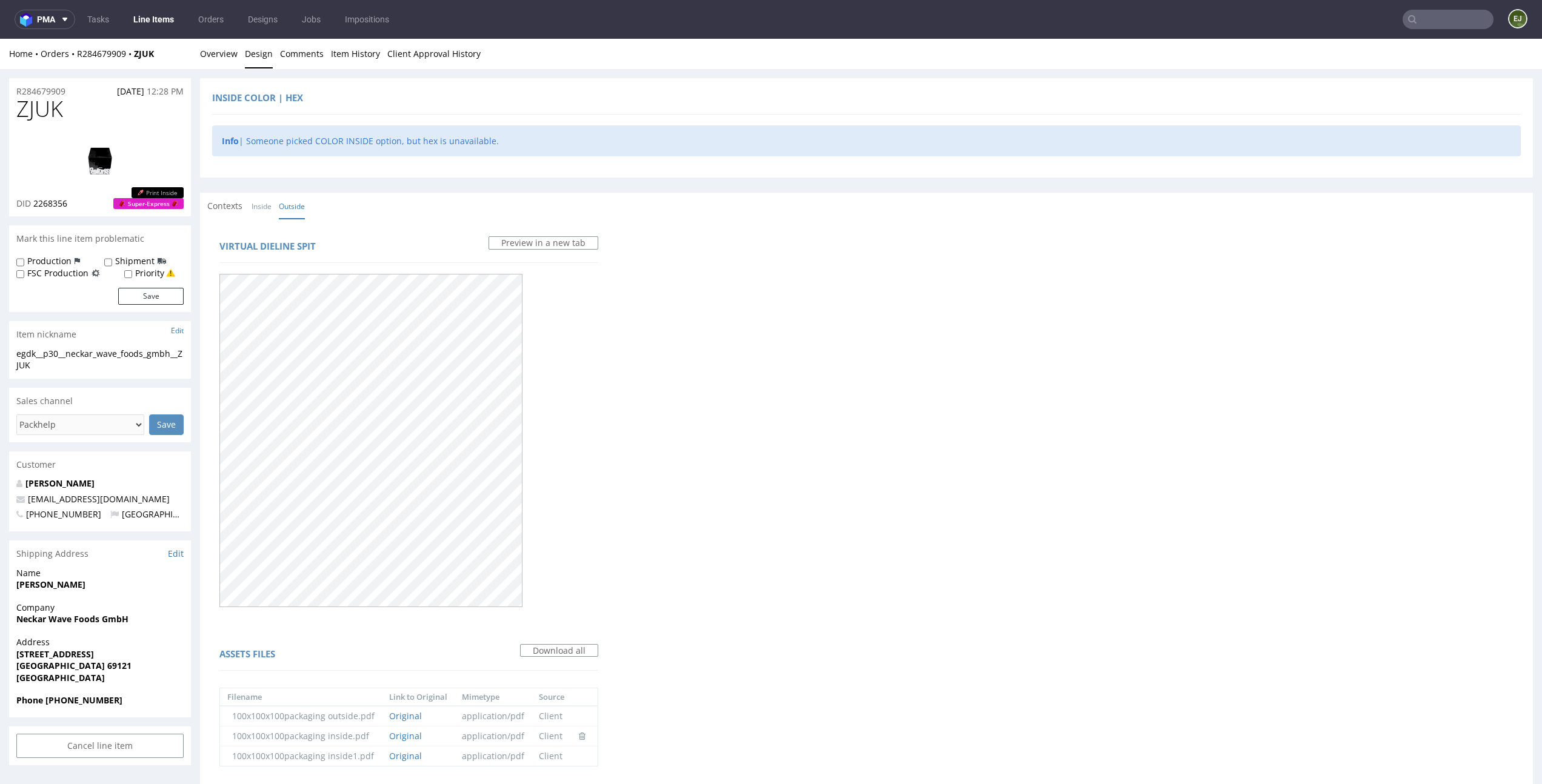
scroll to position [405, 0]
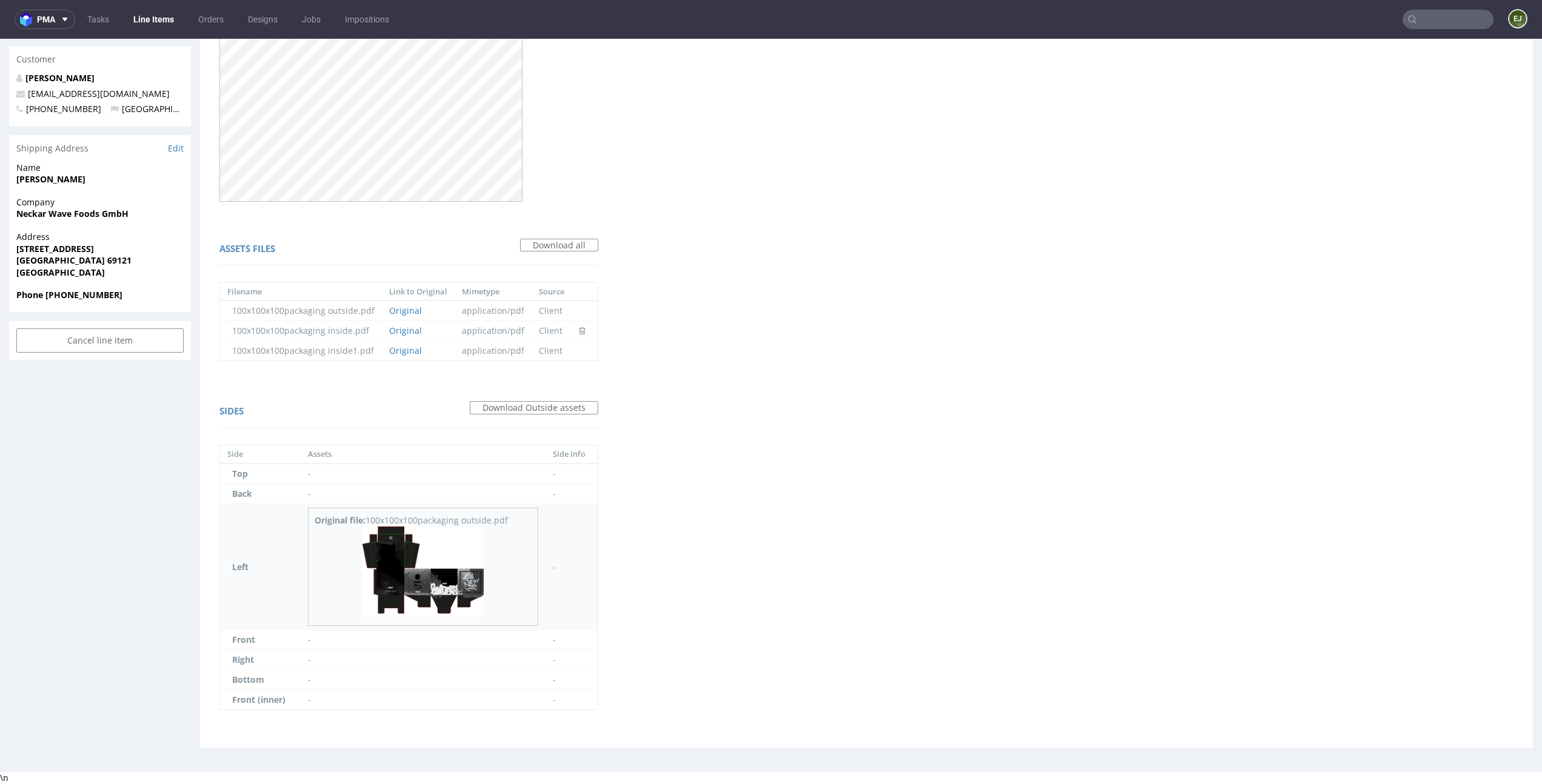
click at [438, 597] on img at bounding box center [423, 571] width 121 height 90
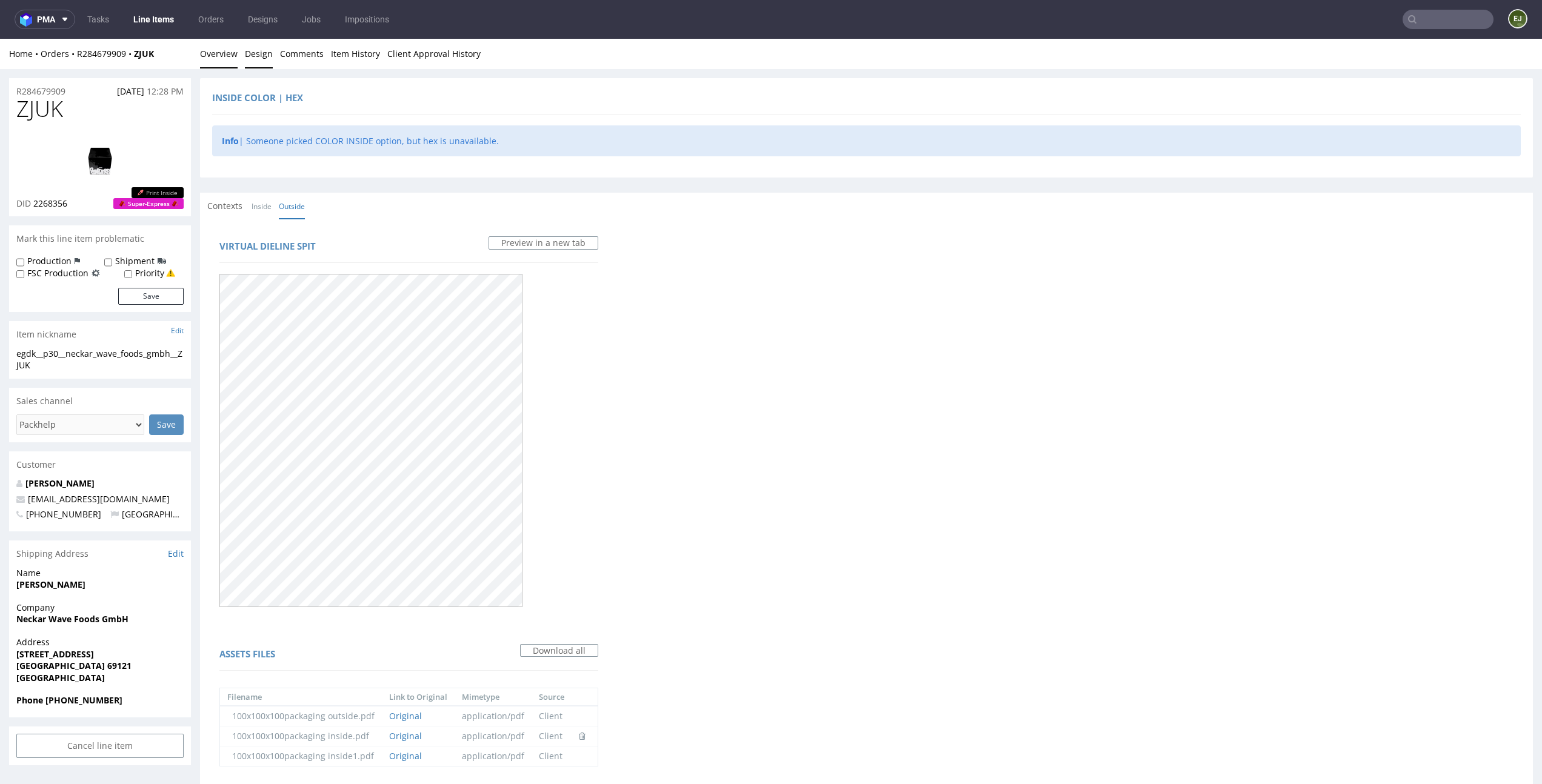
click at [223, 53] on link "Overview" at bounding box center [218, 53] width 38 height 29
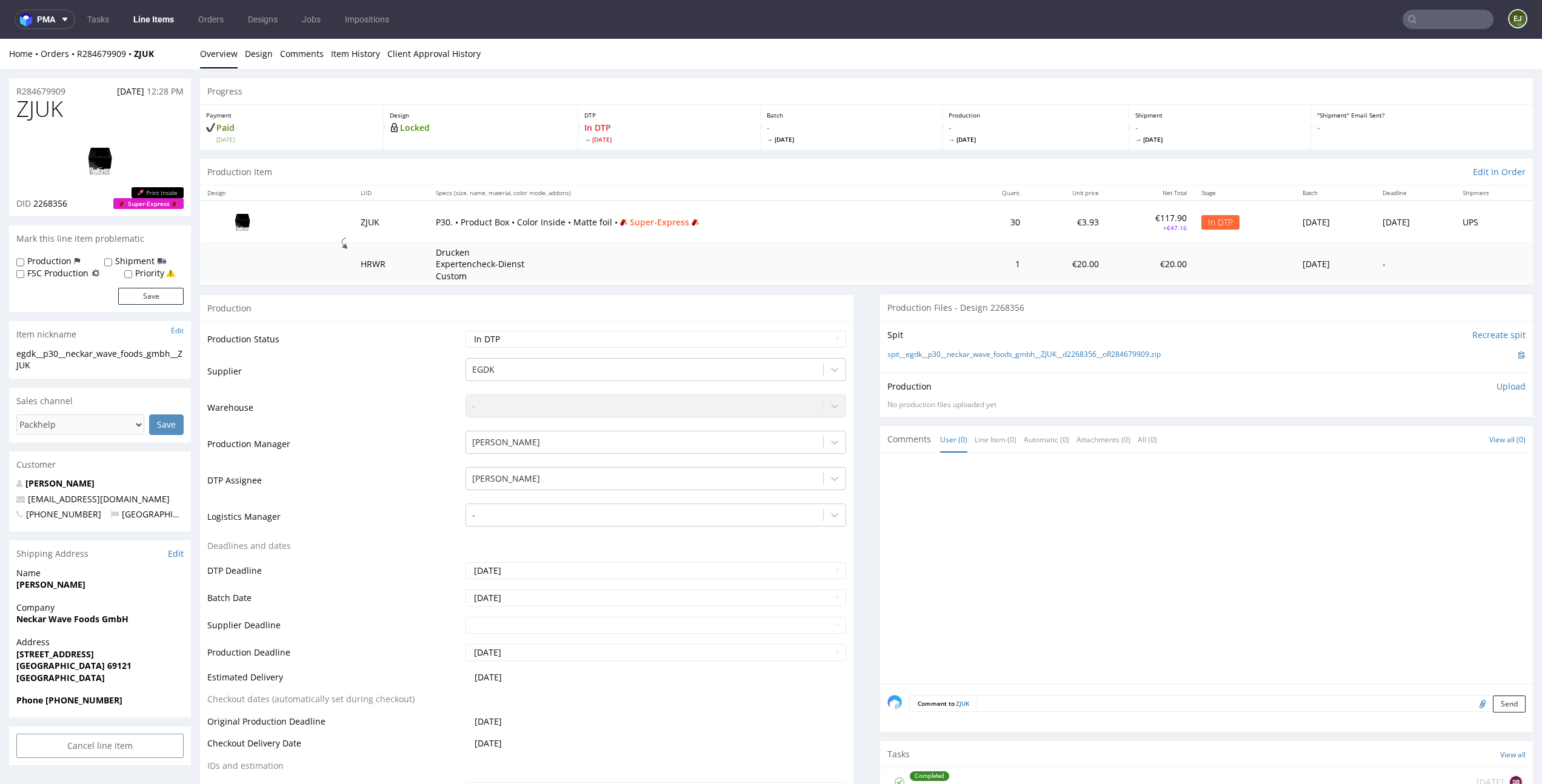
click at [110, 139] on img at bounding box center [99, 160] width 97 height 55
click at [1457, 534] on div at bounding box center [1210, 571] width 646 height 223
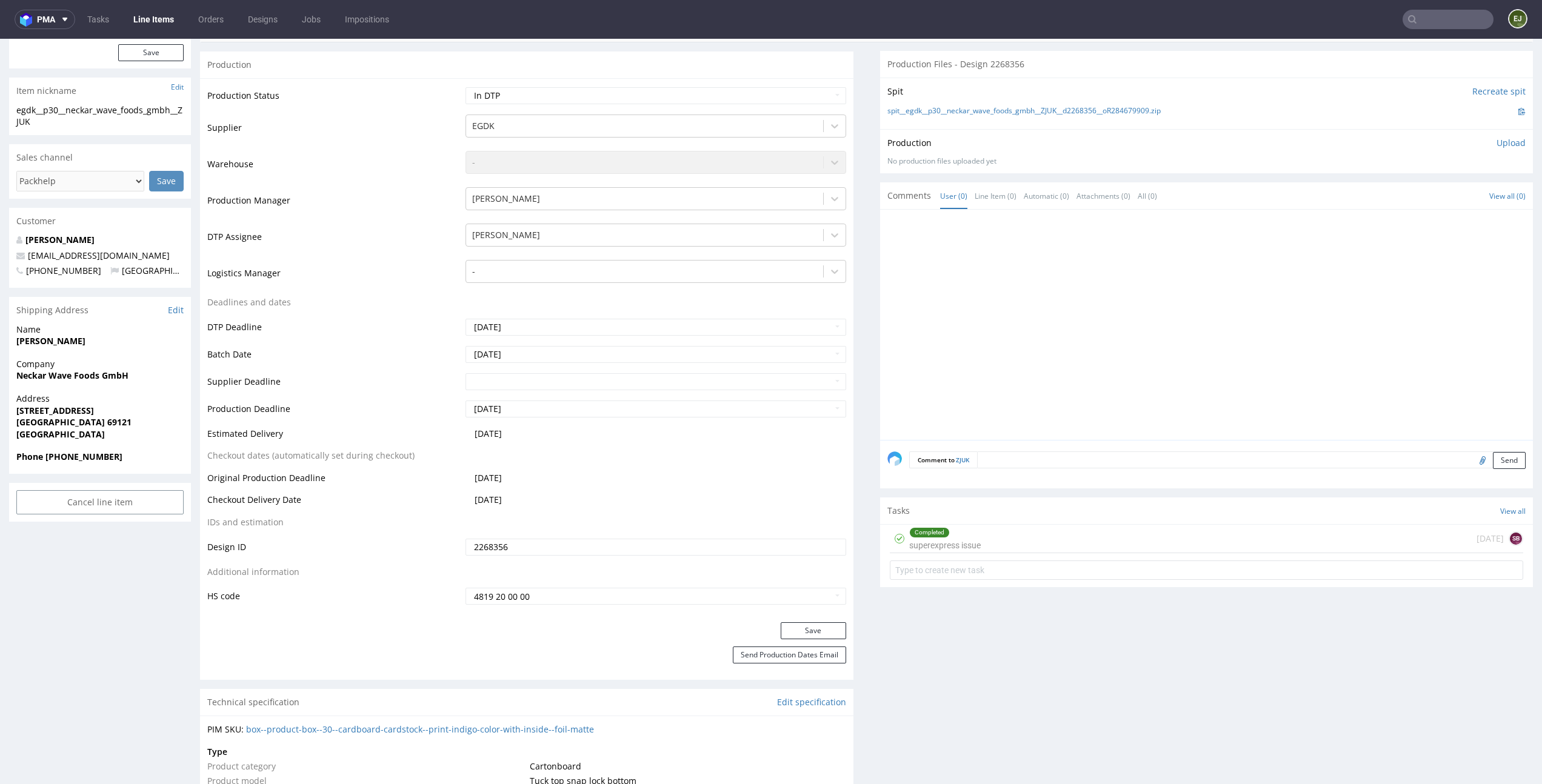
click at [996, 544] on div "Completed superexpress issue 5 days ago SB" at bounding box center [1207, 539] width 634 height 29
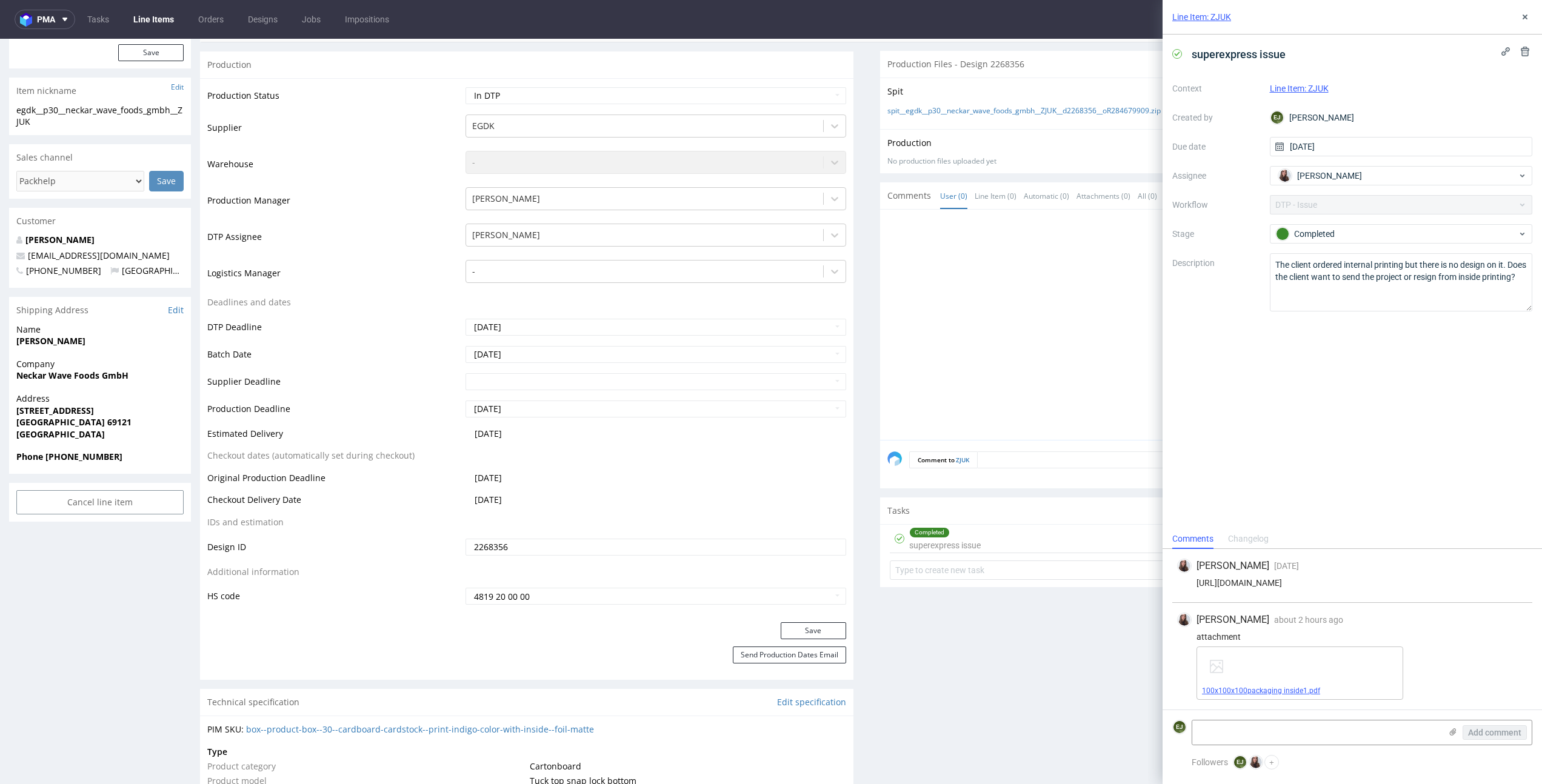
click at [1265, 690] on link "100x100x100packaging inside1.pdf" at bounding box center [1260, 691] width 118 height 8
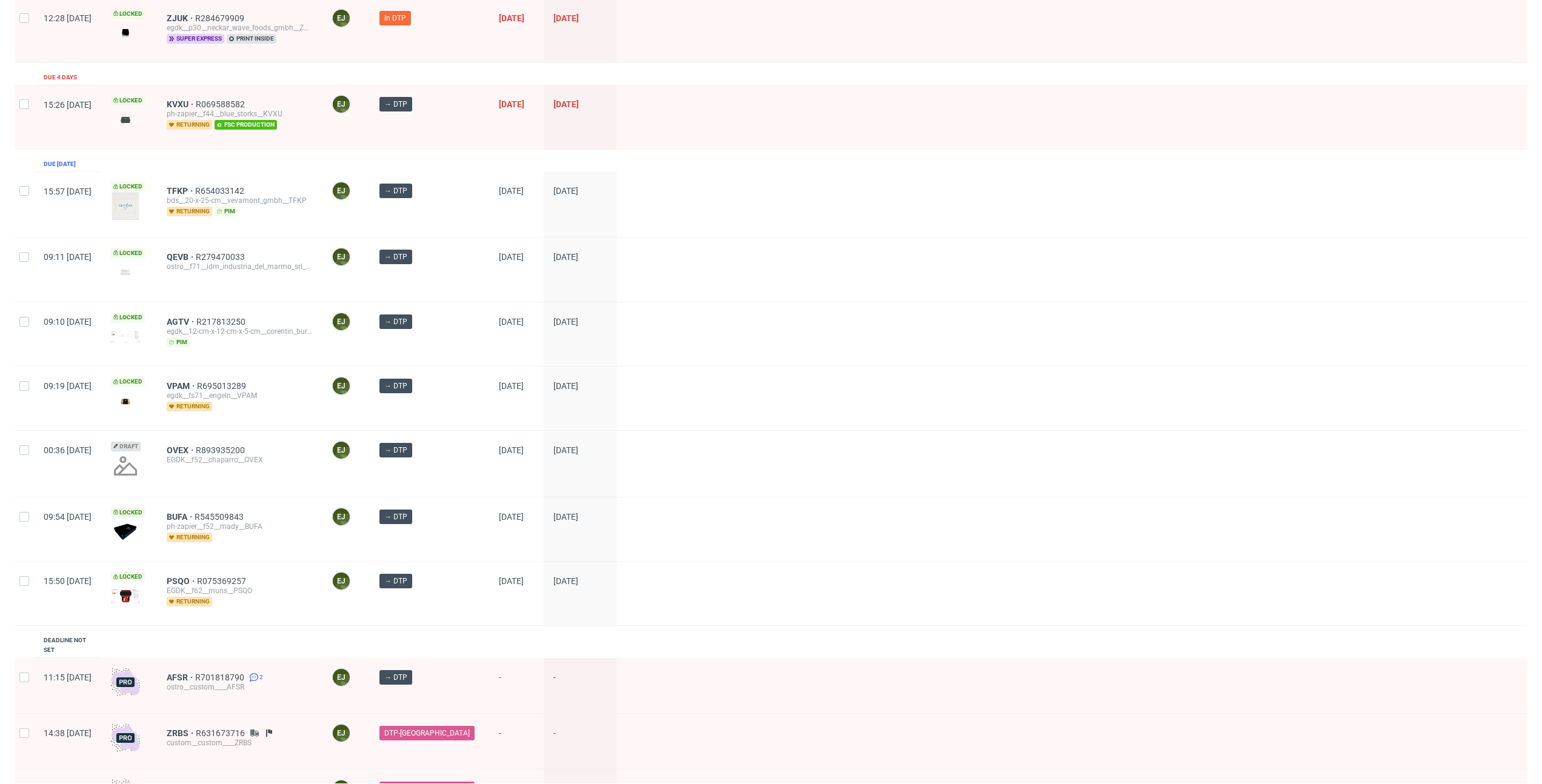
scroll to position [334, 0]
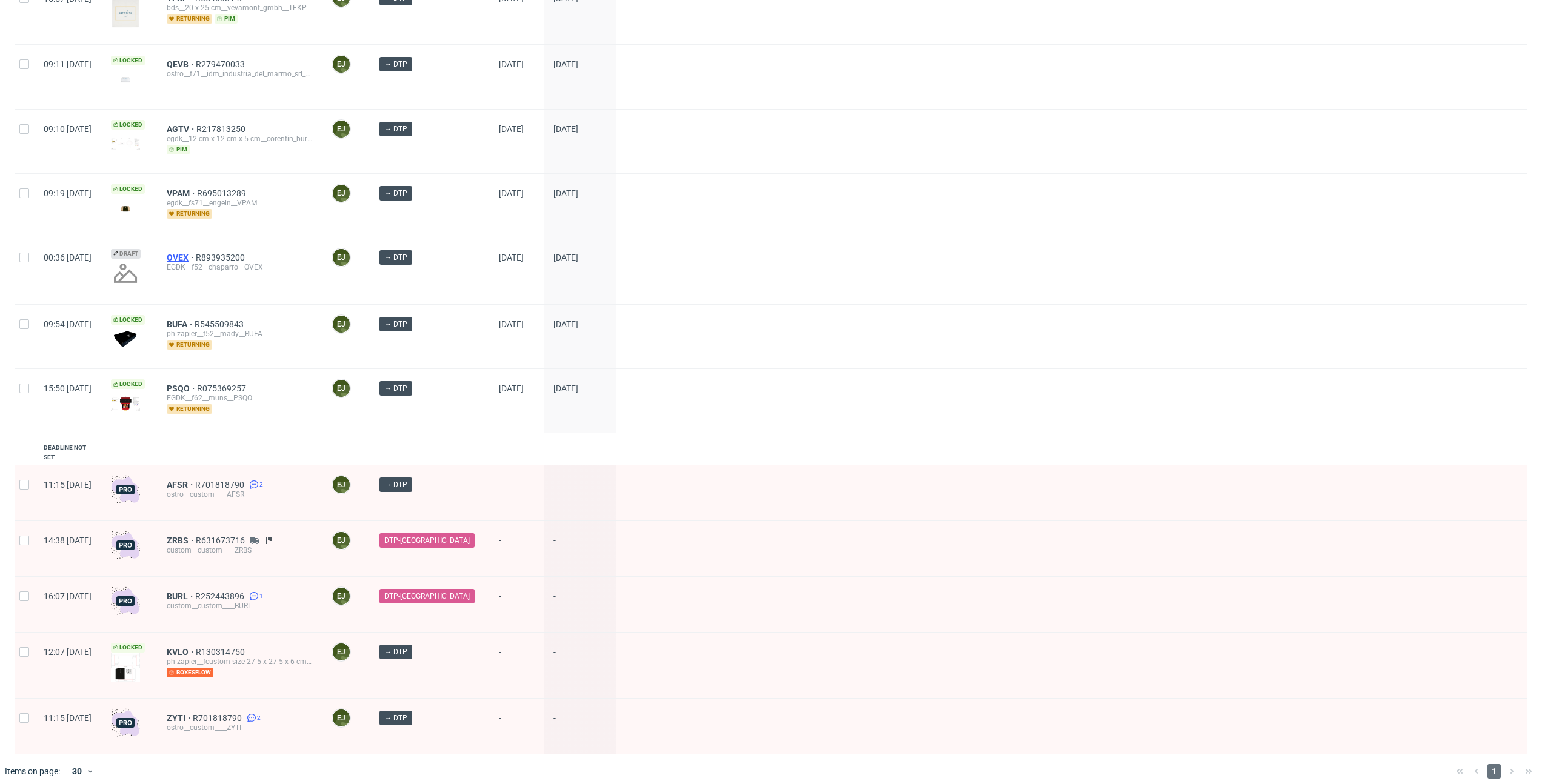
click at [196, 255] on span "OVEX" at bounding box center [181, 258] width 29 height 10
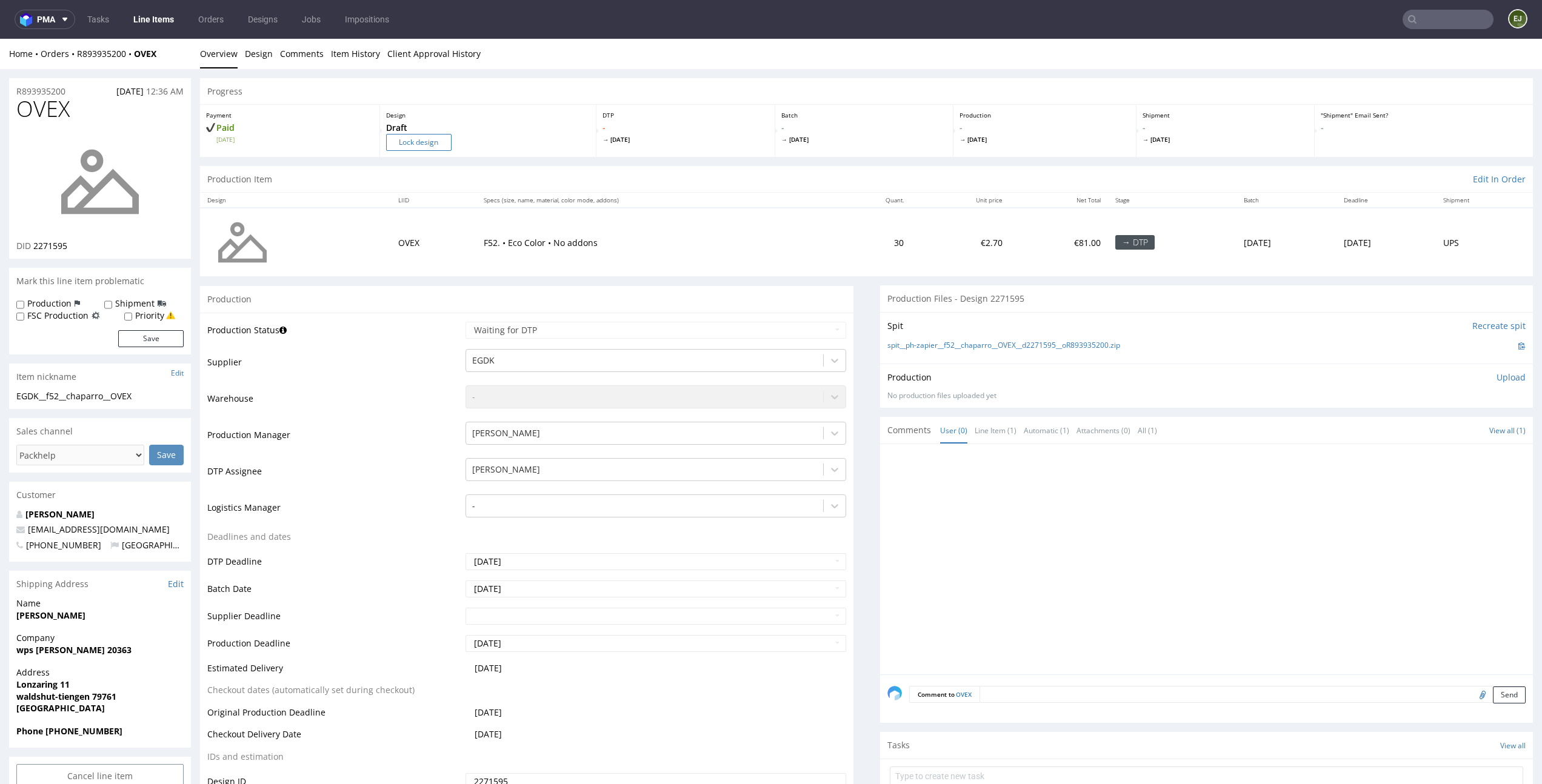
click at [431, 134] on input "Lock design" at bounding box center [418, 142] width 66 height 17
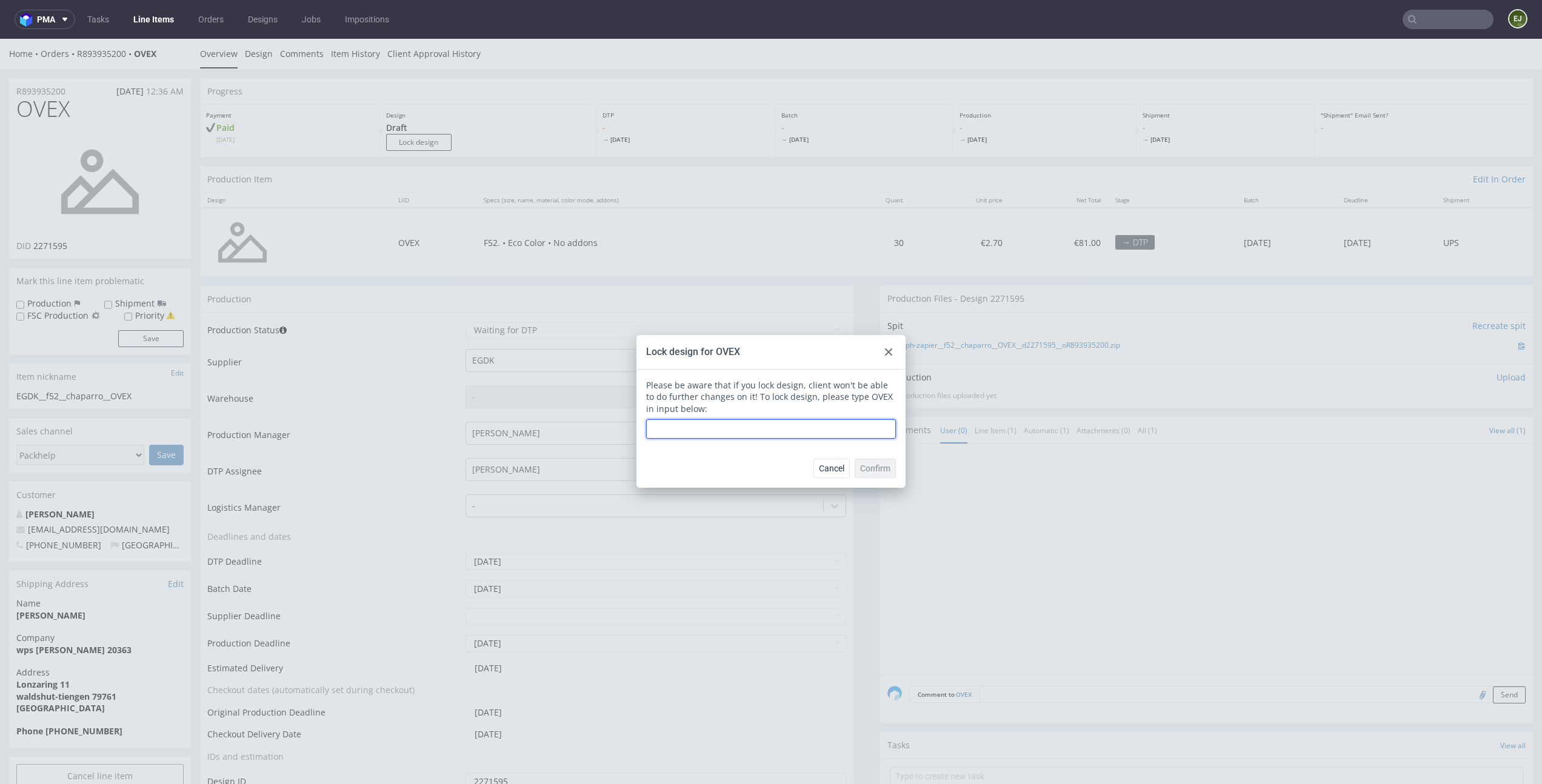
click at [664, 419] on input "text" at bounding box center [771, 429] width 250 height 19
type input "OVEX"
click at [882, 462] on button "Confirm" at bounding box center [875, 468] width 41 height 19
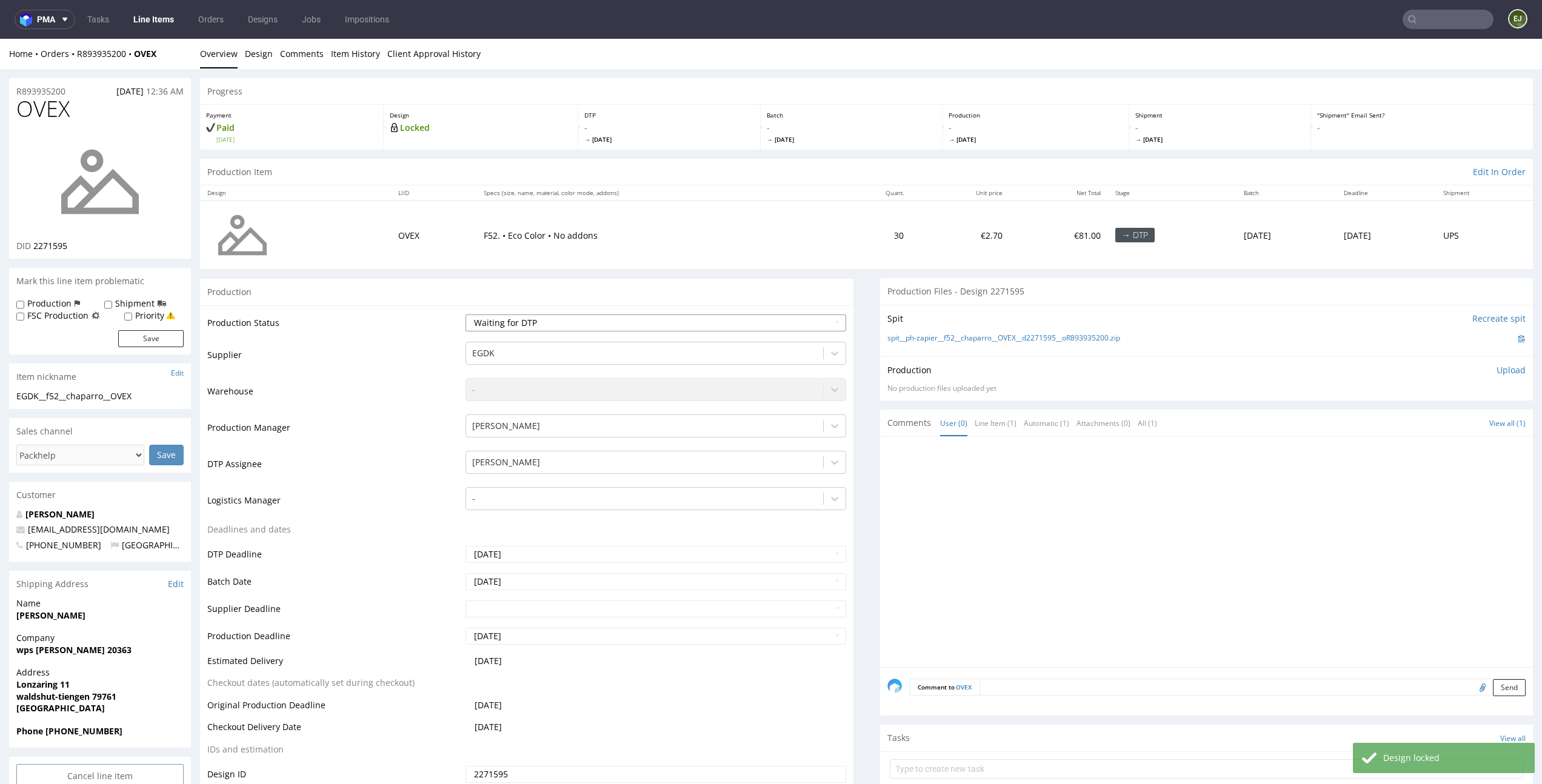
click at [807, 315] on select "Waiting for Artwork Waiting for Diecut Waiting for Mockup Waiting for DTP Waiti…" at bounding box center [655, 323] width 380 height 17
select select "dtp_issue"
click at [466, 314] on select "Waiting for Artwork Waiting for Diecut Waiting for Mockup Waiting for DTP Waiti…" at bounding box center [655, 323] width 380 height 17
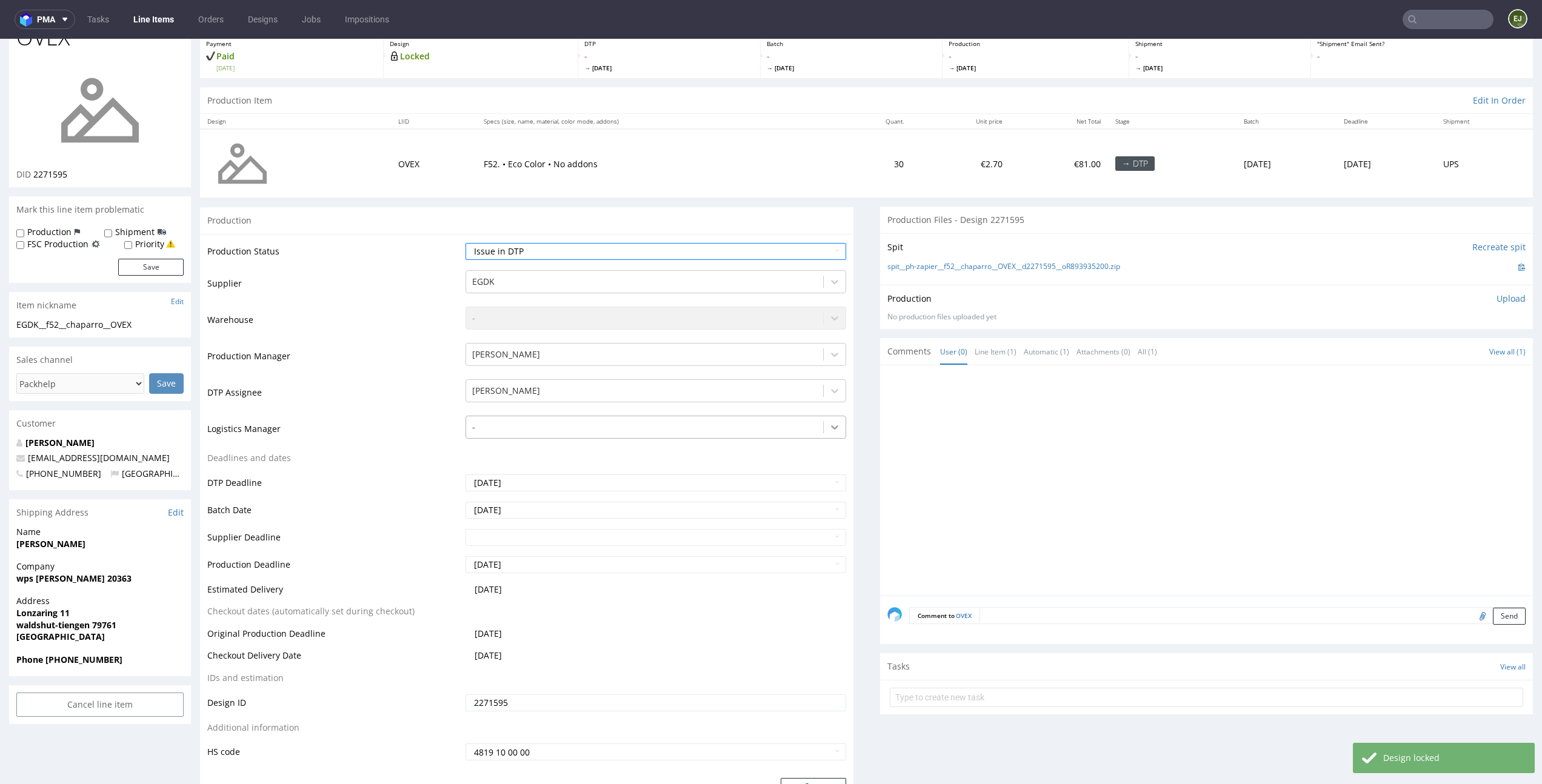
scroll to position [227, 0]
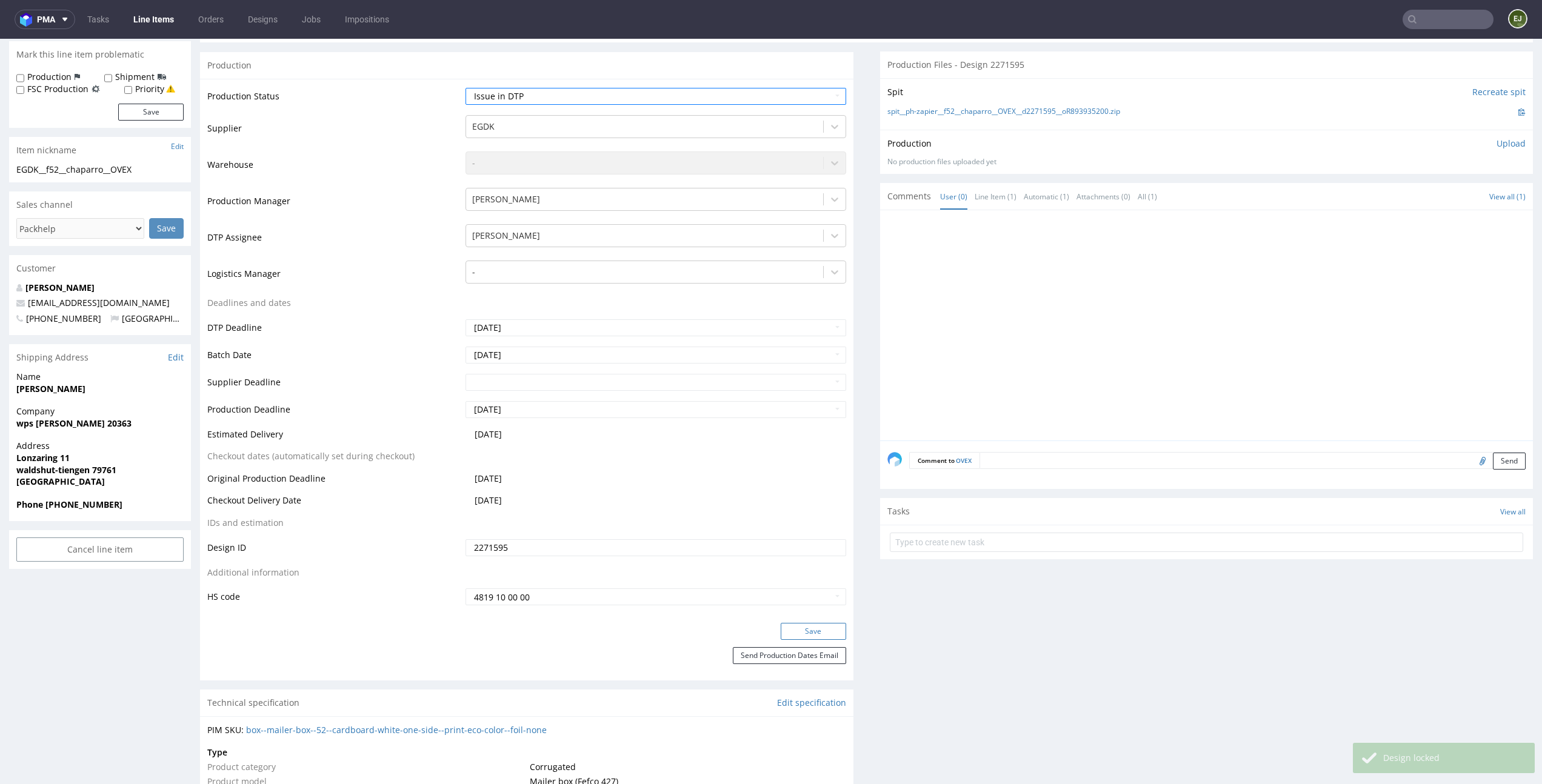
click at [806, 629] on button "Save" at bounding box center [813, 631] width 66 height 17
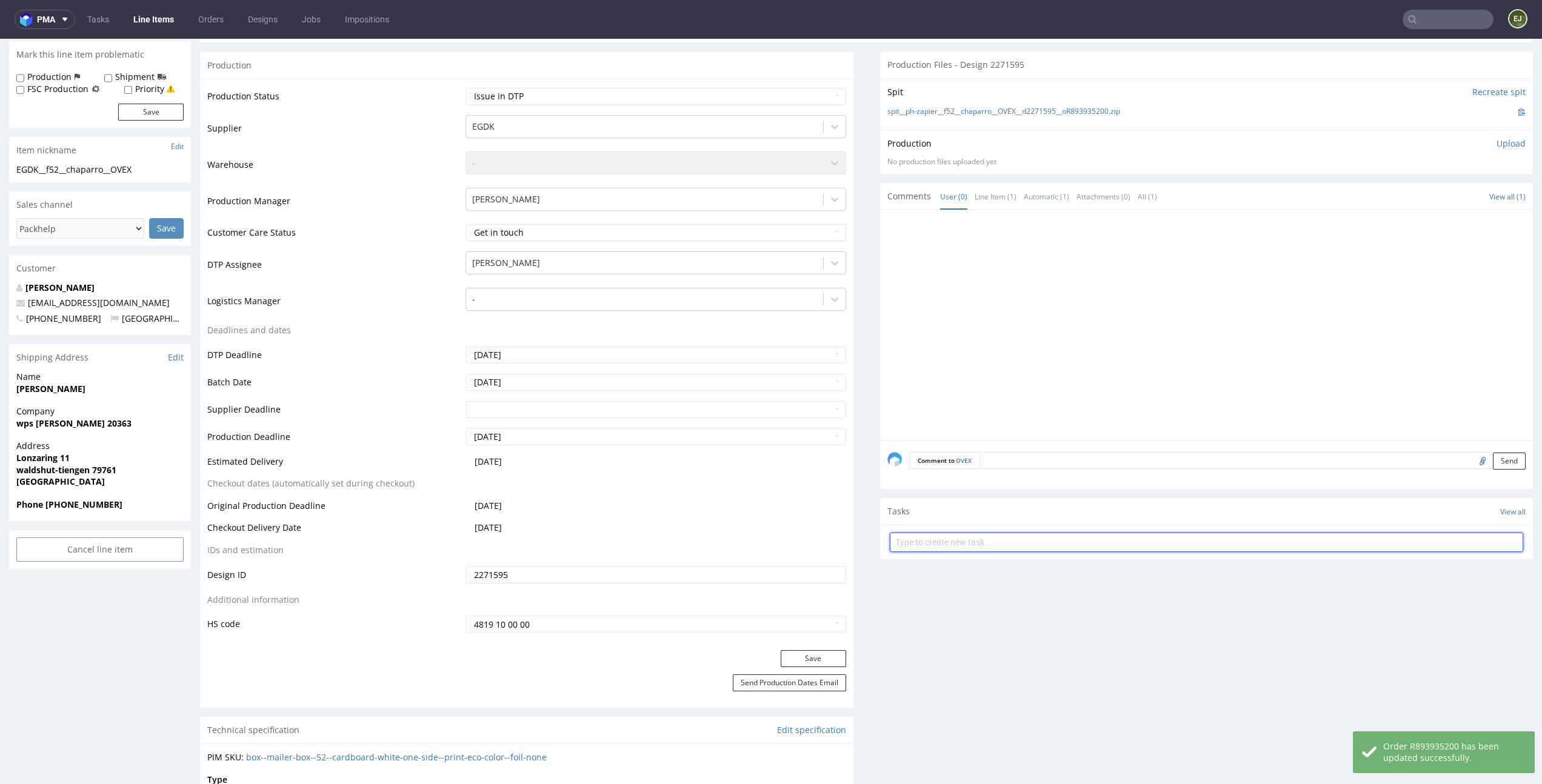
click at [971, 543] on input "text" at bounding box center [1207, 542] width 634 height 19
type input "no design"
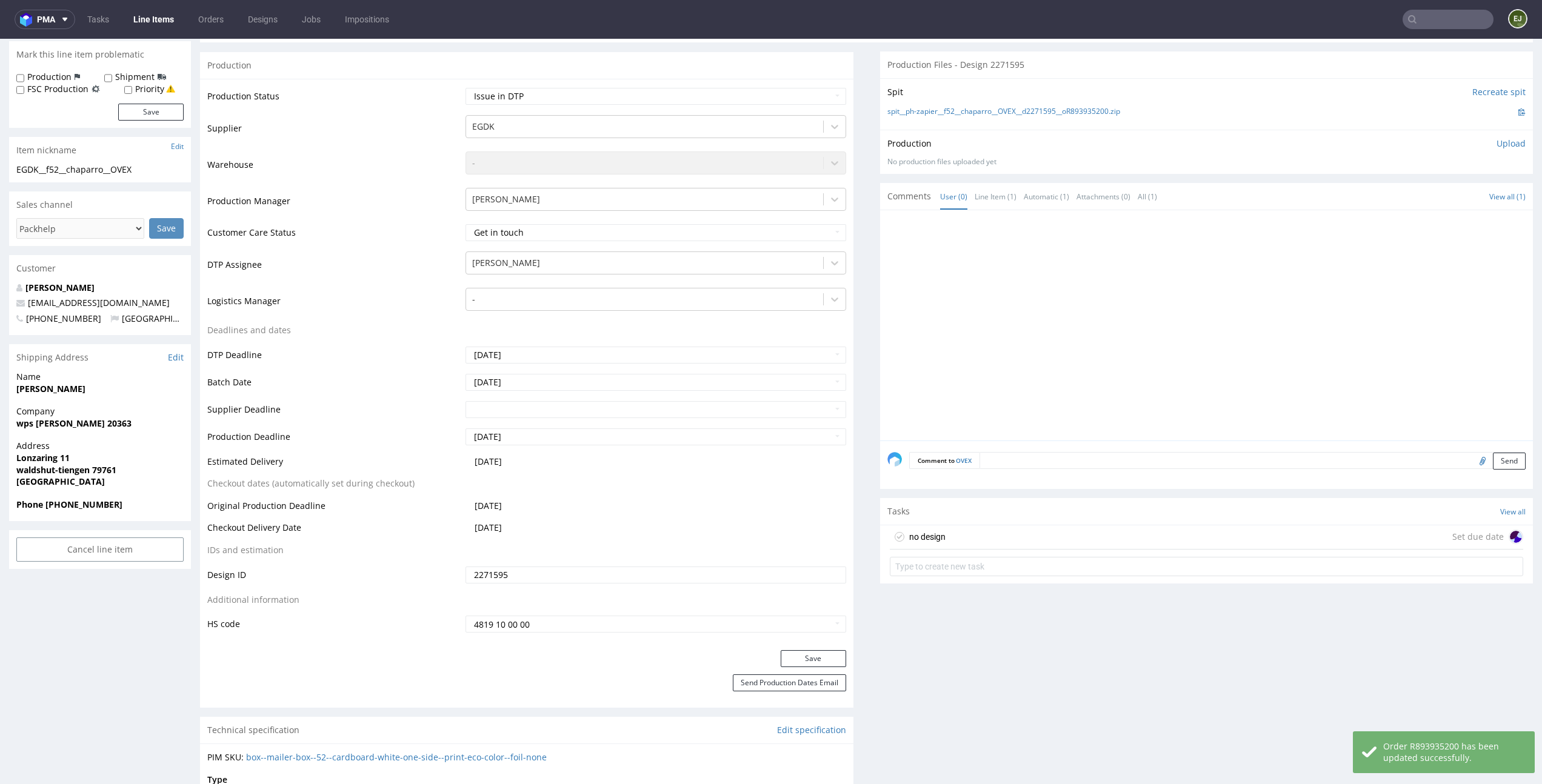
click at [985, 535] on div "no design Set due date" at bounding box center [1207, 537] width 634 height 24
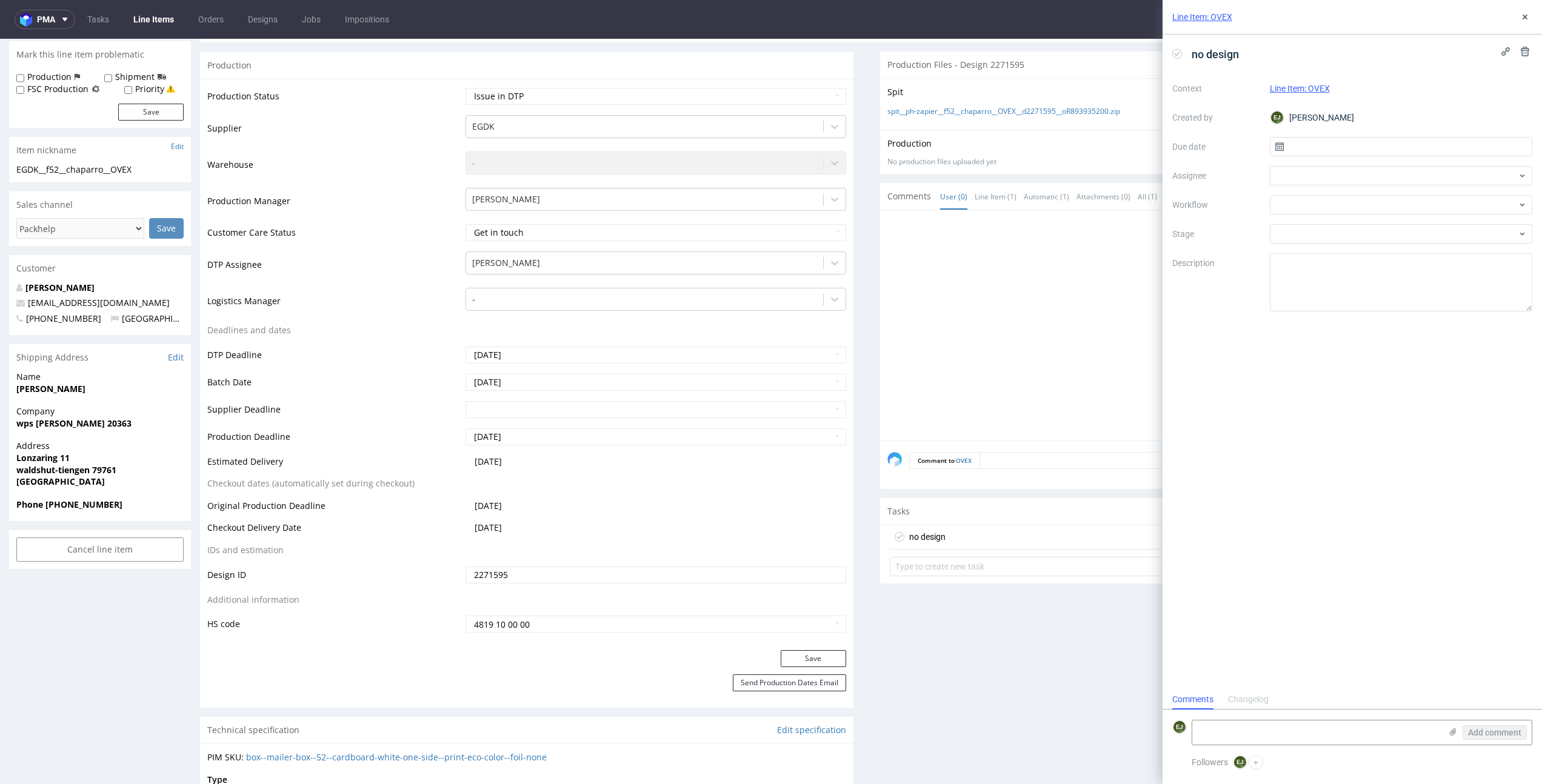
scroll to position [10, 0]
click at [1424, 137] on input "text" at bounding box center [1401, 146] width 263 height 19
click at [1379, 246] on span "7" at bounding box center [1381, 248] width 5 height 12
type input "07/10/2025"
click at [1378, 208] on div at bounding box center [1401, 204] width 263 height 19
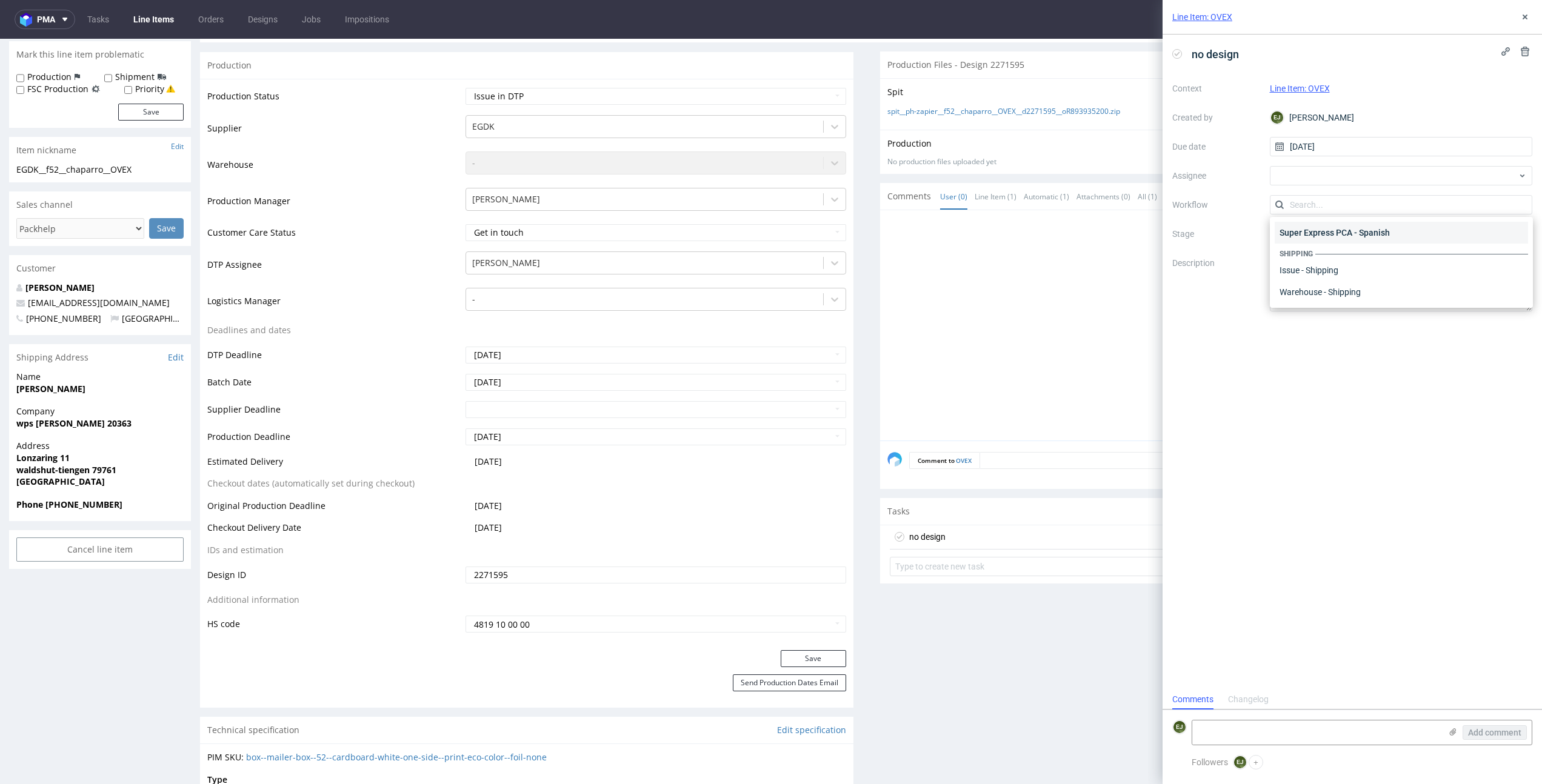
scroll to position [0, 0]
click at [1378, 272] on div "DTP - Issue" at bounding box center [1401, 271] width 253 height 22
click at [1377, 278] on textarea "Problem: Impact: What is needed?:" at bounding box center [1401, 282] width 263 height 58
type textarea "No design"
click at [1350, 474] on div "no design Context Line Item: OVEX Created by EJ Elżbieta Jelińska Due date 07/1…" at bounding box center [1351, 362] width 379 height 655
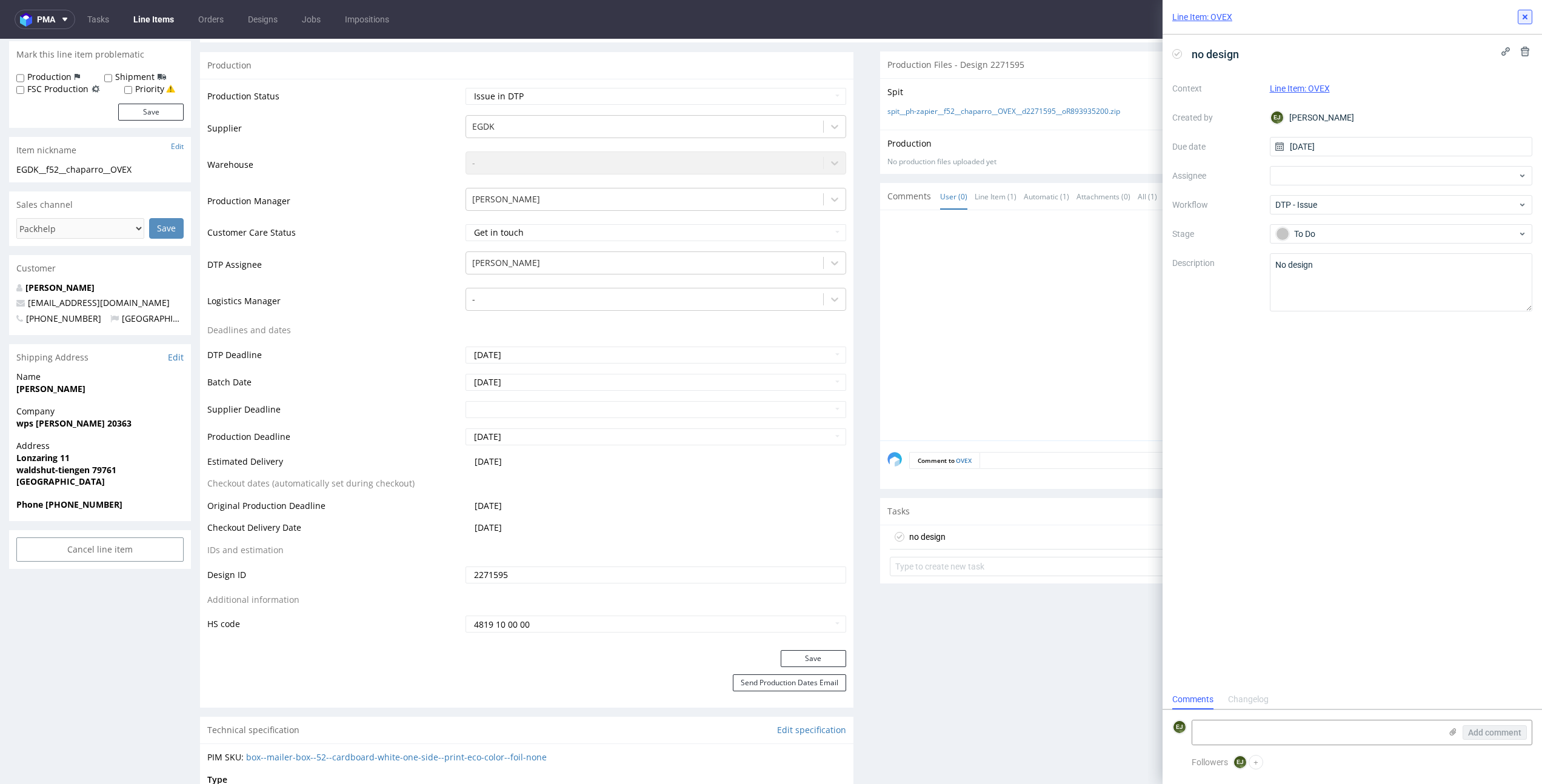
click at [1527, 13] on icon at bounding box center [1525, 17] width 10 height 10
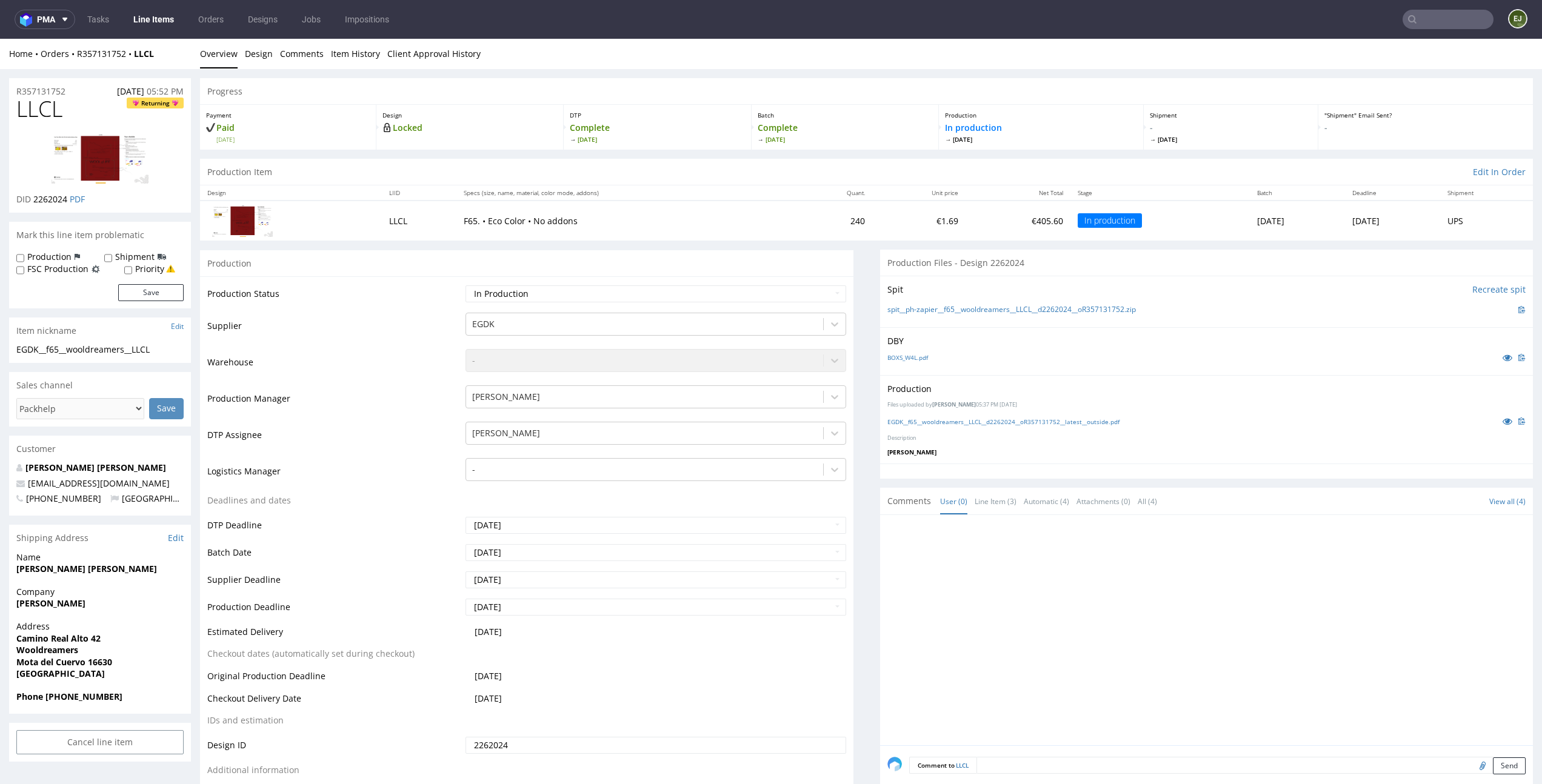
click at [920, 317] on div "Spit Recreate spit spit__ph-zapier__f65__wooldreamers__LLCL__d2262024__oR357131…" at bounding box center [1206, 301] width 653 height 51
click at [937, 305] on link "spit__ph-zapier__f65__wooldreamers__LLCL__d2262024__oR357131752.zip" at bounding box center [1012, 310] width 249 height 10
click at [938, 419] on link "EGDK__f65__wooldreamers__LLCL__d2262024__oR357131752__latest__outside.pdf" at bounding box center [1003, 422] width 232 height 8
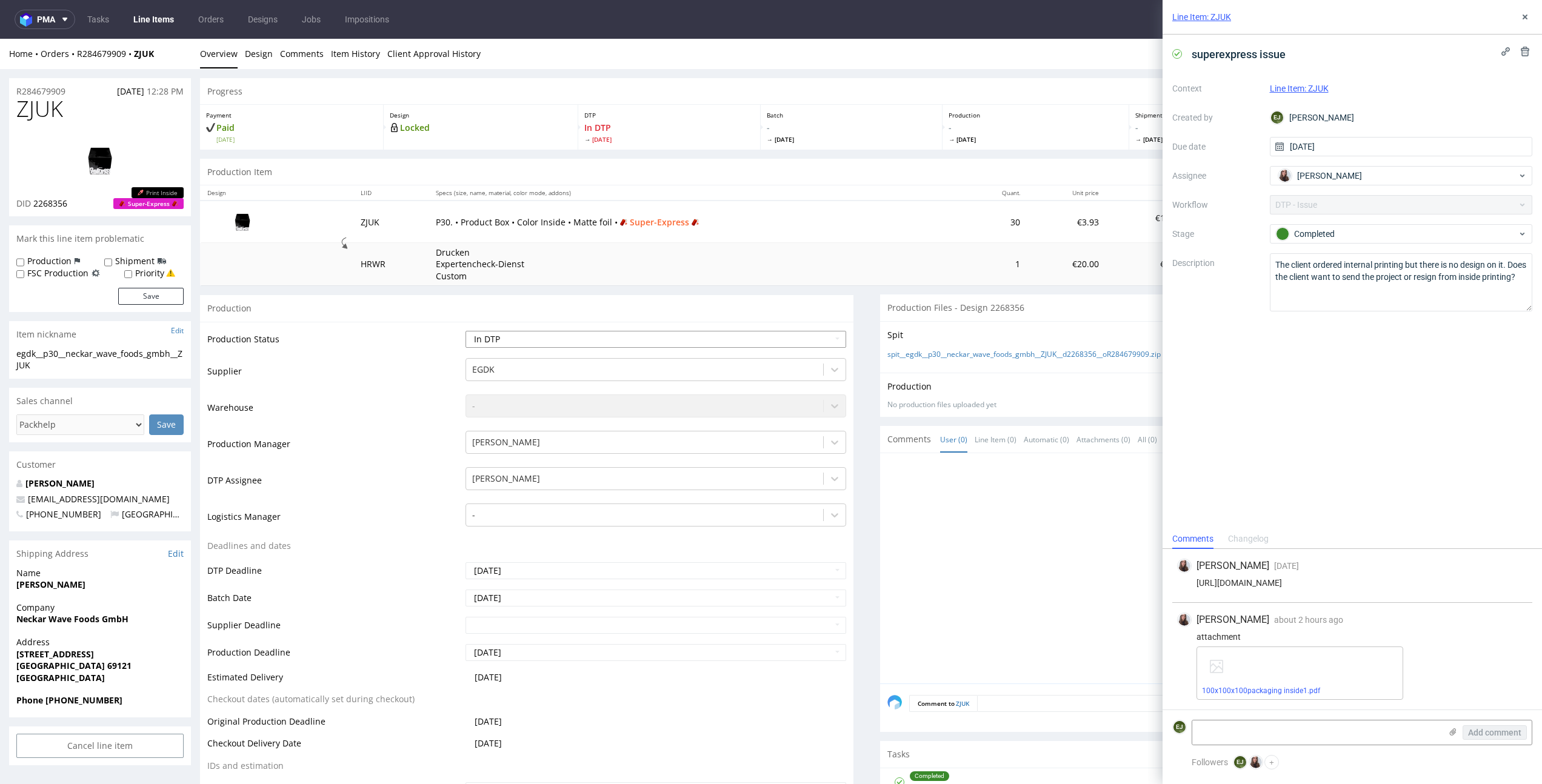
click at [762, 335] on select "Waiting for Artwork Waiting for Diecut Waiting for Mockup Waiting for DTP Waiti…" at bounding box center [655, 339] width 380 height 17
click at [910, 182] on div "Production Item Edit In Order" at bounding box center [866, 172] width 1333 height 27
click at [1523, 11] on button at bounding box center [1524, 17] width 14 height 14
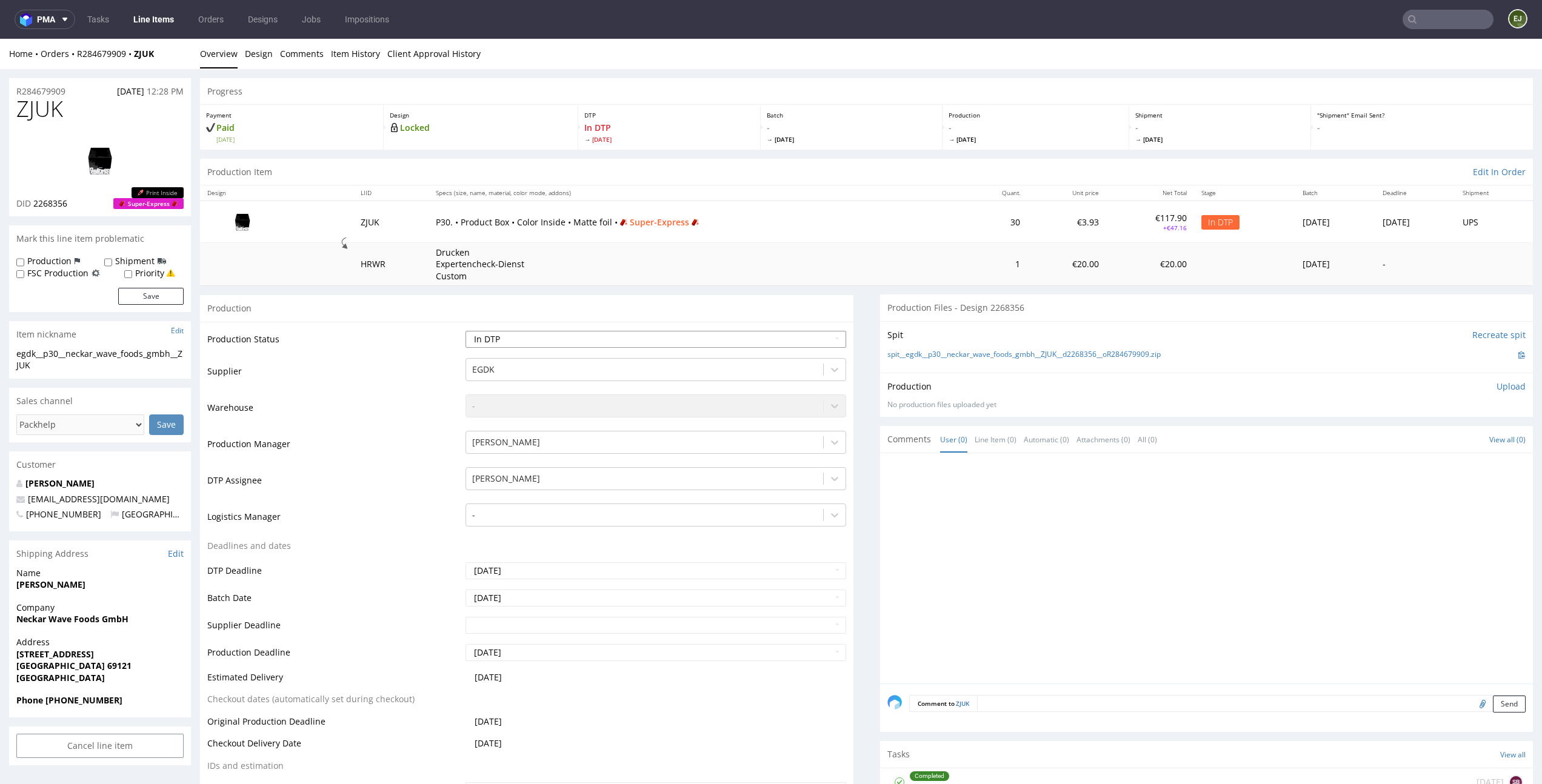
click at [757, 335] on select "Waiting for Artwork Waiting for Diecut Waiting for Mockup Waiting for DTP Waiti…" at bounding box center [655, 339] width 380 height 17
select select "dtp_ca_needed"
click at [466, 331] on select "Waiting for Artwork Waiting for Diecut Waiting for Mockup Waiting for DTP Waiti…" at bounding box center [655, 339] width 380 height 17
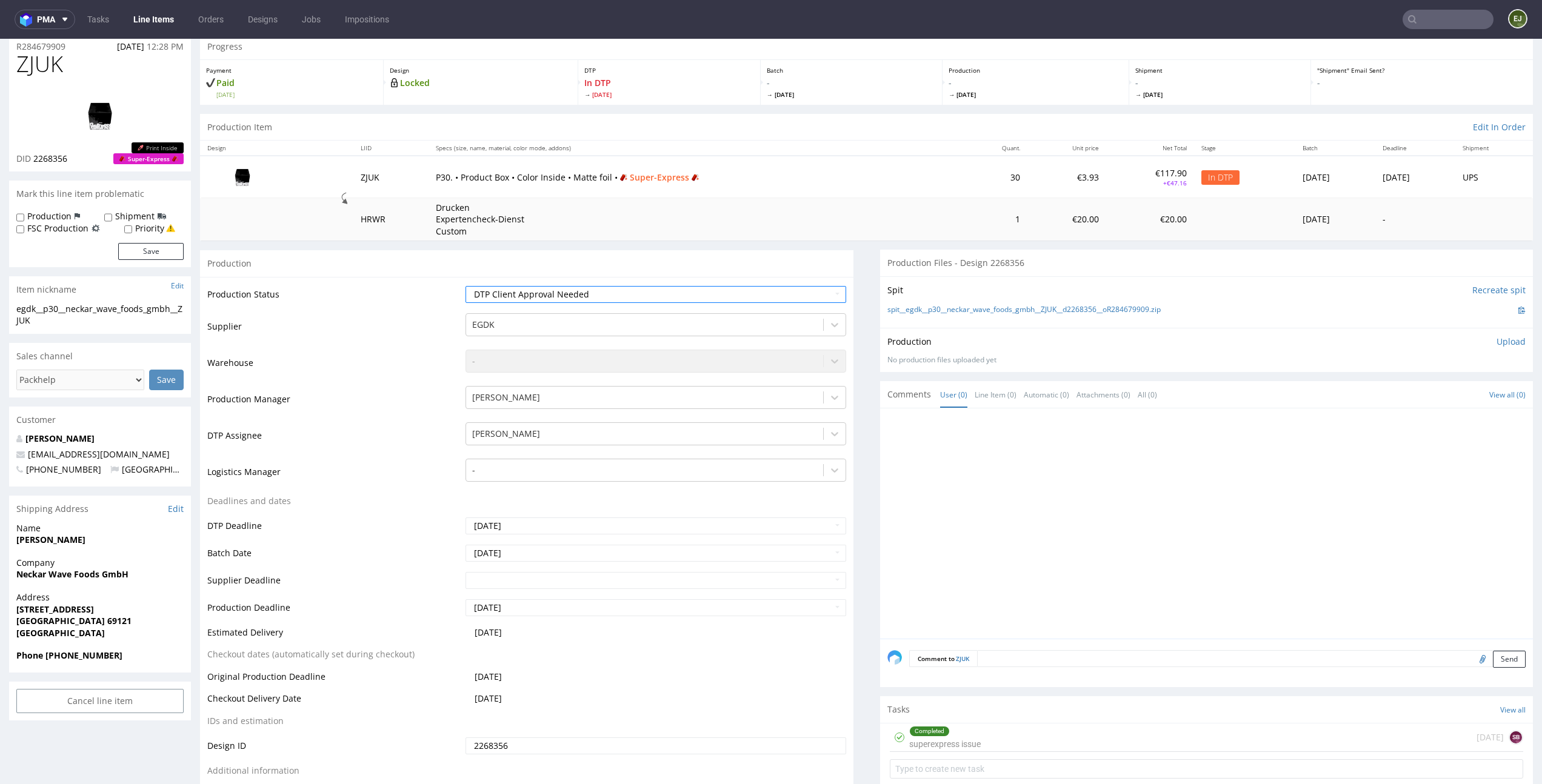
scroll to position [102, 0]
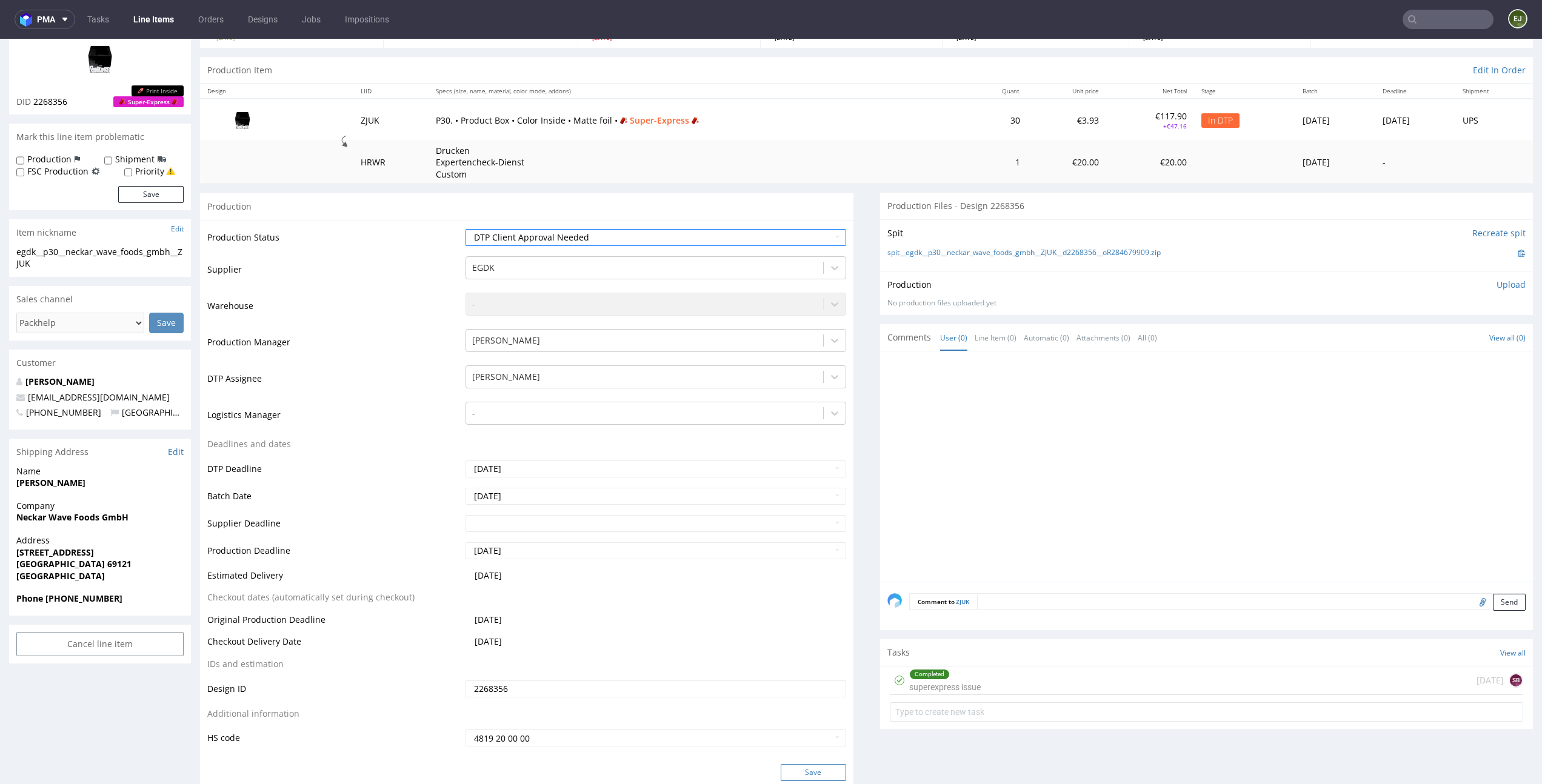
click at [817, 764] on button "Save" at bounding box center [813, 772] width 66 height 17
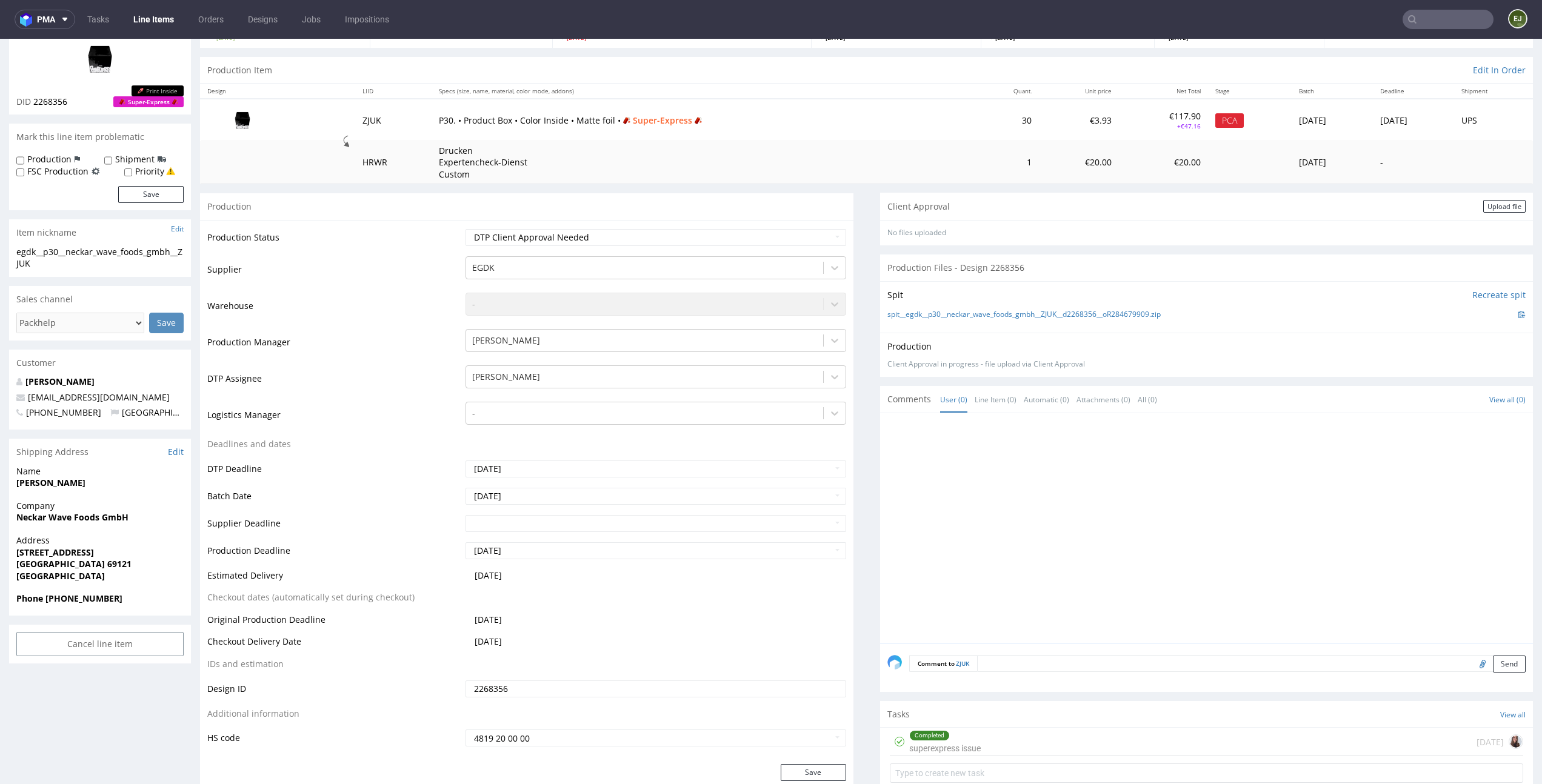
scroll to position [0, 0]
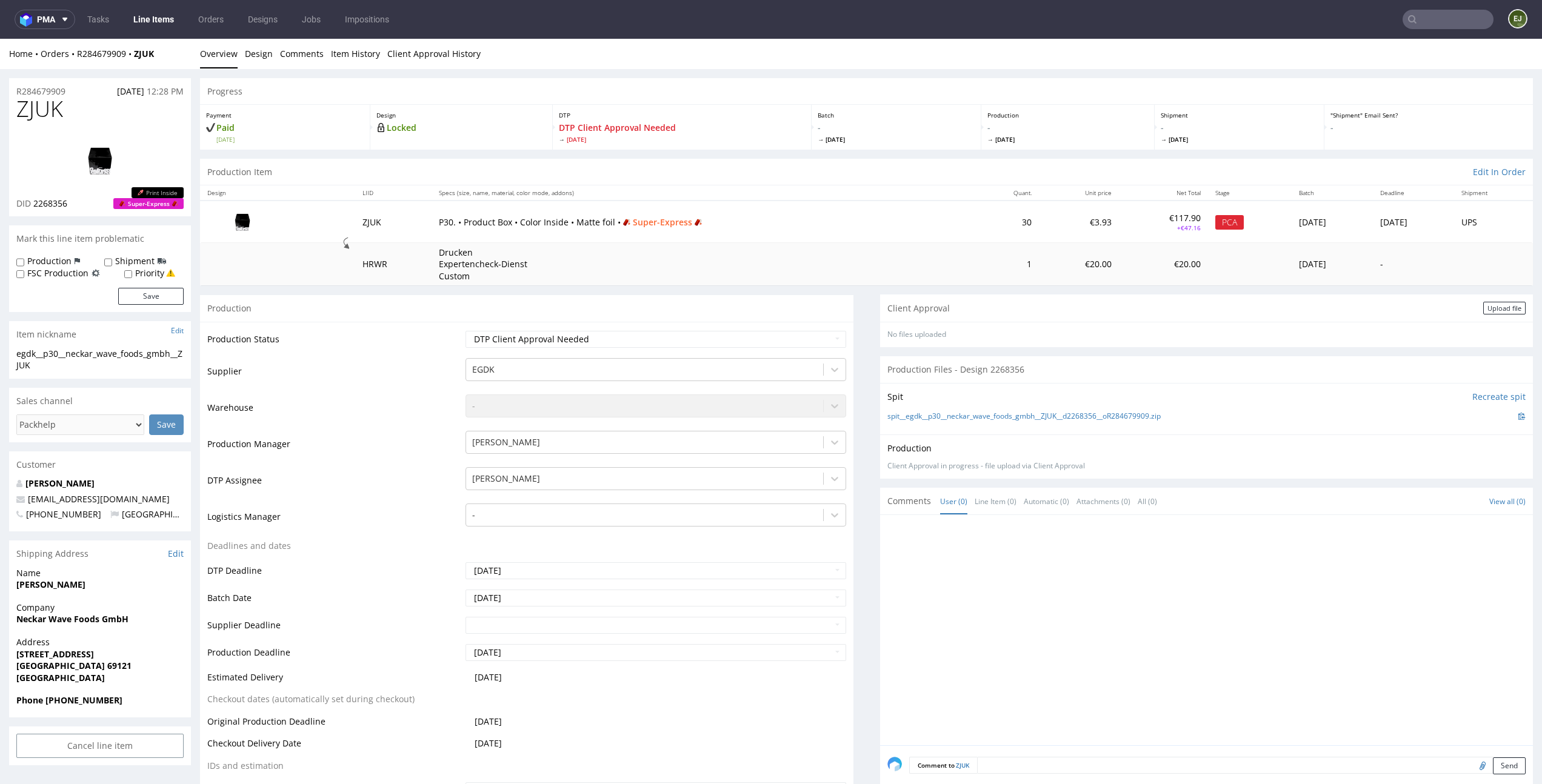
click at [1508, 312] on div "Client Approval Upload file" at bounding box center [1206, 308] width 653 height 27
click at [1487, 303] on div "Upload file" at bounding box center [1504, 308] width 42 height 13
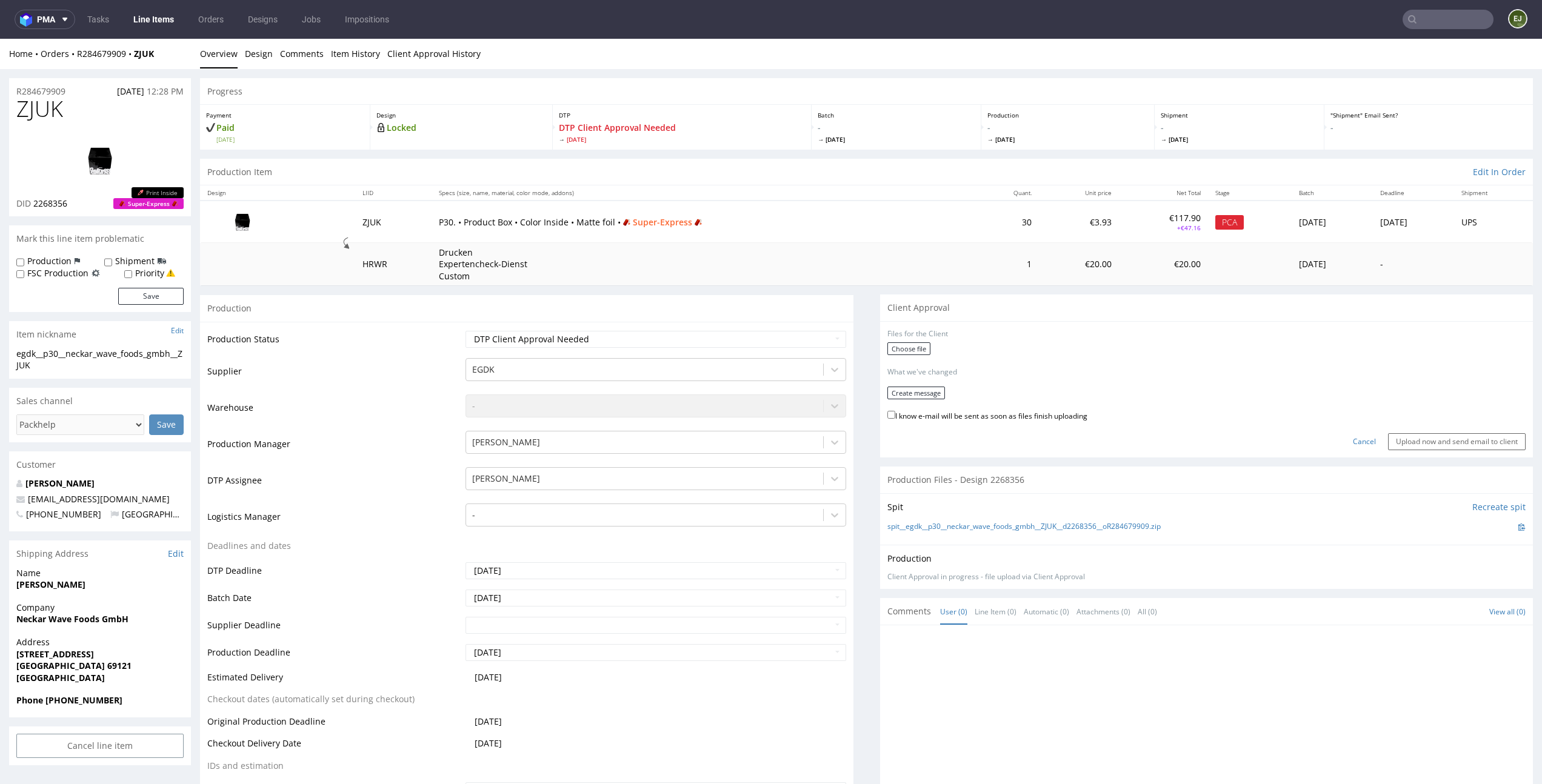
click at [908, 359] on form "Files for the Client Choose file What we've changed Create message I know e-mai…" at bounding box center [1207, 390] width 639 height 121
click at [914, 344] on label "Choose file" at bounding box center [908, 348] width 43 height 13
click at [0, 39] on input "Choose file" at bounding box center [0, 39] width 0 height 0
click at [923, 403] on button "Create message" at bounding box center [916, 400] width 58 height 13
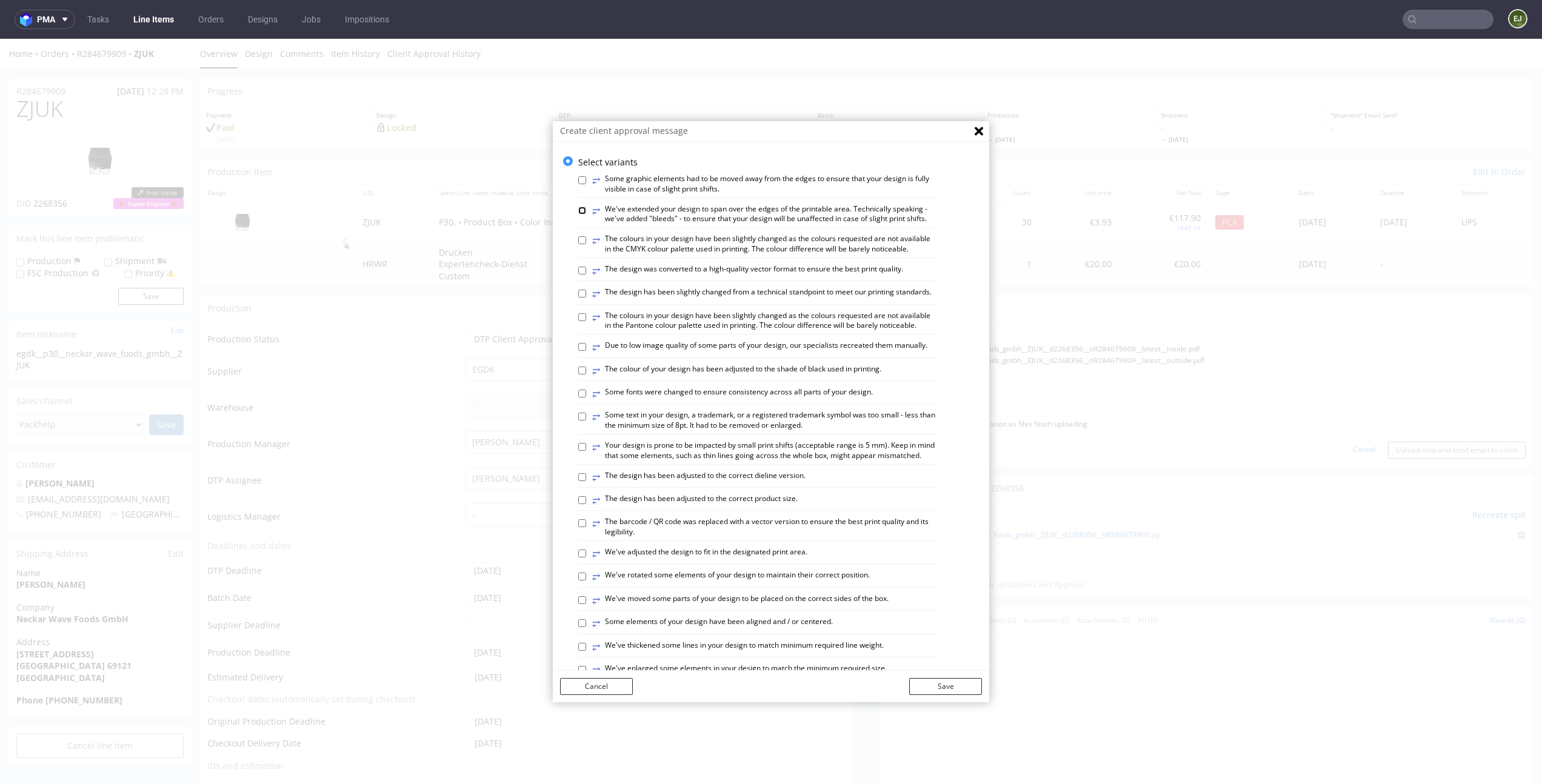
click at [578, 208] on input "⥂ We've extended your design to span over the edges of the printable area. Tech…" at bounding box center [582, 210] width 8 height 8
checkbox input "true"
click at [578, 178] on input "⥂ Some graphic elements had to be moved away from the edges to ensure that your…" at bounding box center [582, 180] width 8 height 8
checkbox input "true"
click at [578, 375] on input "⥂ The colour of your design has been adjusted to the shade of black used in pri…" at bounding box center [582, 370] width 8 height 8
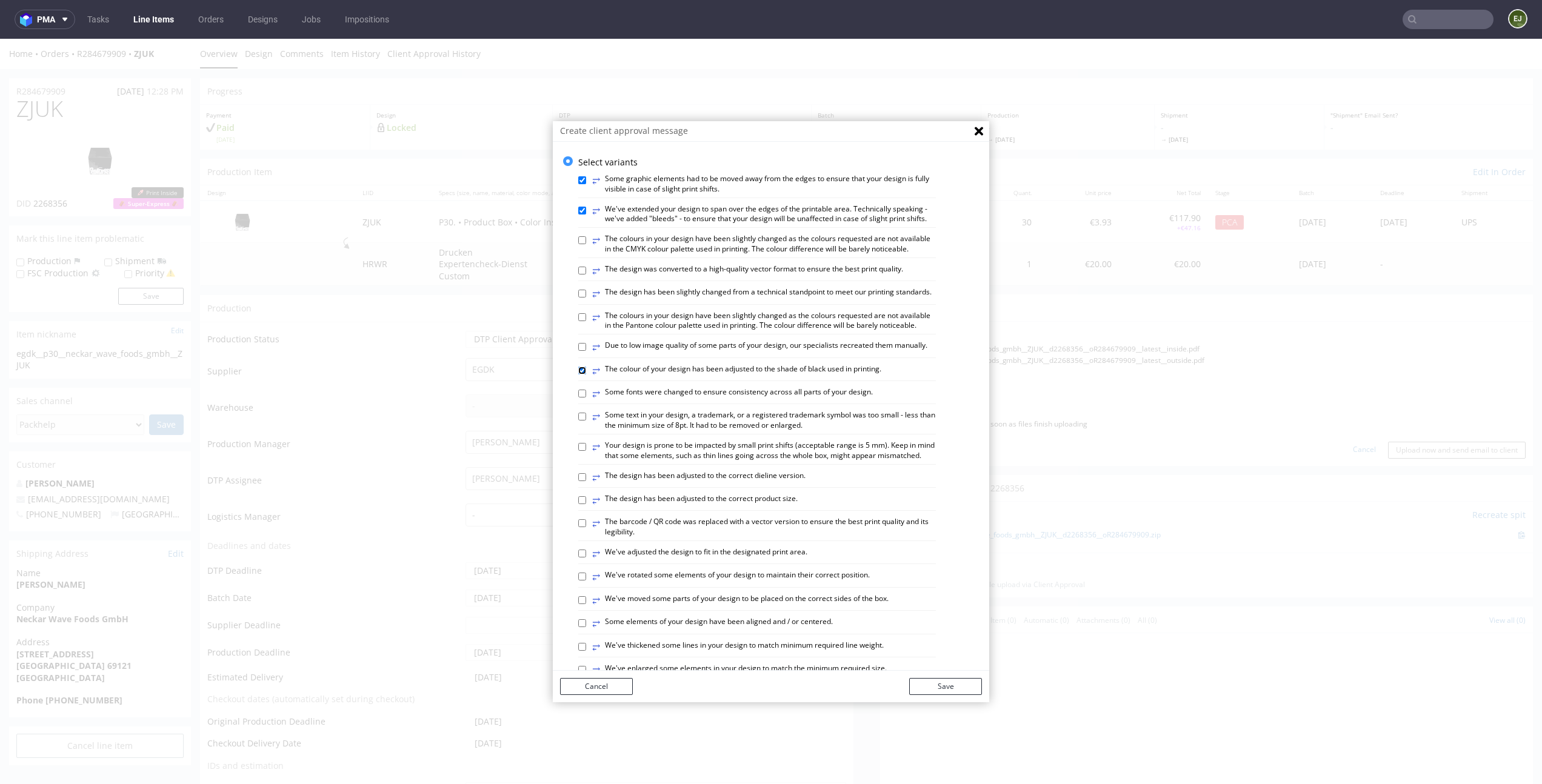
checkbox input "true"
click at [578, 481] on input "⥂ The design has been adjusted to the correct dieline version." at bounding box center [582, 476] width 8 height 8
checkbox input "true"
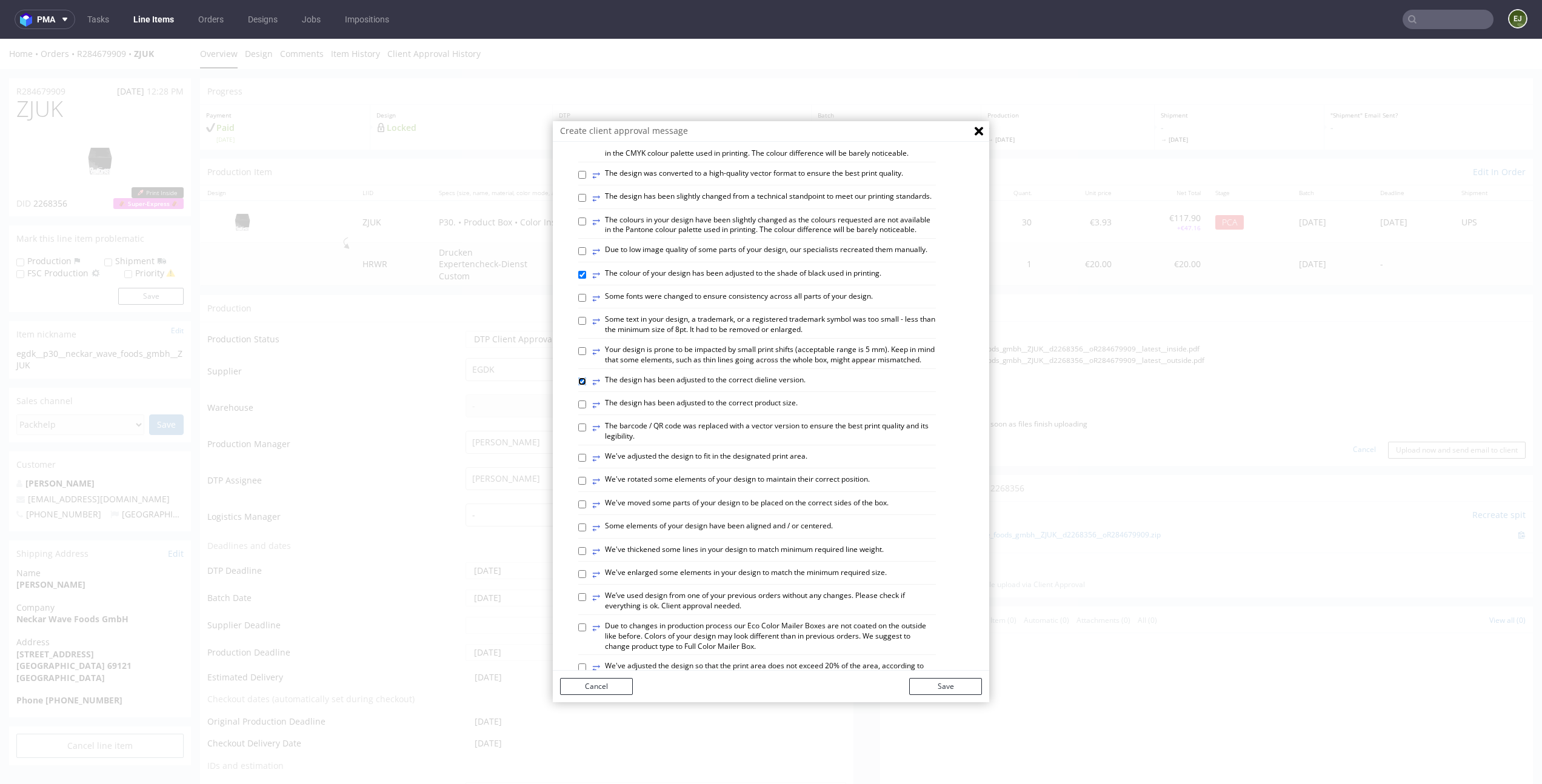
scroll to position [140, 0]
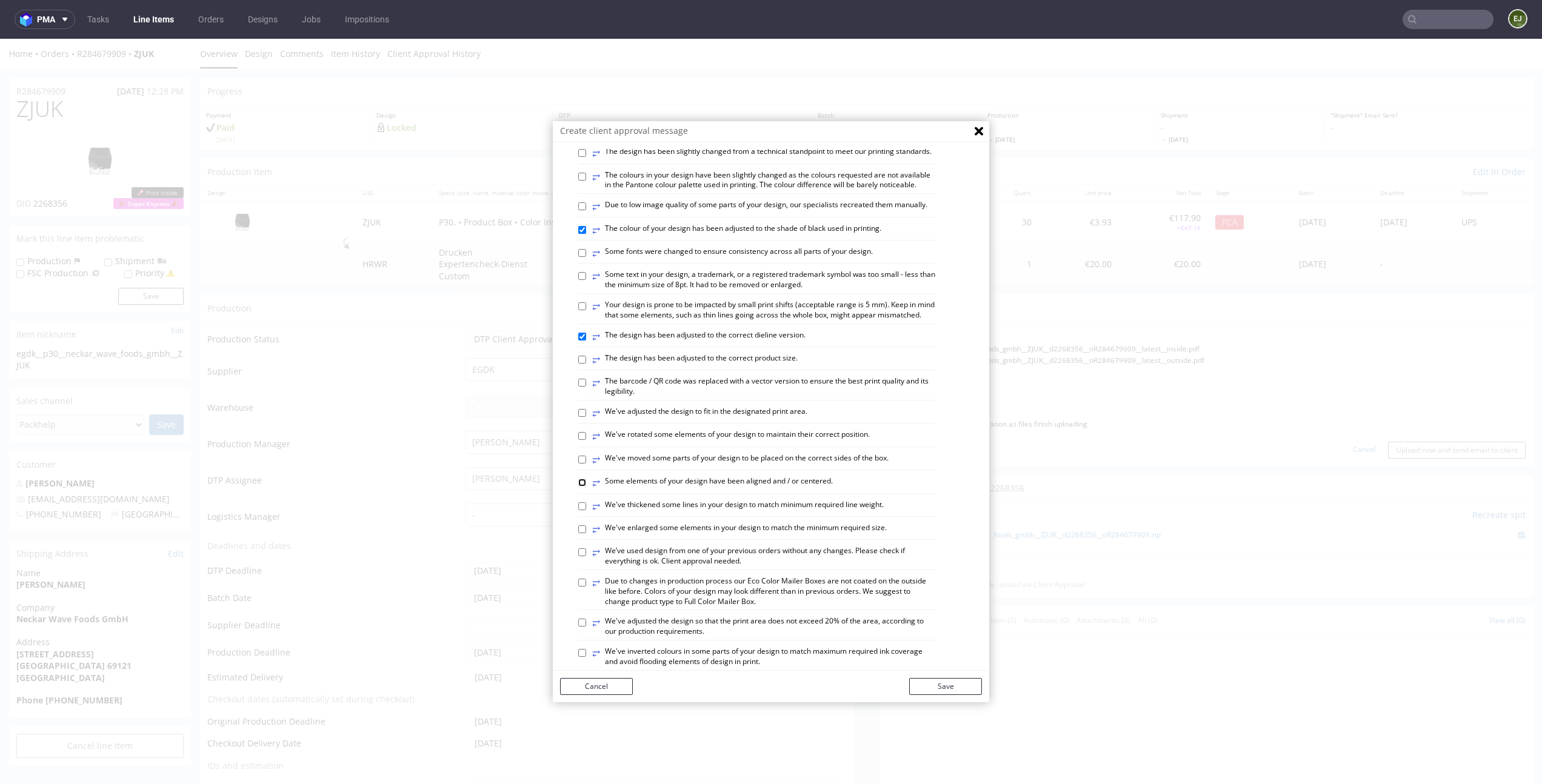
click at [578, 487] on input "⥂ Some elements of your design have been aligned and / or centered." at bounding box center [582, 482] width 8 height 8
checkbox input "true"
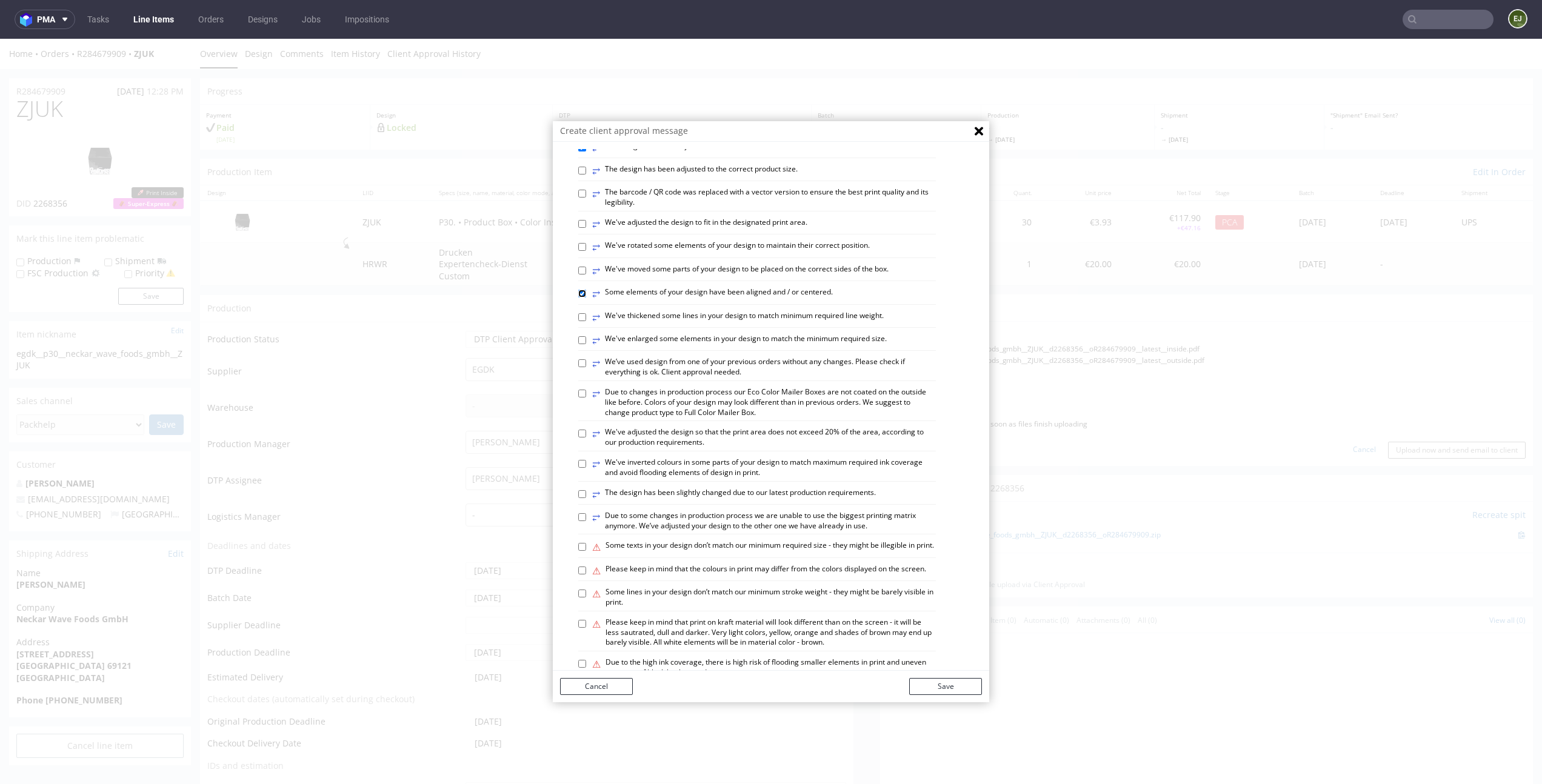
scroll to position [502, 0]
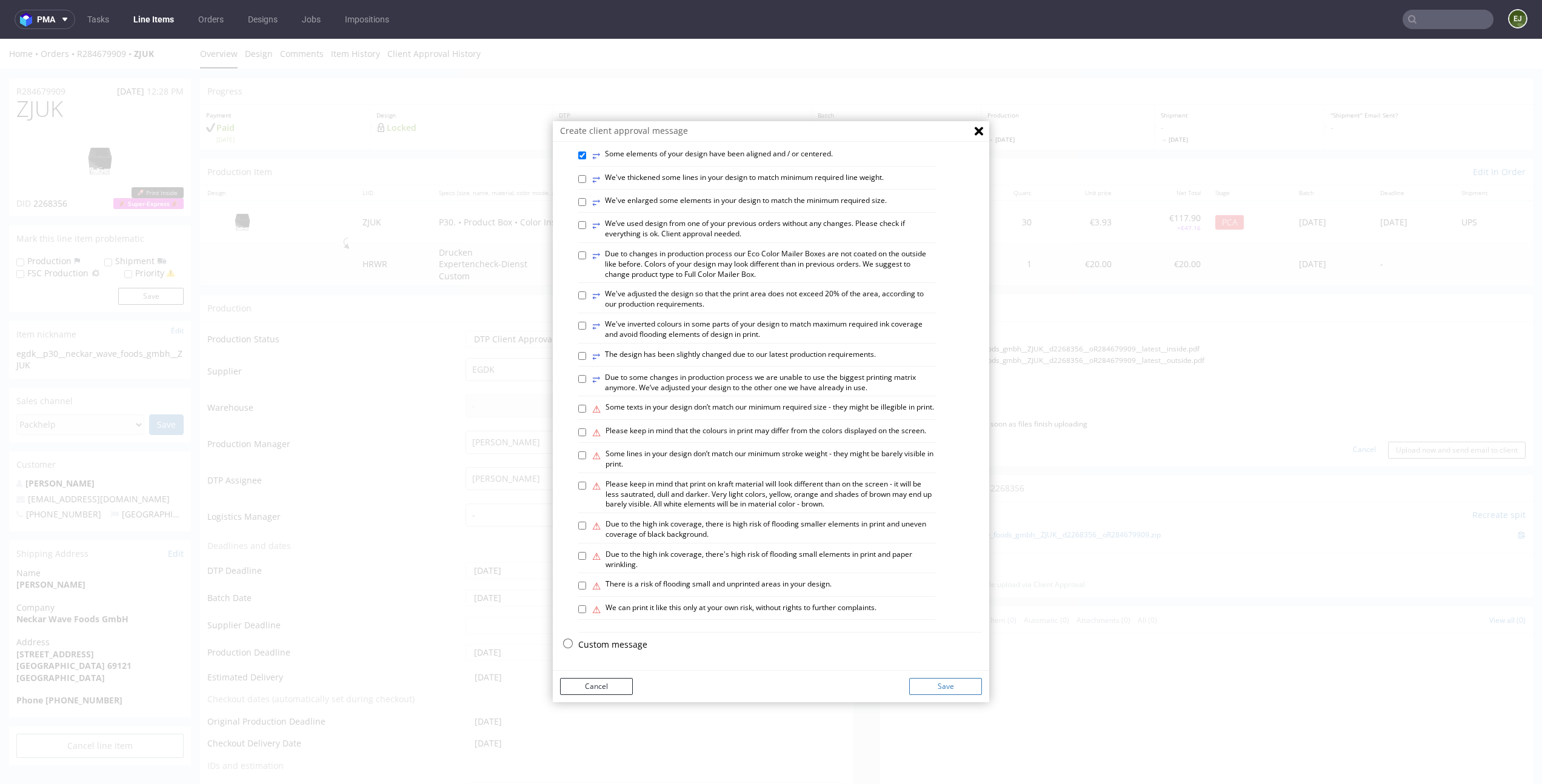
click at [950, 683] on button "Save" at bounding box center [945, 687] width 73 height 17
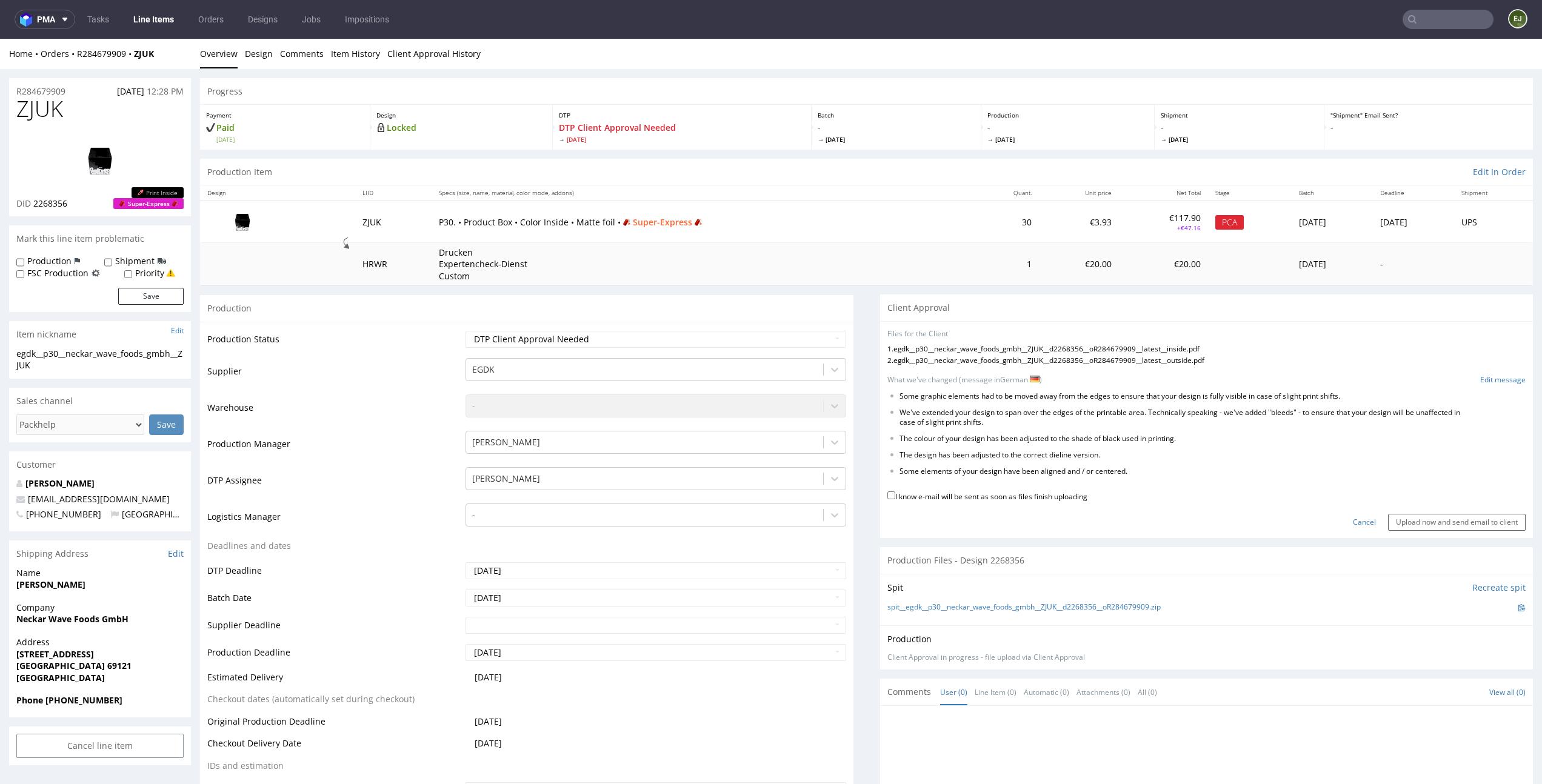
click at [1025, 490] on label "I know e-mail will be sent as soon as files finish uploading" at bounding box center [987, 496] width 200 height 13
click at [895, 492] on input "I know e-mail will be sent as soon as files finish uploading" at bounding box center [891, 495] width 8 height 8
checkbox input "true"
click at [1451, 526] on input "Upload now and send email to client" at bounding box center [1456, 523] width 138 height 17
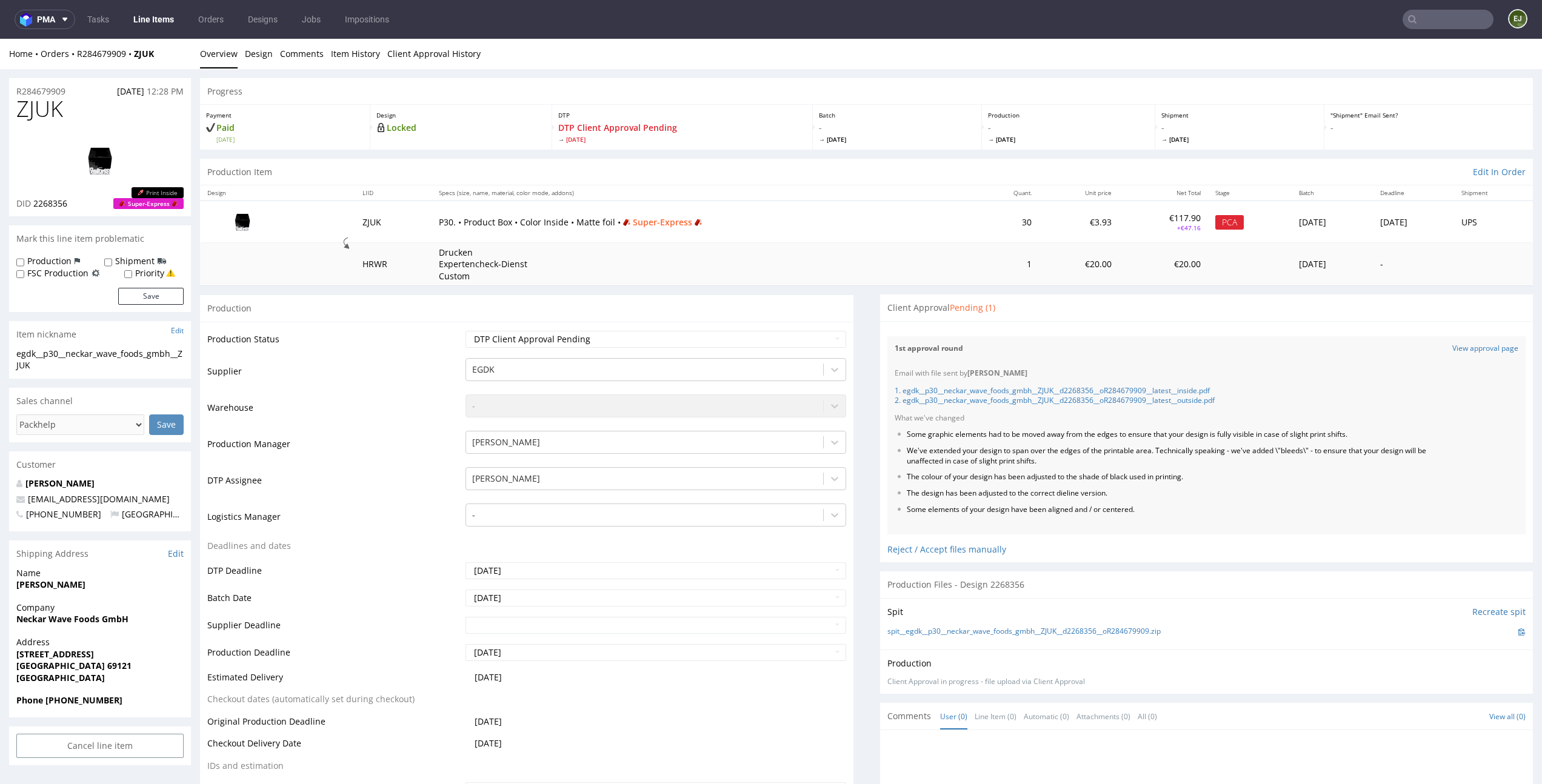
scroll to position [0, 0]
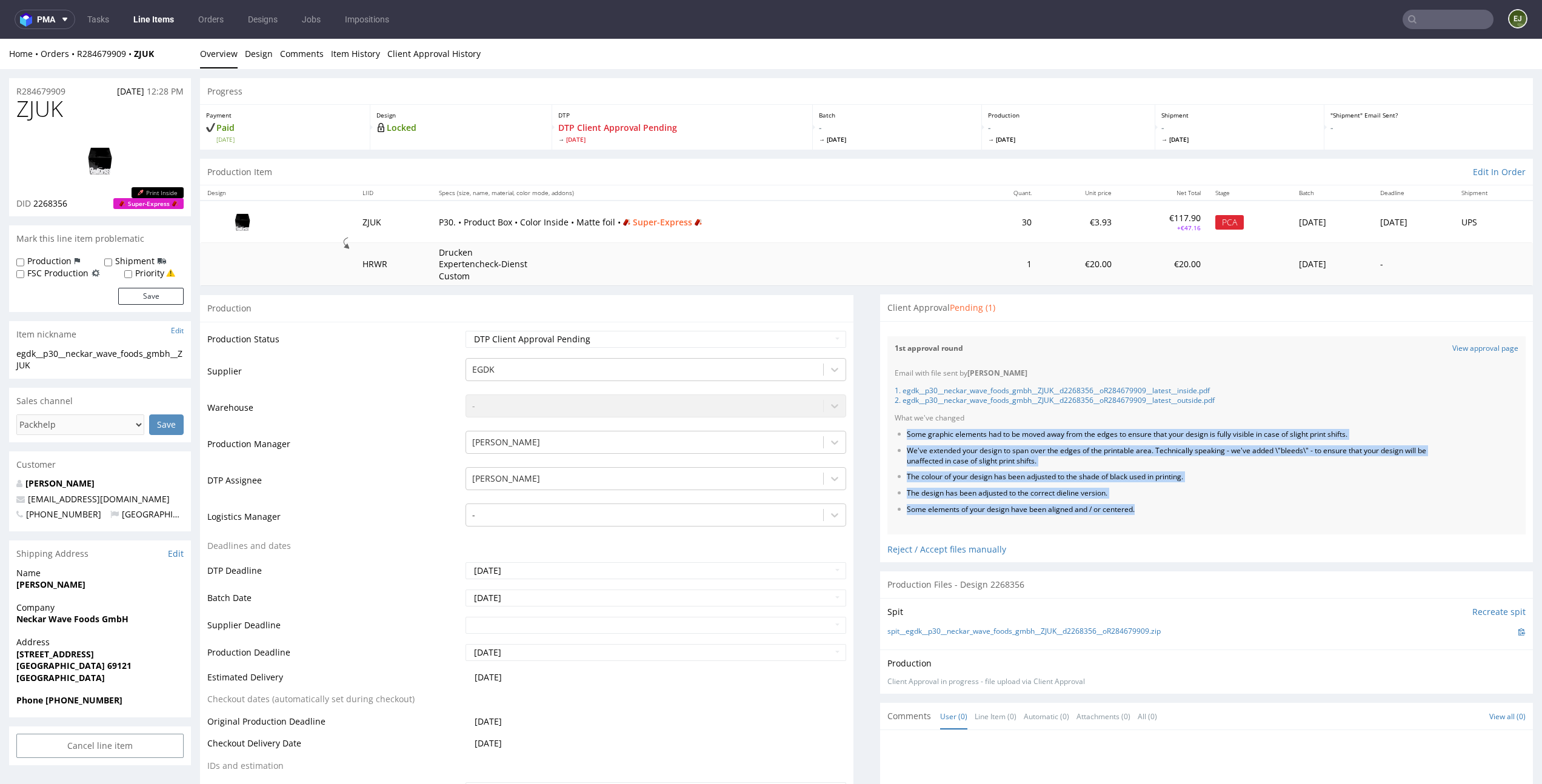
drag, startPoint x: 1227, startPoint y: 508, endPoint x: 889, endPoint y: 434, distance: 346.0
click at [894, 434] on ul "Some graphic elements had to be moved away from the edges to ensure that your d…" at bounding box center [1206, 472] width 624 height 86
copy ul "Some graphic elements had to be moved away from the edges to ensure that your d…"
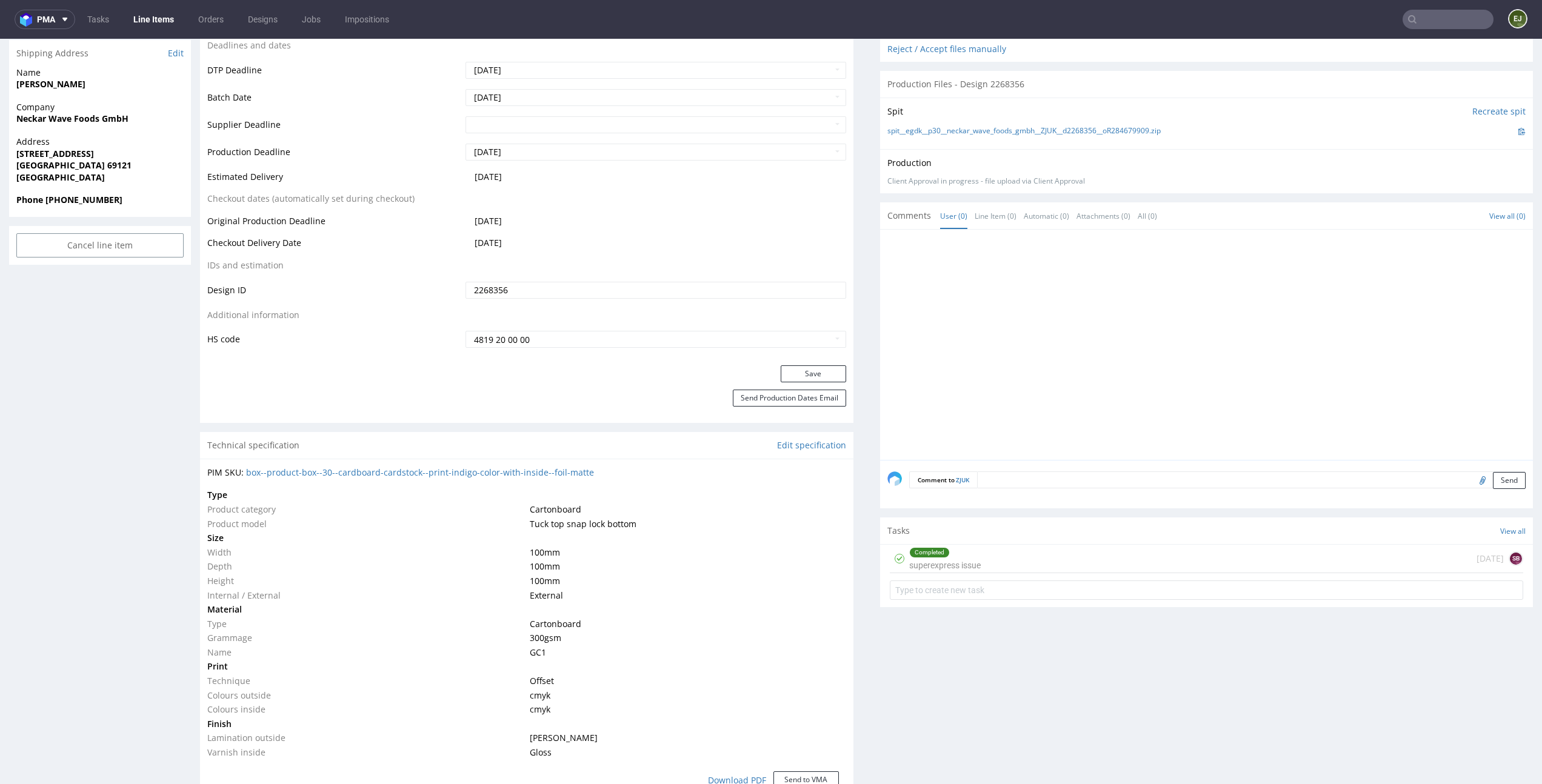
scroll to position [660, 0]
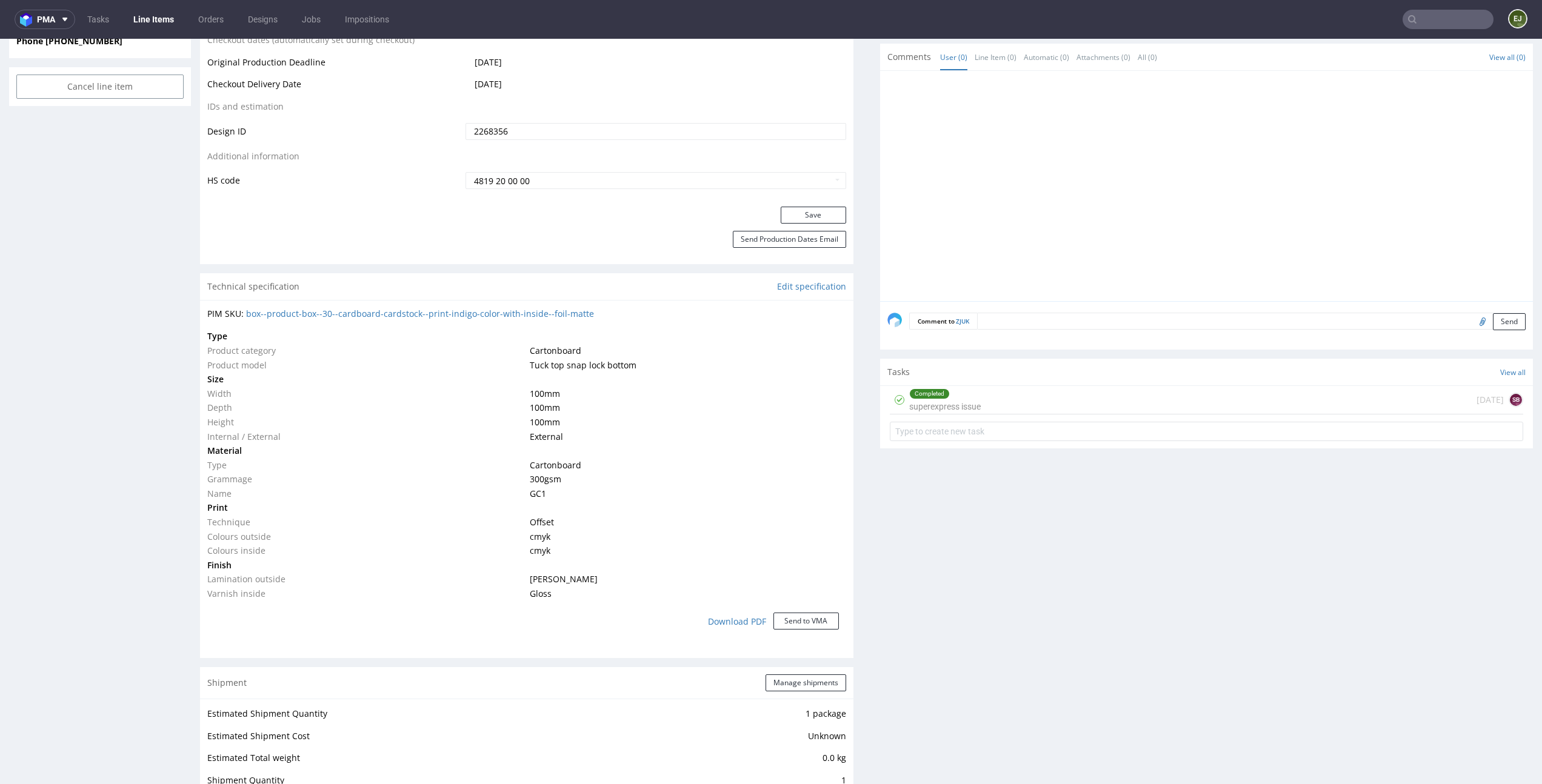
click at [966, 445] on form at bounding box center [1207, 431] width 634 height 29
click at [966, 444] on form at bounding box center [1207, 431] width 634 height 29
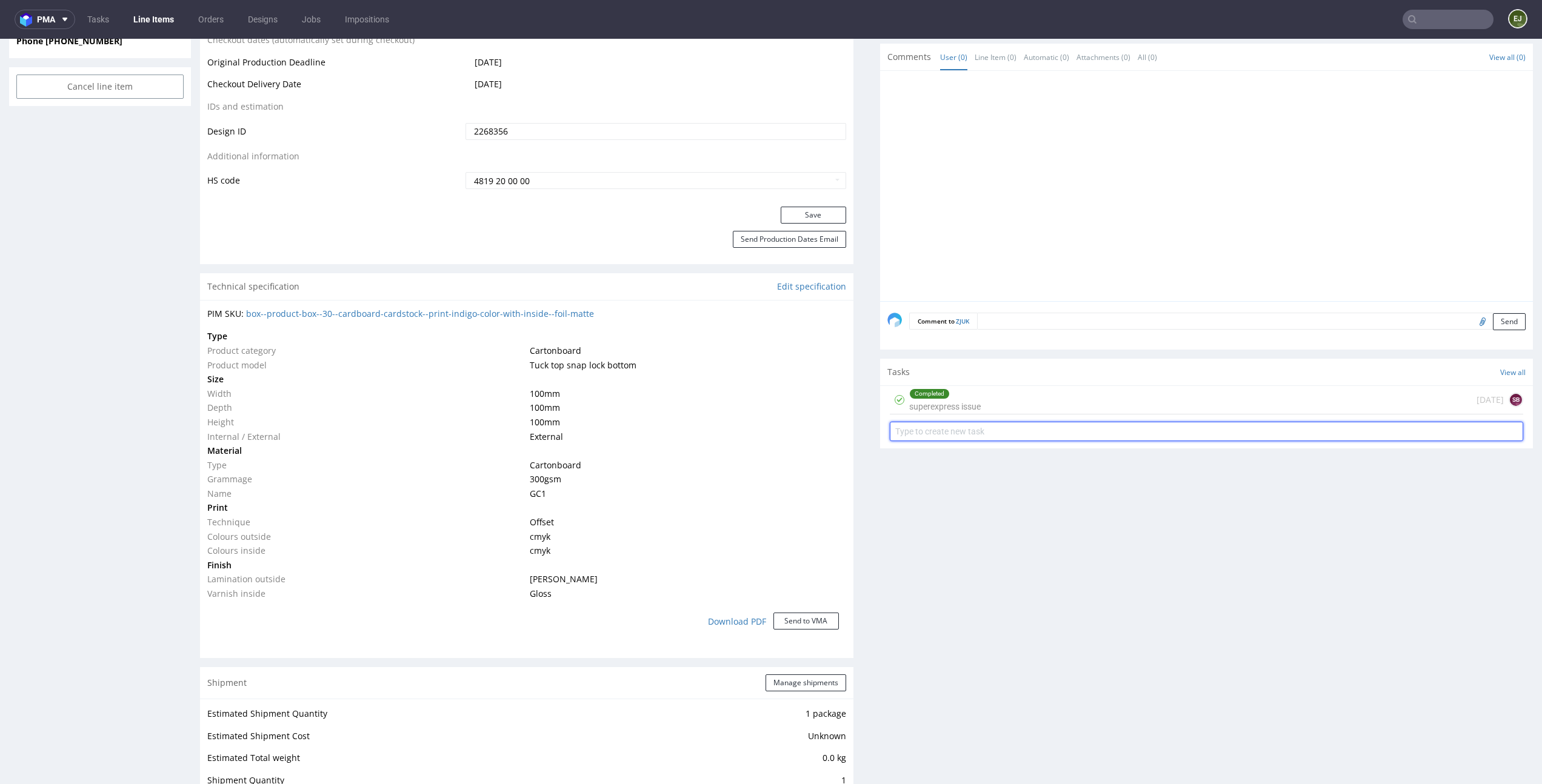
click at [975, 431] on input "text" at bounding box center [1207, 431] width 634 height 19
type input "superexpress pca"
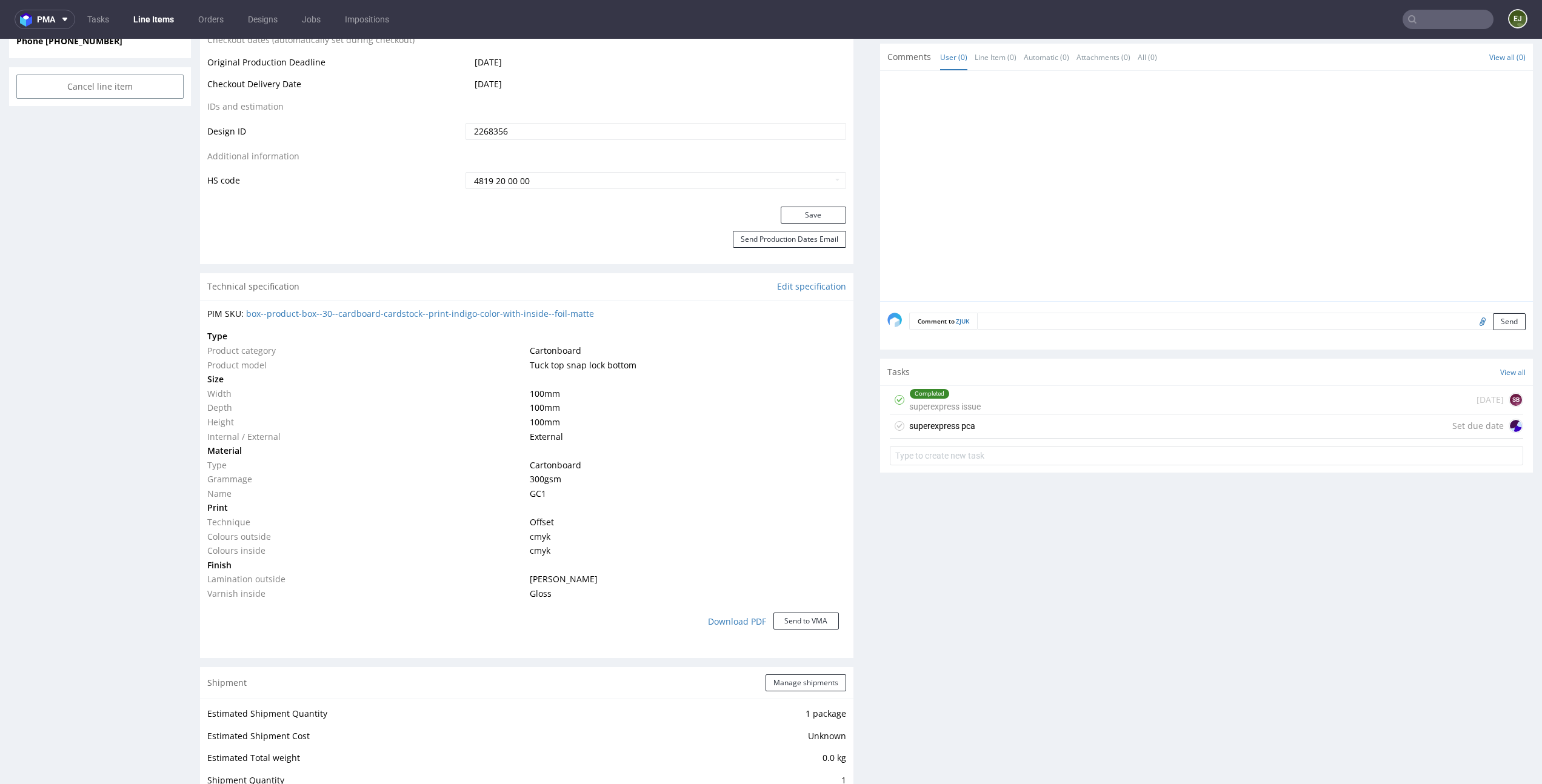
click at [950, 435] on div "superexpress pca Set due date" at bounding box center [1207, 426] width 634 height 24
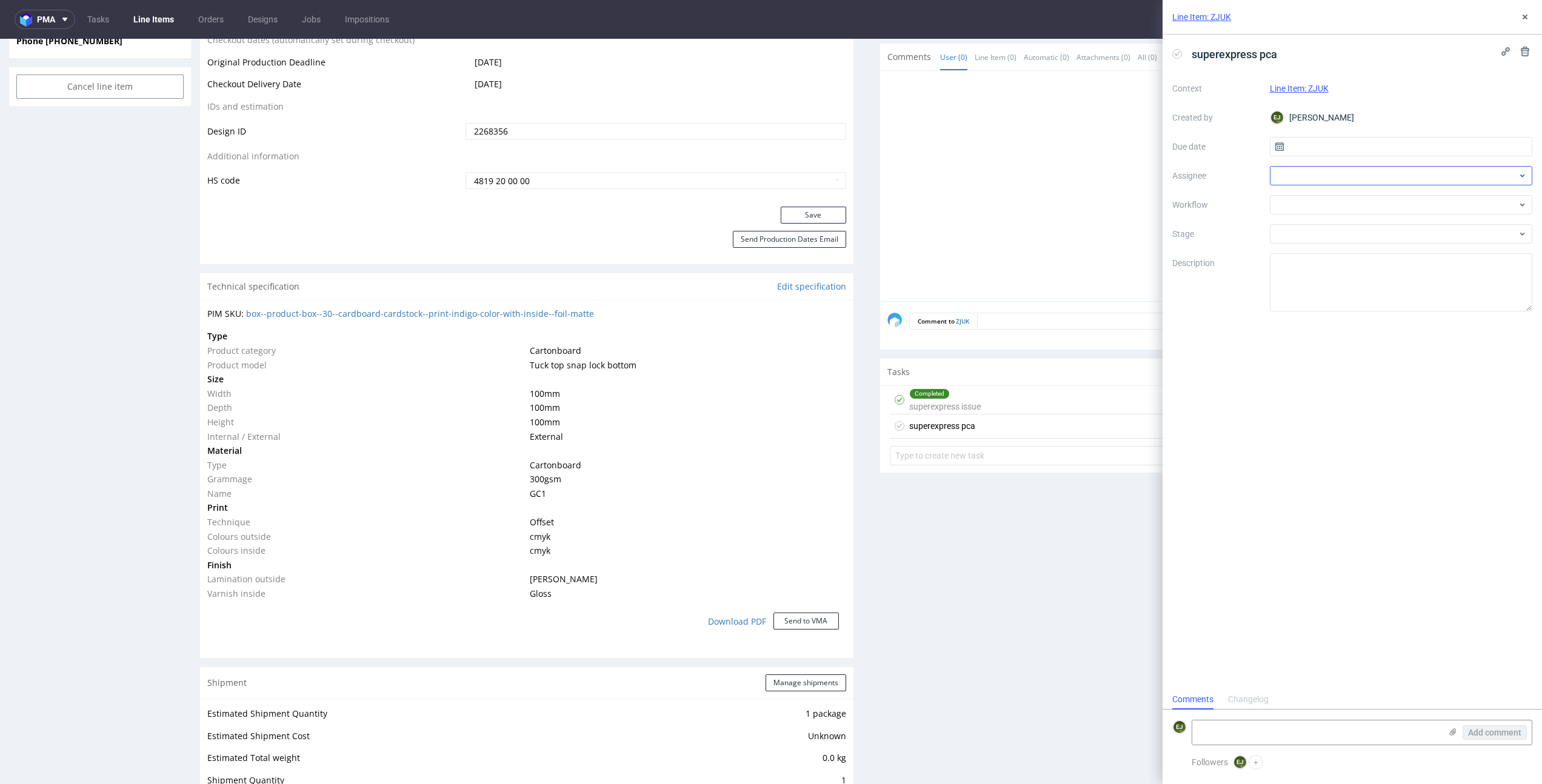
scroll to position [10, 0]
click at [1362, 145] on input "text" at bounding box center [1401, 146] width 263 height 19
click at [1379, 242] on span "7" at bounding box center [1381, 248] width 5 height 12
type input "07/10/2025"
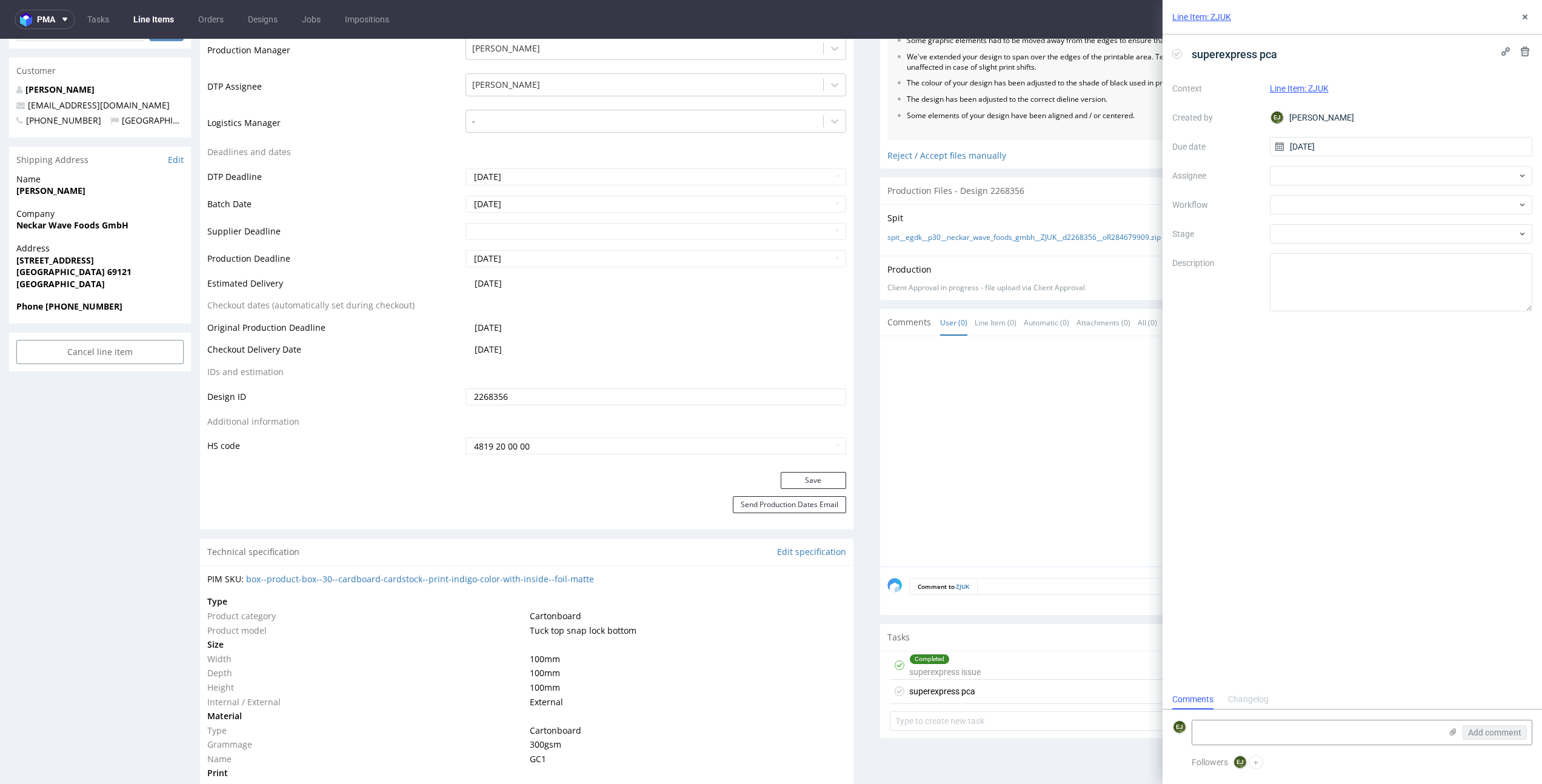
scroll to position [0, 0]
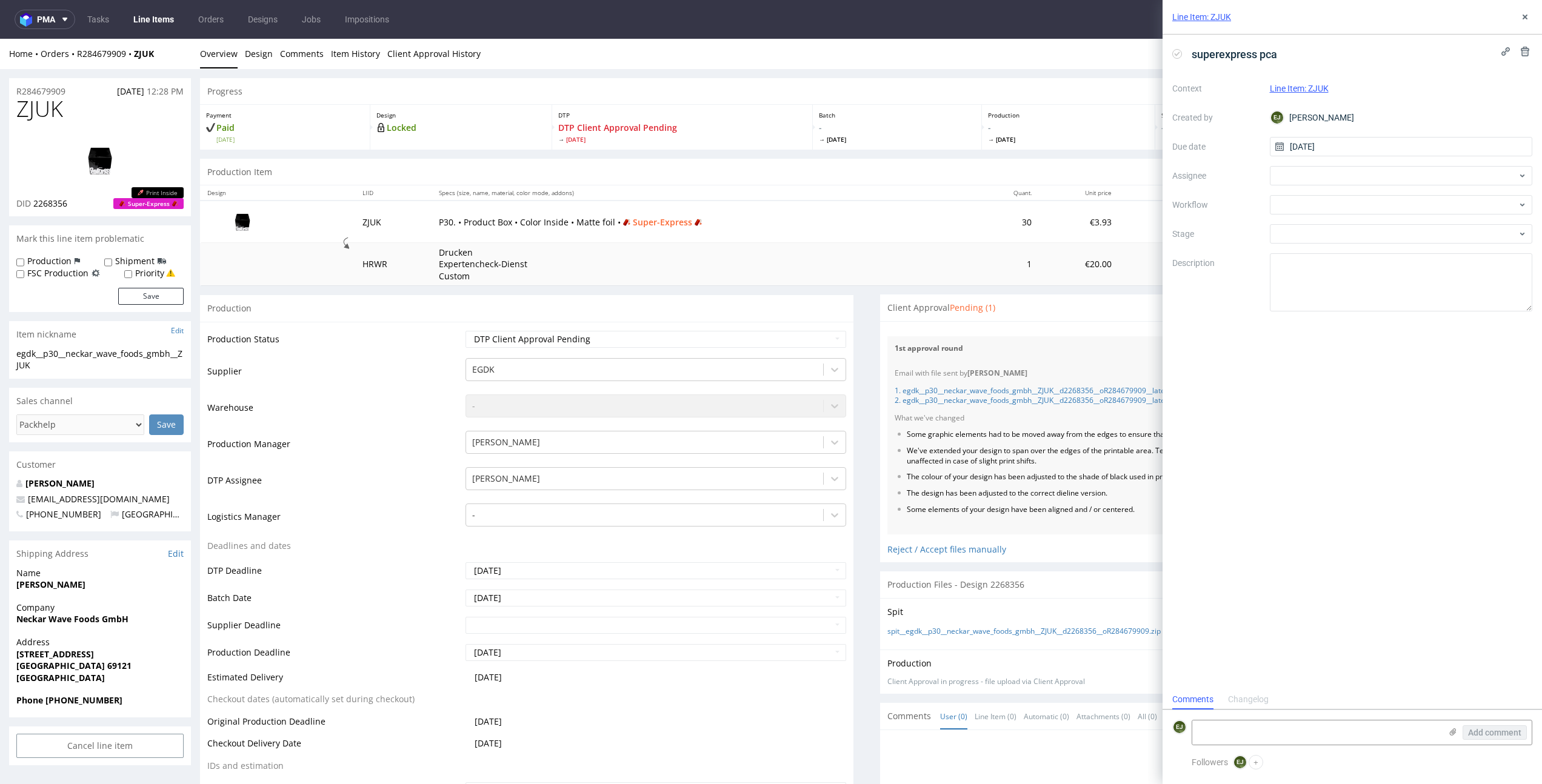
click at [1296, 193] on div "Context Line Item: ZJUK Created by EJ Elżbieta Jelińska Due date 07/10/2025 Ass…" at bounding box center [1352, 195] width 360 height 233
click at [1346, 203] on div at bounding box center [1401, 204] width 263 height 19
click at [1390, 252] on div "Super Express PCA - German" at bounding box center [1401, 247] width 253 height 22
click at [703, 165] on div "Production Item Edit In Order" at bounding box center [866, 172] width 1333 height 27
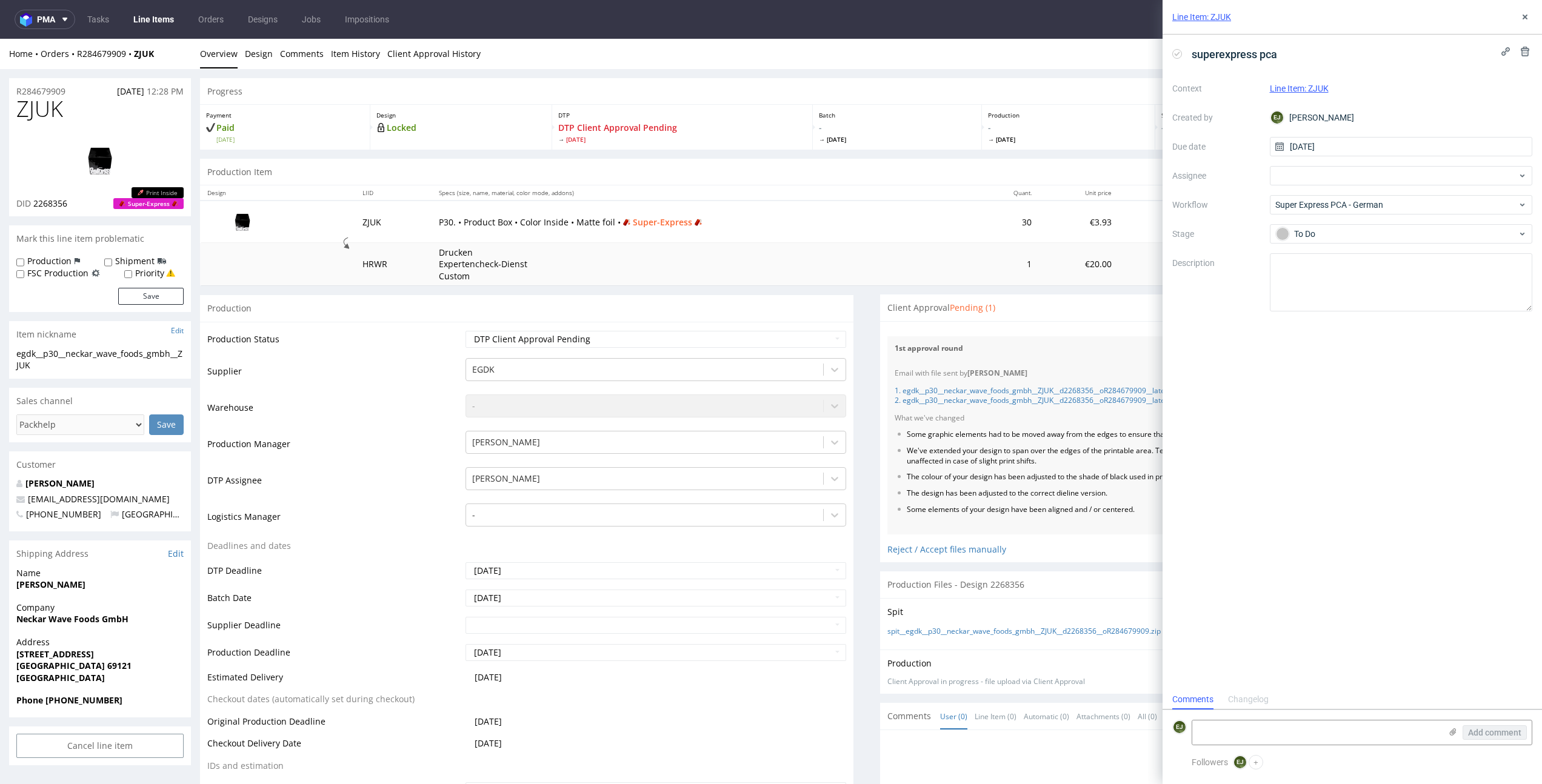
click at [160, 18] on link "Line Items" at bounding box center [154, 19] width 55 height 19
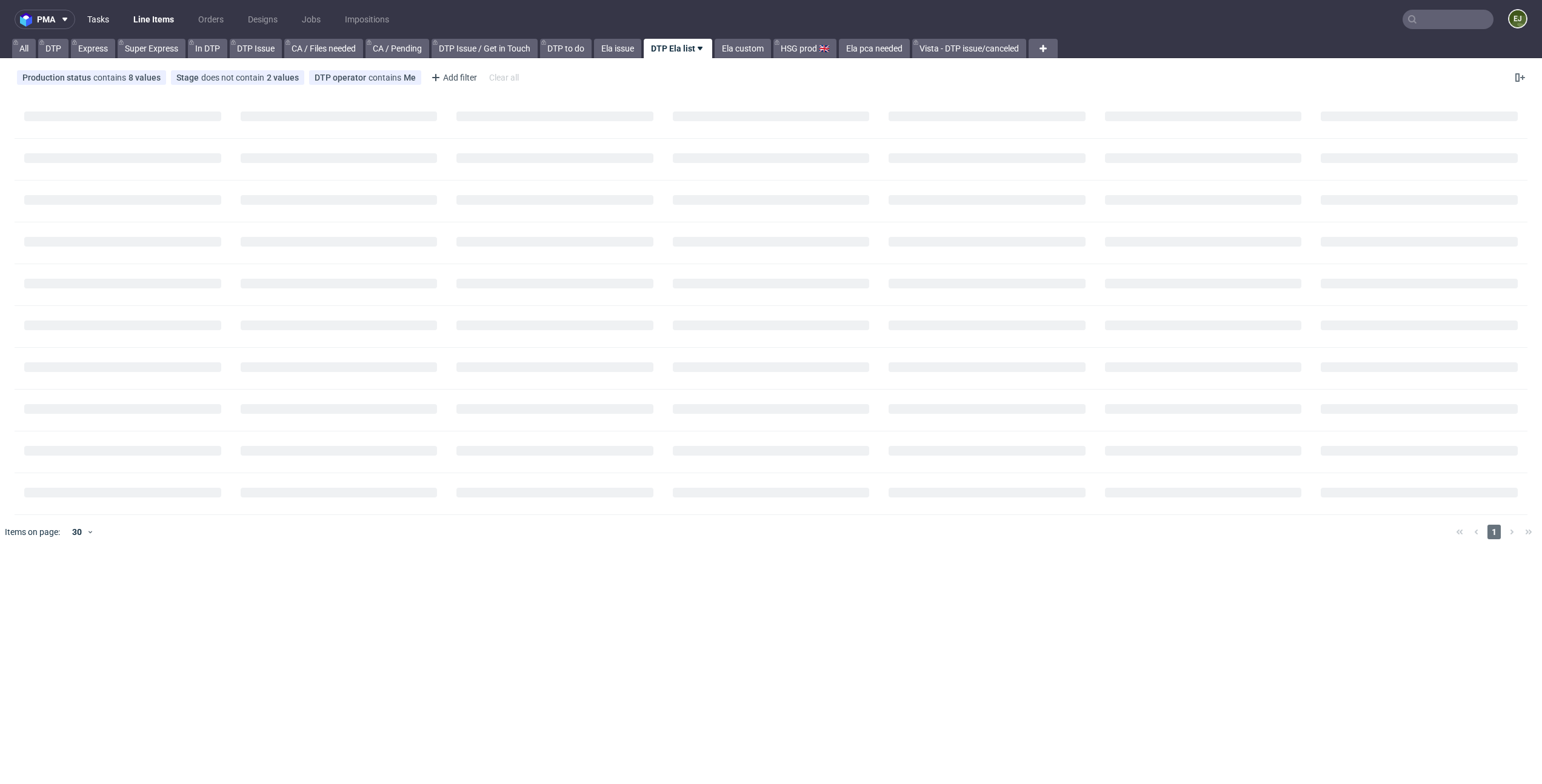
click at [104, 18] on link "Tasks" at bounding box center [97, 19] width 36 height 19
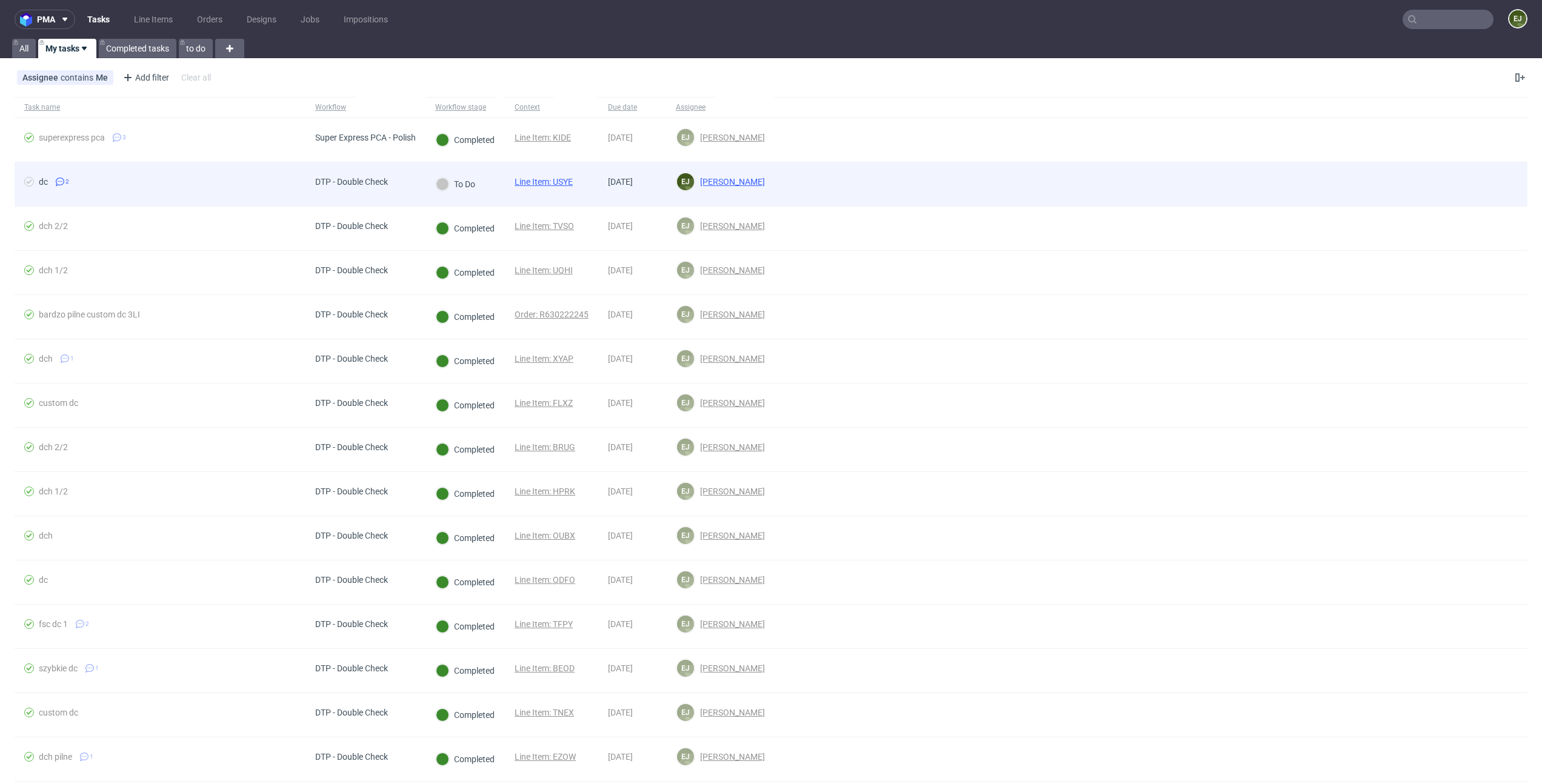
click at [547, 183] on link "Line Item: USYE" at bounding box center [543, 182] width 58 height 10
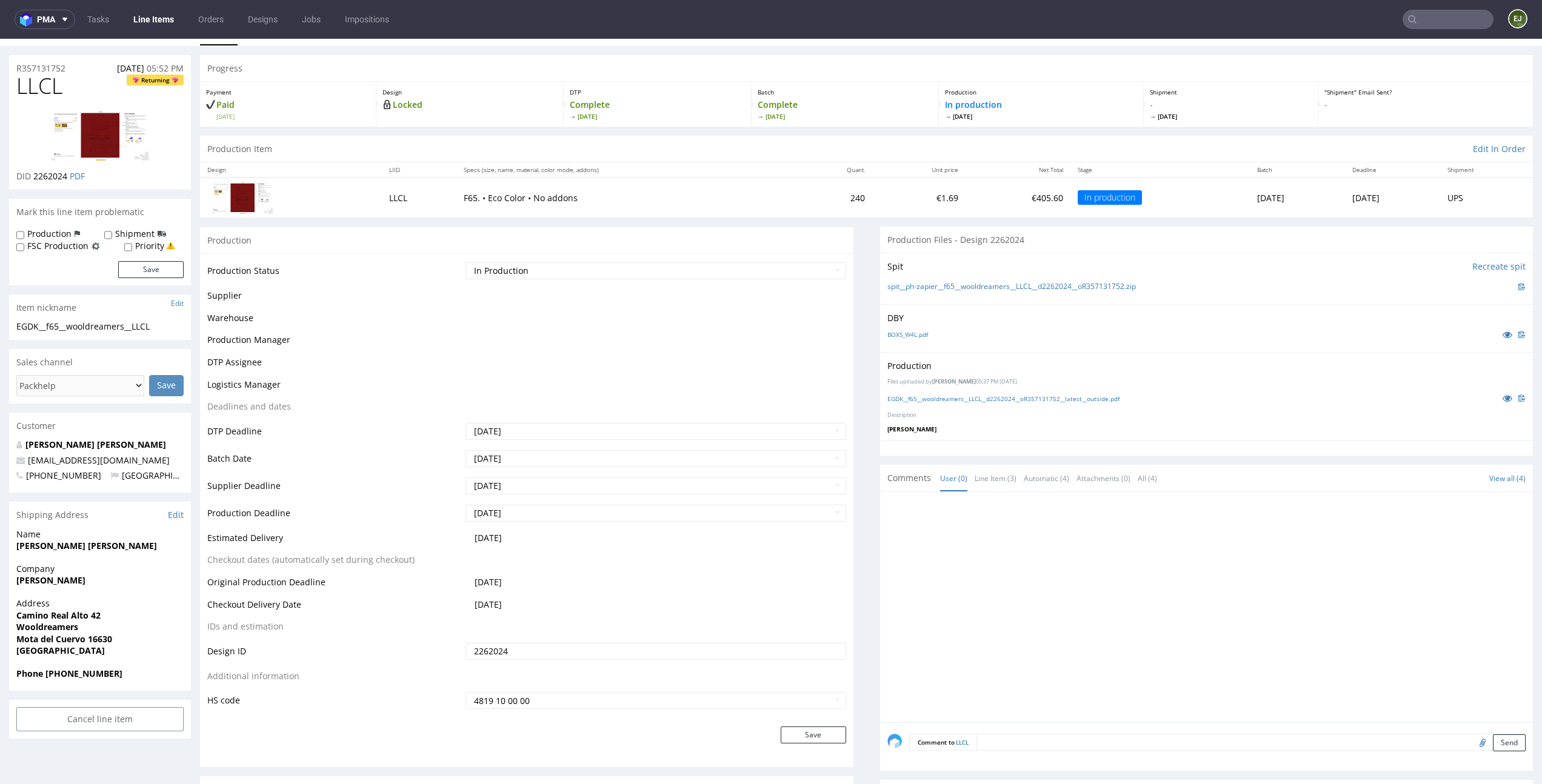
scroll to position [115, 0]
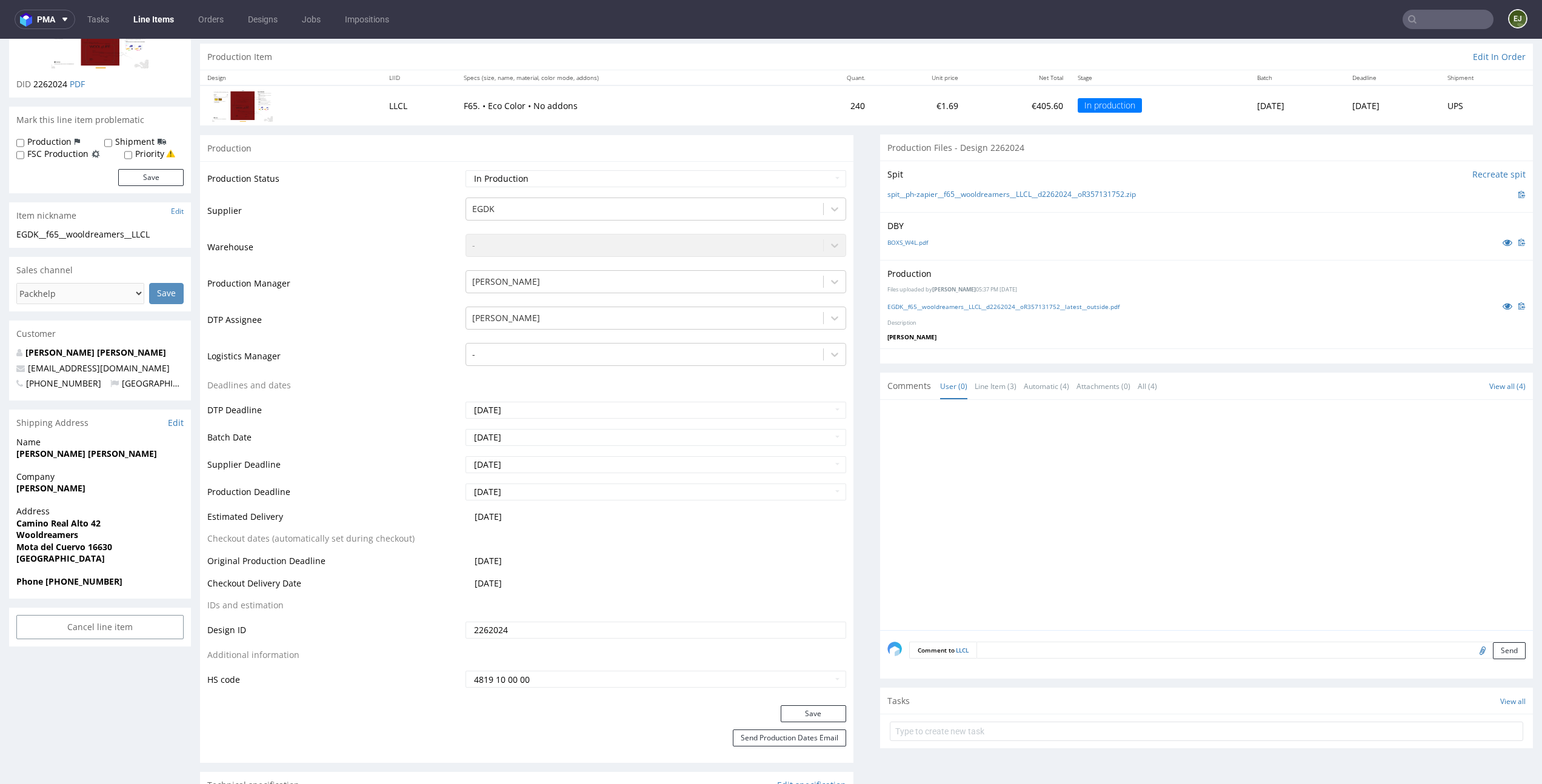
click at [1472, 648] on input "file" at bounding box center [1481, 650] width 17 height 16
type input "C:\fakepath\EGDK__f65__wooldreamers__LLCL__d2262024__oR357131752__latest__outsi…"
click at [1493, 651] on button "Send" at bounding box center [1508, 650] width 33 height 17
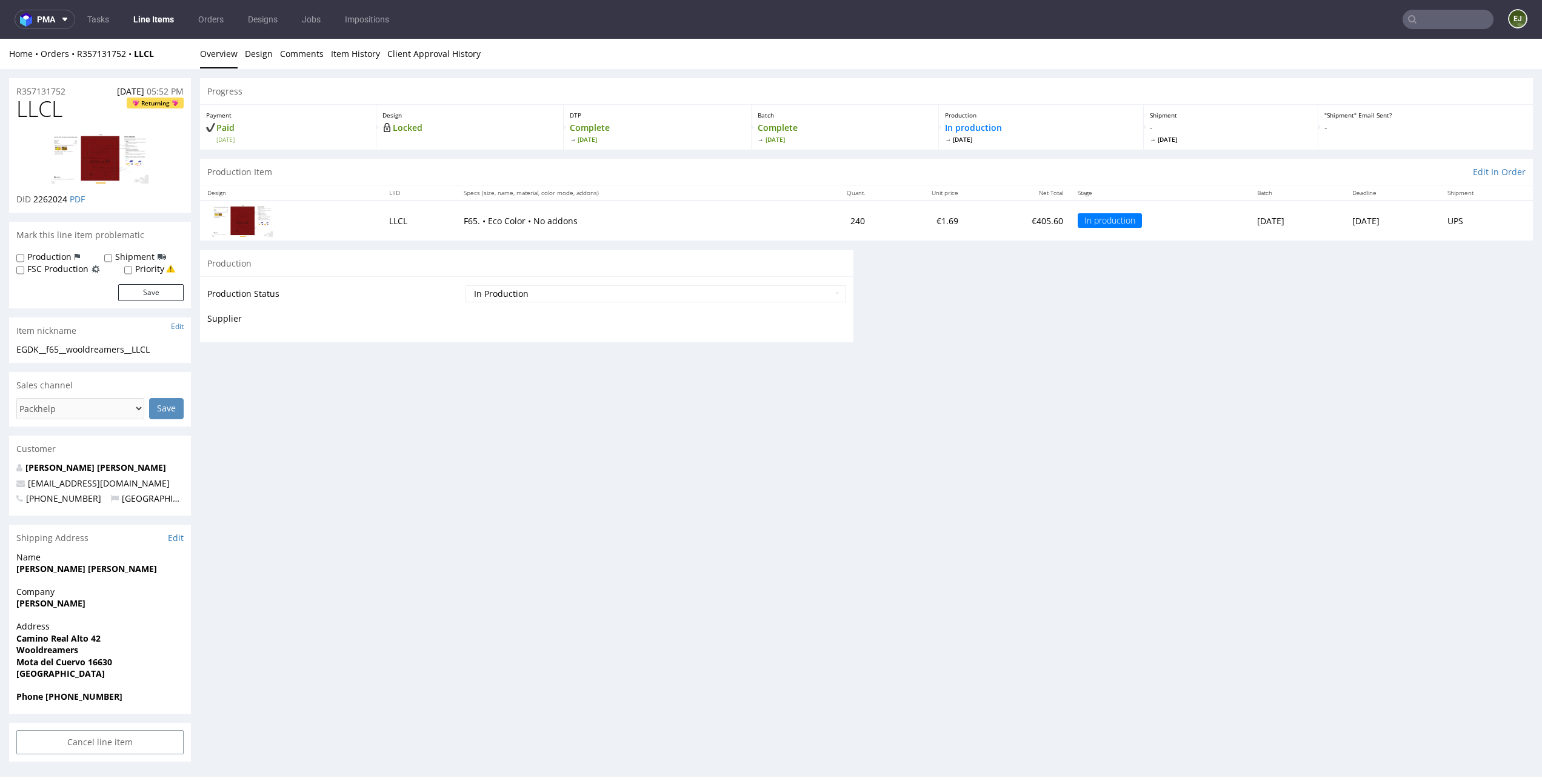
scroll to position [0, 0]
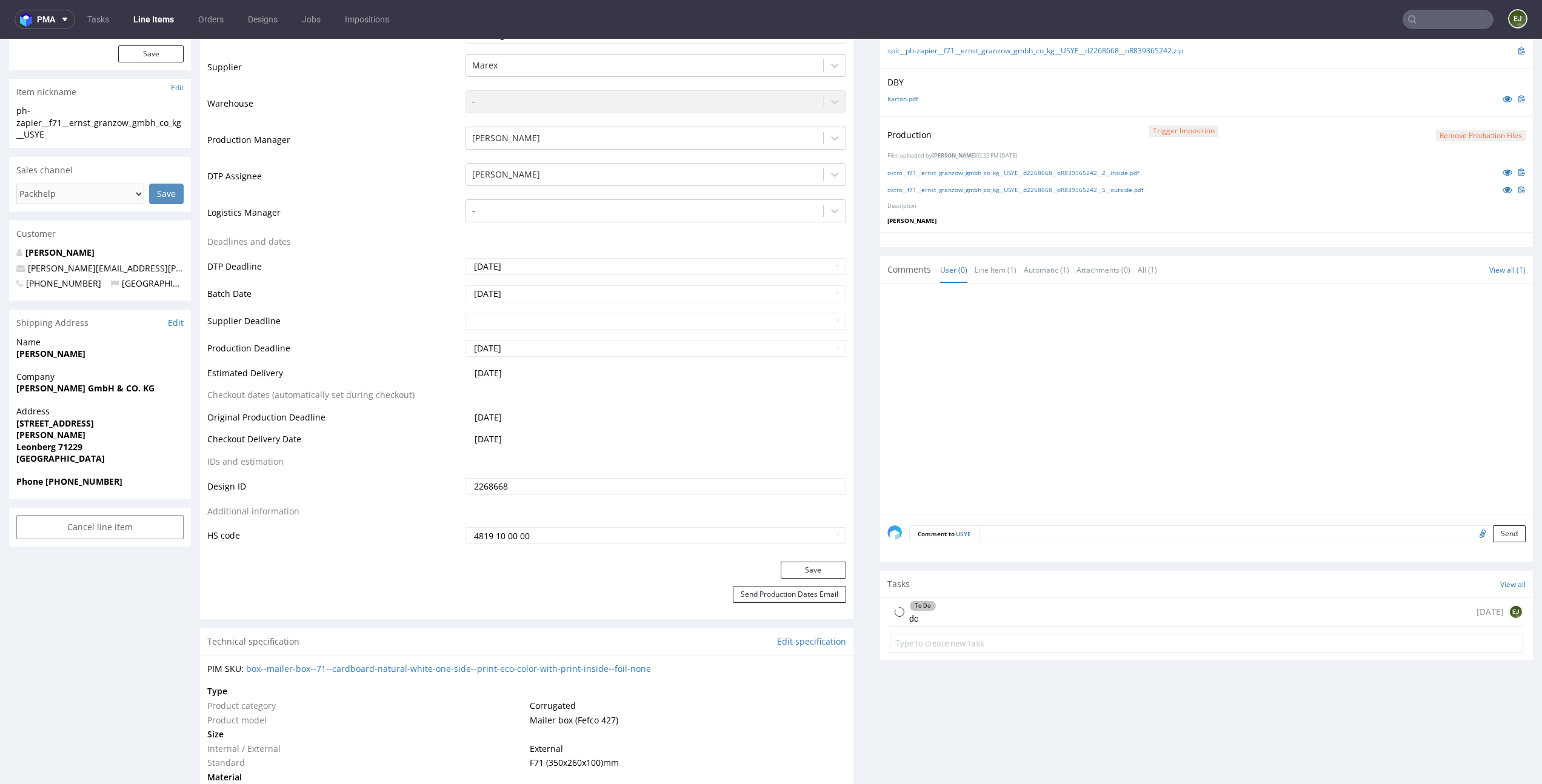
scroll to position [348, 0]
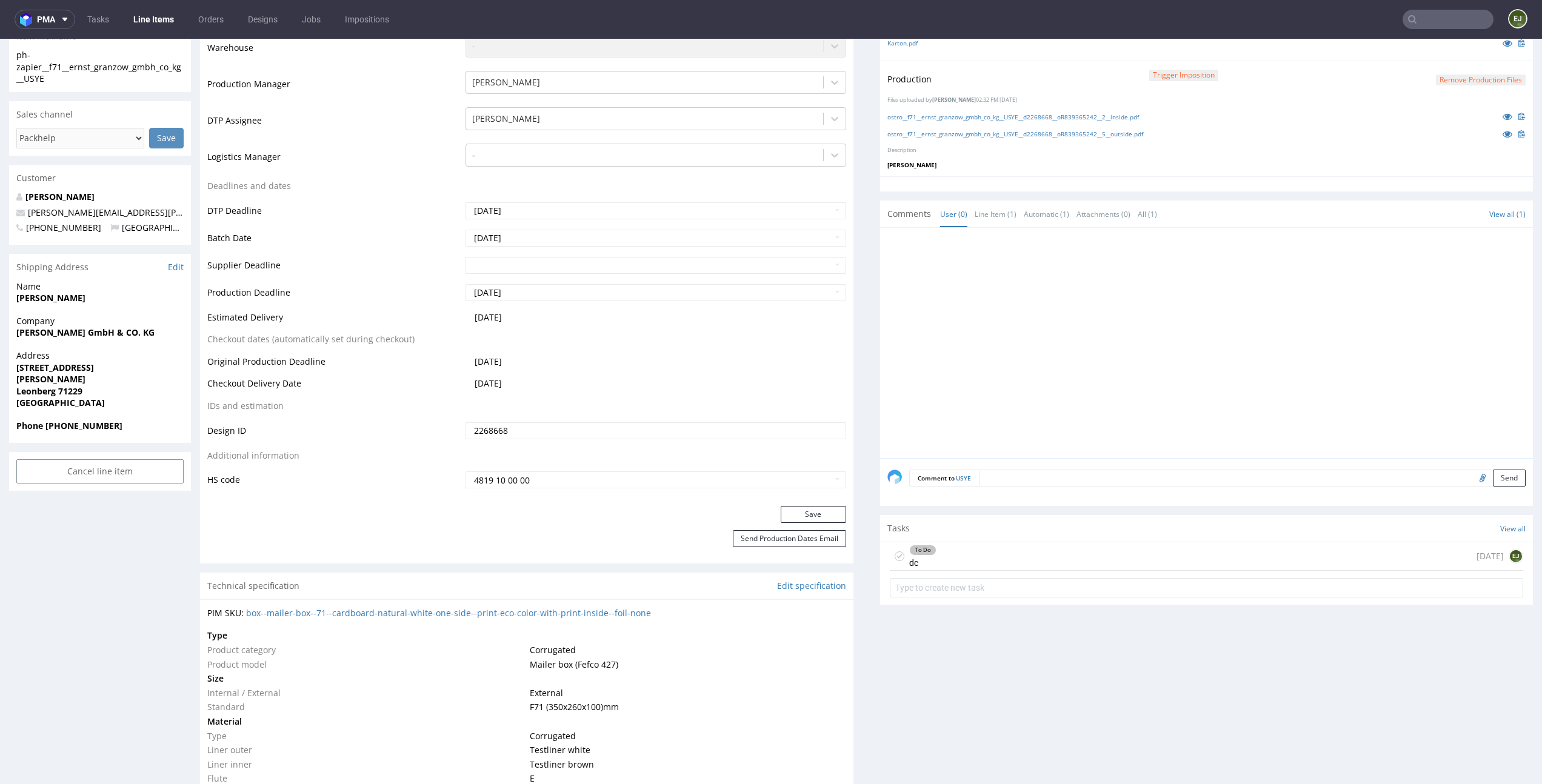
click at [1059, 546] on div "To Do dc 4 days ago EJ" at bounding box center [1207, 556] width 634 height 29
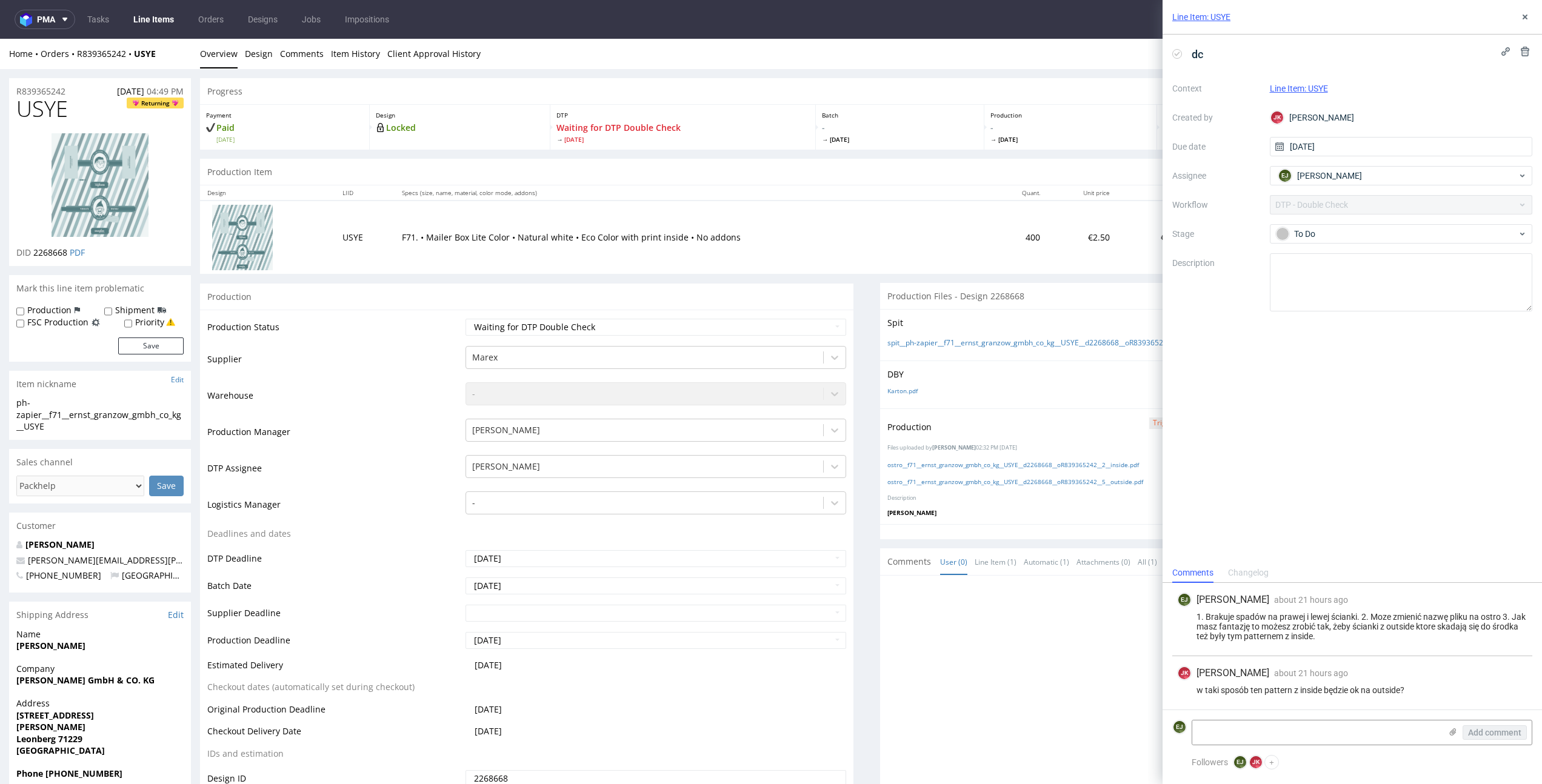
click at [158, 18] on link "Line Items" at bounding box center [154, 19] width 55 height 19
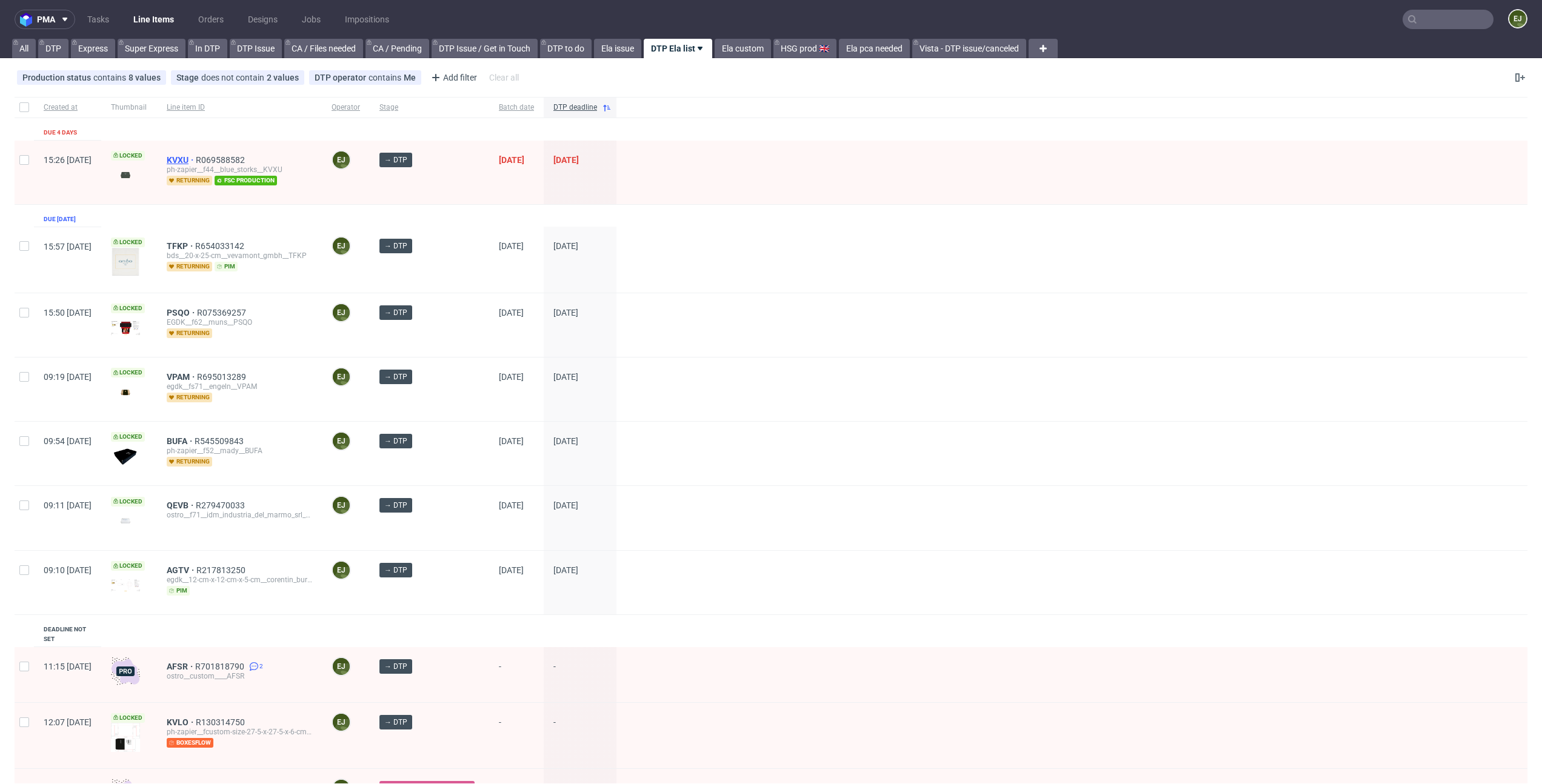
click at [196, 155] on link "KVXU" at bounding box center [181, 160] width 29 height 10
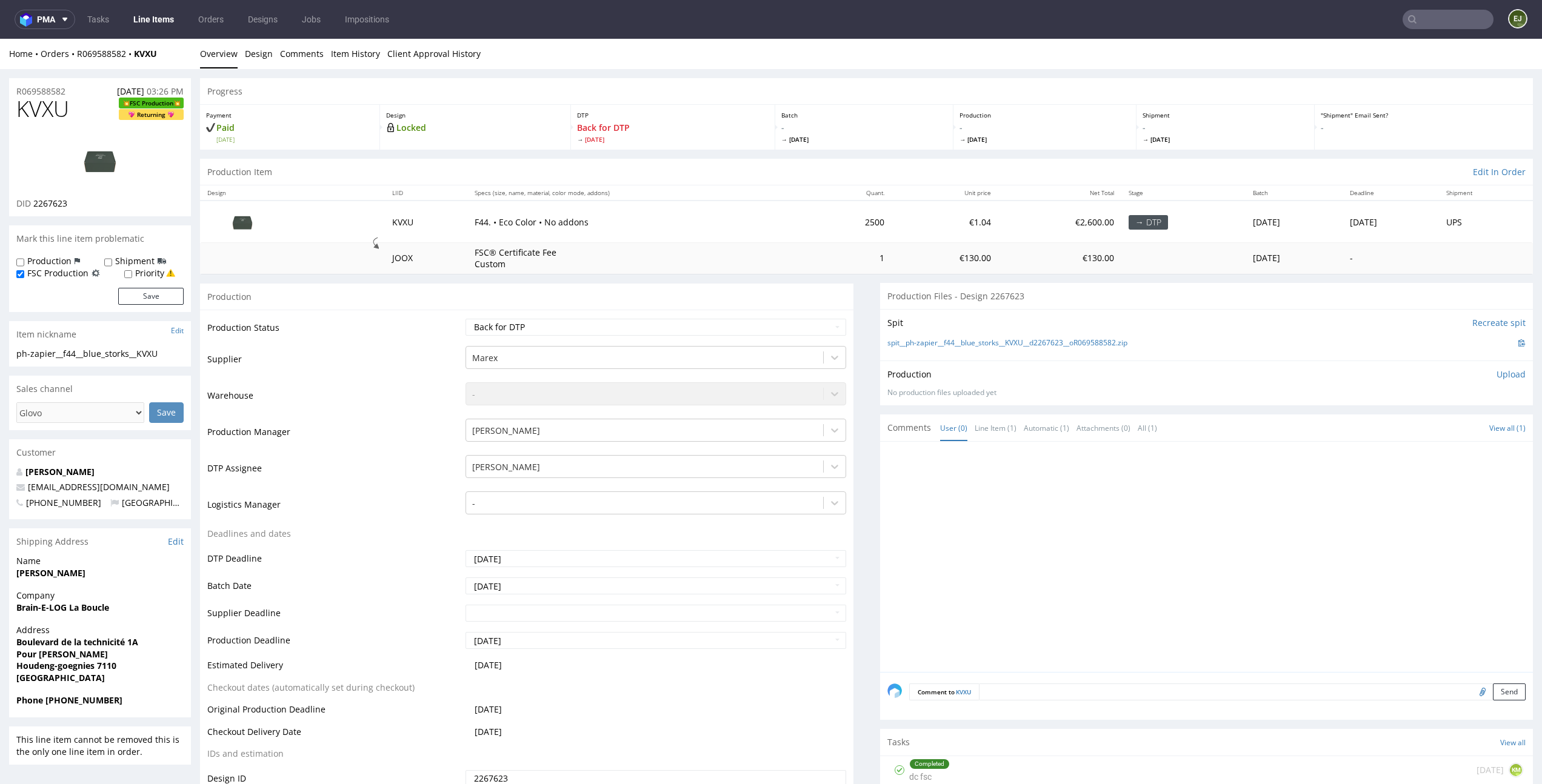
click at [475, 62] on div "Home Orders R069588582 KVXU Overview Design Comments Item History Client Approv…" at bounding box center [771, 54] width 1542 height 30
click at [451, 54] on link "Client Approval History" at bounding box center [434, 53] width 93 height 29
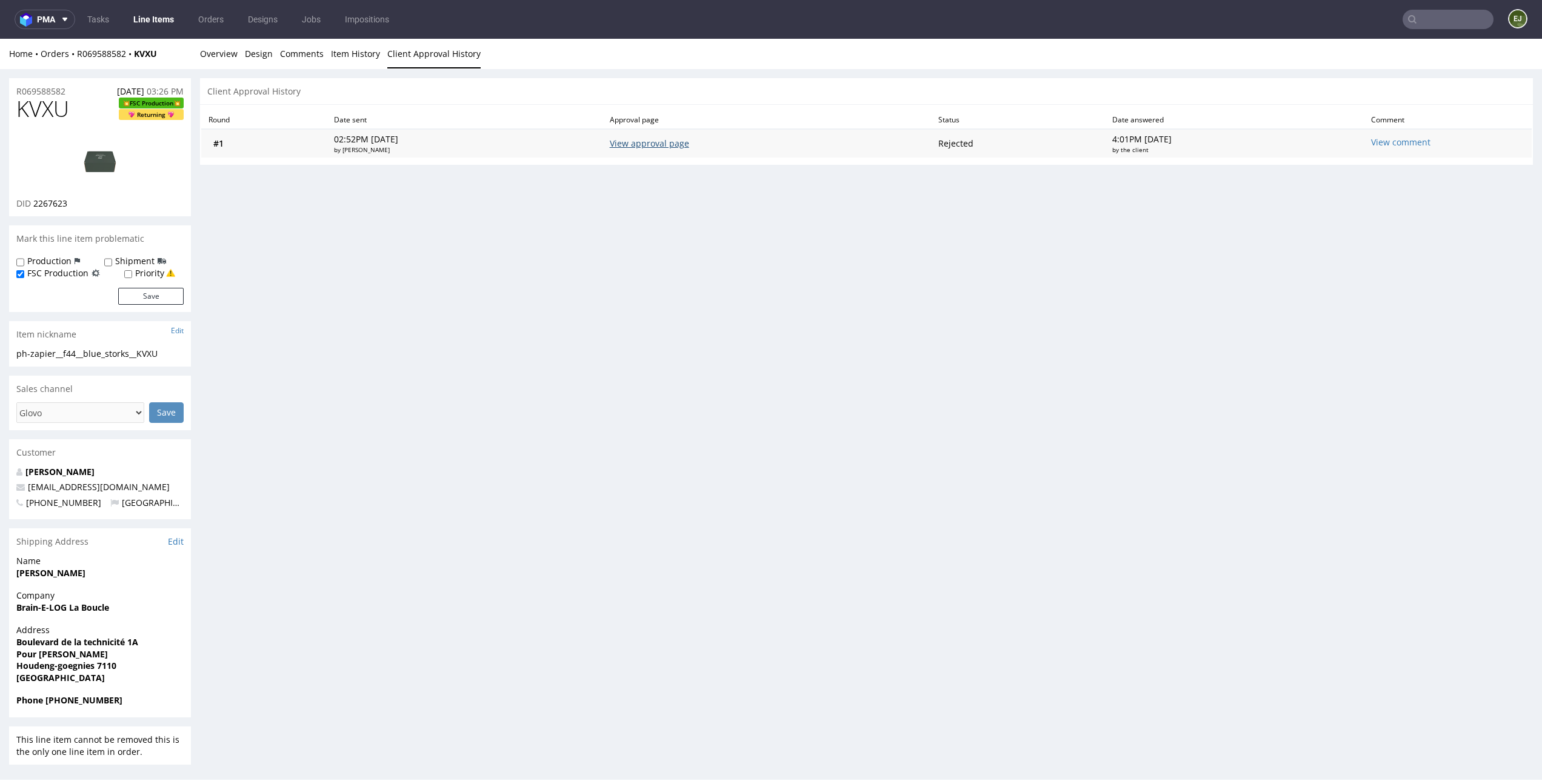
click at [671, 147] on link "View approval page" at bounding box center [649, 144] width 79 height 12
click at [212, 47] on link "Overview" at bounding box center [218, 53] width 38 height 29
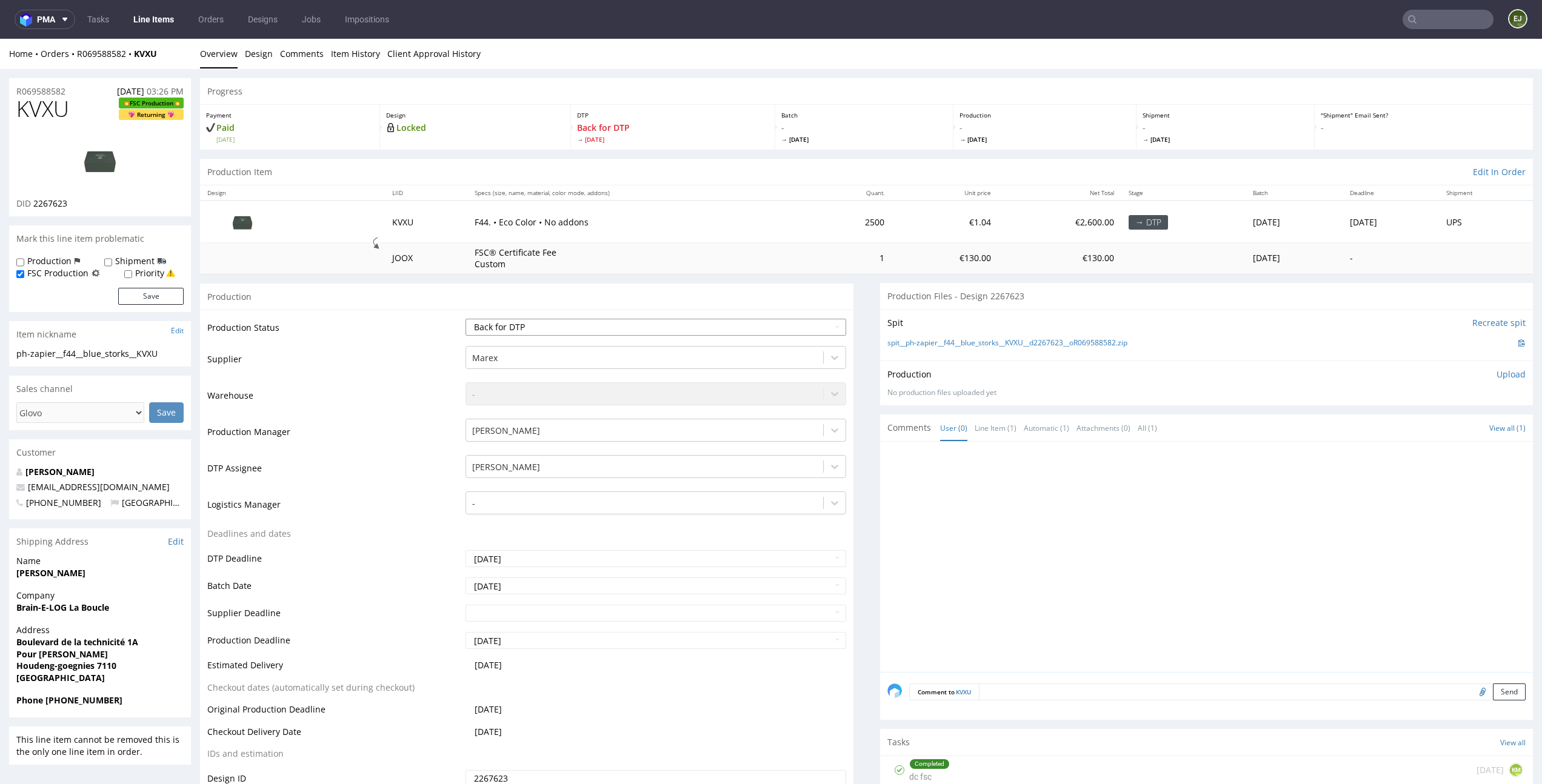
click at [594, 320] on select "Waiting for Artwork Waiting for Diecut Waiting for Mockup Waiting for DTP Waiti…" at bounding box center [655, 327] width 380 height 17
click at [466, 318] on select "Waiting for Artwork Waiting for Diecut Waiting for Mockup Waiting for DTP Waiti…" at bounding box center [655, 327] width 380 height 17
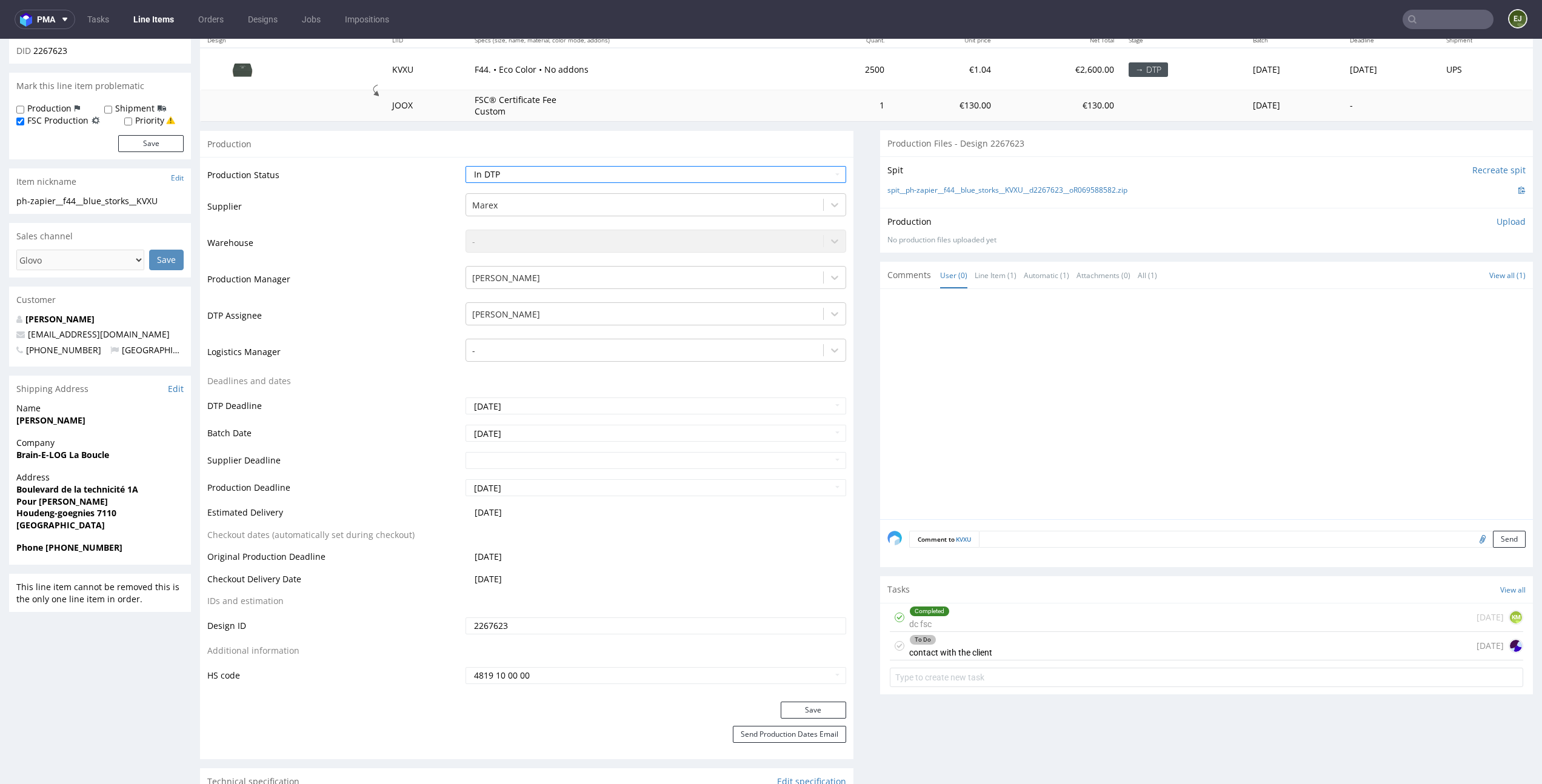
scroll to position [181, 0]
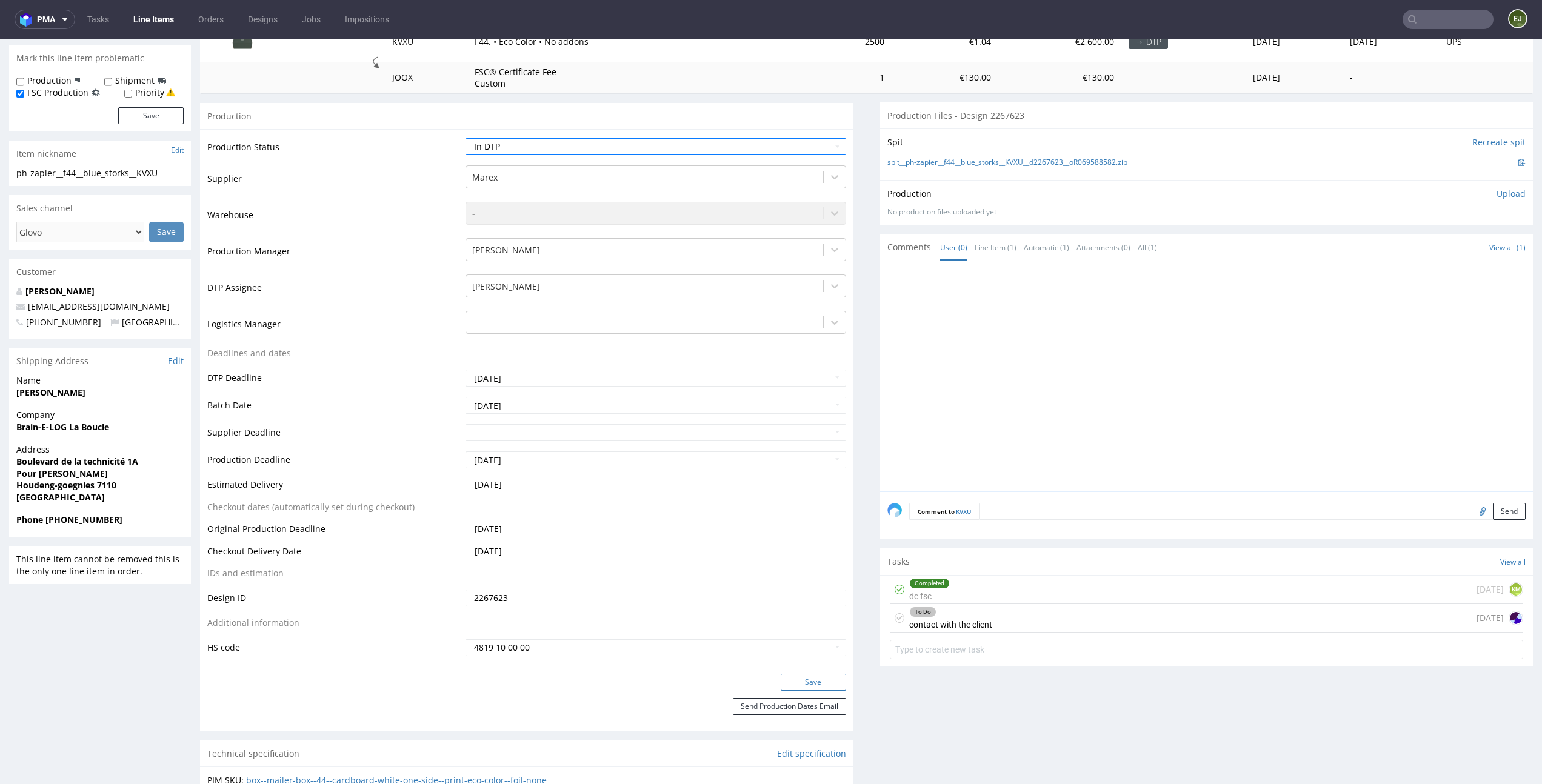
click at [781, 680] on button "Save" at bounding box center [813, 682] width 66 height 17
click at [999, 613] on div "To Do contact with the client 1 day ago" at bounding box center [1207, 618] width 634 height 29
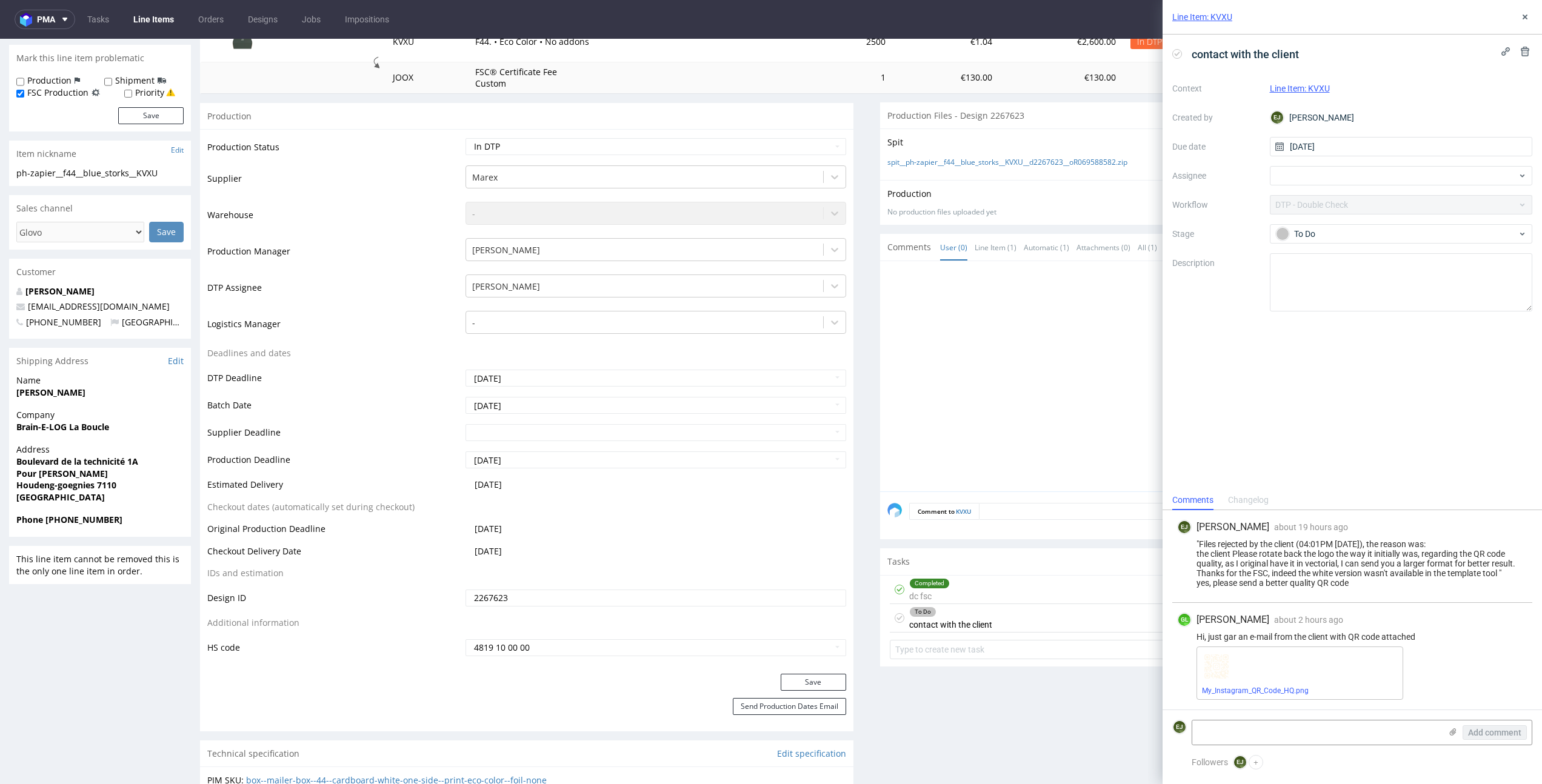
click at [1260, 683] on div "My_Instagram_QR_Code_HQ.png" at bounding box center [1300, 672] width 207 height 53
click at [1260, 693] on link "My_Instagram_QR_Code_HQ.png" at bounding box center [1255, 691] width 107 height 8
click at [1179, 55] on icon at bounding box center [1177, 54] width 10 height 10
click at [1531, 12] on button at bounding box center [1524, 17] width 14 height 14
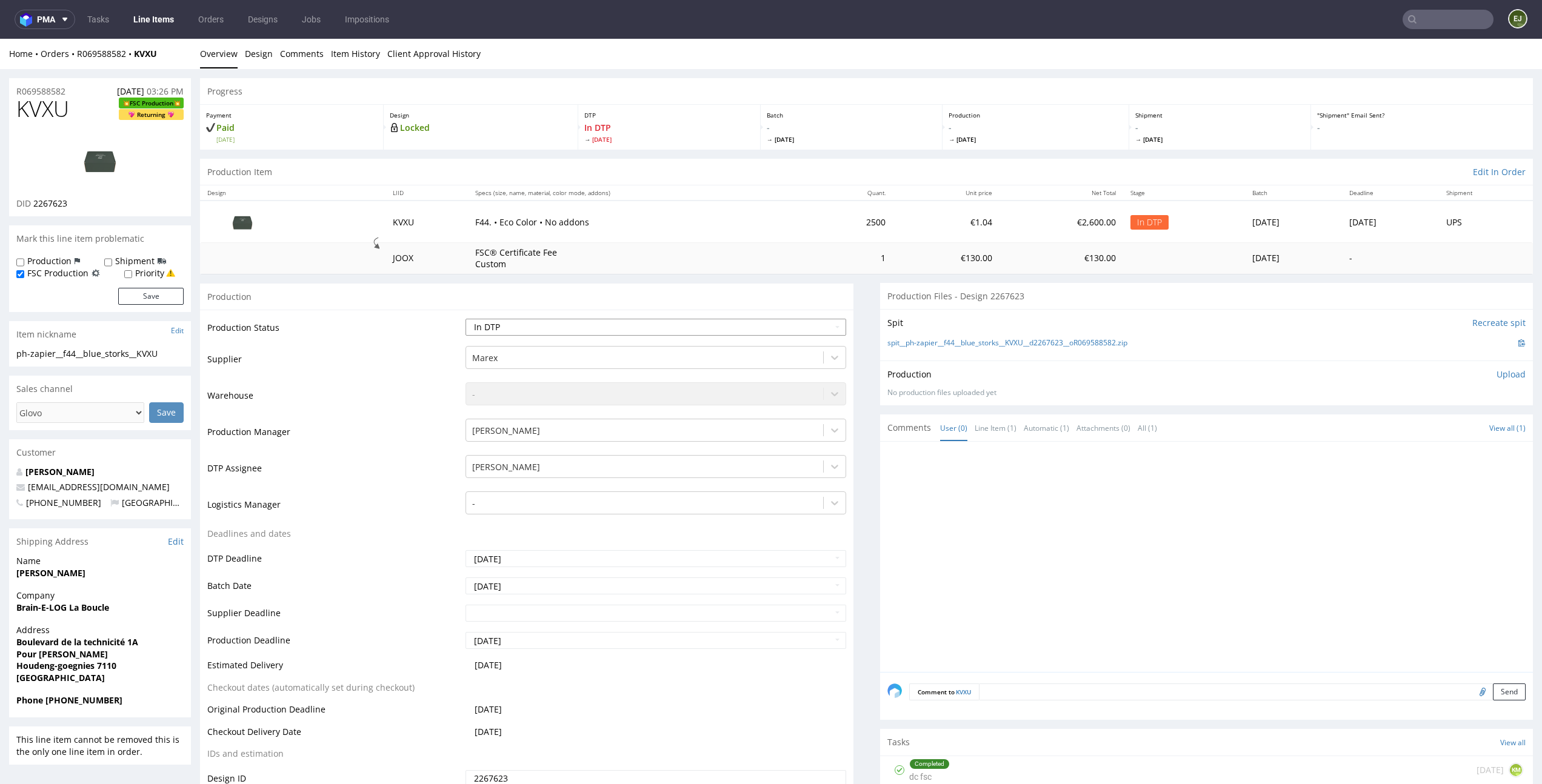
click at [813, 329] on select "Waiting for Artwork Waiting for Diecut Waiting for Mockup Waiting for DTP Waiti…" at bounding box center [655, 327] width 380 height 17
select select "dtp_ca_needed"
click at [466, 318] on select "Waiting for Artwork Waiting for Diecut Waiting for Mockup Waiting for DTP Waiti…" at bounding box center [655, 327] width 380 height 17
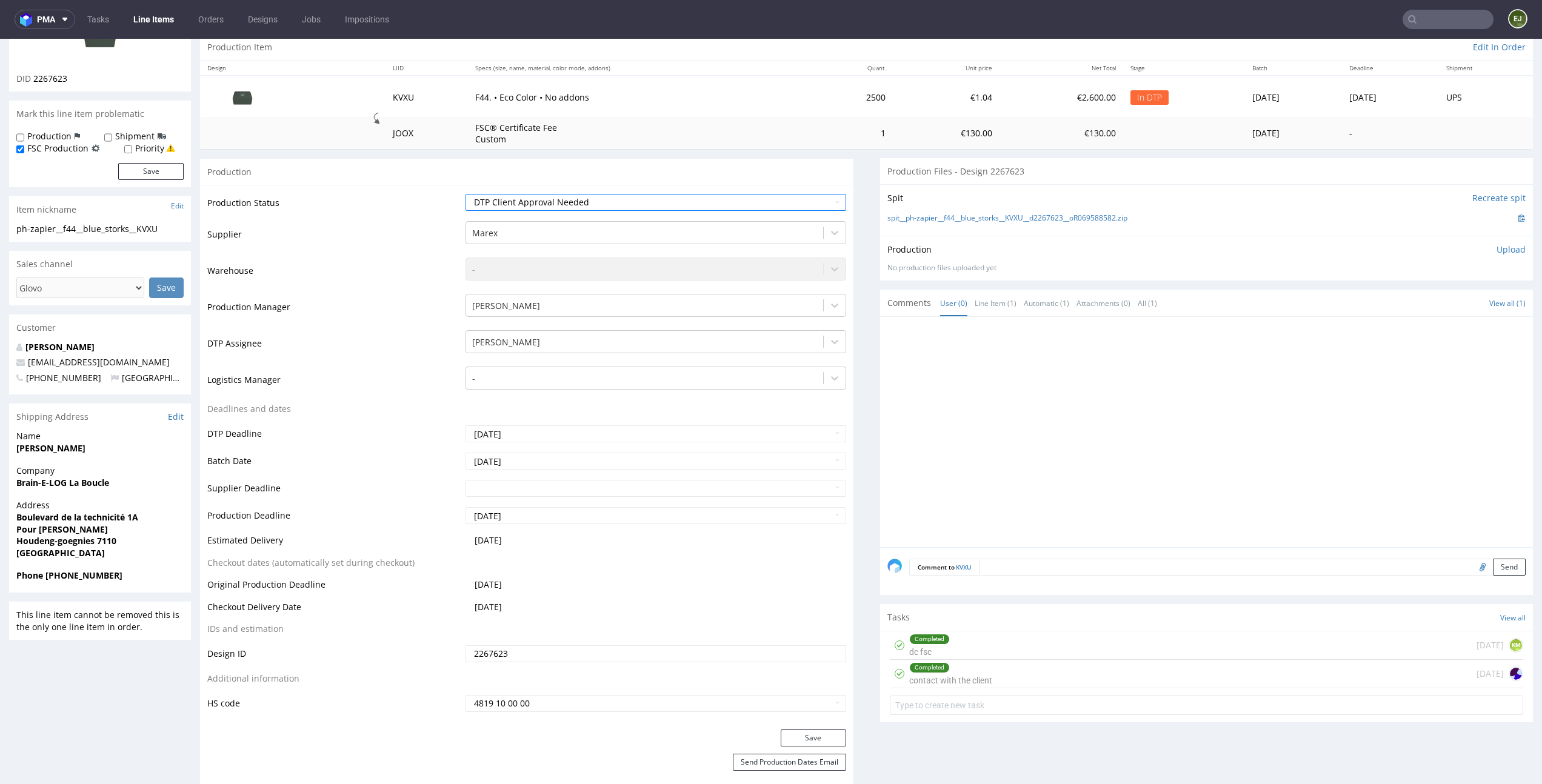
scroll to position [171, 0]
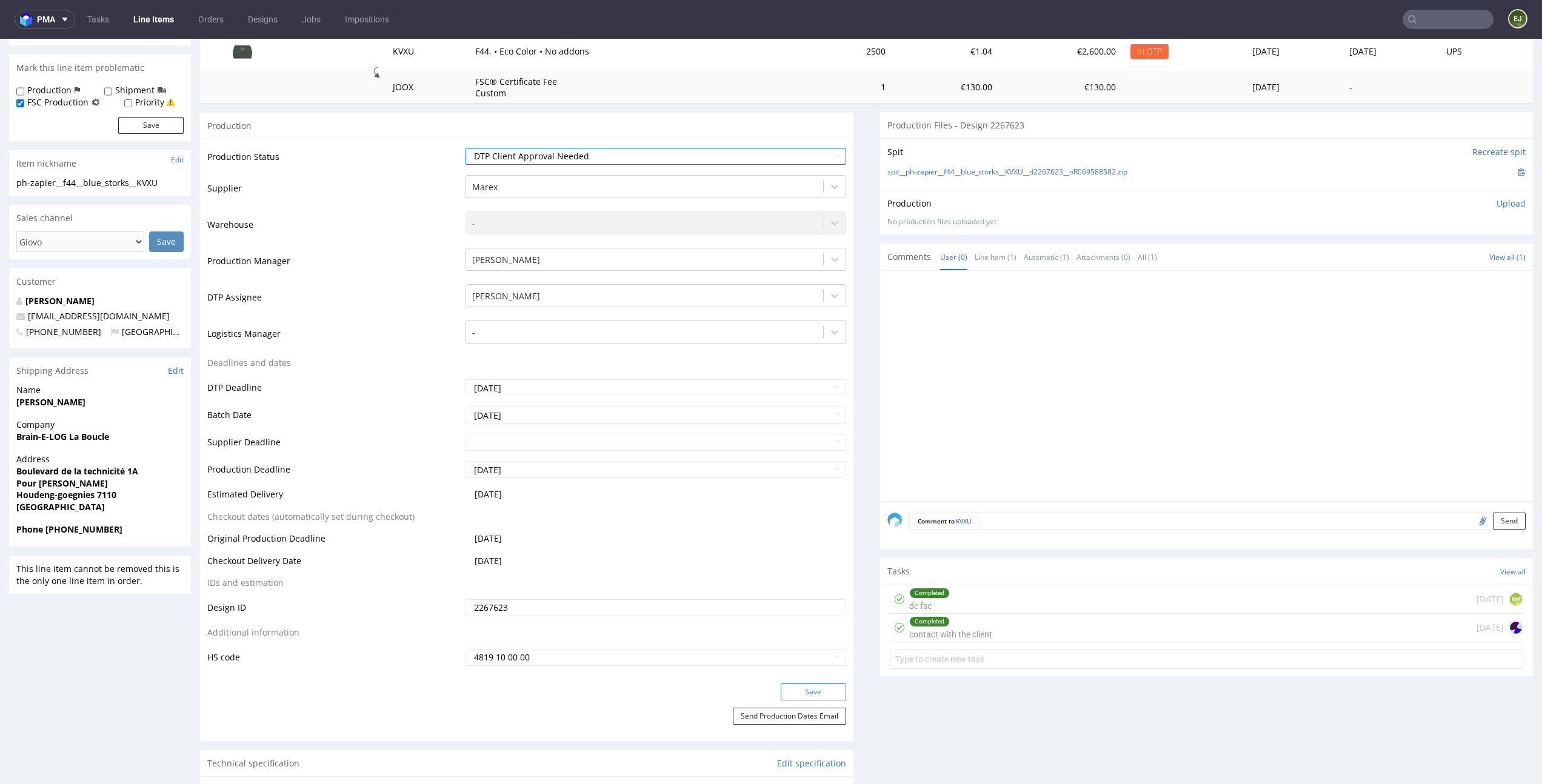
click at [818, 685] on button "Save" at bounding box center [813, 692] width 66 height 17
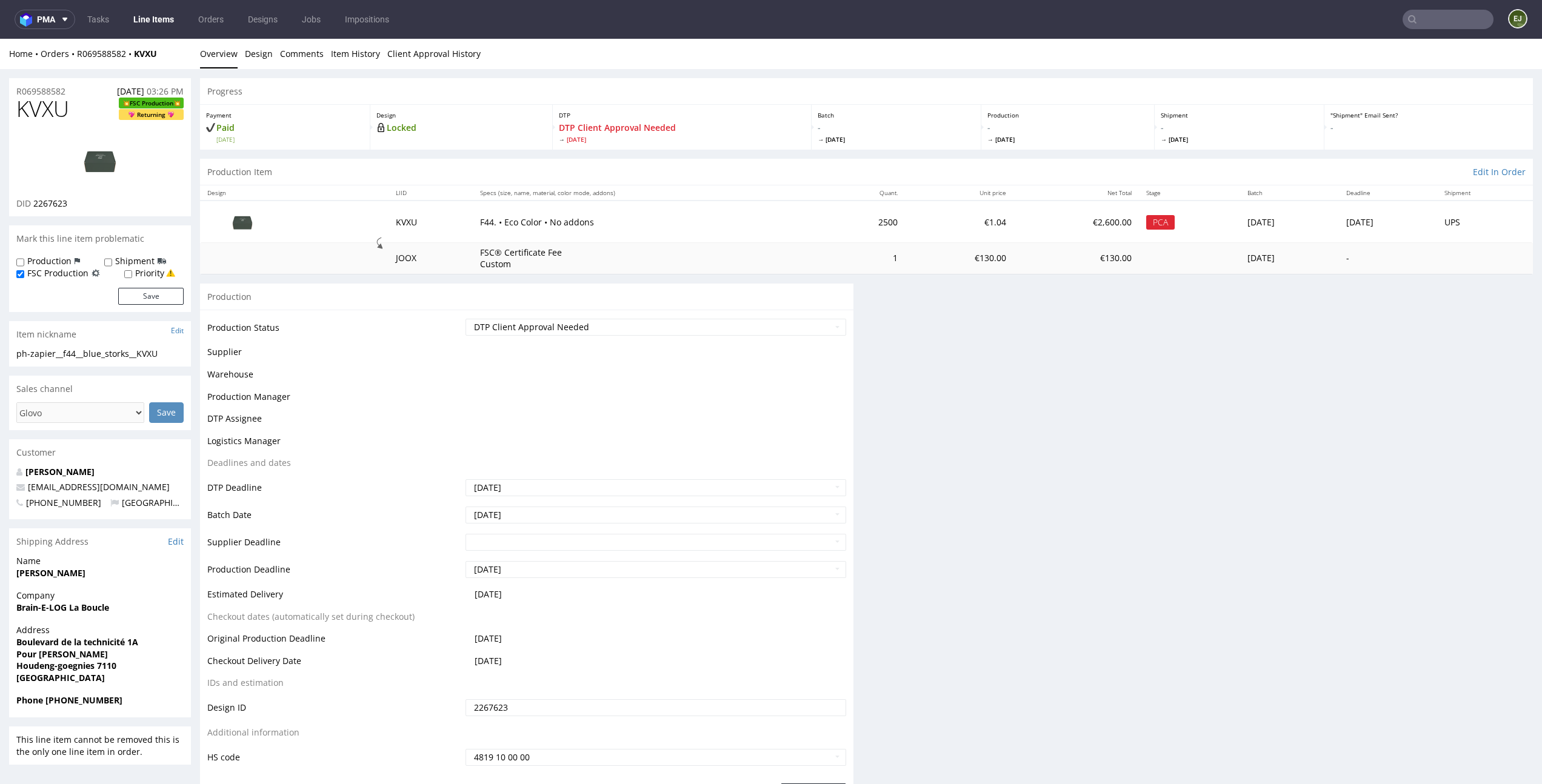
scroll to position [0, 0]
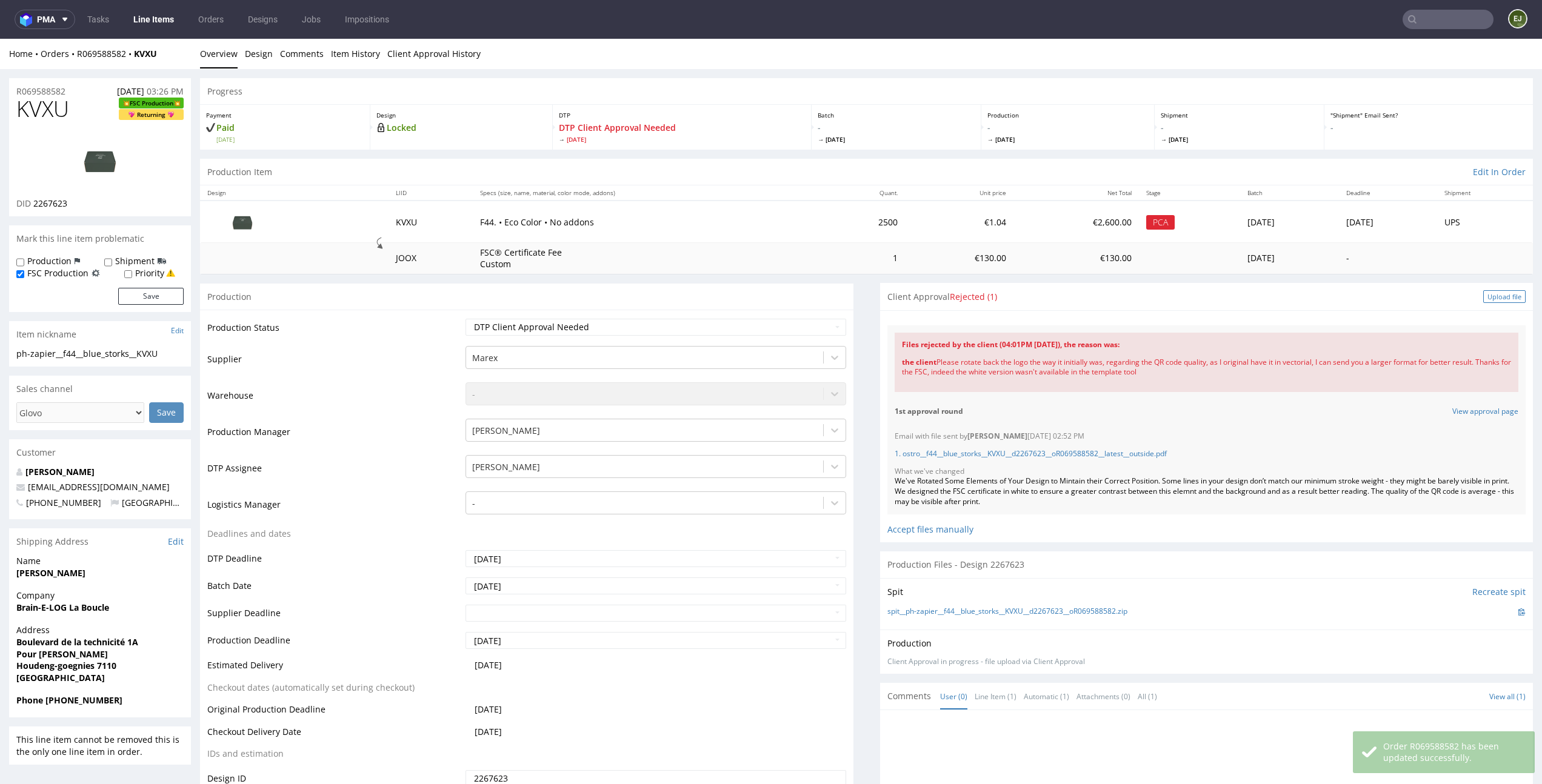
click at [1483, 300] on div "Upload file" at bounding box center [1504, 296] width 42 height 13
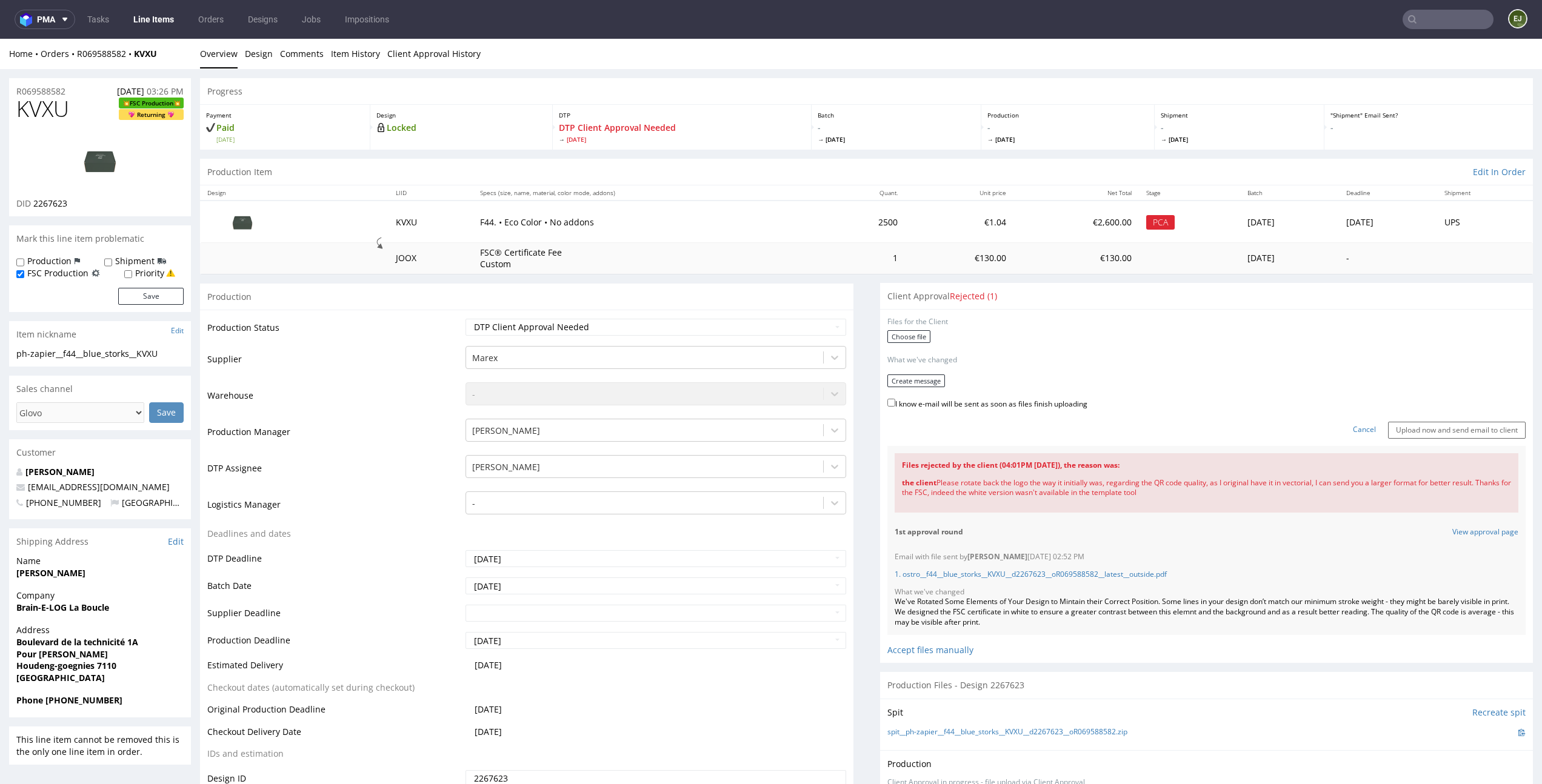
click at [891, 345] on div "Choose file" at bounding box center [1207, 338] width 639 height 16
click at [905, 334] on label "Choose file" at bounding box center [908, 336] width 43 height 13
click at [0, 39] on input "Choose file" at bounding box center [0, 39] width 0 height 0
click at [893, 368] on form "Files for the Client 1 . ostro__f44__blue_storks__KVXU__d2267623__oR069588582__…" at bounding box center [1207, 376] width 639 height 118
click at [893, 375] on button "Create message" at bounding box center [916, 376] width 58 height 13
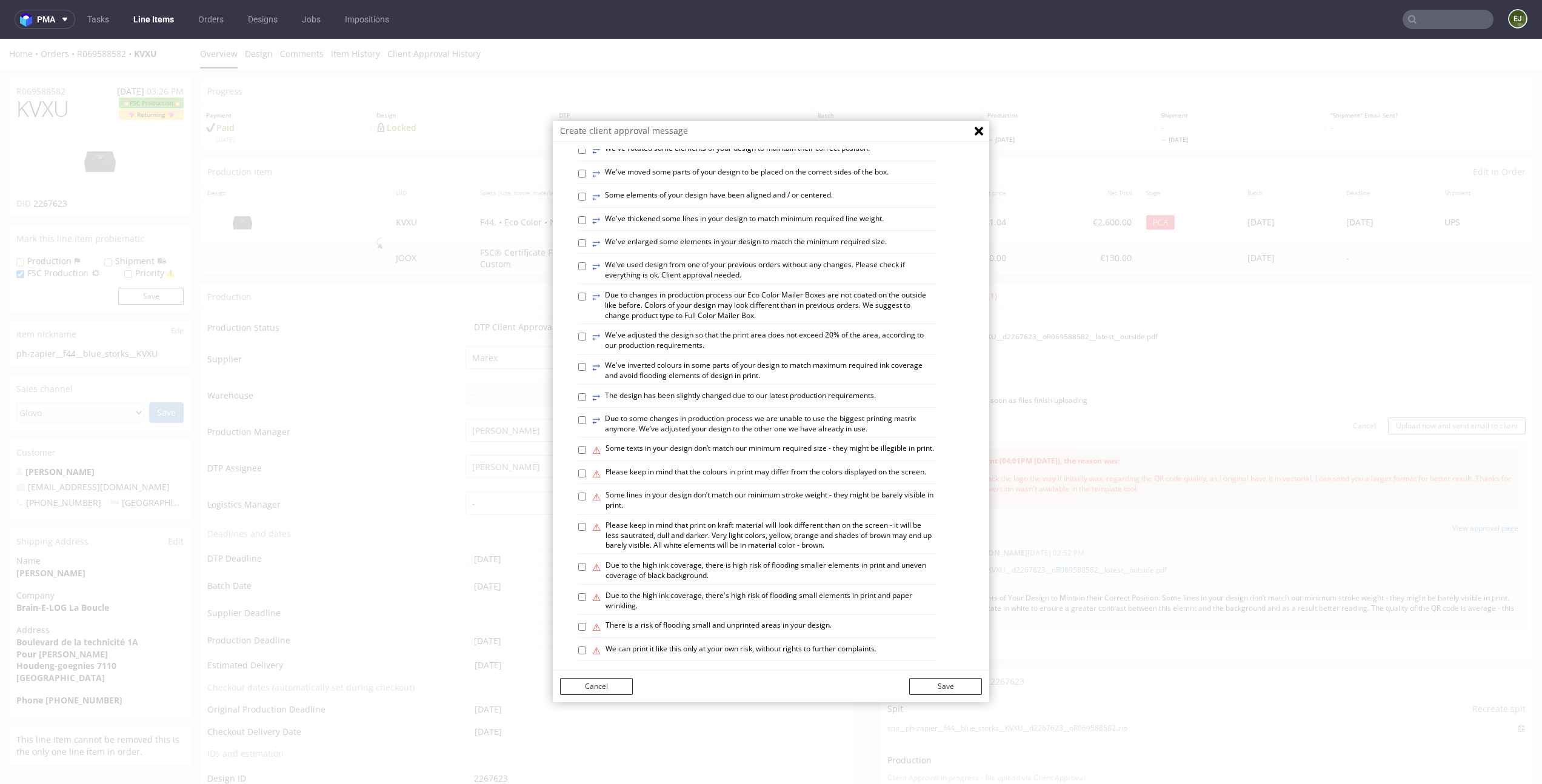
scroll to position [502, 0]
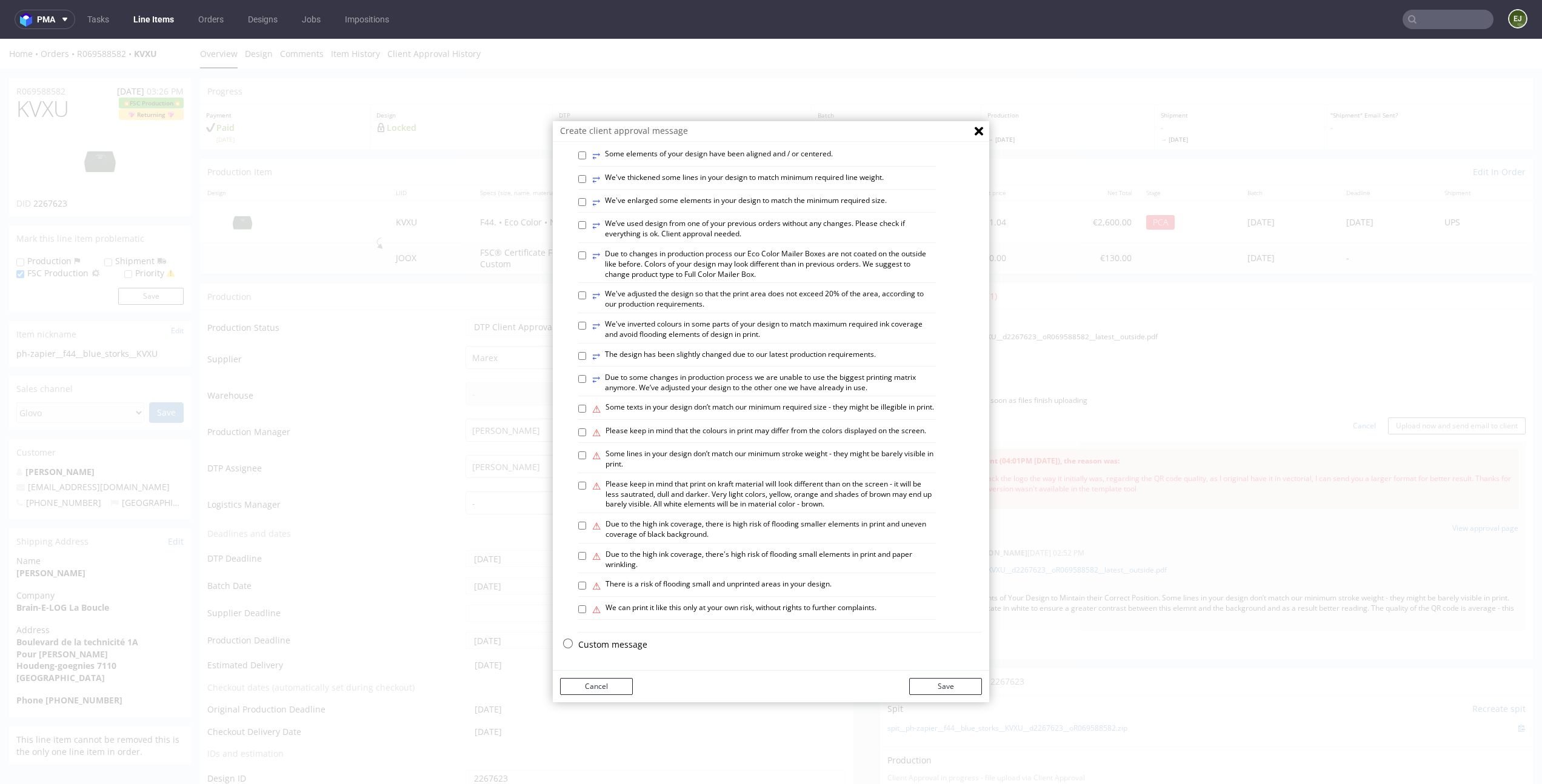
click at [622, 640] on p "Custom message" at bounding box center [780, 645] width 403 height 12
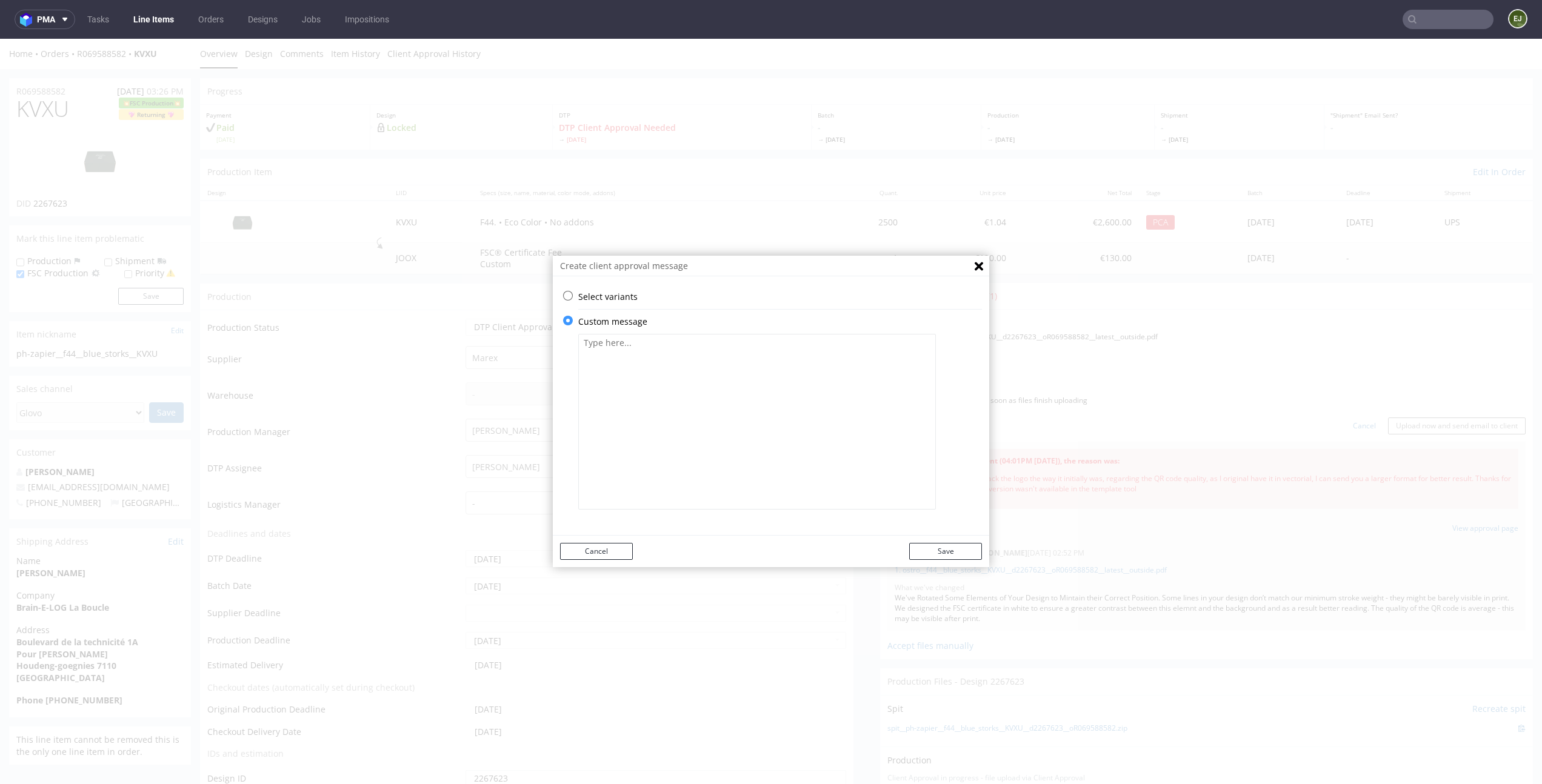
click at [694, 415] on textarea at bounding box center [756, 421] width 357 height 176
paste textarea "According to your design, we have rotated the logo. However, we would like to p…"
type textarea "According to your design, we have rotated the logo. However, we would like to p…"
click at [928, 552] on button "Save" at bounding box center [945, 551] width 73 height 17
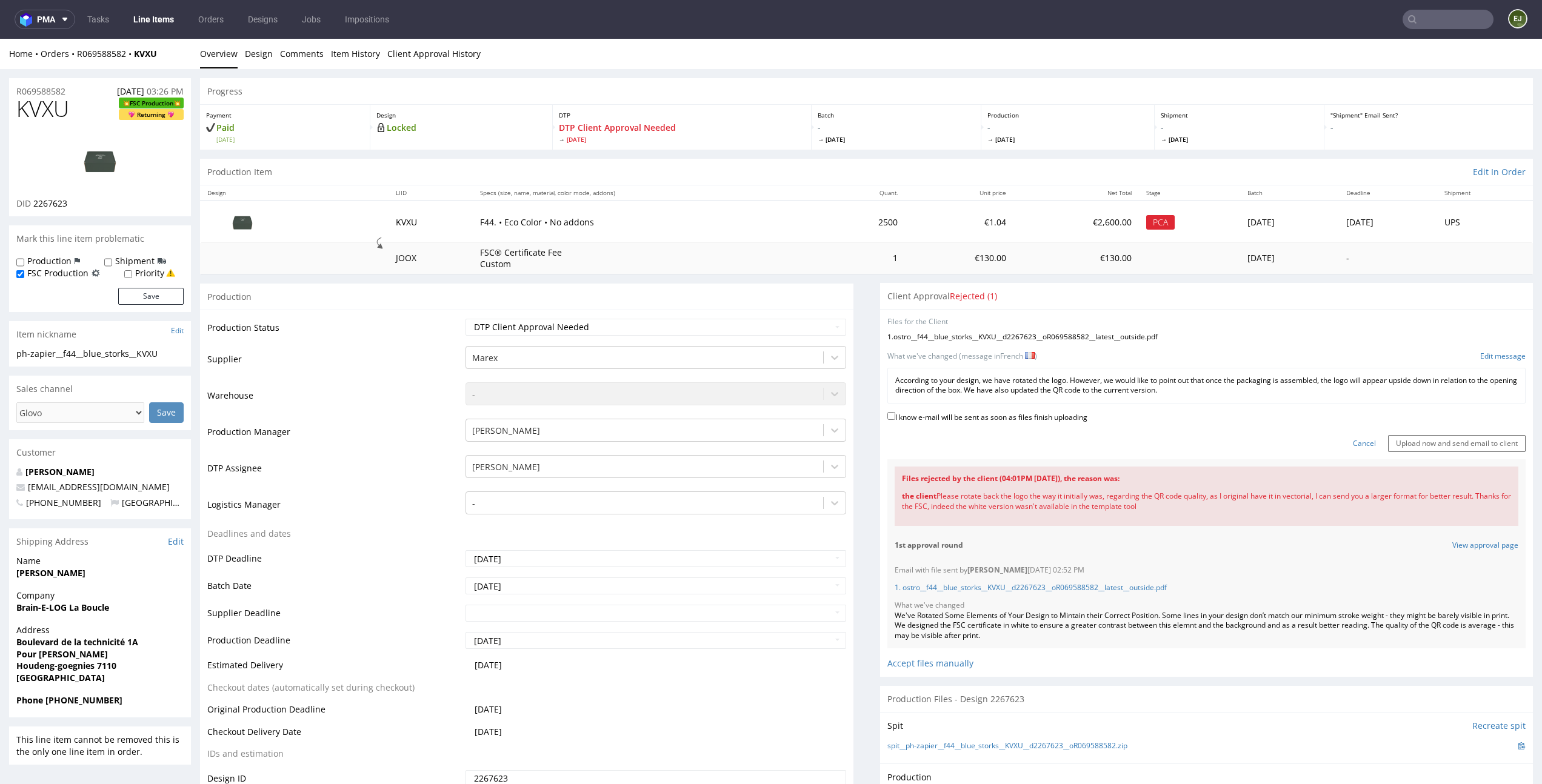
click at [1045, 420] on label "I know e-mail will be sent as soon as files finish uploading" at bounding box center [987, 417] width 200 height 13
click at [895, 420] on input "I know e-mail will be sent as soon as files finish uploading" at bounding box center [891, 415] width 8 height 8
checkbox input "true"
click at [1449, 449] on input "Upload now and send email to client" at bounding box center [1456, 444] width 138 height 17
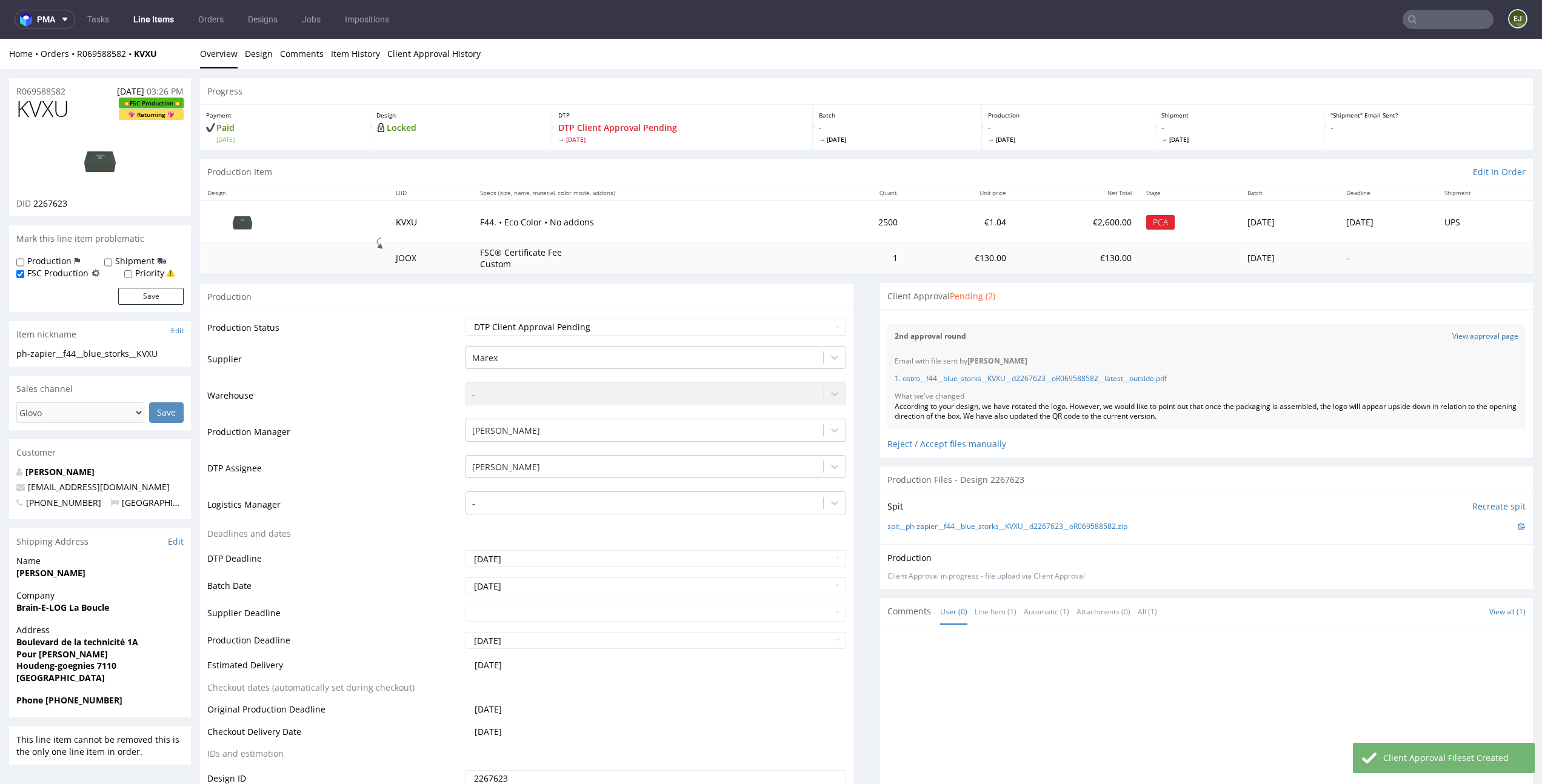
scroll to position [34, 0]
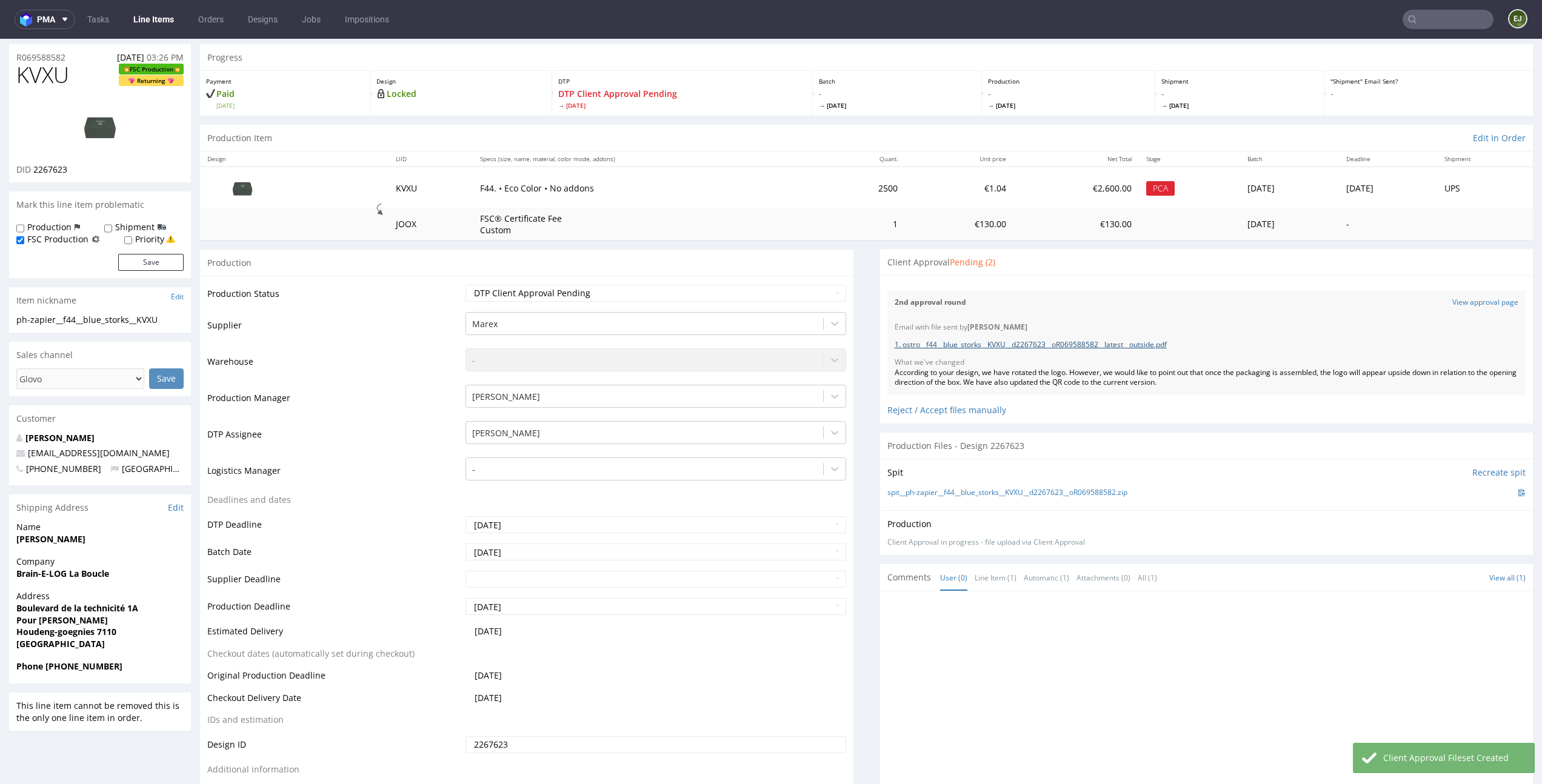
click at [1034, 340] on link "1. ostro__f44__blue_storks__KVXU__d2267623__oR069588582__latest__outside.pdf" at bounding box center [1030, 345] width 272 height 10
click at [149, 16] on link "Line Items" at bounding box center [154, 19] width 55 height 19
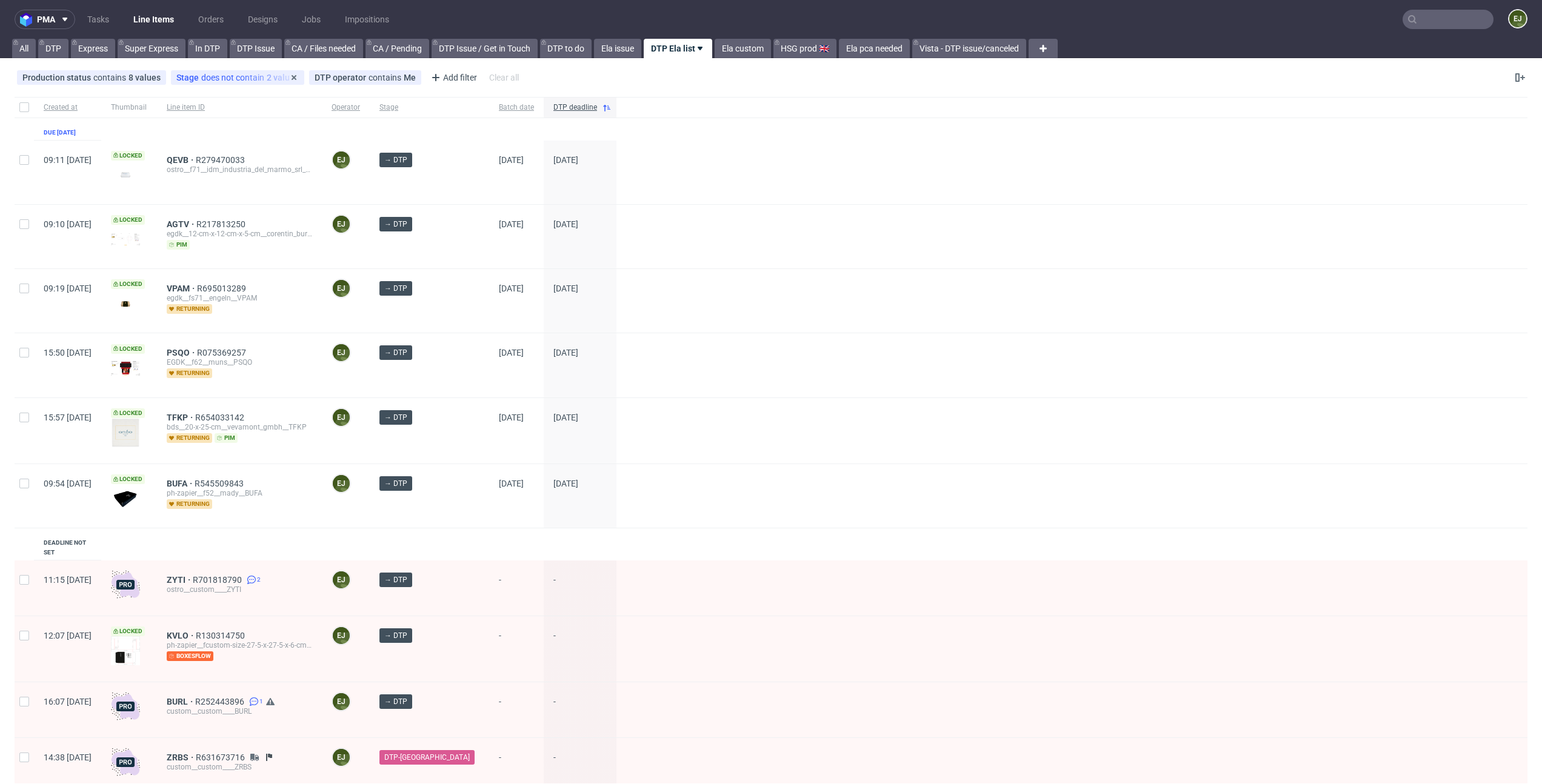
scroll to position [95, 0]
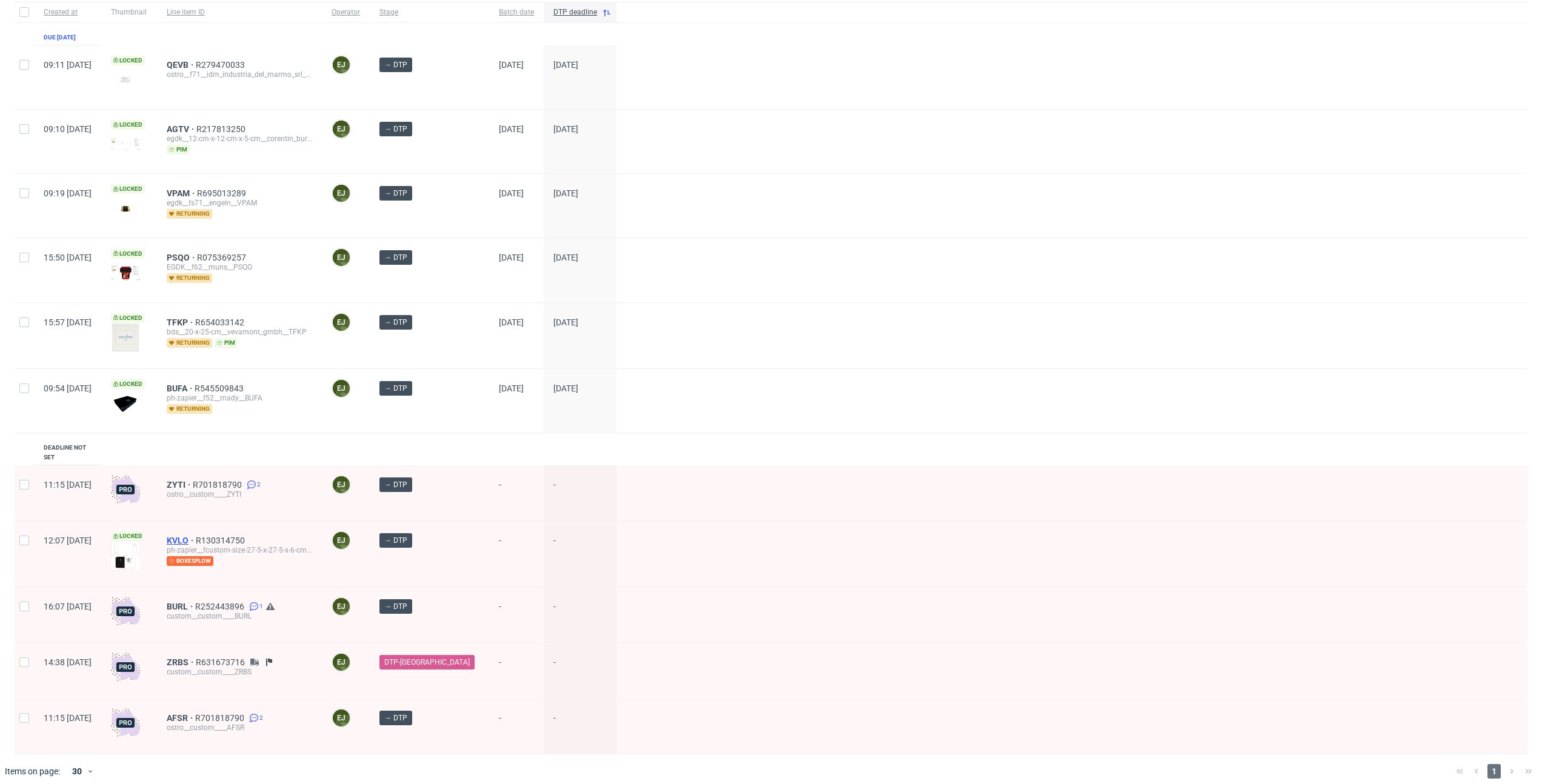
click at [196, 536] on span "KVLO" at bounding box center [181, 541] width 29 height 10
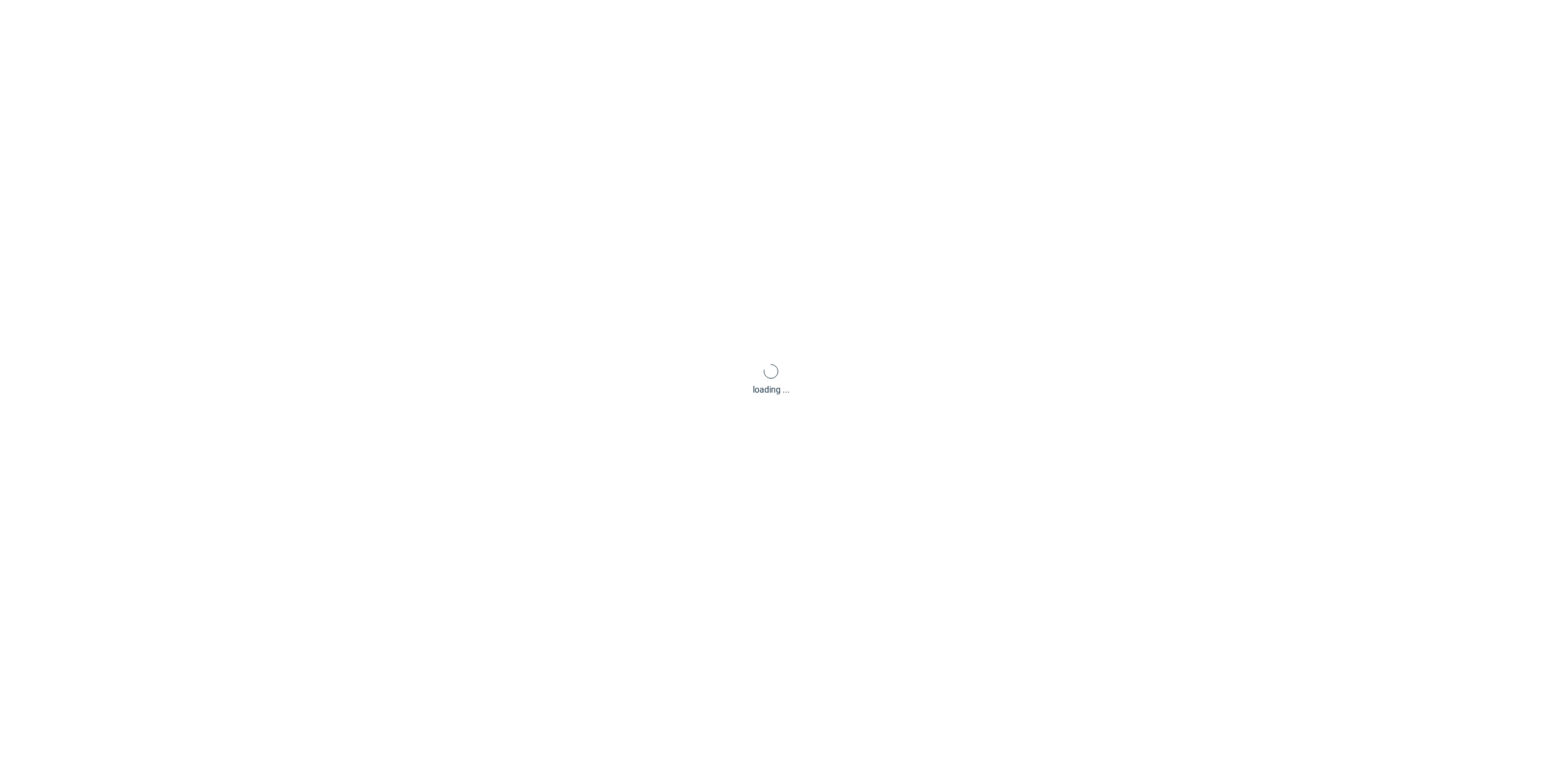
scroll to position [3, 0]
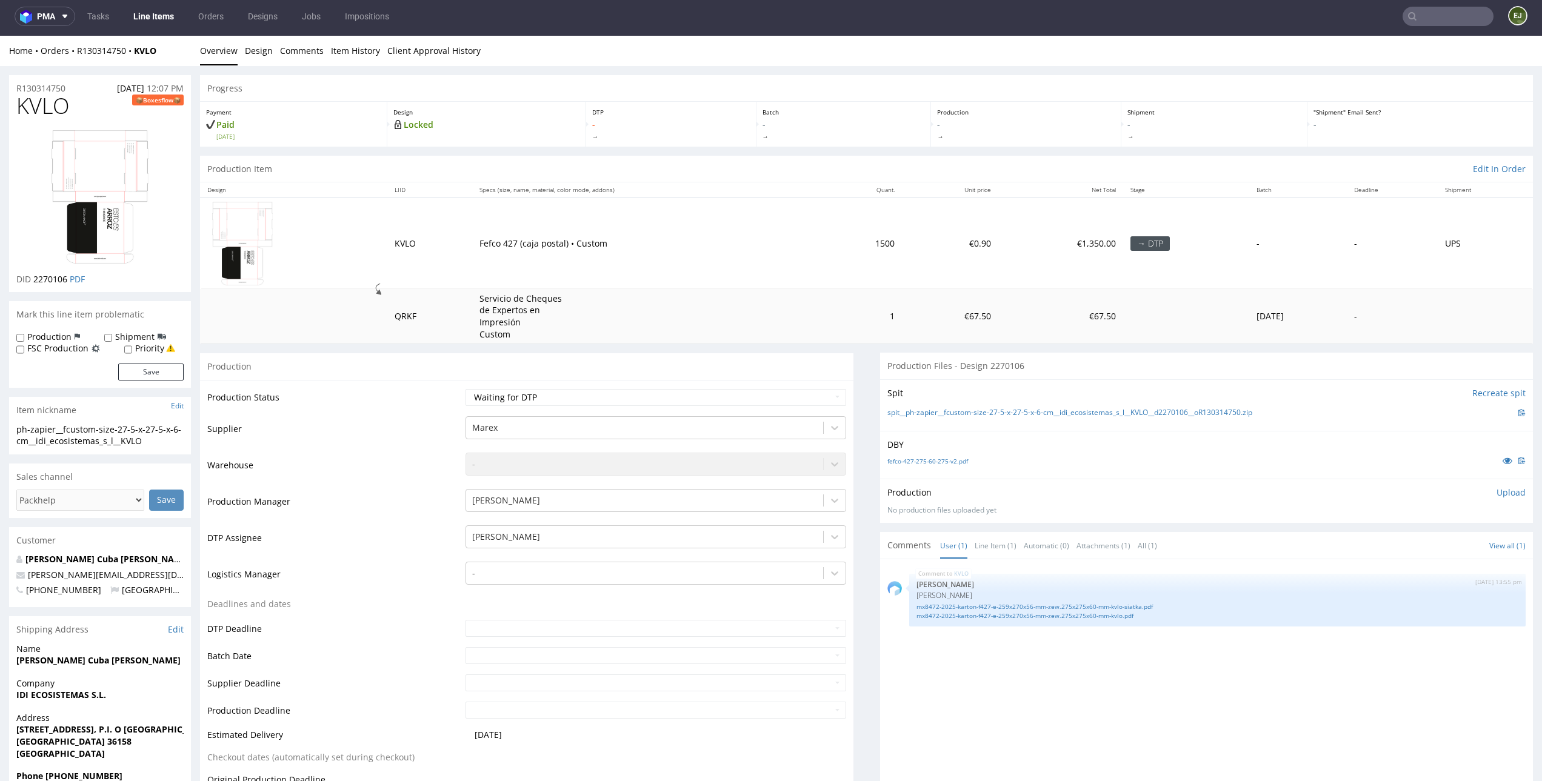
click at [150, 16] on link "Line Items" at bounding box center [154, 16] width 55 height 19
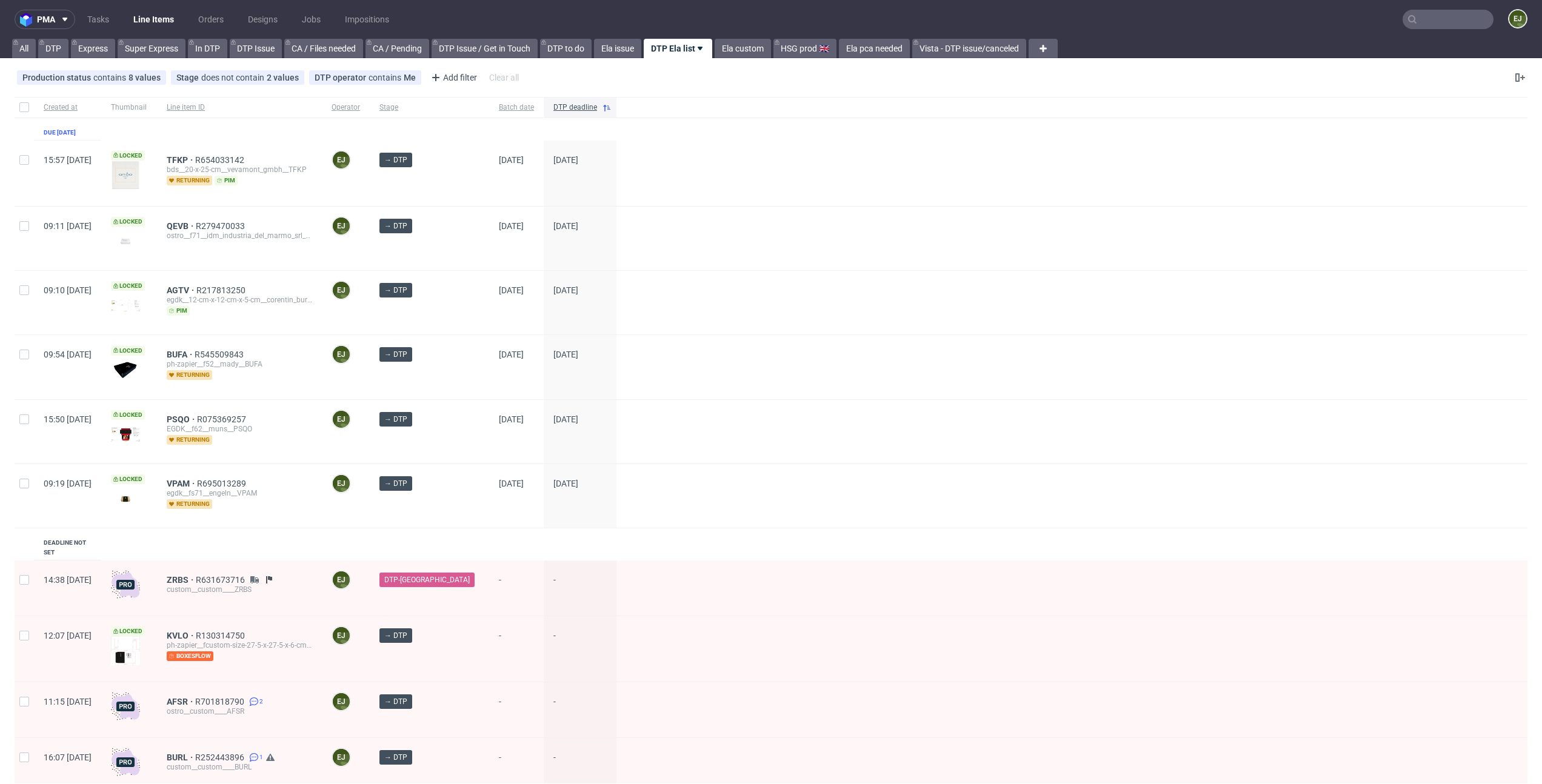
scroll to position [95, 0]
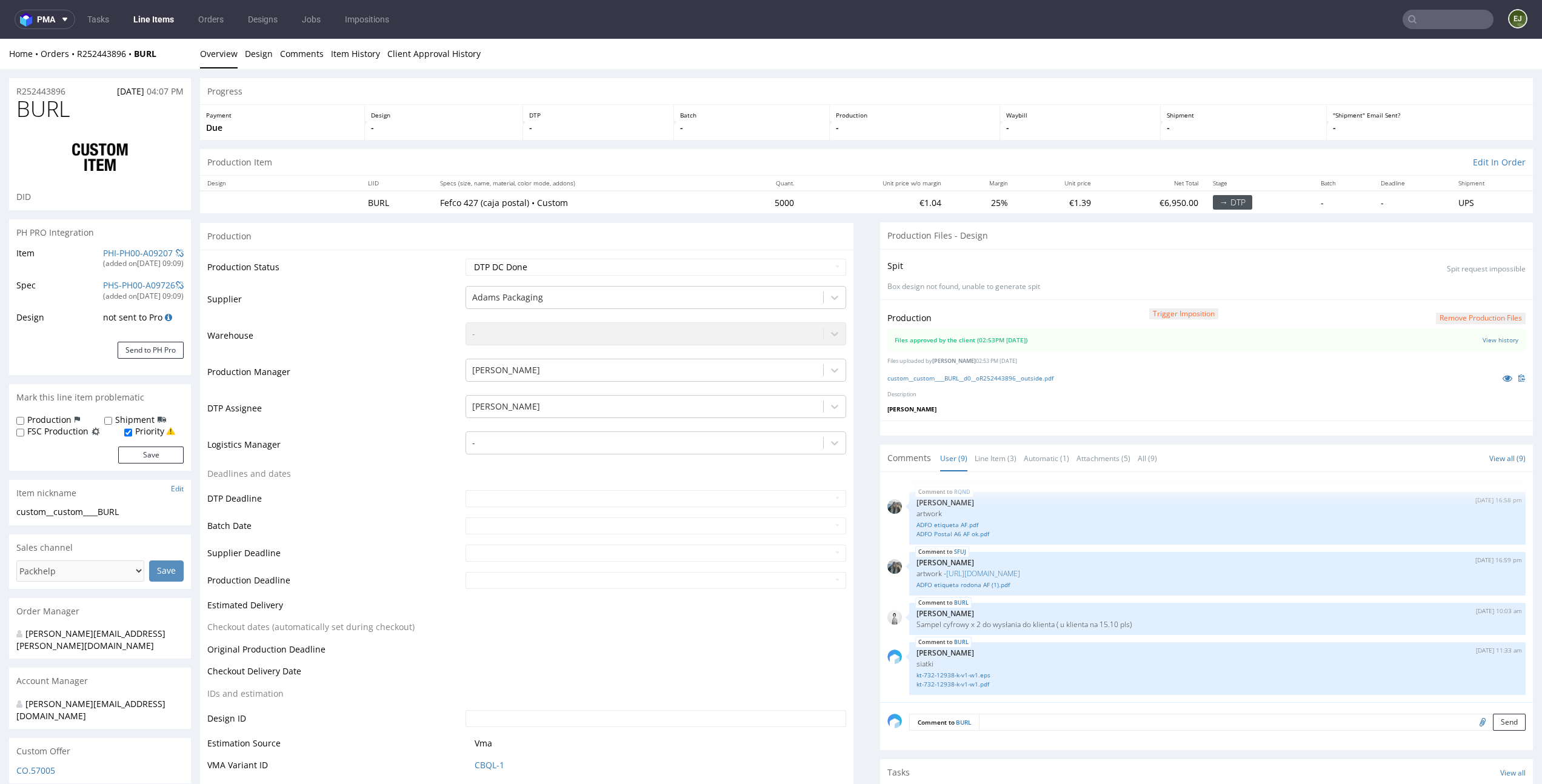
scroll to position [208, 0]
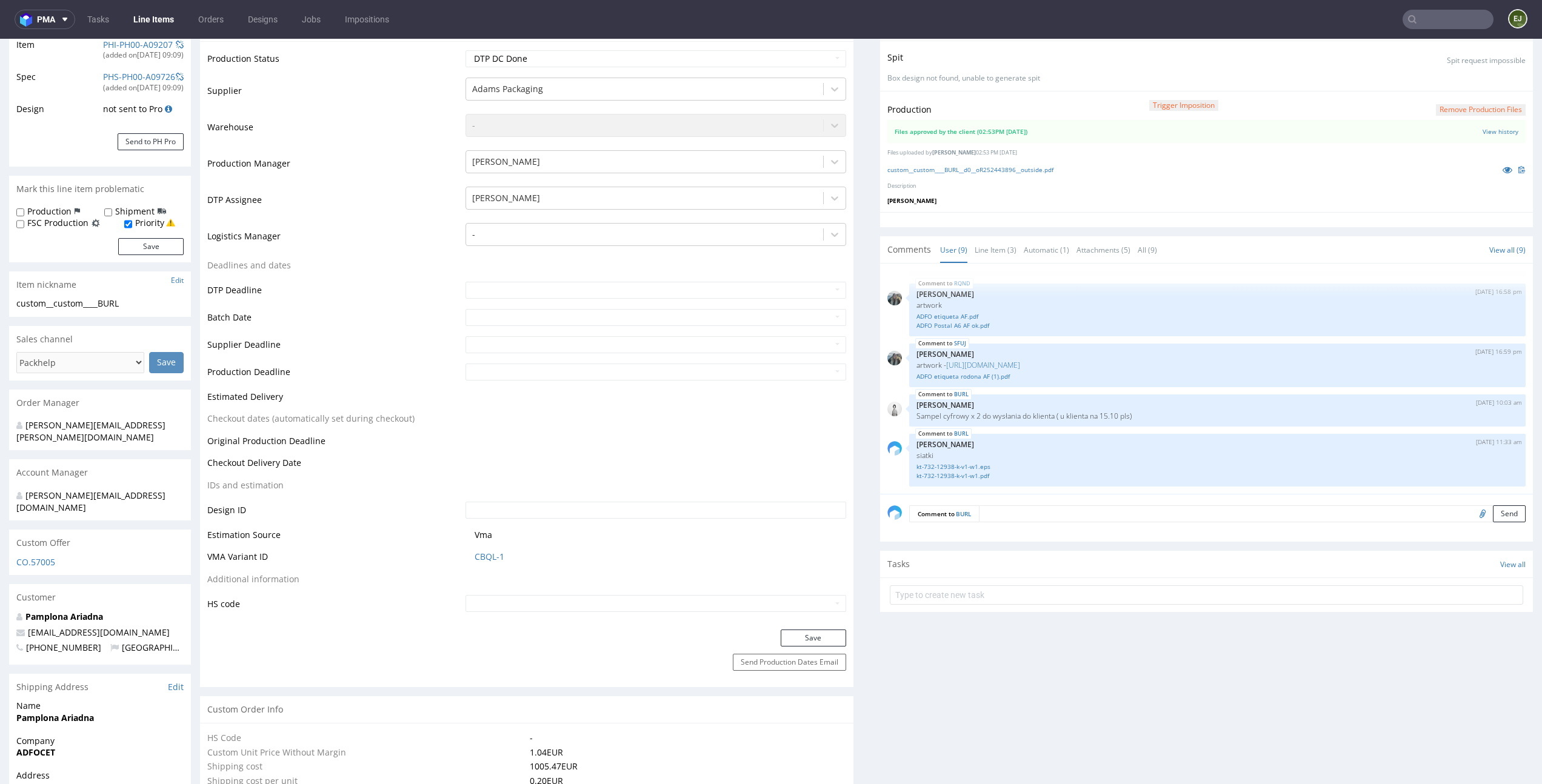
select select "in_progress"
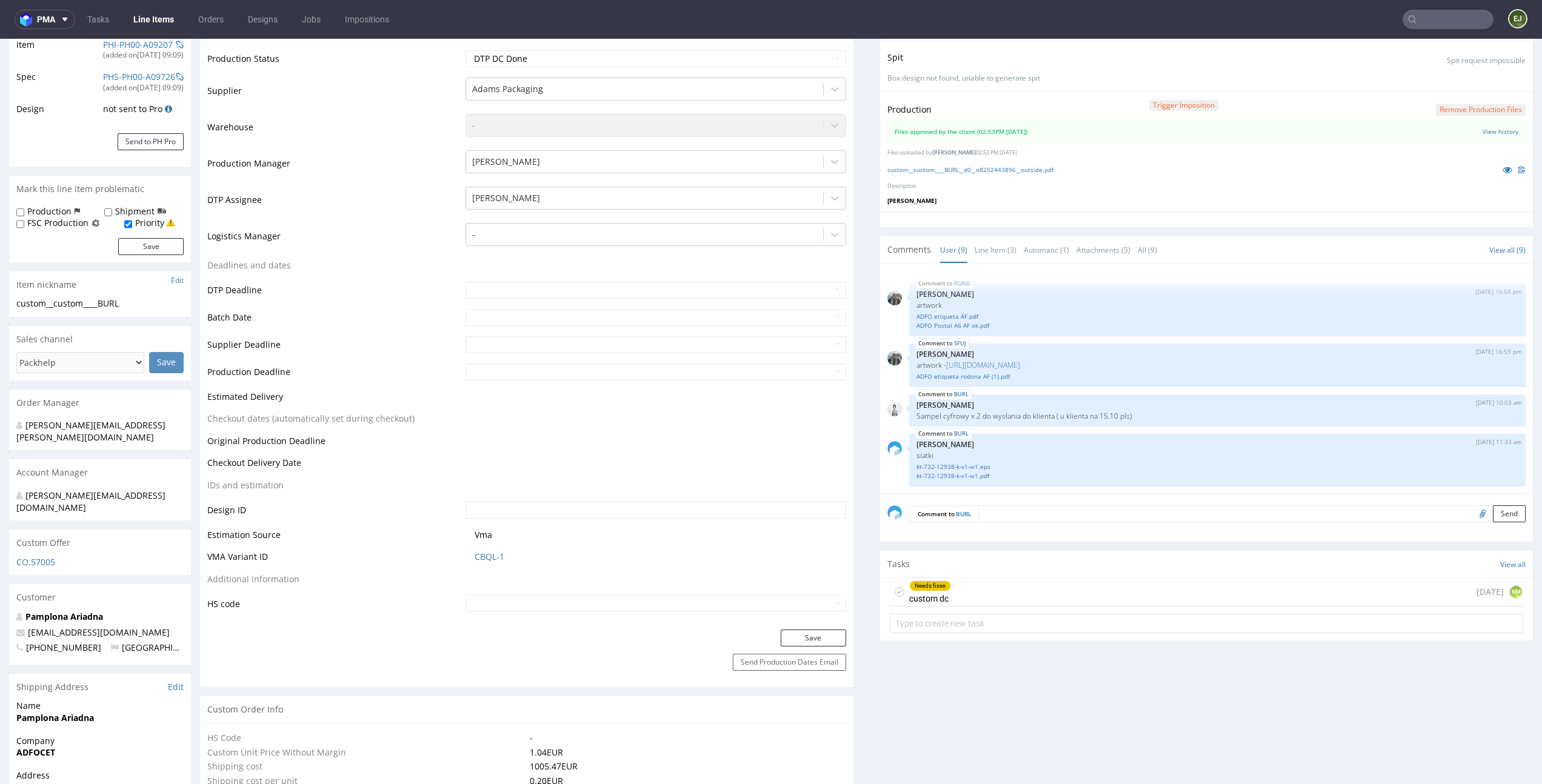
click at [968, 599] on div "Needs fixes custom dc 1 day ago KM" at bounding box center [1207, 592] width 634 height 29
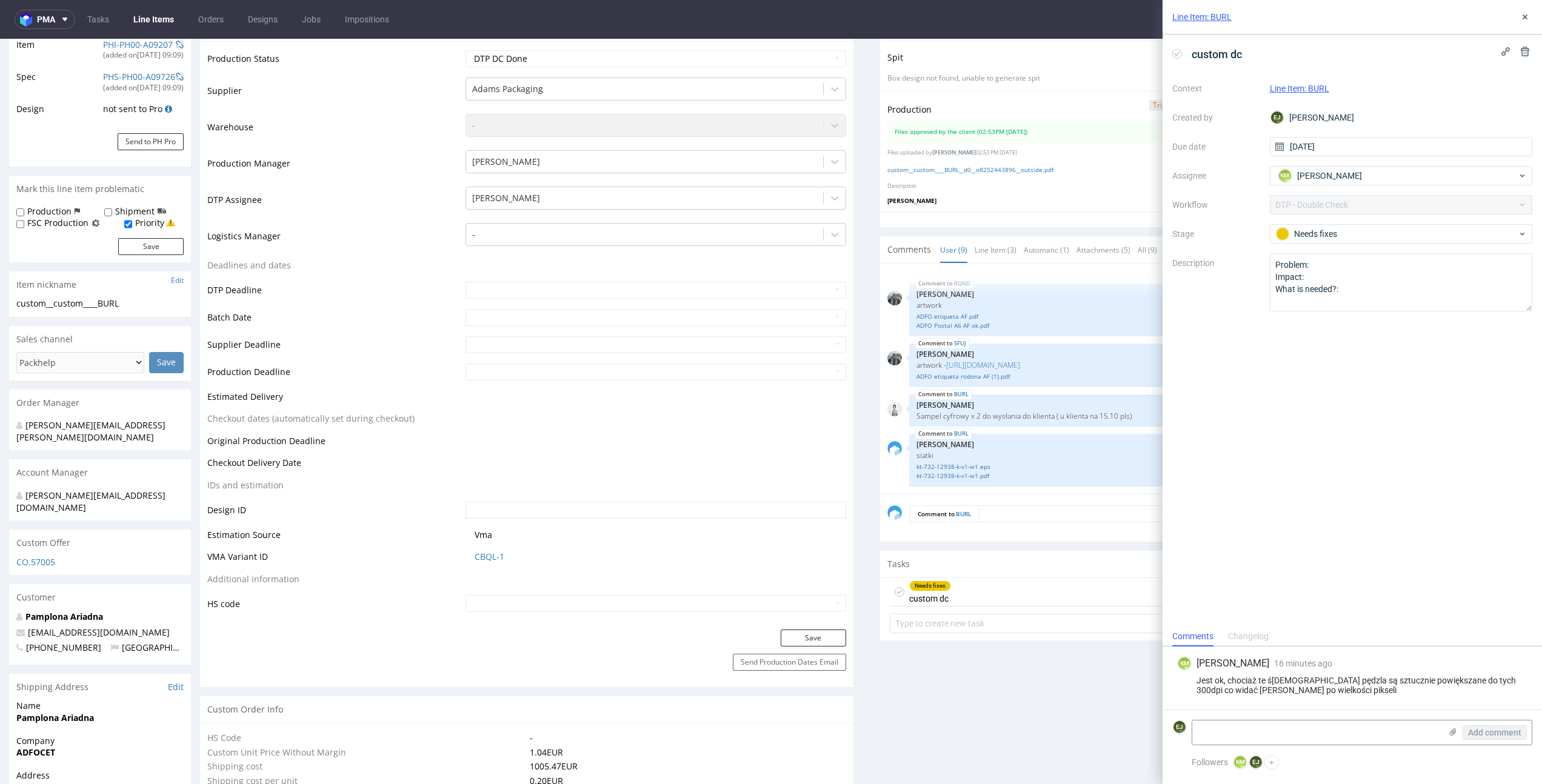
click at [1177, 60] on div "custom dc" at bounding box center [1209, 55] width 75 height 20
click at [1177, 58] on icon at bounding box center [1177, 54] width 10 height 10
click at [1523, 17] on icon at bounding box center [1525, 17] width 10 height 10
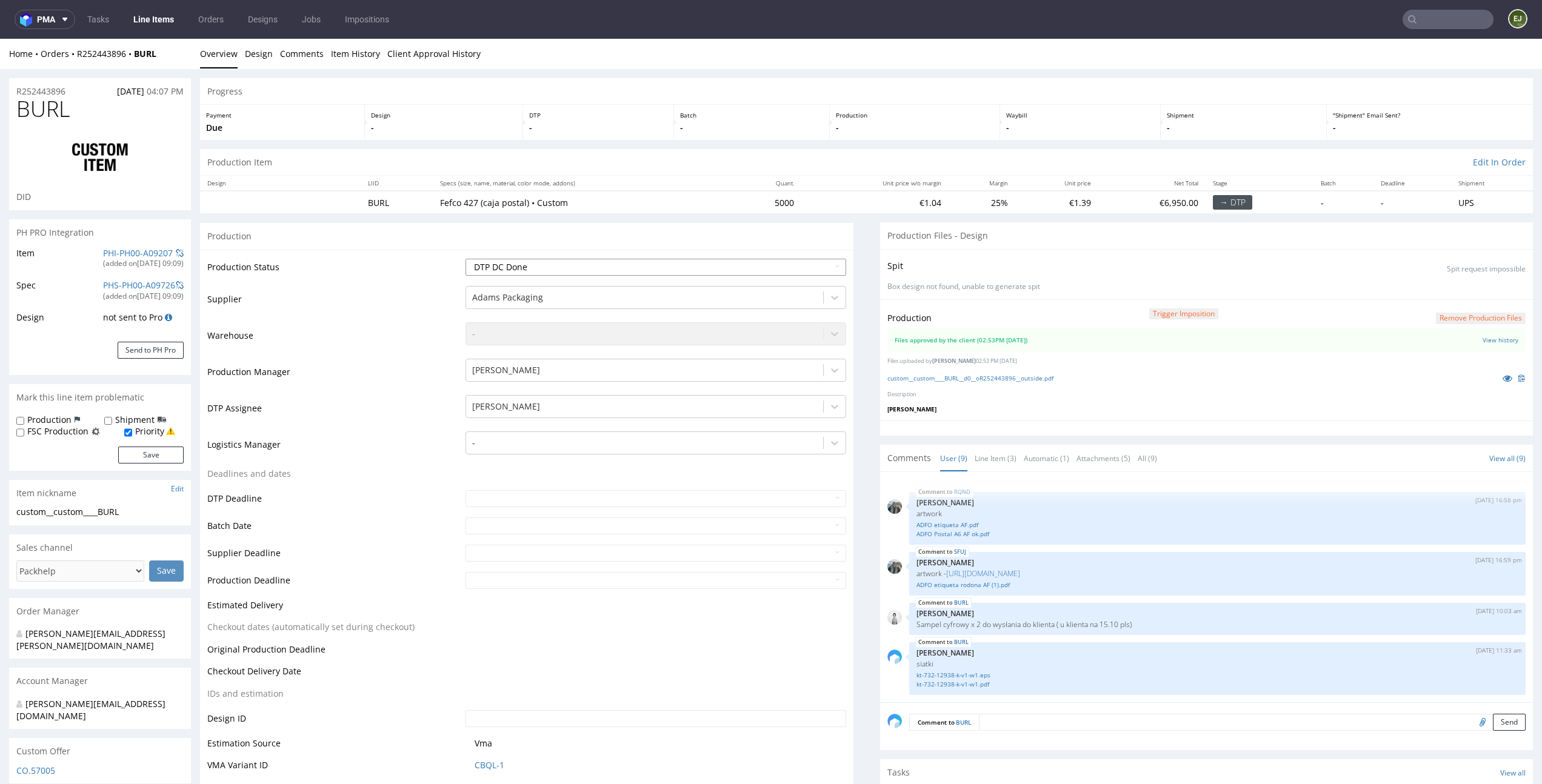
click at [801, 263] on select "Waiting for Artwork Waiting for Diecut Waiting for Mockup Waiting for DTP Waiti…" at bounding box center [655, 267] width 380 height 17
select select "dtp_production_ready"
click at [466, 259] on select "Waiting for Artwork Waiting for Diecut Waiting for Mockup Waiting for DTP Waiti…" at bounding box center [655, 267] width 380 height 17
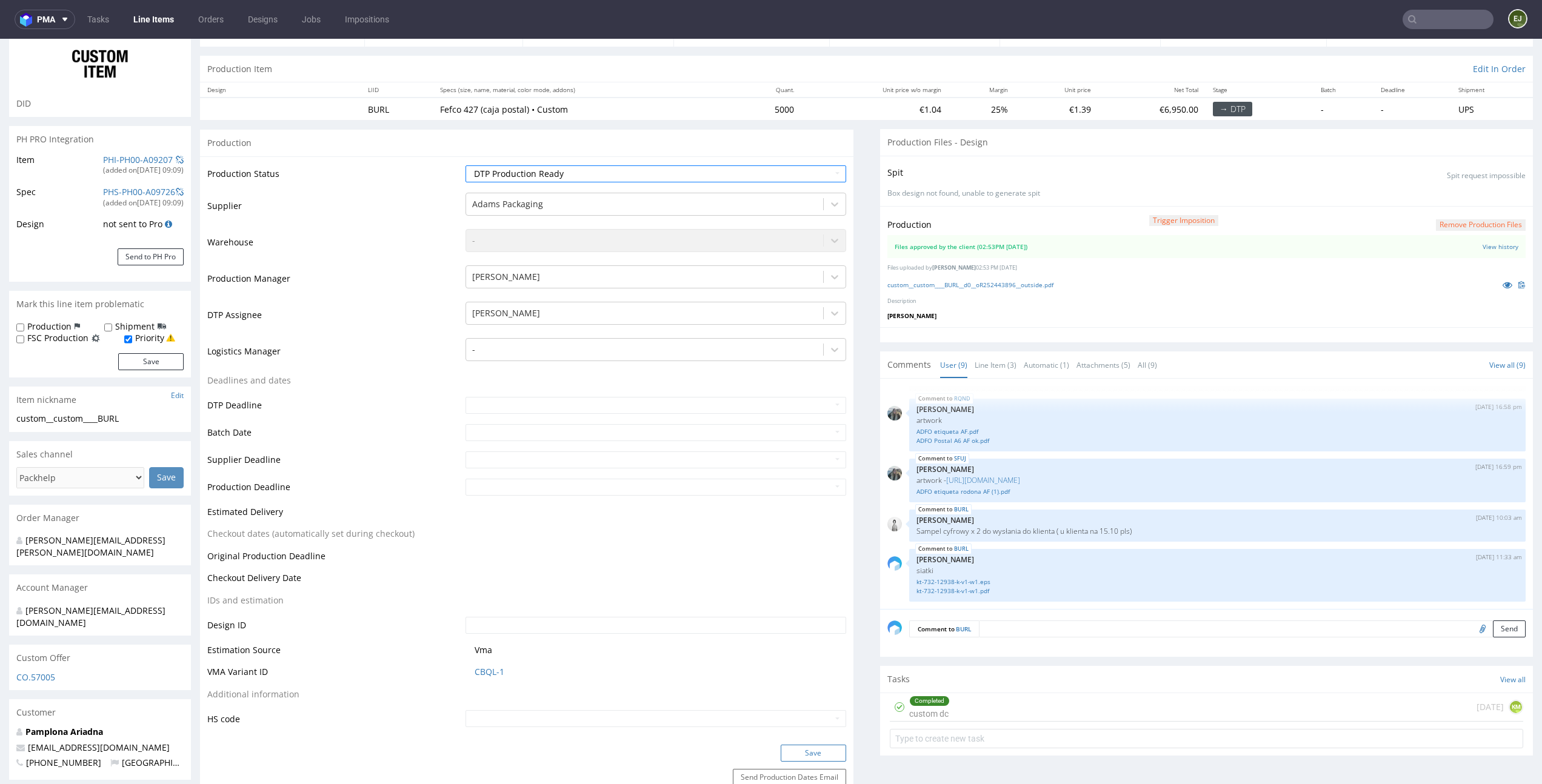
click at [815, 751] on button "Save" at bounding box center [813, 753] width 66 height 17
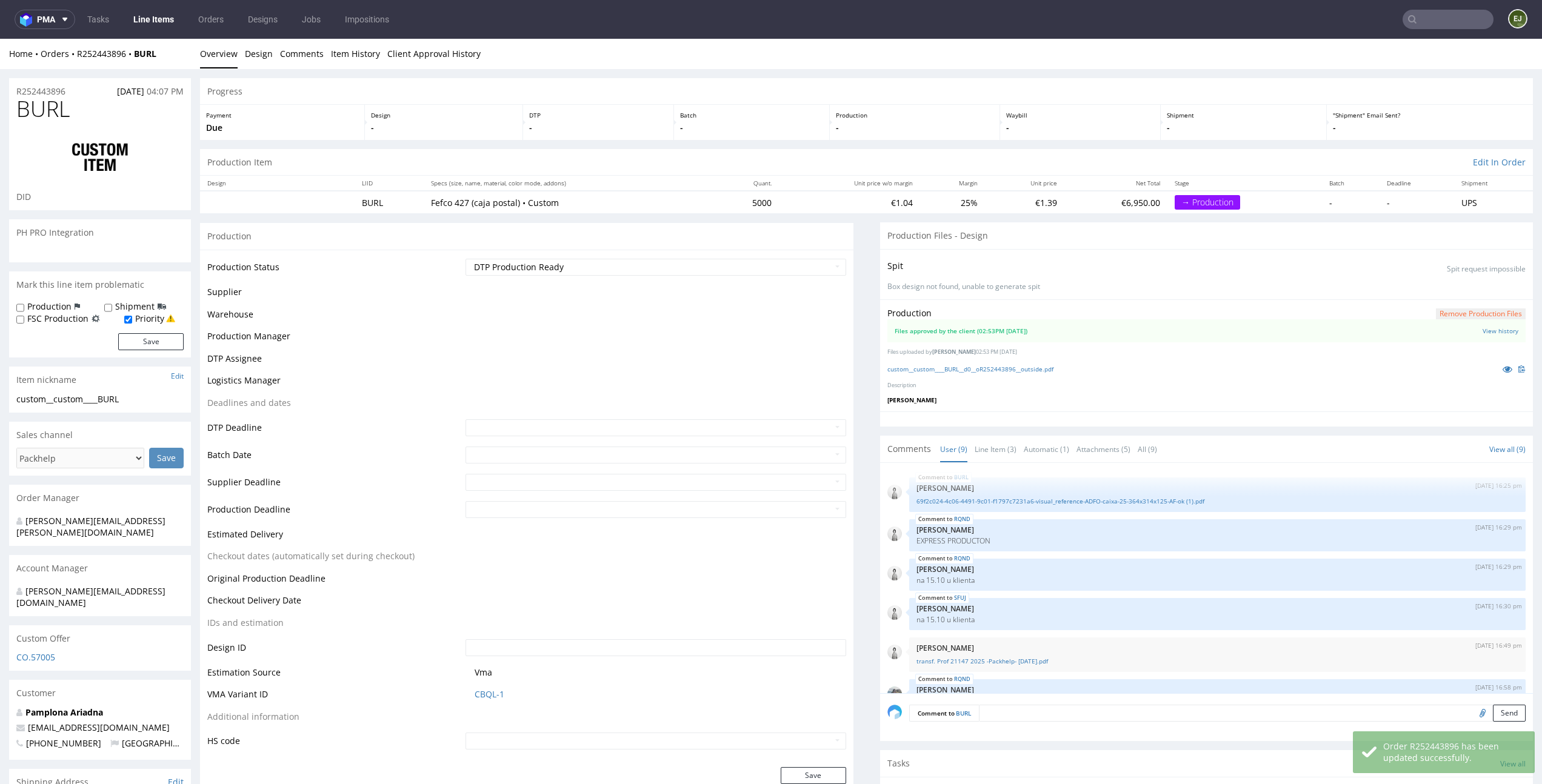
scroll to position [197, 0]
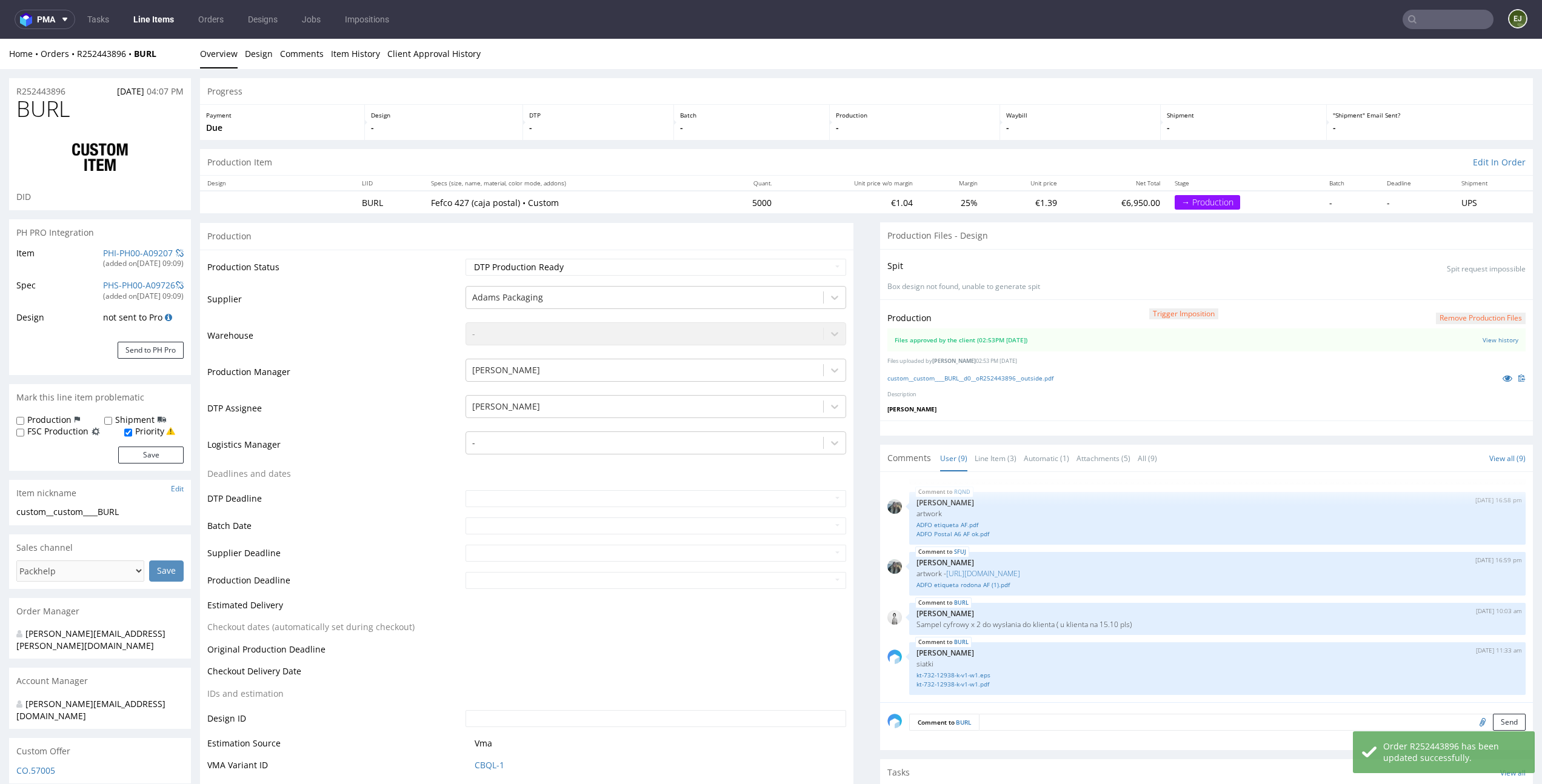
select select "in_progress"
click at [152, 17] on link "Line Items" at bounding box center [154, 19] width 55 height 19
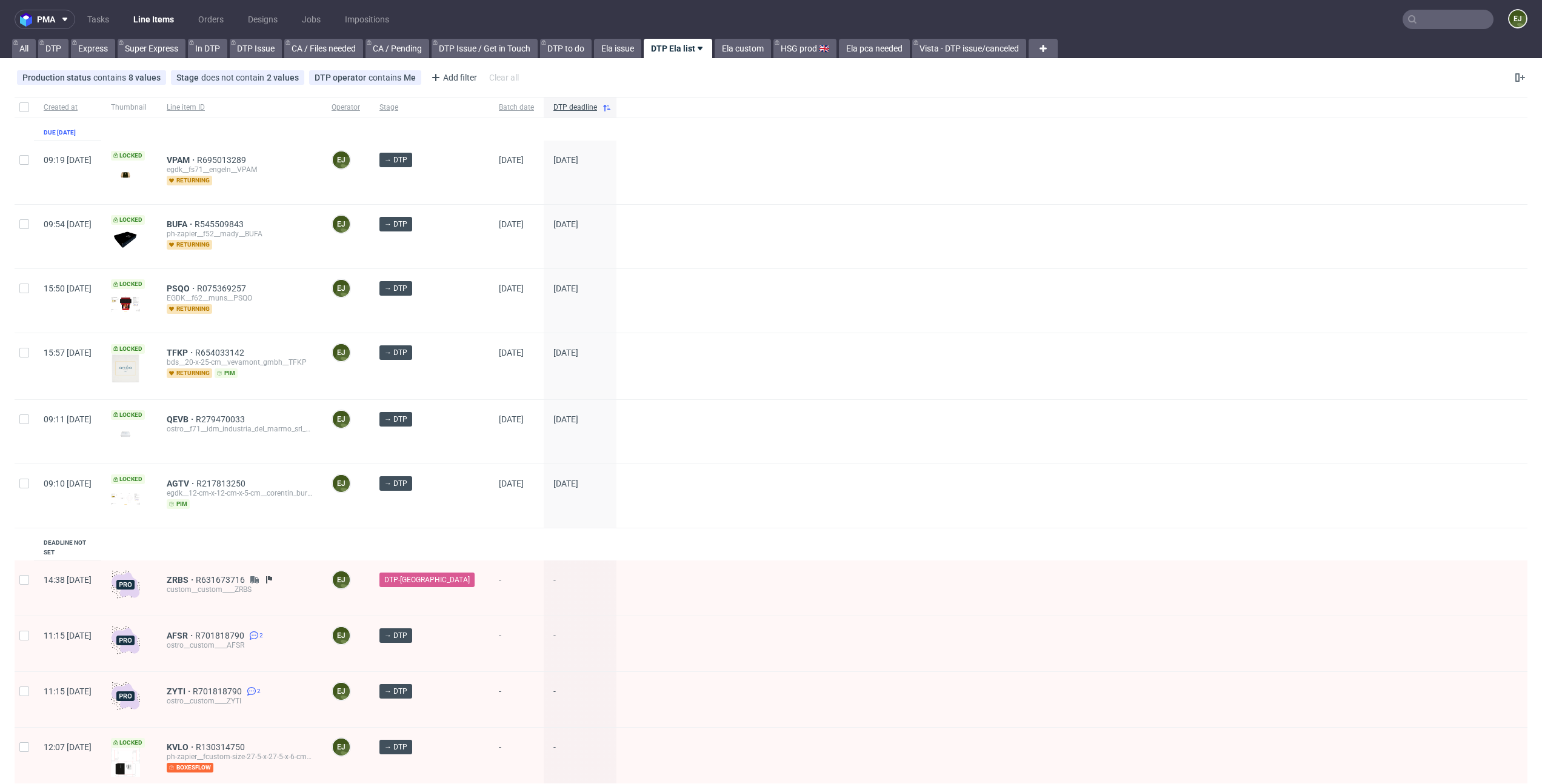
scroll to position [39, 0]
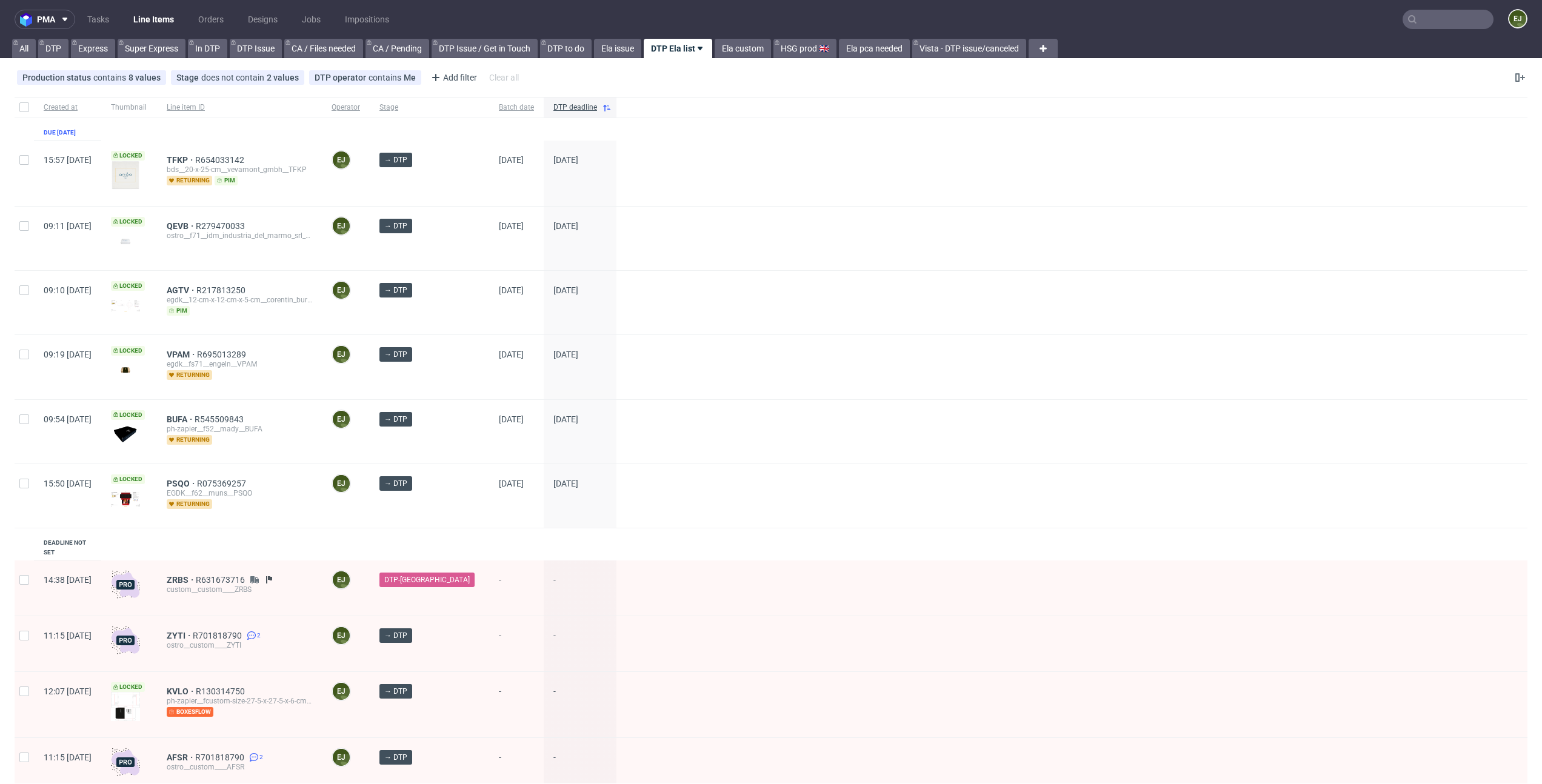
scroll to position [39, 0]
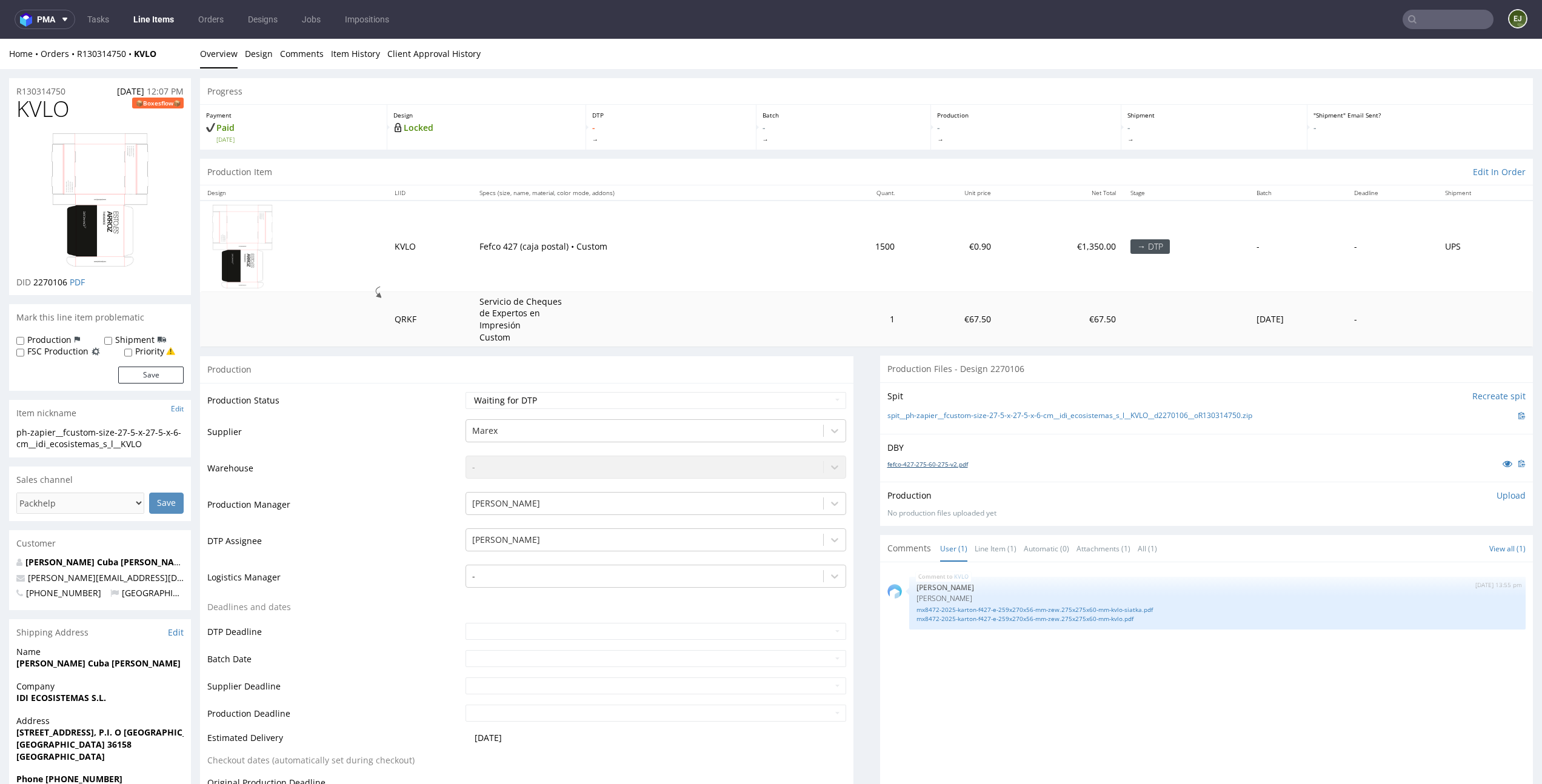
click at [931, 466] on link "fefco-427-275-60-275-v2.pdf" at bounding box center [928, 464] width 81 height 8
click at [1069, 607] on link "mx8472-2025-karton-f427-e-259x270x56-mm-zew.275x275x60-mm-kvlo-siatka.pdf" at bounding box center [1217, 609] width 603 height 9
click at [1098, 614] on link "mx8472-2025-karton-f427-e-259x270x56-mm-zew.275x275x60-mm-kvlo.pdf" at bounding box center [1217, 618] width 603 height 9
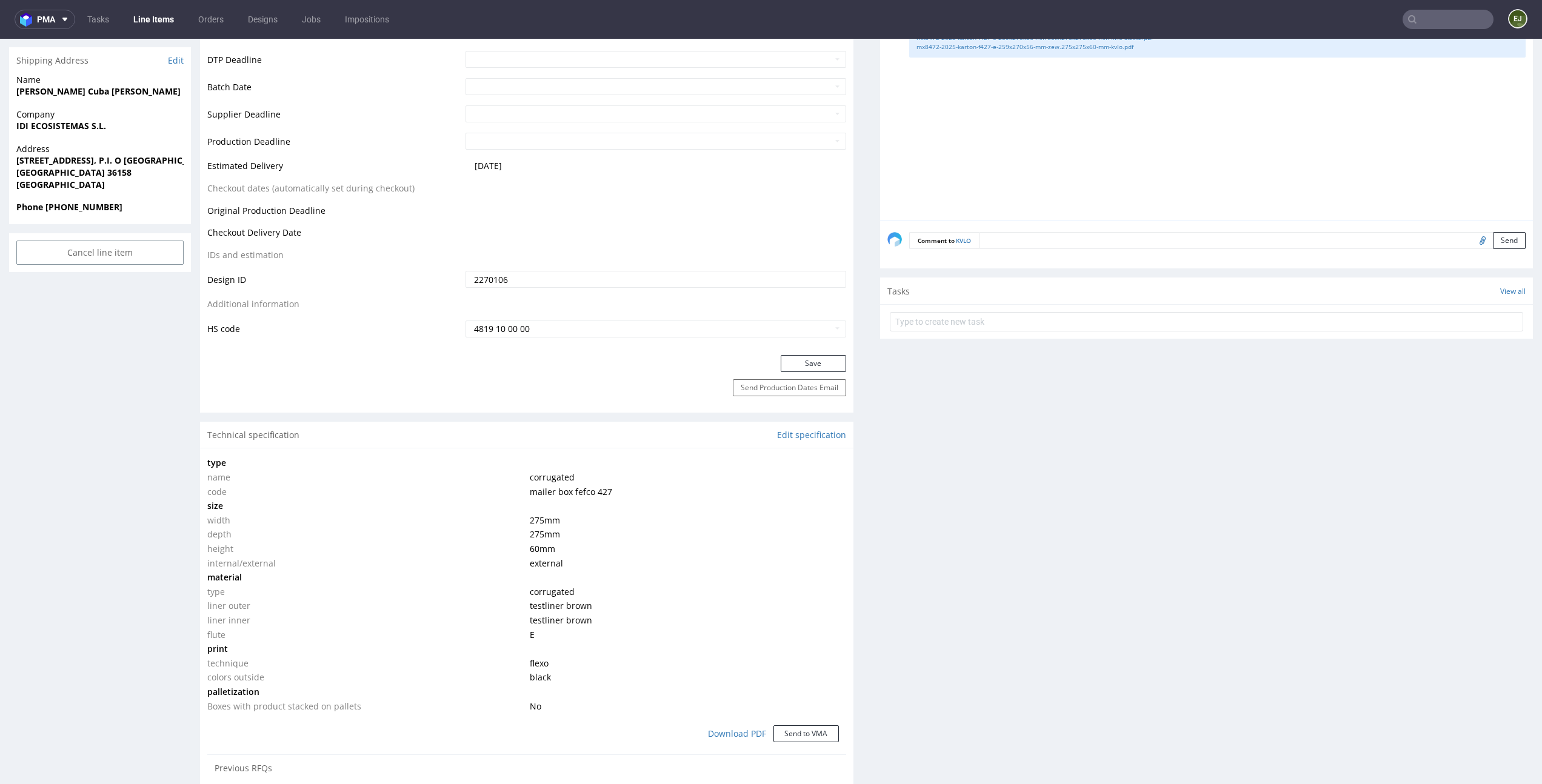
scroll to position [779, 0]
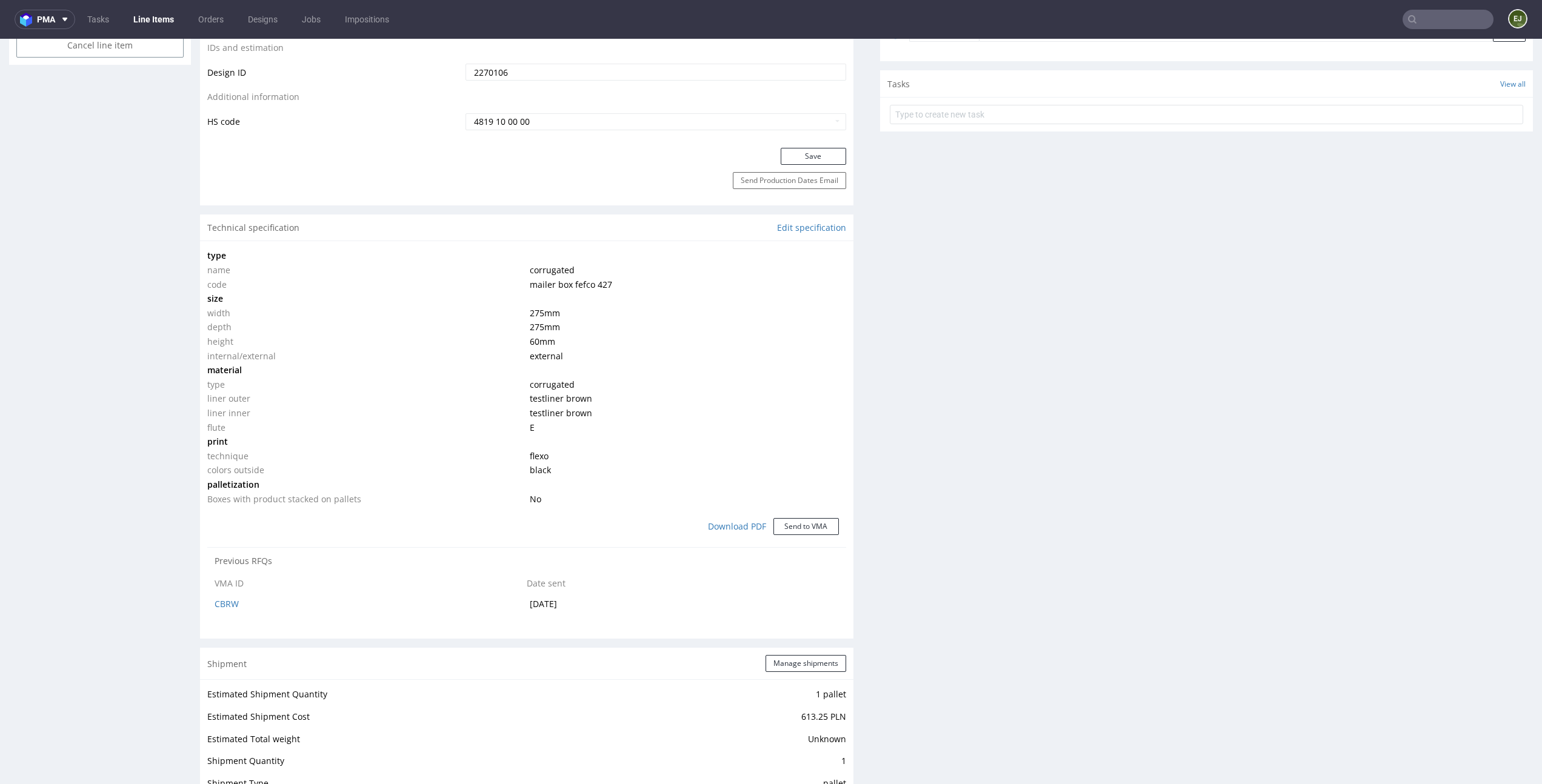
click at [771, 376] on td at bounding box center [687, 370] width 319 height 14
